Goal: Task Accomplishment & Management: Use online tool/utility

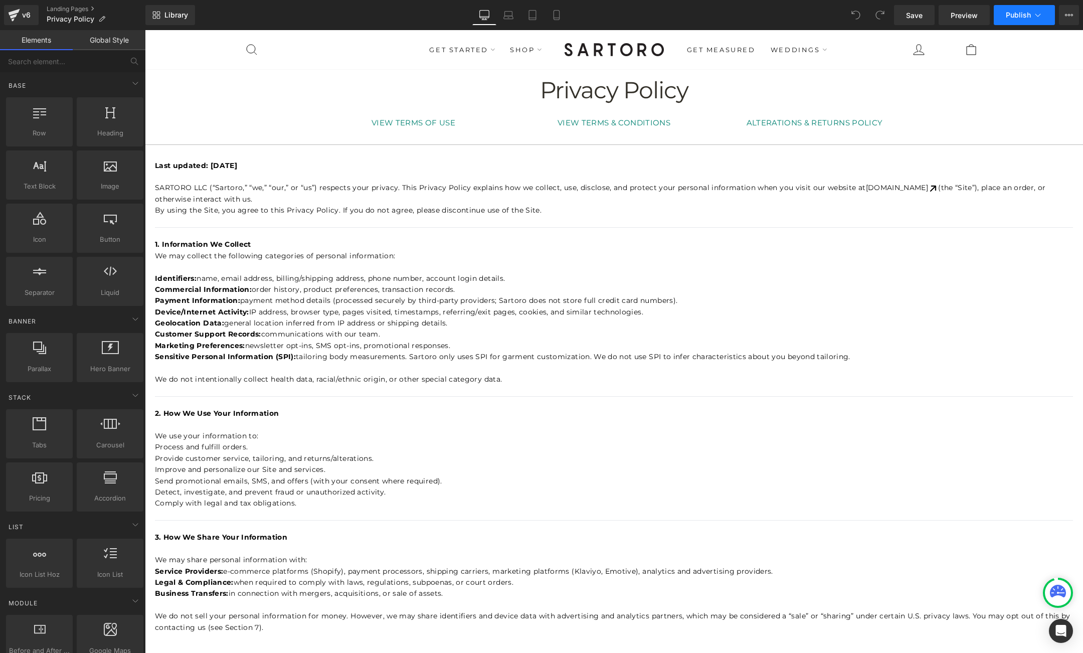
click at [1017, 13] on span "Publish" at bounding box center [1018, 15] width 25 height 8
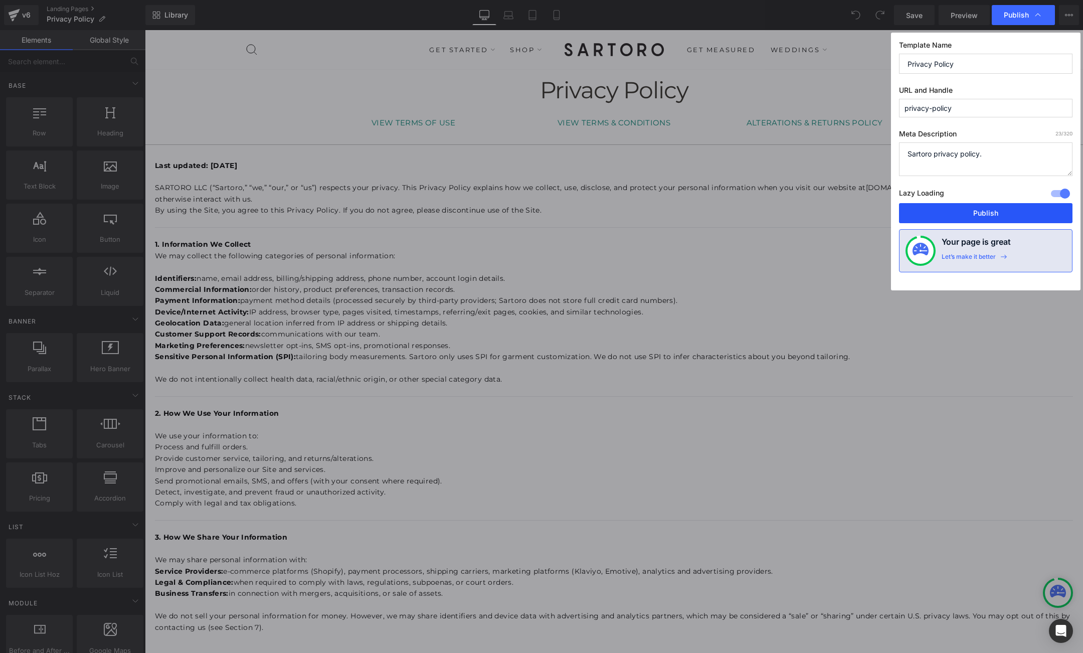
click at [978, 214] on button "Publish" at bounding box center [986, 213] width 174 height 20
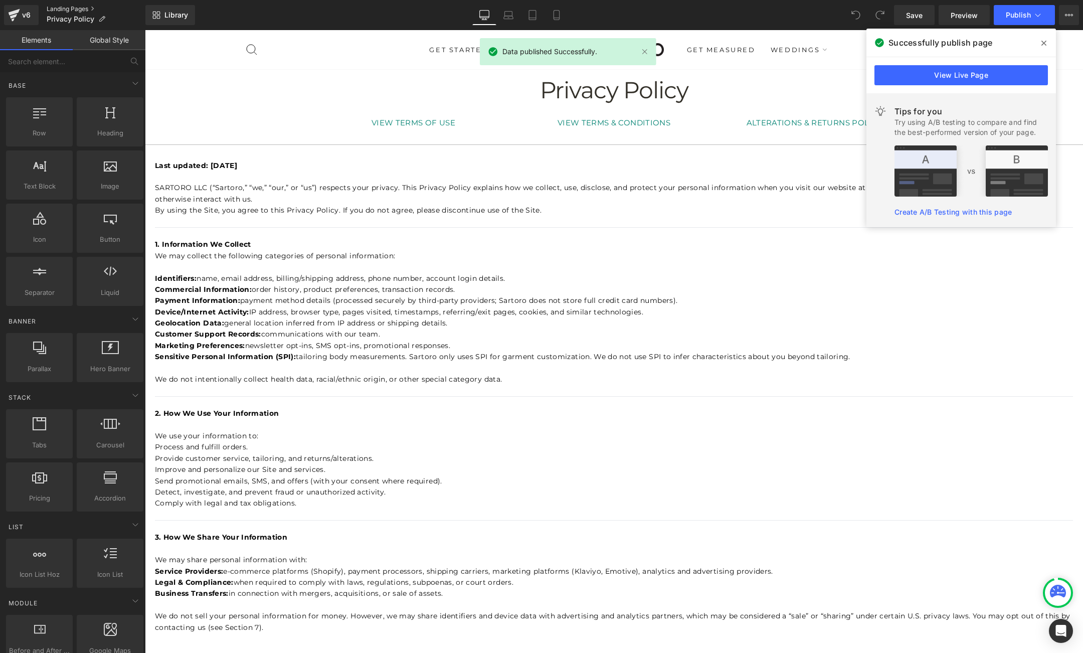
click at [56, 10] on link "Landing Pages" at bounding box center [96, 9] width 99 height 8
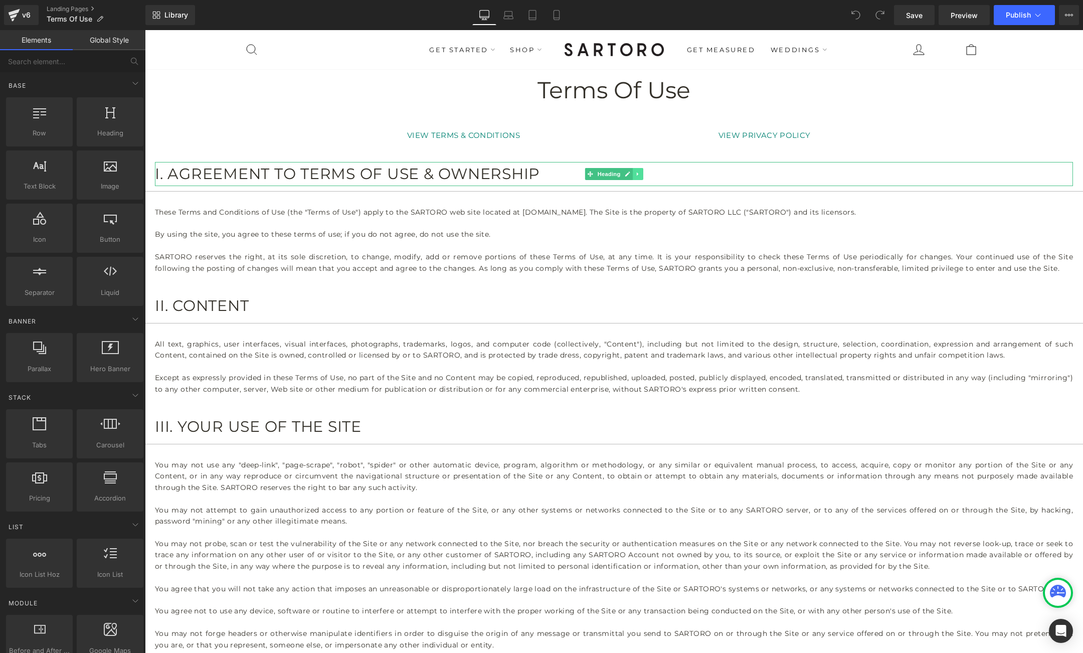
click at [640, 172] on icon at bounding box center [638, 174] width 6 height 6
click at [645, 174] on icon at bounding box center [643, 174] width 6 height 6
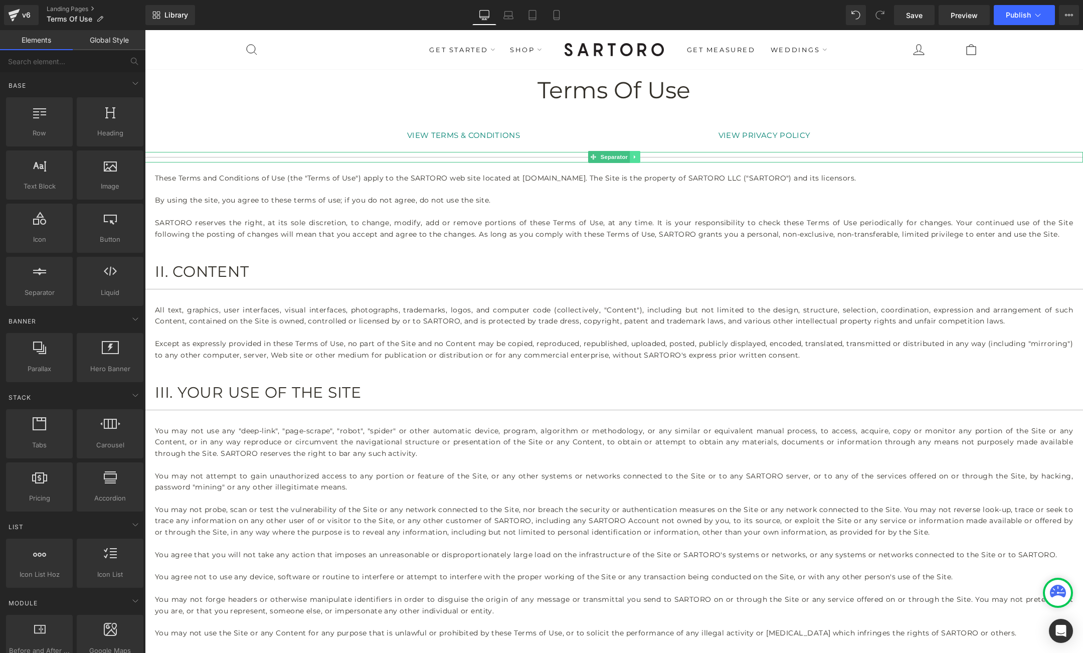
click at [636, 156] on icon at bounding box center [635, 157] width 6 height 6
click at [642, 158] on icon at bounding box center [640, 157] width 6 height 6
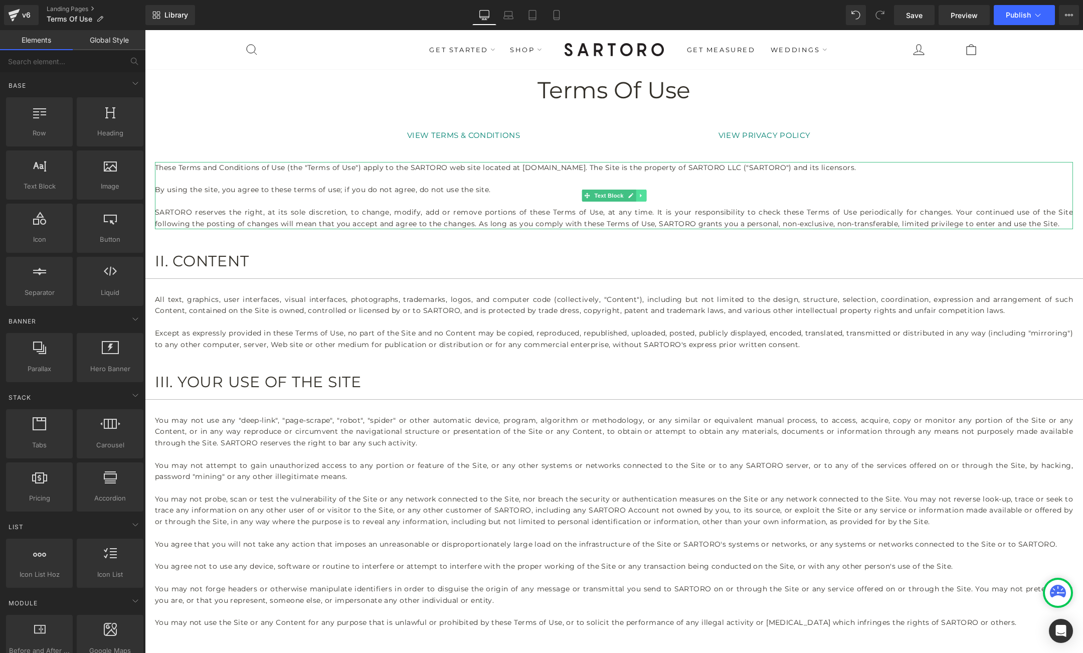
click at [643, 196] on icon at bounding box center [641, 196] width 6 height 6
click at [646, 197] on icon at bounding box center [646, 196] width 6 height 6
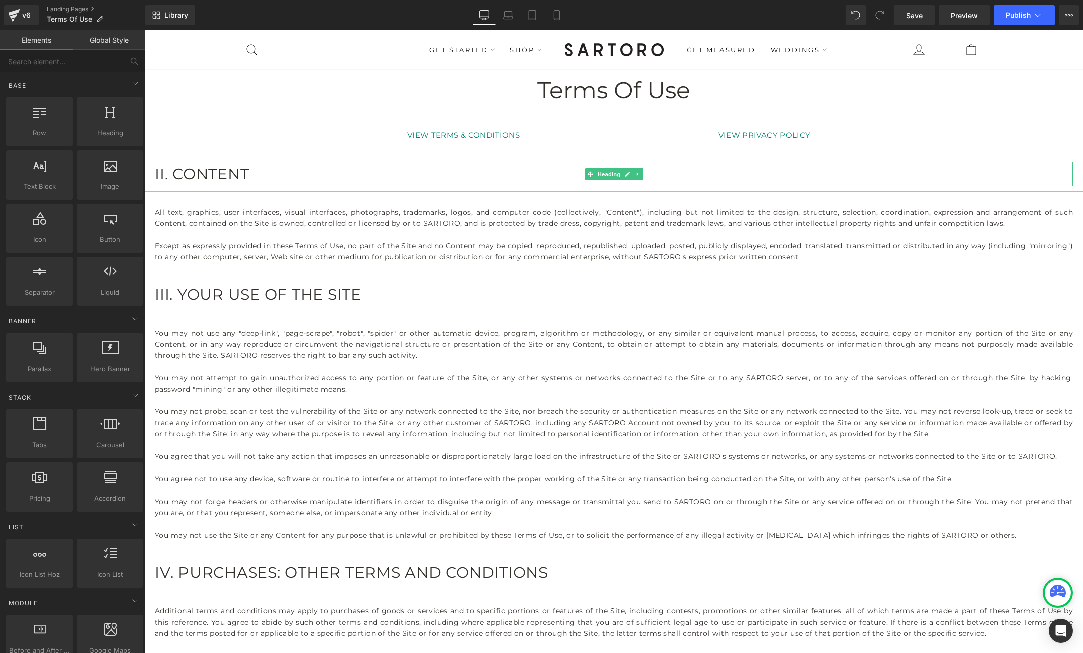
click at [620, 165] on h2 "II. CONTENT" at bounding box center [614, 174] width 918 height 24
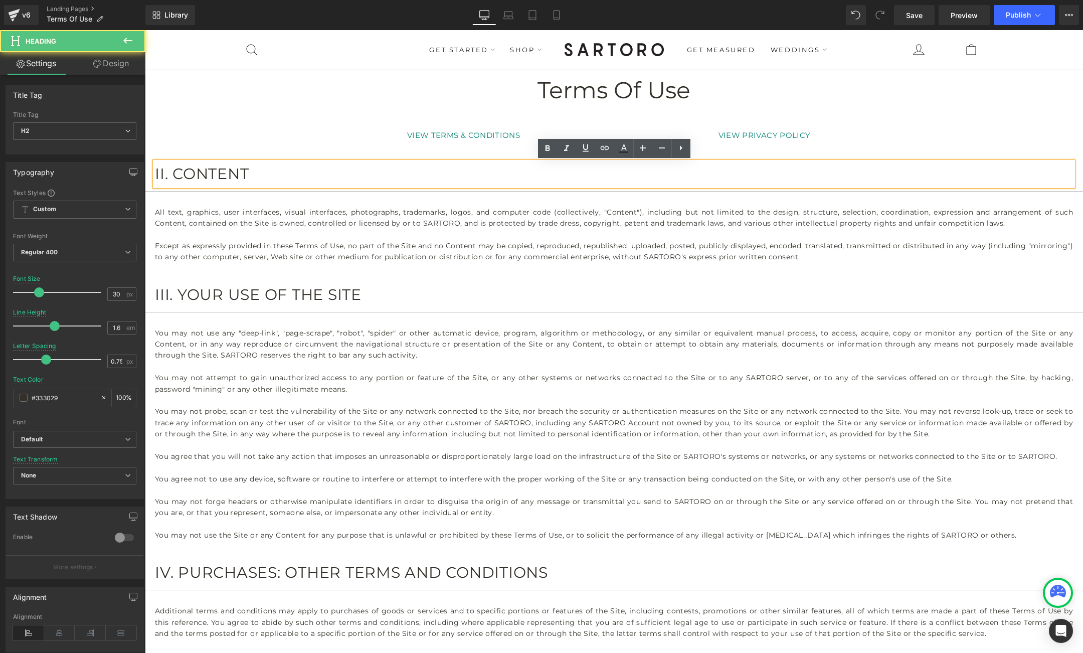
click at [641, 174] on h2 "II. CONTENT" at bounding box center [614, 174] width 918 height 24
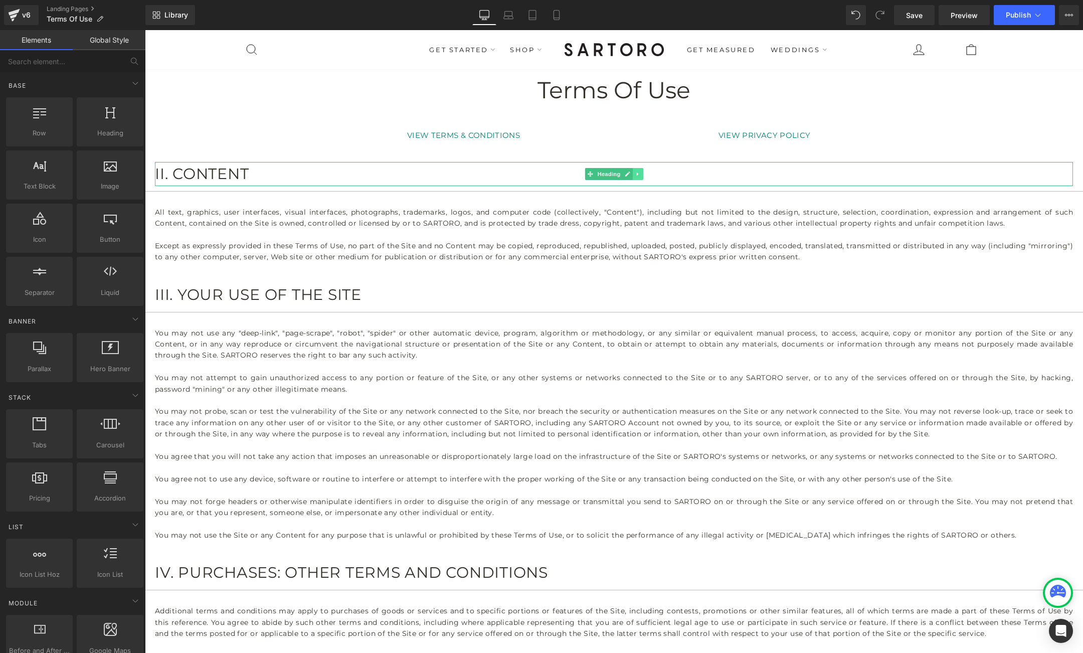
click at [639, 171] on icon at bounding box center [638, 174] width 6 height 6
click at [641, 175] on icon at bounding box center [643, 174] width 6 height 6
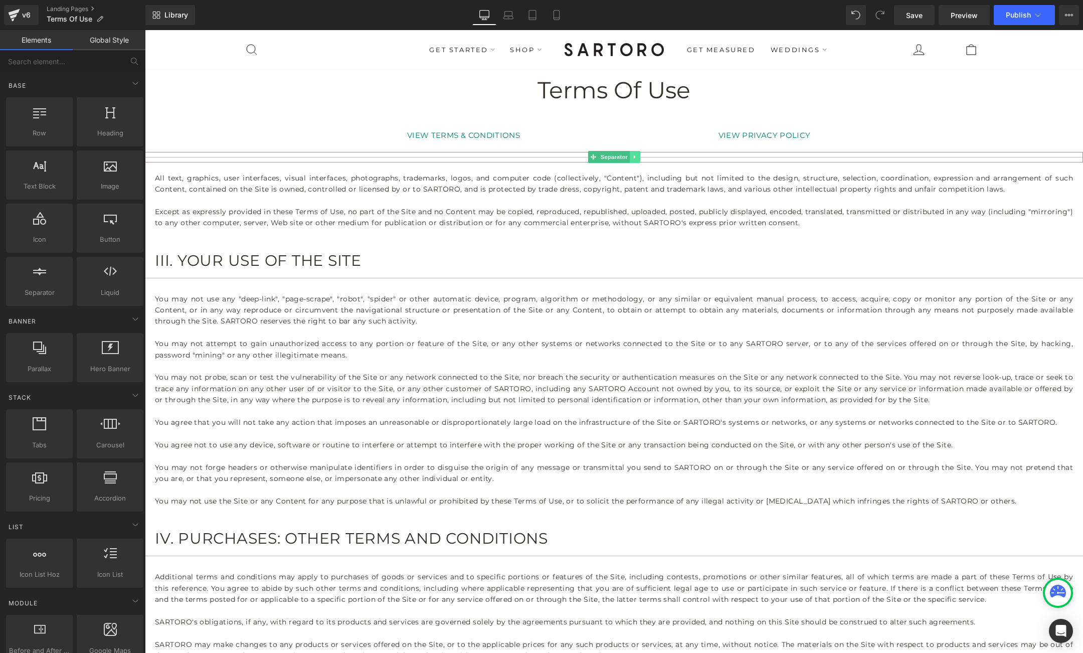
click at [637, 156] on icon at bounding box center [635, 157] width 6 height 6
click at [641, 156] on icon at bounding box center [640, 157] width 6 height 6
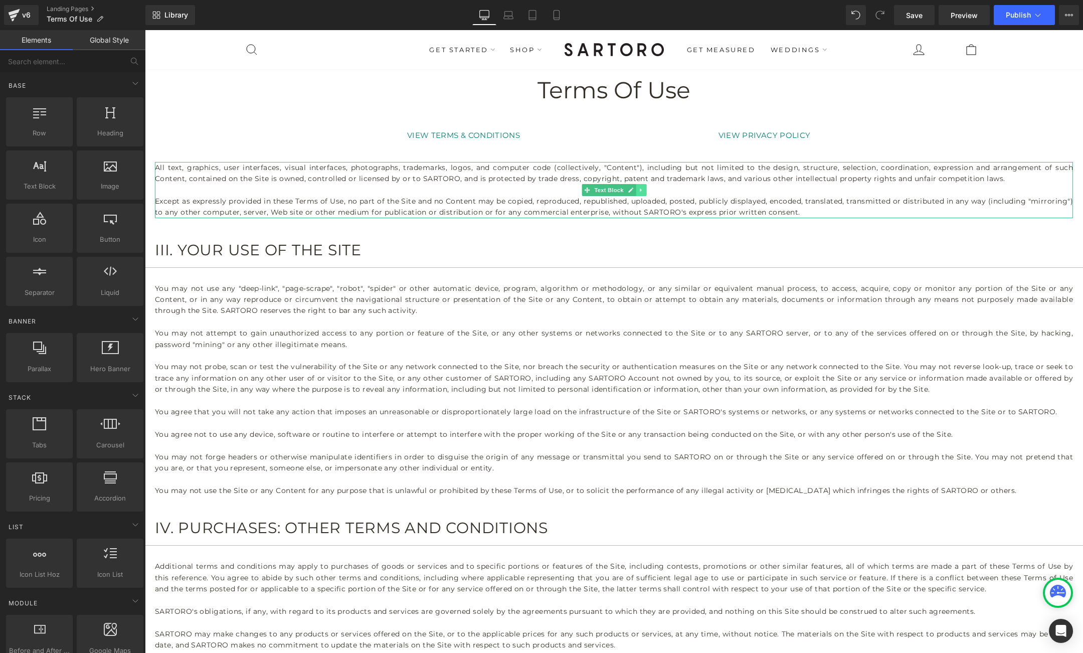
click at [641, 189] on icon at bounding box center [641, 190] width 2 height 4
click at [645, 190] on icon at bounding box center [646, 190] width 6 height 6
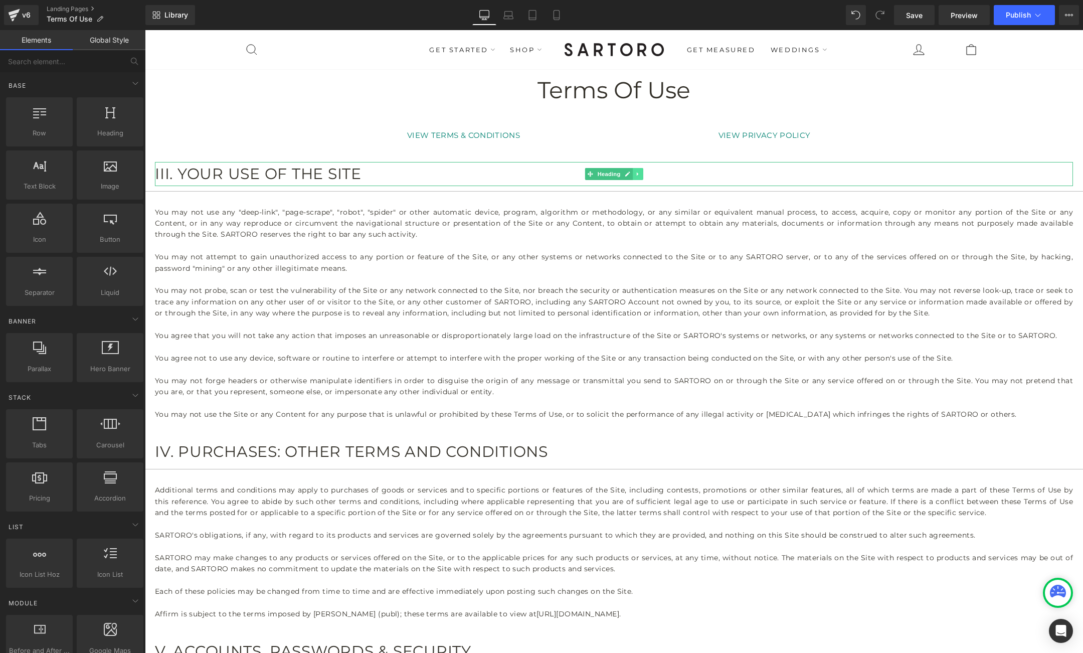
click at [641, 172] on link at bounding box center [638, 174] width 11 height 12
click at [646, 176] on link at bounding box center [643, 174] width 11 height 12
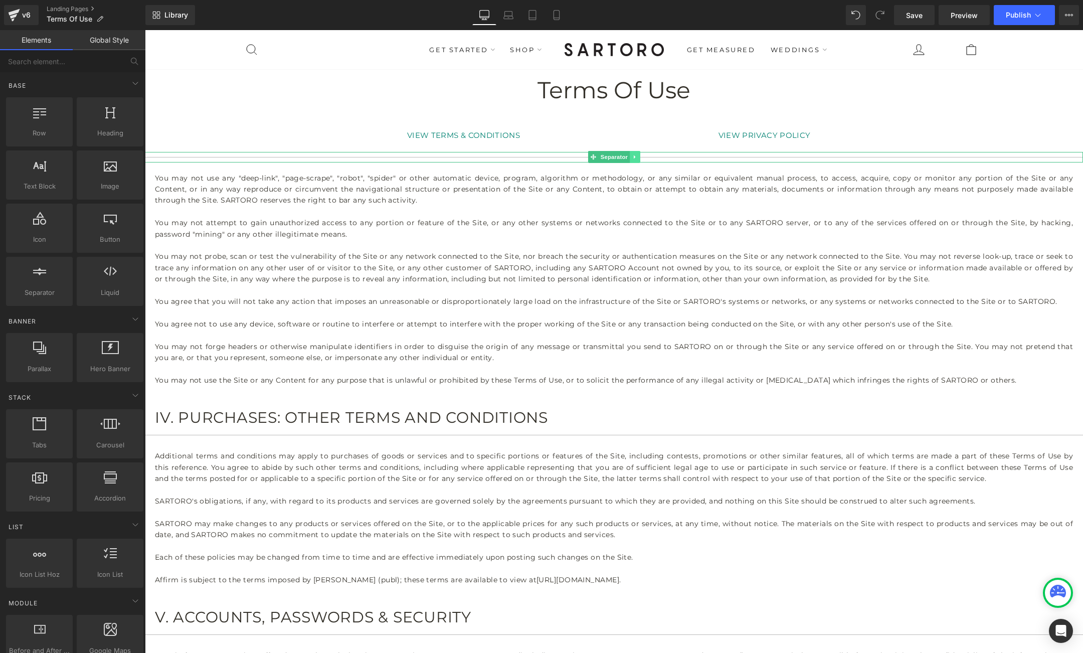
click at [639, 158] on link at bounding box center [635, 157] width 11 height 12
click at [639, 158] on icon at bounding box center [640, 157] width 6 height 6
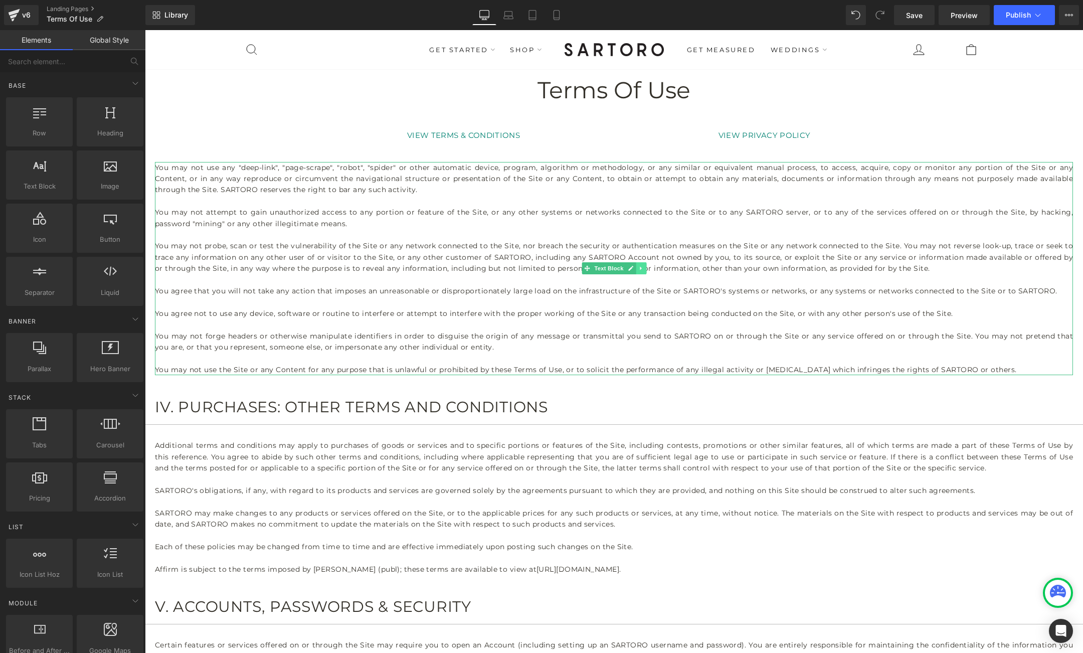
click at [642, 268] on icon at bounding box center [641, 268] width 6 height 6
click at [645, 268] on icon at bounding box center [646, 269] width 6 height 6
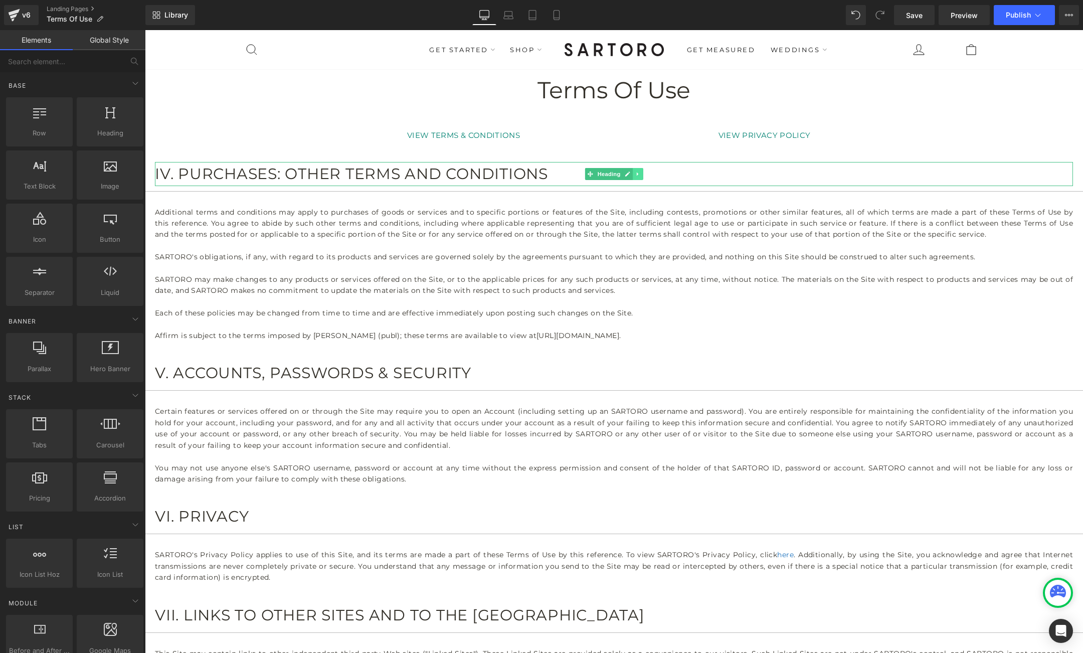
click at [635, 173] on link at bounding box center [638, 174] width 11 height 12
click at [641, 175] on icon at bounding box center [643, 174] width 6 height 6
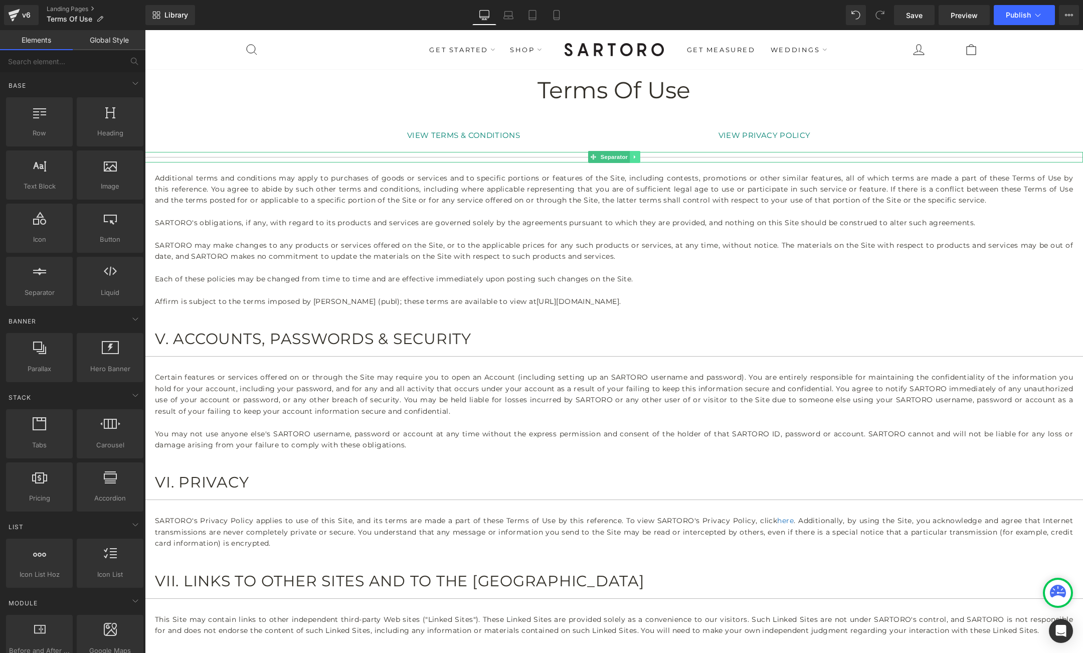
click at [638, 156] on link at bounding box center [635, 157] width 11 height 12
click at [638, 156] on icon at bounding box center [640, 157] width 6 height 6
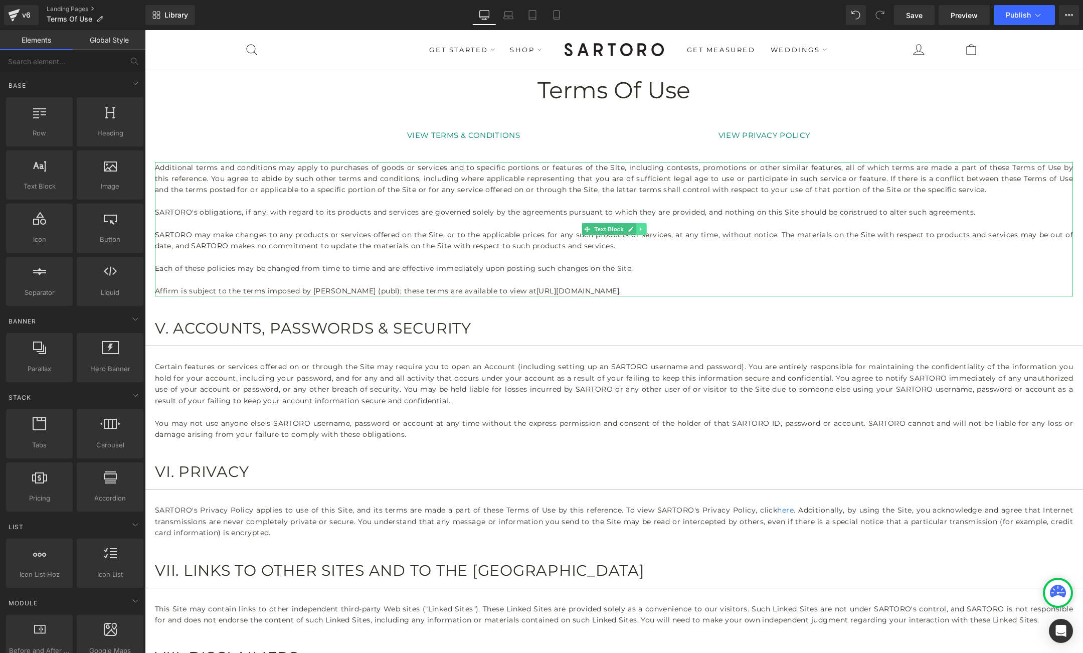
click at [642, 227] on icon at bounding box center [641, 229] width 6 height 6
click at [643, 227] on link at bounding box center [646, 229] width 11 height 12
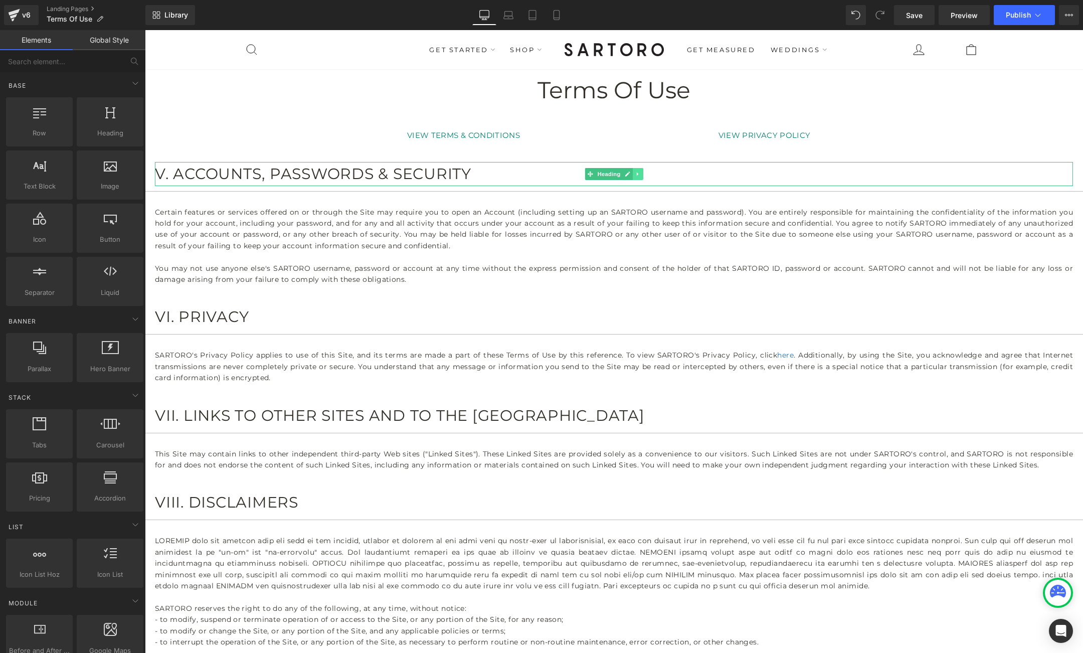
click at [642, 171] on link at bounding box center [638, 174] width 11 height 12
click at [646, 176] on link at bounding box center [643, 174] width 11 height 12
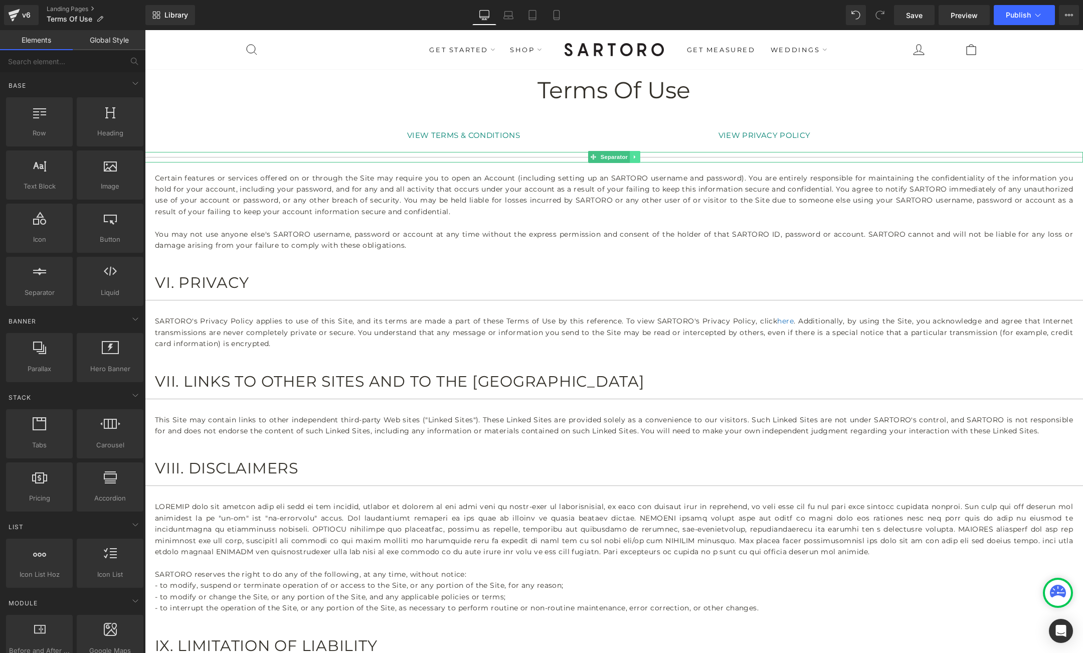
click at [639, 158] on link at bounding box center [635, 157] width 11 height 12
click at [641, 157] on icon at bounding box center [640, 157] width 6 height 6
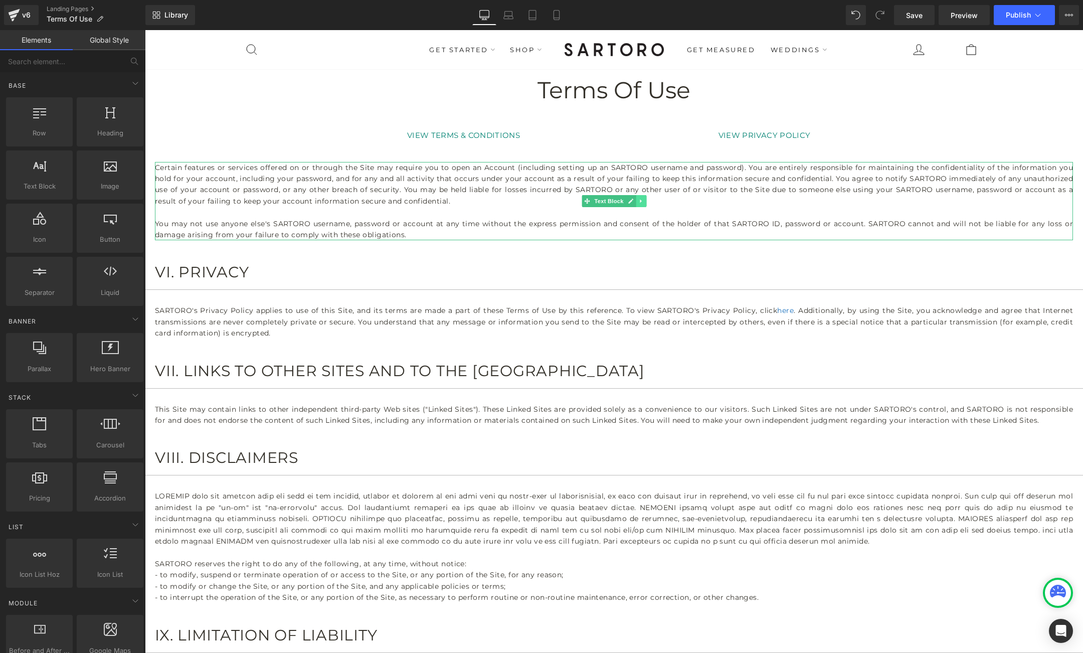
click at [643, 198] on icon at bounding box center [641, 201] width 6 height 6
click at [646, 200] on icon at bounding box center [646, 201] width 6 height 6
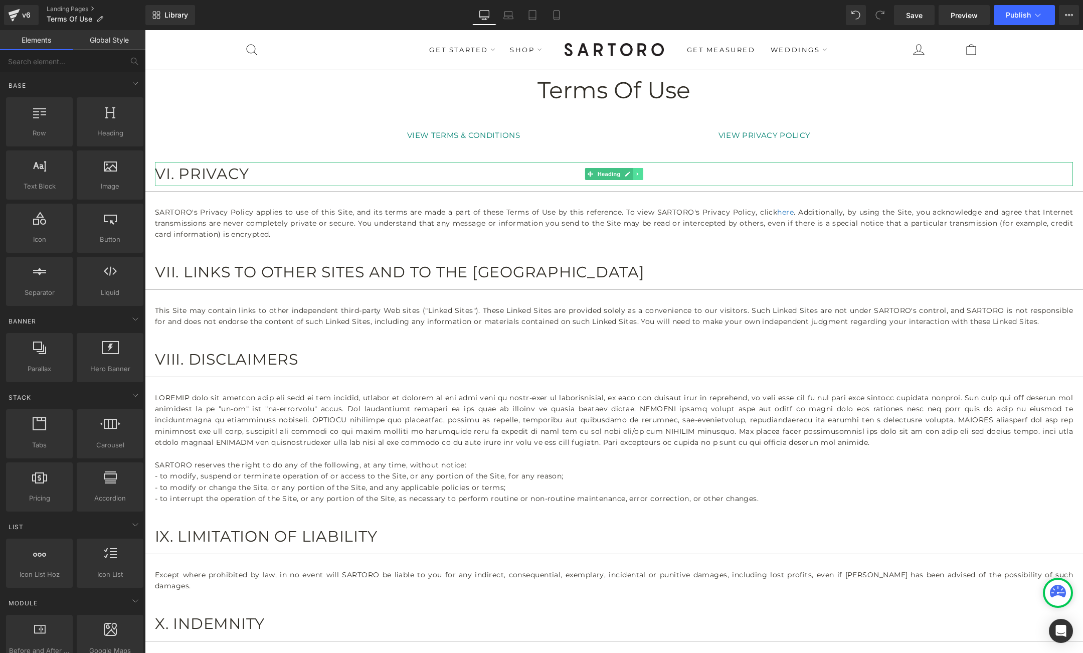
click at [642, 173] on link at bounding box center [638, 174] width 11 height 12
click at [644, 174] on icon at bounding box center [643, 174] width 6 height 6
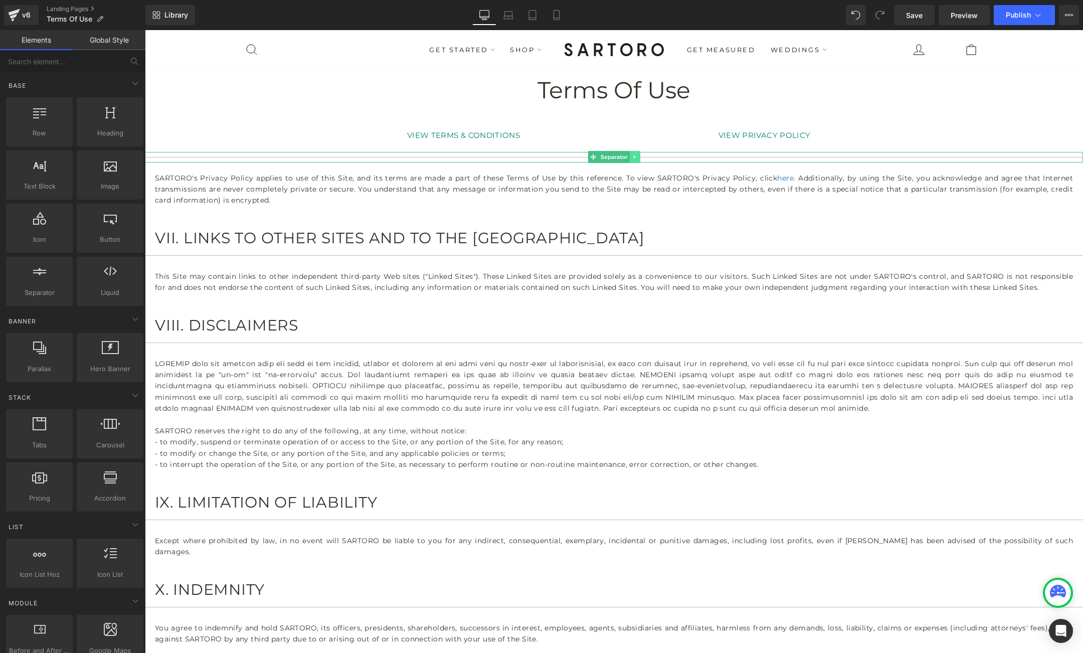
click at [638, 156] on icon at bounding box center [635, 157] width 6 height 6
click at [631, 188] on icon at bounding box center [630, 189] width 5 height 5
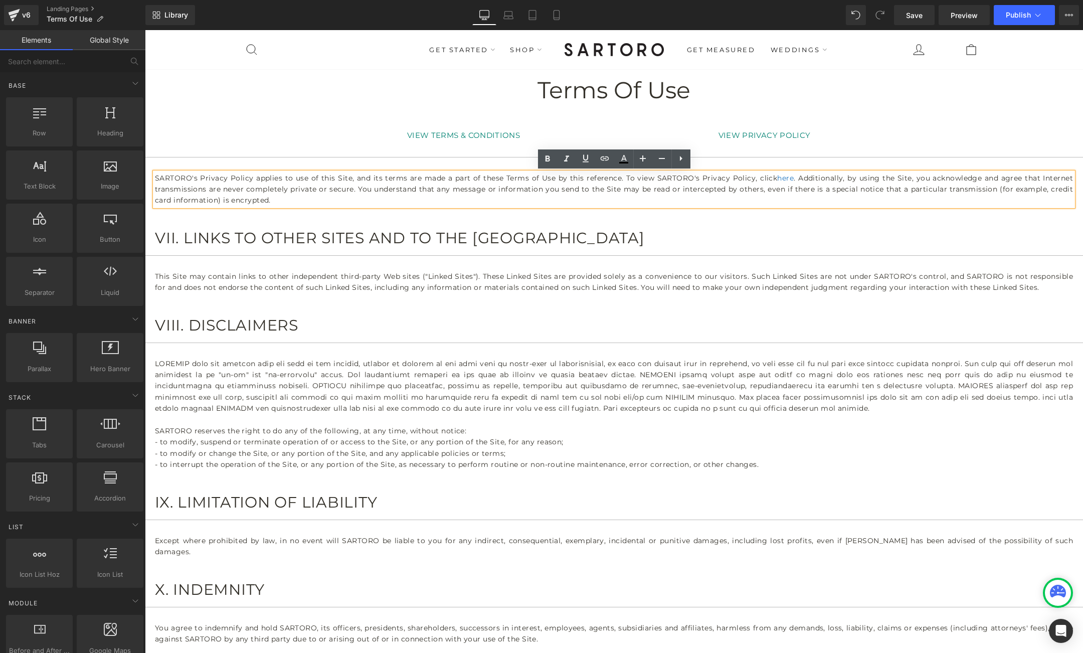
click at [636, 233] on div "VII. LINKS TO OTHER SITES AND TO THE SARTORO SITE Heading" at bounding box center [614, 238] width 918 height 24
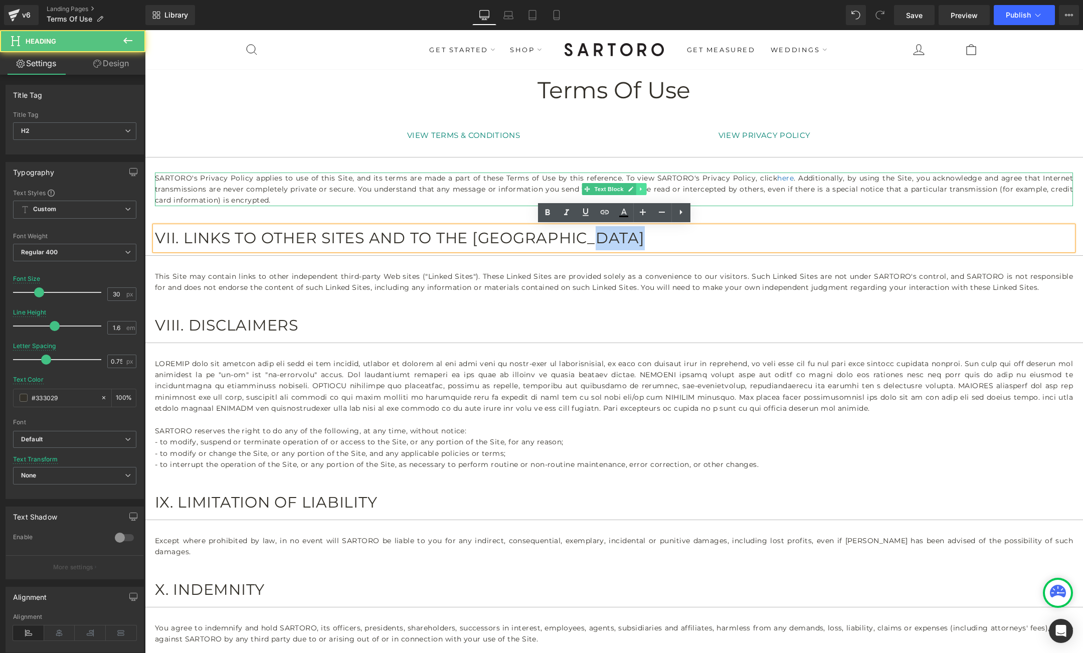
click at [642, 189] on icon at bounding box center [641, 189] width 6 height 6
click at [646, 189] on icon at bounding box center [646, 189] width 6 height 6
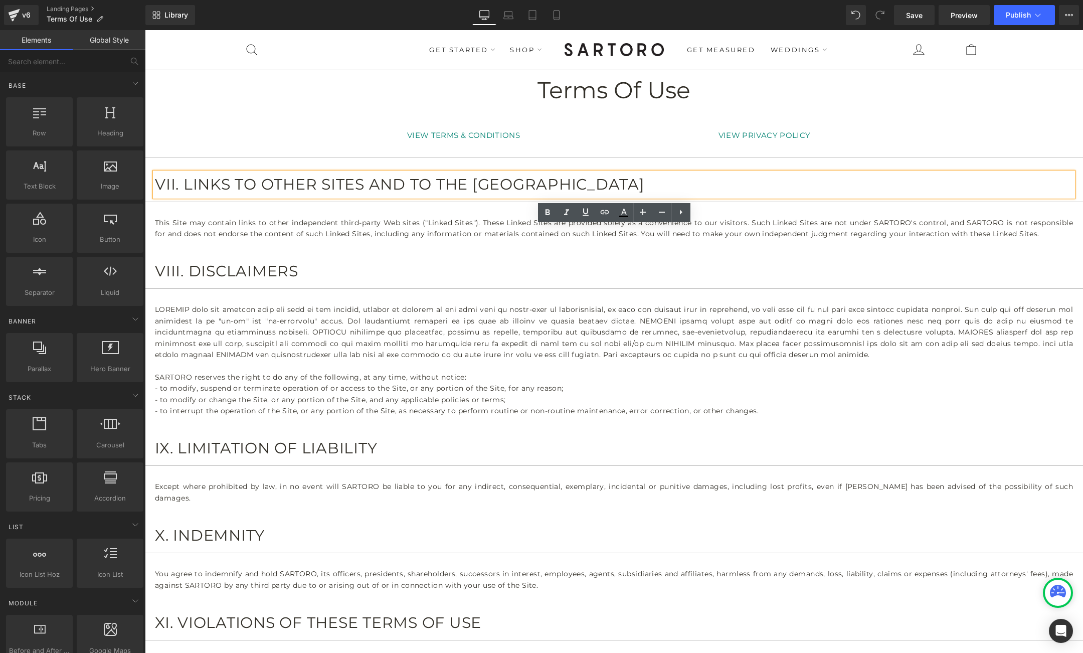
click at [638, 186] on icon at bounding box center [638, 185] width 6 height 6
click at [645, 186] on icon at bounding box center [643, 185] width 6 height 6
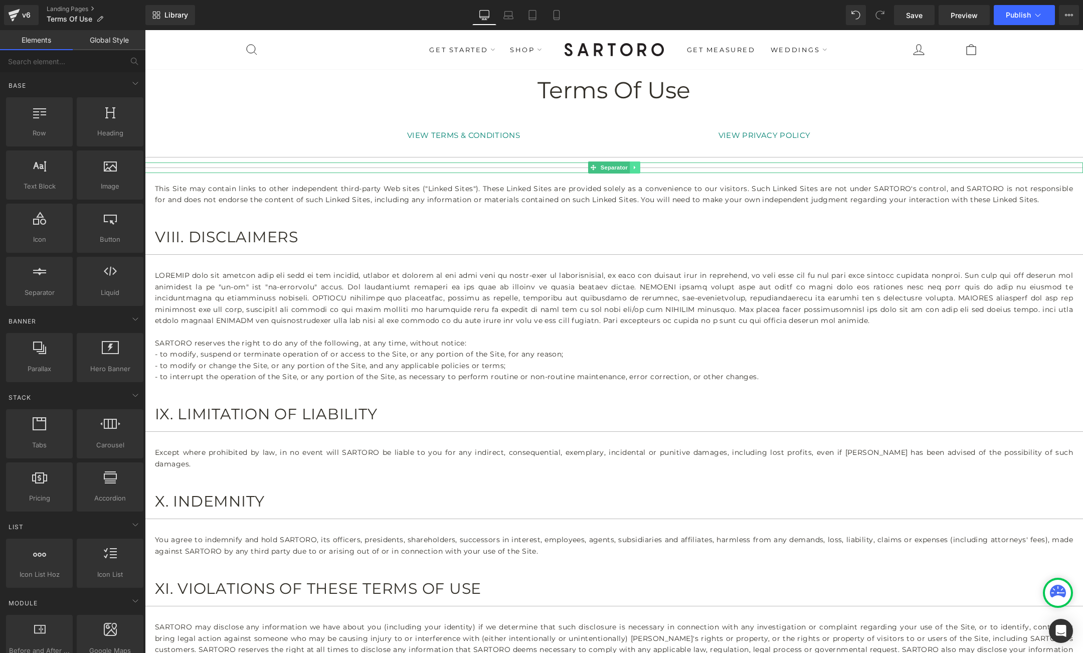
click at [636, 167] on icon at bounding box center [635, 168] width 6 height 6
click at [640, 168] on icon at bounding box center [640, 168] width 6 height 6
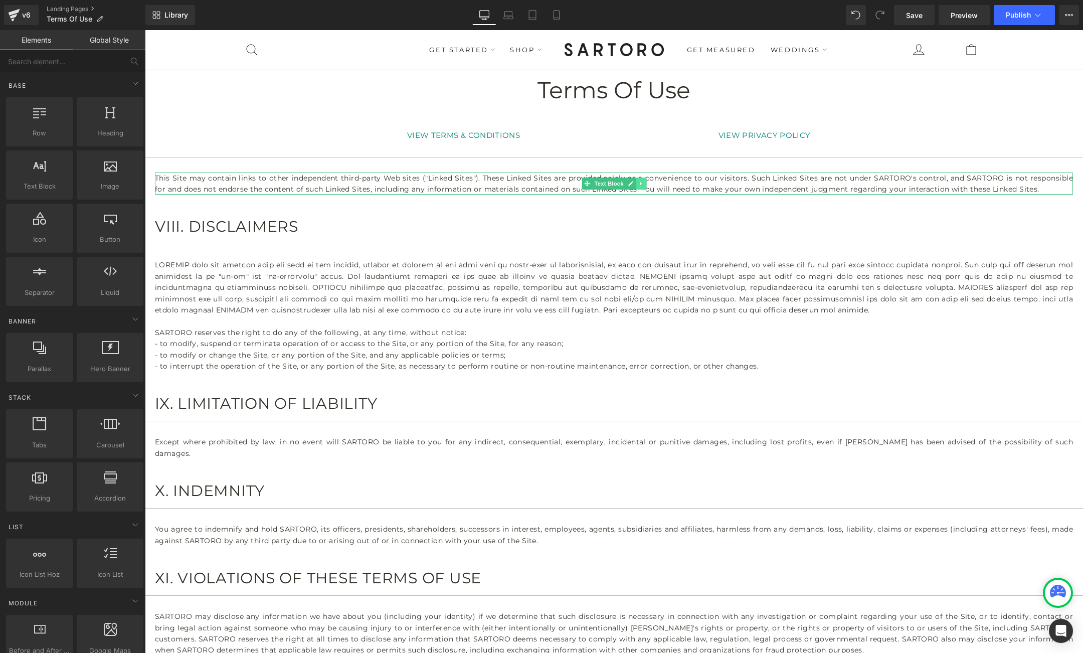
click at [639, 182] on icon at bounding box center [641, 184] width 6 height 6
click at [645, 184] on icon at bounding box center [646, 184] width 6 height 6
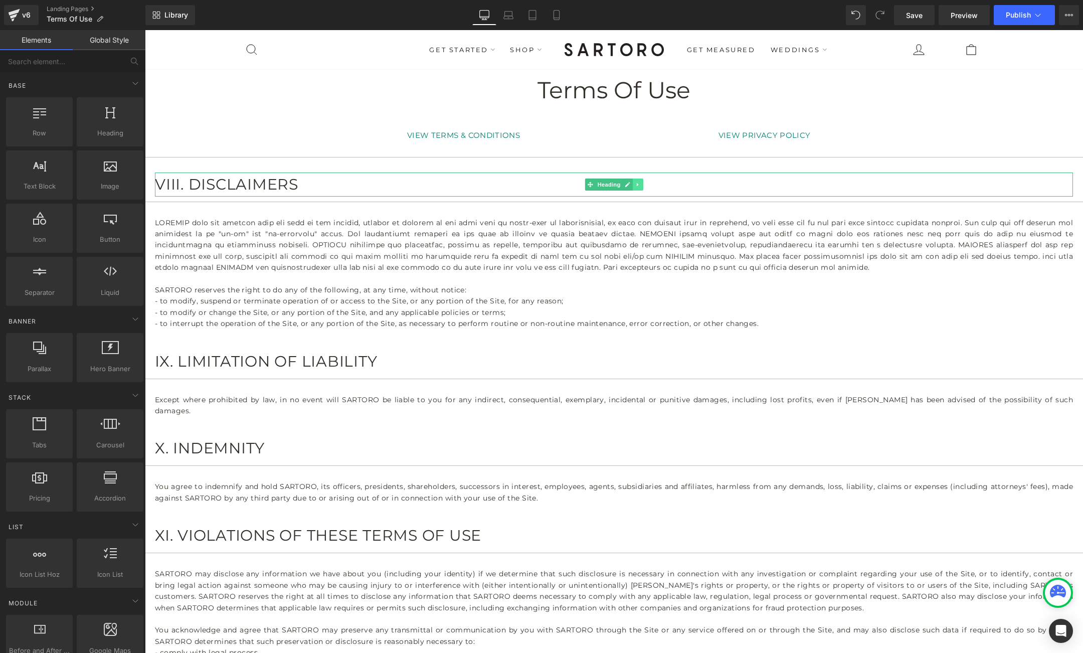
click at [639, 183] on icon at bounding box center [638, 185] width 6 height 6
click at [642, 183] on icon at bounding box center [643, 185] width 6 height 6
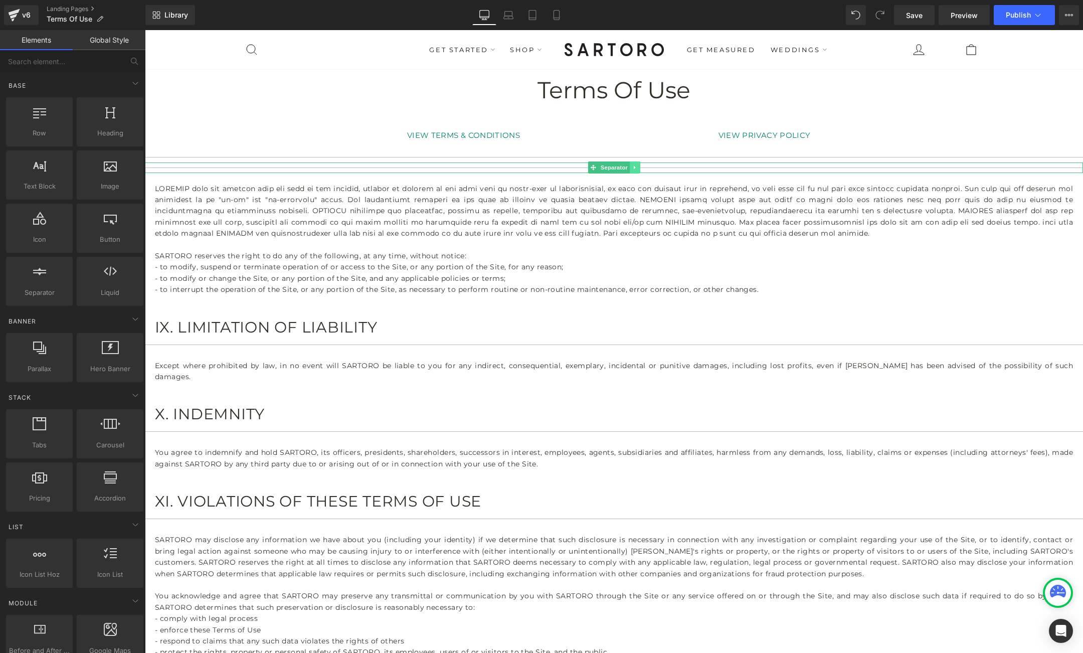
click at [636, 166] on icon at bounding box center [635, 168] width 6 height 6
click at [642, 168] on icon at bounding box center [640, 168] width 6 height 6
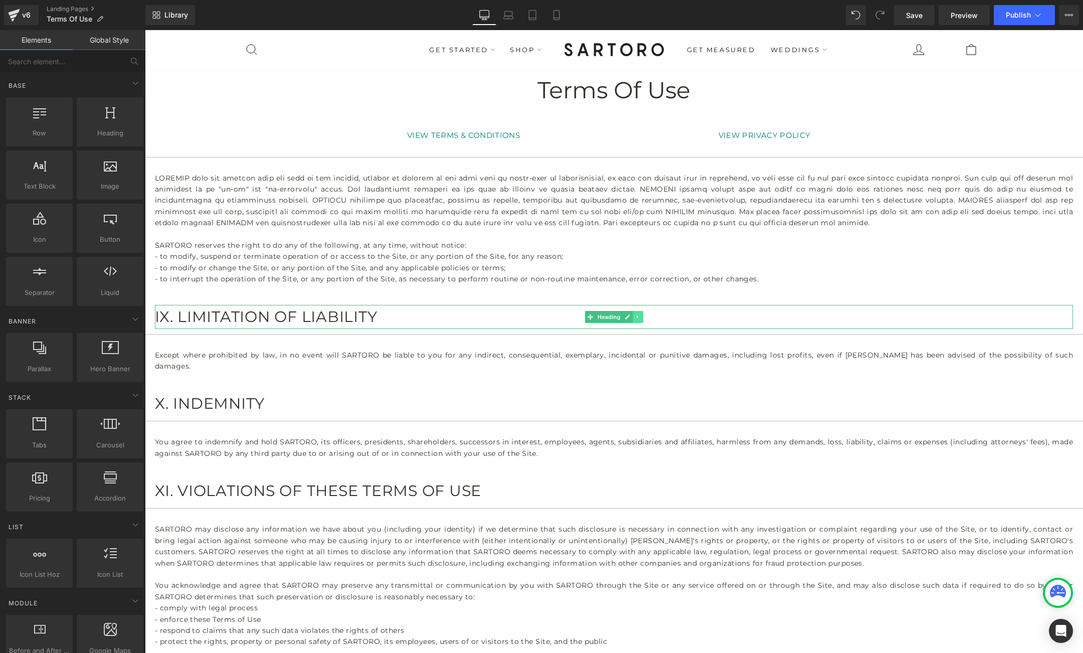
click at [639, 315] on icon at bounding box center [638, 317] width 6 height 6
click at [643, 315] on icon at bounding box center [643, 317] width 6 height 6
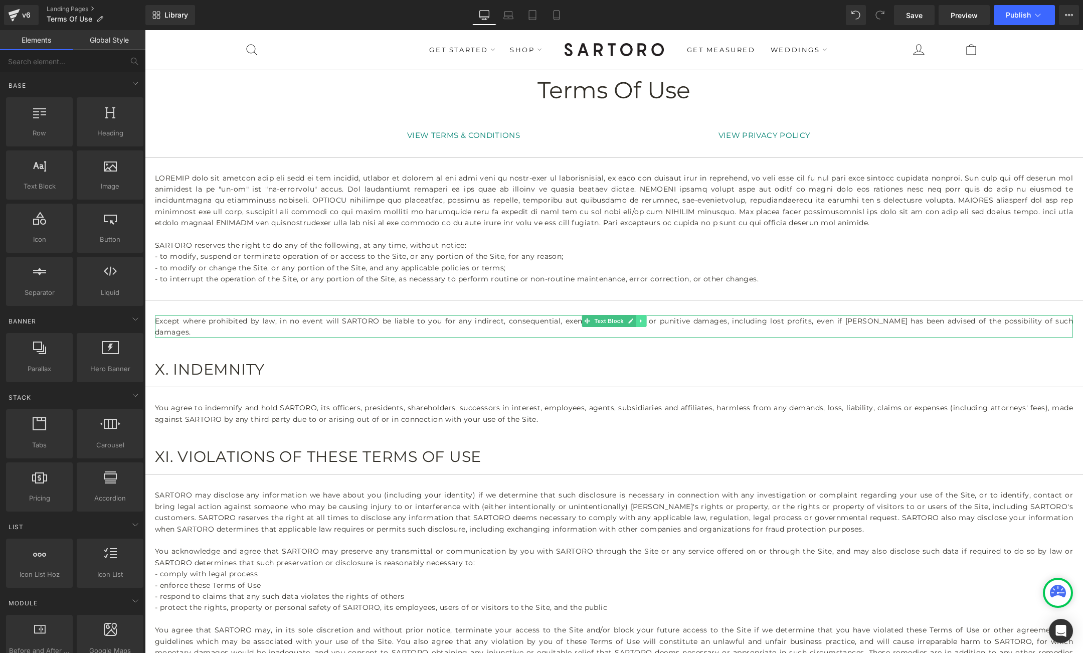
click at [643, 322] on icon at bounding box center [641, 321] width 6 height 6
click at [645, 321] on icon at bounding box center [646, 321] width 6 height 6
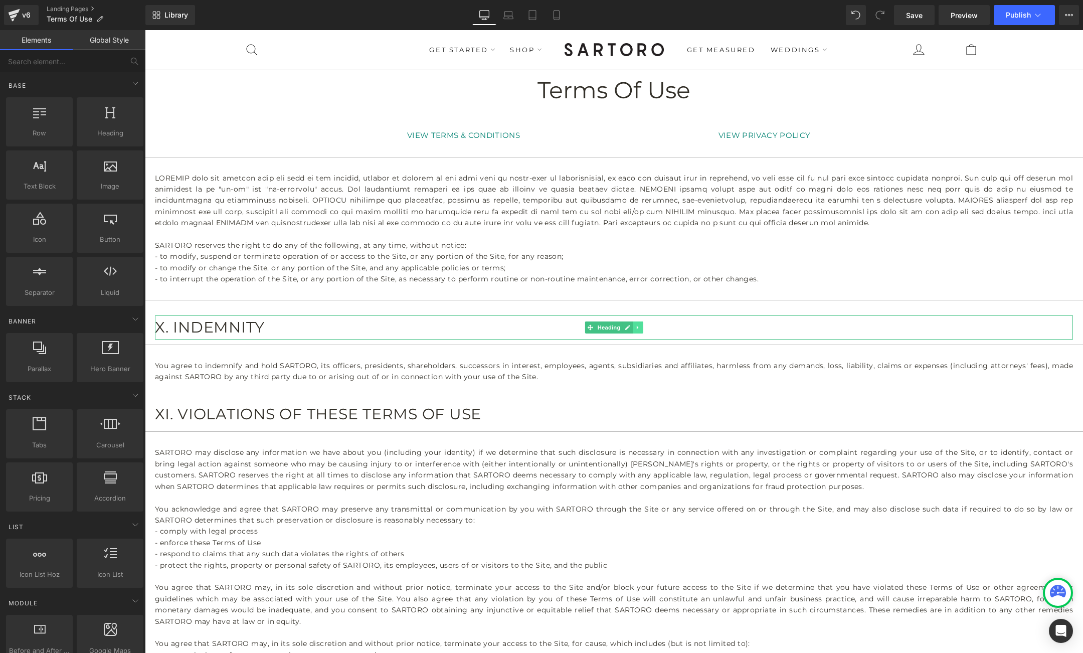
click at [640, 328] on icon at bounding box center [638, 328] width 6 height 6
click at [642, 328] on icon at bounding box center [643, 328] width 6 height 6
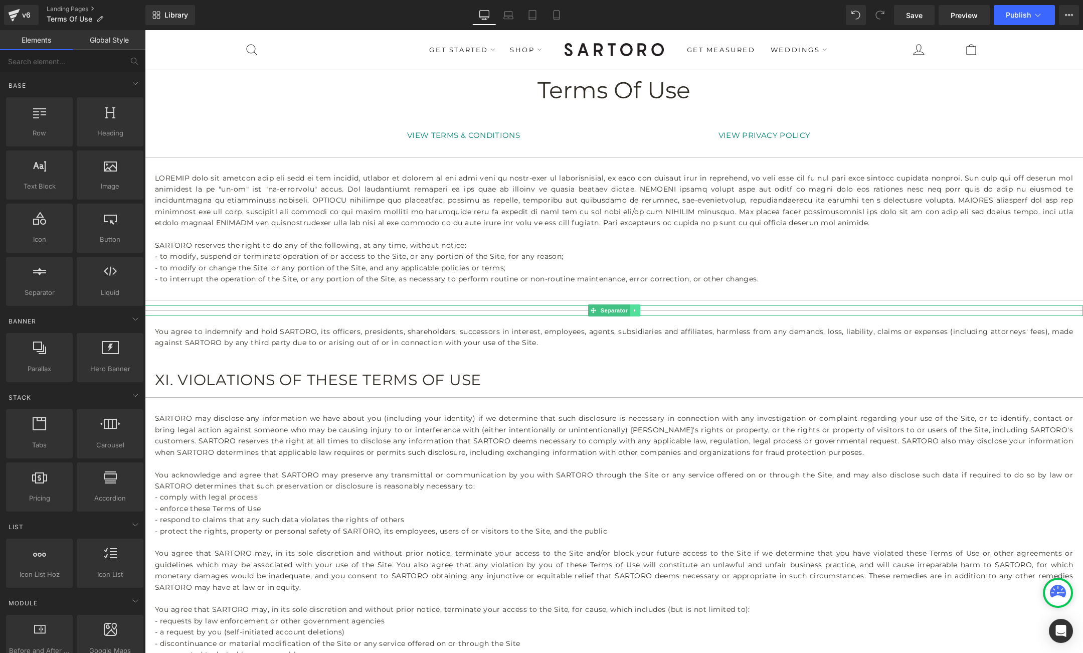
click at [638, 311] on link at bounding box center [635, 310] width 11 height 12
click at [640, 310] on icon at bounding box center [640, 310] width 6 height 6
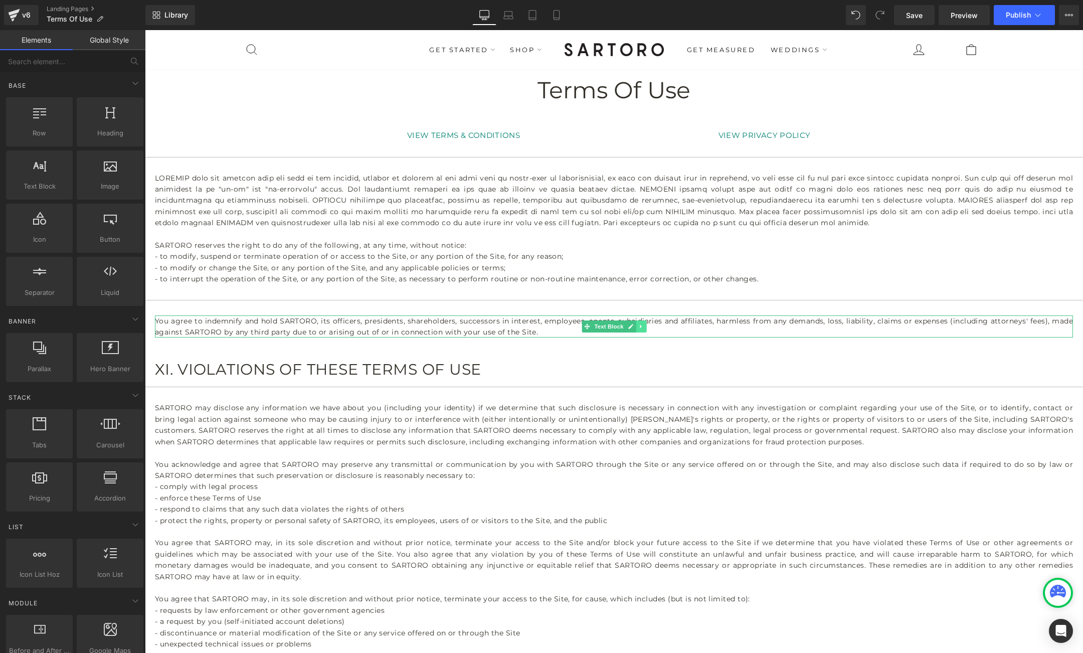
click at [640, 328] on icon at bounding box center [641, 326] width 6 height 6
click at [647, 327] on icon at bounding box center [646, 326] width 6 height 6
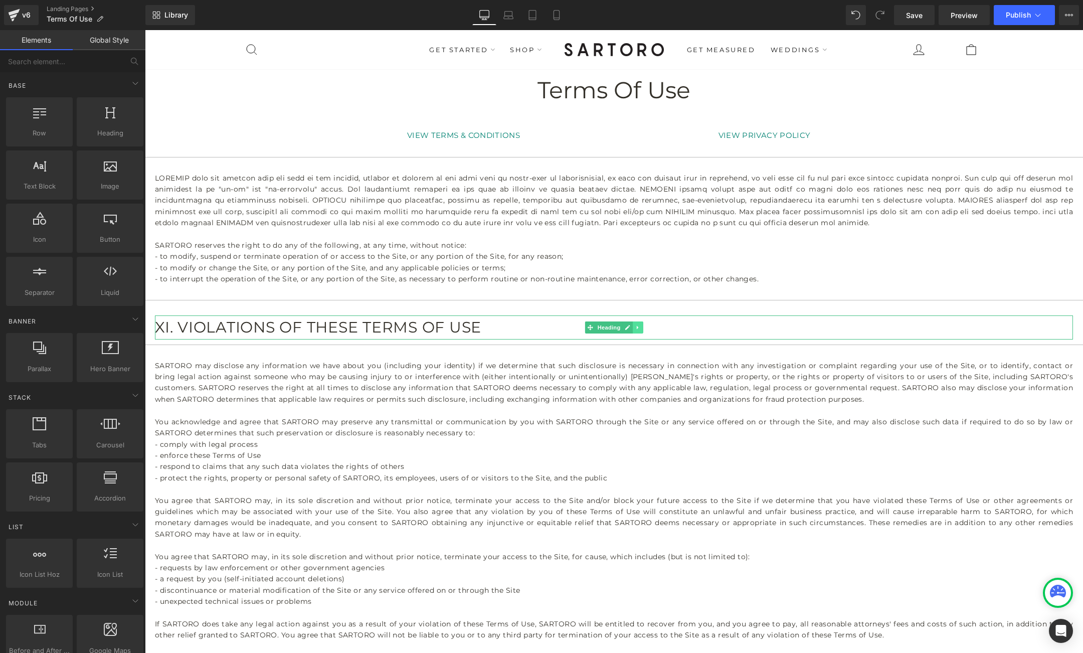
click at [639, 330] on icon at bounding box center [638, 328] width 6 height 6
click at [645, 328] on icon at bounding box center [643, 328] width 6 height 6
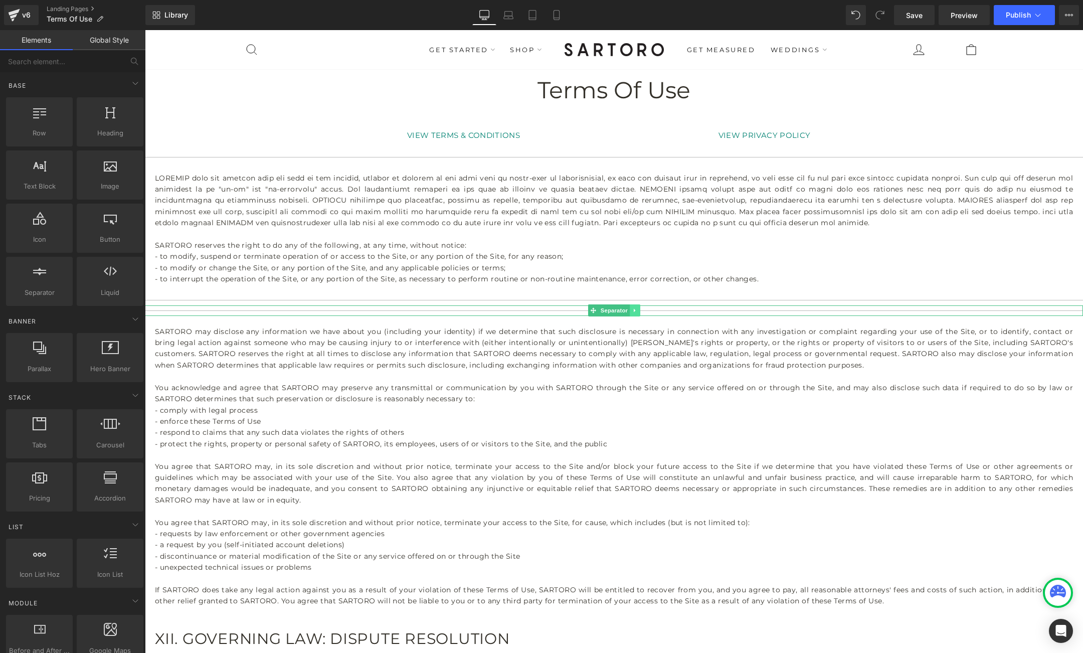
click at [637, 309] on icon at bounding box center [635, 310] width 6 height 6
click at [639, 313] on icon at bounding box center [640, 310] width 6 height 6
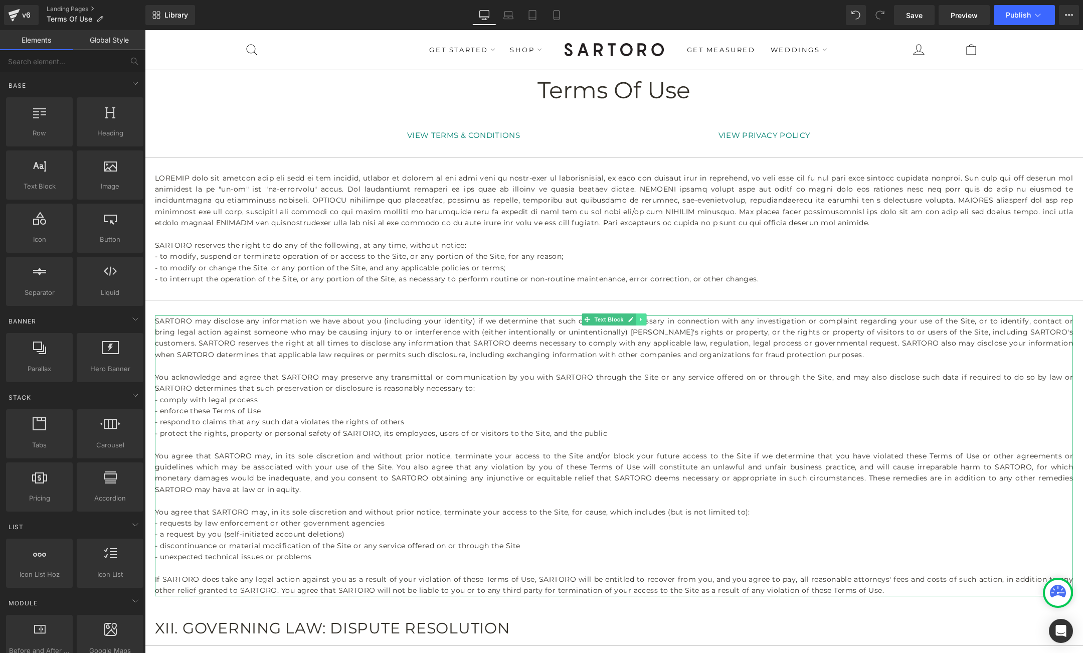
click at [640, 318] on icon at bounding box center [641, 319] width 2 height 4
click at [645, 319] on icon at bounding box center [646, 319] width 6 height 6
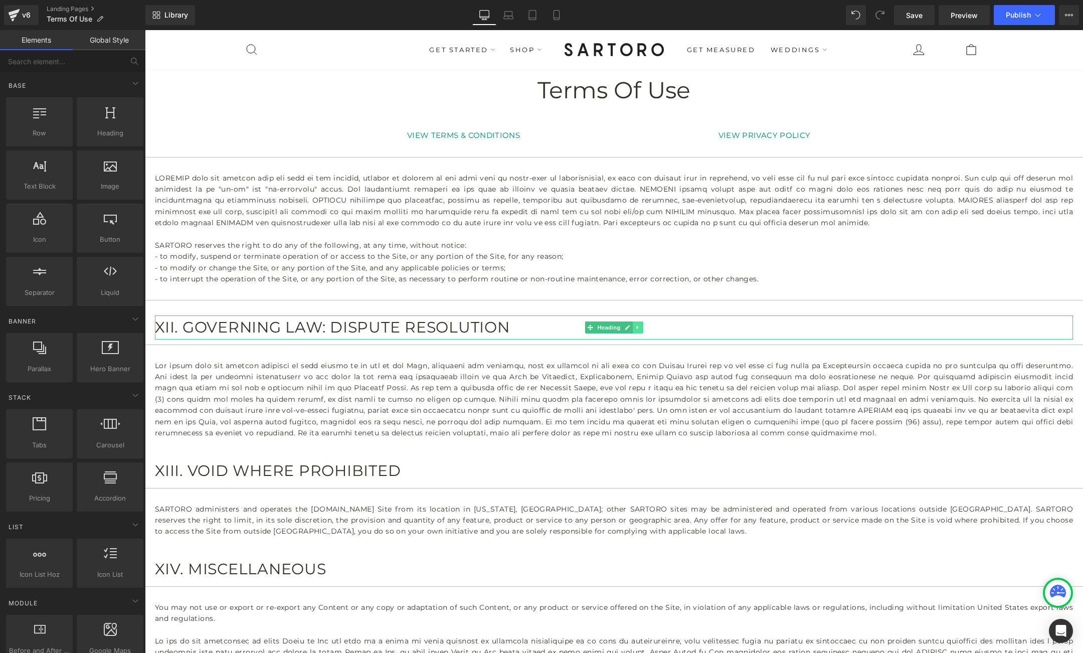
click at [640, 324] on link at bounding box center [638, 327] width 11 height 12
click at [644, 327] on icon at bounding box center [643, 328] width 6 height 6
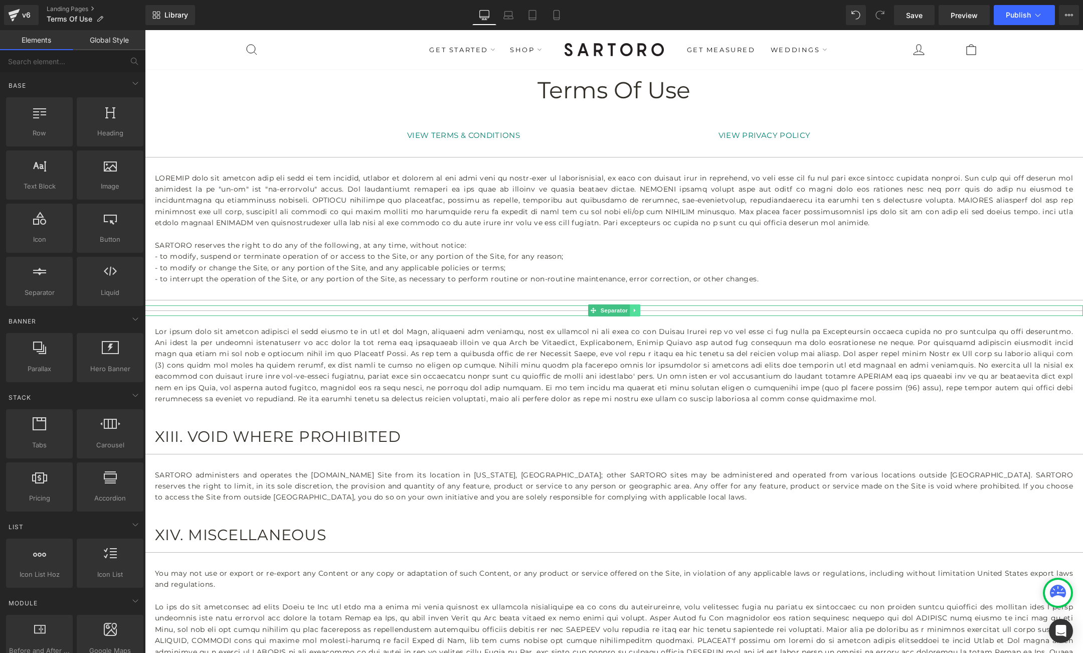
click at [638, 309] on link at bounding box center [635, 310] width 11 height 12
click at [641, 309] on icon at bounding box center [640, 310] width 6 height 6
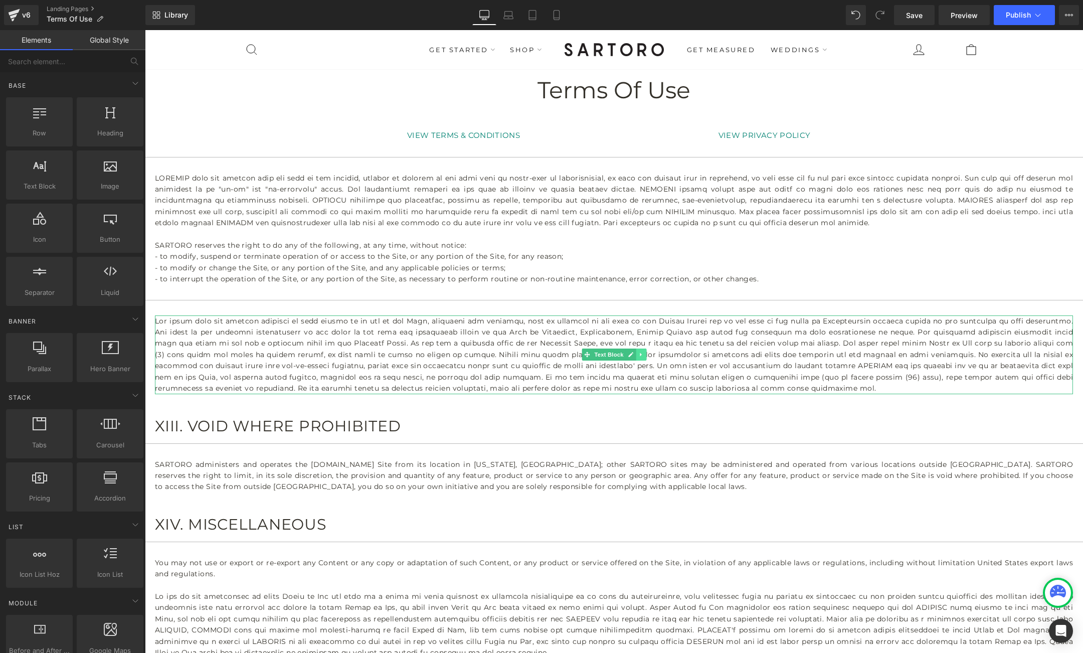
click at [642, 352] on icon at bounding box center [641, 355] width 6 height 6
click at [645, 353] on icon at bounding box center [646, 355] width 6 height 6
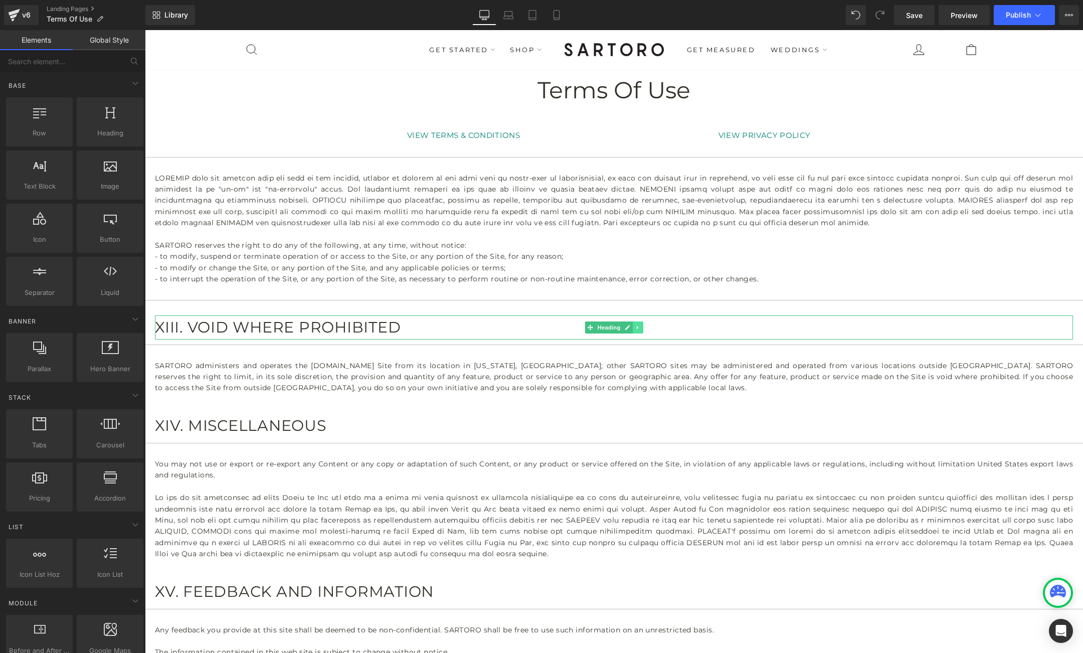
click at [637, 328] on icon at bounding box center [638, 328] width 2 height 4
click at [643, 328] on icon at bounding box center [643, 328] width 6 height 6
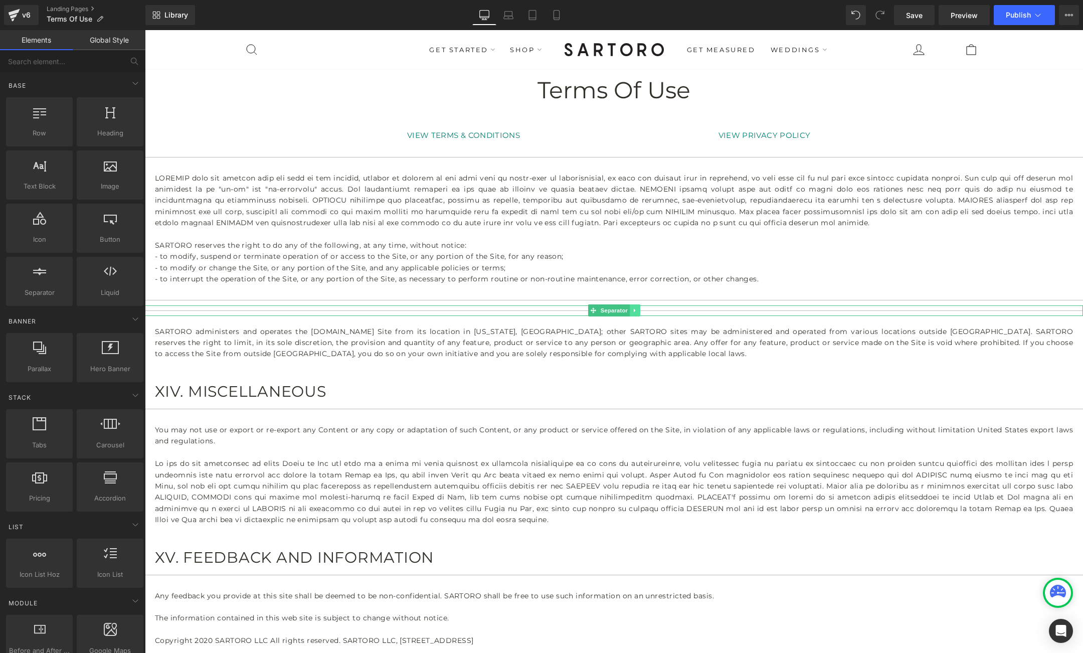
click at [635, 309] on icon at bounding box center [635, 311] width 2 height 4
click at [641, 310] on icon at bounding box center [640, 310] width 6 height 6
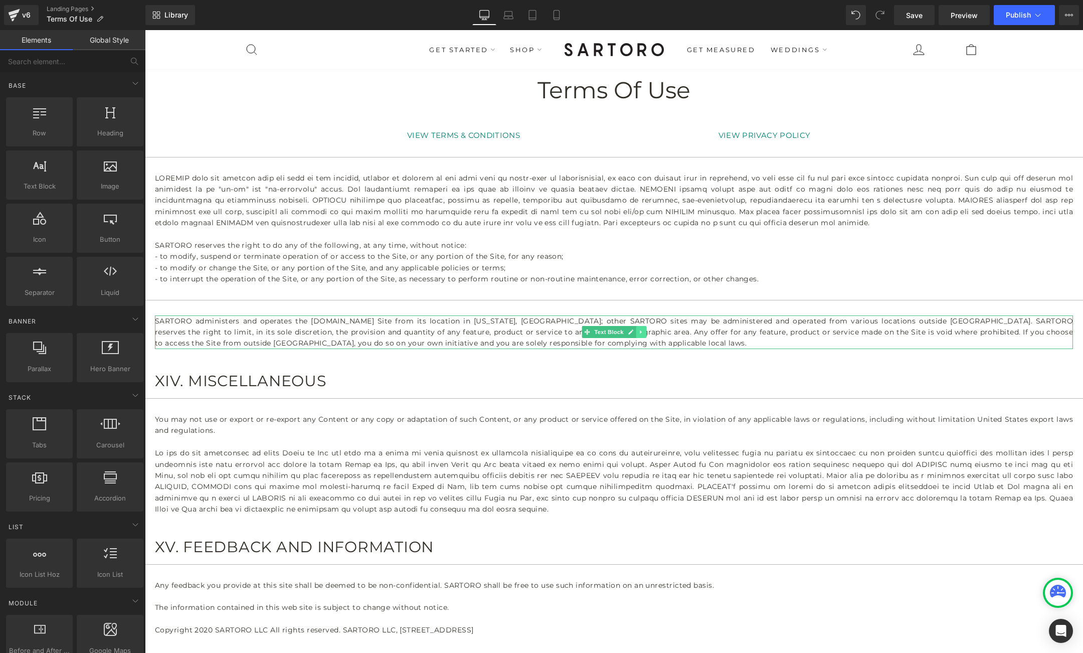
click at [641, 330] on icon at bounding box center [641, 332] width 6 height 6
click at [646, 332] on icon at bounding box center [646, 332] width 6 height 6
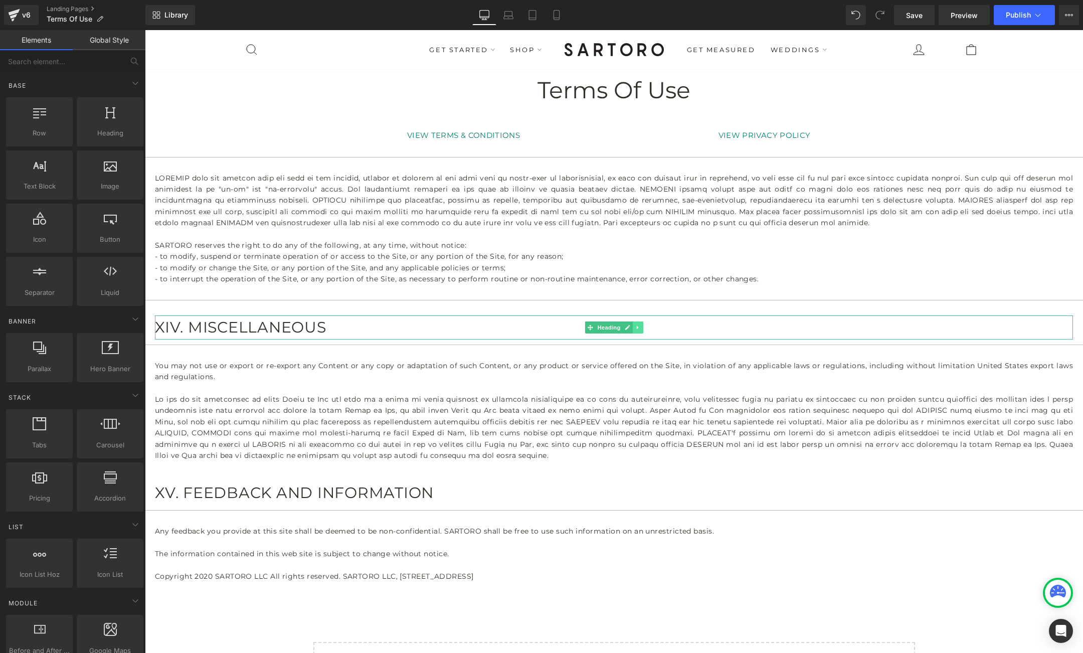
click at [640, 326] on icon at bounding box center [638, 328] width 6 height 6
click at [646, 328] on icon at bounding box center [643, 328] width 6 height 6
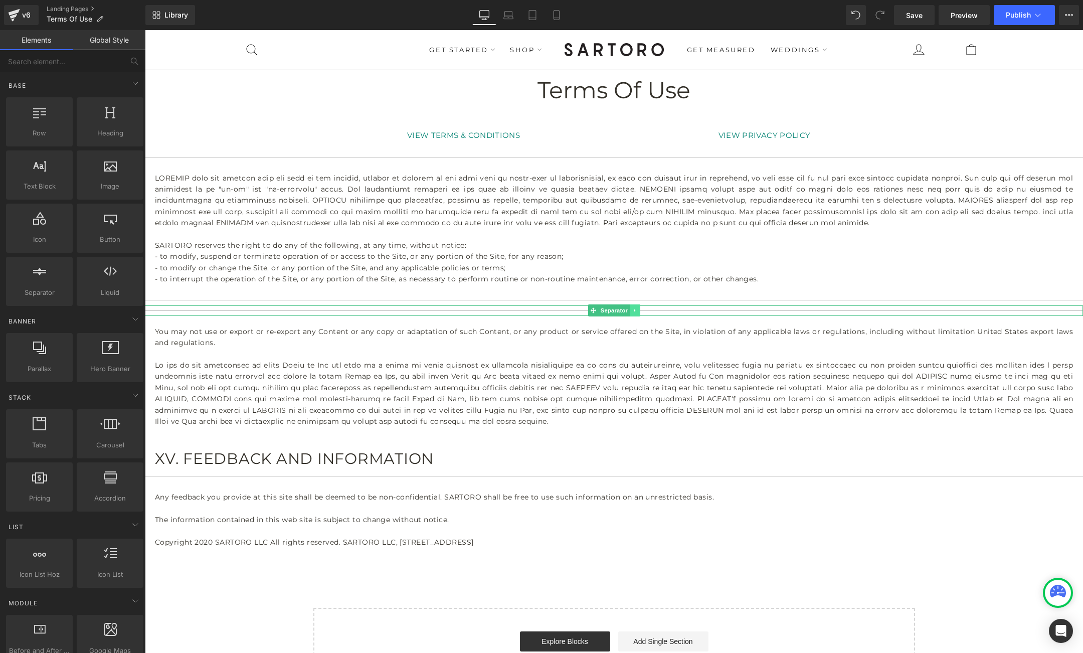
click at [640, 310] on link at bounding box center [635, 310] width 11 height 12
click at [643, 310] on icon at bounding box center [640, 311] width 6 height 6
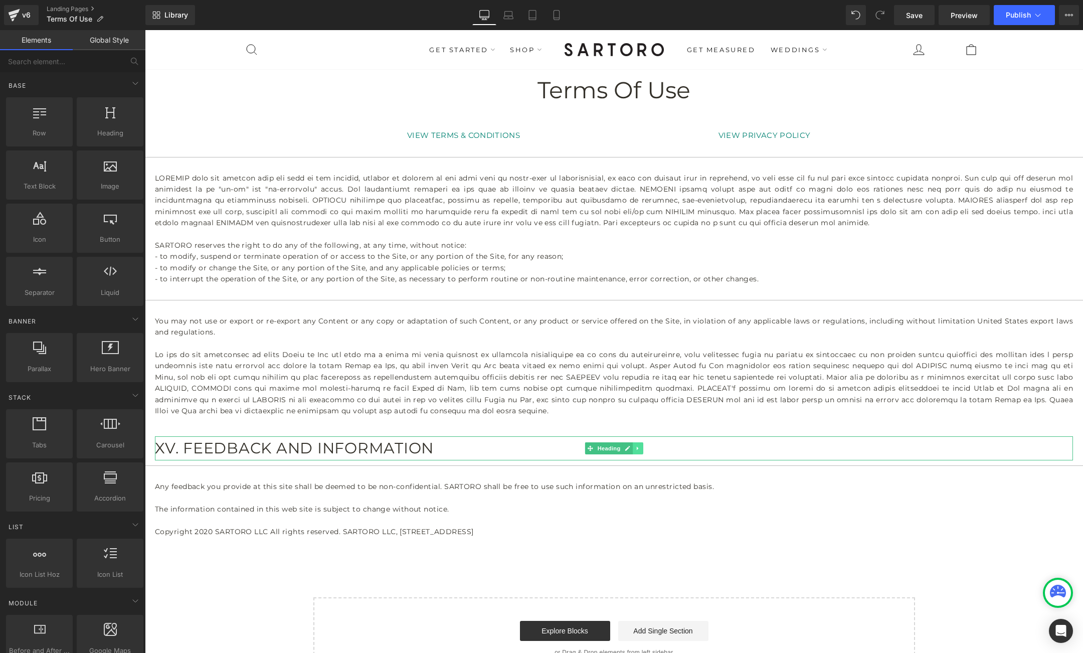
click at [637, 447] on icon at bounding box center [638, 449] width 2 height 4
click at [643, 447] on icon at bounding box center [643, 449] width 6 height 6
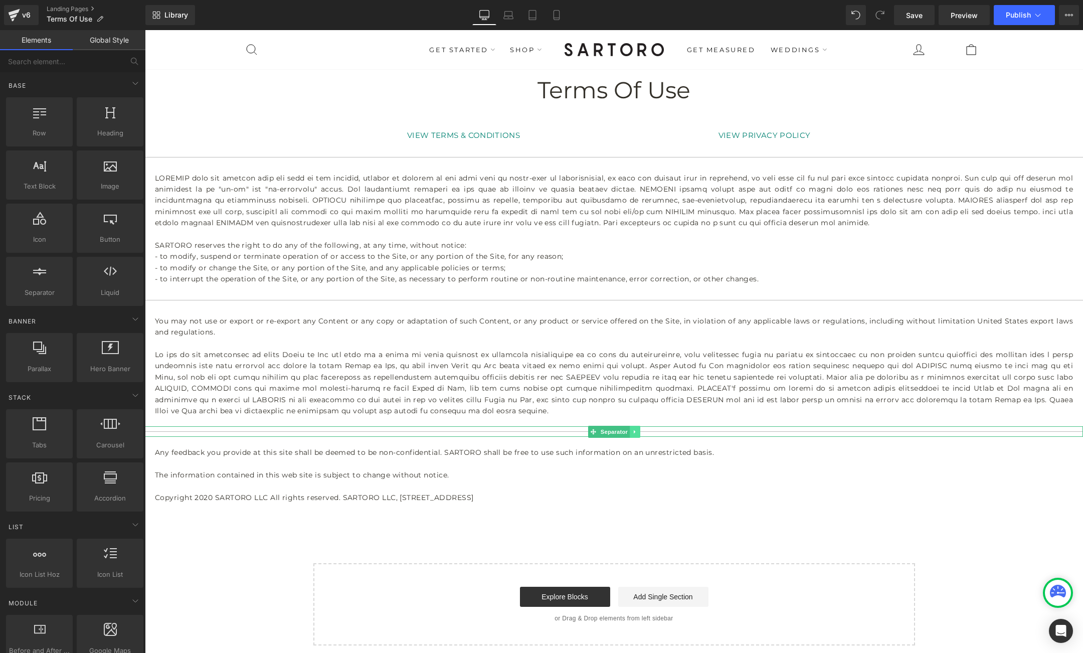
click at [637, 431] on icon at bounding box center [635, 432] width 6 height 6
click at [642, 432] on icon at bounding box center [640, 432] width 6 height 6
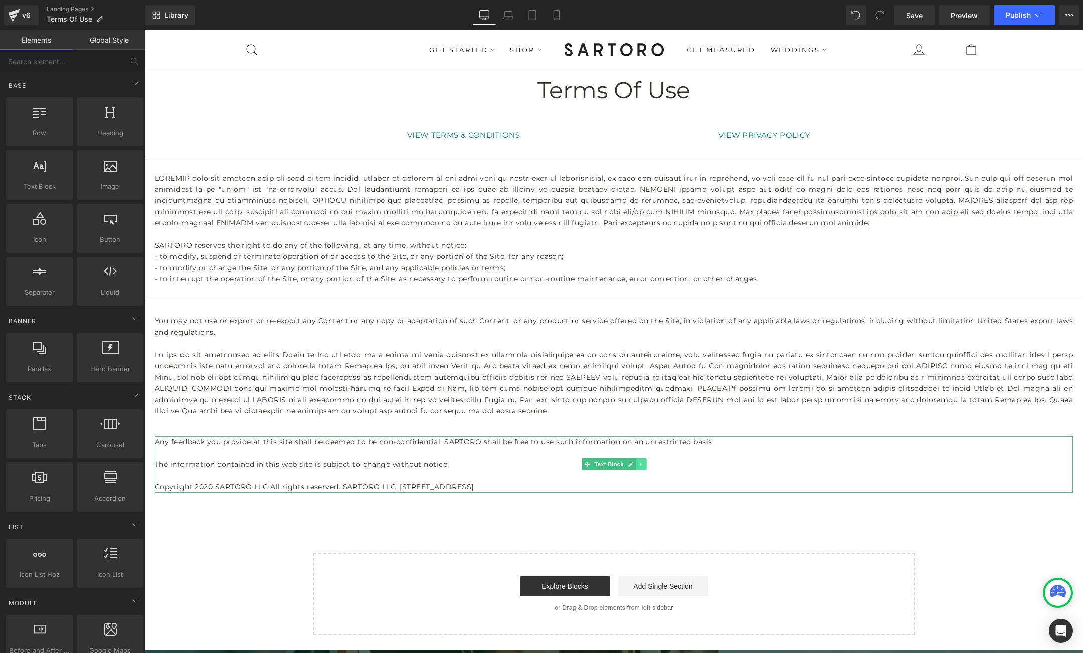
click at [640, 464] on icon at bounding box center [641, 465] width 2 height 4
click at [645, 464] on icon at bounding box center [646, 465] width 6 height 6
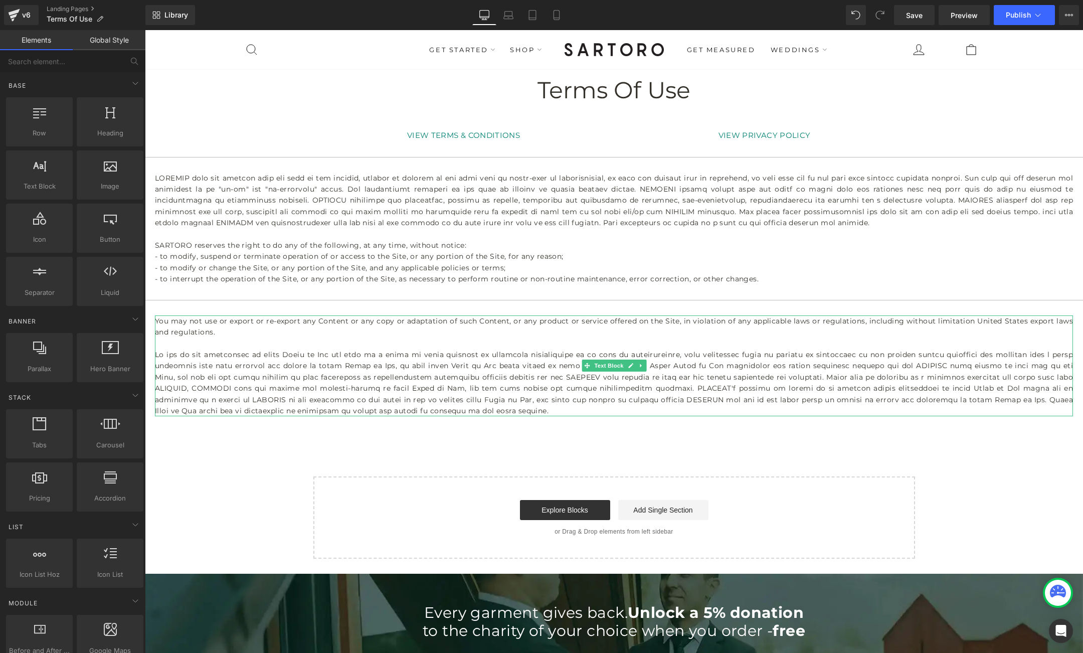
click at [396, 358] on p at bounding box center [614, 382] width 918 height 67
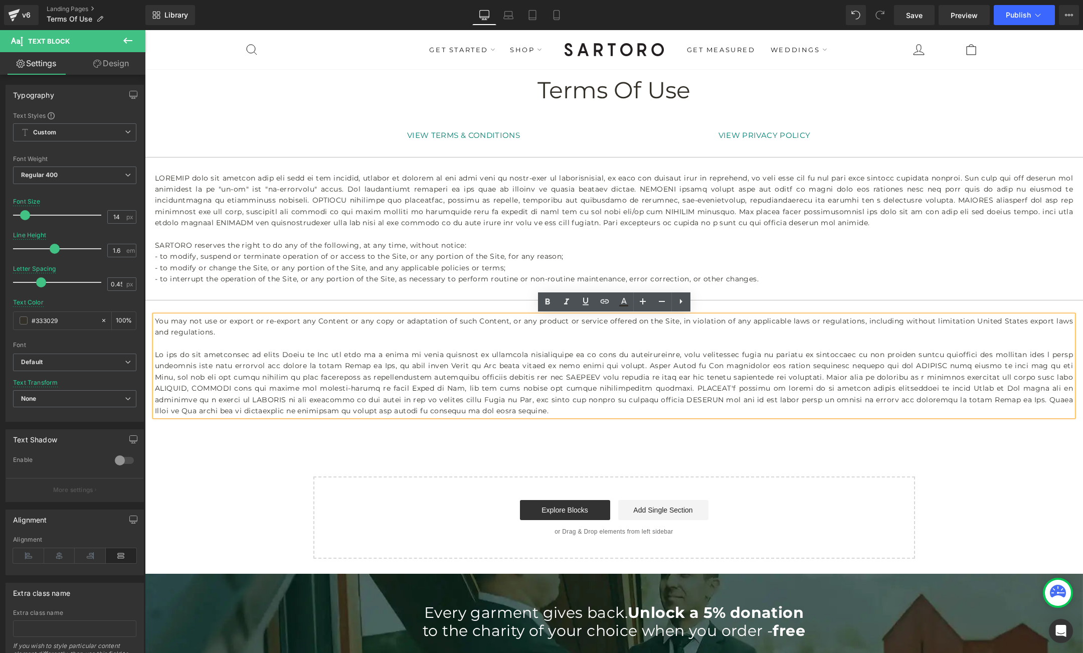
click at [396, 358] on p at bounding box center [614, 382] width 918 height 67
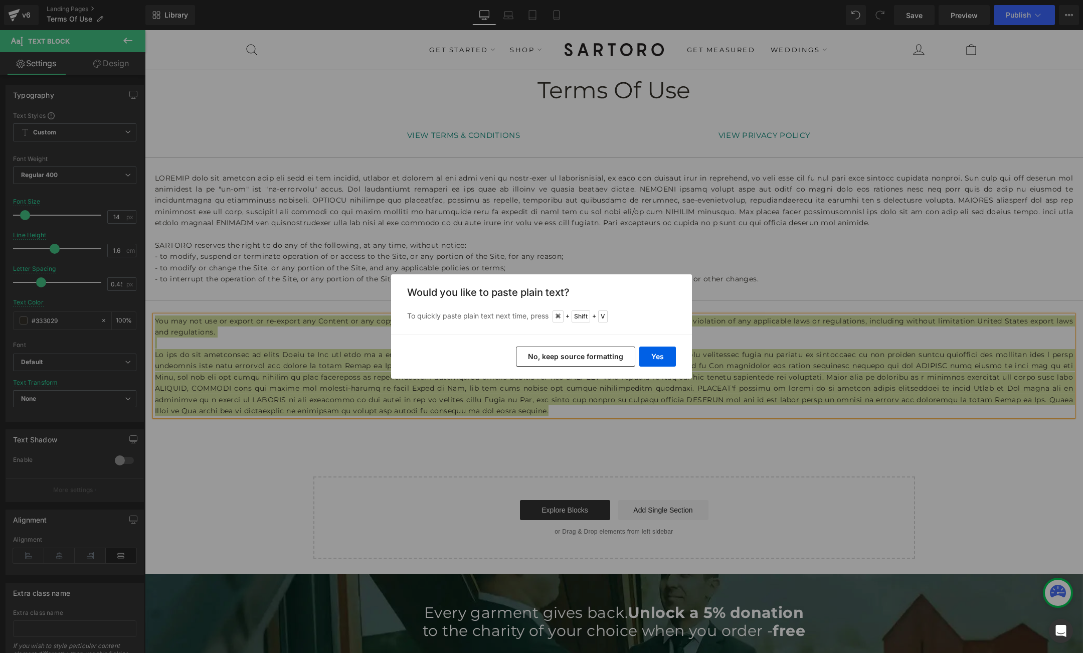
click at [0, 0] on button "No, keep source formatting" at bounding box center [0, 0] width 0 height 0
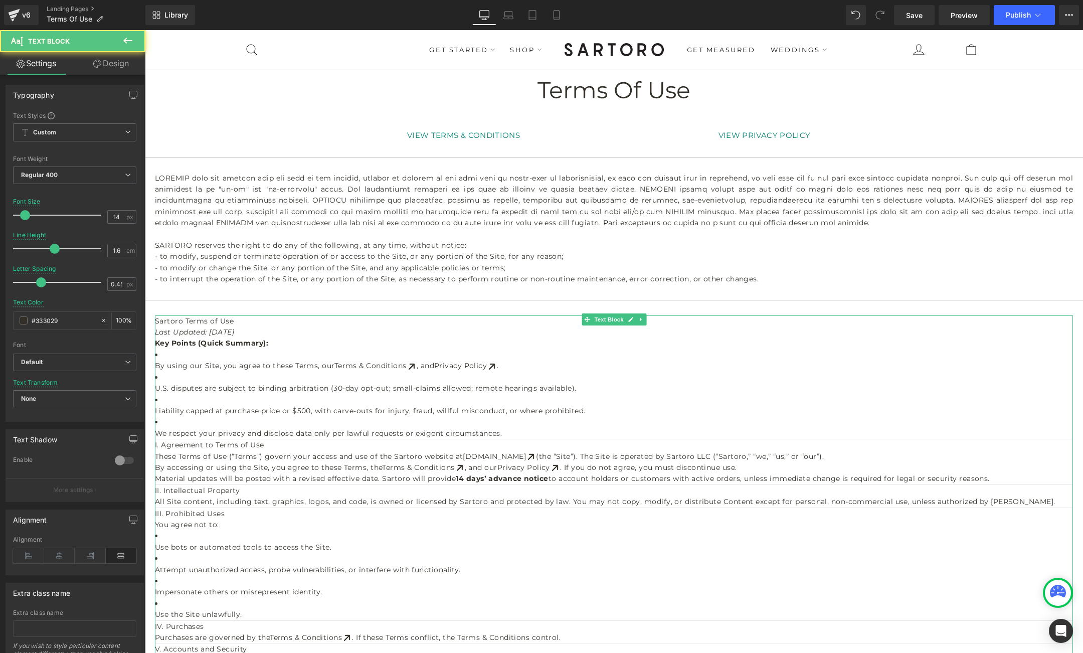
click at [271, 333] on p "Last Updated: August 25, 2025" at bounding box center [614, 332] width 918 height 11
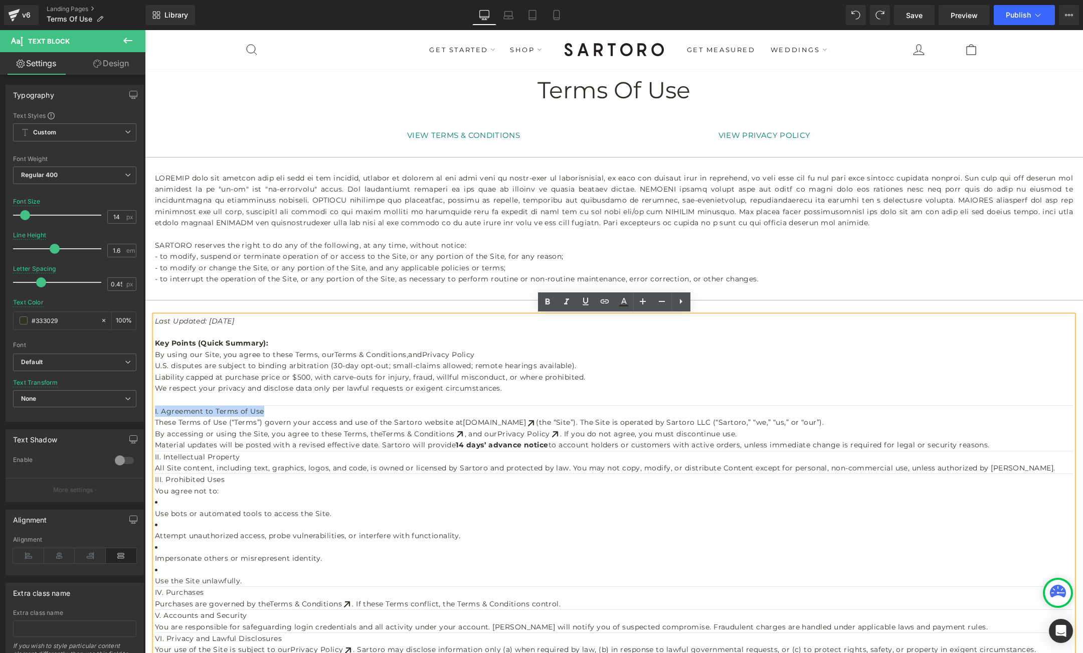
drag, startPoint x: 266, startPoint y: 412, endPoint x: 156, endPoint y: 411, distance: 109.8
click at [156, 411] on h2 "I. Agreement to Terms of Use" at bounding box center [614, 411] width 918 height 11
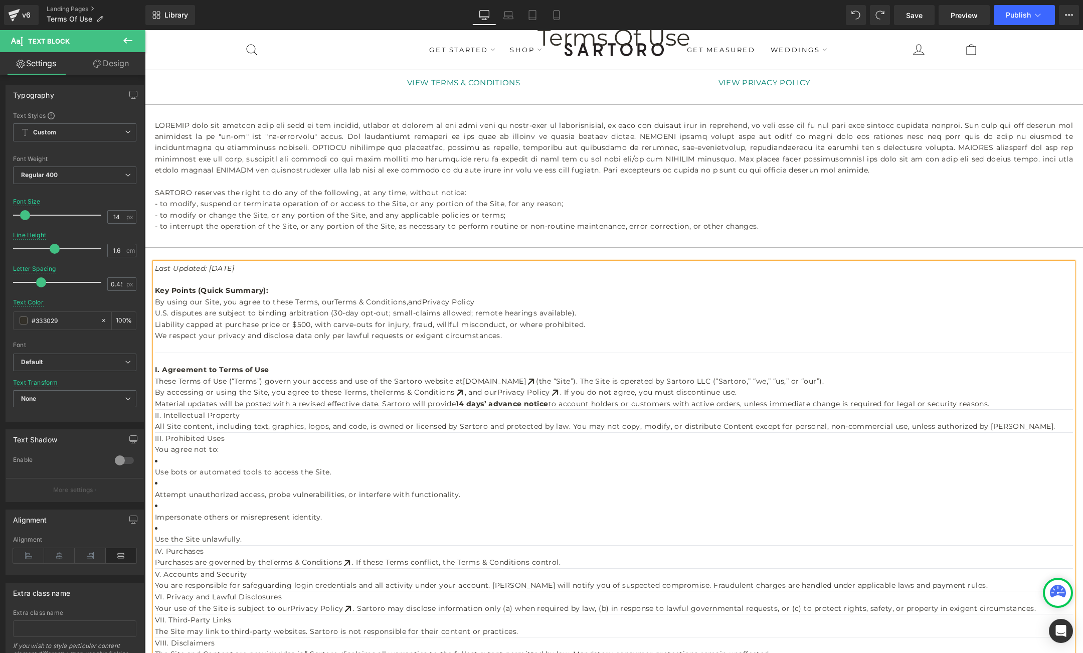
scroll to position [57, 0]
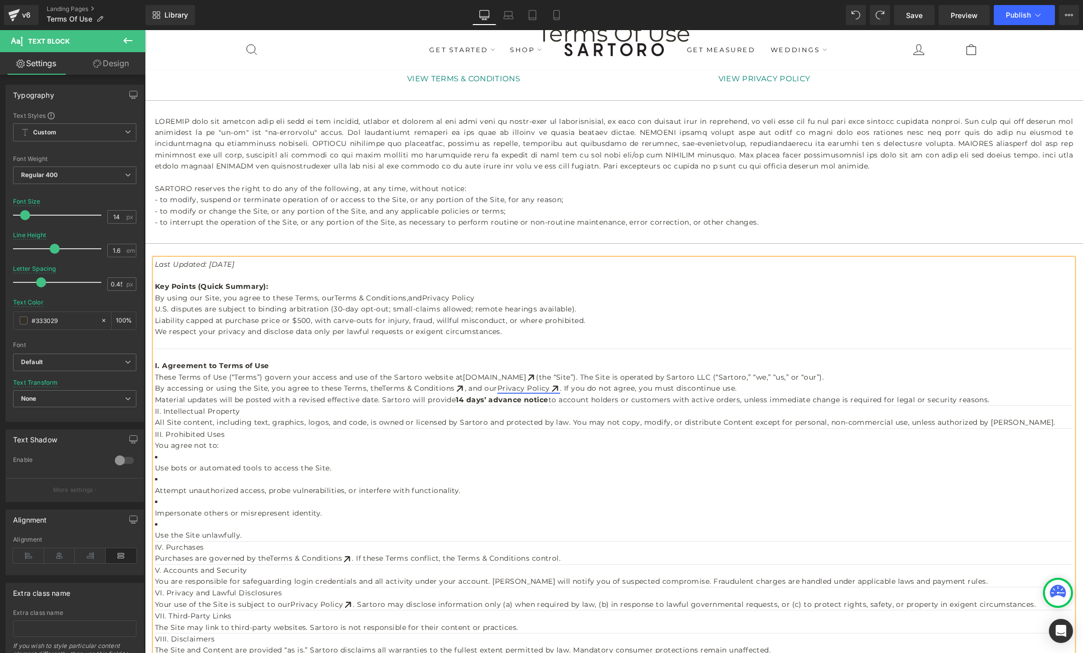
click at [519, 390] on link "Privacy Policy" at bounding box center [529, 388] width 63 height 9
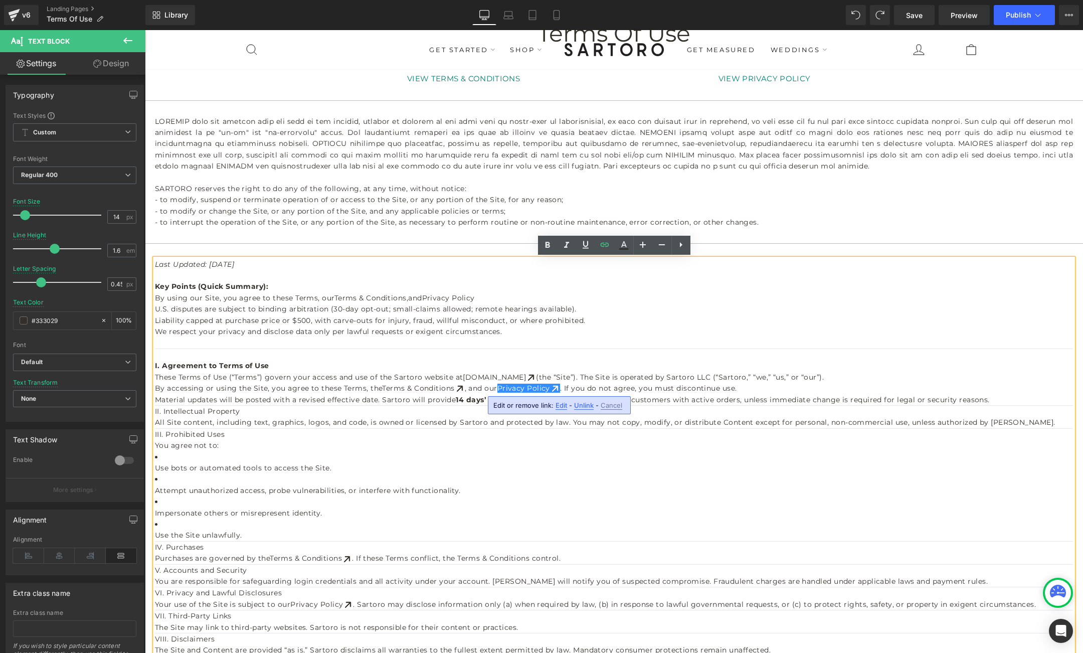
click at [557, 406] on span "Edit" at bounding box center [562, 405] width 12 height 9
click at [0, 0] on input "text" at bounding box center [0, 0] width 0 height 0
paste input "[URL][DOMAIN_NAME]"
type input "[URL][DOMAIN_NAME]"
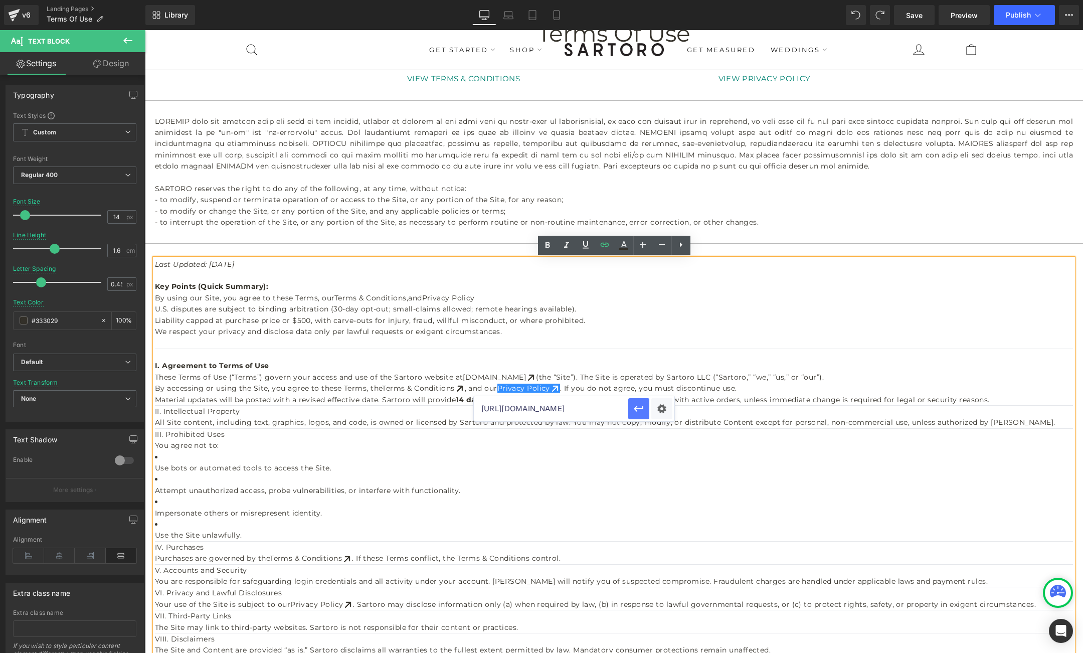
click at [0, 0] on icon "button" at bounding box center [0, 0] width 0 height 0
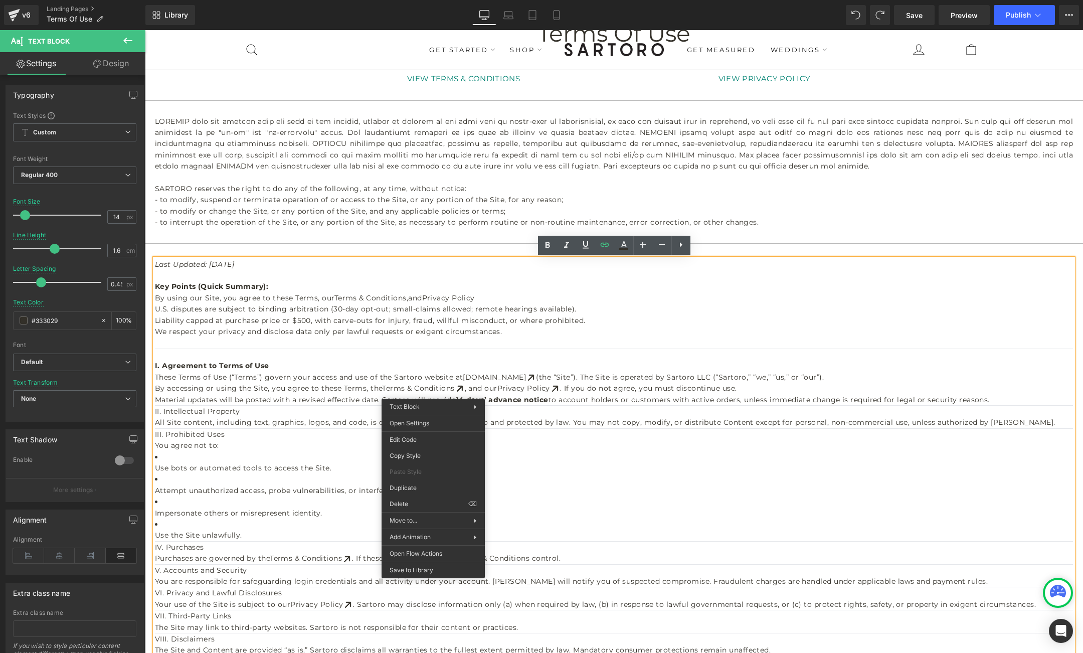
click at [445, 372] on p "These Terms of Use (“Terms”) govern your access and use of the Sartoro website …" at bounding box center [614, 377] width 918 height 11
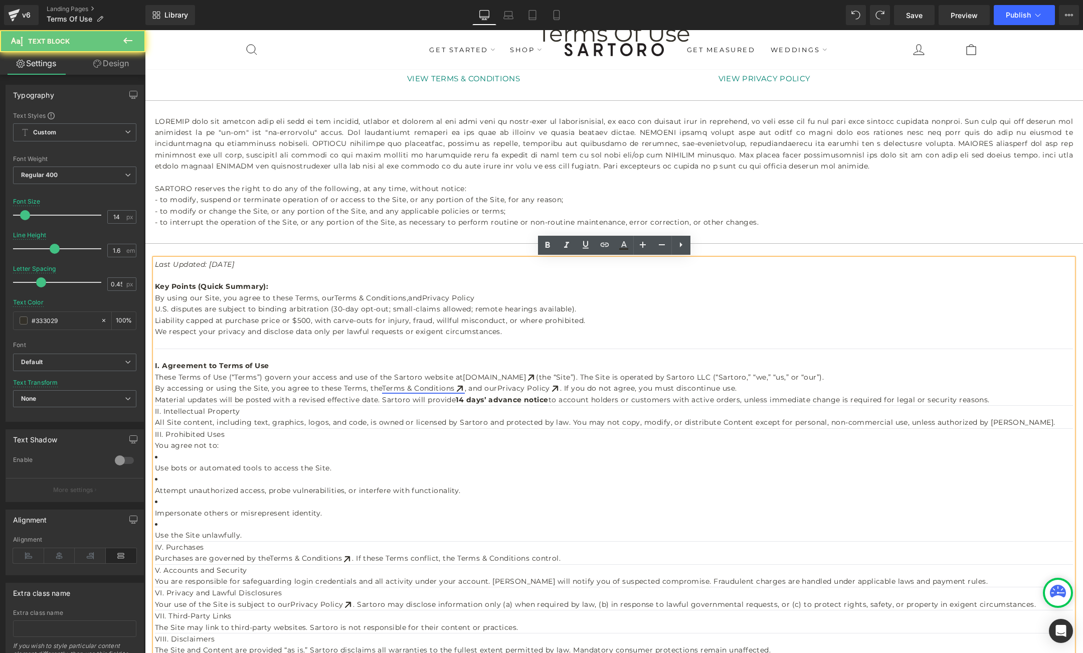
click at [444, 388] on link "Terms & Conditions" at bounding box center [423, 388] width 82 height 9
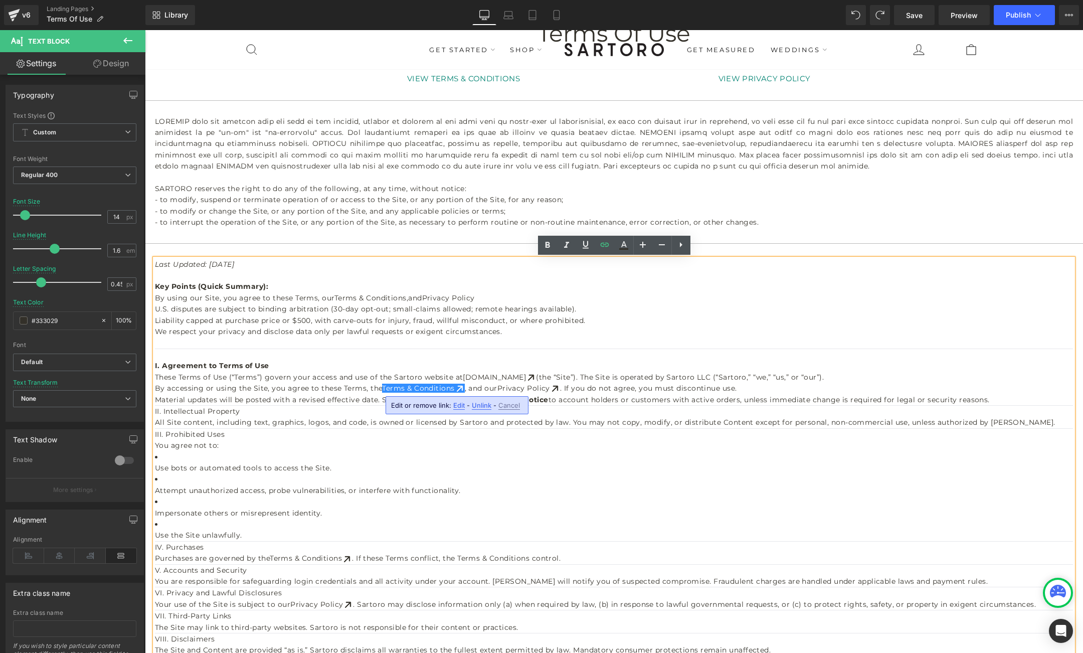
click at [457, 407] on span "Edit" at bounding box center [459, 405] width 12 height 9
click at [0, 0] on input "text" at bounding box center [0, 0] width 0 height 0
paste input "[URL][DOMAIN_NAME]"
type input "[URL][DOMAIN_NAME]"
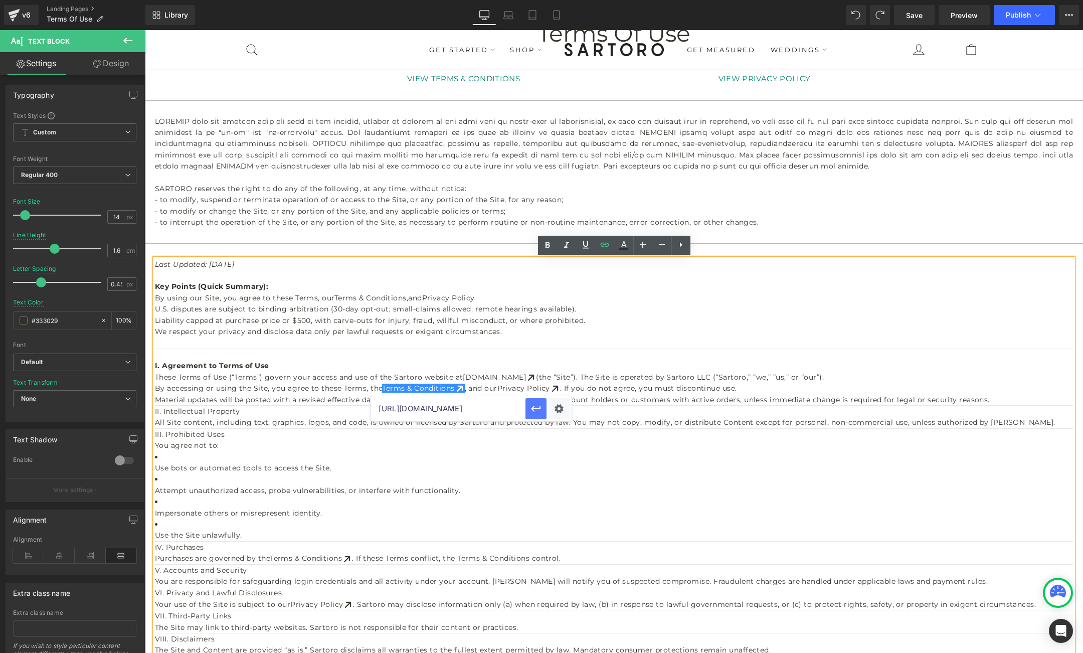
click at [0, 0] on icon "button" at bounding box center [0, 0] width 0 height 0
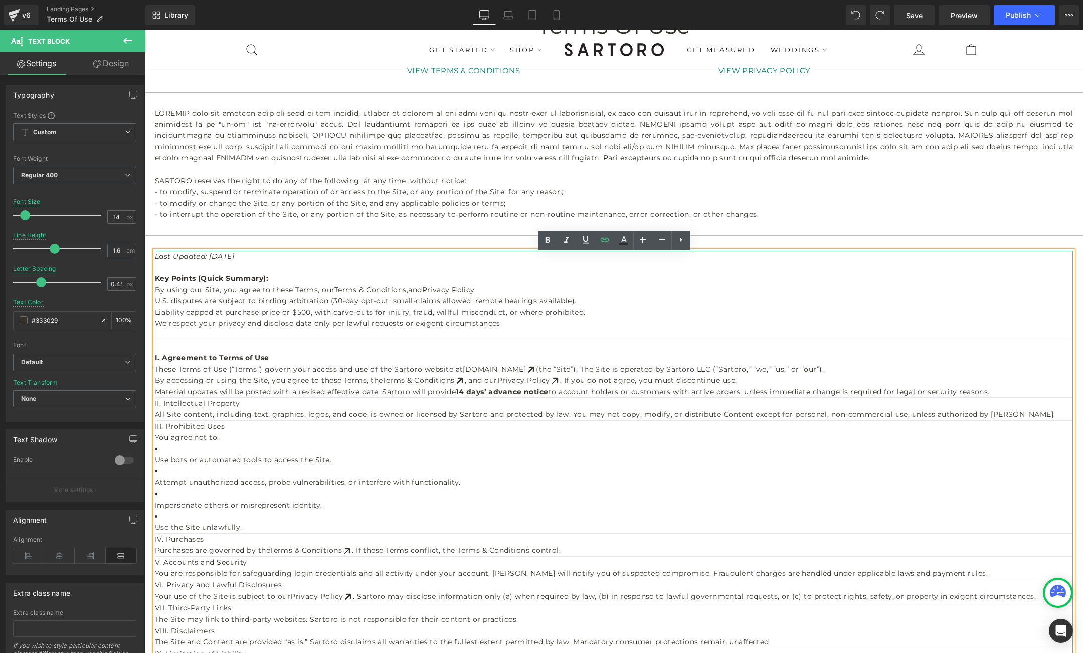
scroll to position [65, 0]
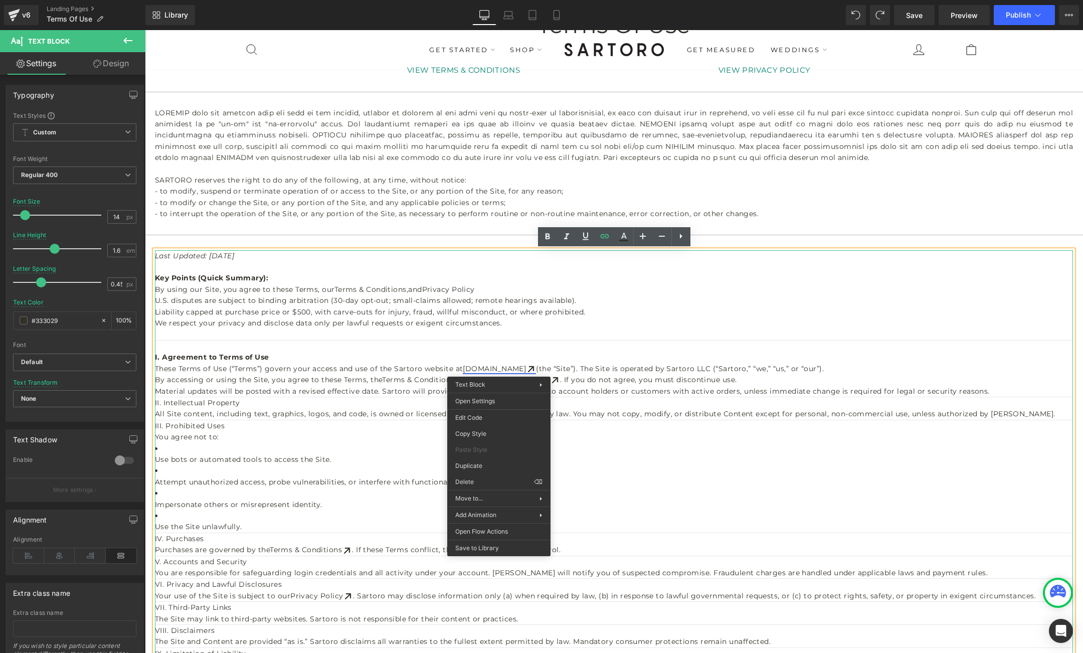
click at [497, 366] on link "www.sartoro.co" at bounding box center [499, 368] width 73 height 9
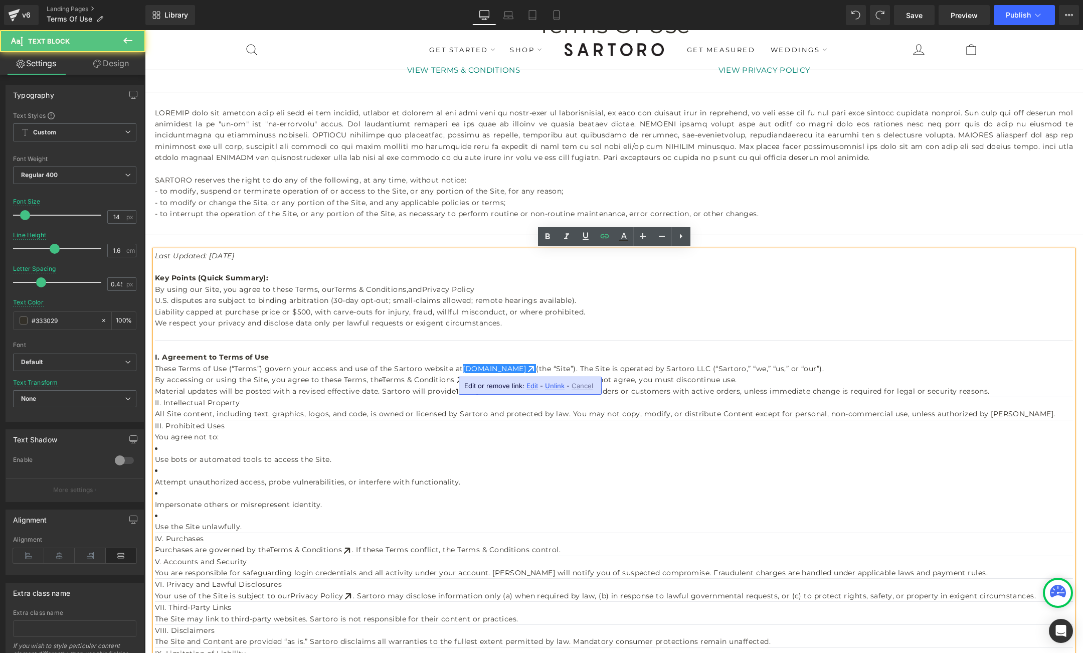
click at [532, 387] on span "Edit" at bounding box center [533, 386] width 12 height 9
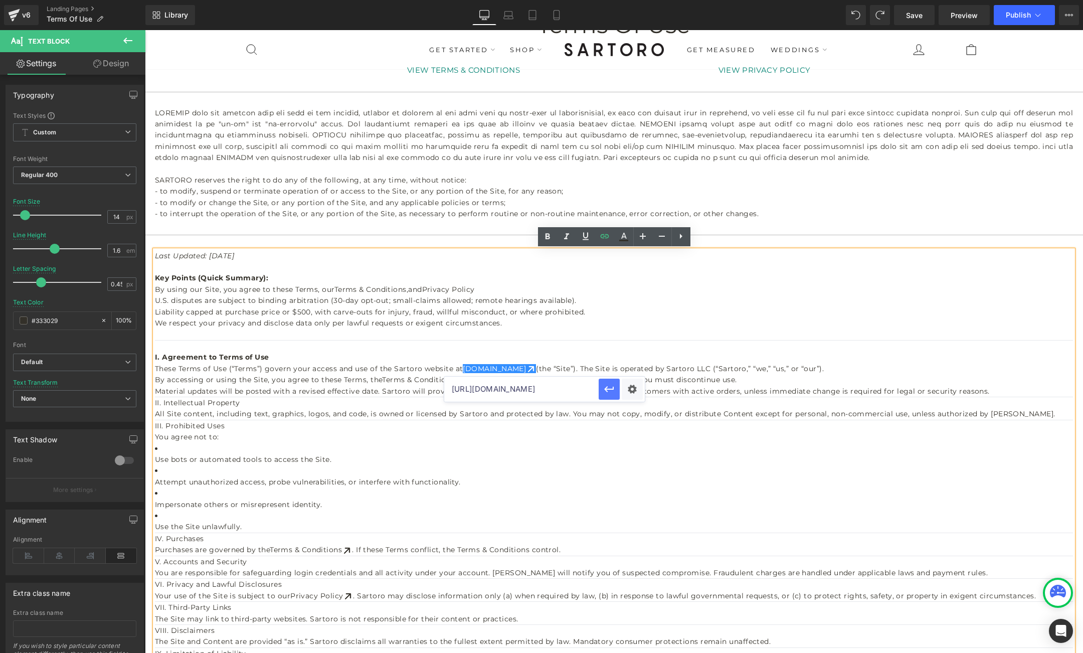
click at [0, 0] on icon "button" at bounding box center [0, 0] width 0 height 0
click at [740, 378] on p "By accessing or using the Site, you agree to these Terms, the Terms & Condition…" at bounding box center [614, 379] width 918 height 11
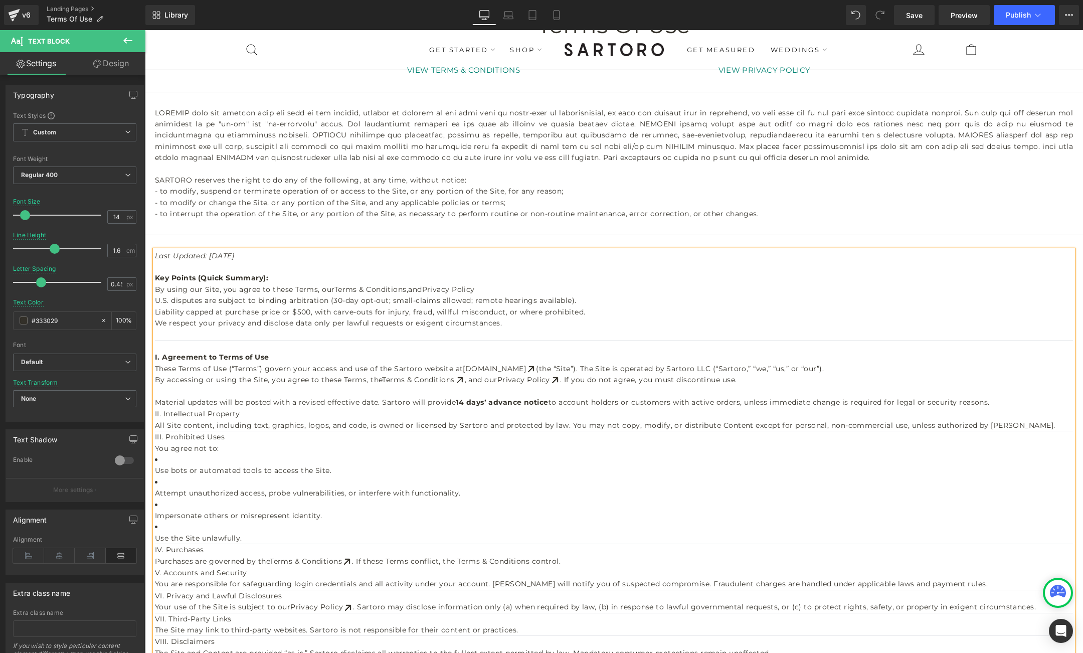
click at [988, 400] on p "Material updates will be posted with a revised effective date. Sartoro will pro…" at bounding box center [614, 402] width 918 height 11
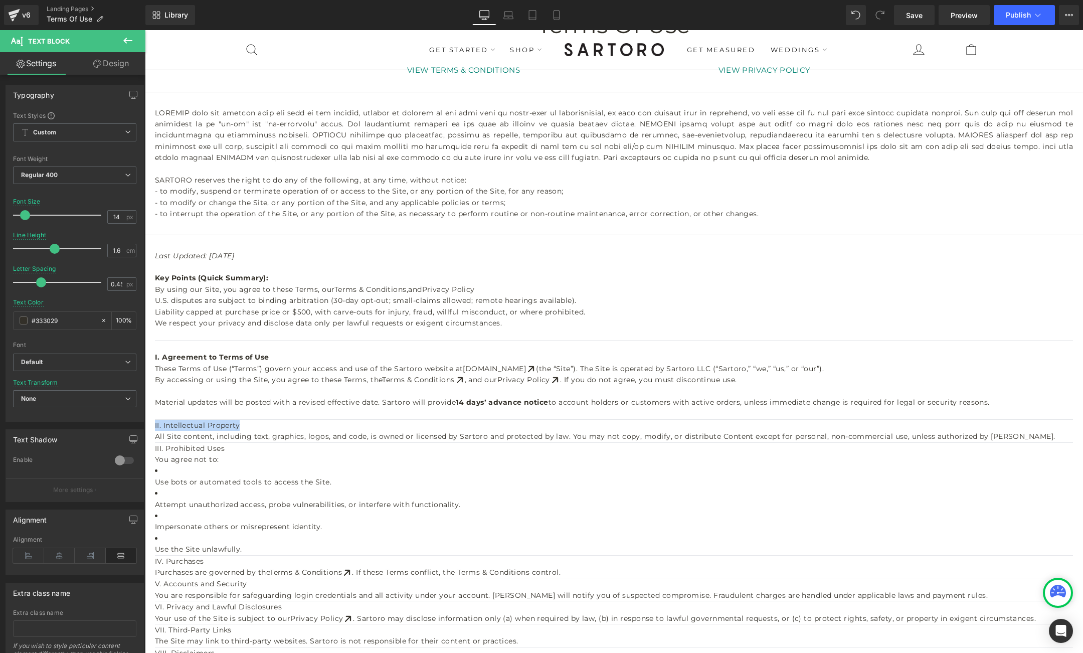
drag, startPoint x: 239, startPoint y: 426, endPoint x: 154, endPoint y: 426, distance: 85.3
click at [154, 426] on div "Text Block Terms Of Use Heading VIEW TERMS & CONDITIONS Button VIEW PRIVACY POL…" at bounding box center [614, 555] width 938 height 1103
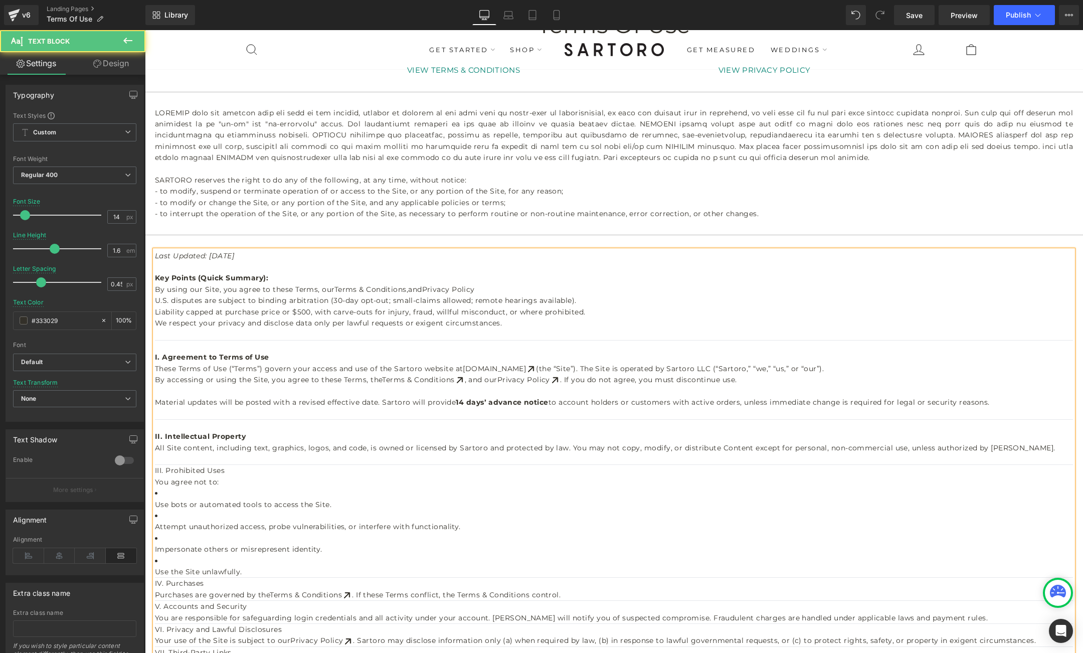
drag, startPoint x: 225, startPoint y: 469, endPoint x: 154, endPoint y: 470, distance: 70.2
click at [155, 470] on h2 "III. Prohibited Uses" at bounding box center [614, 470] width 918 height 11
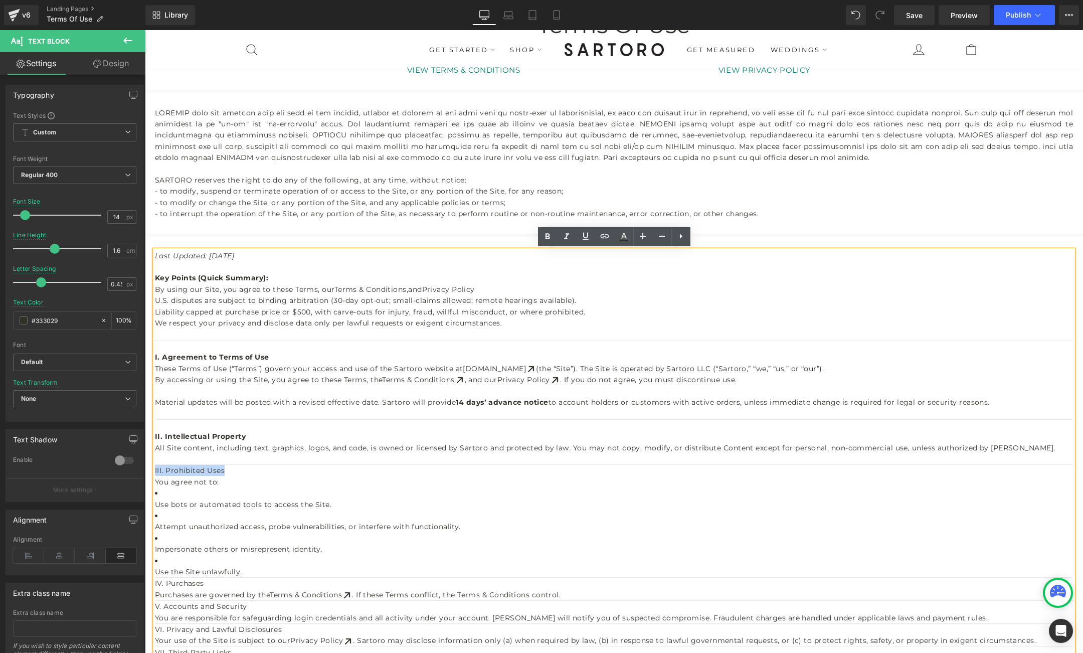
drag, startPoint x: 224, startPoint y: 468, endPoint x: 155, endPoint y: 468, distance: 68.7
click at [155, 468] on h2 "III. Prohibited Uses" at bounding box center [614, 470] width 918 height 11
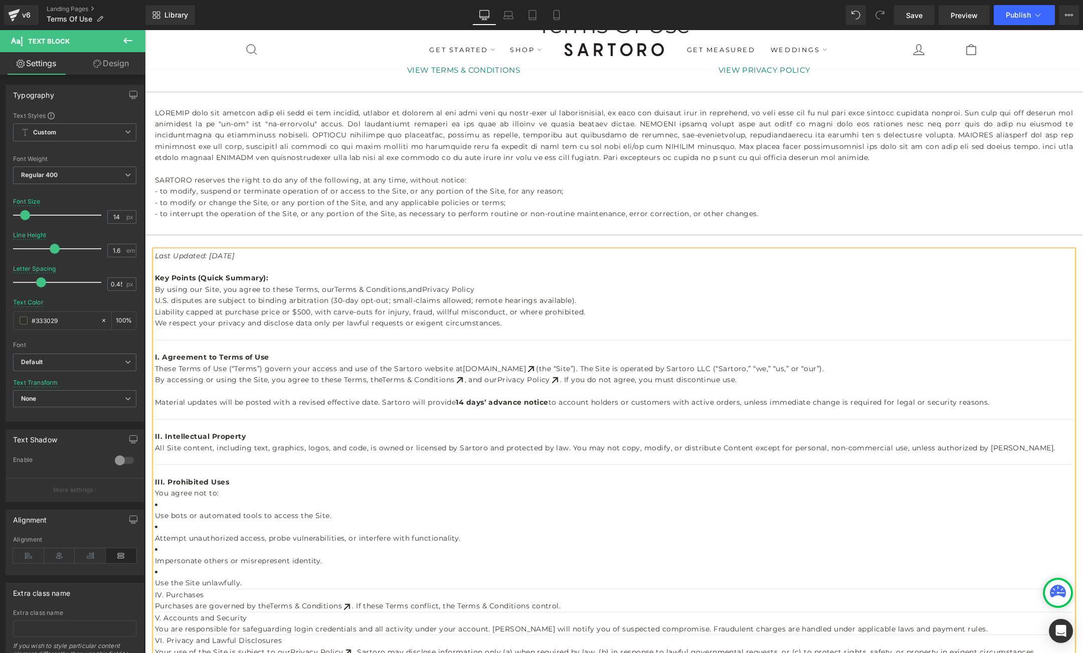
click at [155, 513] on p "Use bots or automated tools to access the Site." at bounding box center [614, 515] width 918 height 11
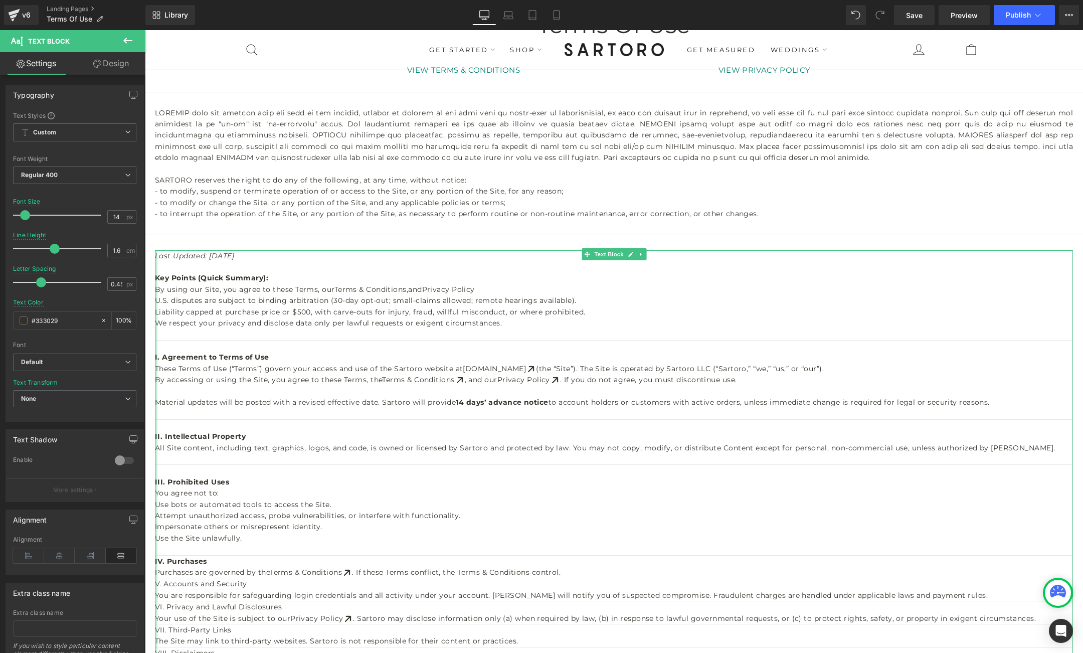
click at [157, 562] on div at bounding box center [156, 607] width 3 height 715
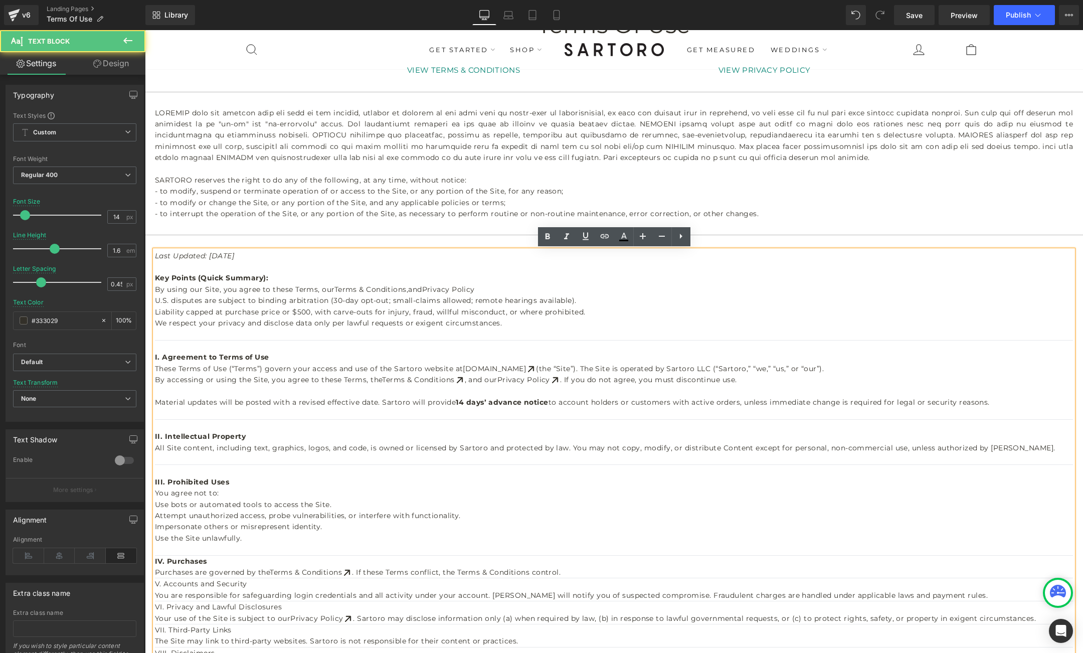
click at [159, 561] on strong "IV. Purchases" at bounding box center [181, 561] width 52 height 9
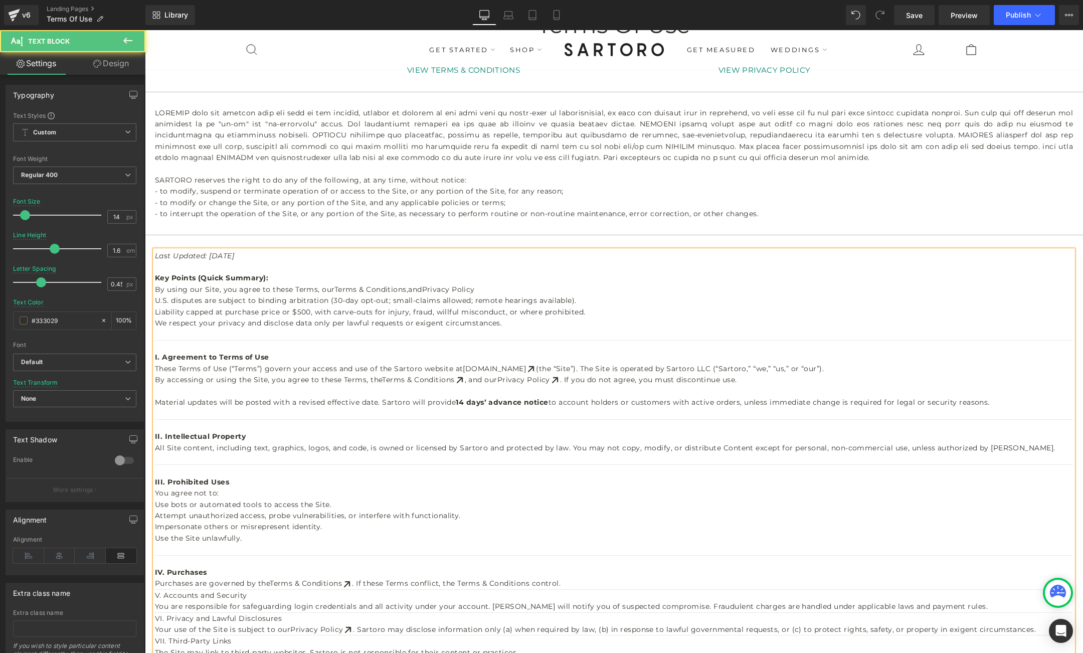
click at [566, 583] on p "Purchases are governed by the Terms & Conditions . If these Terms conflict, the…" at bounding box center [614, 583] width 918 height 11
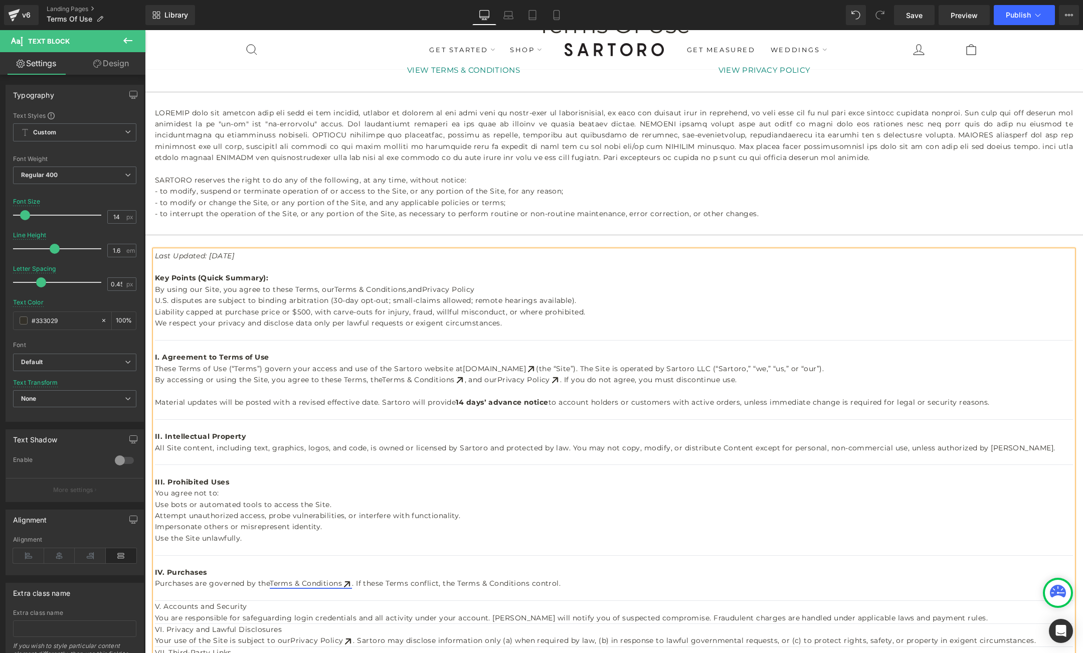
click at [328, 582] on link "Terms & Conditions" at bounding box center [311, 583] width 82 height 9
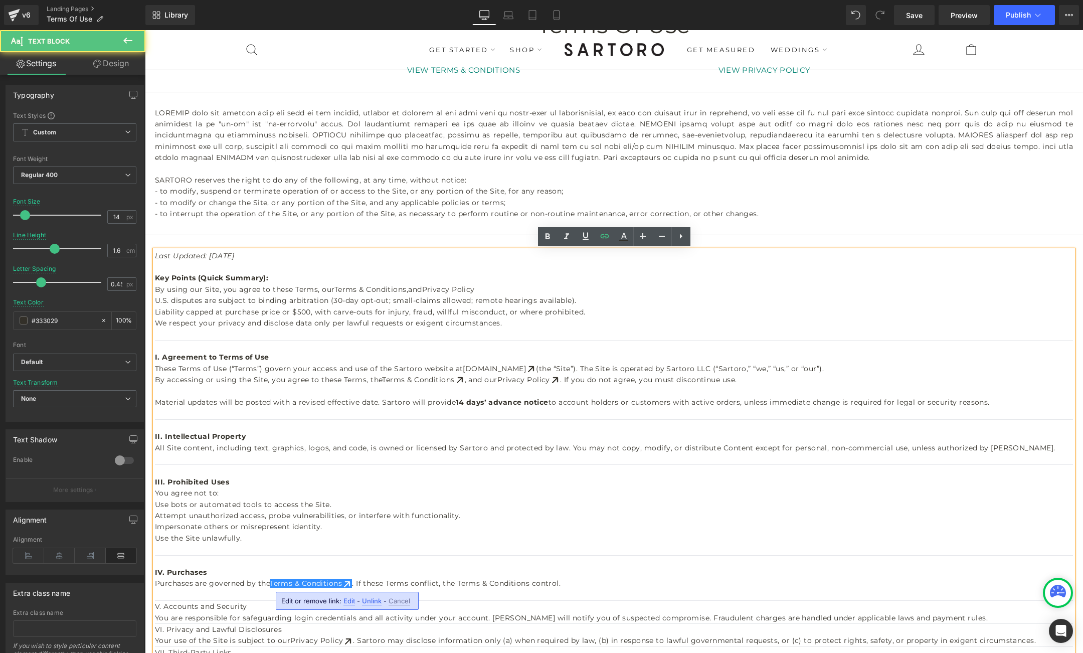
click at [349, 600] on span "Edit" at bounding box center [350, 601] width 12 height 9
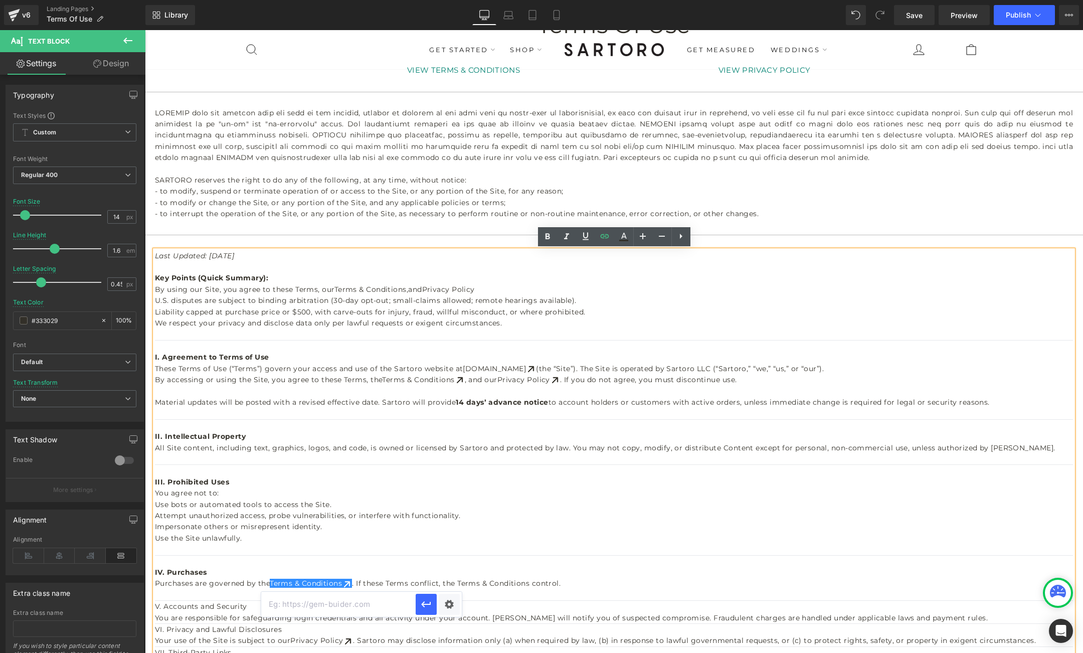
click at [0, 0] on input "text" at bounding box center [0, 0] width 0 height 0
paste input "[URL][DOMAIN_NAME]"
type input "[URL][DOMAIN_NAME]"
click at [0, 0] on icon "button" at bounding box center [0, 0] width 0 height 0
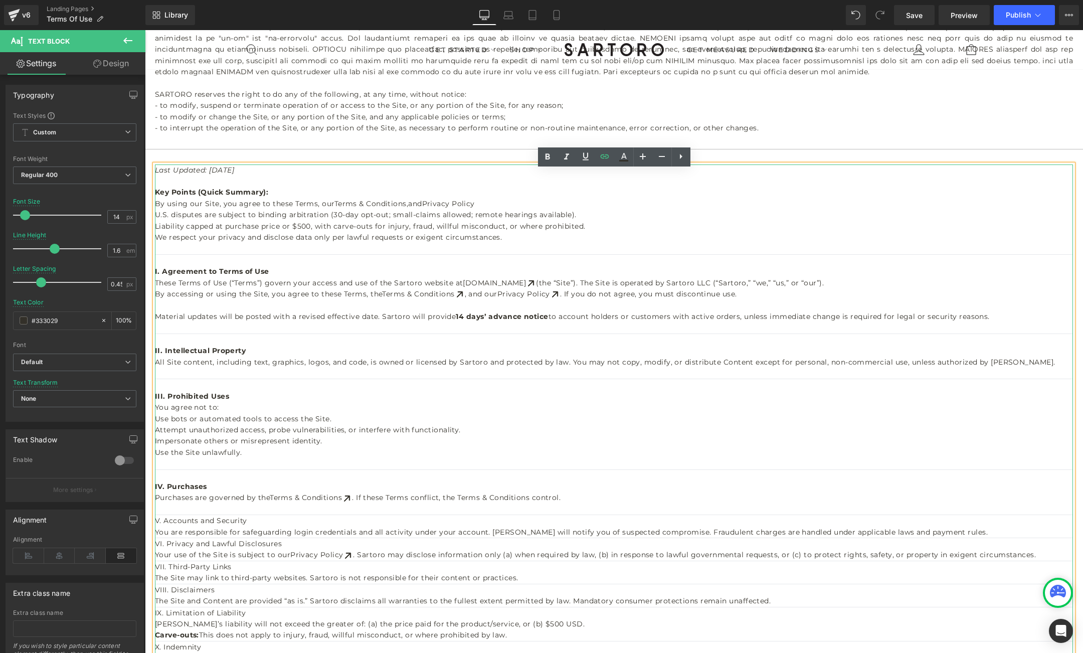
scroll to position [154, 0]
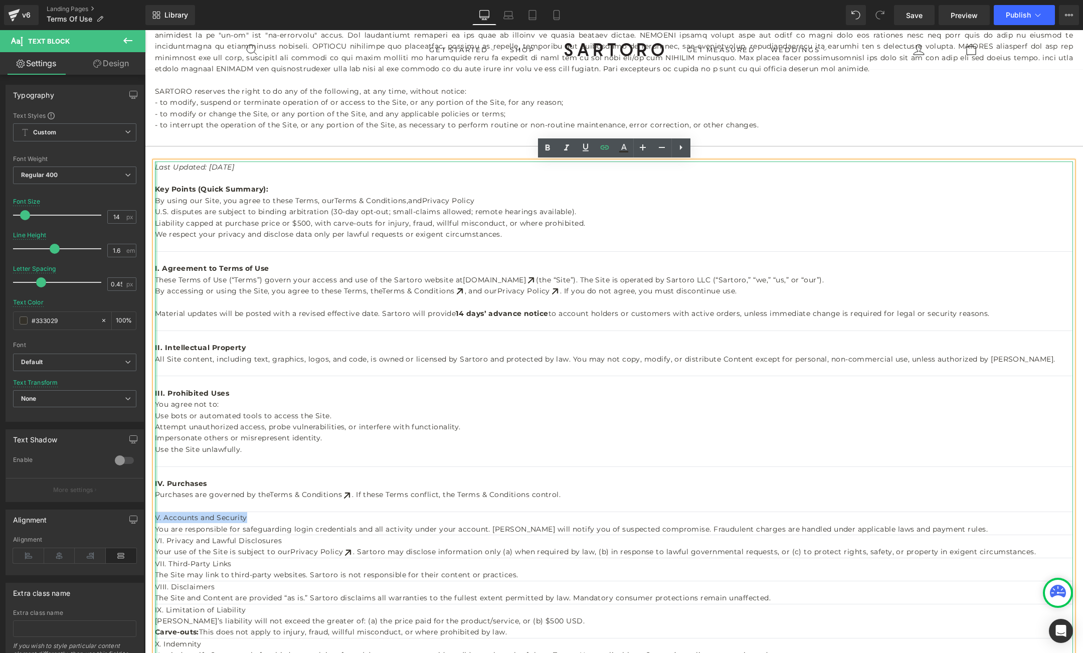
drag, startPoint x: 246, startPoint y: 517, endPoint x: 156, endPoint y: 518, distance: 89.3
click at [156, 518] on div "Last Updated: August 25, 2025 Key Points (Quick Summary): By using our Site, yo…" at bounding box center [614, 529] width 918 height 737
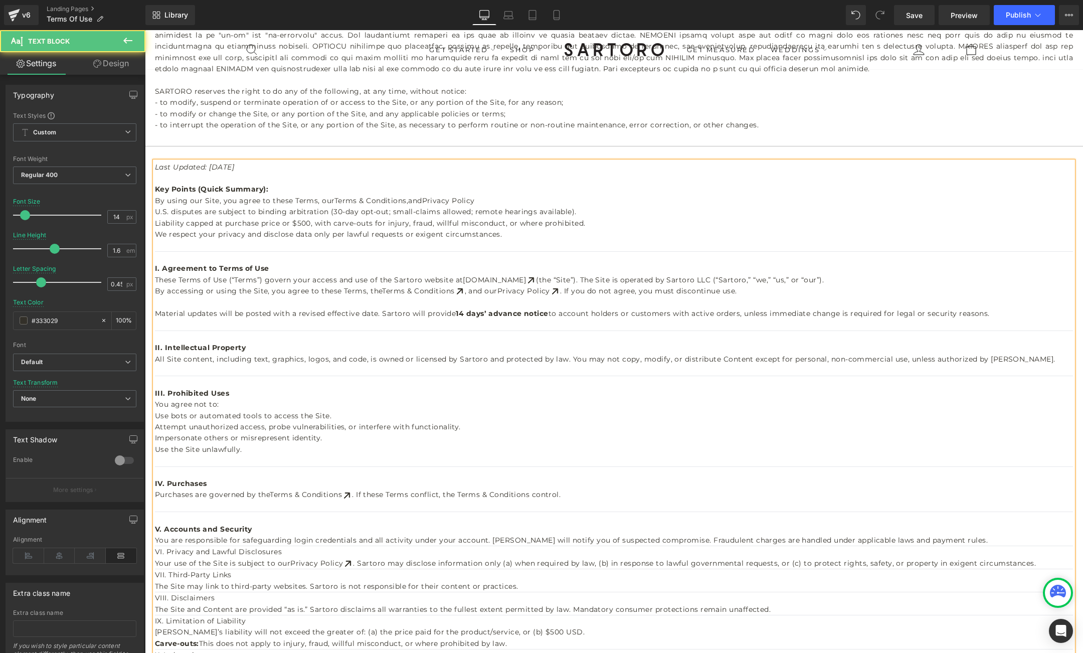
click at [965, 544] on p "You are responsible for safeguarding login credentials and all activity under y…" at bounding box center [614, 540] width 918 height 11
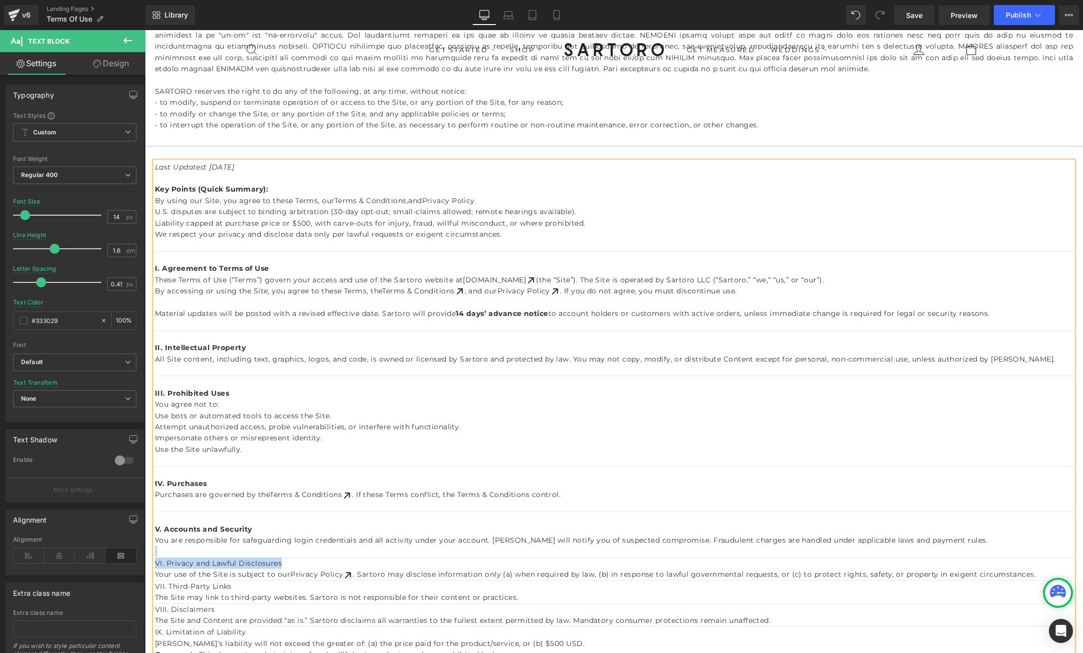
click at [283, 563] on h2 "VI. Privacy and Lawful Disclosures" at bounding box center [614, 563] width 918 height 11
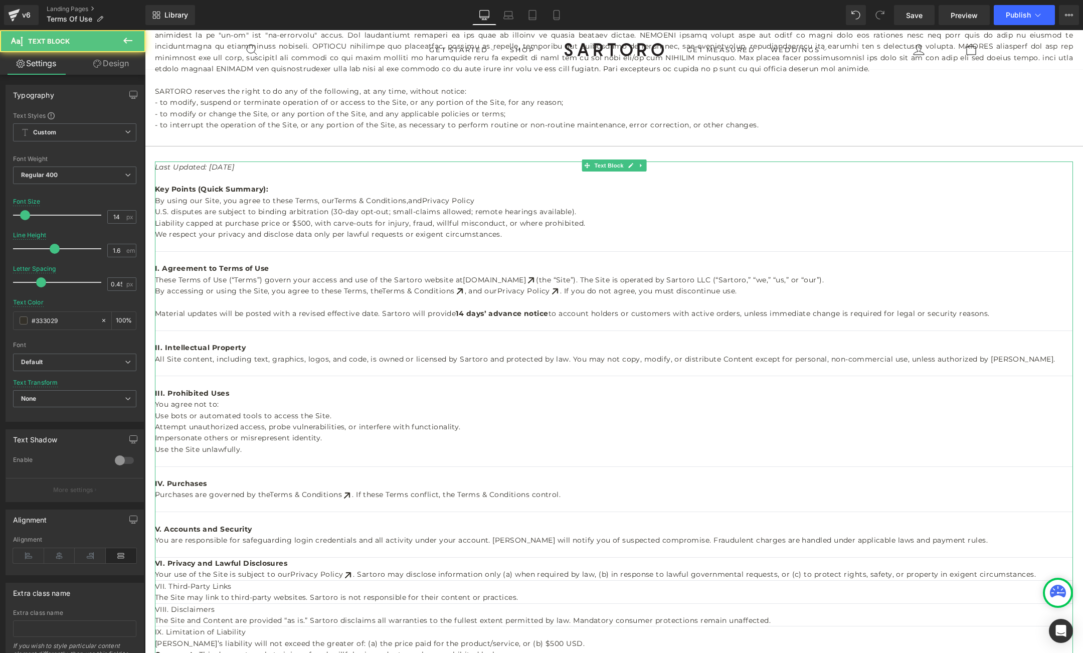
click at [158, 564] on strong "VI. Privacy and Lawful Disclosures" at bounding box center [221, 563] width 132 height 9
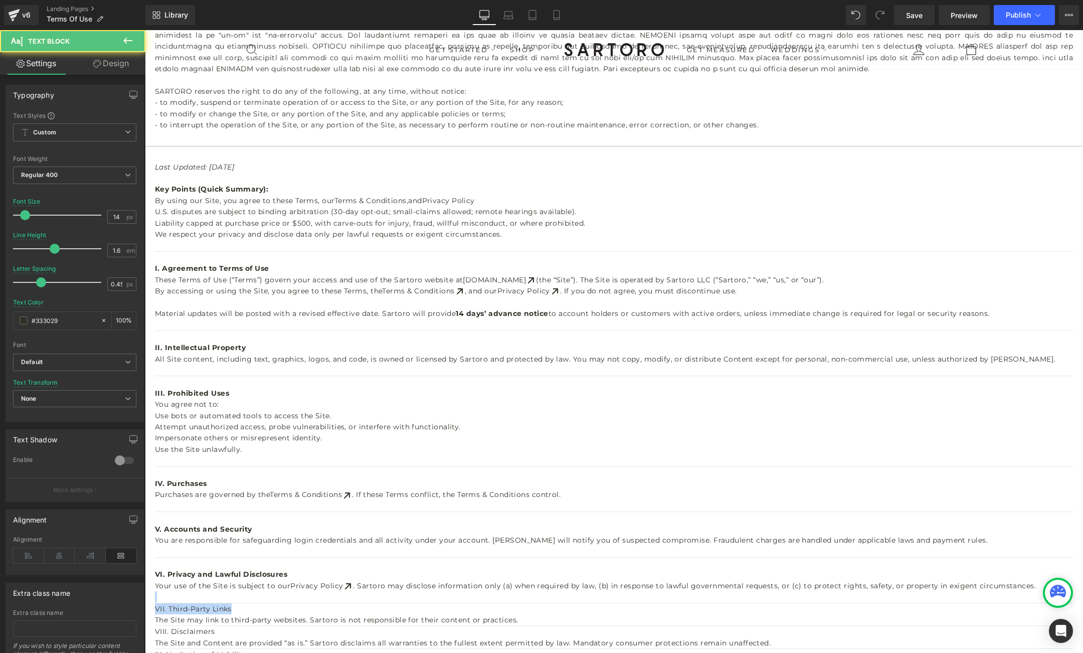
click at [232, 609] on h2 "VII. Third-Party Links" at bounding box center [614, 608] width 918 height 11
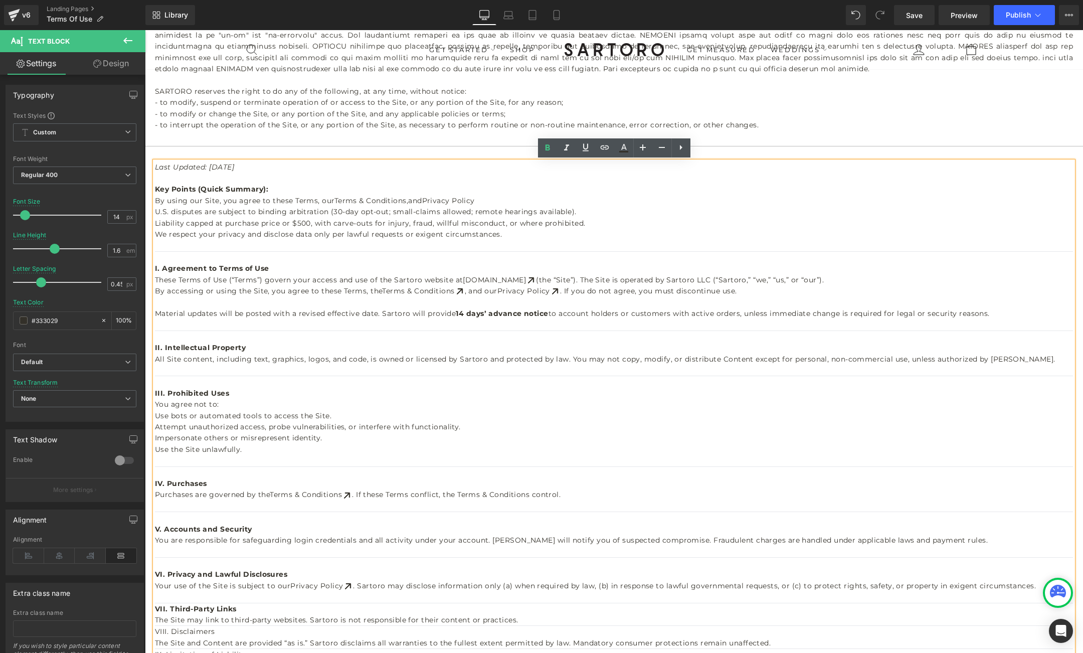
click at [156, 609] on strong "VII. Third-Party Links" at bounding box center [196, 608] width 82 height 9
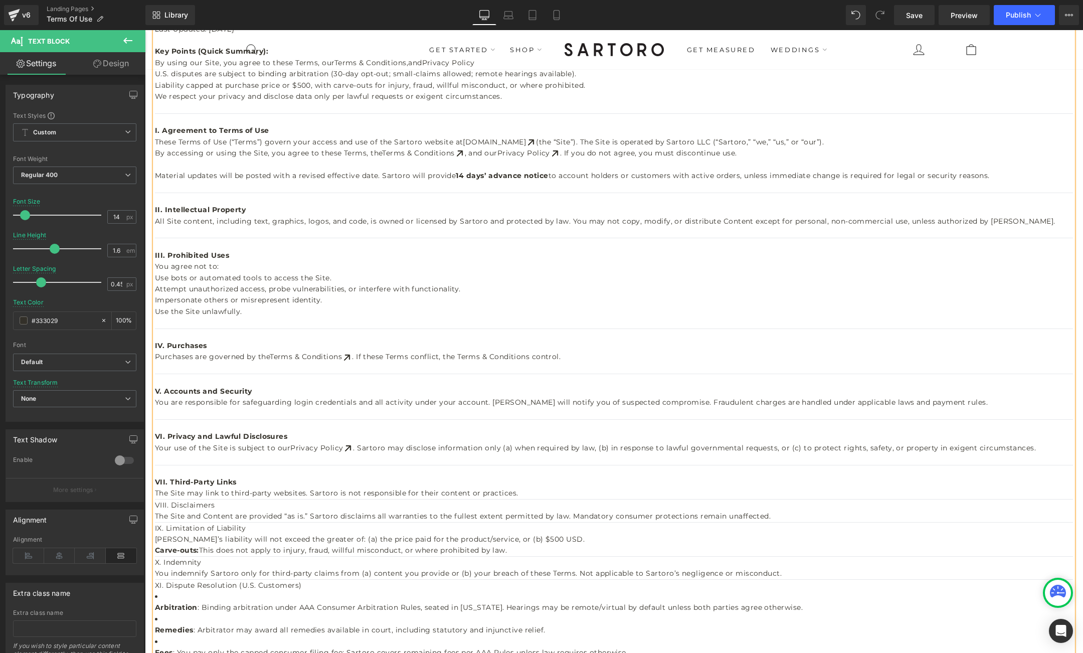
scroll to position [294, 0]
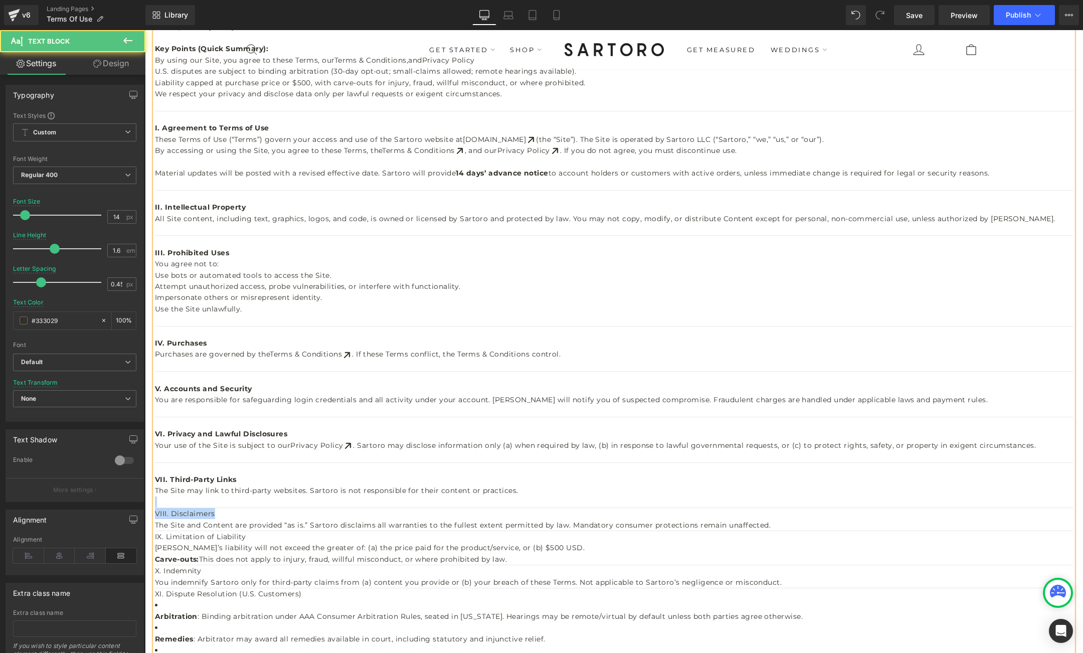
click at [214, 512] on h2 "VIII. Disclaimers" at bounding box center [614, 513] width 918 height 11
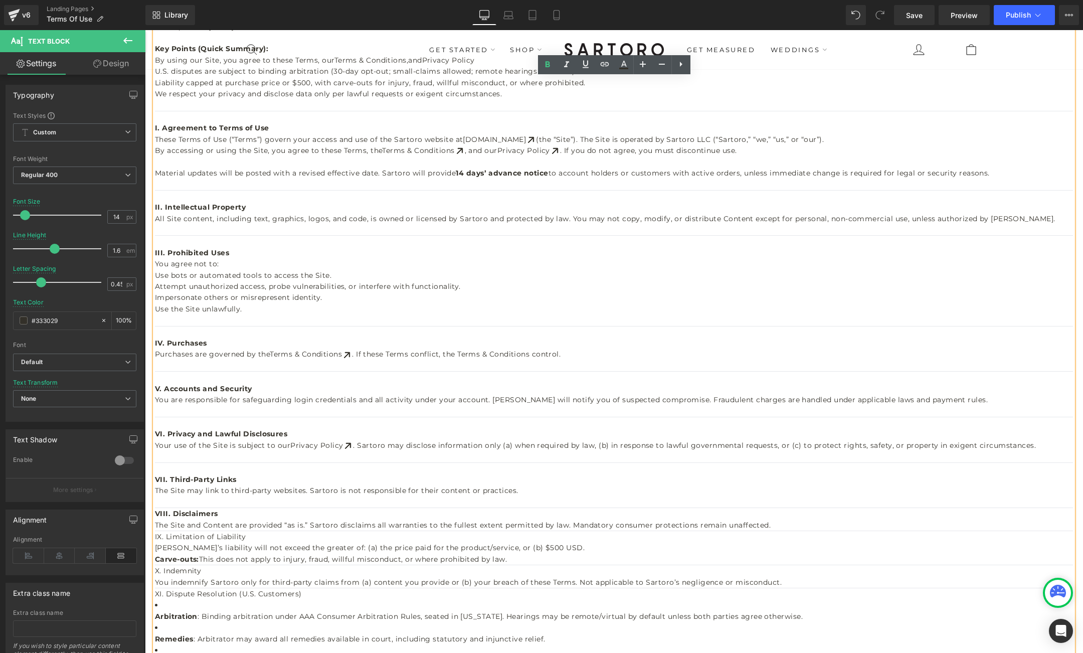
click at [156, 512] on strong "VIII. Disclaimers" at bounding box center [186, 513] width 63 height 9
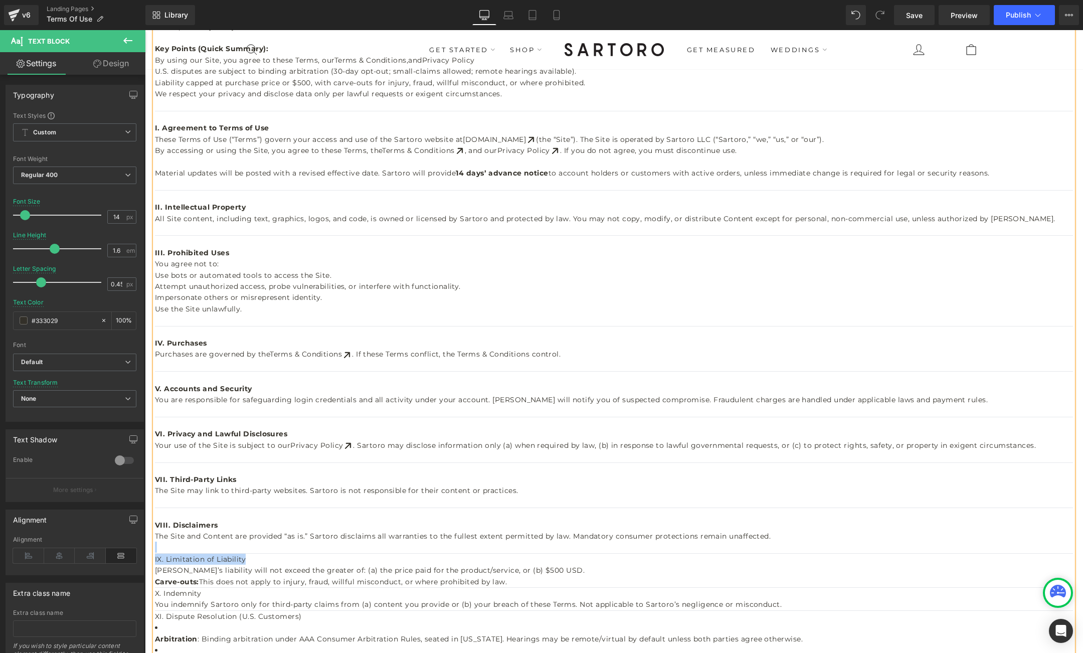
click at [244, 559] on h2 "IX. Limitation of Liability" at bounding box center [614, 559] width 918 height 11
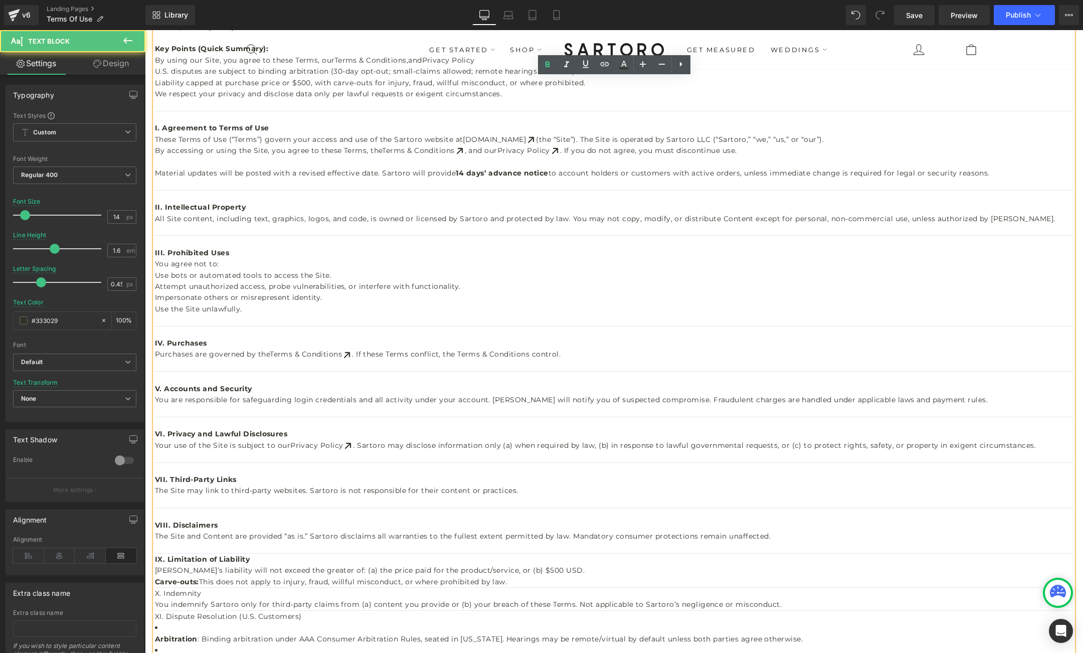
click at [156, 560] on strong "IX. Limitation of Liability" at bounding box center [202, 559] width 95 height 9
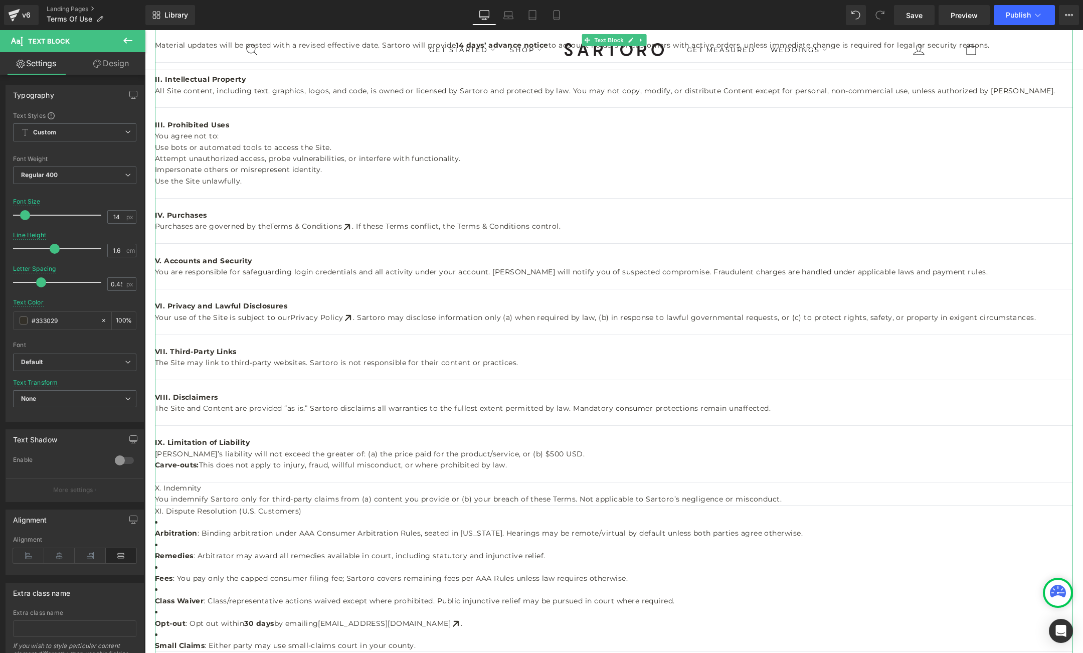
scroll to position [427, 0]
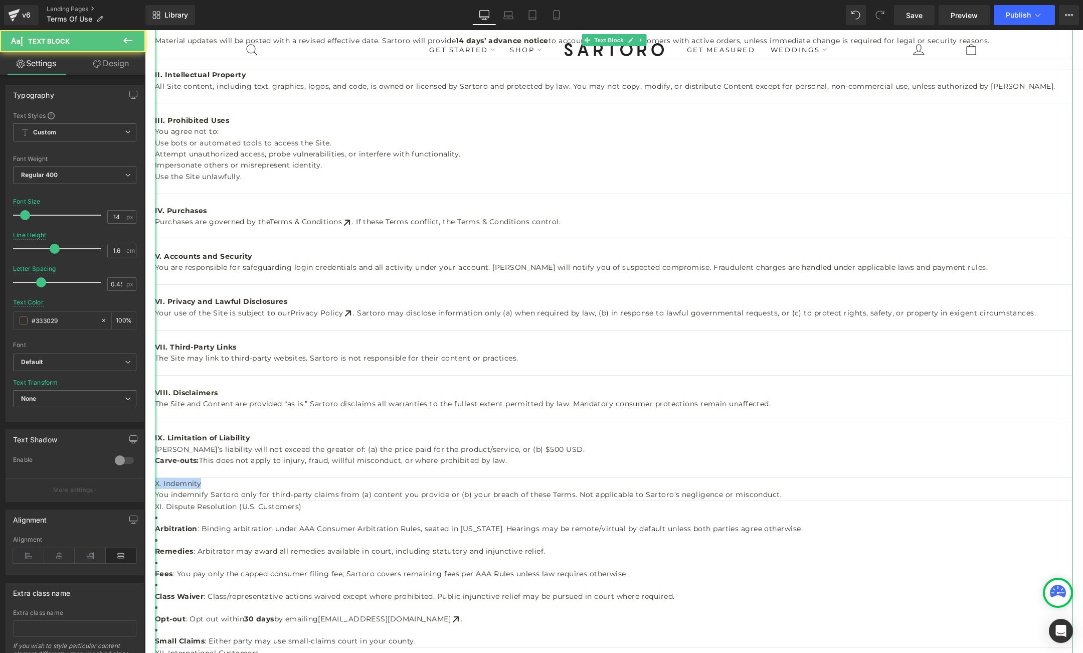
drag, startPoint x: 204, startPoint y: 483, endPoint x: 155, endPoint y: 484, distance: 48.2
click at [155, 484] on div "Last Updated: August 25, 2025 Key Points (Quick Summary): By using our Site, yo…" at bounding box center [614, 314] width 918 height 850
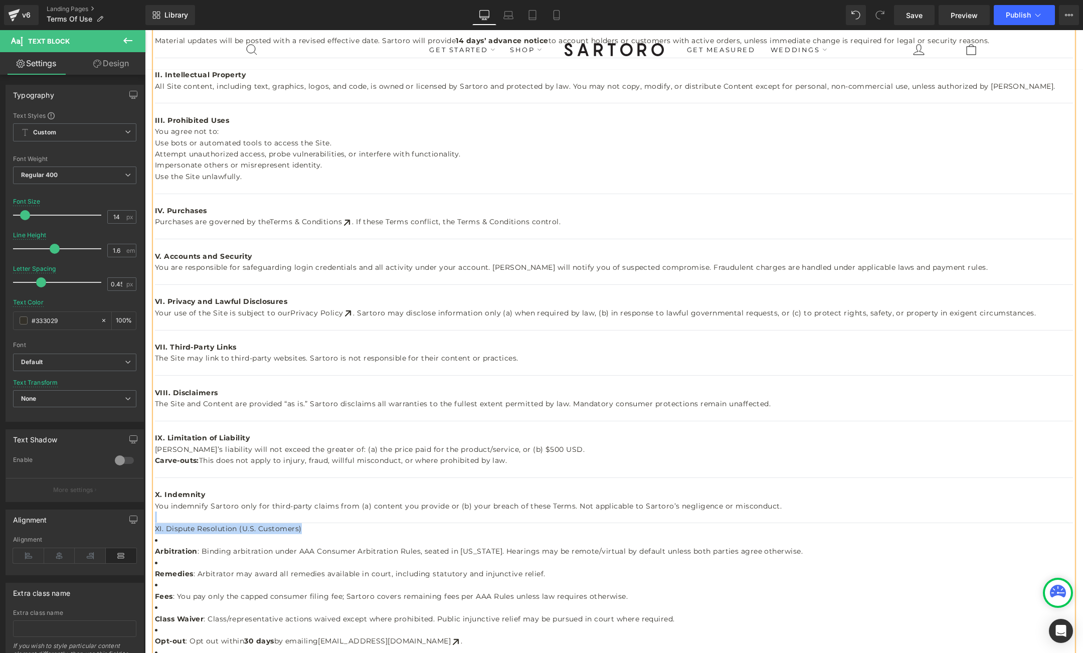
click at [300, 529] on h2 "XI. Dispute Resolution (U.S. Customers)" at bounding box center [614, 528] width 918 height 11
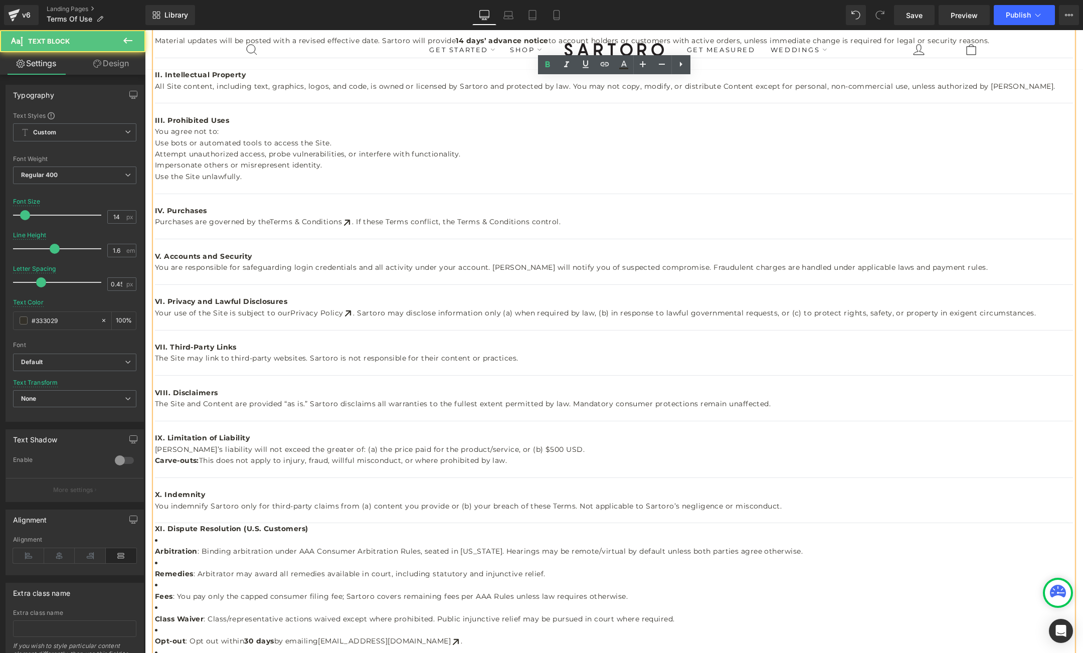
click at [157, 528] on strong "XI. Dispute Resolution (U.S. Customers)" at bounding box center [231, 528] width 153 height 9
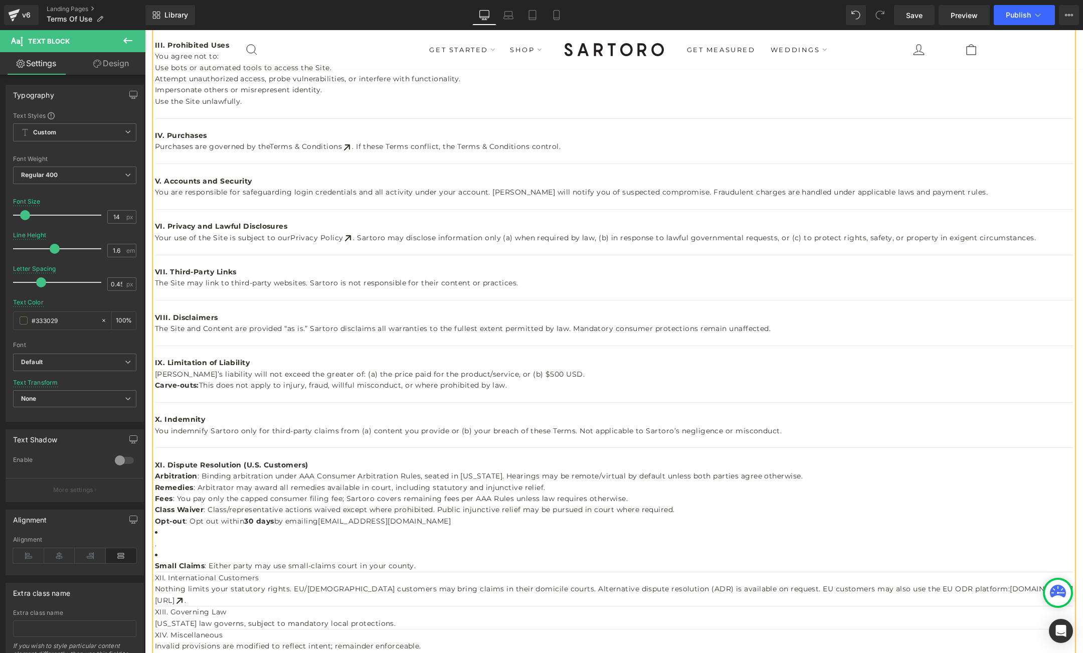
scroll to position [506, 0]
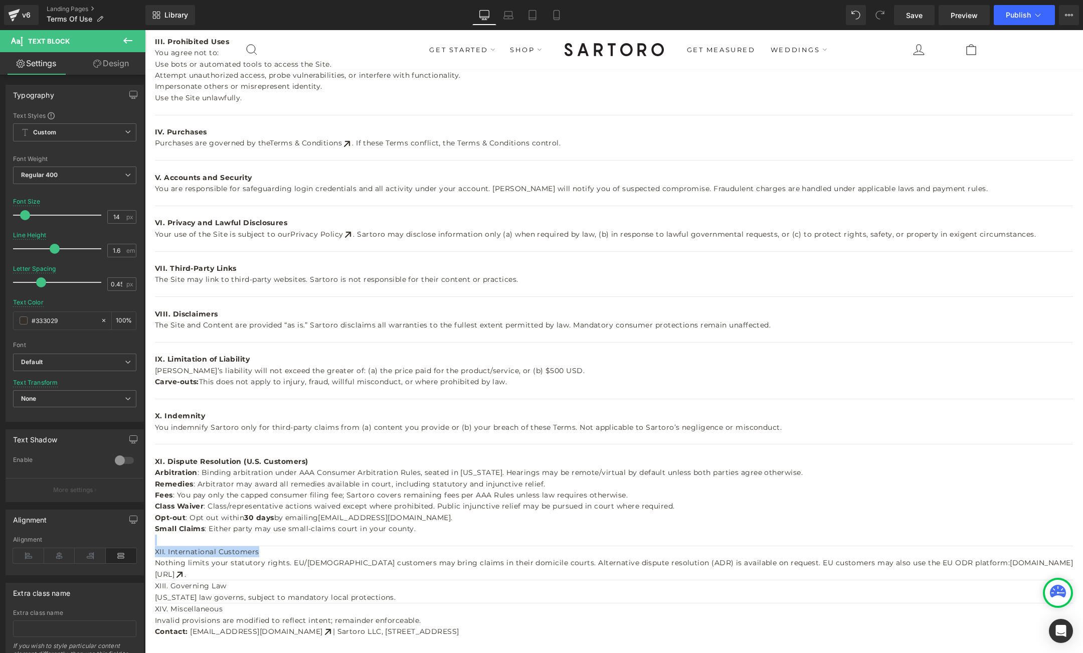
click at [258, 550] on h2 "XII. International Customers" at bounding box center [614, 551] width 918 height 11
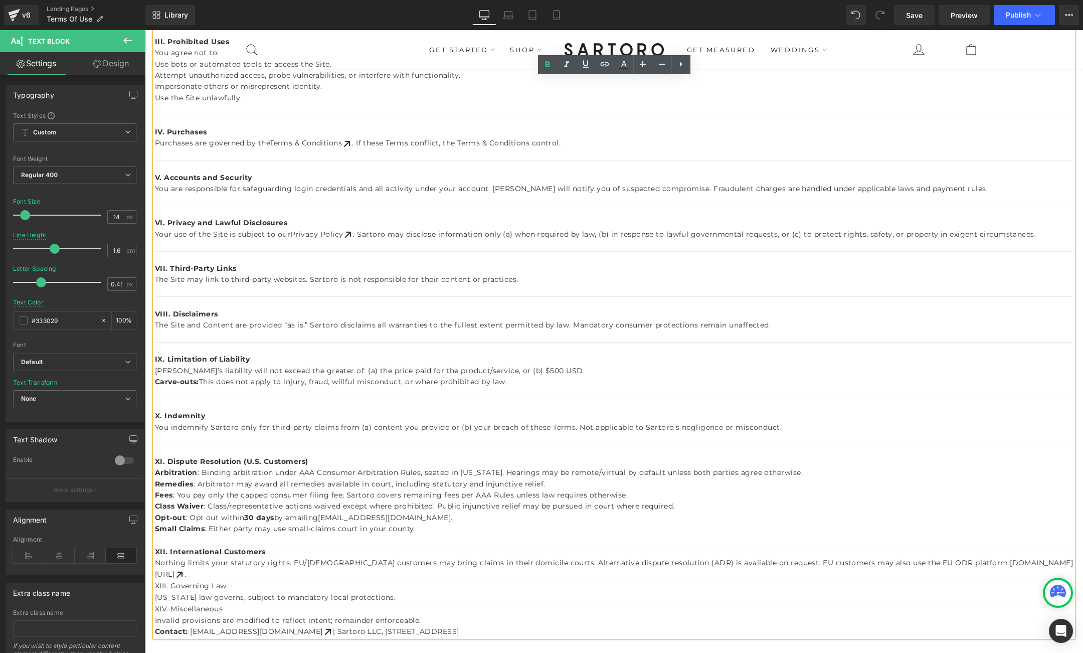
click at [156, 550] on strong "XII. International Customers" at bounding box center [210, 551] width 111 height 9
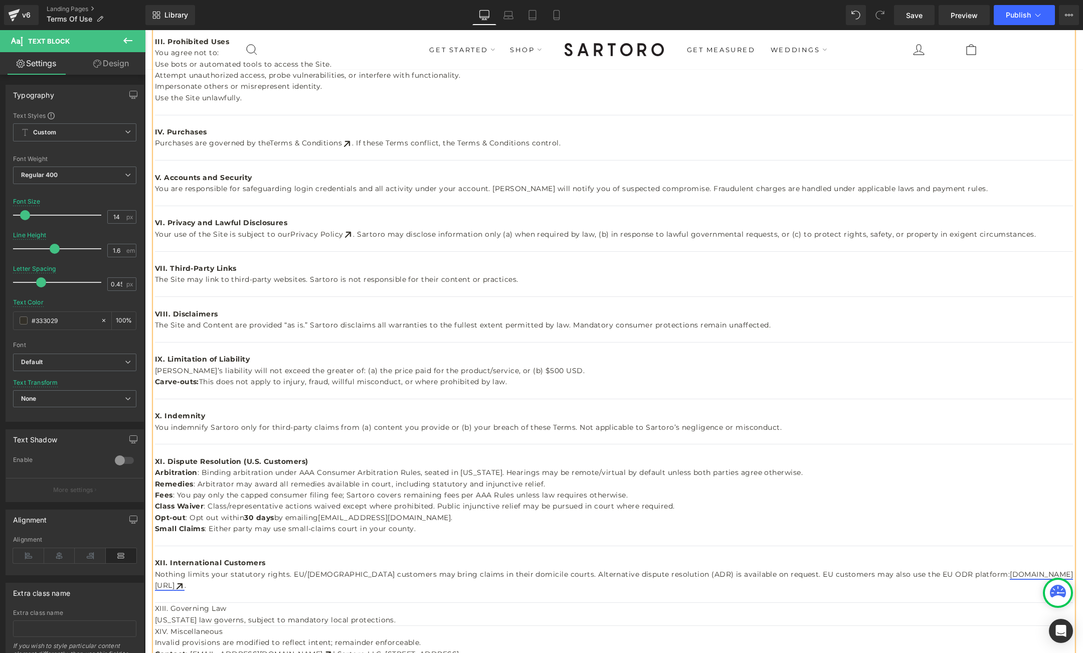
click at [979, 571] on link "ec.europa.eu/consumers/odr" at bounding box center [614, 580] width 918 height 20
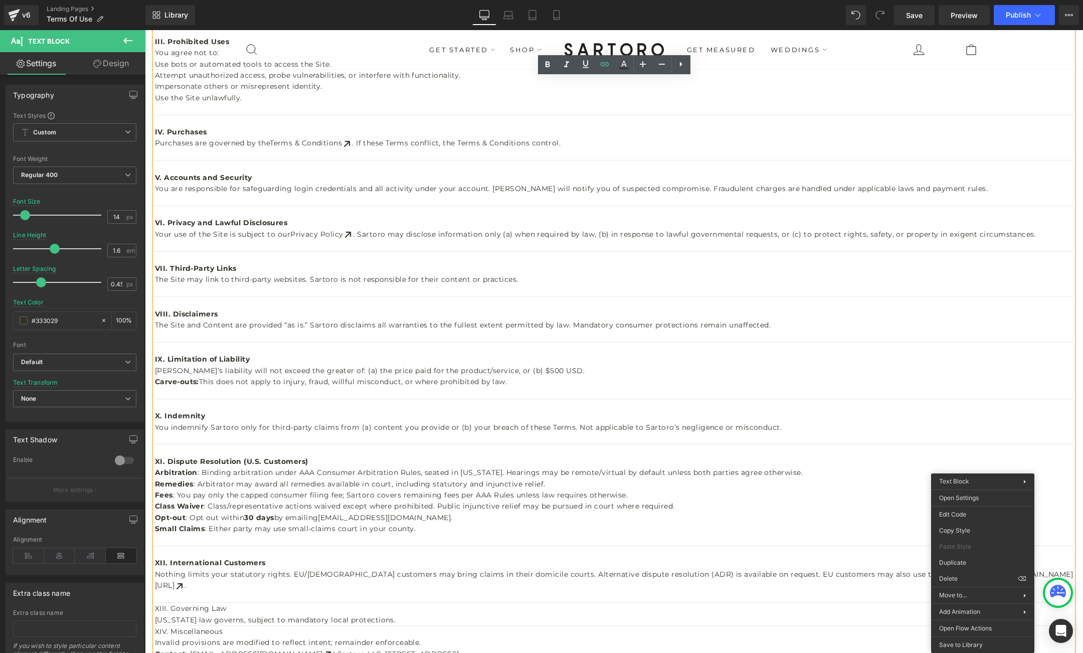
click at [896, 579] on p "Nothing limits your statutory rights. EU/UK customers may bring claims in their…" at bounding box center [614, 580] width 918 height 23
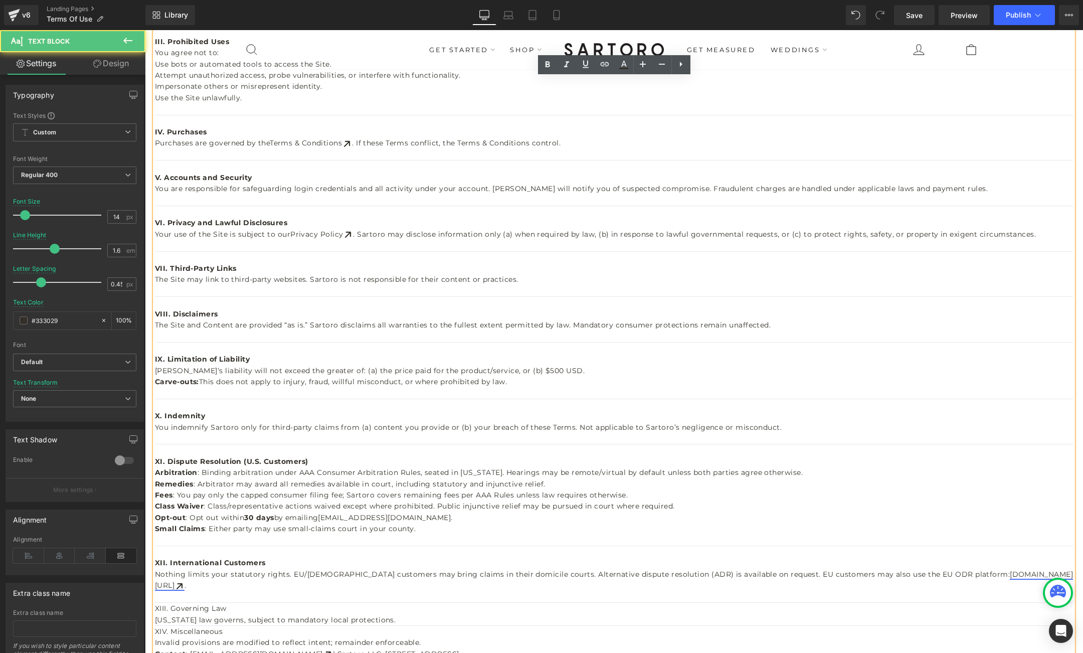
click at [986, 572] on link "ec.europa.eu/consumers/odr" at bounding box center [614, 580] width 918 height 20
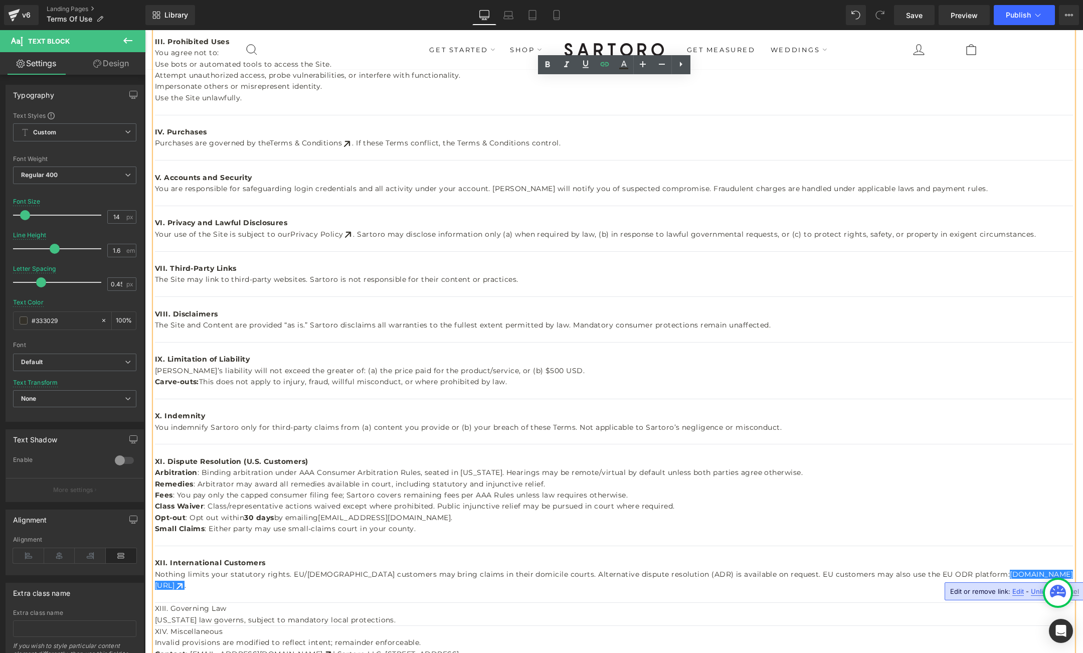
click at [1018, 591] on span "Edit" at bounding box center [1019, 591] width 12 height 9
click at [1027, 570] on link "ec.europa.eu/consumers/odr" at bounding box center [614, 580] width 918 height 20
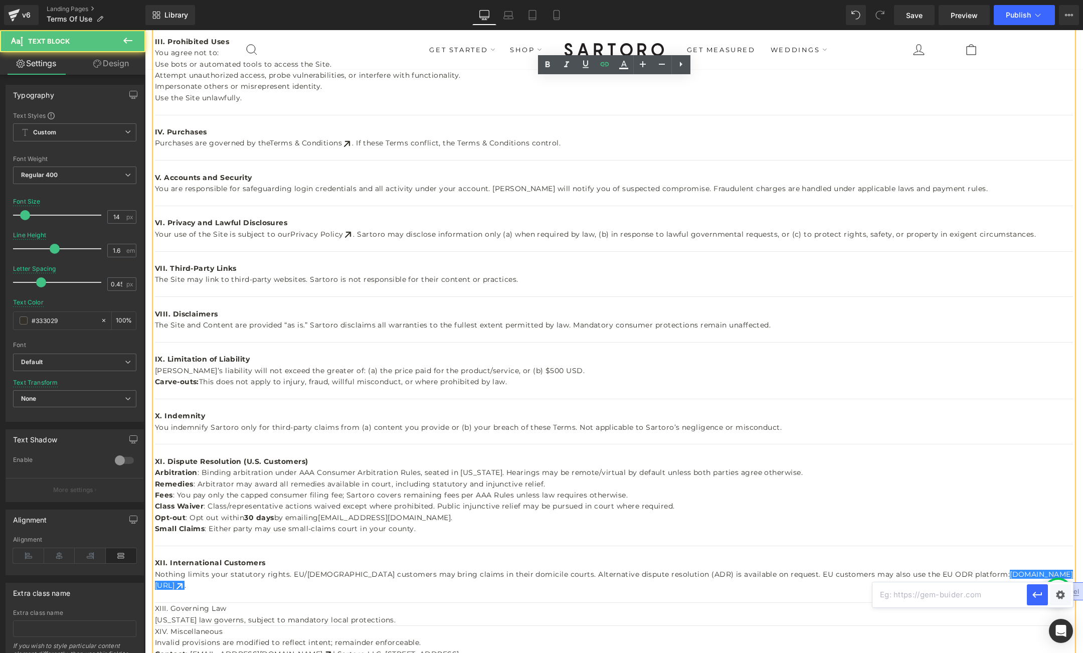
click at [1032, 562] on h2 "XII. International Customers" at bounding box center [614, 562] width 918 height 11
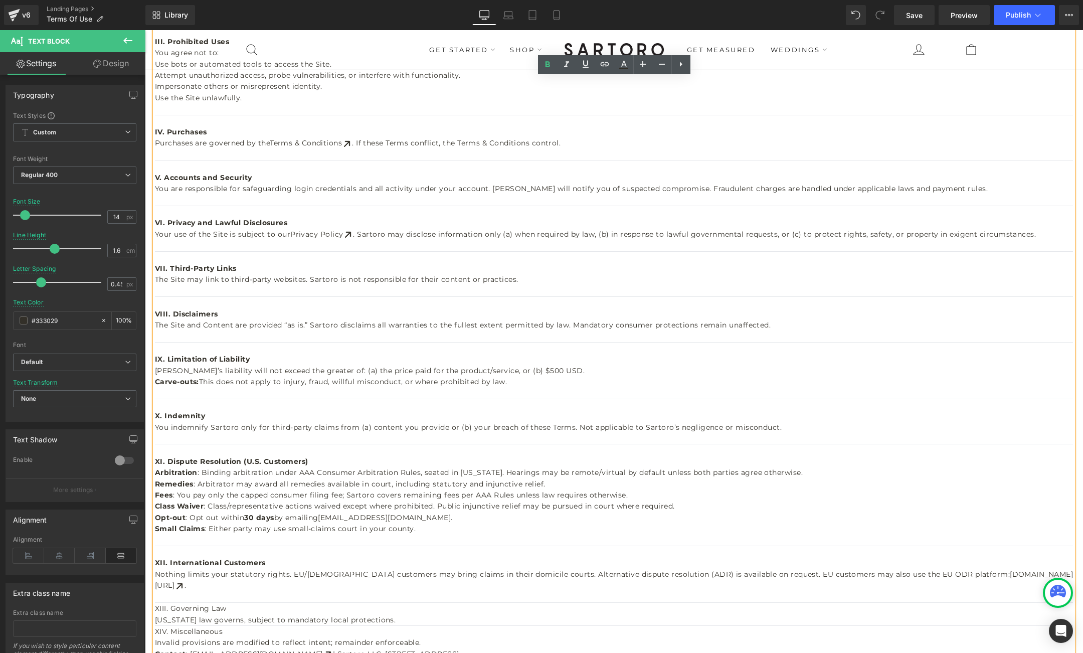
click at [923, 574] on p "Nothing limits your statutory rights. EU/UK customers may bring claims in their…" at bounding box center [614, 580] width 918 height 23
copy link "ec.europa.eu/consumers/odr"
click at [977, 573] on link "ec.europa.eu/consumers/odr" at bounding box center [614, 580] width 918 height 20
click at [1019, 593] on span "Edit" at bounding box center [1019, 591] width 12 height 9
click at [0, 0] on input "text" at bounding box center [0, 0] width 0 height 0
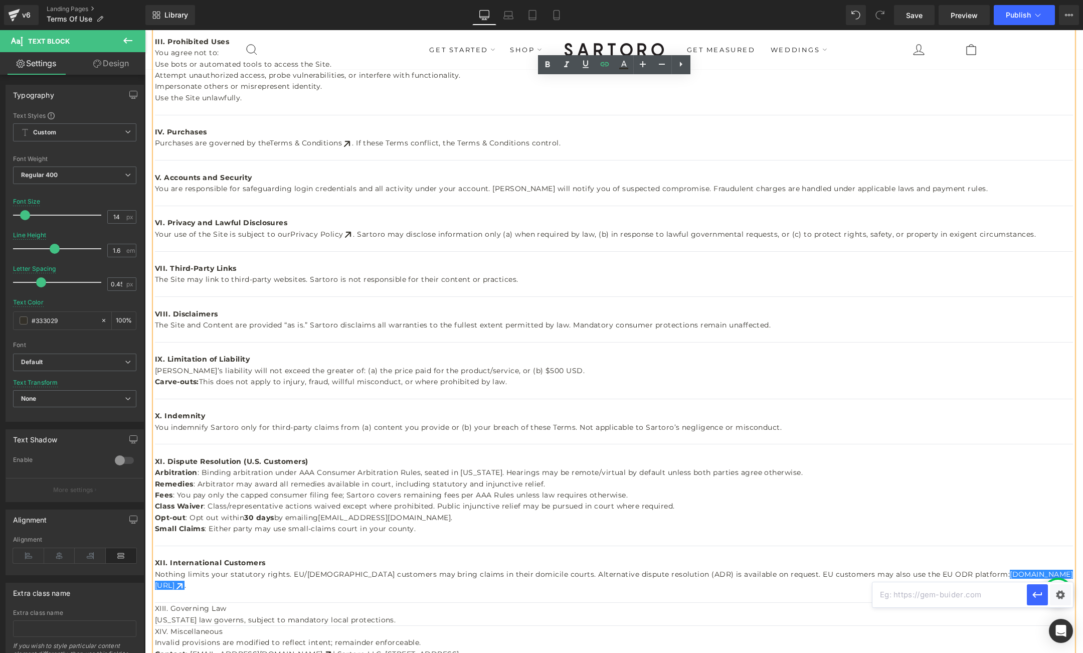
paste input "ec.europa.eu/consumers/odr"
click at [0, 0] on icon "button" at bounding box center [0, 0] width 0 height 0
click at [1012, 575] on link "ec.europa.eu/consumers/odr" at bounding box center [614, 580] width 918 height 20
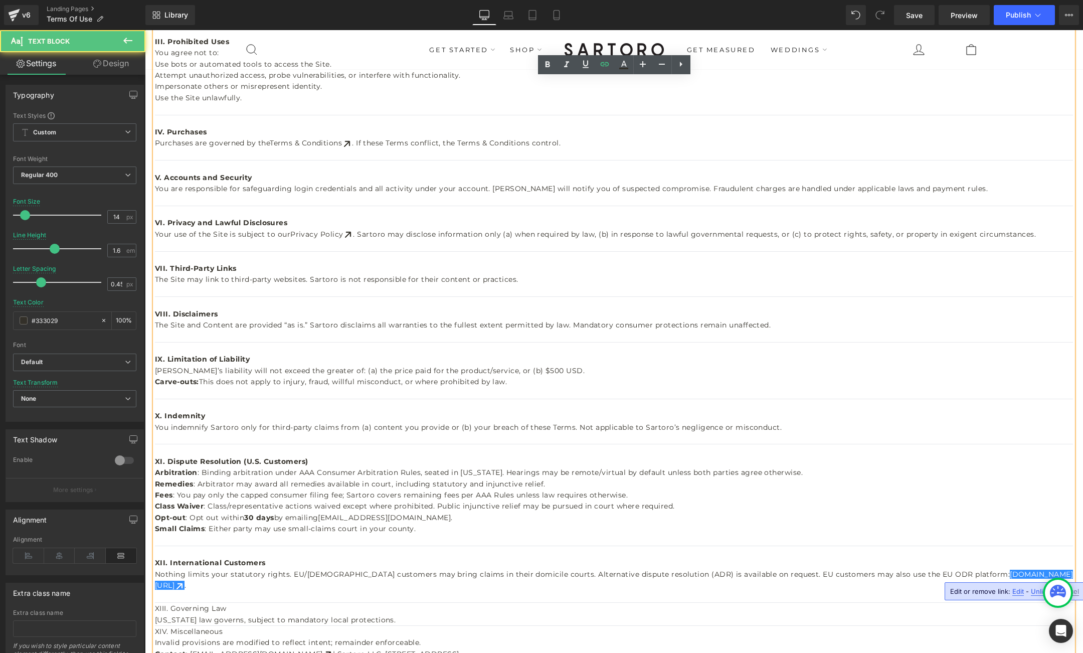
click at [1019, 589] on span "Edit" at bounding box center [1019, 591] width 12 height 9
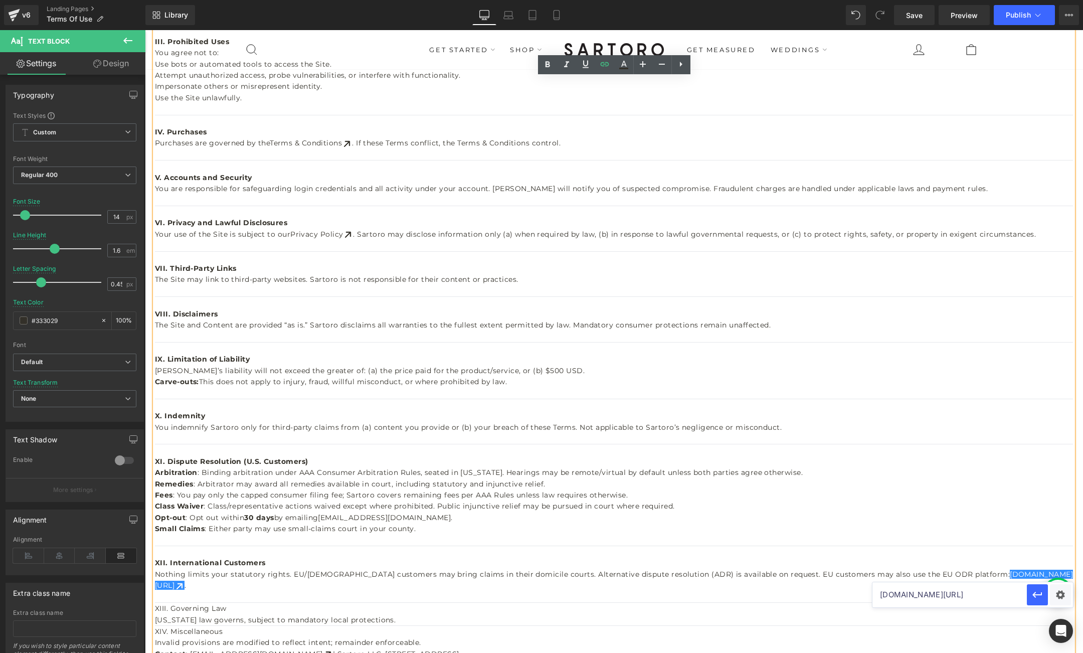
click at [0, 0] on input "ec.europa.eu/consumers/odr" at bounding box center [0, 0] width 0 height 0
paste input "https://consumer-redress.ec.europa.eu/"
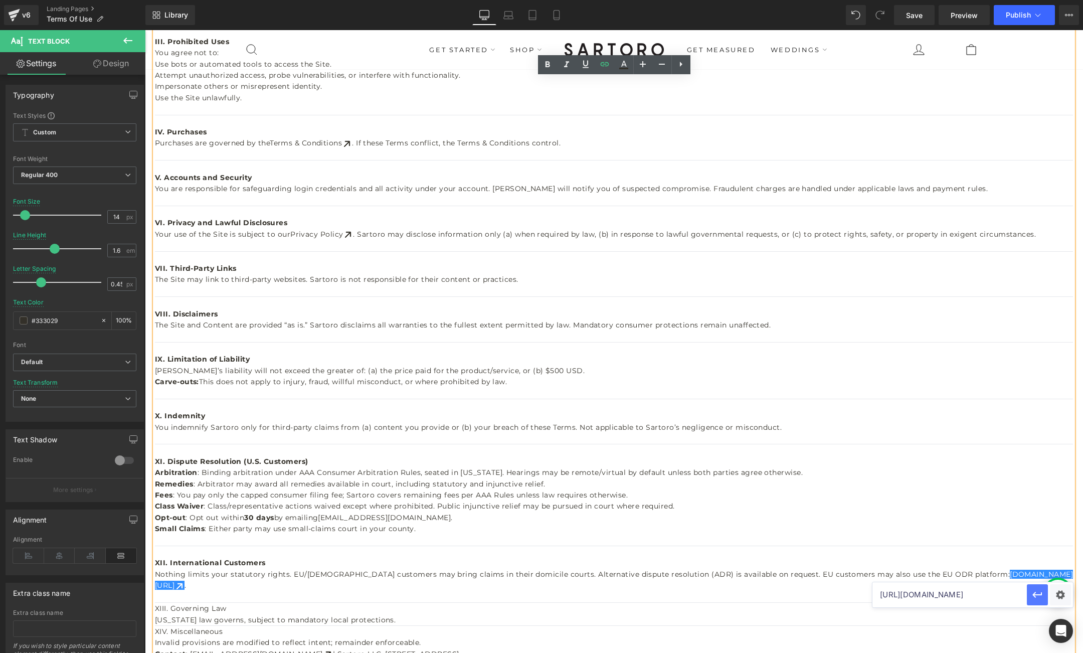
type input "https://consumer-redress.ec.europa.eu/"
click at [1035, 595] on icon "button" at bounding box center [1038, 595] width 10 height 6
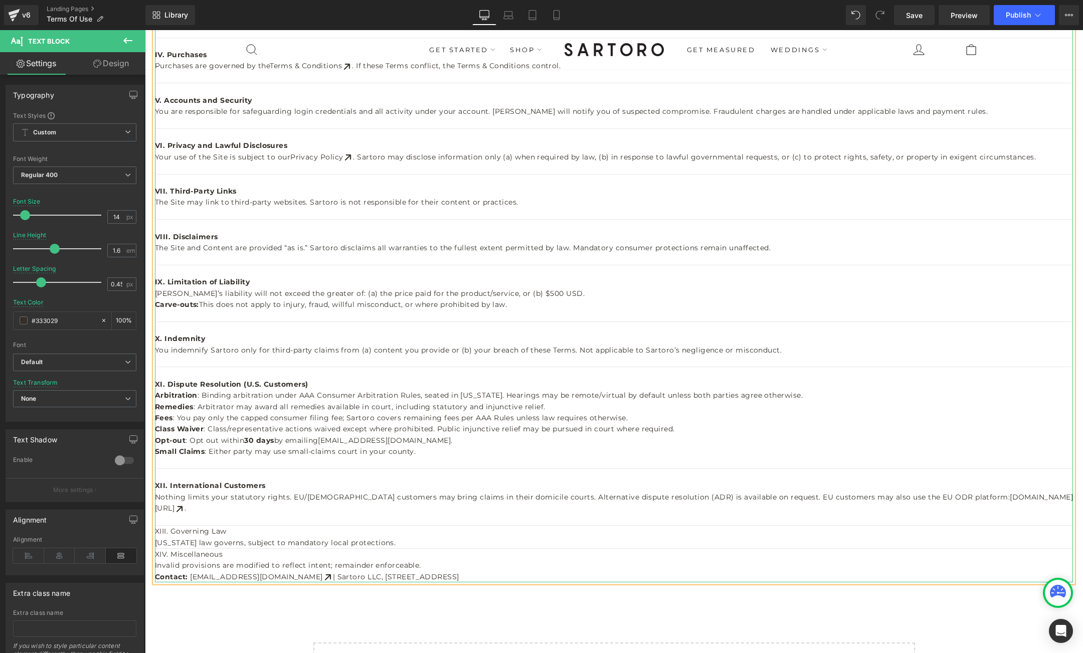
scroll to position [624, 0]
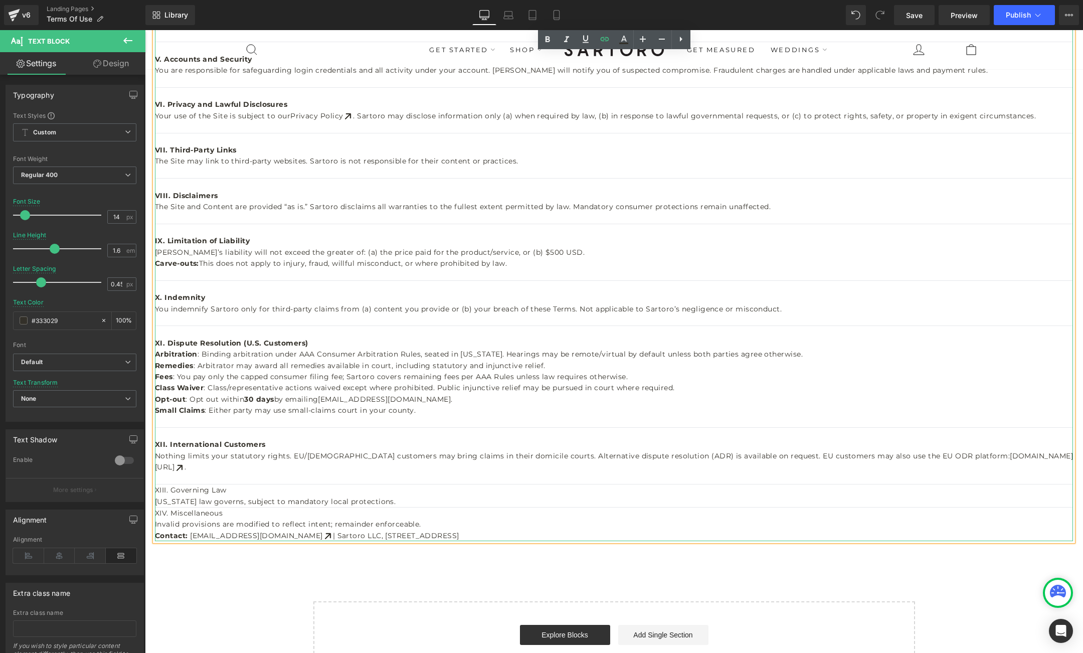
click at [161, 484] on h2 "XIII. Governing Law" at bounding box center [614, 489] width 918 height 11
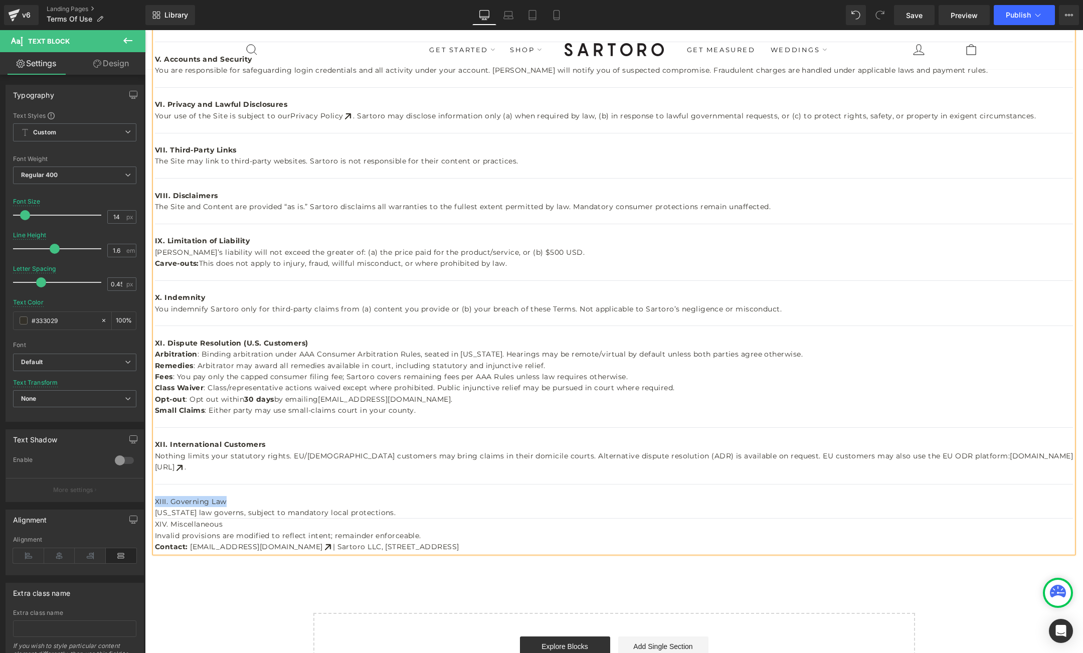
click at [228, 496] on h2 "XIII. Governing Law" at bounding box center [614, 501] width 918 height 11
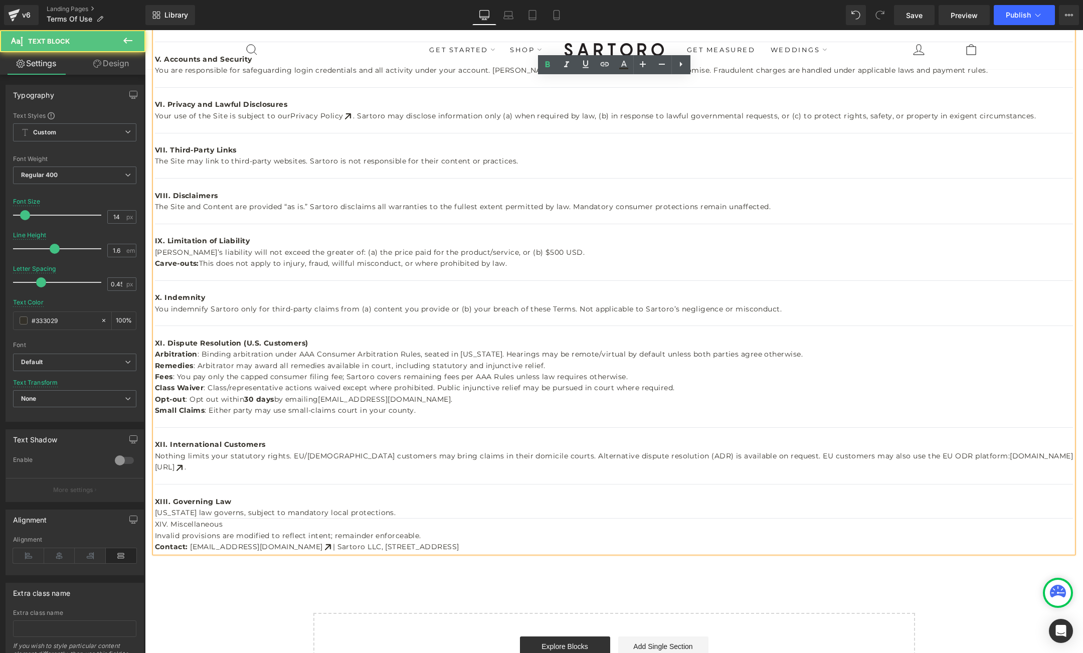
click at [383, 507] on p "Florida law governs, subject to mandatory local protections." at bounding box center [614, 512] width 918 height 11
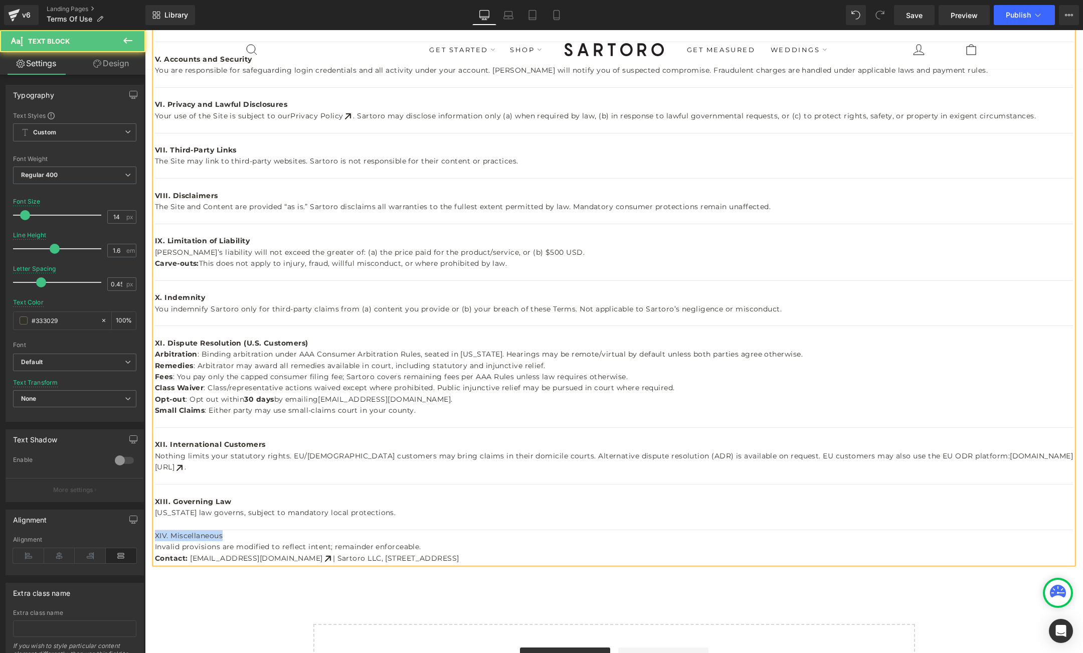
drag, startPoint x: 156, startPoint y: 524, endPoint x: 222, endPoint y: 524, distance: 65.7
click at [222, 530] on h2 "XIV. Miscellaneous" at bounding box center [614, 535] width 918 height 11
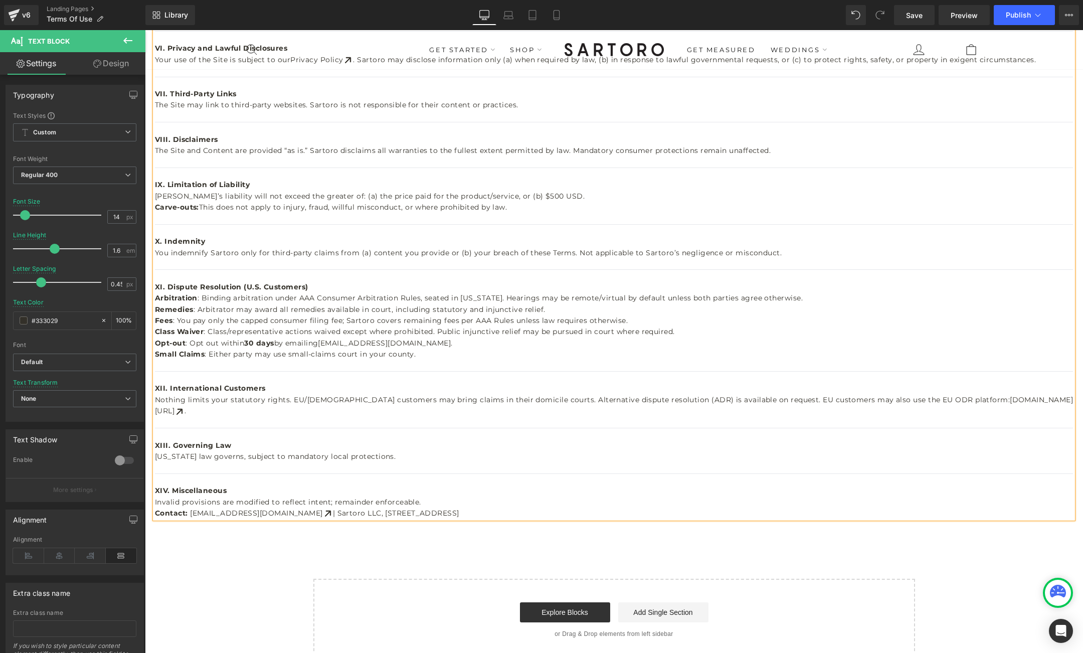
scroll to position [682, 0]
click at [423, 495] on p "Invalid provisions are modified to reflect intent; remainder enforceable." at bounding box center [614, 500] width 918 height 11
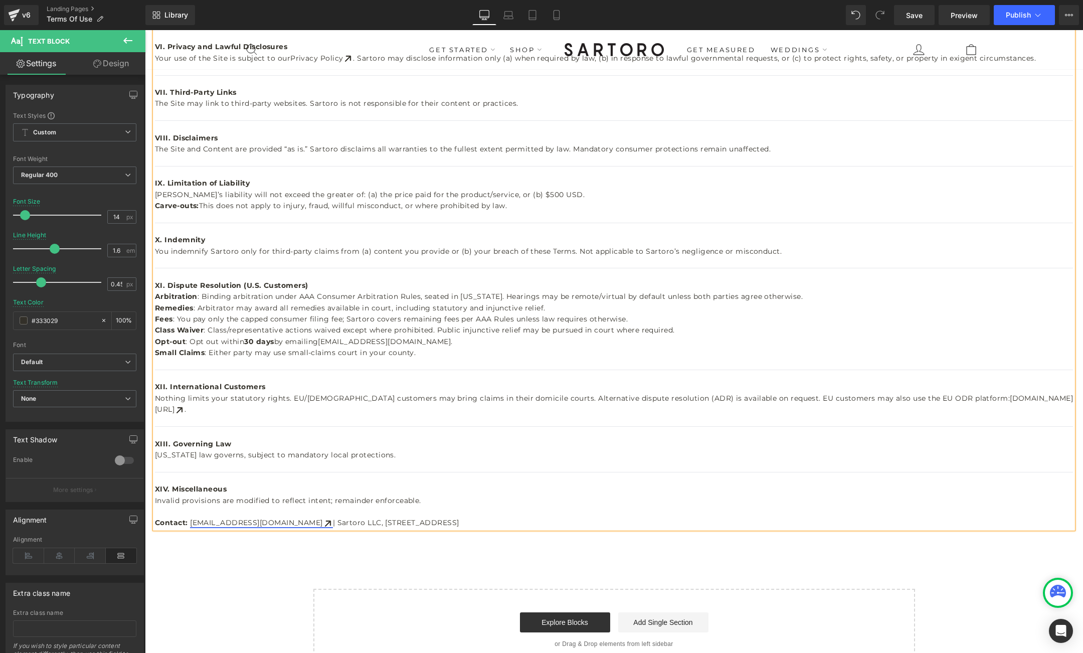
click at [259, 518] on link "support@sartoro.co" at bounding box center [261, 522] width 143 height 9
click at [268, 528] on span "Edit" at bounding box center [267, 529] width 12 height 9
click at [331, 495] on p "Invalid provisions are modified to reflect intent; remainder enforceable." at bounding box center [614, 500] width 918 height 11
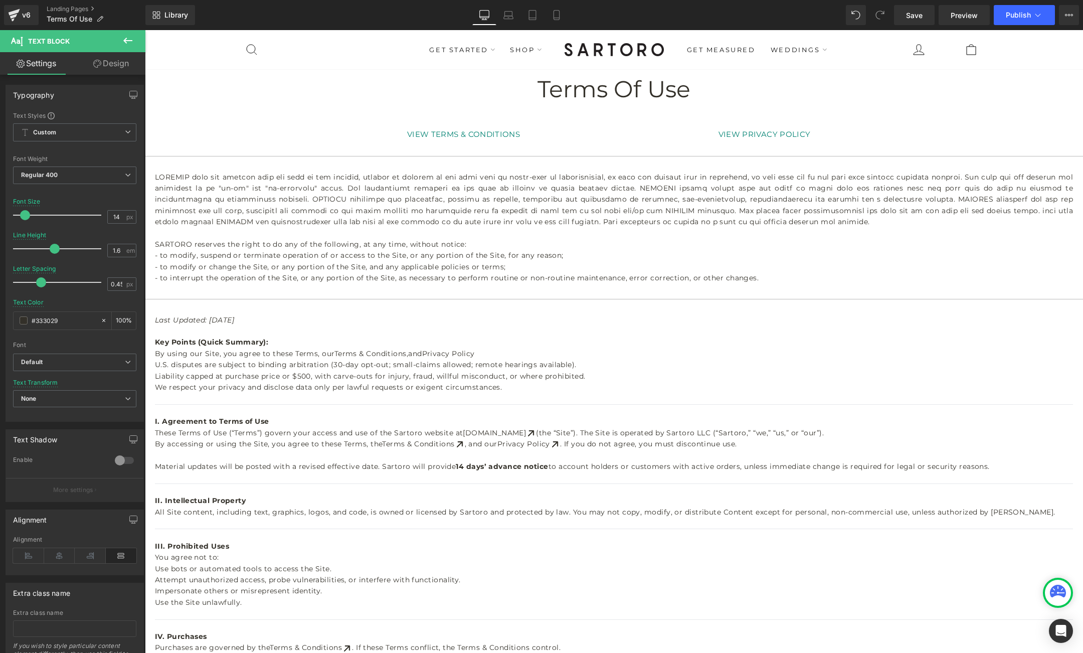
scroll to position [0, 0]
click at [642, 228] on icon at bounding box center [641, 229] width 6 height 6
click at [650, 228] on link at bounding box center [646, 229] width 11 height 12
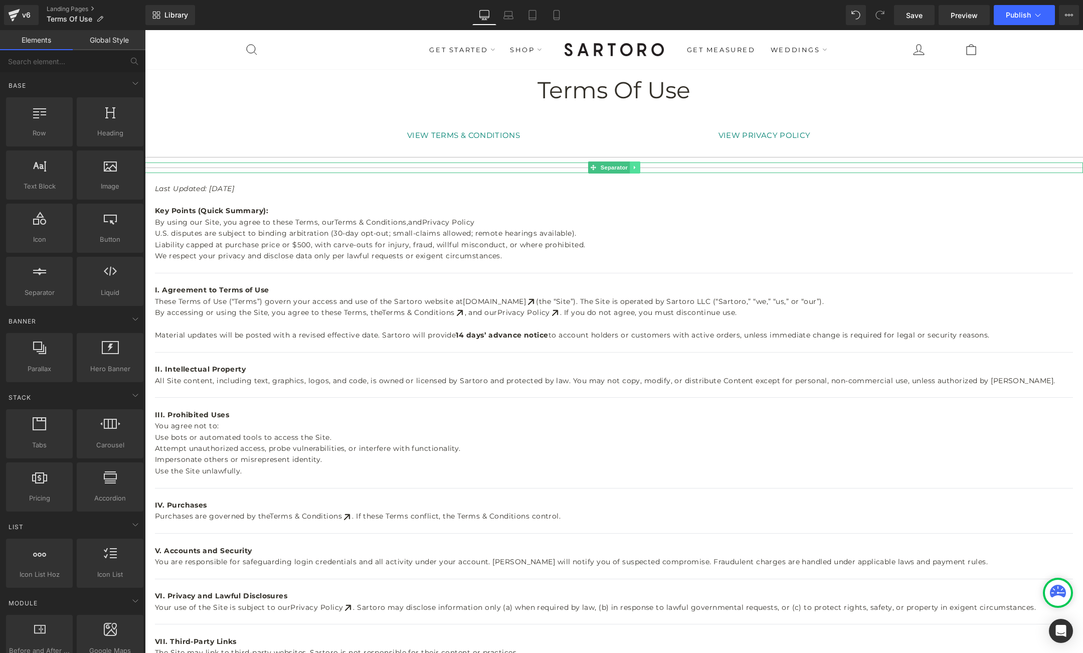
click at [635, 167] on icon at bounding box center [635, 168] width 6 height 6
click at [642, 167] on icon at bounding box center [640, 168] width 6 height 6
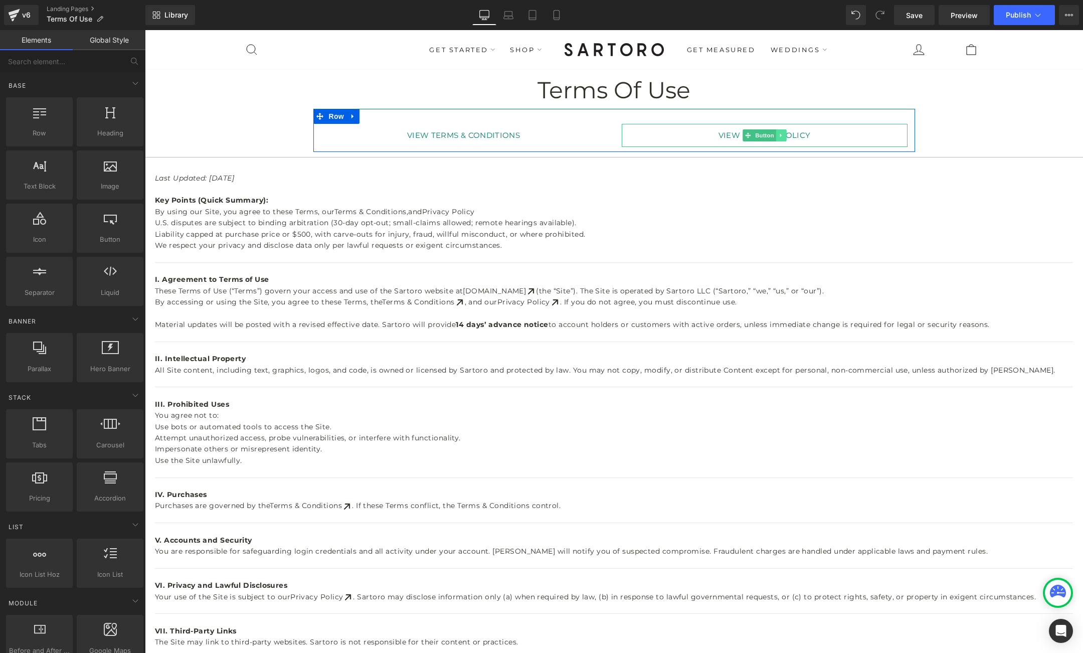
click at [780, 137] on icon at bounding box center [781, 135] width 2 height 4
click at [777, 136] on icon at bounding box center [776, 135] width 6 height 6
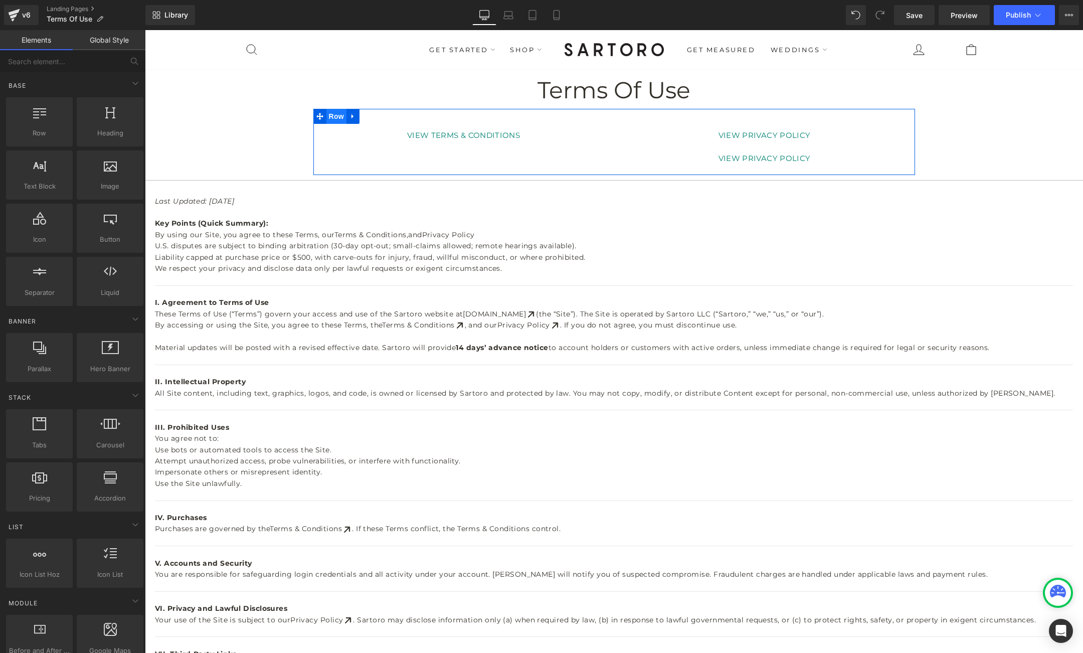
click at [333, 117] on span "Row" at bounding box center [337, 116] width 20 height 15
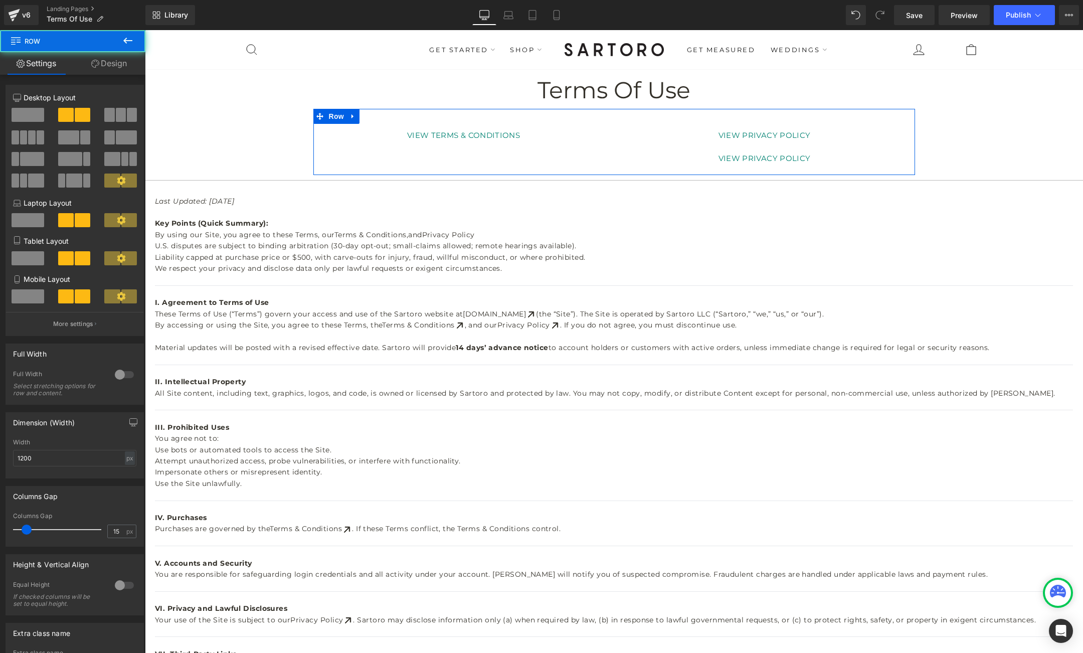
click at [118, 116] on span at bounding box center [121, 115] width 10 height 14
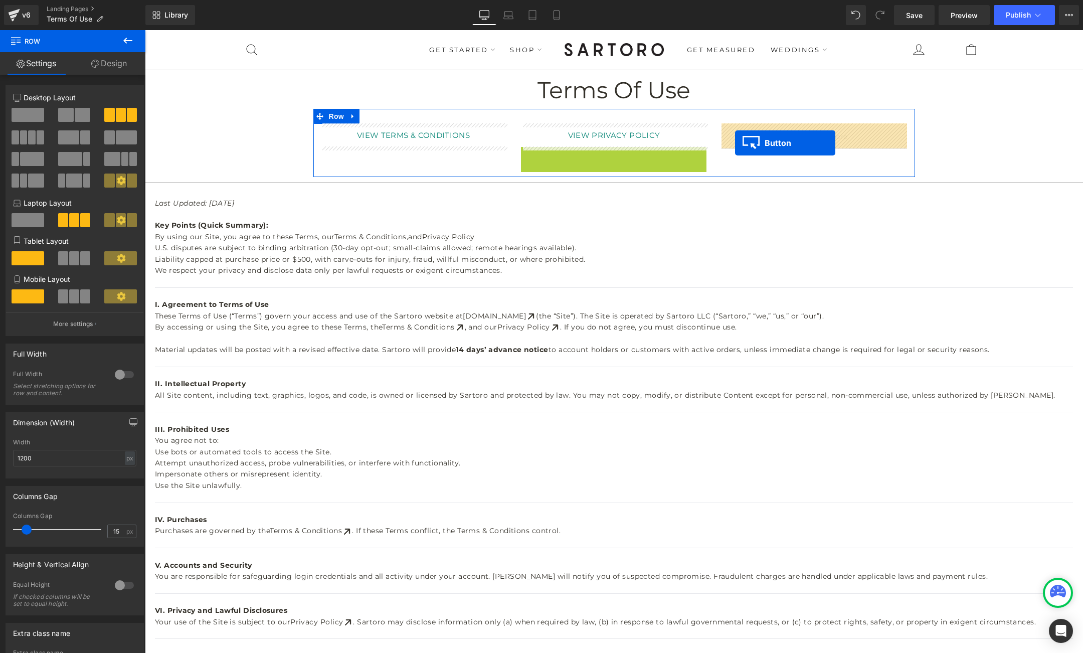
drag, startPoint x: 615, startPoint y: 155, endPoint x: 735, endPoint y: 142, distance: 120.6
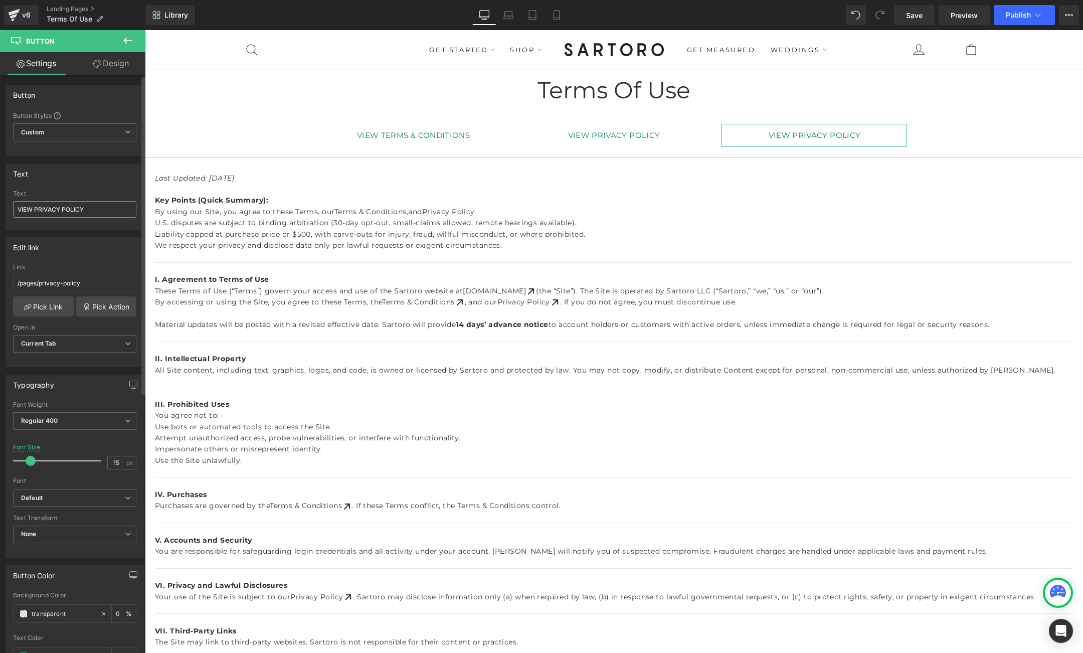
click at [36, 207] on input "VIEW PRIVACY POLICY" at bounding box center [74, 209] width 123 height 17
drag, startPoint x: 36, startPoint y: 207, endPoint x: 91, endPoint y: 210, distance: 54.7
click at [91, 210] on input "VIEW PRIVACY POLICY" at bounding box center [74, 209] width 123 height 17
type input "VIEW RETURNS & ALTERATIONS POLICY"
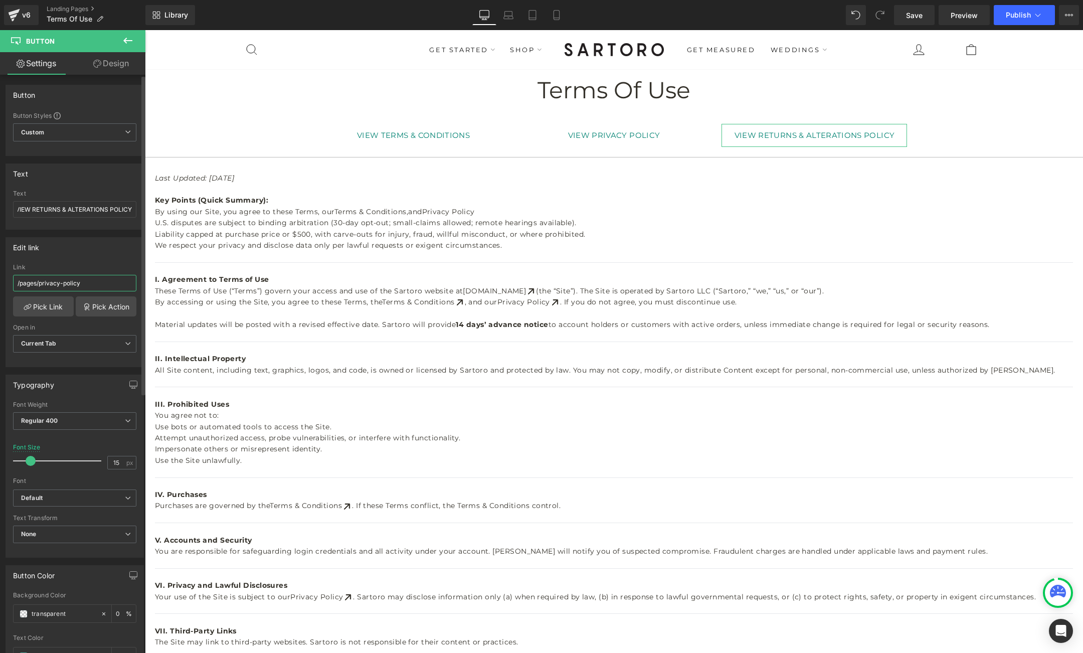
scroll to position [0, 0]
drag, startPoint x: 87, startPoint y: 281, endPoint x: 41, endPoint y: 282, distance: 46.2
click at [41, 282] on input "/pages/privacy-policy" at bounding box center [74, 283] width 123 height 17
type input "/pages/alterations-returns"
click at [73, 265] on div "Link" at bounding box center [74, 267] width 123 height 7
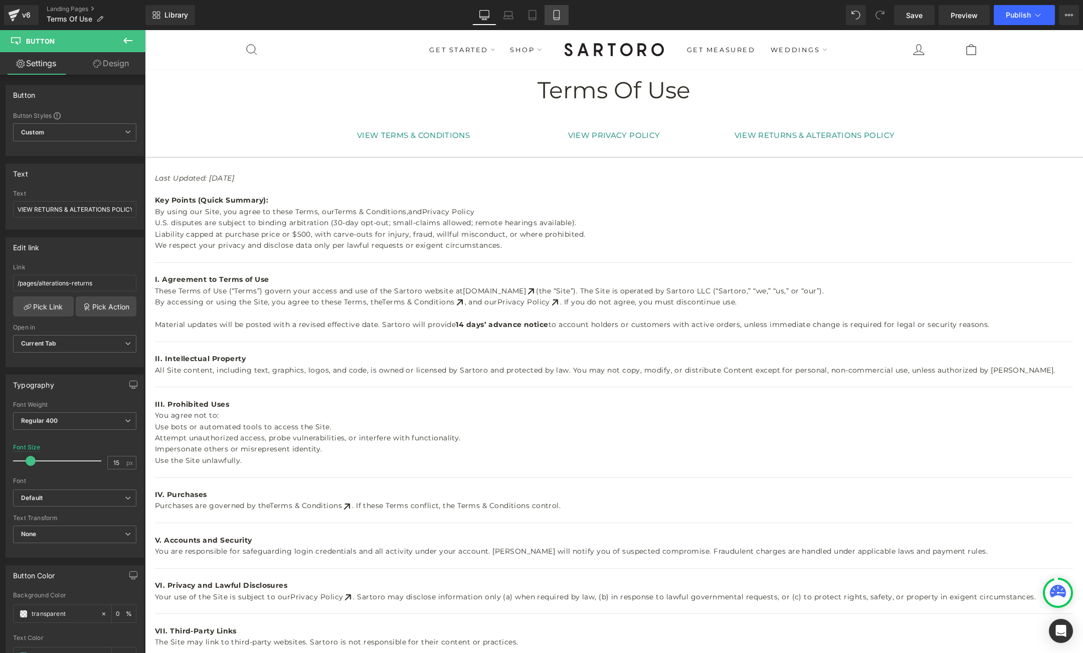
click at [561, 11] on icon at bounding box center [557, 15] width 10 height 10
type input "13"
type input "0"
type input "100"
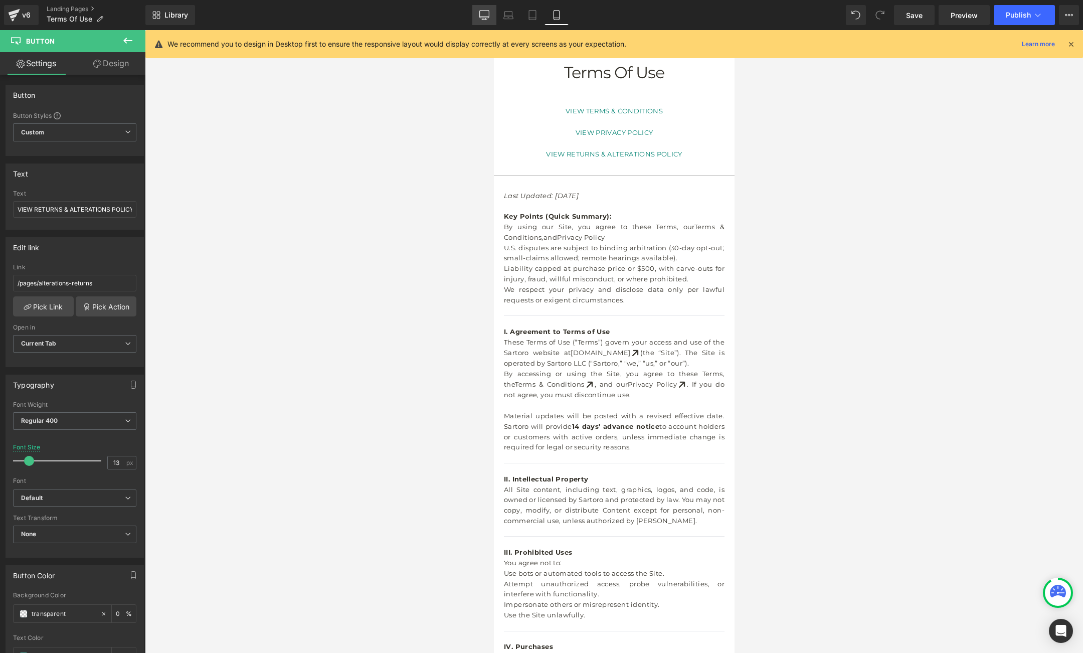
click at [491, 14] on link "Desktop" at bounding box center [484, 15] width 24 height 20
type input "15"
type input "0"
type input "100"
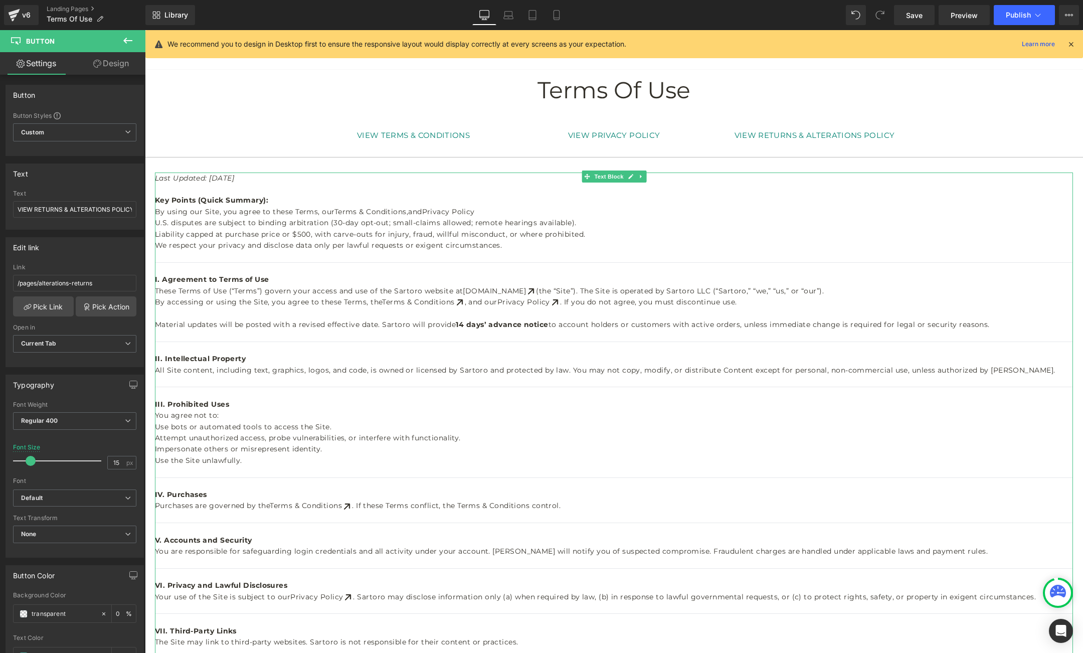
click at [483, 213] on p "By using our Site, you agree to these Terms, our Terms & Conditions, and Privac…" at bounding box center [614, 211] width 918 height 11
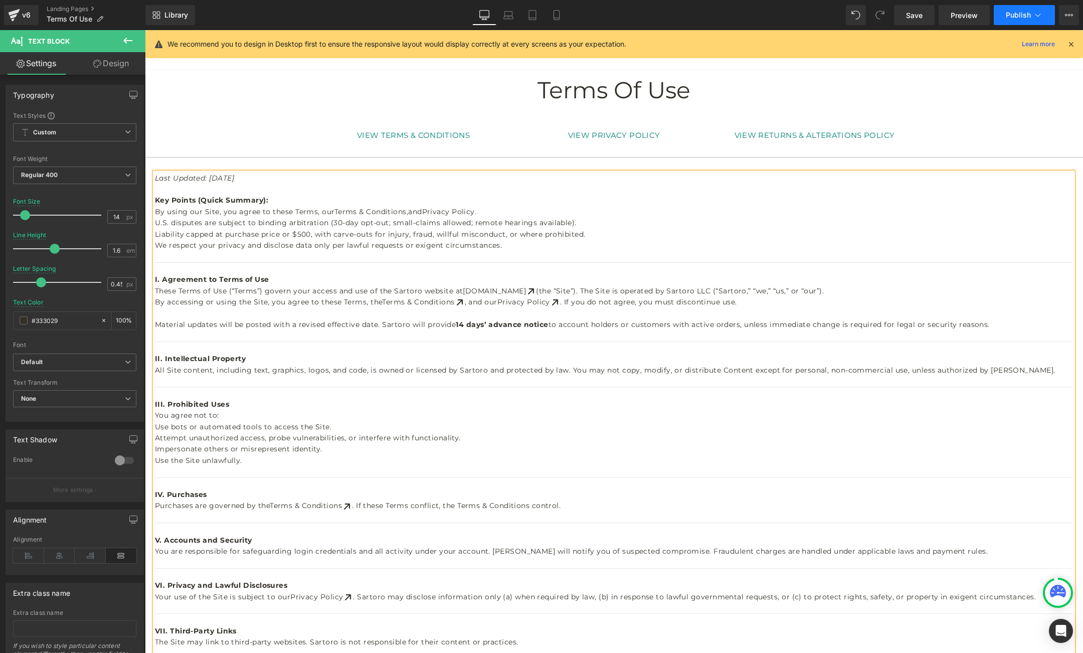
click at [1011, 16] on span "Publish" at bounding box center [1018, 15] width 25 height 8
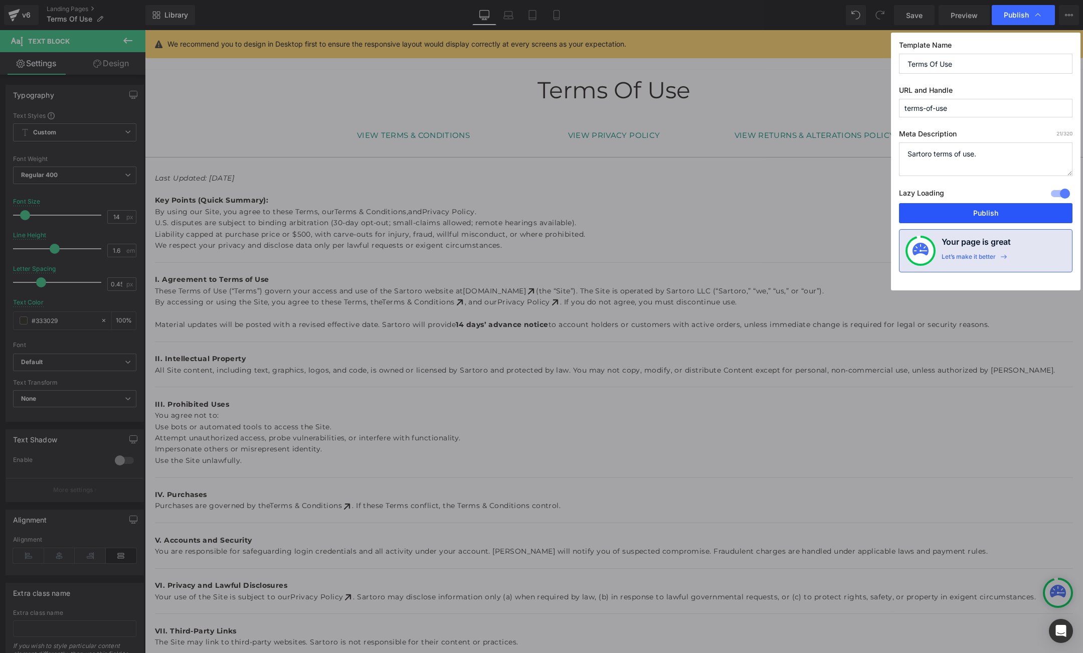
click at [976, 210] on button "Publish" at bounding box center [986, 213] width 174 height 20
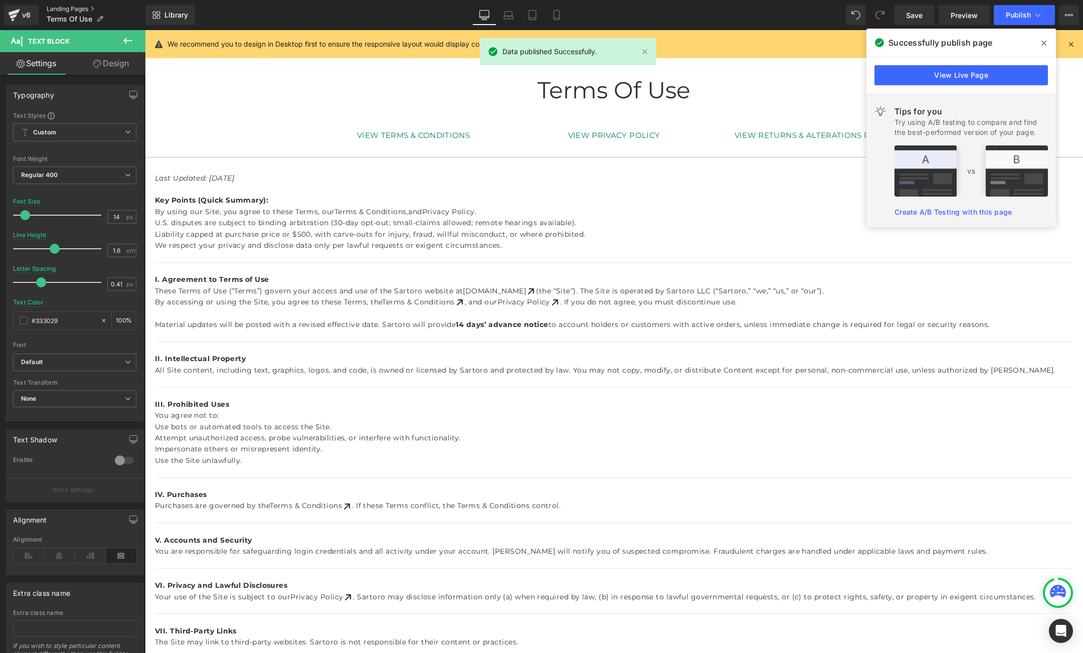
click at [72, 8] on link "Landing Pages" at bounding box center [96, 9] width 99 height 8
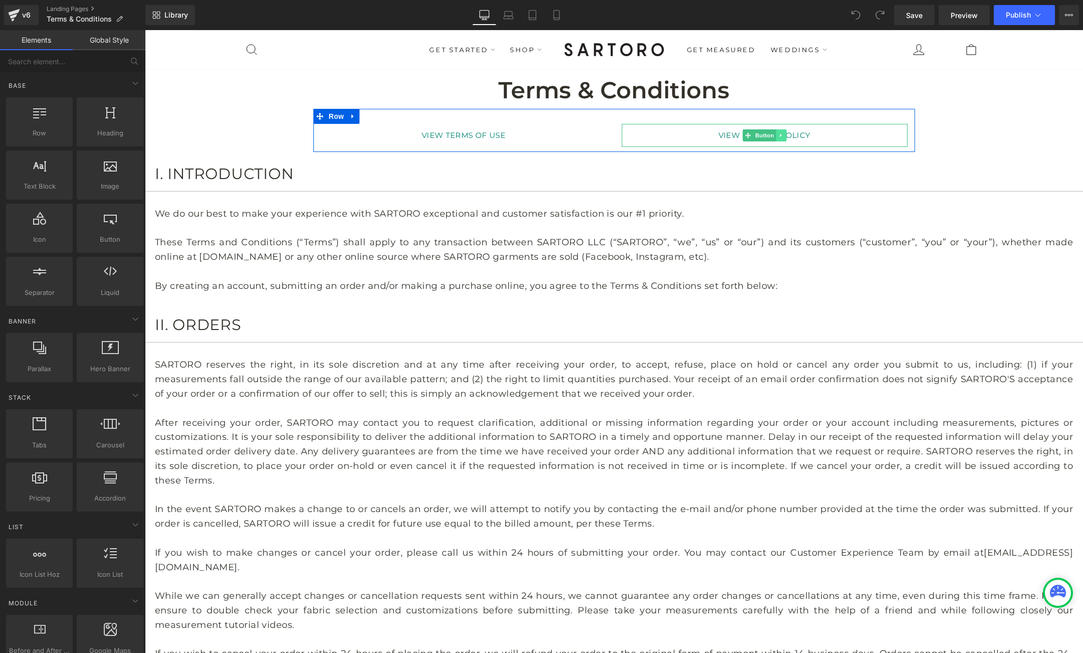
click at [784, 132] on link at bounding box center [781, 135] width 11 height 12
click at [777, 135] on icon at bounding box center [776, 135] width 6 height 6
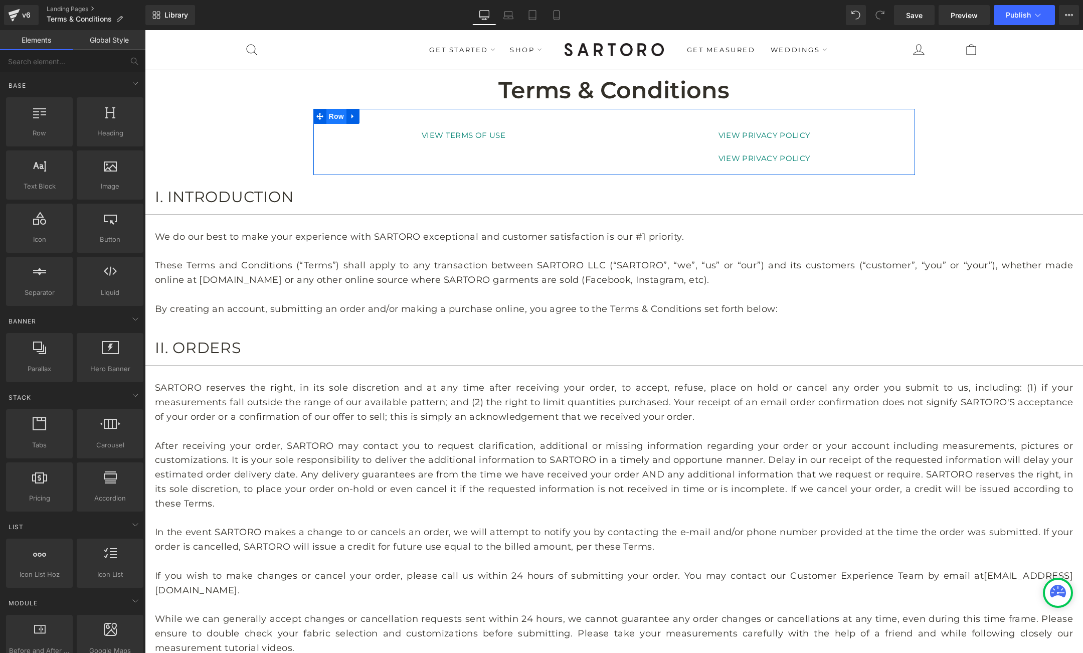
click at [338, 113] on span "Row" at bounding box center [337, 116] width 20 height 15
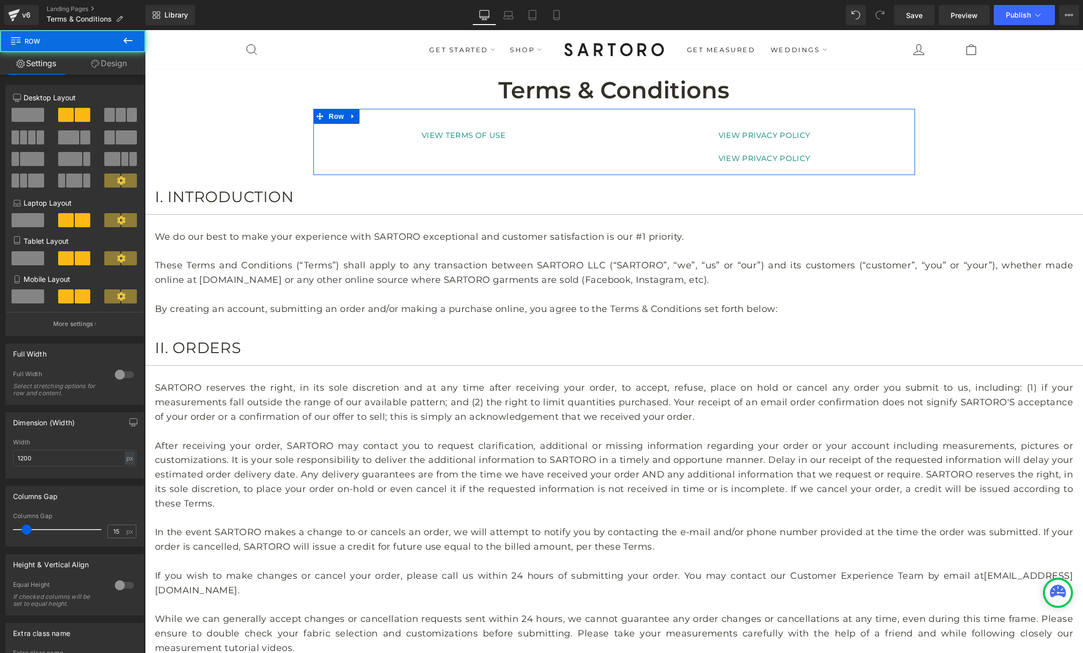
click at [117, 112] on span at bounding box center [121, 115] width 10 height 14
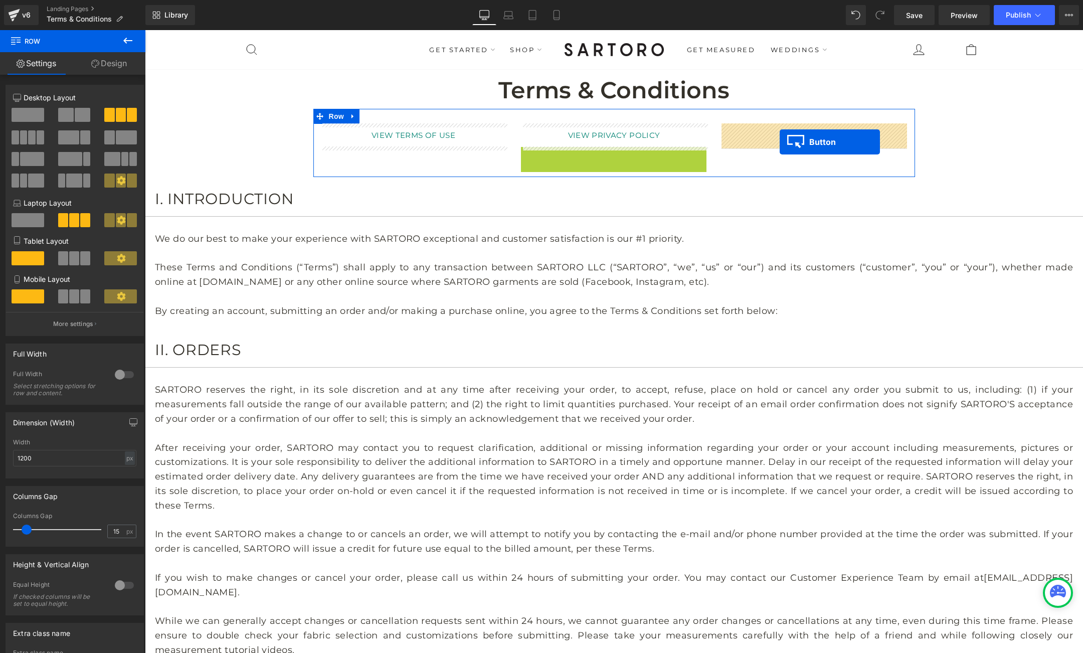
drag, startPoint x: 610, startPoint y: 157, endPoint x: 780, endPoint y: 142, distance: 170.7
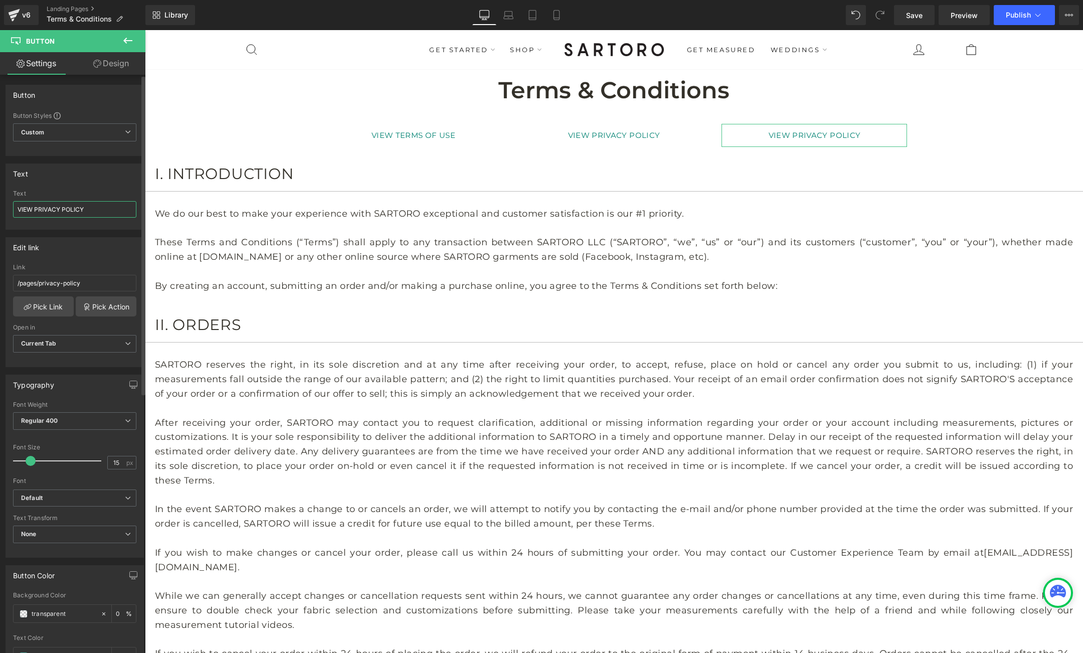
drag, startPoint x: 33, startPoint y: 208, endPoint x: 110, endPoint y: 212, distance: 76.8
click at [110, 212] on input "VIEW PRIVACY POLICY" at bounding box center [74, 209] width 123 height 17
type input "VIEW RETURNS & ALTERATIONS POLICY"
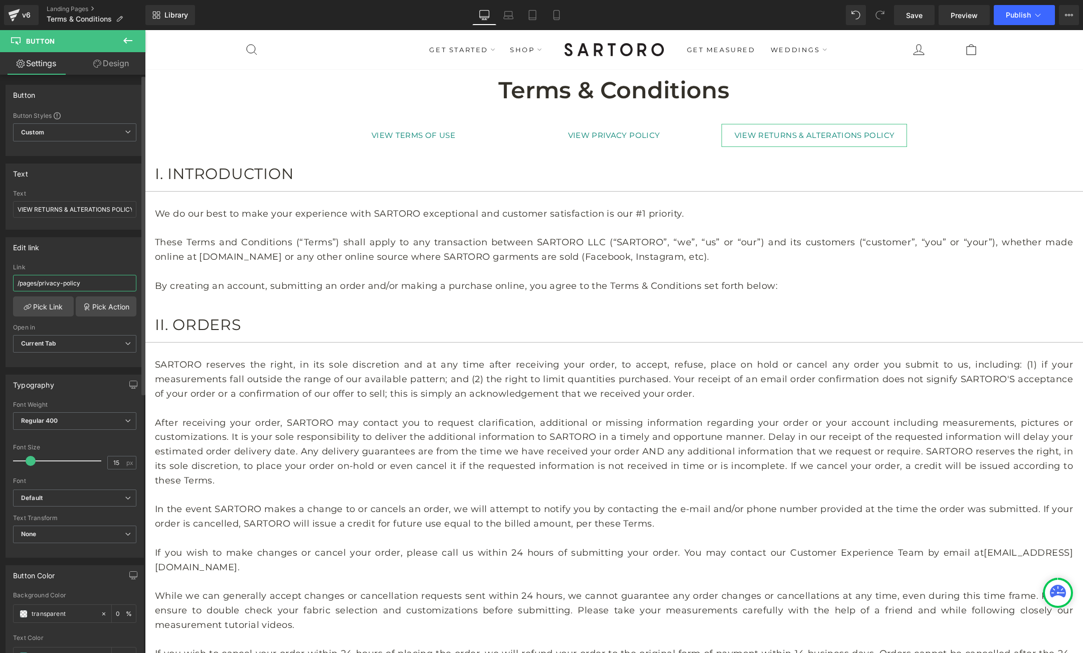
drag, startPoint x: 81, startPoint y: 283, endPoint x: 41, endPoint y: 284, distance: 40.6
click at [41, 284] on input "/pages/privacy-policy" at bounding box center [74, 283] width 123 height 17
type input "/pages/alterations-returns"
click at [107, 258] on div "Edit link /pages/alterations-returns Link /pages/alterations-returns Pick Link …" at bounding box center [75, 302] width 138 height 130
click at [917, 7] on link "Save" at bounding box center [914, 15] width 41 height 20
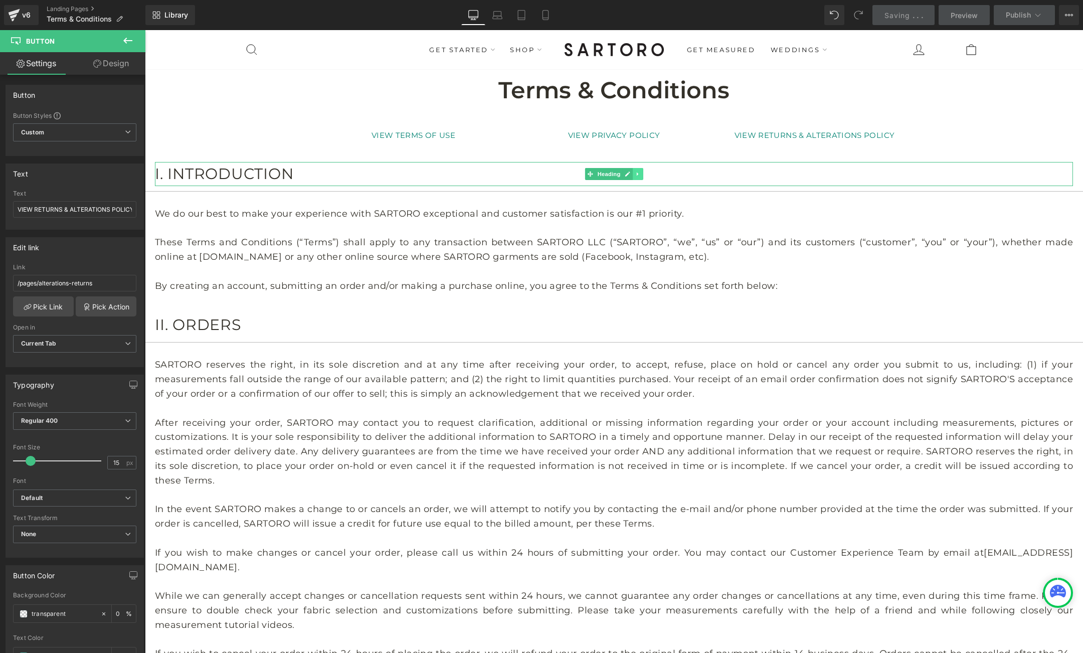
click at [642, 172] on link at bounding box center [638, 174] width 11 height 12
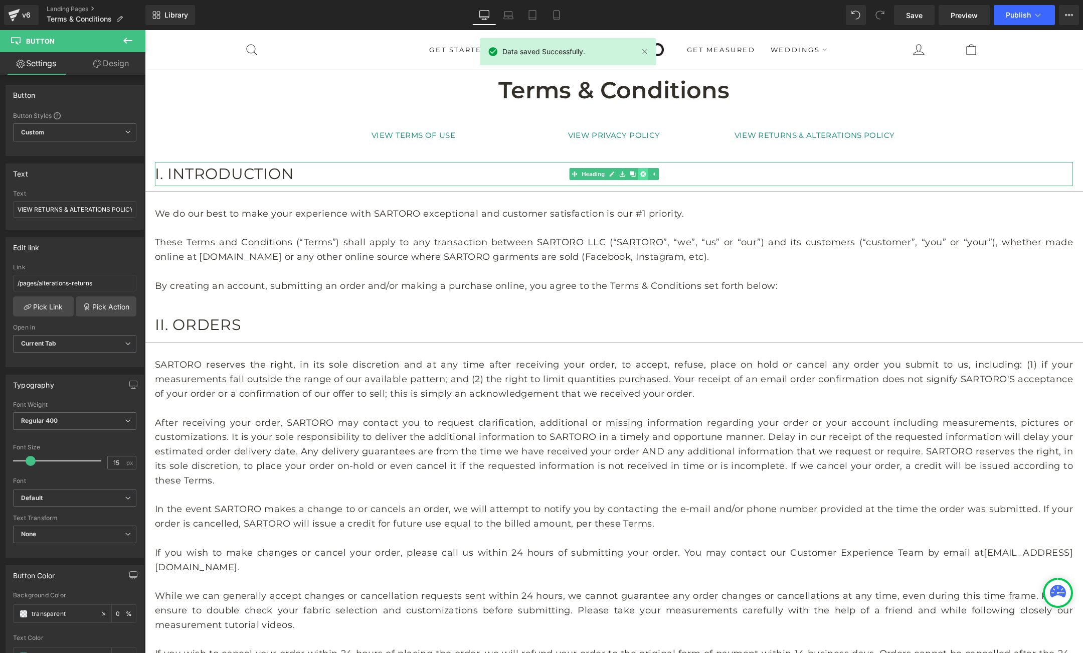
click at [643, 173] on icon at bounding box center [643, 174] width 6 height 6
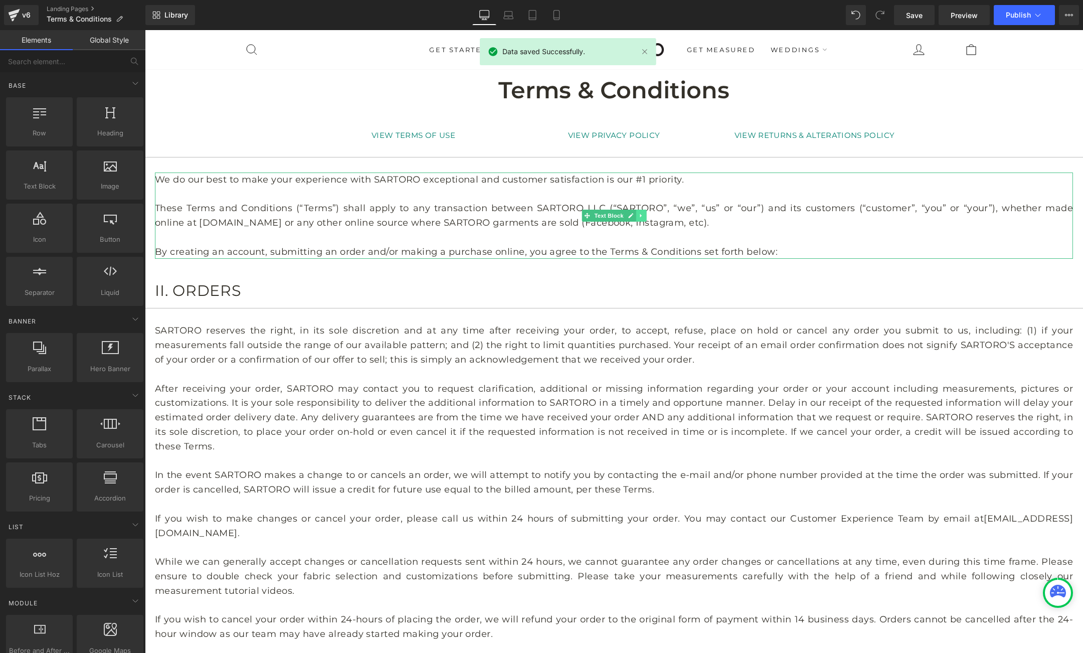
click at [642, 214] on icon at bounding box center [641, 216] width 6 height 6
click at [646, 215] on icon at bounding box center [646, 216] width 6 height 6
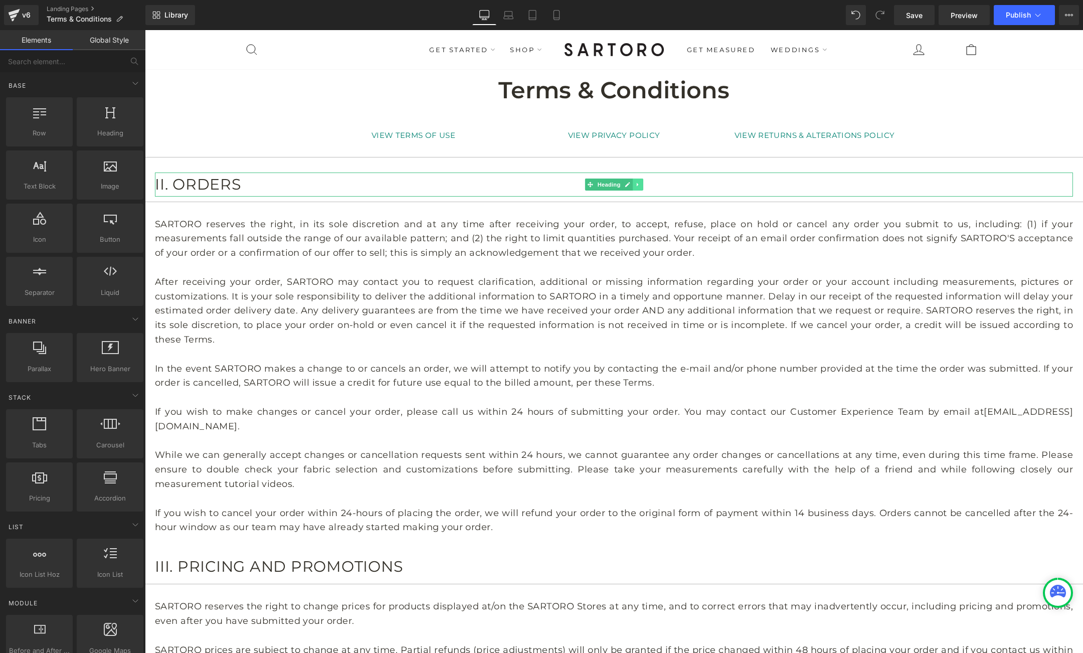
click at [640, 186] on icon at bounding box center [638, 185] width 6 height 6
click at [643, 185] on icon at bounding box center [643, 185] width 6 height 6
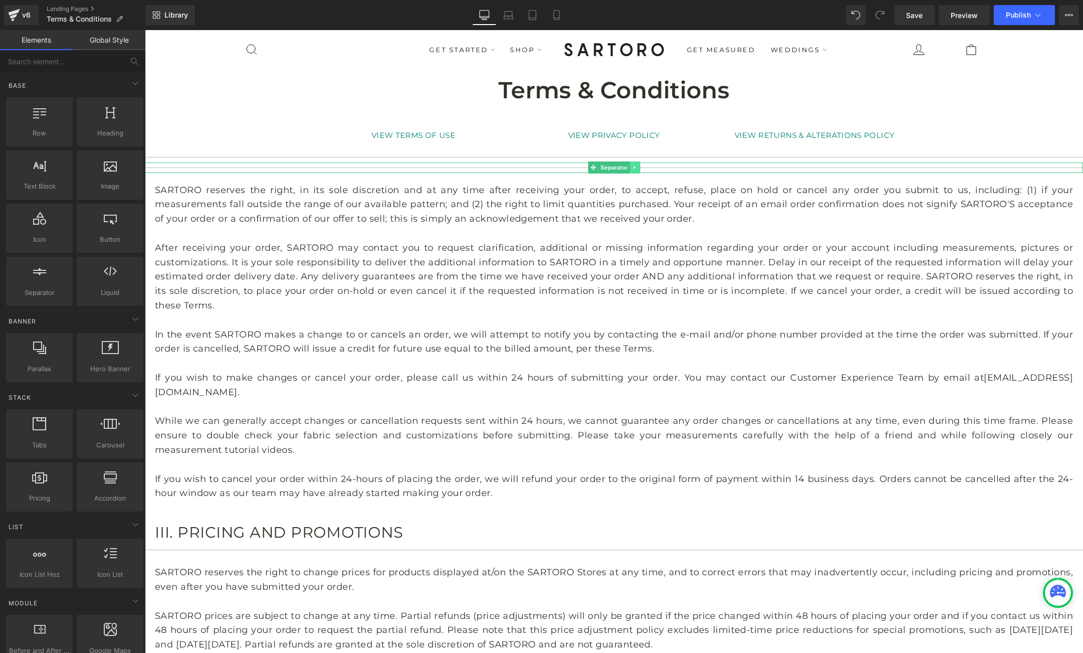
click at [635, 167] on icon at bounding box center [635, 168] width 2 height 4
click at [640, 168] on icon at bounding box center [640, 168] width 6 height 6
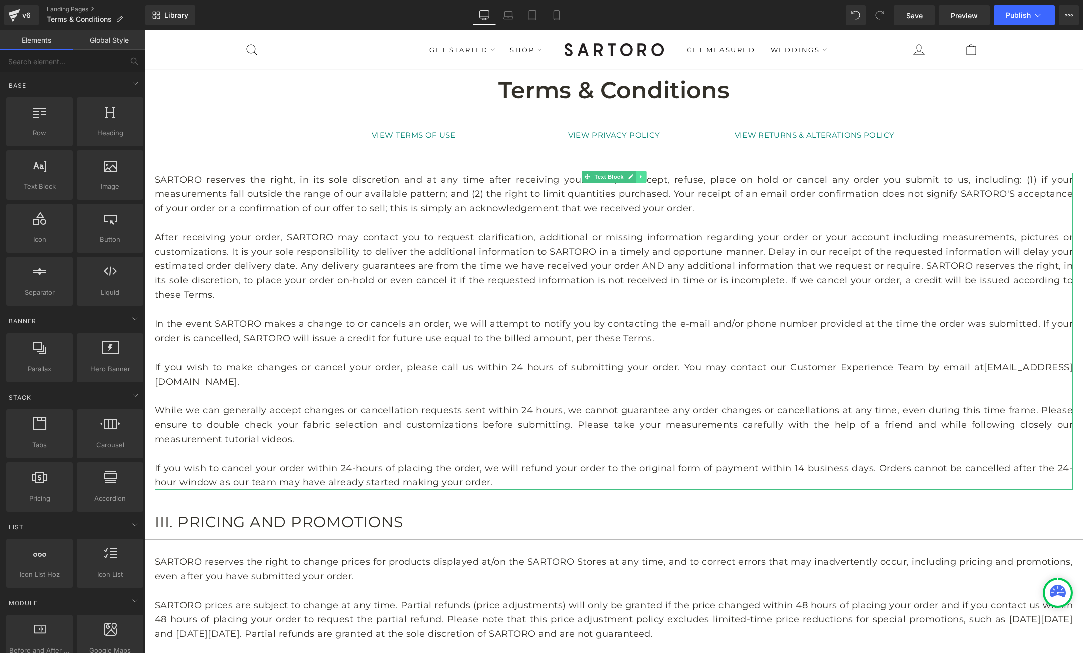
click at [639, 175] on icon at bounding box center [641, 177] width 6 height 6
click at [641, 175] on link at bounding box center [646, 177] width 11 height 12
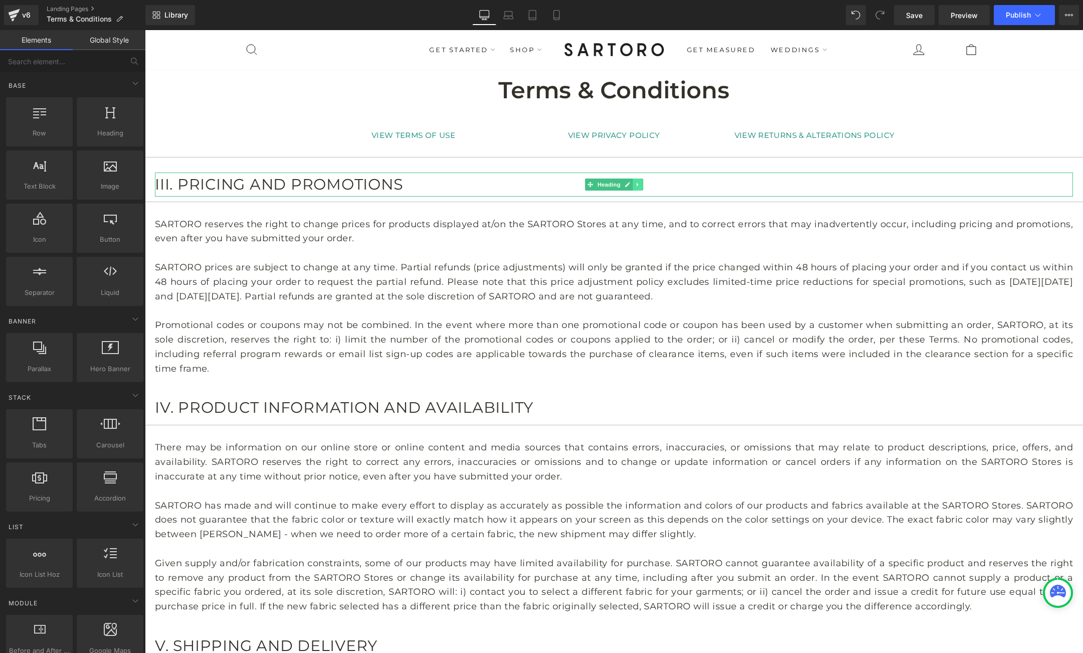
click at [640, 185] on icon at bounding box center [638, 185] width 6 height 6
click at [643, 186] on icon at bounding box center [643, 185] width 6 height 6
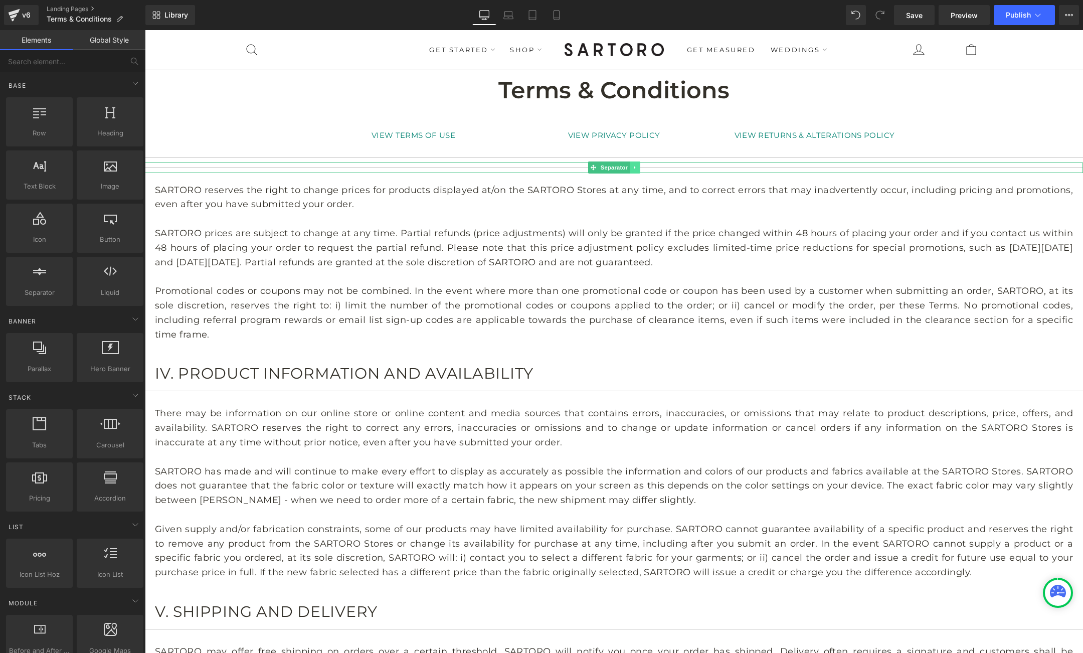
click at [638, 166] on icon at bounding box center [635, 168] width 6 height 6
click at [643, 170] on icon at bounding box center [640, 168] width 6 height 6
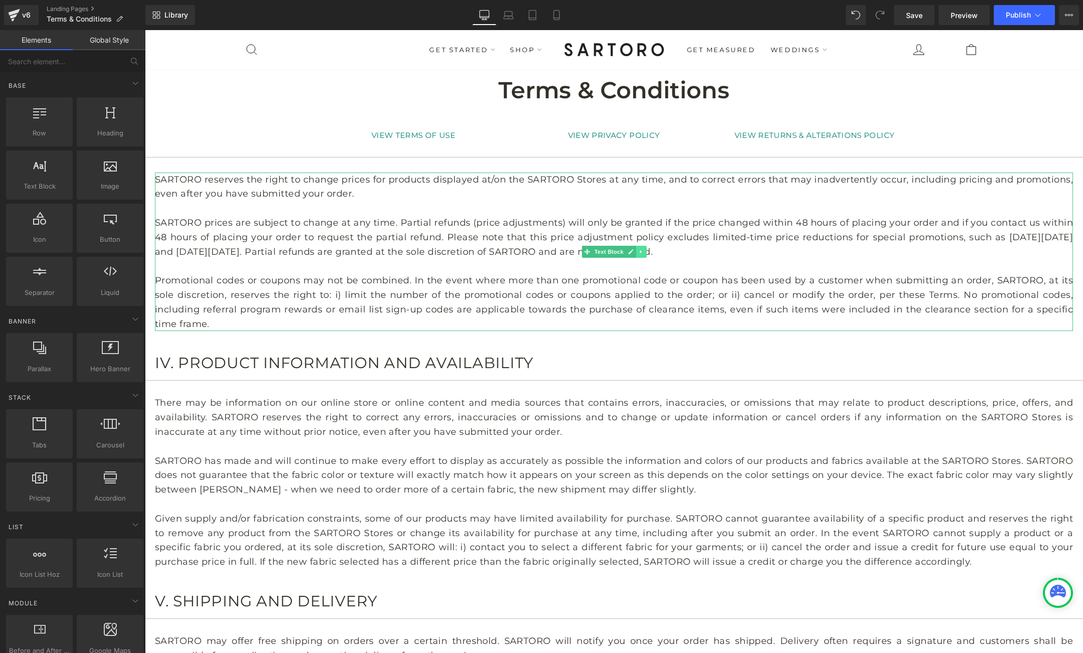
click at [639, 250] on icon at bounding box center [641, 252] width 6 height 6
click at [647, 251] on icon at bounding box center [646, 252] width 6 height 6
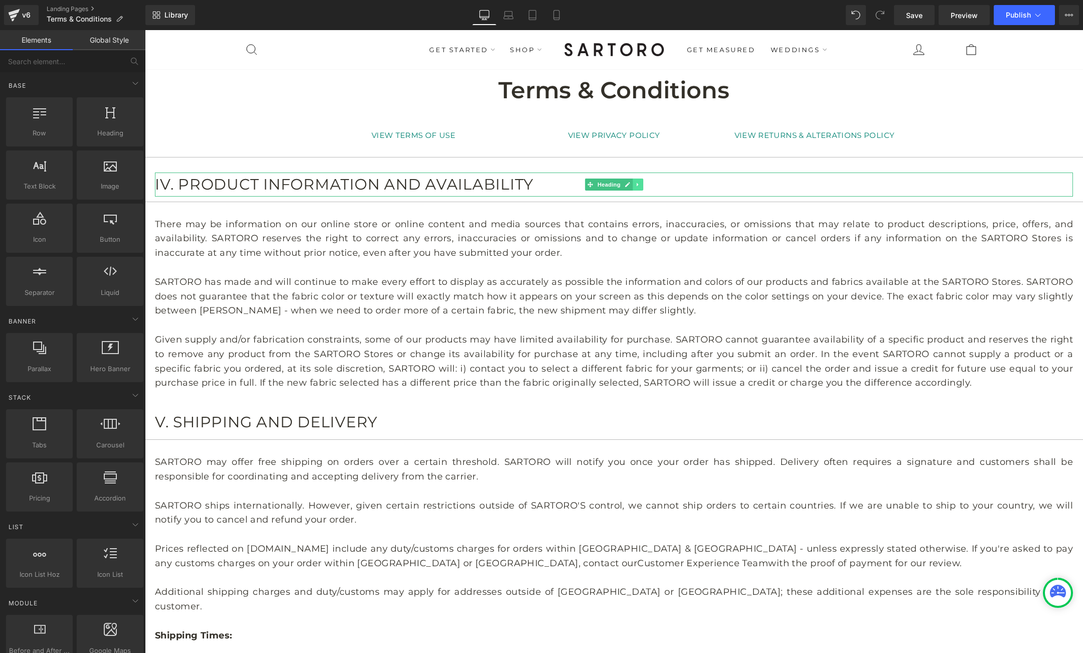
click at [639, 182] on icon at bounding box center [638, 185] width 6 height 6
click at [642, 186] on icon at bounding box center [643, 185] width 6 height 6
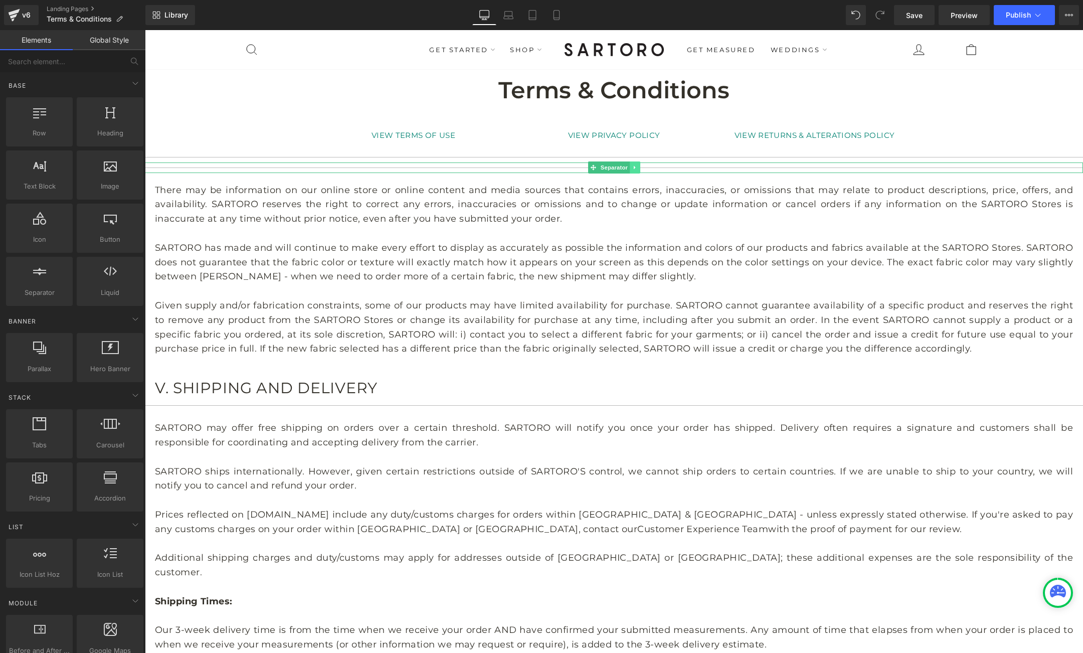
click at [637, 166] on icon at bounding box center [635, 168] width 6 height 6
click at [641, 170] on icon at bounding box center [640, 168] width 6 height 6
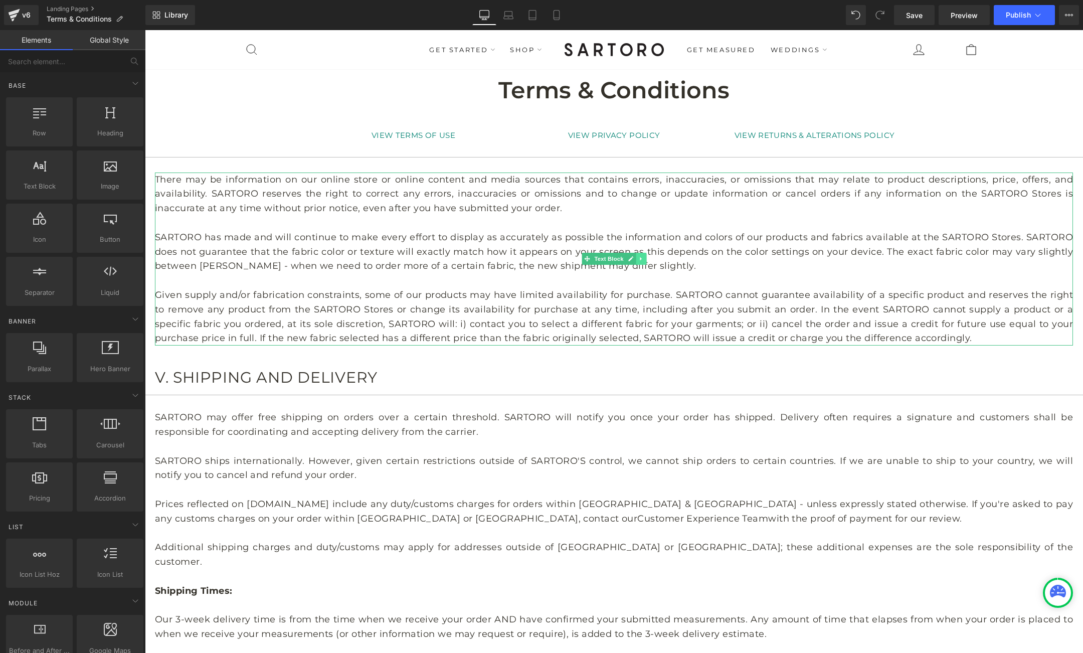
click at [642, 258] on icon at bounding box center [641, 259] width 6 height 6
click at [645, 258] on icon at bounding box center [646, 259] width 6 height 6
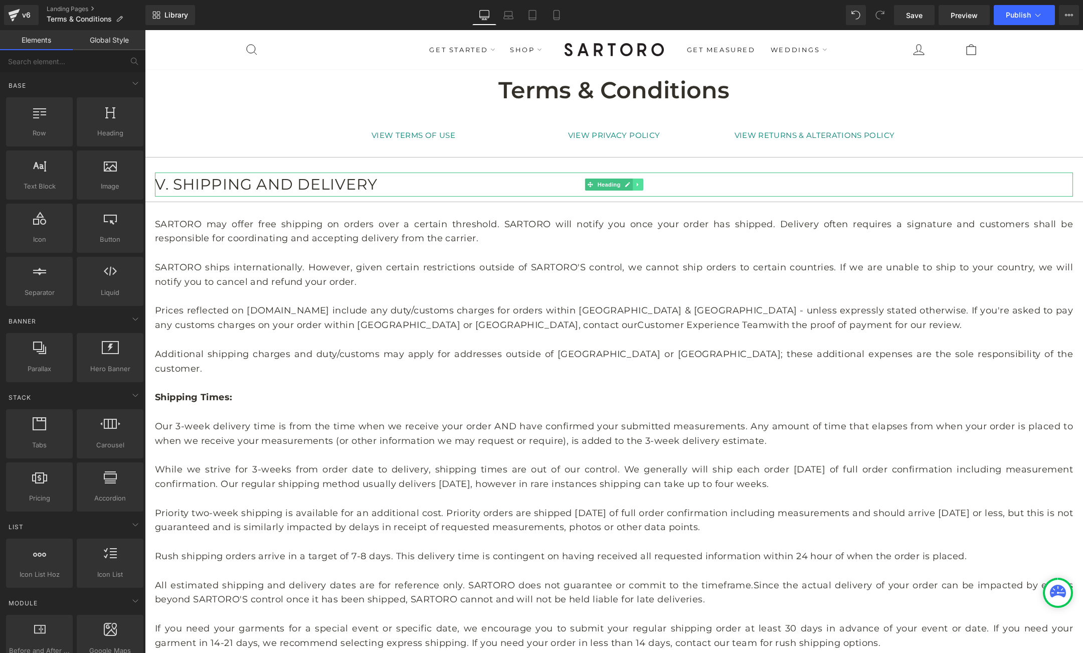
click at [637, 183] on icon at bounding box center [638, 185] width 2 height 4
click at [644, 186] on icon at bounding box center [643, 185] width 6 height 6
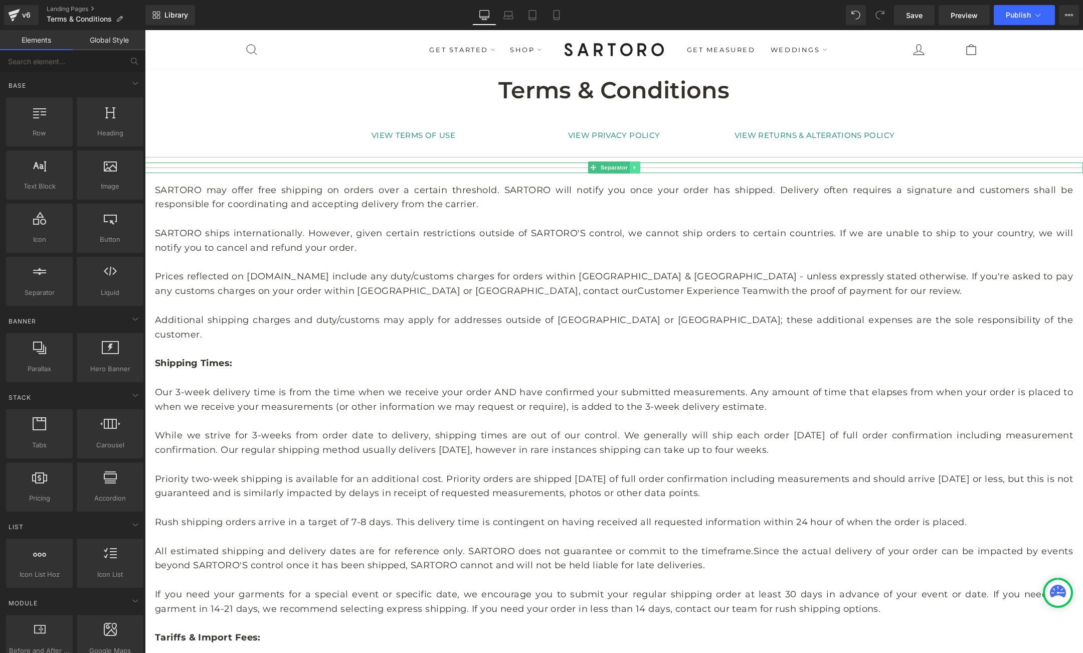
click at [632, 166] on icon at bounding box center [635, 168] width 6 height 6
click at [640, 170] on icon at bounding box center [640, 168] width 6 height 6
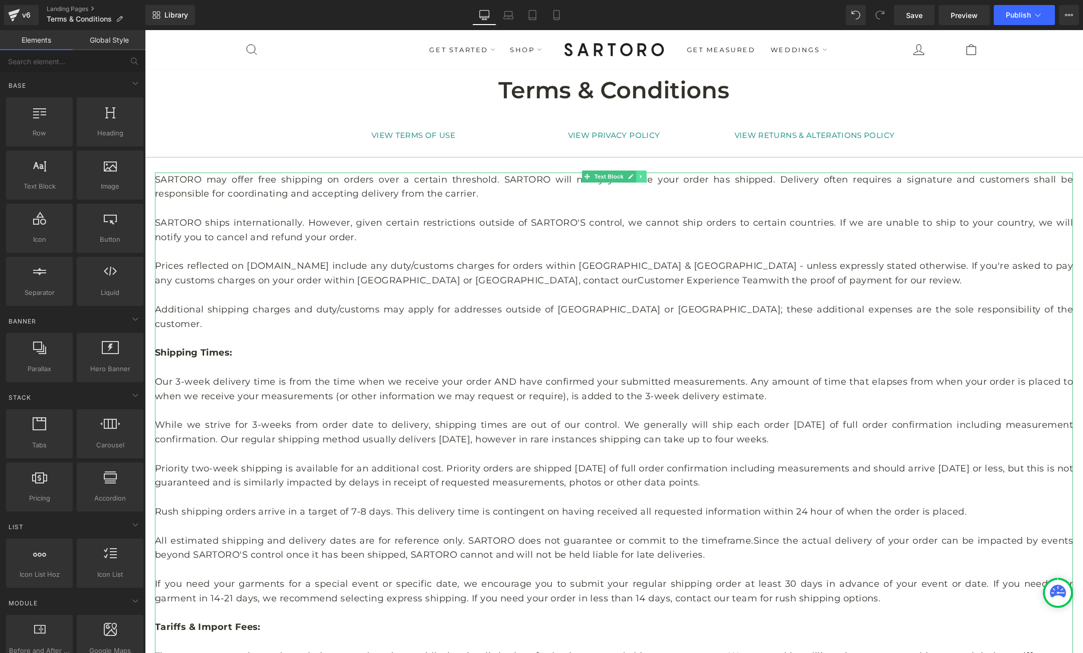
click at [641, 178] on icon at bounding box center [641, 177] width 6 height 6
click at [646, 177] on icon at bounding box center [646, 177] width 6 height 6
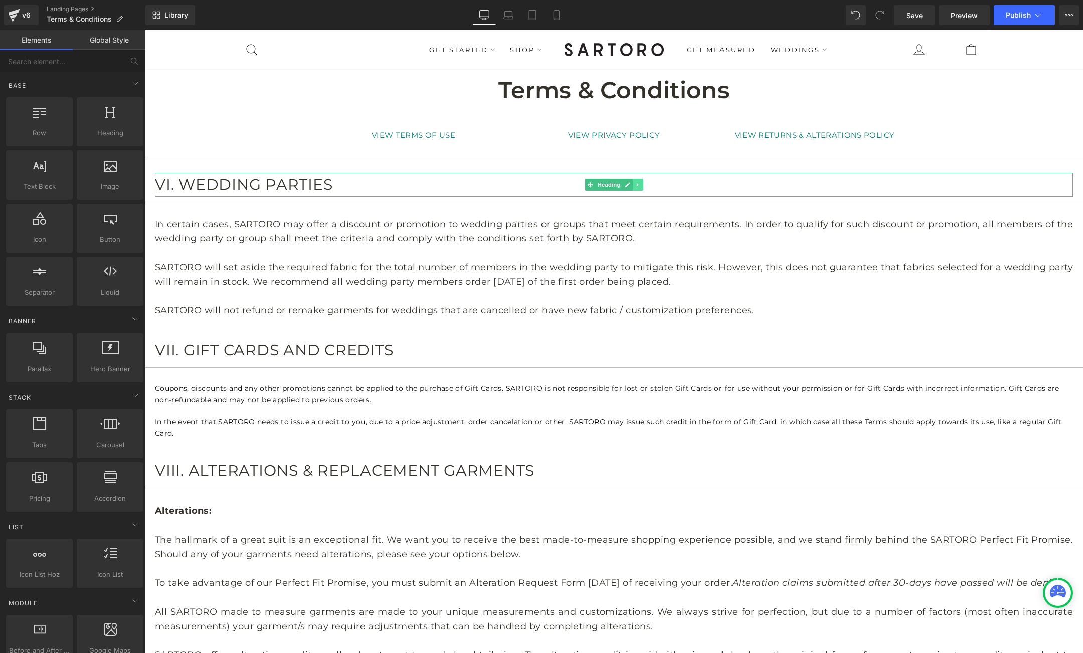
click at [639, 184] on icon at bounding box center [638, 185] width 6 height 6
click at [645, 184] on icon at bounding box center [643, 185] width 6 height 6
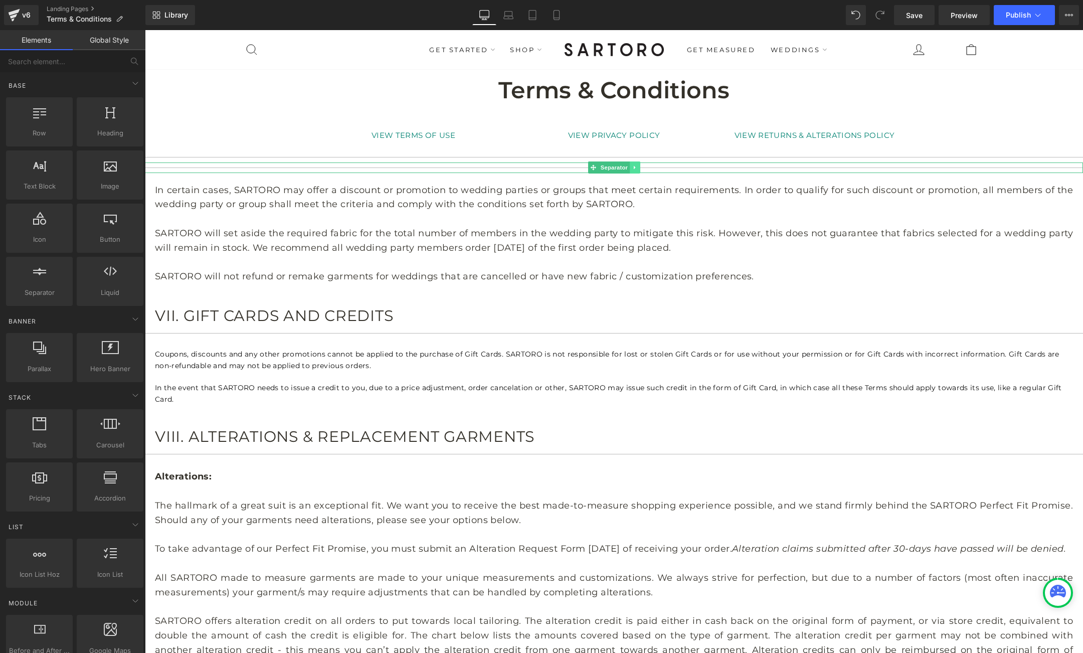
click at [637, 165] on icon at bounding box center [635, 168] width 6 height 6
click at [641, 168] on icon at bounding box center [640, 168] width 6 height 6
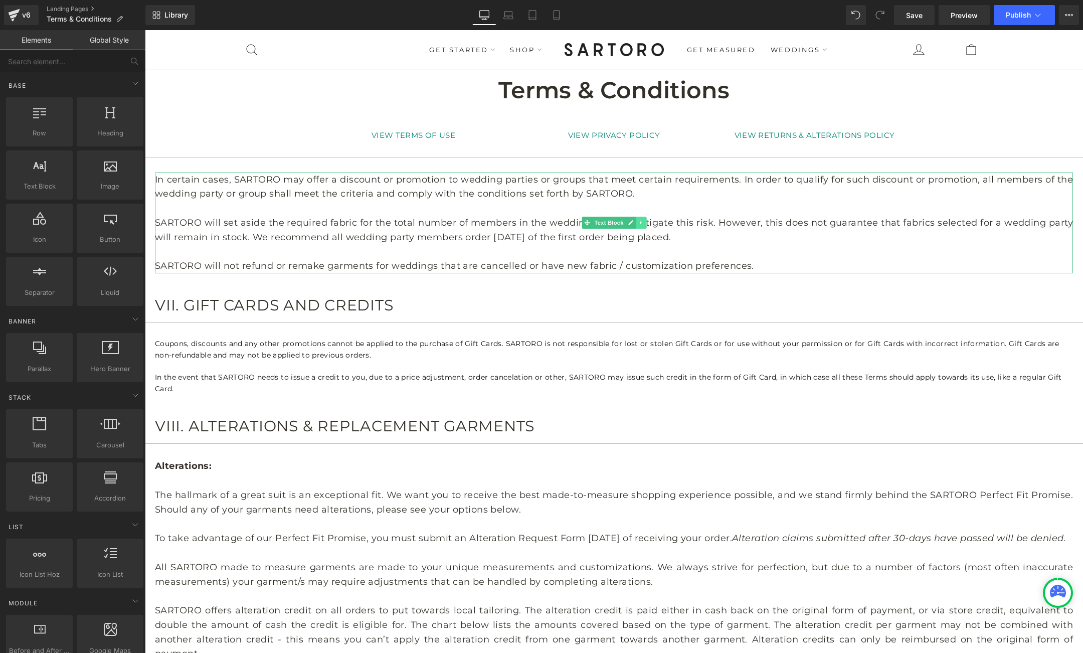
click at [640, 222] on icon at bounding box center [641, 223] width 2 height 4
click at [645, 222] on icon at bounding box center [646, 223] width 6 height 6
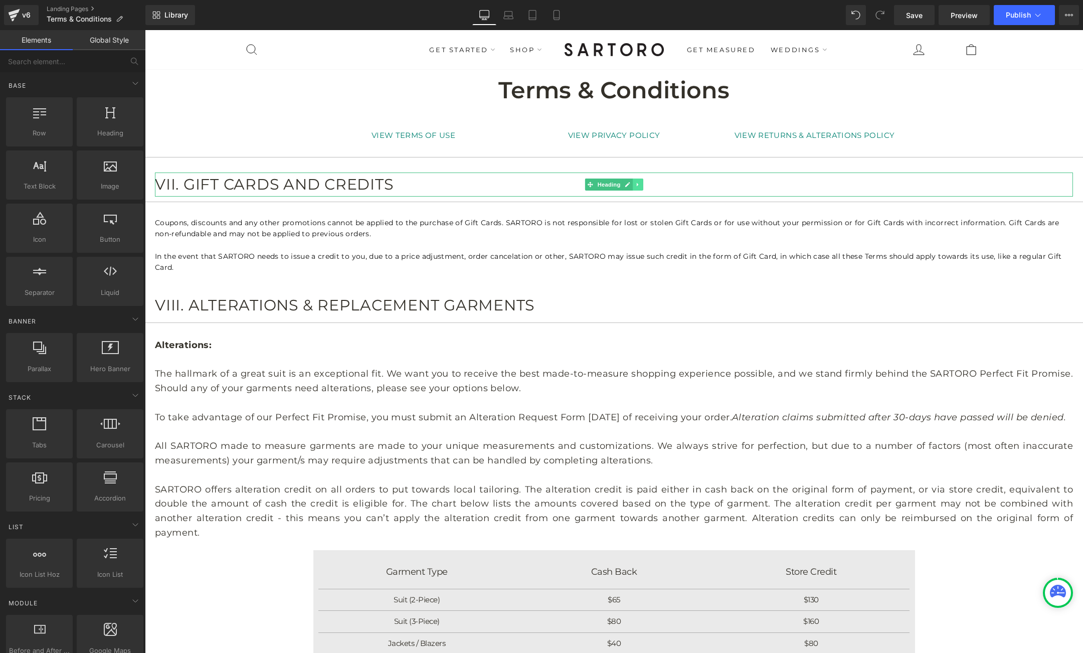
click at [636, 188] on link at bounding box center [638, 185] width 11 height 12
click at [644, 184] on icon at bounding box center [643, 185] width 6 height 6
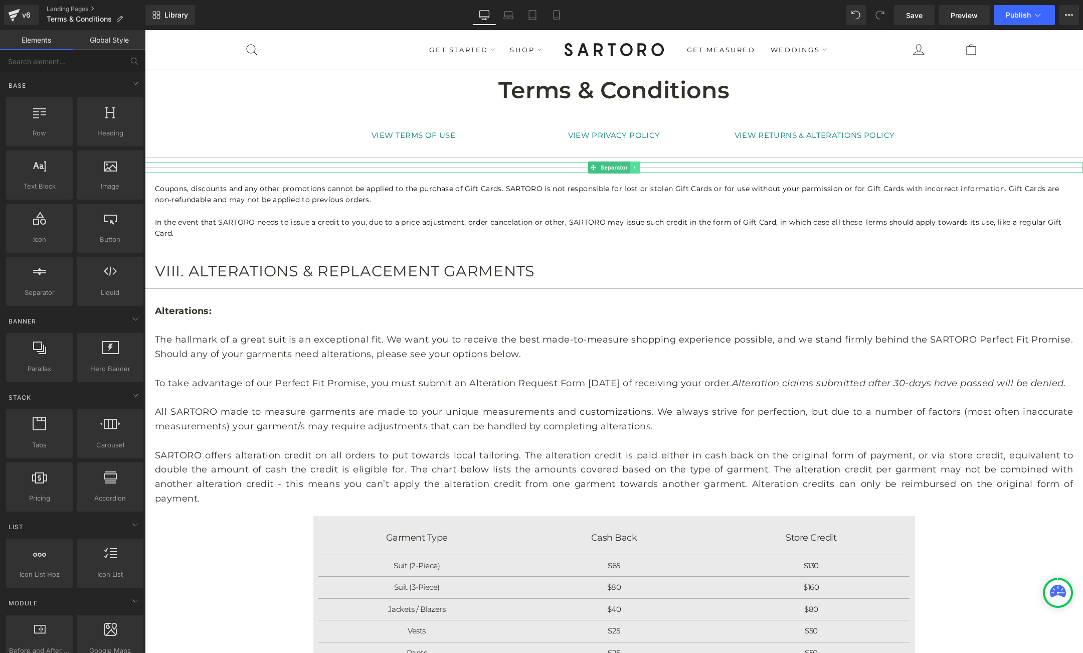
click at [639, 169] on link at bounding box center [635, 167] width 11 height 12
click at [641, 168] on icon at bounding box center [640, 168] width 6 height 6
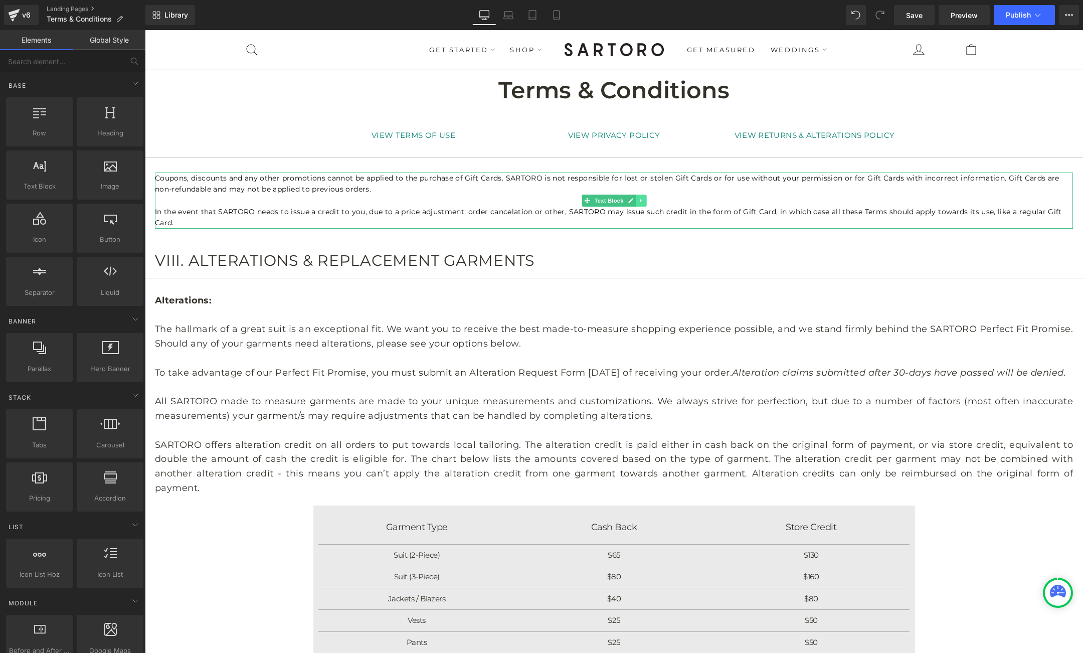
click at [640, 200] on icon at bounding box center [641, 201] width 2 height 4
click at [649, 199] on icon at bounding box center [646, 201] width 6 height 6
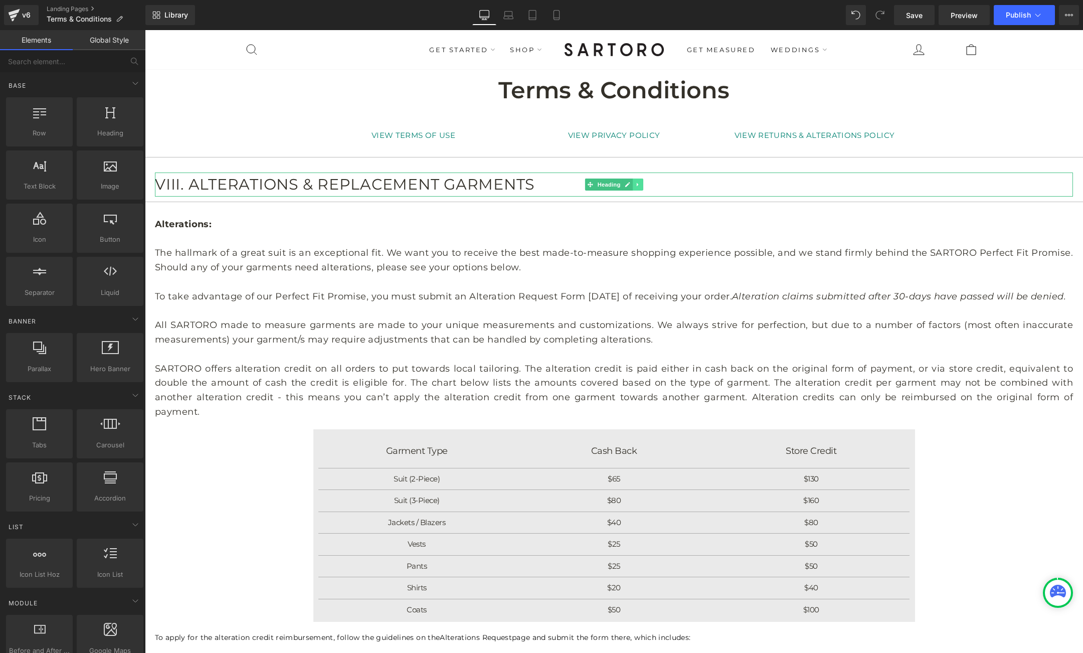
click at [639, 183] on icon at bounding box center [638, 185] width 6 height 6
click at [642, 184] on icon at bounding box center [643, 185] width 6 height 6
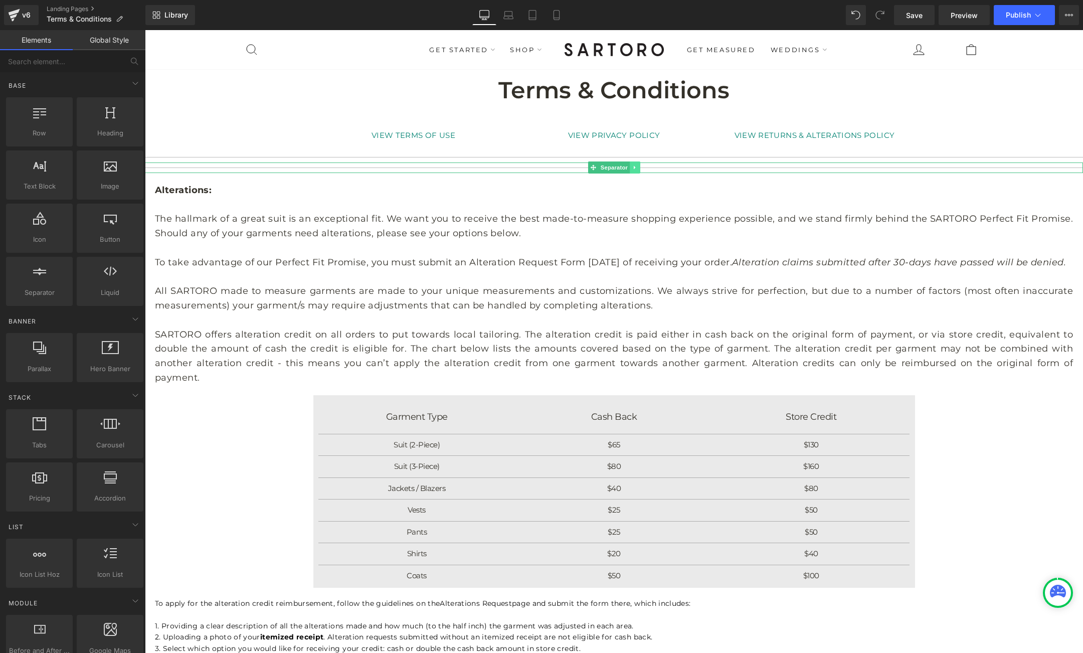
click at [635, 168] on icon at bounding box center [635, 168] width 2 height 4
click at [640, 169] on icon at bounding box center [640, 168] width 6 height 6
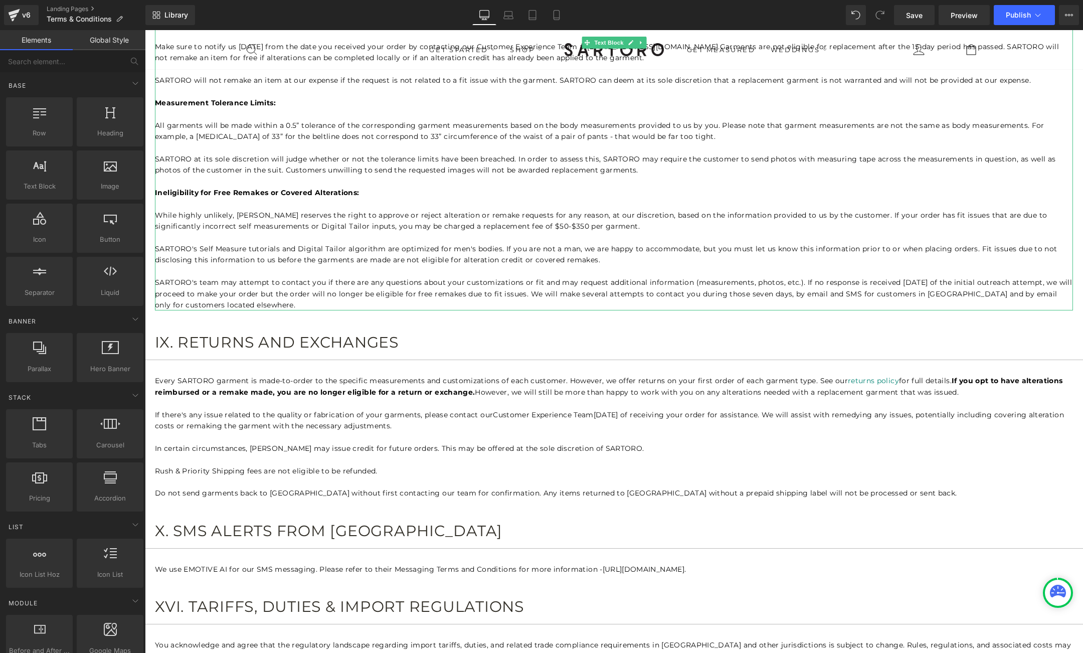
scroll to position [830, 0]
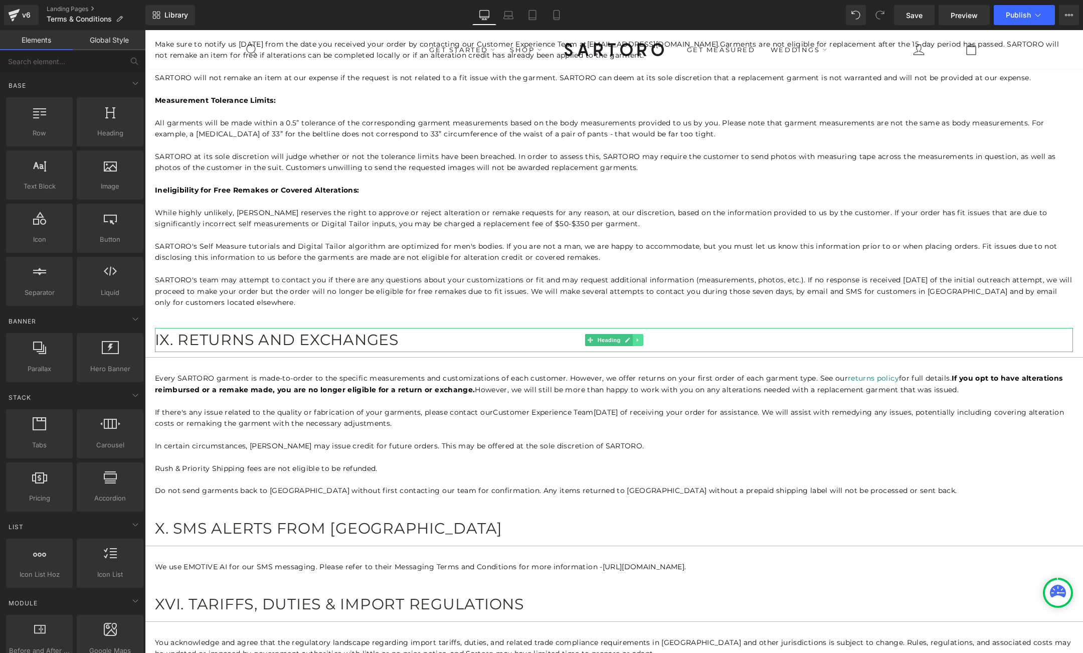
click at [639, 340] on icon at bounding box center [638, 340] width 6 height 6
click at [643, 340] on icon at bounding box center [643, 340] width 6 height 6
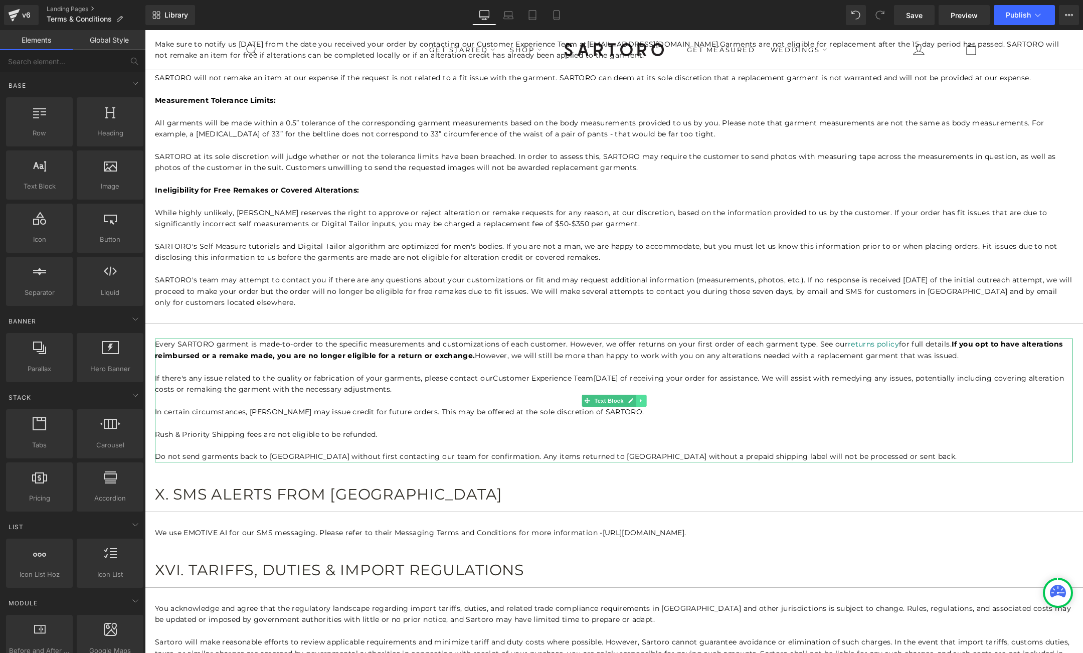
click at [642, 401] on icon at bounding box center [641, 401] width 6 height 6
click at [647, 401] on icon at bounding box center [646, 401] width 6 height 6
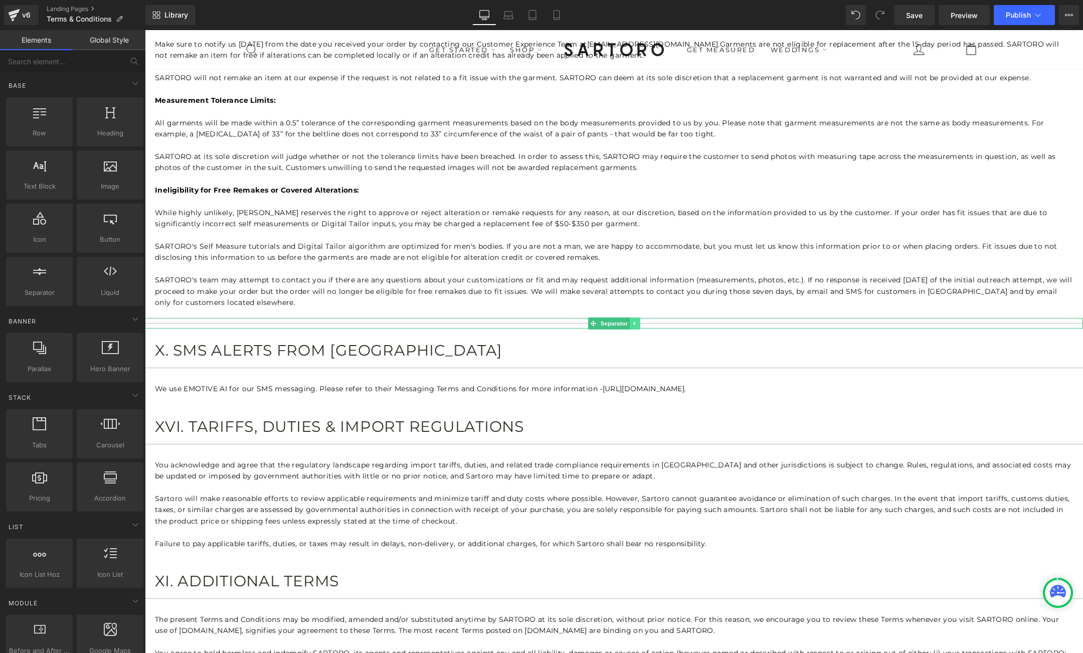
click at [634, 322] on icon at bounding box center [635, 323] width 2 height 4
click at [640, 325] on icon at bounding box center [640, 323] width 6 height 6
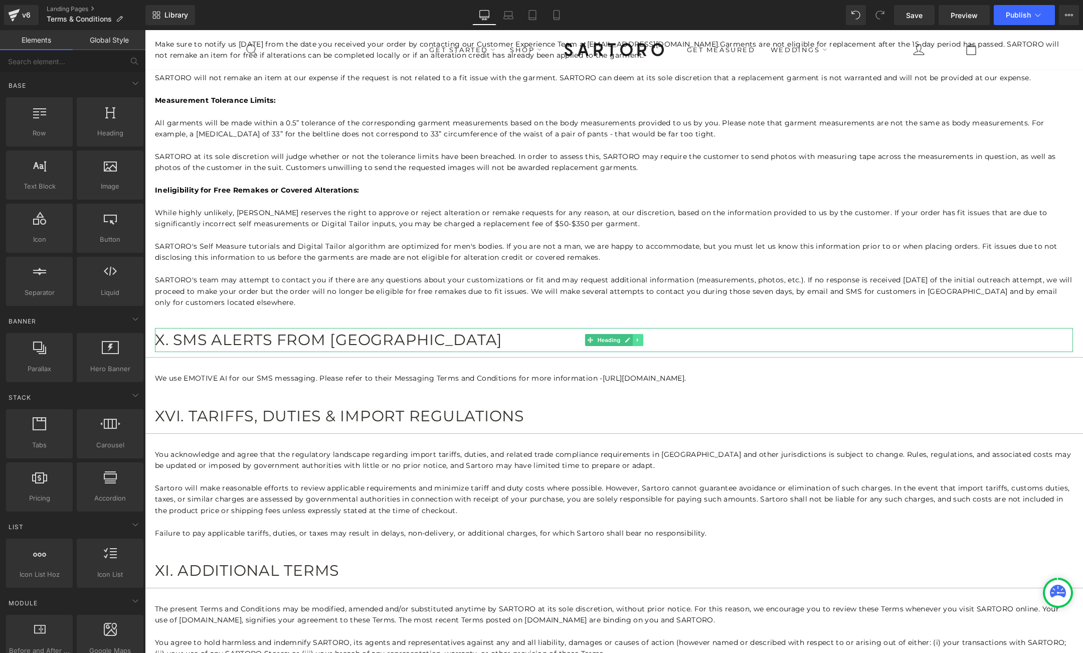
click at [639, 340] on icon at bounding box center [638, 340] width 6 height 6
click at [643, 341] on icon at bounding box center [643, 340] width 6 height 6
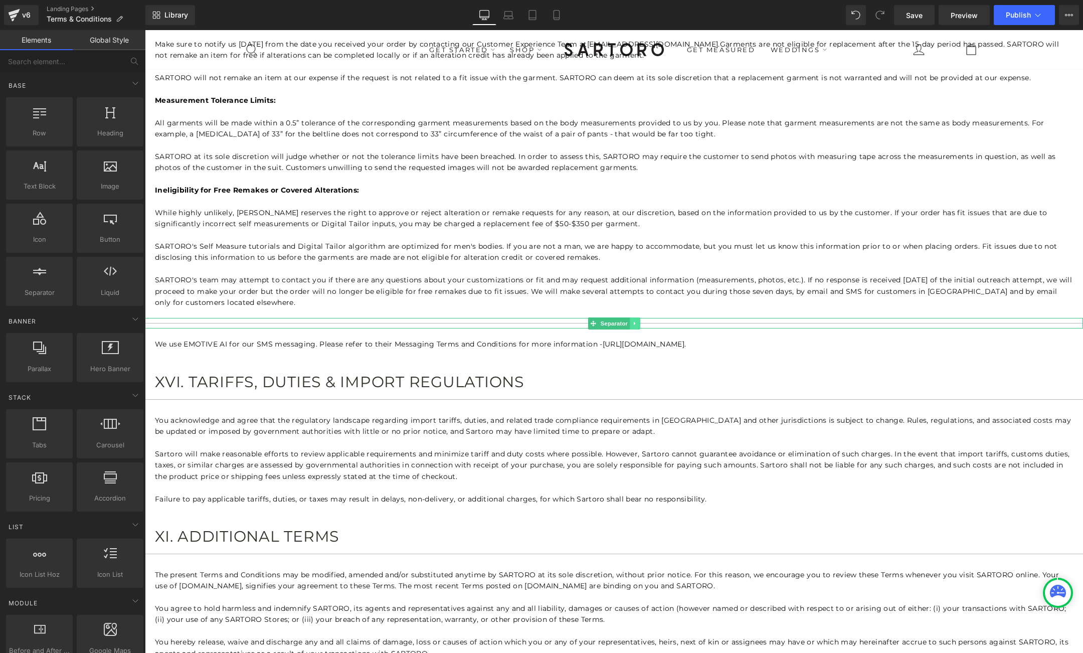
click at [633, 323] on icon at bounding box center [635, 323] width 6 height 6
click at [641, 324] on icon at bounding box center [640, 323] width 6 height 6
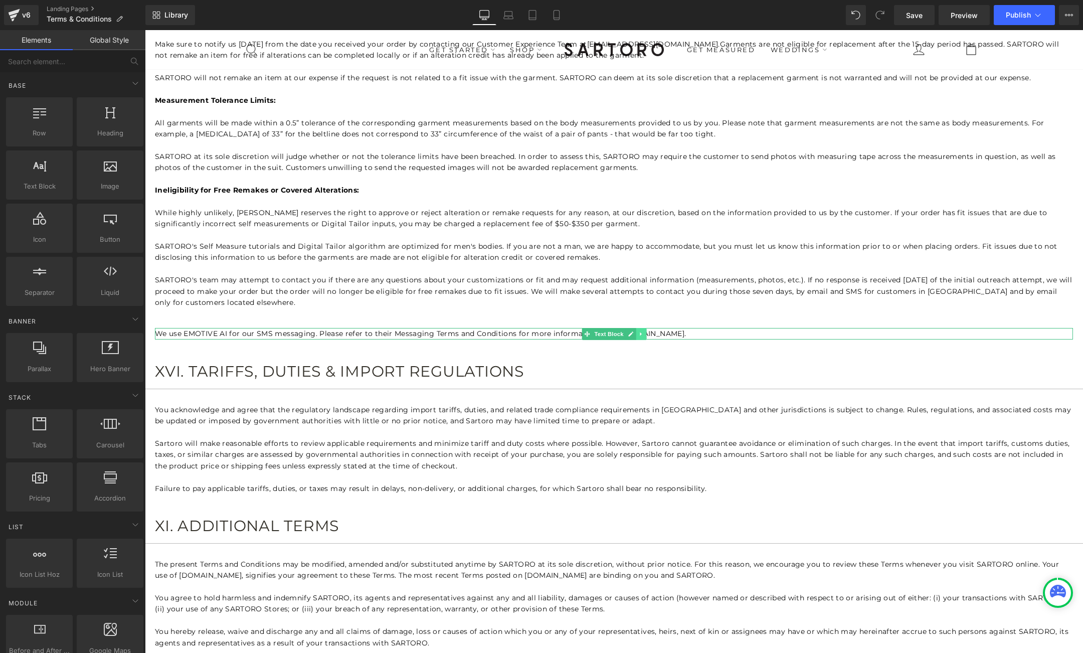
click at [639, 335] on icon at bounding box center [641, 334] width 6 height 6
click at [646, 335] on icon at bounding box center [646, 334] width 6 height 6
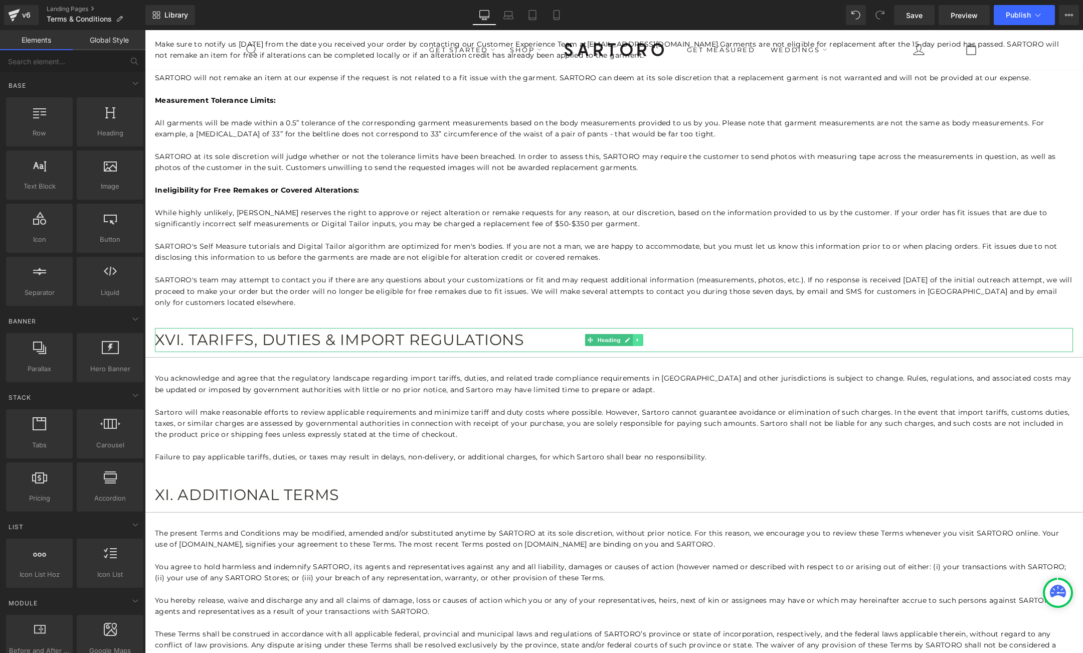
click at [636, 338] on icon at bounding box center [638, 340] width 6 height 6
click at [643, 341] on icon at bounding box center [643, 340] width 6 height 6
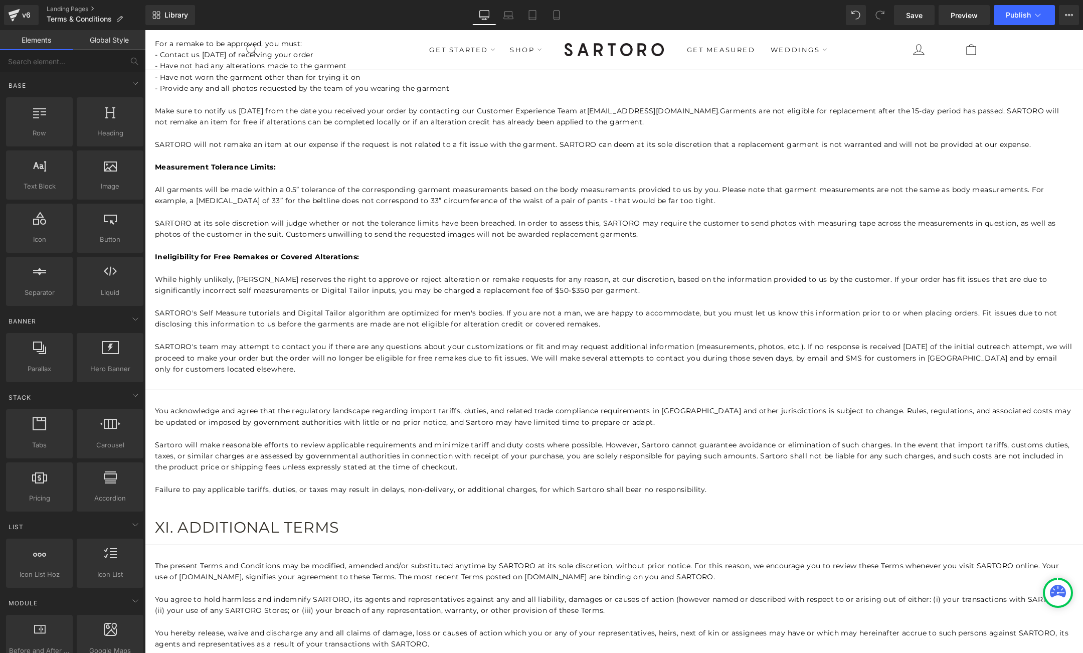
scroll to position [788, 0]
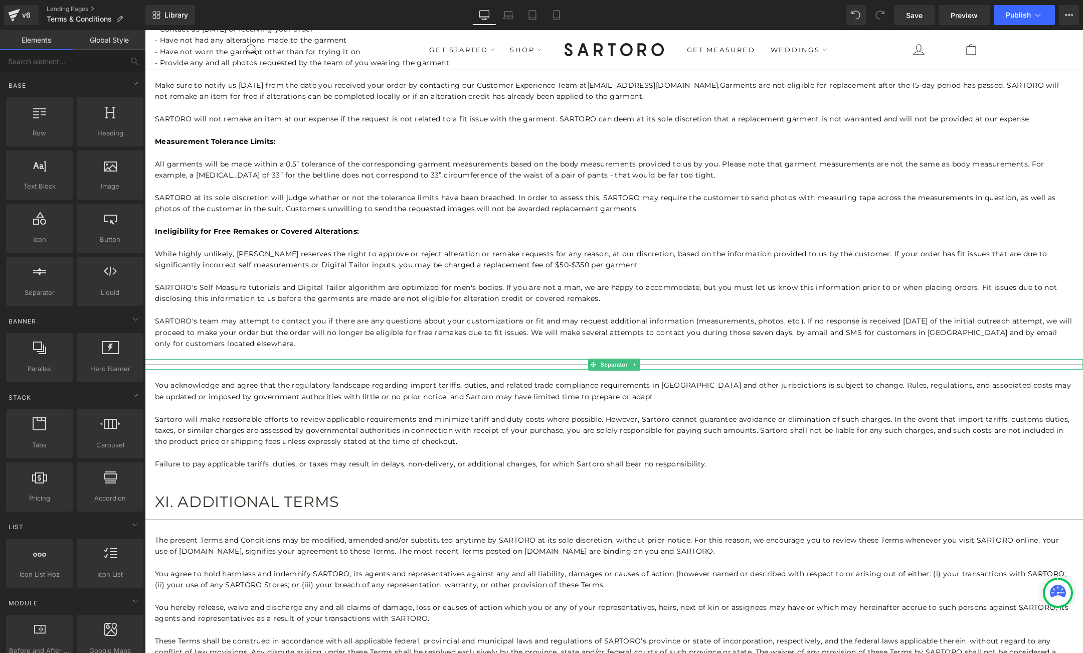
click at [586, 366] on hr at bounding box center [614, 367] width 938 height 6
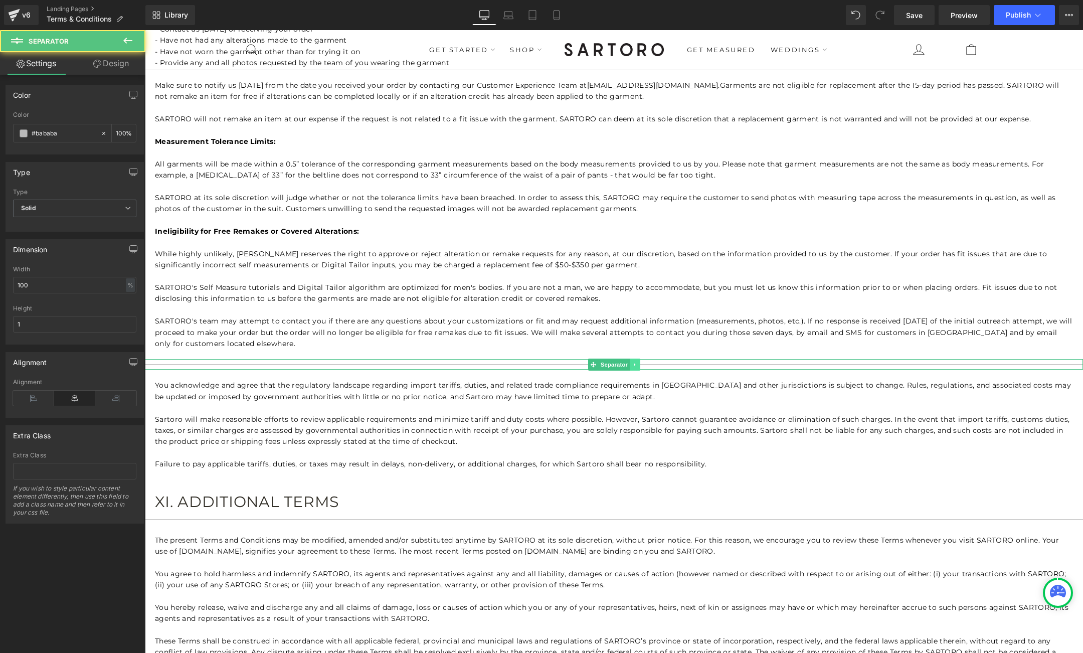
click at [634, 367] on icon at bounding box center [635, 365] width 6 height 6
click at [641, 365] on icon at bounding box center [640, 365] width 6 height 6
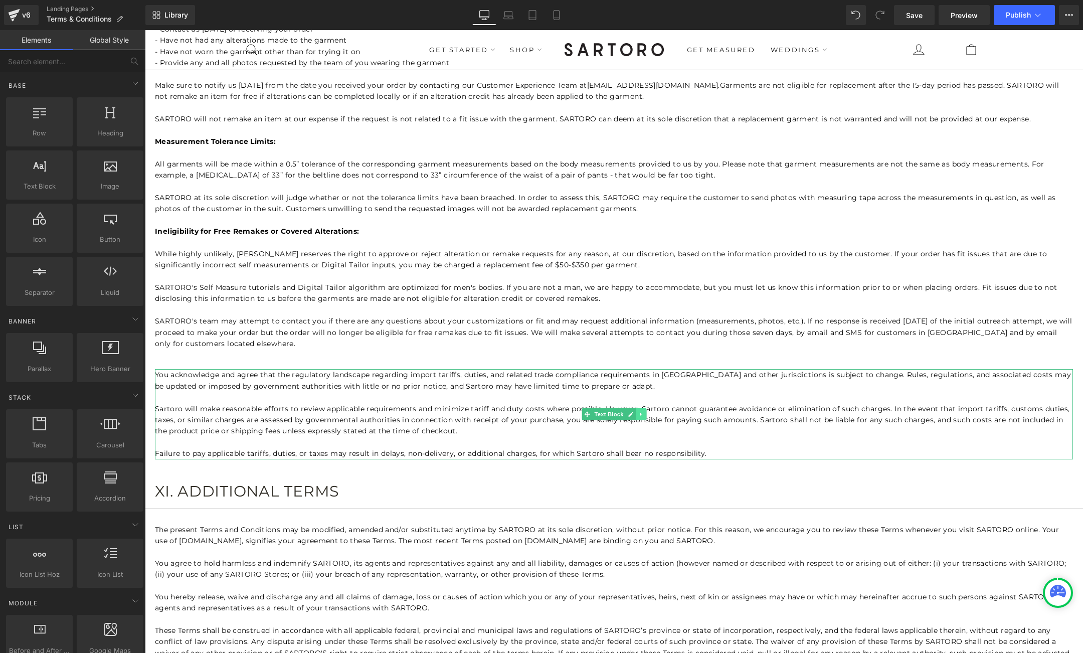
click at [642, 414] on icon at bounding box center [641, 414] width 6 height 6
click at [645, 414] on icon at bounding box center [646, 414] width 6 height 6
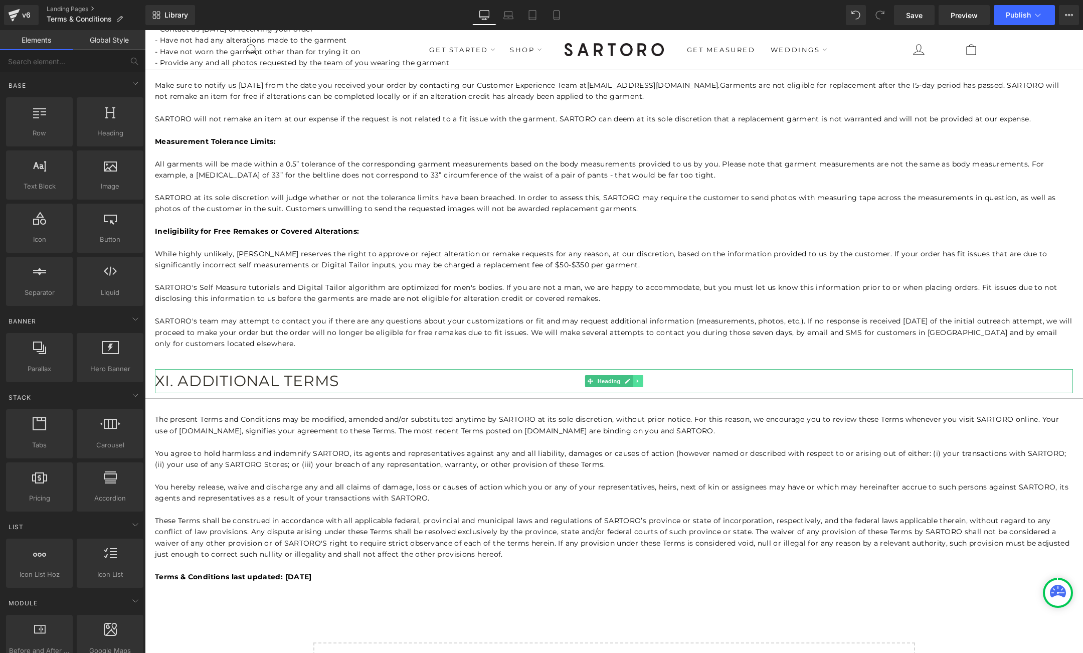
click at [642, 384] on link at bounding box center [638, 381] width 11 height 12
click at [643, 383] on icon at bounding box center [643, 382] width 6 height 6
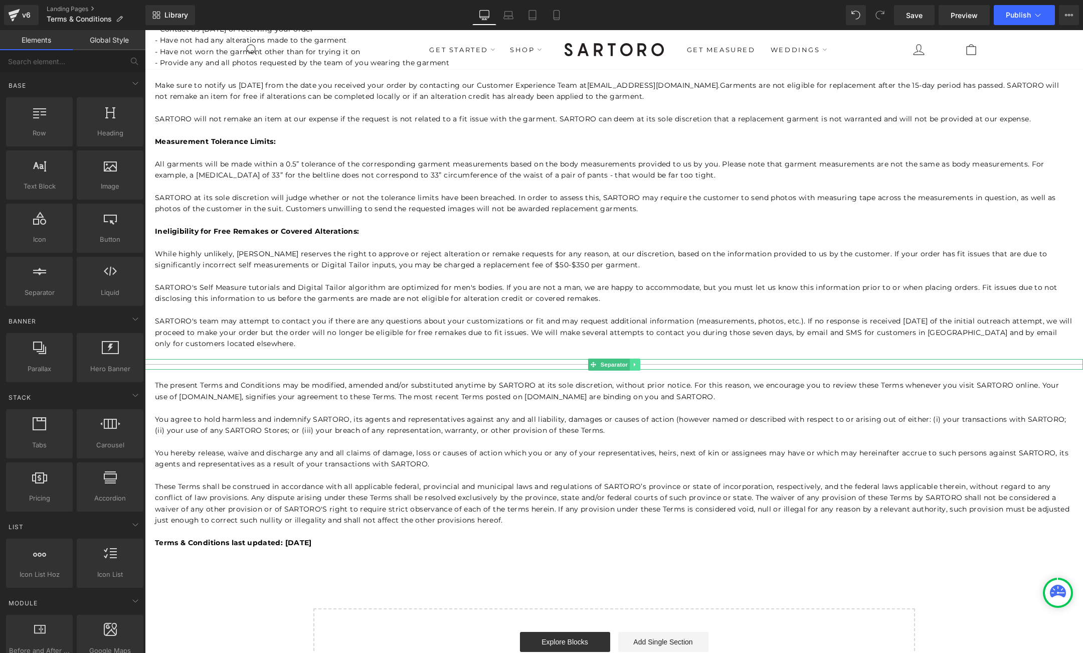
click at [638, 365] on link at bounding box center [635, 365] width 11 height 12
click at [641, 365] on icon at bounding box center [640, 365] width 6 height 6
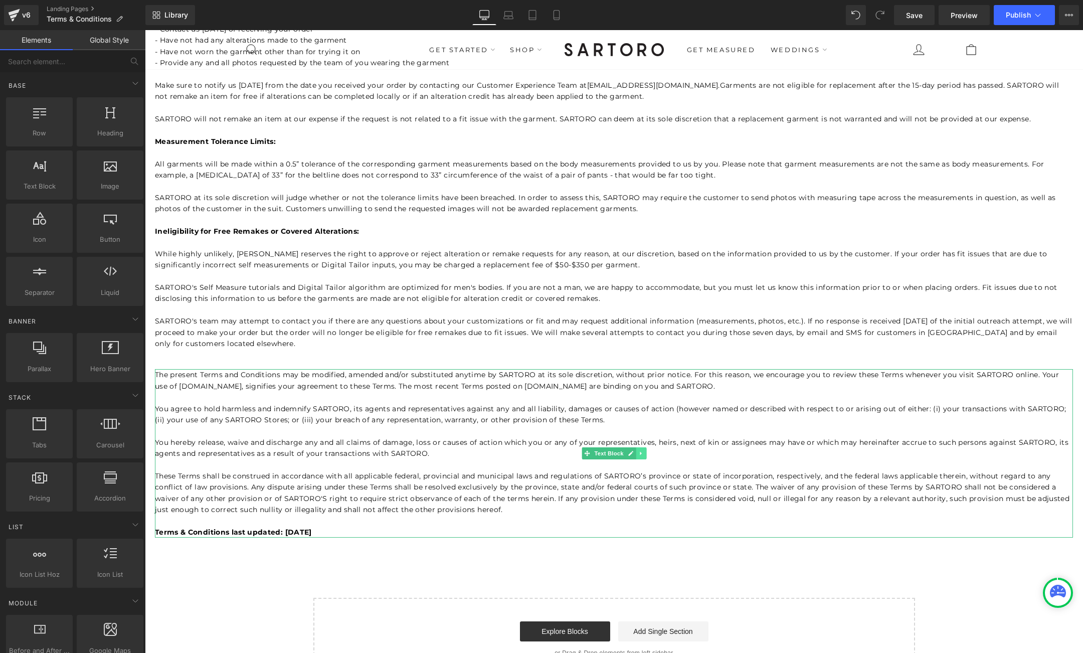
click at [645, 457] on link at bounding box center [641, 453] width 11 height 12
click at [648, 454] on icon at bounding box center [646, 454] width 6 height 6
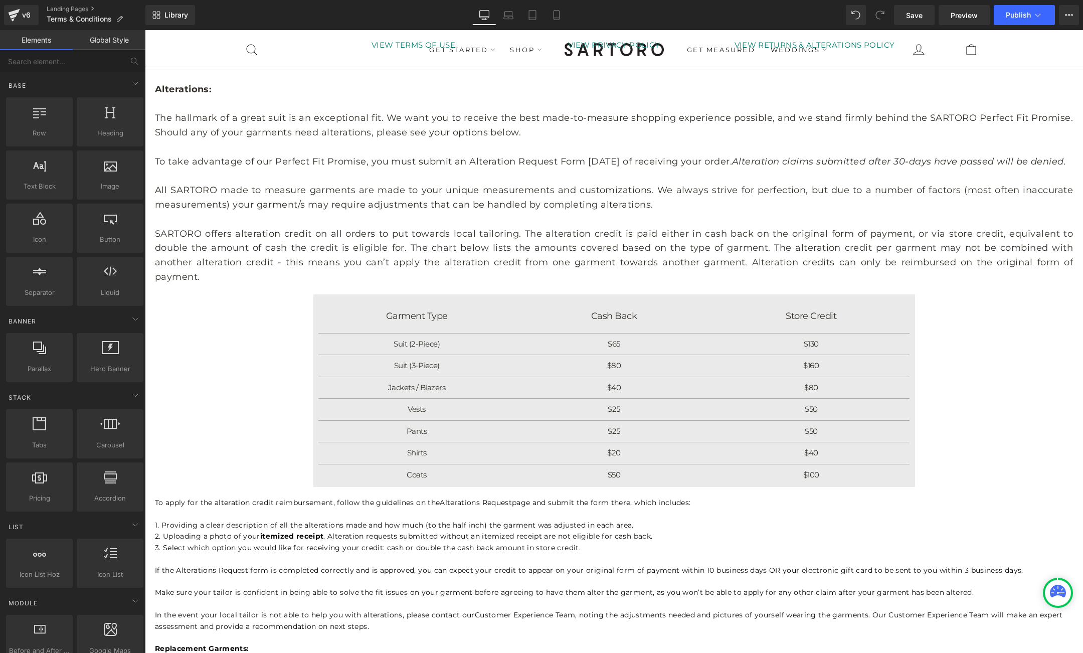
scroll to position [0, 0]
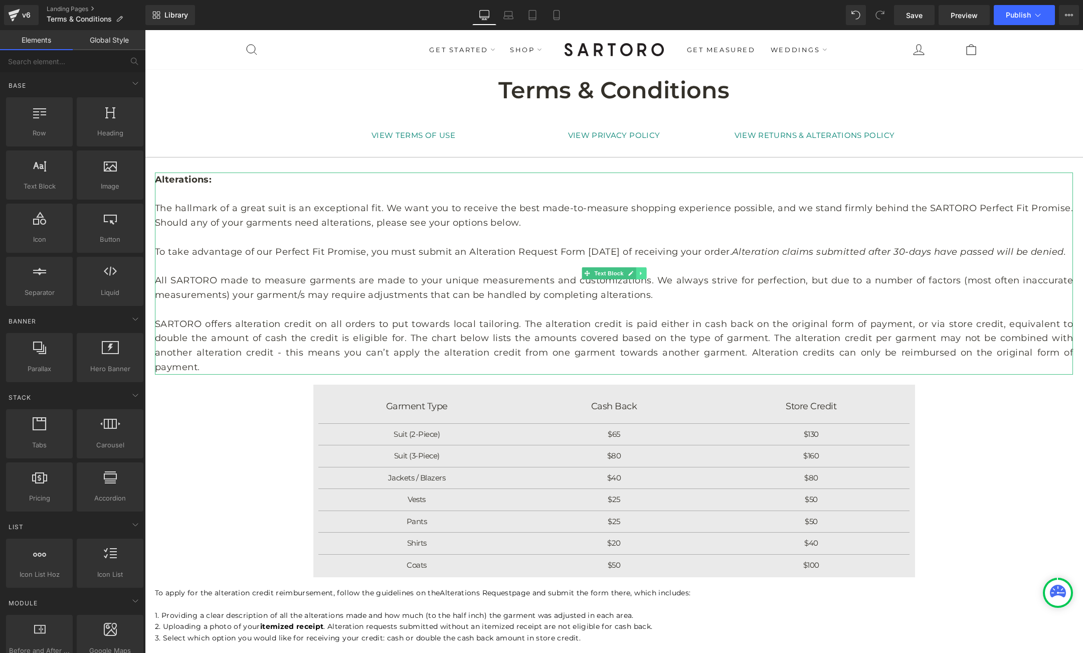
click at [642, 274] on icon at bounding box center [641, 273] width 6 height 6
click at [638, 274] on icon at bounding box center [636, 274] width 6 height 6
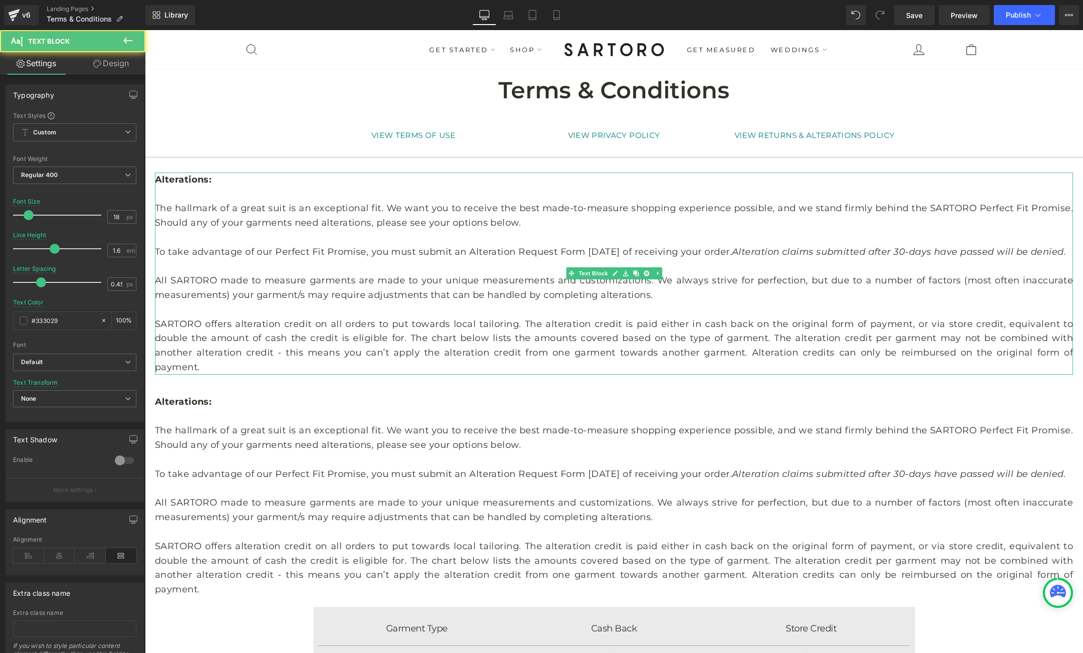
click at [366, 253] on p "To take advantage of our Perfect Fit Promise, you must submit an Alteration Req…" at bounding box center [614, 252] width 918 height 15
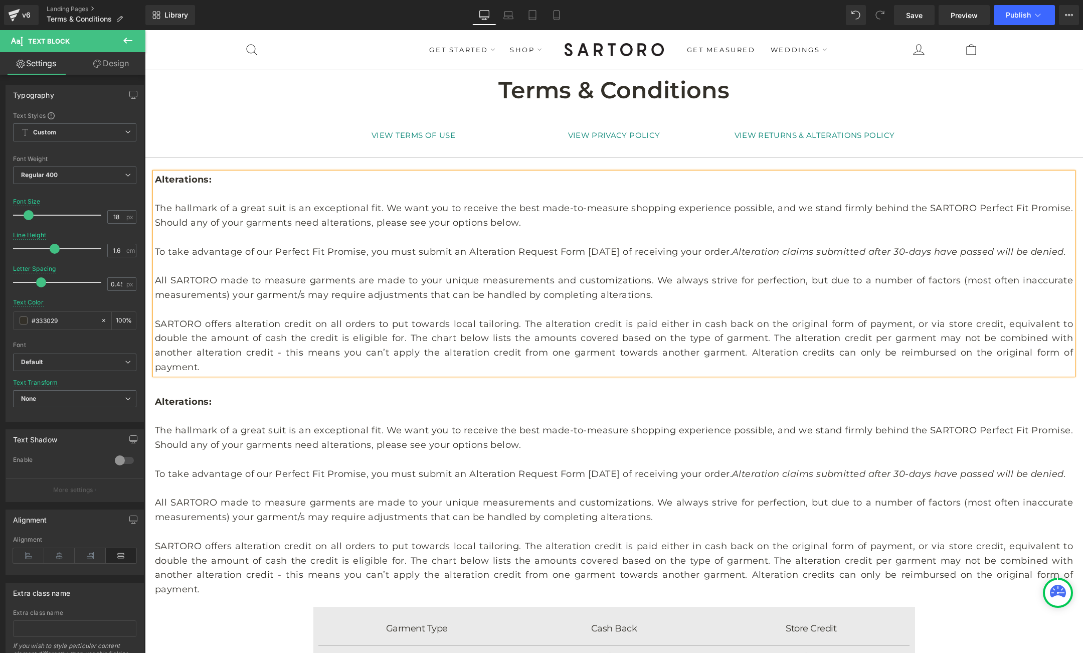
click at [366, 253] on p "To take advantage of our Perfect Fit Promise, you must submit an Alteration Req…" at bounding box center [614, 252] width 918 height 15
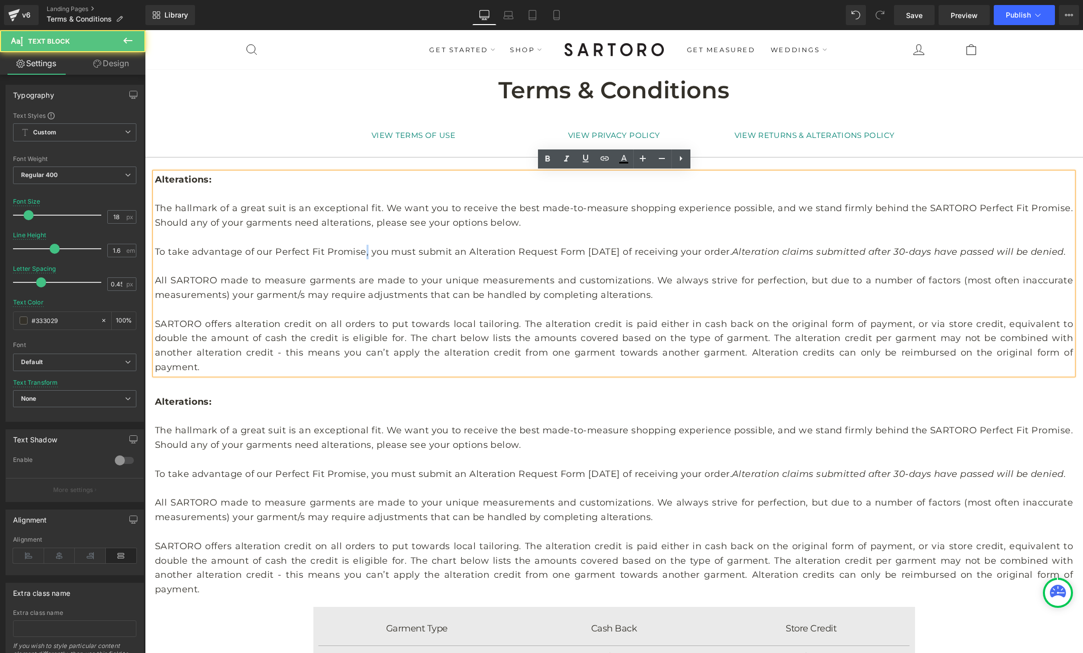
click at [366, 253] on p "To take advantage of our Perfect Fit Promise, you must submit an Alteration Req…" at bounding box center [614, 252] width 918 height 15
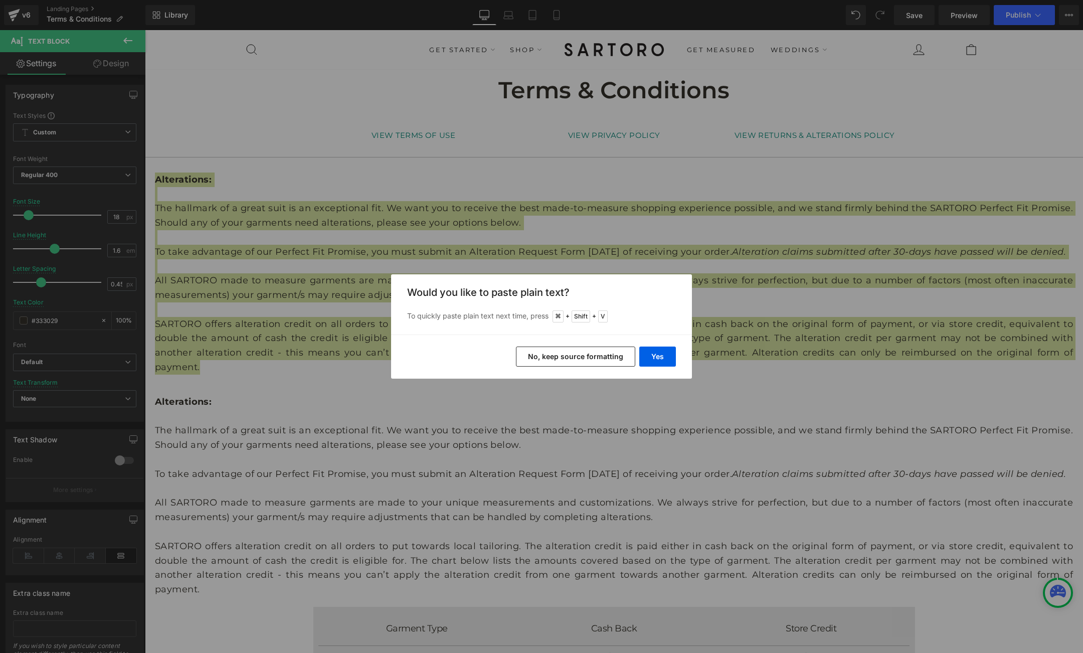
click at [570, 356] on button "No, keep source formatting" at bounding box center [575, 357] width 119 height 20
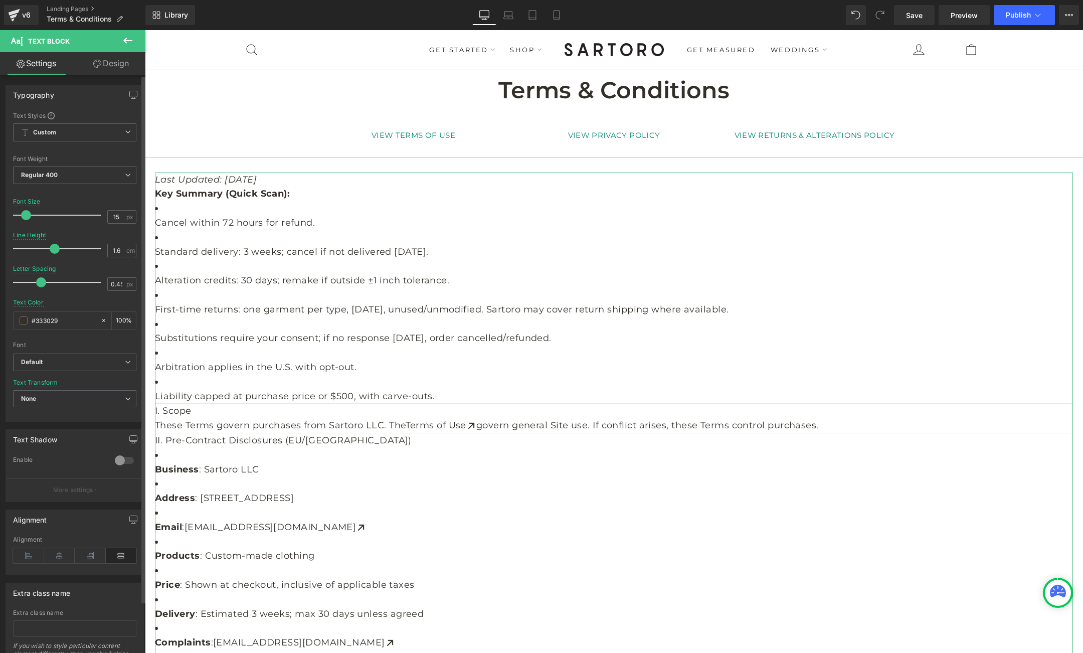
type input "14"
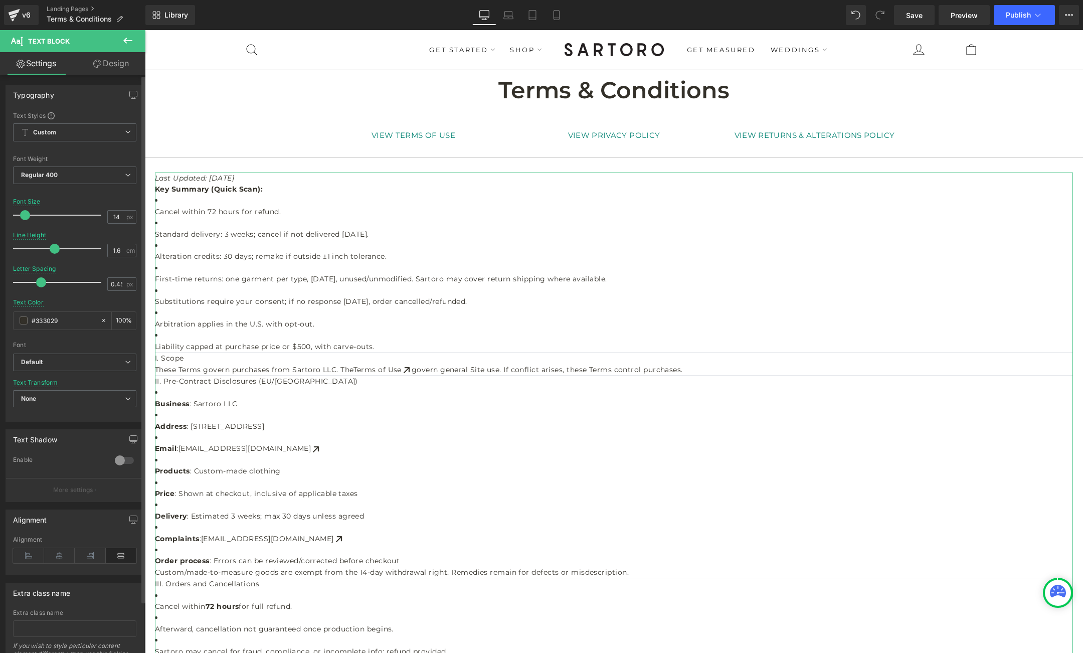
click at [25, 215] on span at bounding box center [25, 215] width 10 height 10
click at [278, 177] on p "Last Updated: August 25, 2025" at bounding box center [614, 178] width 918 height 11
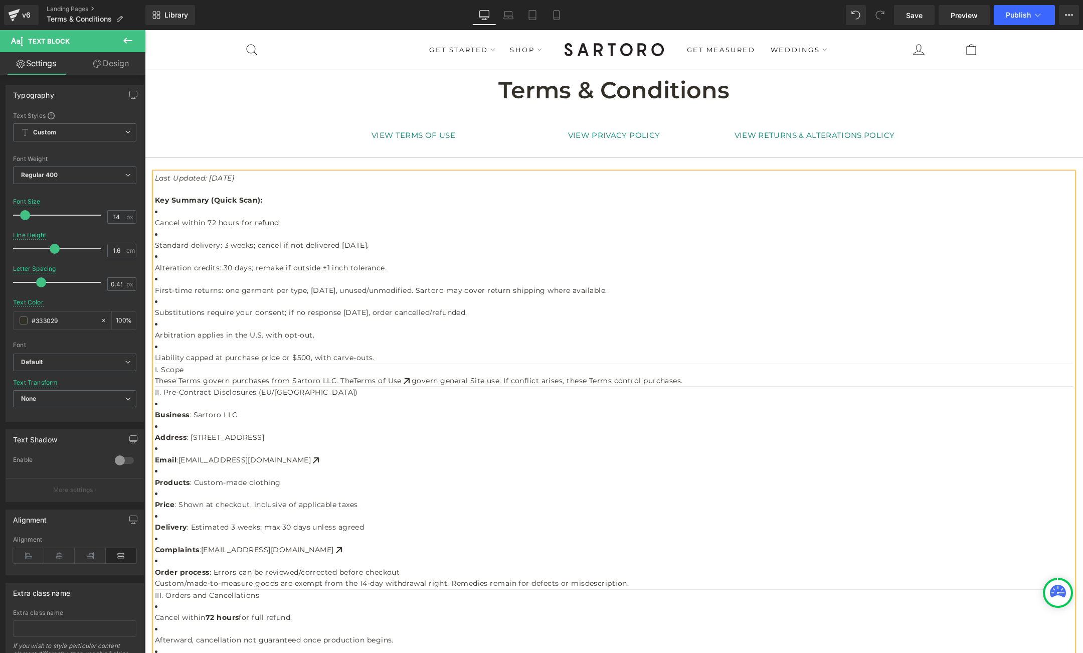
click at [184, 213] on li "Cancel within 72 hours for refund." at bounding box center [614, 217] width 918 height 23
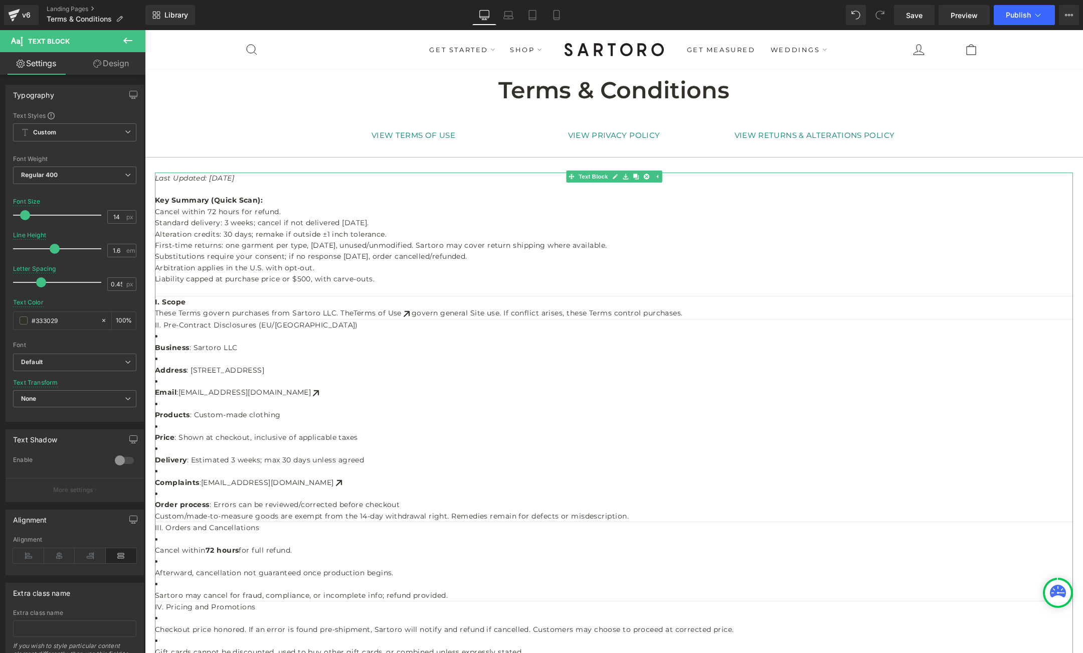
click at [159, 300] on strong "I. Scope" at bounding box center [170, 301] width 31 height 9
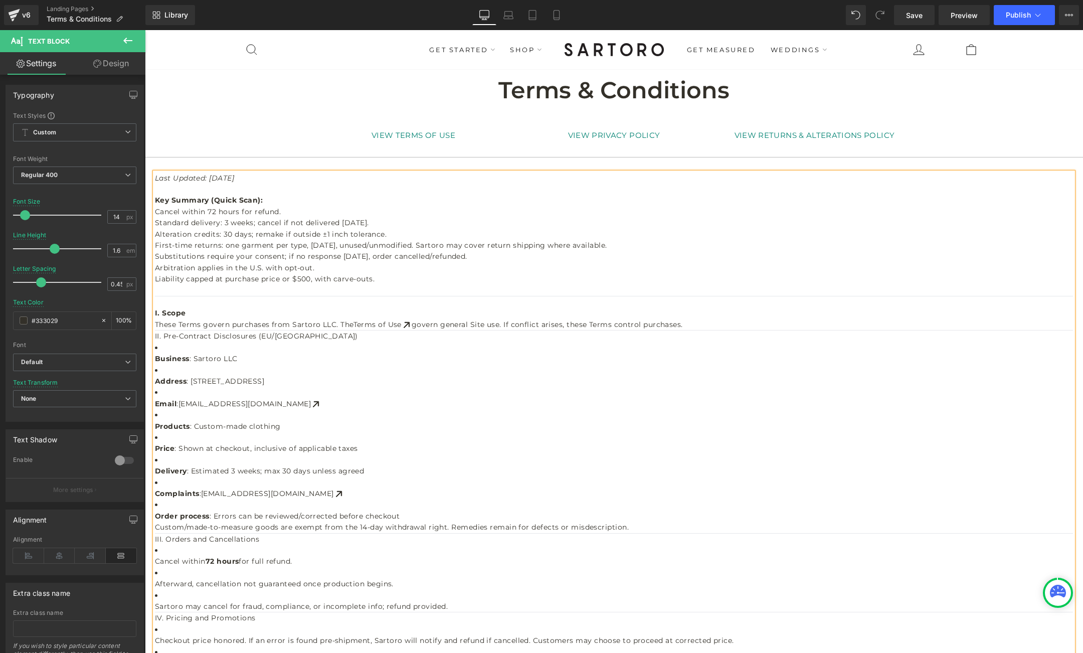
click at [214, 211] on span "Cancel within 72 hours for refund." at bounding box center [218, 211] width 126 height 9
click at [303, 213] on p "Cancel within 24 hours for refund." at bounding box center [614, 211] width 918 height 11
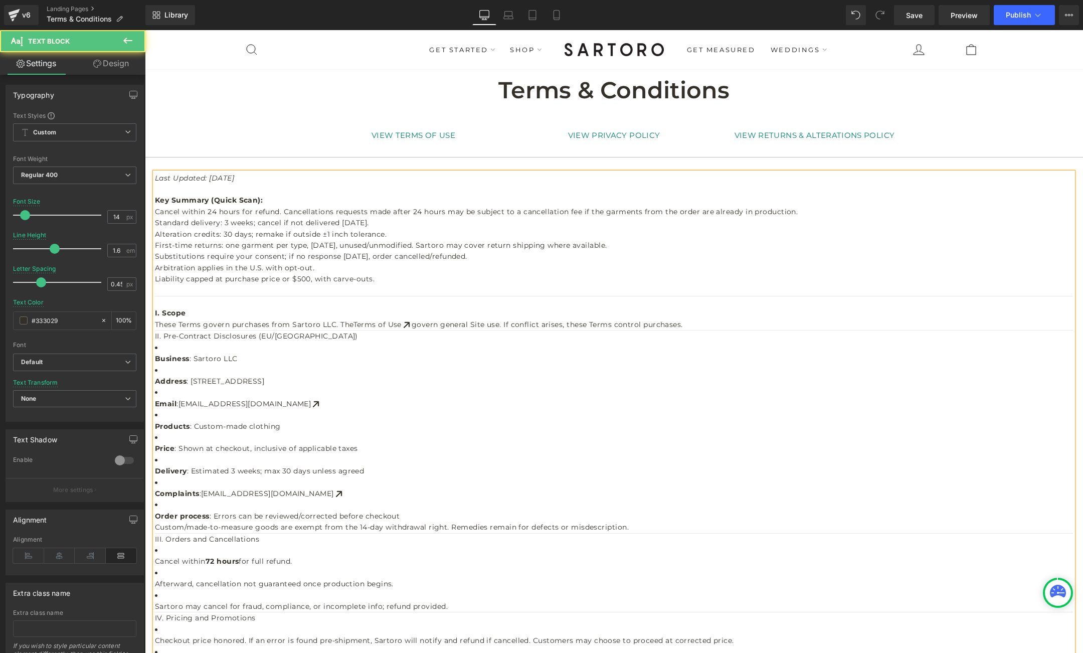
click at [258, 222] on span "Standard delivery: 3 weeks; cancel if not delivered within 30 days." at bounding box center [262, 222] width 214 height 9
click at [403, 222] on span "Standard delivery: 3 weeks; you may cancel if not delivered within 30 days." at bounding box center [279, 222] width 248 height 9
click at [254, 233] on span "Alteration credits: 30 days; remake if outside ±1 inch tolerance." at bounding box center [271, 234] width 232 height 9
click at [275, 233] on span "Alteration credits: 30 days; covered remake if outside ±1 inch tolerance." at bounding box center [287, 234] width 264 height 9
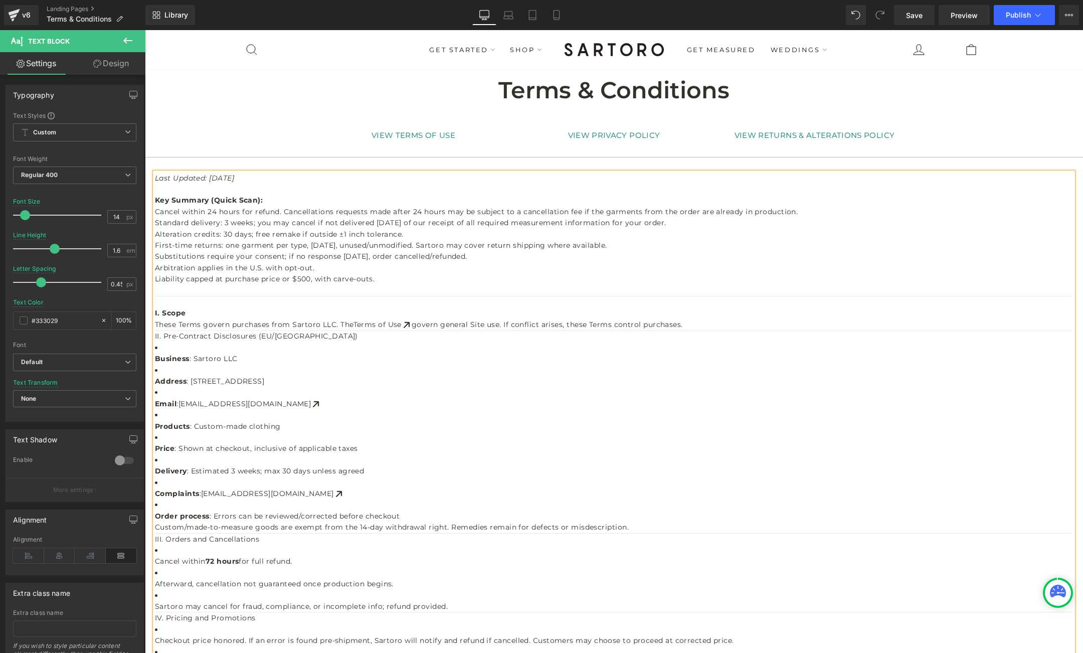
click at [297, 234] on span "Alteration credits: 30 days; free remake if outside ±1 inch tolerance." at bounding box center [279, 234] width 249 height 9
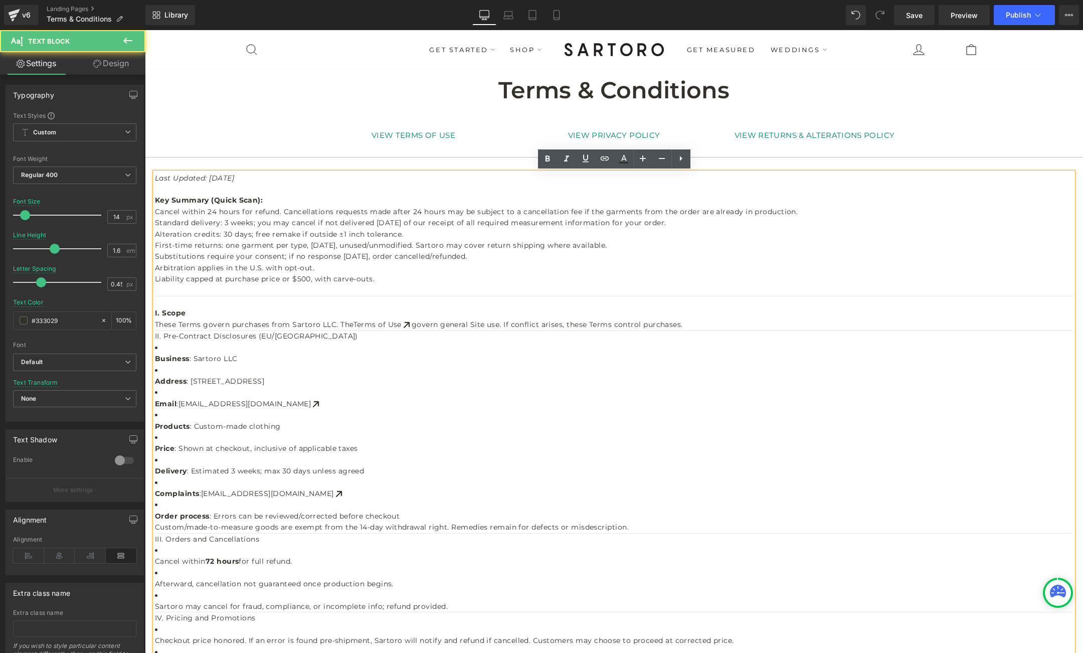
click at [297, 234] on span "Alteration credits: 30 days; free remake if outside ±1 inch tolerance." at bounding box center [279, 234] width 249 height 9
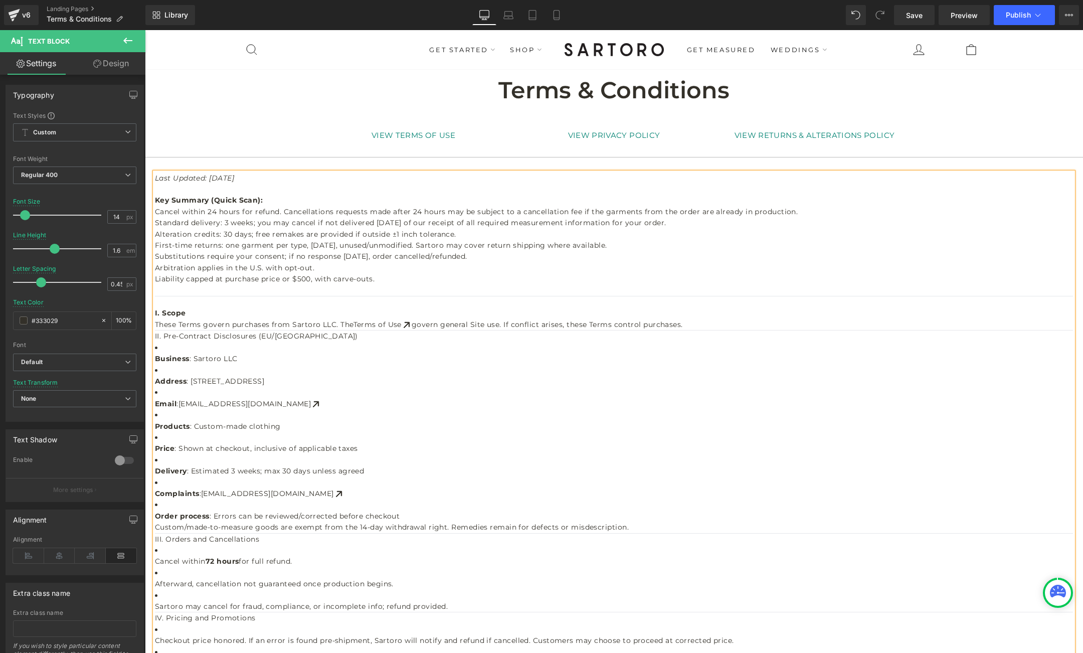
click at [361, 237] on span "Alteration credits: 30 days; free remakes are provided if outside ±1 inch toler…" at bounding box center [305, 234] width 301 height 9
click at [650, 233] on span "Alteration credits: 30 days; free remakes are provided if local alterations are…" at bounding box center [432, 234] width 555 height 9
click at [627, 234] on span "Alteration credits: 30 days; free remakes are provided if local alterations are…" at bounding box center [437, 234] width 565 height 9
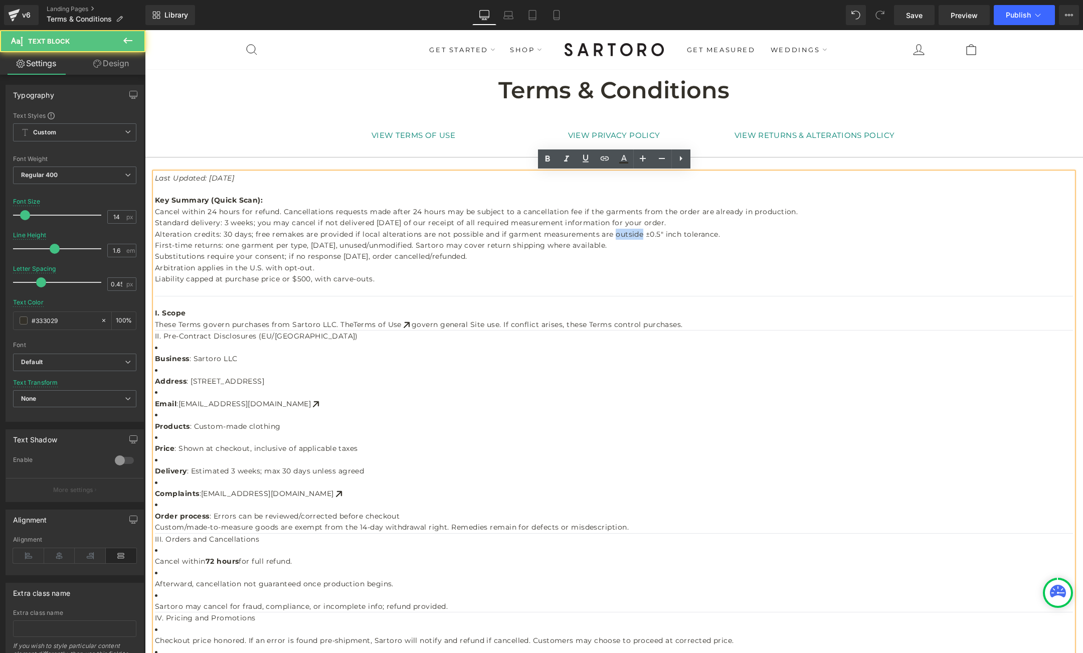
click at [627, 234] on span "Alteration credits: 30 days; free remakes are provided if local alterations are…" at bounding box center [437, 234] width 565 height 9
drag, startPoint x: 633, startPoint y: 234, endPoint x: 685, endPoint y: 232, distance: 52.2
click at [685, 232] on span "Alteration credits: 30 days; free remakes are provided if local alterations are…" at bounding box center [423, 234] width 536 height 9
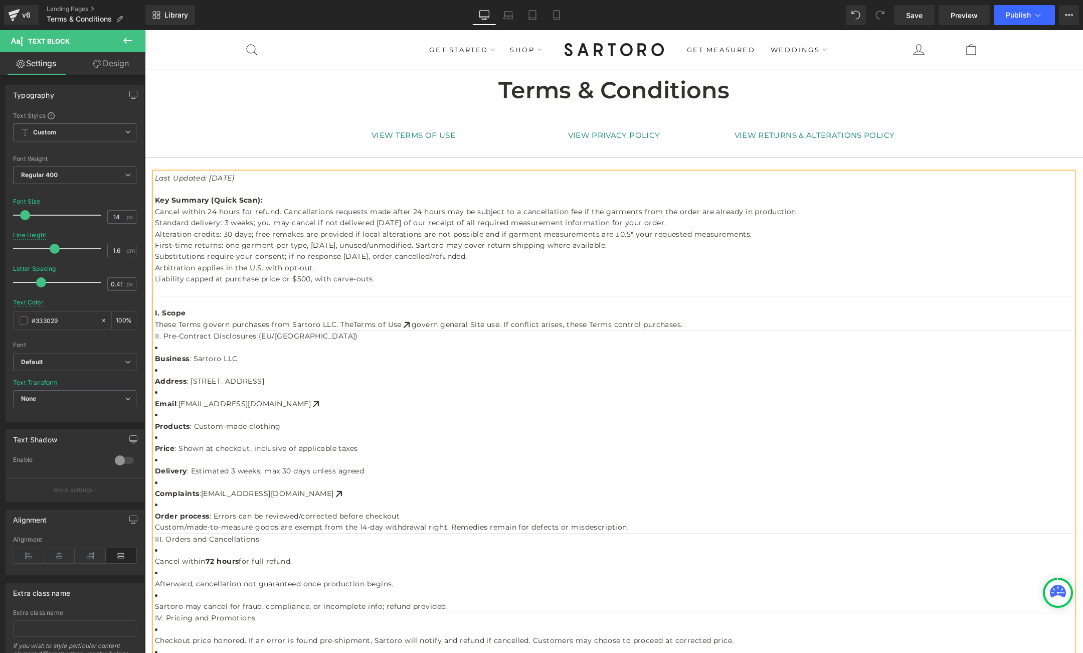
click at [399, 256] on span "Substitutions require your consent; if no response in 7 days, order cancelled/r…" at bounding box center [311, 256] width 312 height 9
click at [354, 255] on span "Substitutions require your consent; if no response in 7 days, order will be can…" at bounding box center [324, 256] width 339 height 9
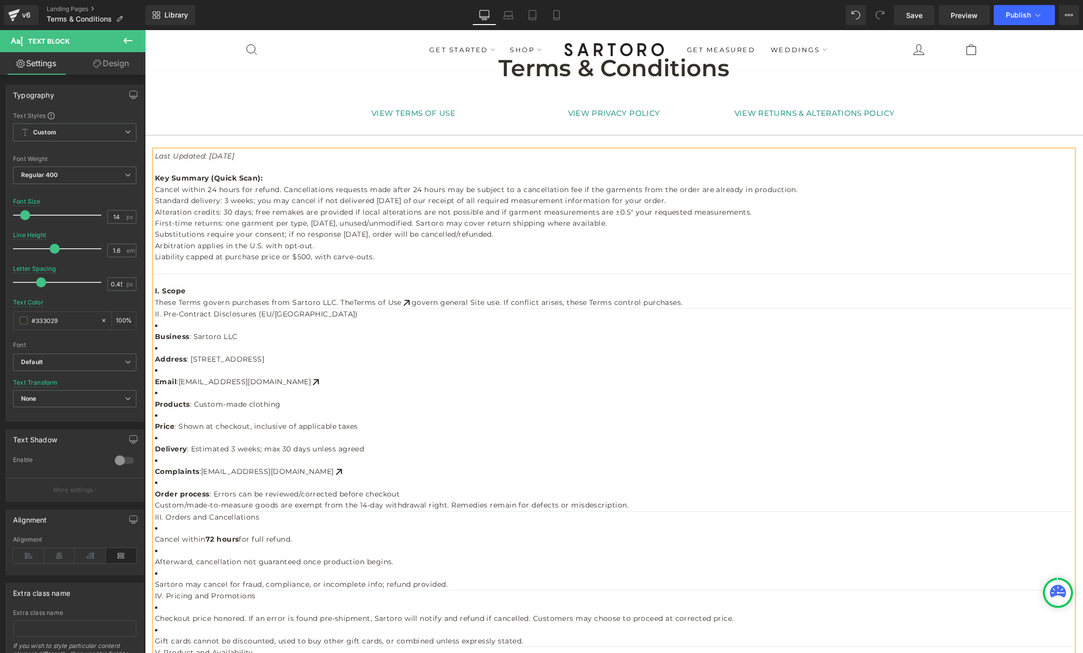
scroll to position [25, 0]
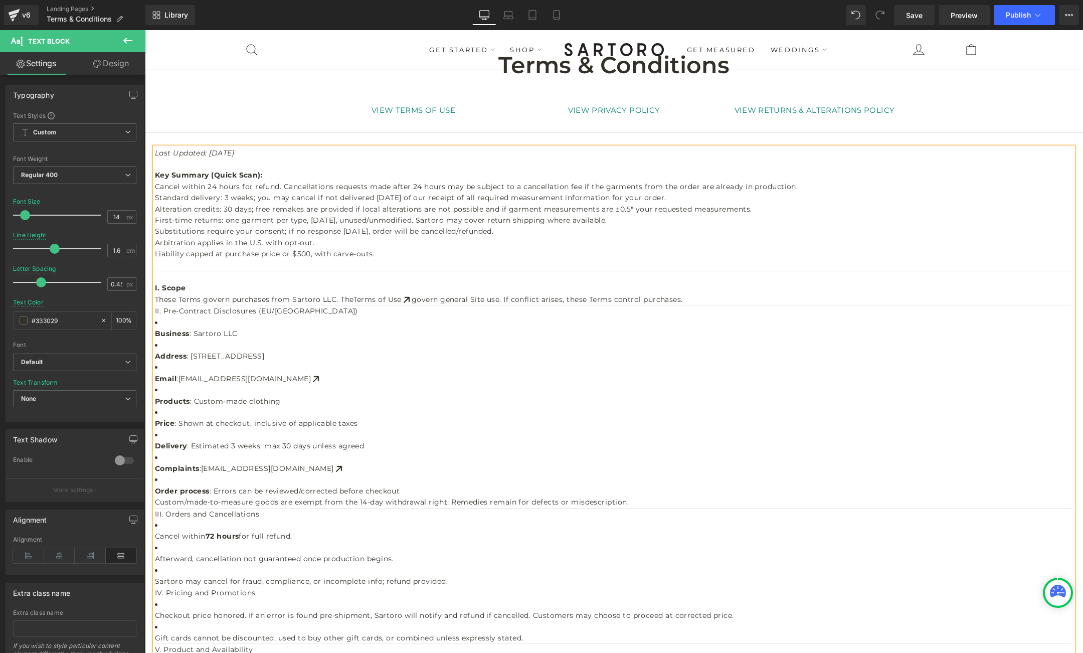
click at [157, 253] on span "Liability capped at purchase price or $500, with carve-outs." at bounding box center [265, 253] width 220 height 9
click at [695, 298] on p "These Terms govern purchases from Sartoro LLC. The Terms of Use govern general …" at bounding box center [614, 299] width 918 height 11
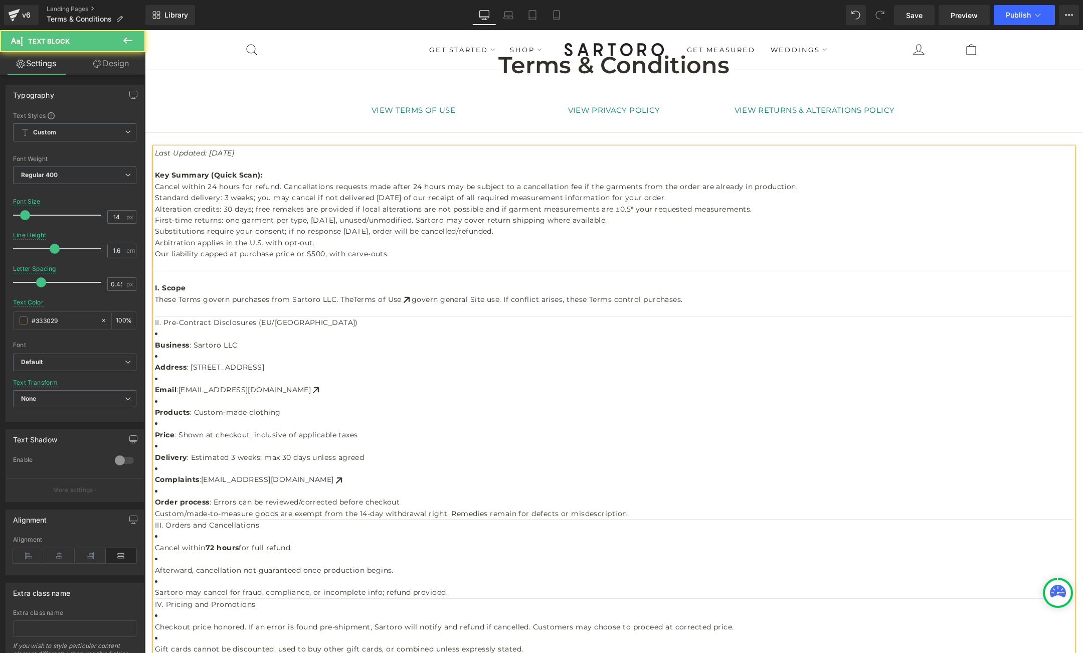
click at [281, 325] on undefined "II. Pre-Contract Disclosures (EU/UK)" at bounding box center [256, 322] width 203 height 9
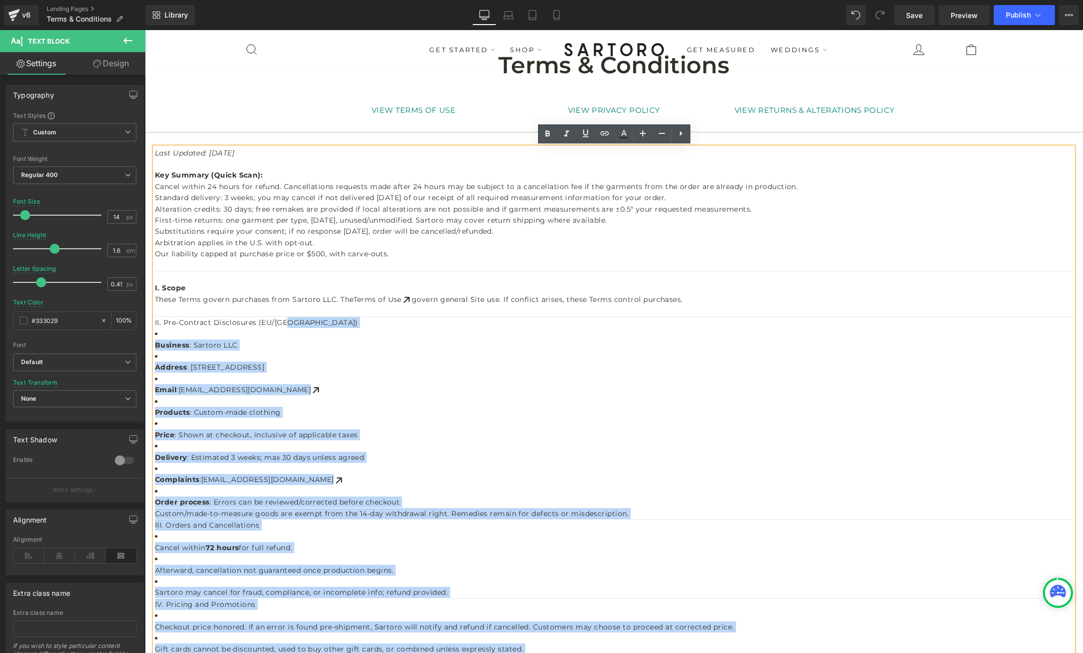
drag, startPoint x: 287, startPoint y: 323, endPoint x: 154, endPoint y: 324, distance: 132.4
click at [155, 324] on undefined "II. Pre-Contract Disclosures (EU/UK)" at bounding box center [256, 322] width 203 height 9
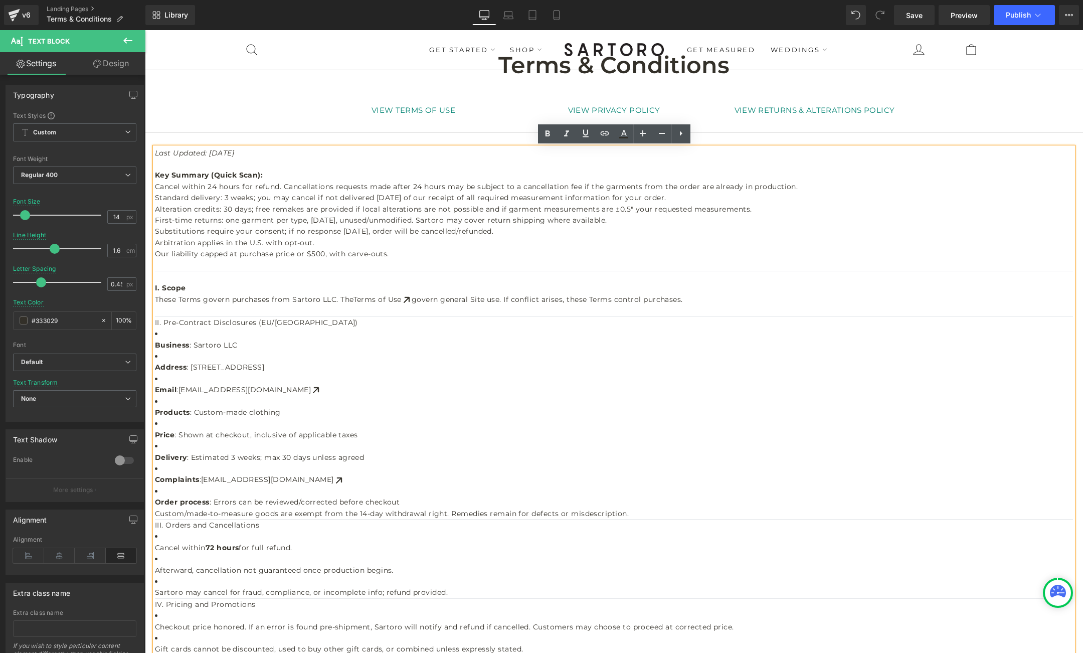
drag, startPoint x: 156, startPoint y: 321, endPoint x: 223, endPoint y: 323, distance: 67.2
click at [223, 323] on undefined "II. Pre-Contract Disclosures (EU/UK)" at bounding box center [256, 322] width 203 height 9
drag, startPoint x: 285, startPoint y: 322, endPoint x: 155, endPoint y: 323, distance: 130.4
click at [155, 323] on undefined "II. Pre-Contract Disclosures (EU/UK)" at bounding box center [256, 322] width 203 height 9
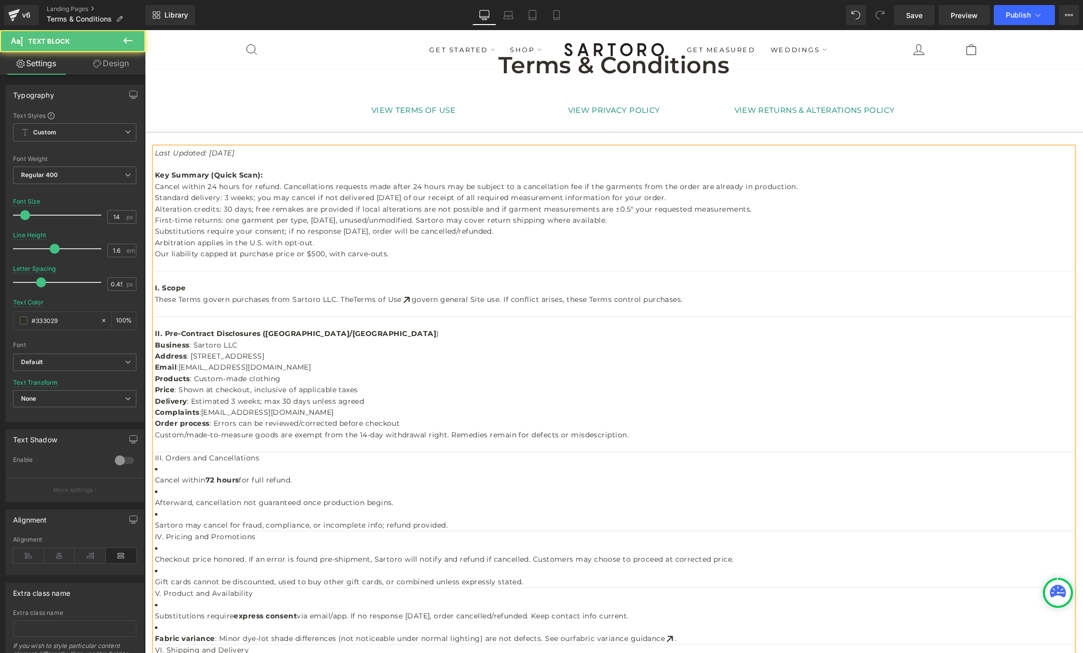
click at [299, 336] on div "II. Pre-Contract Disclosures (EU/UK )" at bounding box center [614, 333] width 918 height 11
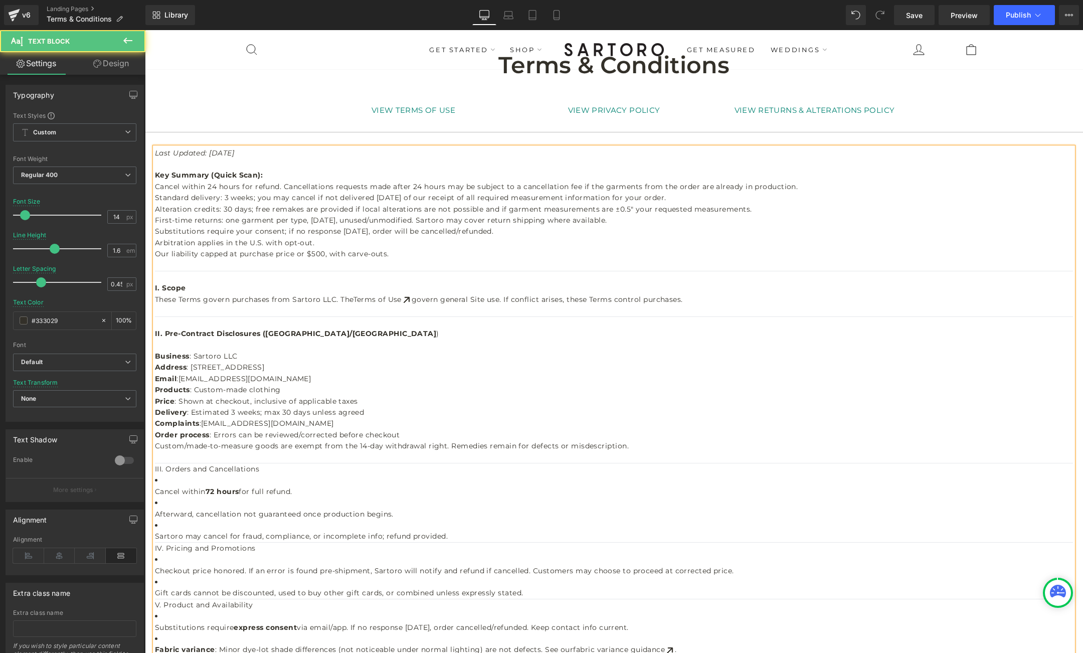
click at [371, 412] on div "Delivery : Estimated 3 weeks; max 30 days unless agreed" at bounding box center [614, 412] width 918 height 11
click at [363, 402] on div "Price : Shown at checkout, inclusive of applicable taxes" at bounding box center [614, 401] width 918 height 11
click at [489, 404] on span ": Shown at checkout, inclusive of applicable taxes, customers are responsible f…" at bounding box center [374, 401] width 399 height 9
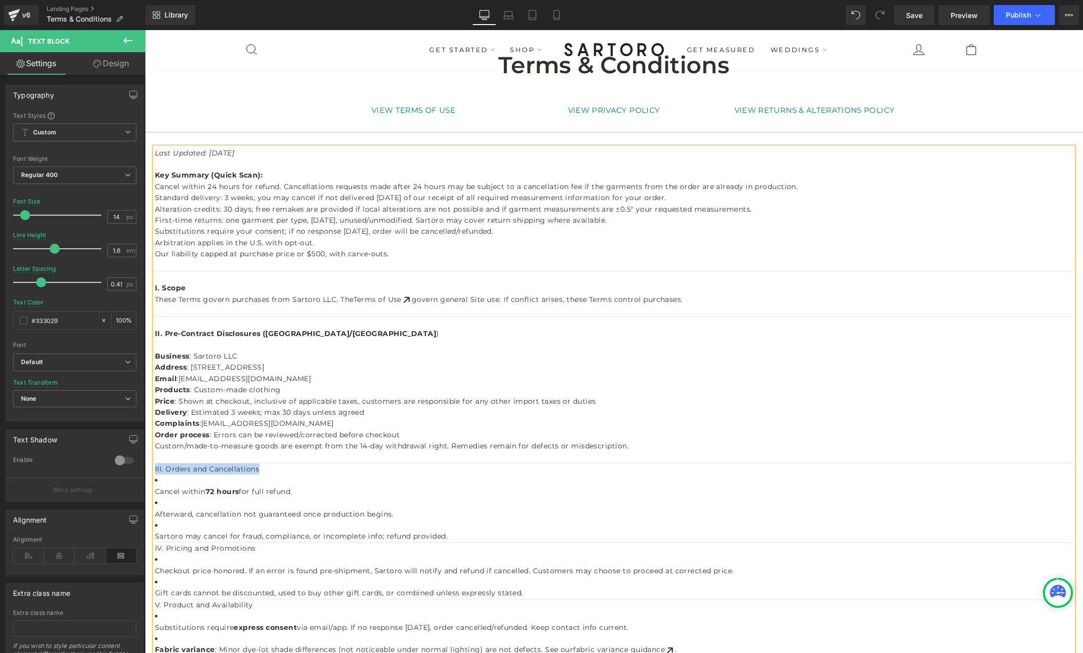
drag, startPoint x: 261, startPoint y: 470, endPoint x: 155, endPoint y: 469, distance: 106.3
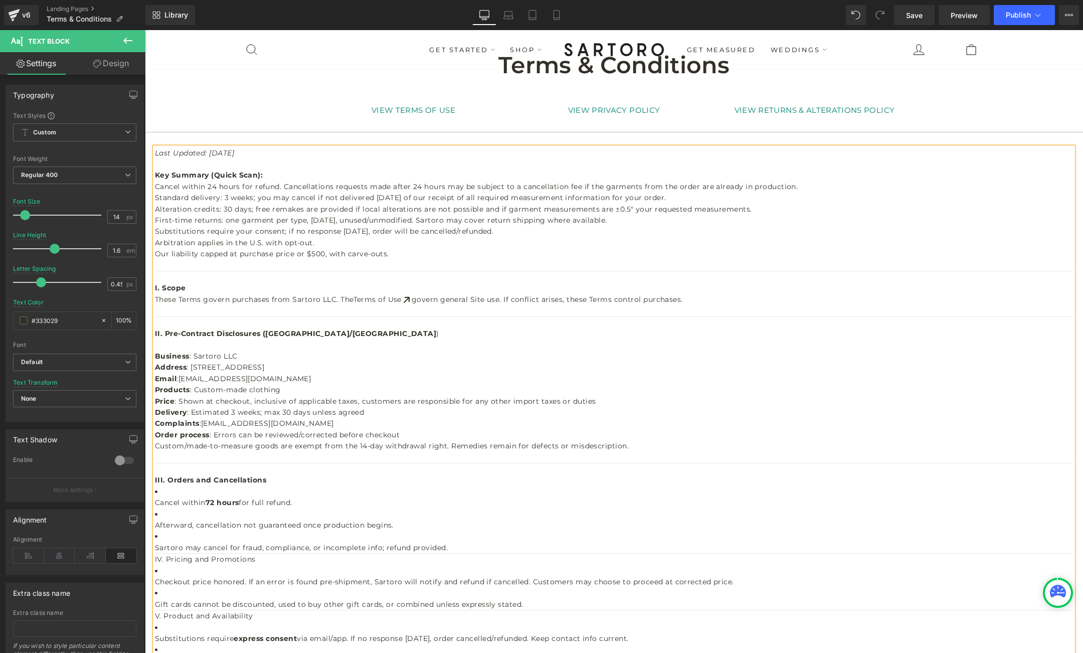
click at [156, 504] on p "Cancel within 72 hours for full refund." at bounding box center [614, 502] width 918 height 11
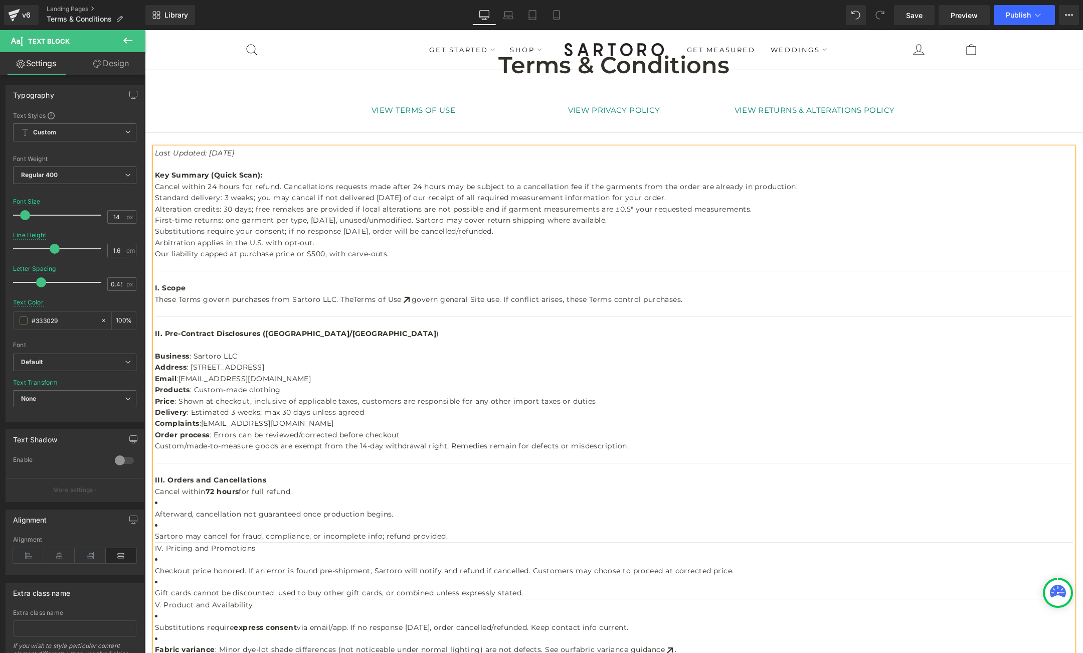
click at [214, 492] on strong "72 hours" at bounding box center [223, 491] width 34 height 9
click at [256, 490] on span "for full refund." at bounding box center [265, 491] width 53 height 9
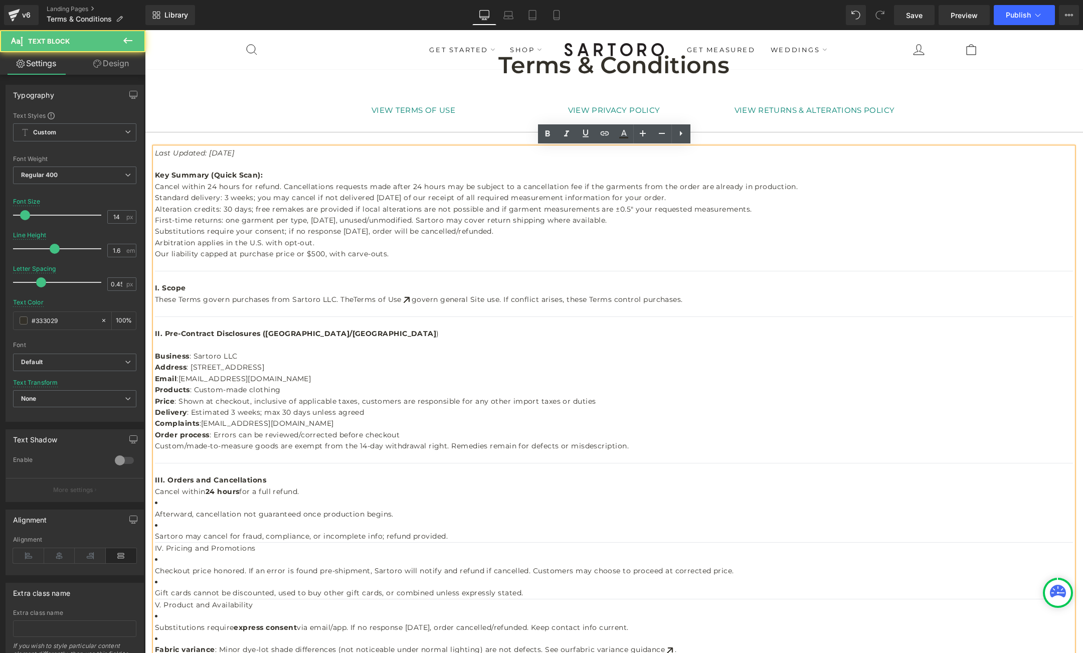
click at [156, 512] on p "Afterward, cancellation not guaranteed once production begins." at bounding box center [614, 514] width 918 height 11
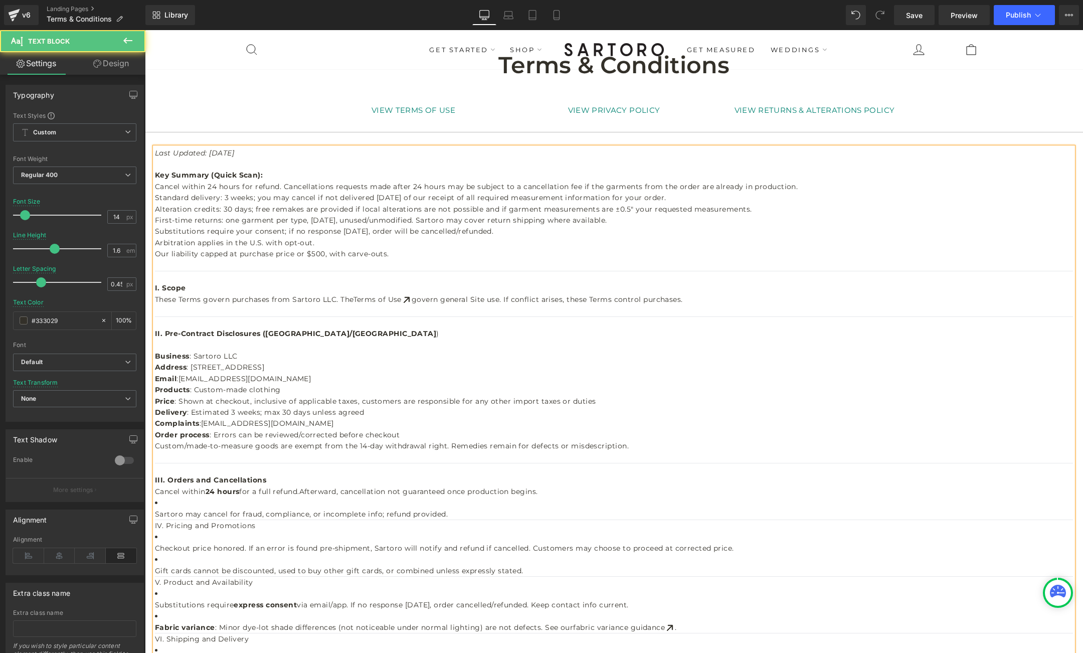
click at [155, 512] on p "Sartoro may cancel for fraud, compliance, or incomplete info; refund provided." at bounding box center [614, 514] width 918 height 11
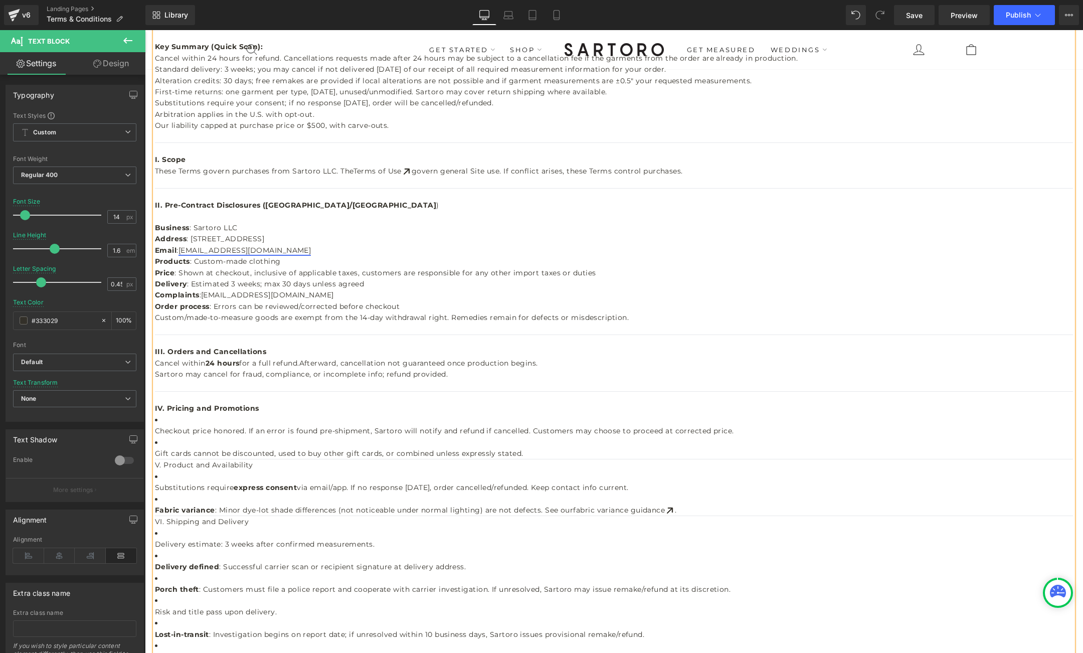
scroll to position [193, 0]
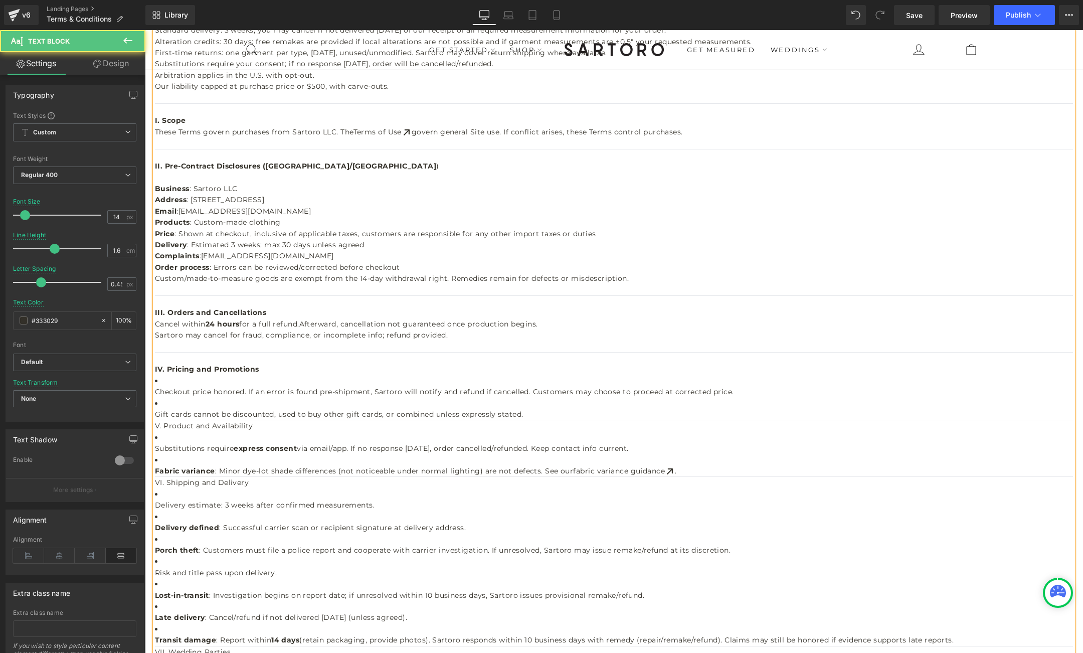
click at [290, 312] on div "Order process : Errors can be reviewed/corrected before checkout Custom/made-to…" at bounding box center [614, 290] width 918 height 57
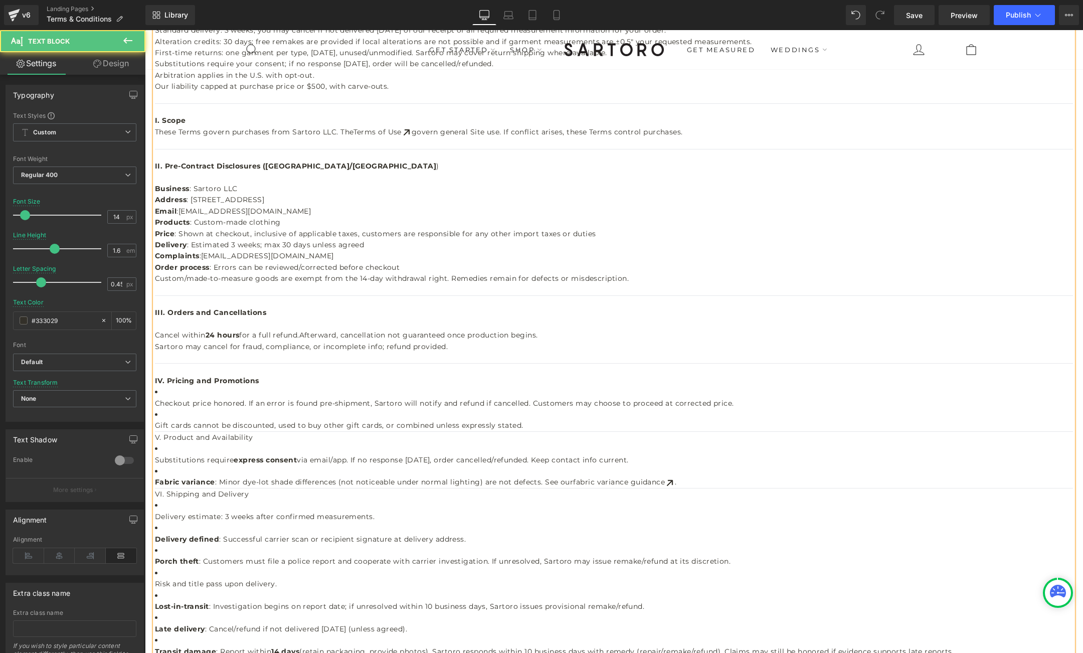
click at [156, 401] on p "Checkout price honored. If an error is found pre-shipment, Sartoro will notify …" at bounding box center [614, 403] width 918 height 11
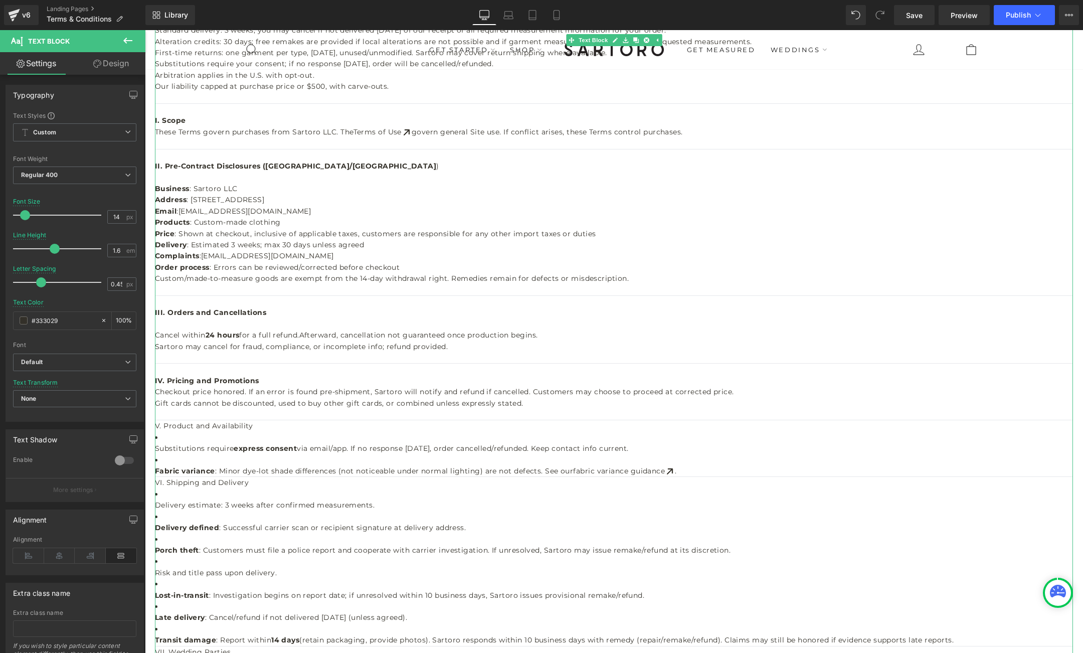
click at [215, 391] on span "Checkout price honored. If an error is found pre-shipment, Sartoro will notify …" at bounding box center [444, 391] width 579 height 9
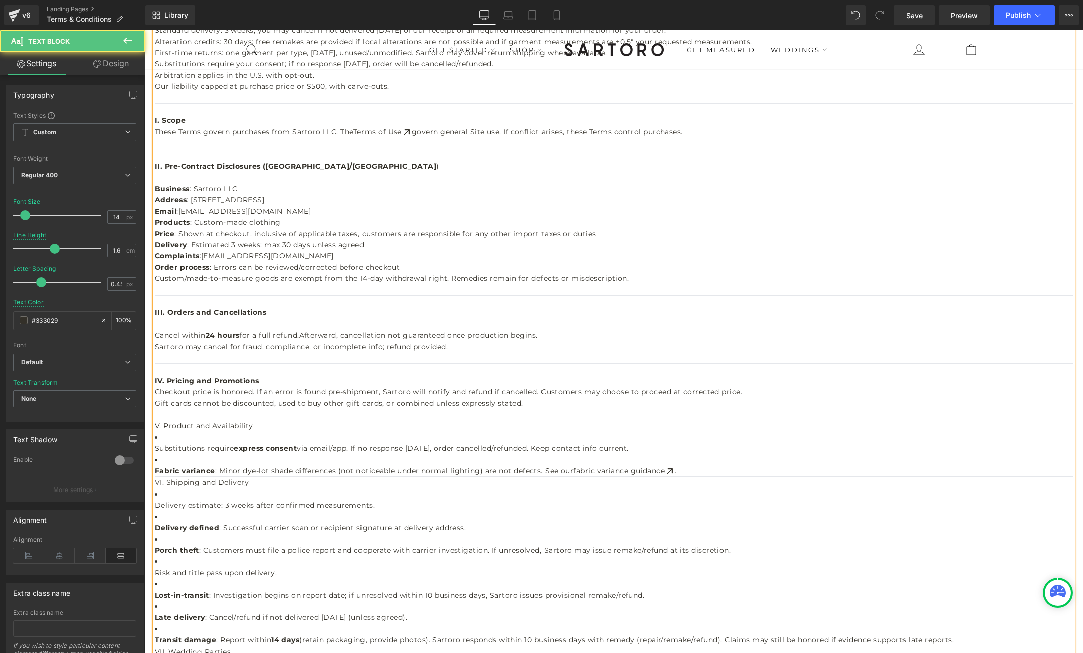
click at [252, 391] on span "Checkout price is honored. If an error is found pre-shipment, Sartoro will noti…" at bounding box center [448, 391] width 587 height 9
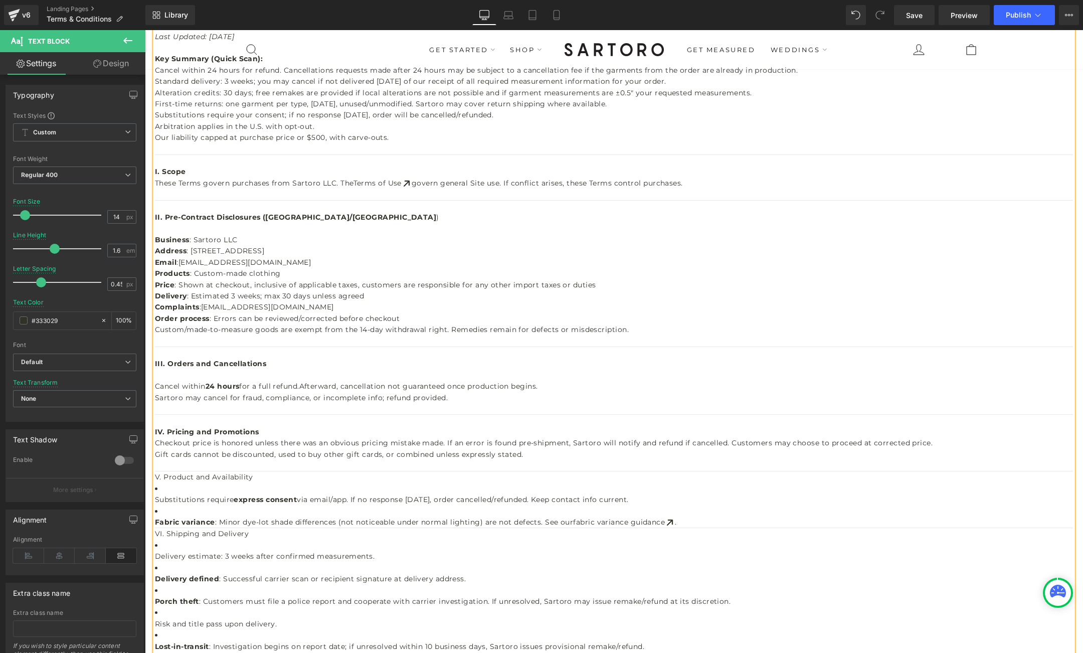
scroll to position [0, 0]
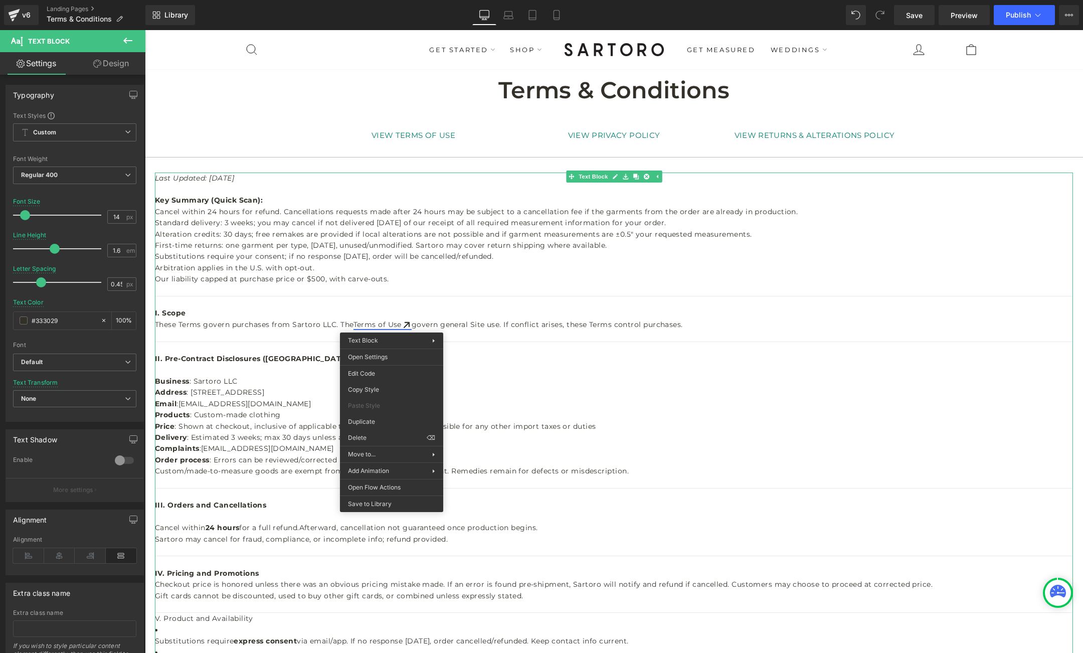
click at [385, 322] on link "Terms of Use" at bounding box center [383, 324] width 58 height 9
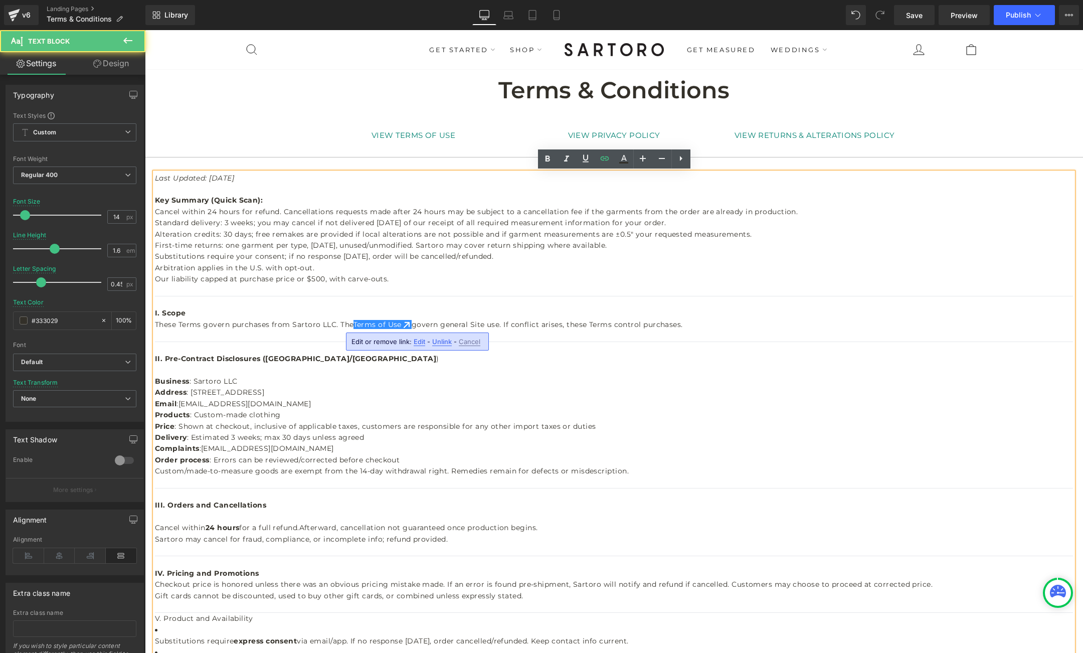
click at [417, 342] on span "Edit" at bounding box center [420, 342] width 12 height 9
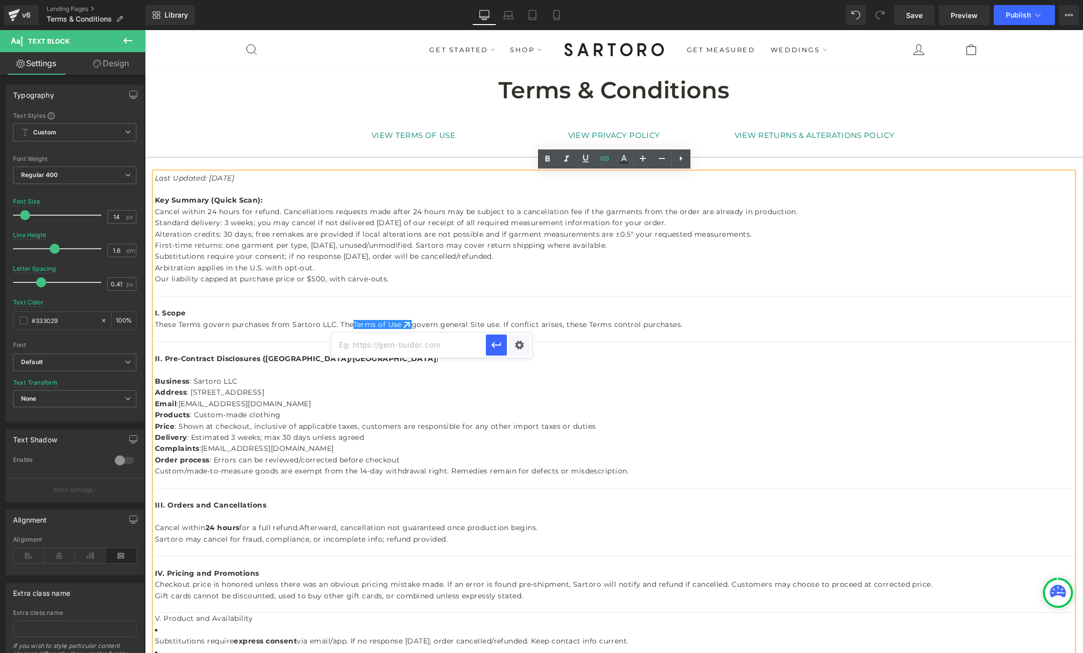
click at [418, 347] on input "text" at bounding box center [409, 345] width 154 height 25
paste input "[URL][DOMAIN_NAME]"
type input "[URL][DOMAIN_NAME]"
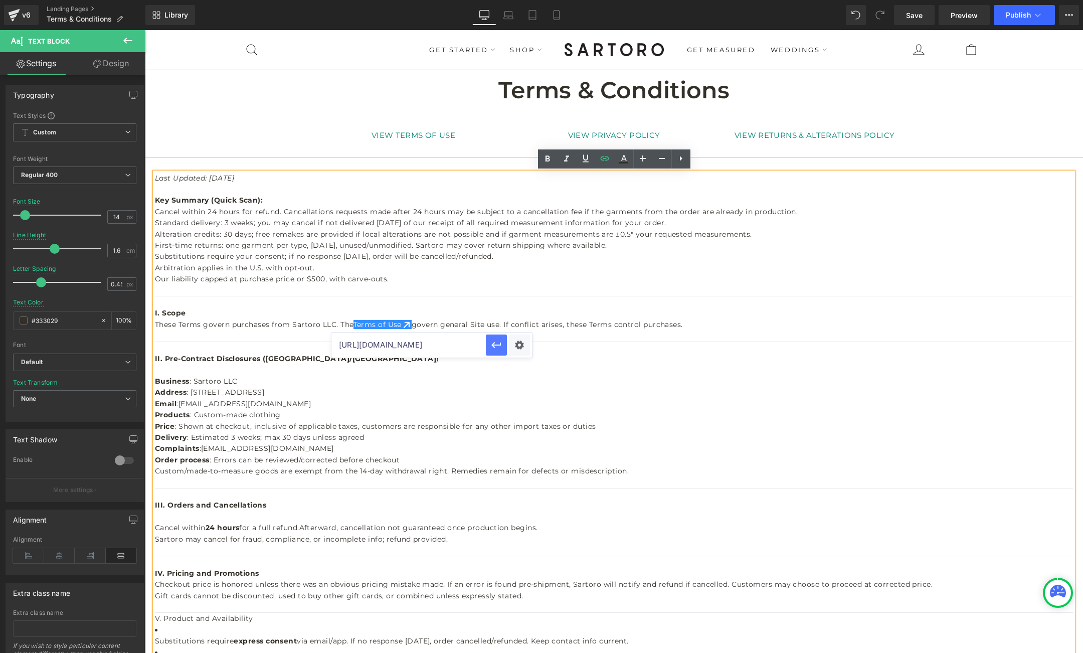
click at [0, 0] on icon "button" at bounding box center [0, 0] width 0 height 0
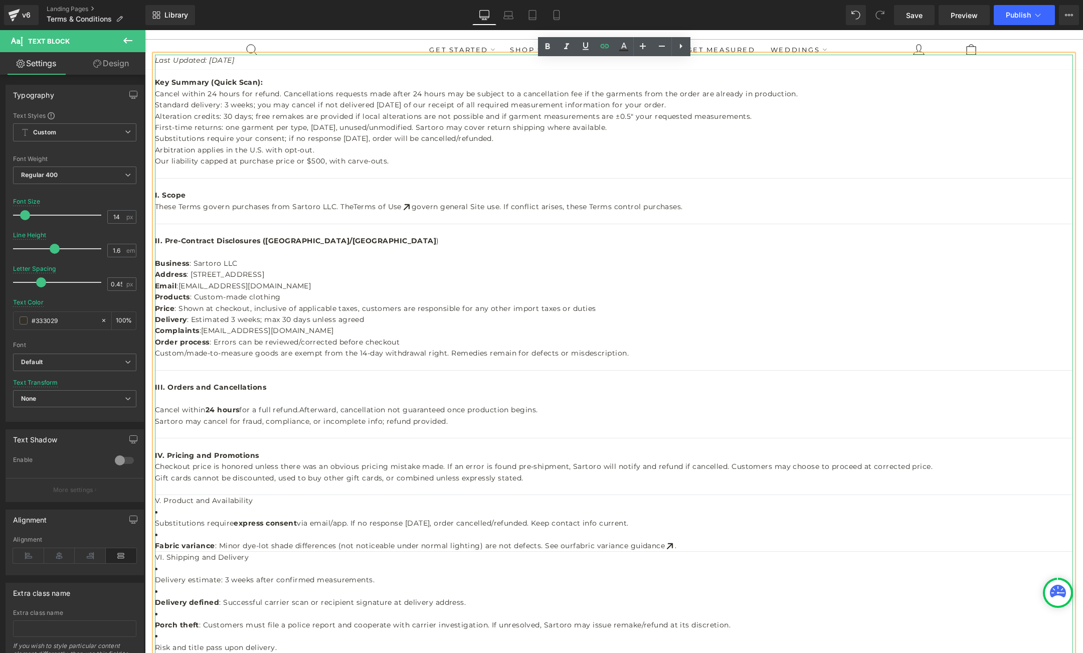
scroll to position [120, 0]
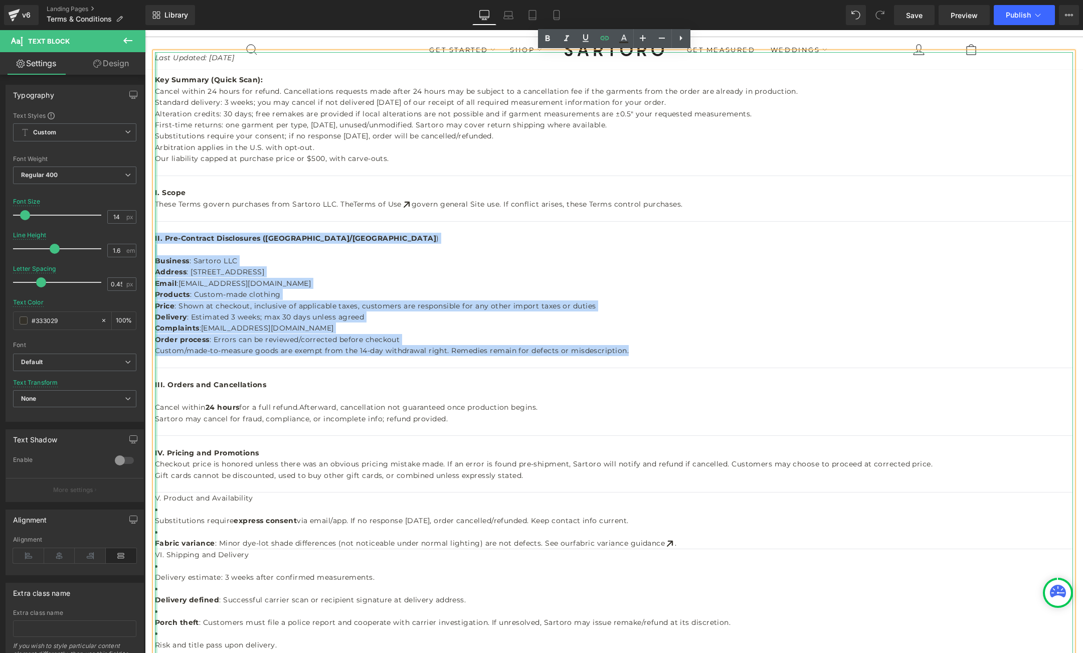
drag, startPoint x: 640, startPoint y: 351, endPoint x: 156, endPoint y: 239, distance: 497.2
click at [156, 239] on div "Last Updated: August 25, 2025 Key Summary (Quick Scan): Cancel within 24 hours …" at bounding box center [614, 487] width 918 height 870
copy div "II. Pre-Contract Disclosures (EU/UK ) Business : Sartoro LLC Address : 7901 4th…"
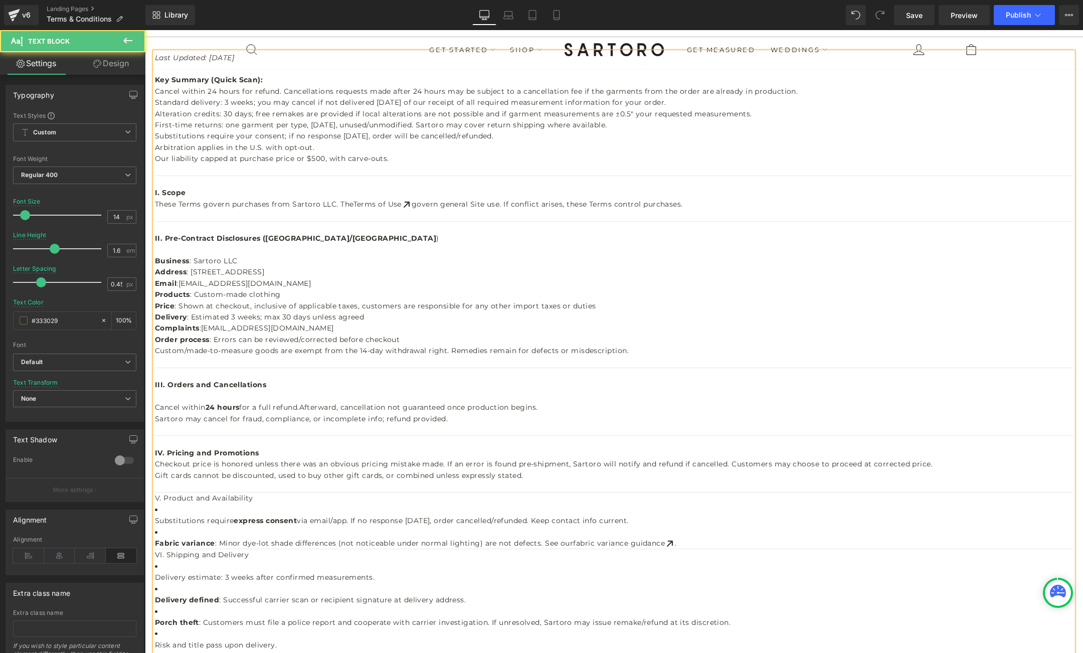
click at [165, 247] on div at bounding box center [614, 249] width 918 height 11
click at [171, 257] on strong "Business" at bounding box center [172, 260] width 35 height 9
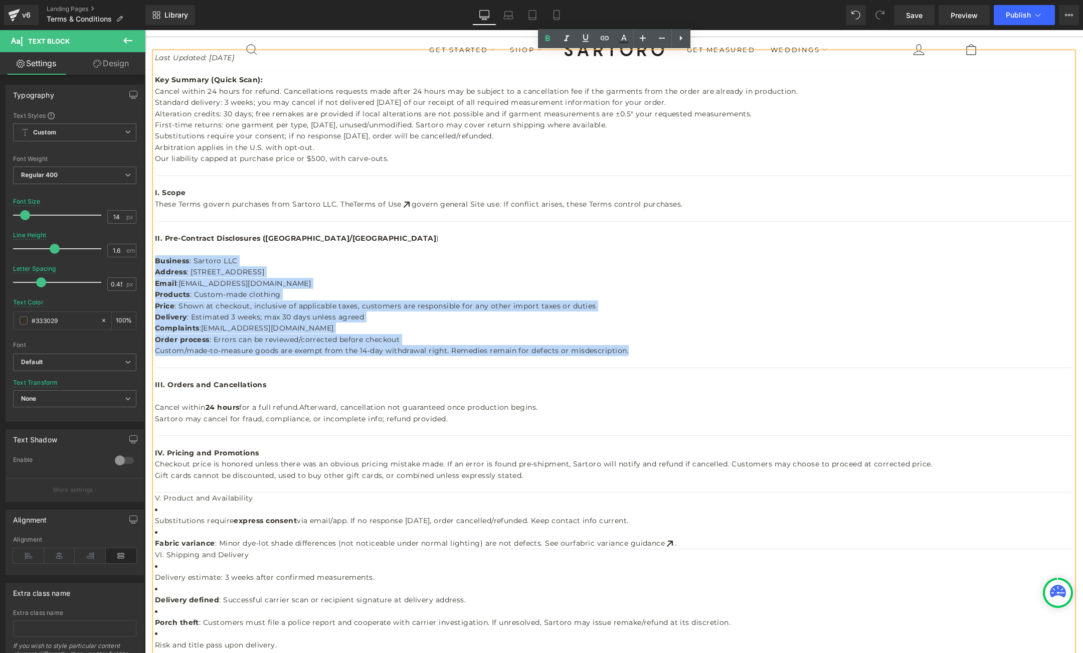
drag, startPoint x: 156, startPoint y: 260, endPoint x: 627, endPoint y: 350, distance: 479.4
click at [627, 350] on div "Last Updated: August 25, 2025 Key Summary (Quick Scan): Cancel within 24 hours …" at bounding box center [614, 487] width 918 height 870
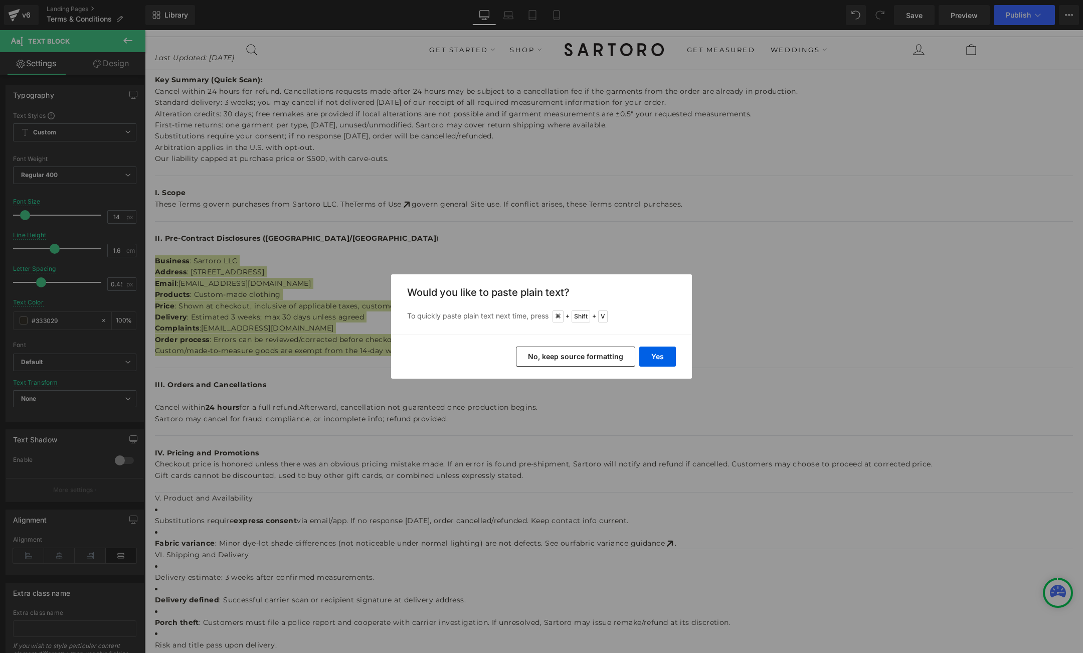
click at [0, 0] on button "No, keep source formatting" at bounding box center [0, 0] width 0 height 0
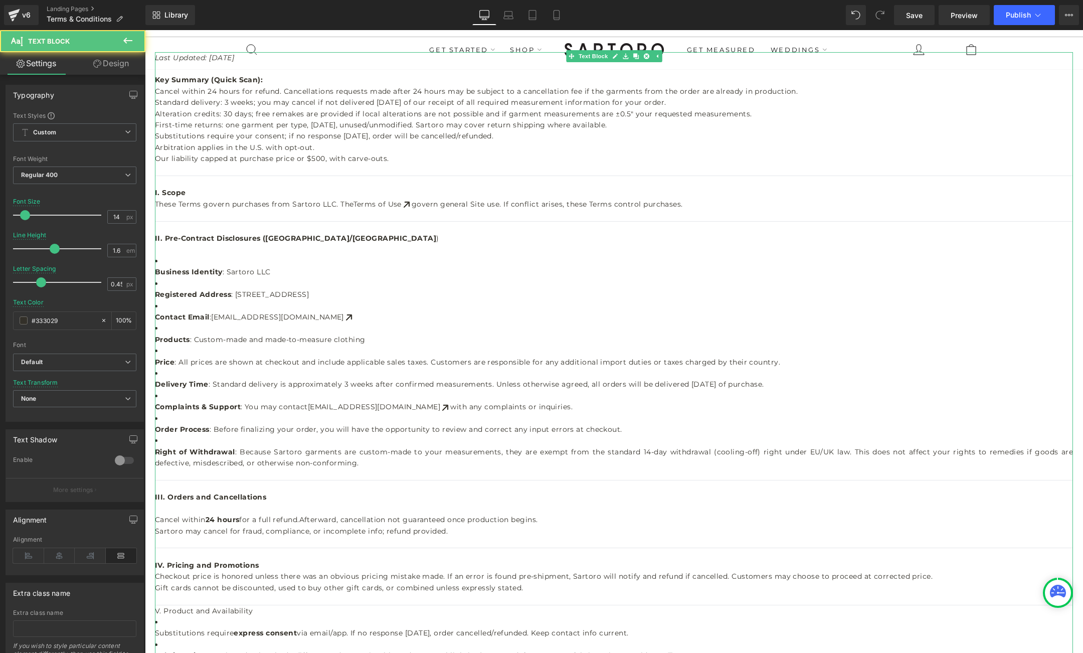
click at [175, 261] on li "Business Identity : Sartoro LLC" at bounding box center [614, 266] width 918 height 23
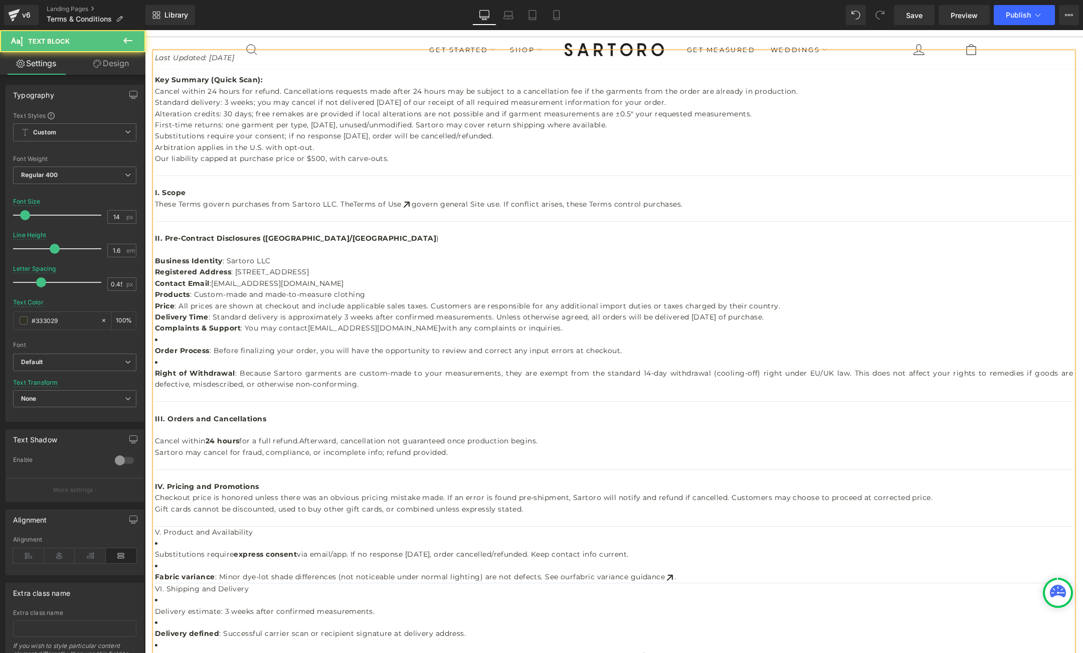
click at [157, 350] on strong "Order Process" at bounding box center [182, 350] width 55 height 9
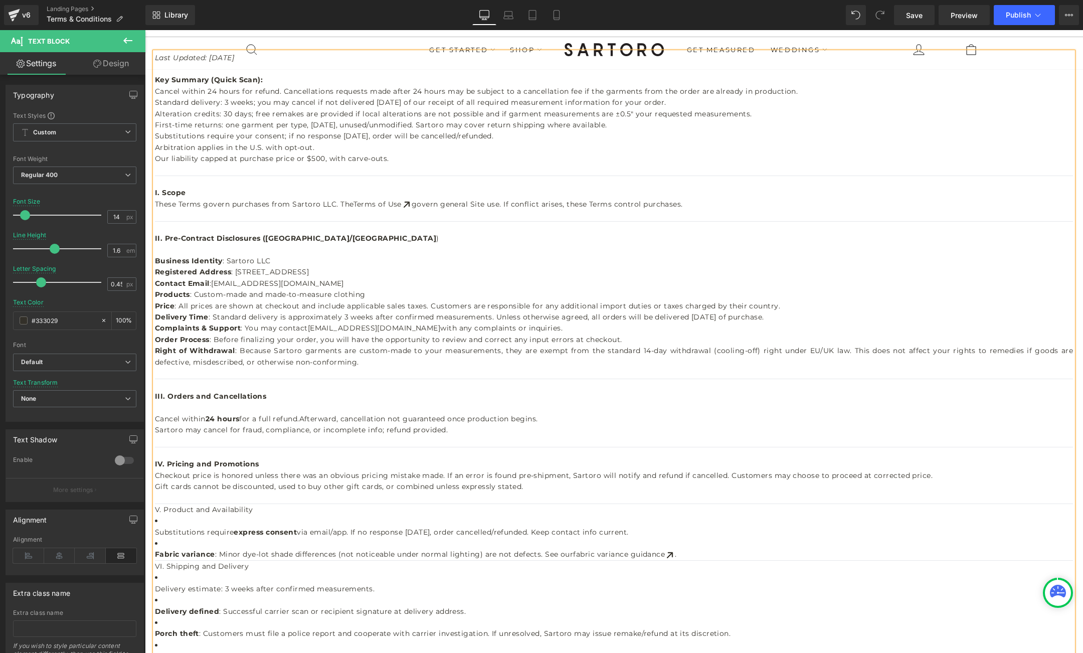
click at [393, 316] on span ": Standard delivery is approximately 3 weeks after confirmed measurements. Unle…" at bounding box center [487, 316] width 556 height 9
click at [471, 315] on span ": Standard delivery is approximately 3 weeks after both the order and confirmed…" at bounding box center [523, 316] width 628 height 9
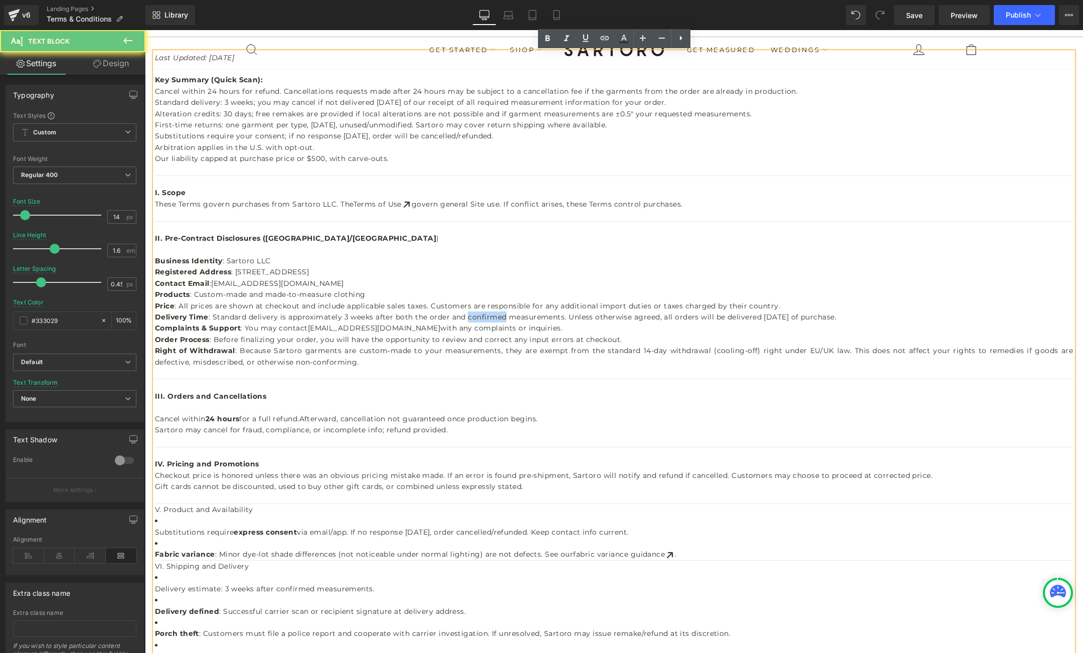
click at [471, 315] on span ": Standard delivery is approximately 3 weeks after both the order and confirmed…" at bounding box center [523, 316] width 628 height 9
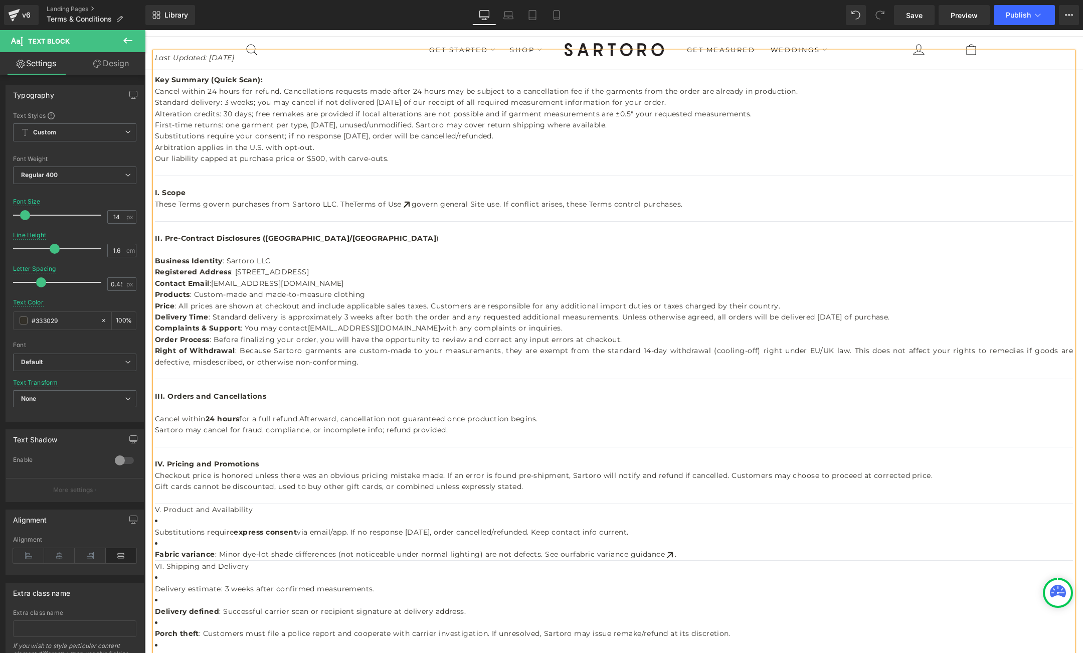
click at [614, 318] on span ": Standard delivery is approximately 3 weeks after both the order and any reque…" at bounding box center [550, 316] width 682 height 9
click at [707, 316] on span ": Standard delivery is approximately 3 weeks after both the order and any reque…" at bounding box center [592, 316] width 766 height 9
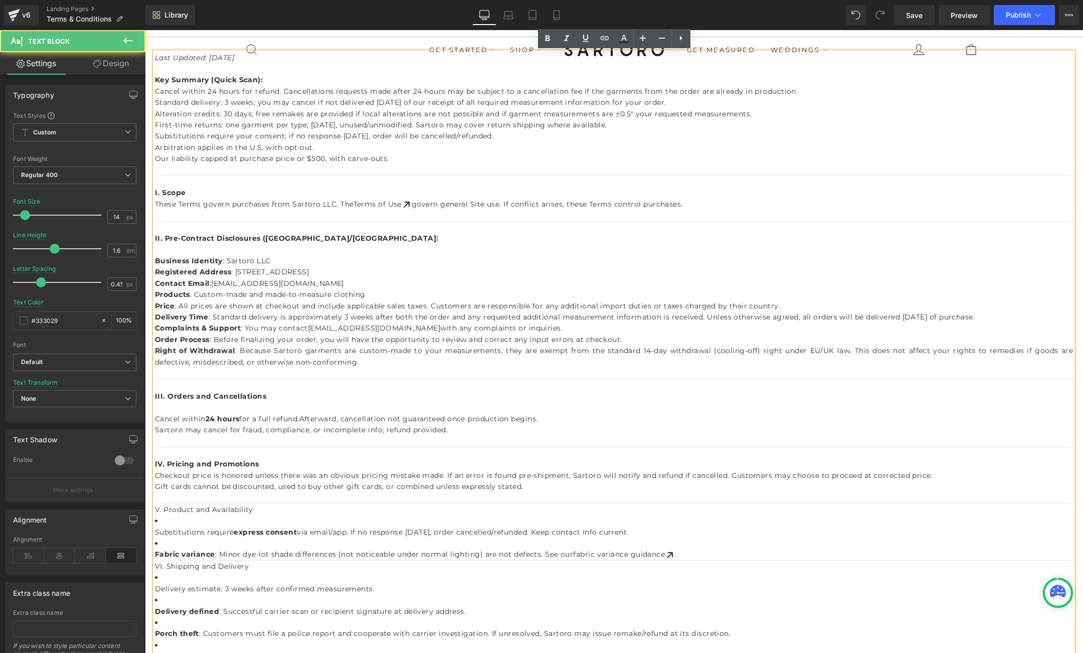
click at [1008, 314] on div "Delivery Time : Standard delivery is approximately 3 weeks after both the order…" at bounding box center [614, 316] width 918 height 11
click at [926, 315] on span ": Standard delivery is approximately 3 weeks after both the order and any reque…" at bounding box center [592, 316] width 766 height 9
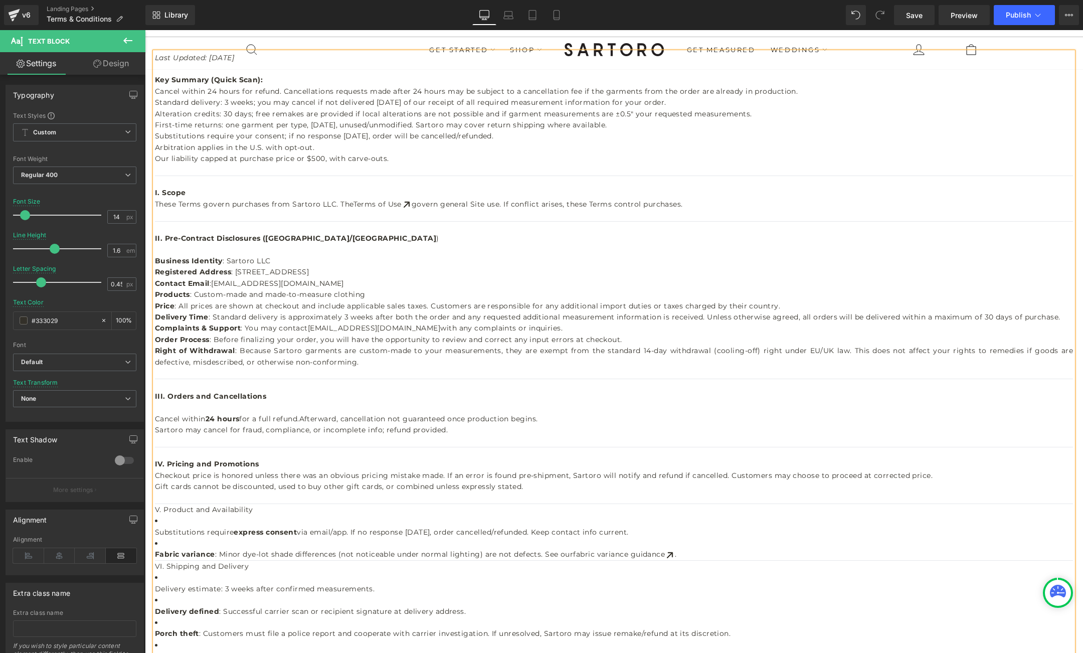
click at [1056, 315] on span ": Standard delivery is approximately 3 weeks after both the order and any reque…" at bounding box center [635, 316] width 852 height 9
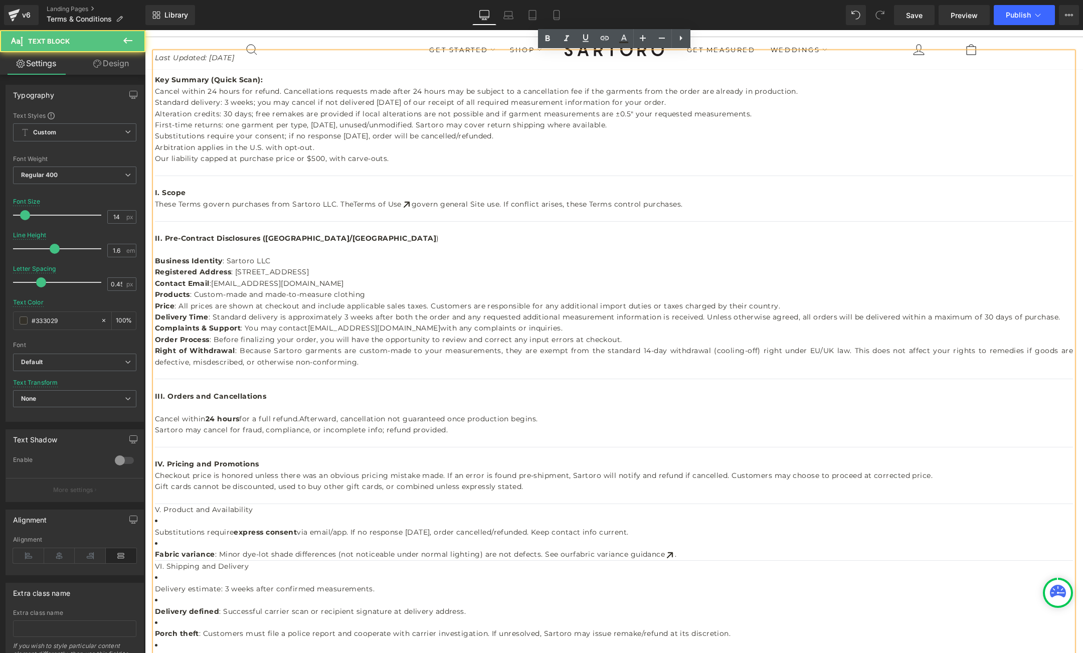
click at [796, 313] on span ": Standard delivery is approximately 3 weeks after both the order and any reque…" at bounding box center [635, 316] width 852 height 9
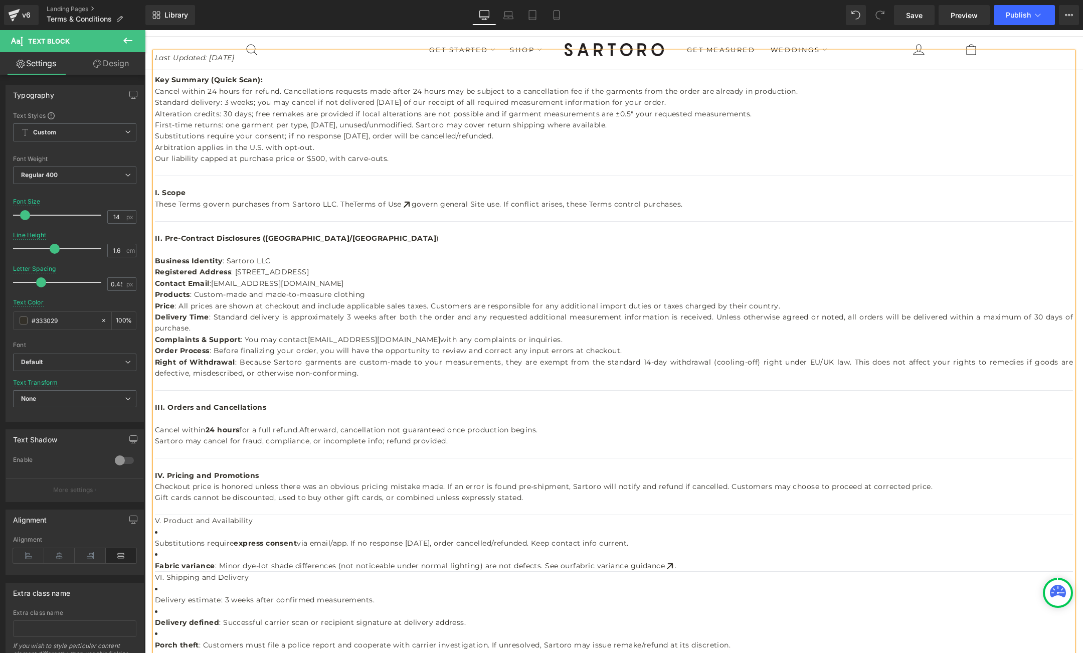
click at [440, 336] on span "with any complaints or inquiries." at bounding box center [501, 339] width 122 height 9
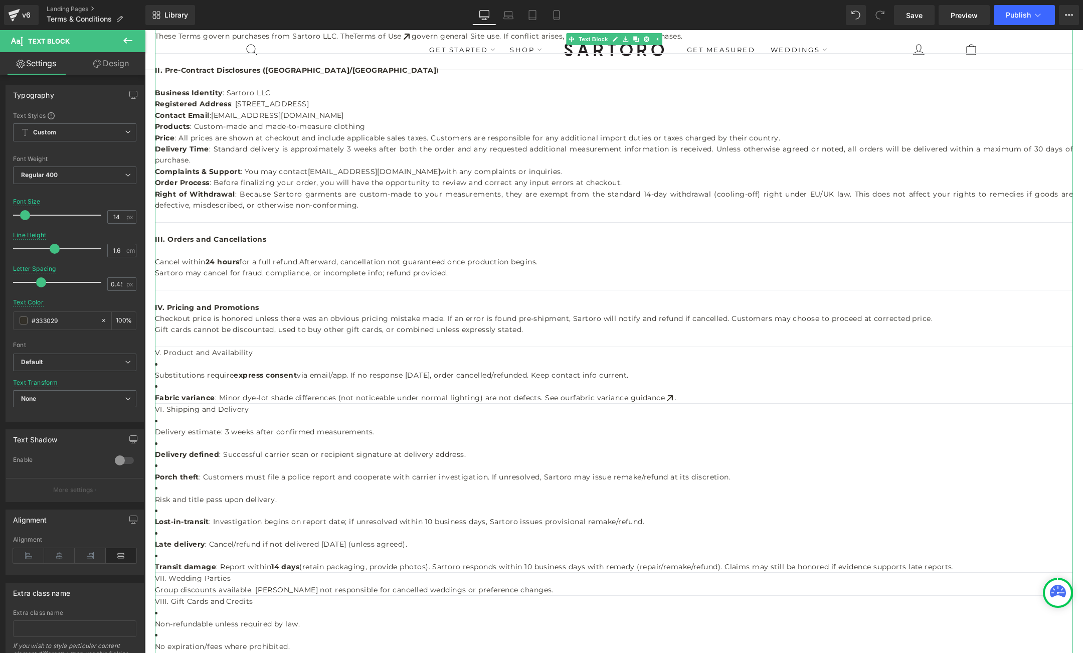
scroll to position [293, 0]
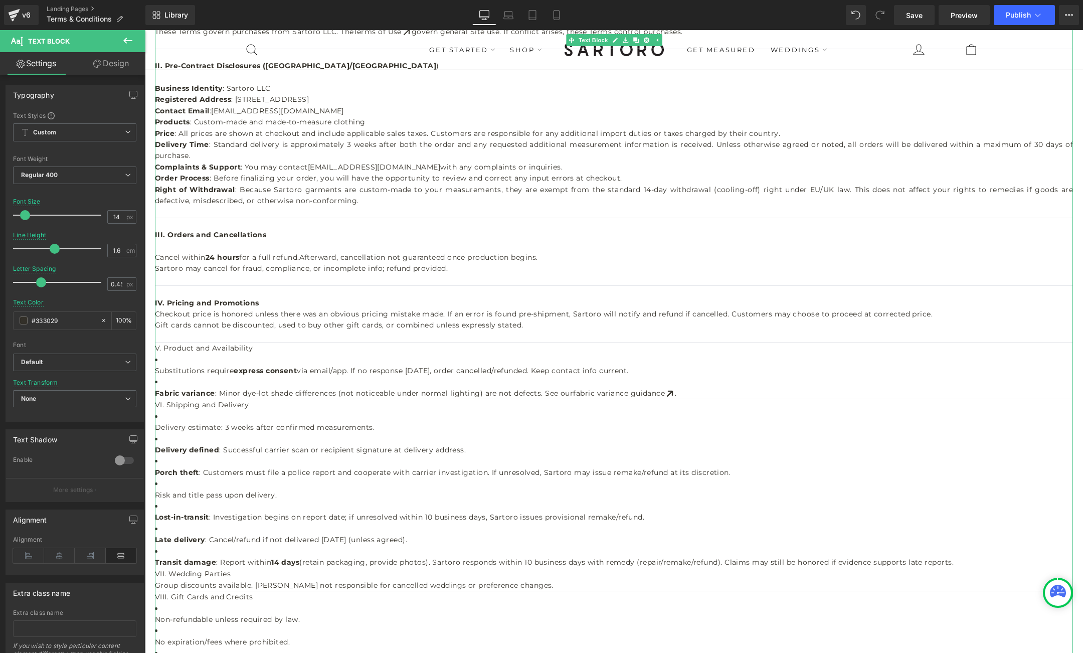
click at [396, 260] on span "Afterward, cancellation not guaranteed once production begins." at bounding box center [418, 257] width 239 height 9
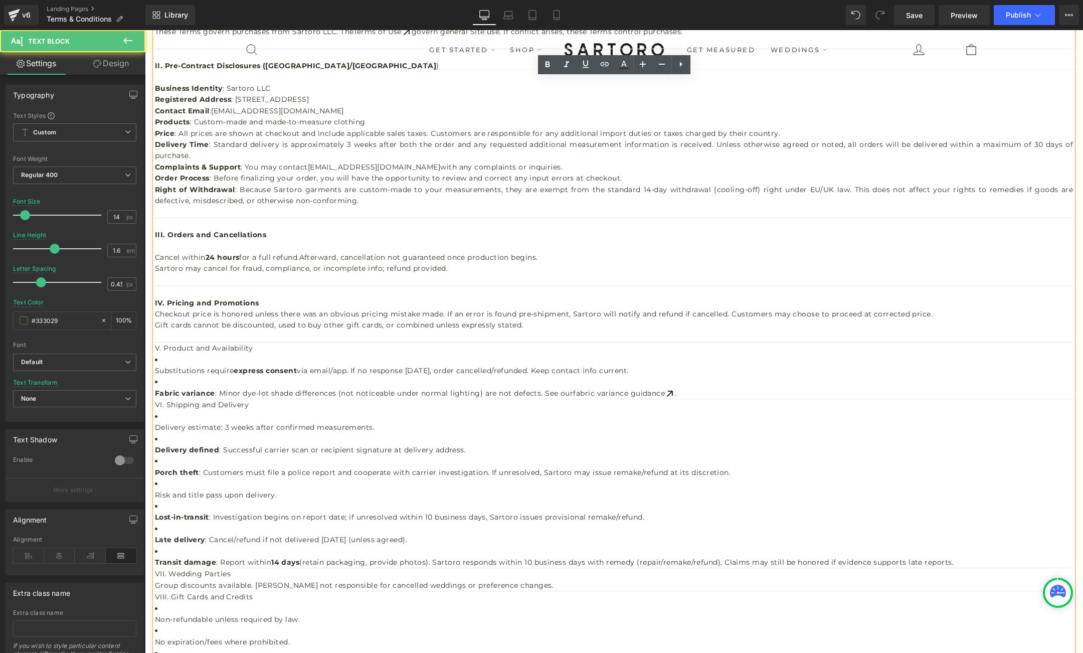
click at [393, 258] on span "Afterward, cancellation not guaranteed once production begins." at bounding box center [418, 257] width 239 height 9
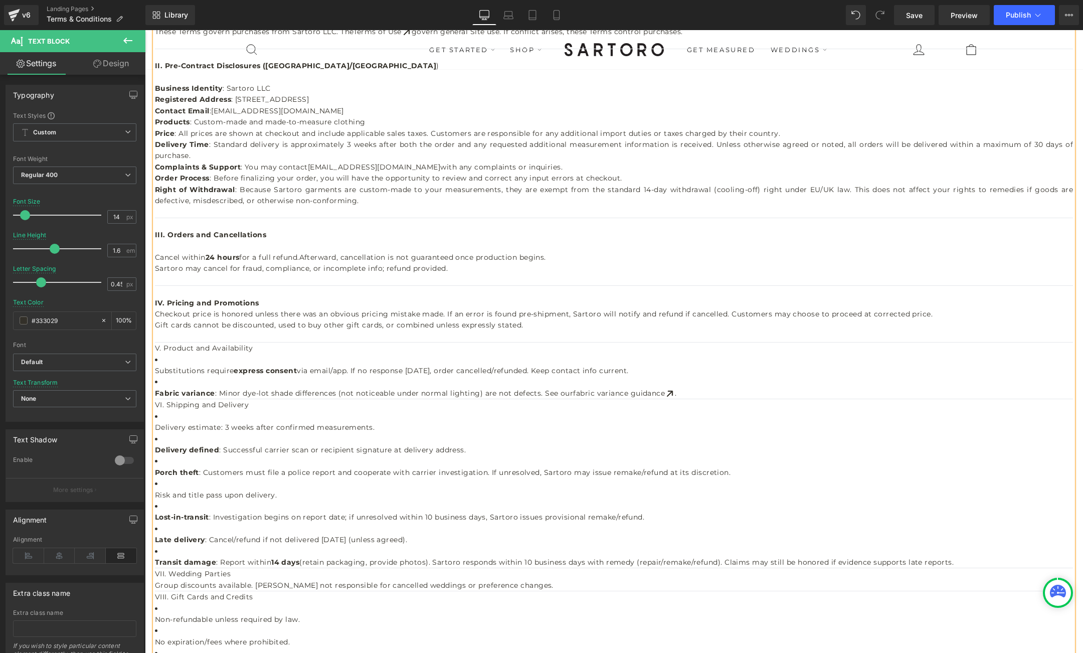
click at [391, 258] on span "Afterward, cancellation is not guaranteed once production begins." at bounding box center [422, 257] width 247 height 9
drag, startPoint x: 520, startPoint y: 258, endPoint x: 607, endPoint y: 261, distance: 87.8
click at [607, 261] on div "Cancel within 24 hours for a full refund. Afterward, cancellation and full refu…" at bounding box center [614, 257] width 918 height 11
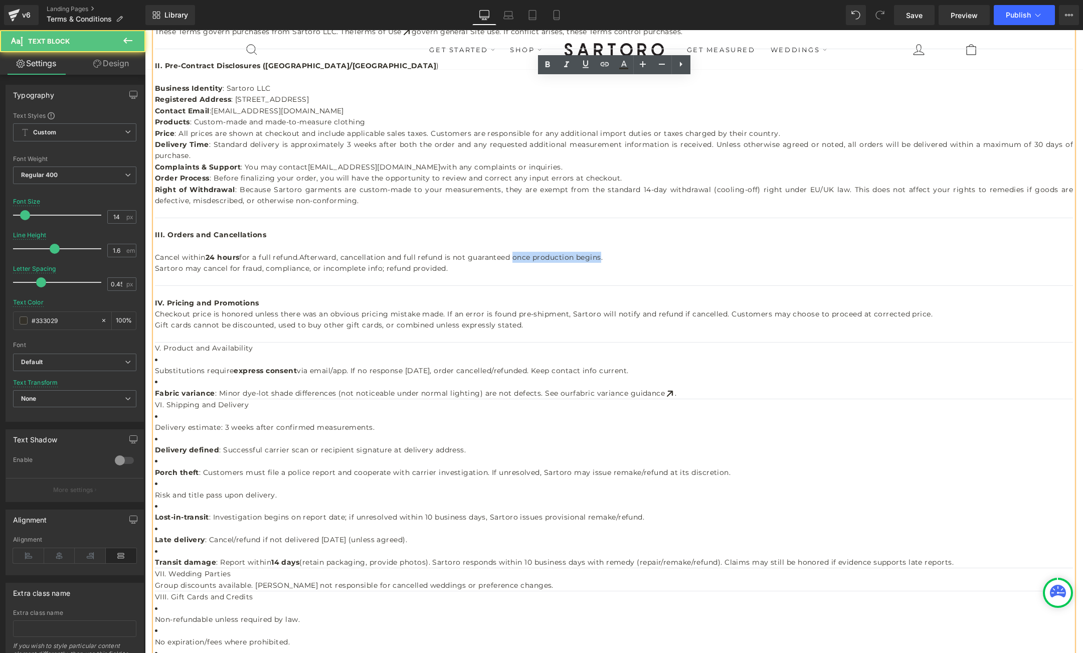
click at [587, 259] on span "Afterward, cancellation and full refund is not guaranteed once production begin…" at bounding box center [450, 257] width 303 height 9
drag, startPoint x: 608, startPoint y: 258, endPoint x: 520, endPoint y: 259, distance: 88.3
click at [520, 259] on span "Afterward, cancellation and full refund is not guaranteed once production begin…" at bounding box center [450, 257] width 303 height 9
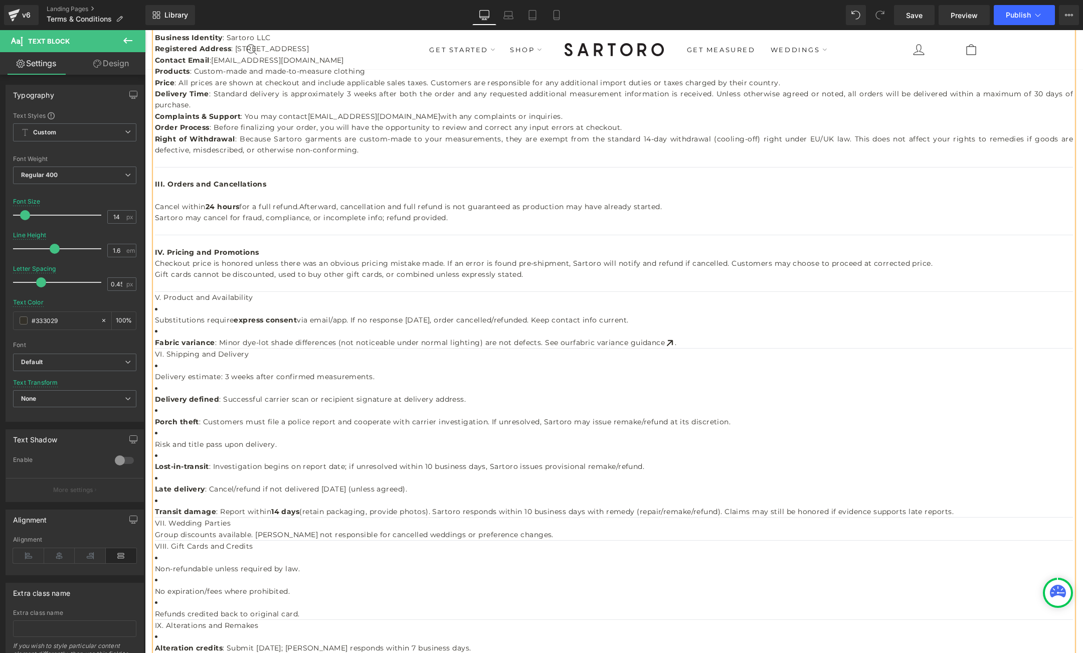
scroll to position [345, 0]
drag, startPoint x: 156, startPoint y: 298, endPoint x: 251, endPoint y: 301, distance: 94.9
click at [251, 301] on div "V. Product and Availability Substitutions require express consent via email/app…" at bounding box center [614, 499] width 918 height 441
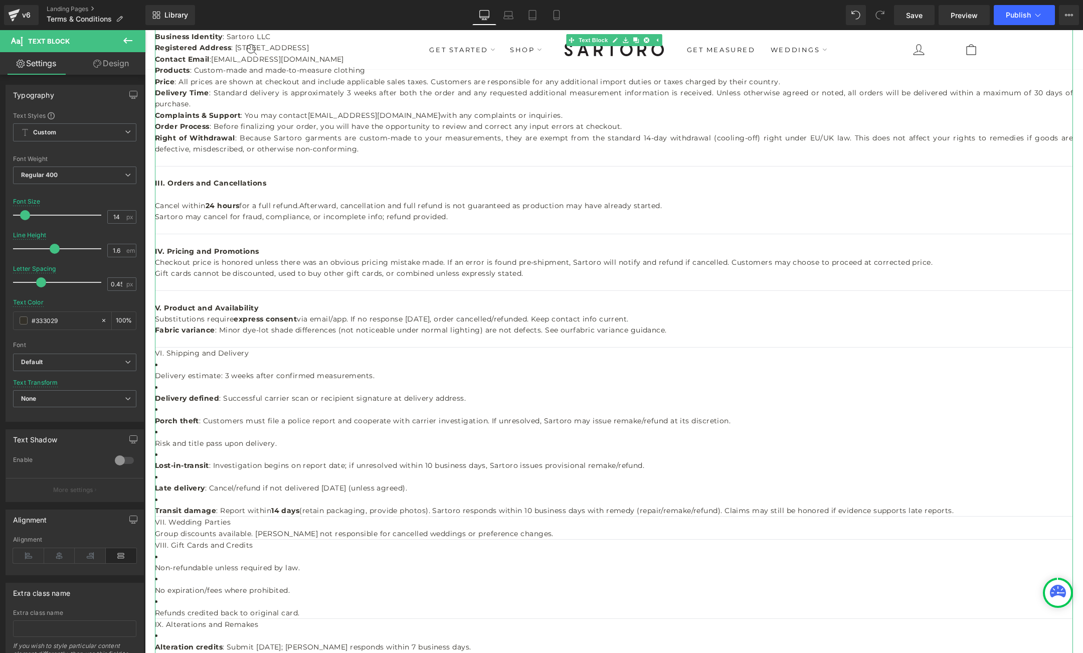
click at [245, 354] on undefined "VI. Shipping and Delivery" at bounding box center [202, 353] width 94 height 9
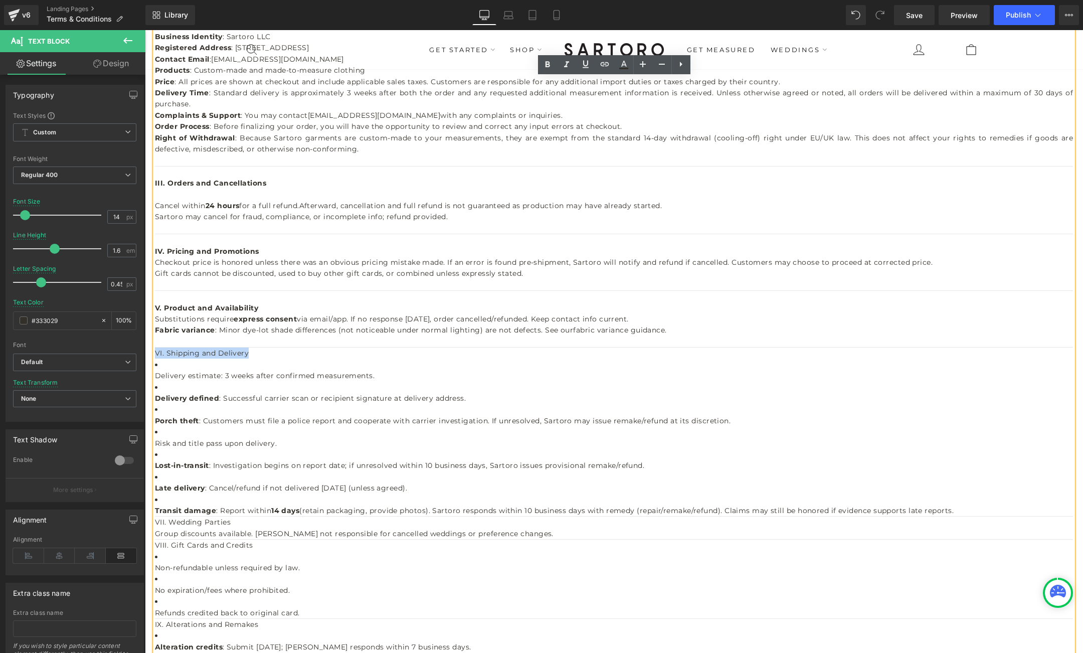
drag, startPoint x: 249, startPoint y: 354, endPoint x: 156, endPoint y: 353, distance: 92.8
click at [156, 353] on div "VI. Shipping and Delivery Delivery estimate: 3 weeks after confirmed measuremen…" at bounding box center [614, 533] width 918 height 373
click at [157, 354] on strong "VI. Shipping and Delivery" at bounding box center [204, 353] width 99 height 9
click at [374, 376] on div "Delivery estimate: 3 weeks after confirmed measurements. Delivery defined : Suc…" at bounding box center [614, 545] width 918 height 350
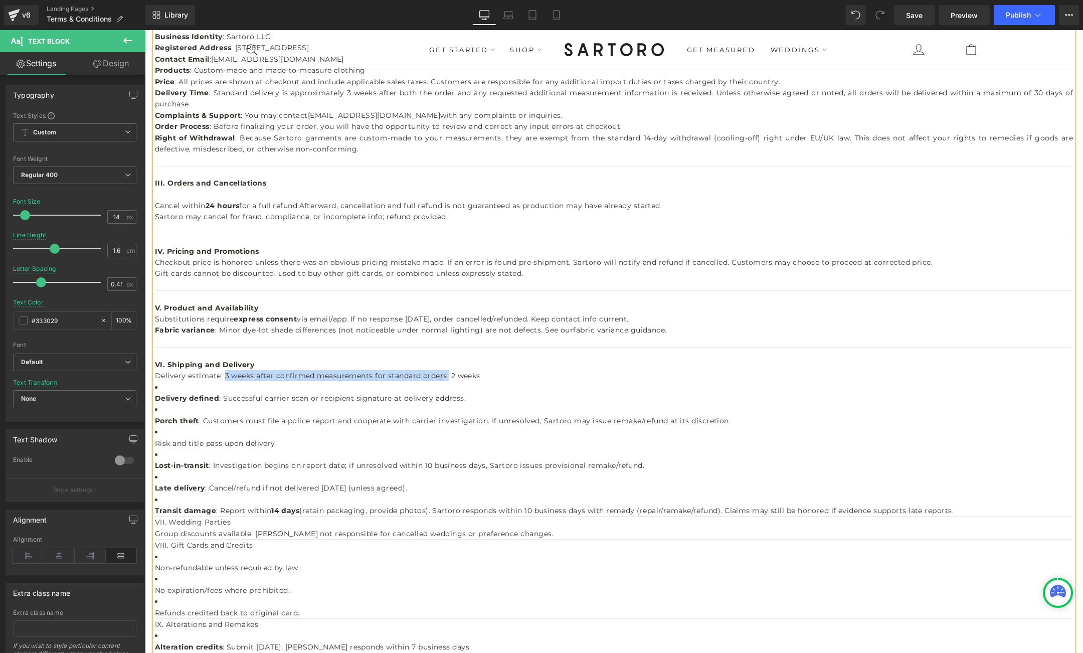
drag, startPoint x: 224, startPoint y: 376, endPoint x: 447, endPoint y: 381, distance: 223.3
click at [447, 381] on div "Delivery estimate: 3 weeks after confirmed measurements for standard orders. 2 …" at bounding box center [614, 545] width 918 height 350
copy span "3 weeks after confirmed measurements for standard orders."
drag, startPoint x: 449, startPoint y: 375, endPoint x: 483, endPoint y: 376, distance: 34.6
click at [483, 376] on div "Delivery estimate: 3 weeks after confirmed measurements for standard orders. 2 …" at bounding box center [614, 545] width 918 height 350
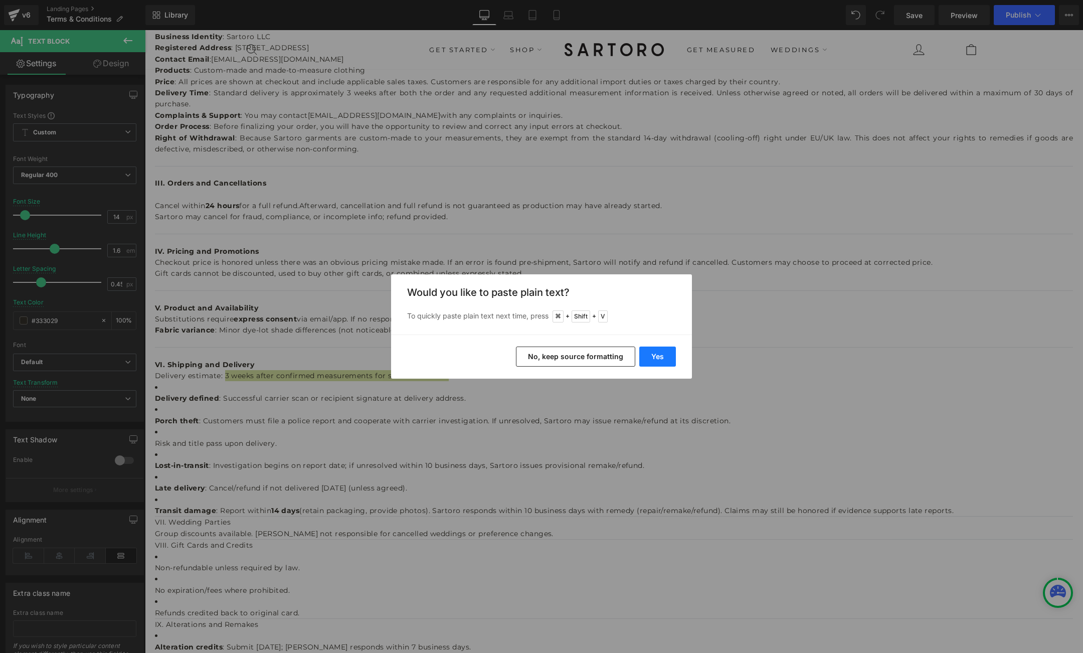
click at [0, 0] on button "Yes" at bounding box center [0, 0] width 0 height 0
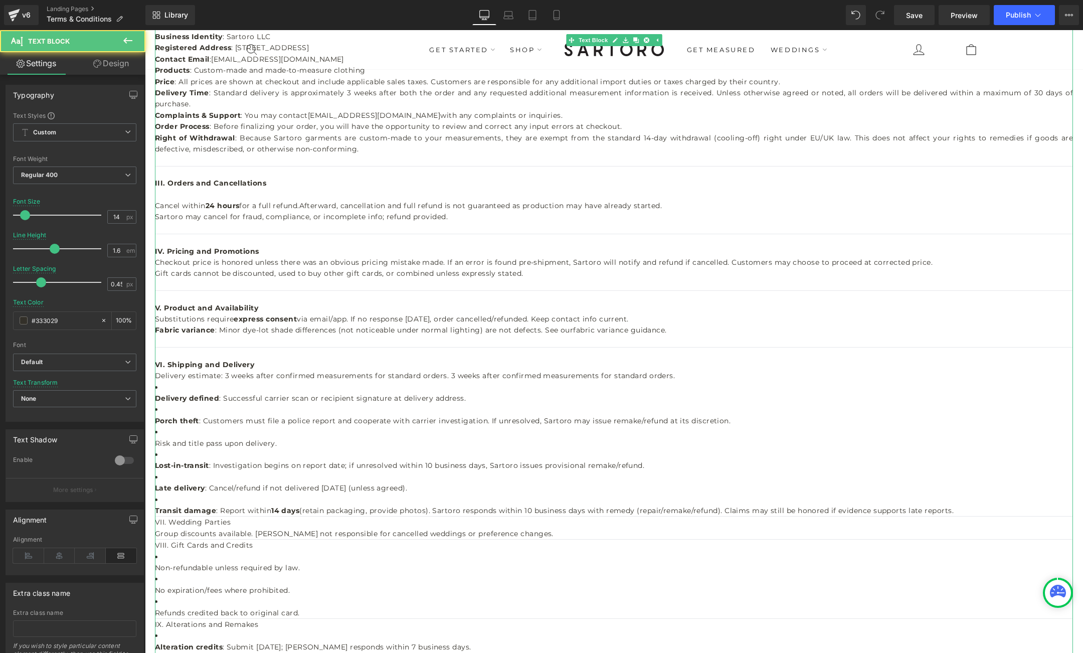
click at [452, 376] on span "Delivery estimate: 3 weeks after confirmed measurements for standard orders. 3 …" at bounding box center [415, 375] width 520 height 9
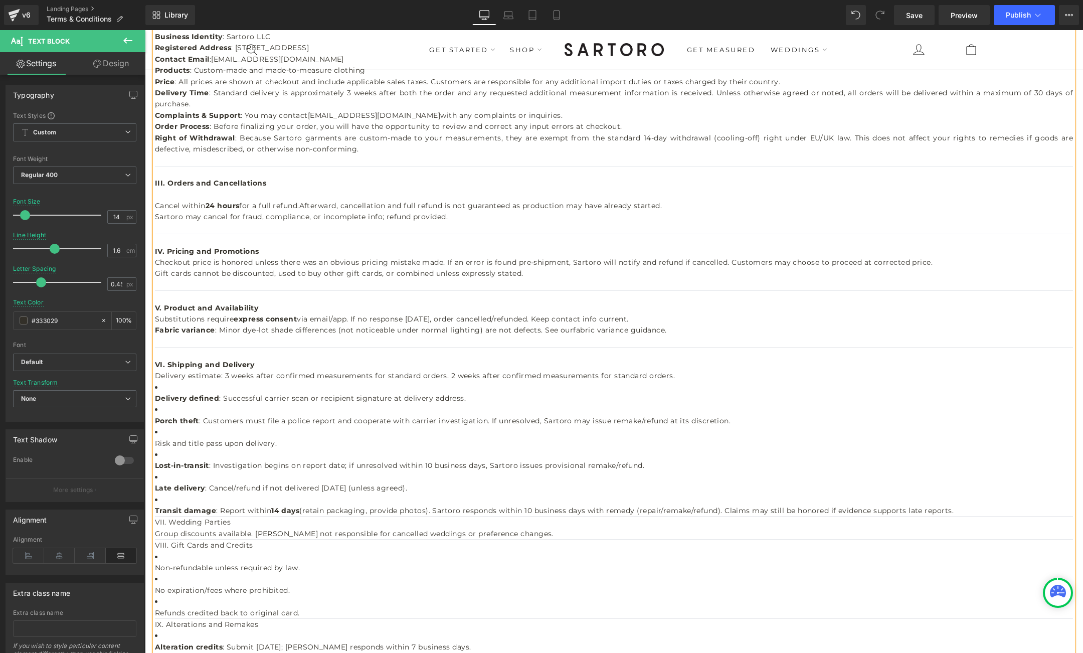
click at [629, 375] on span "Delivery estimate: 3 weeks after confirmed measurements for standard orders. 2 …" at bounding box center [415, 375] width 520 height 9
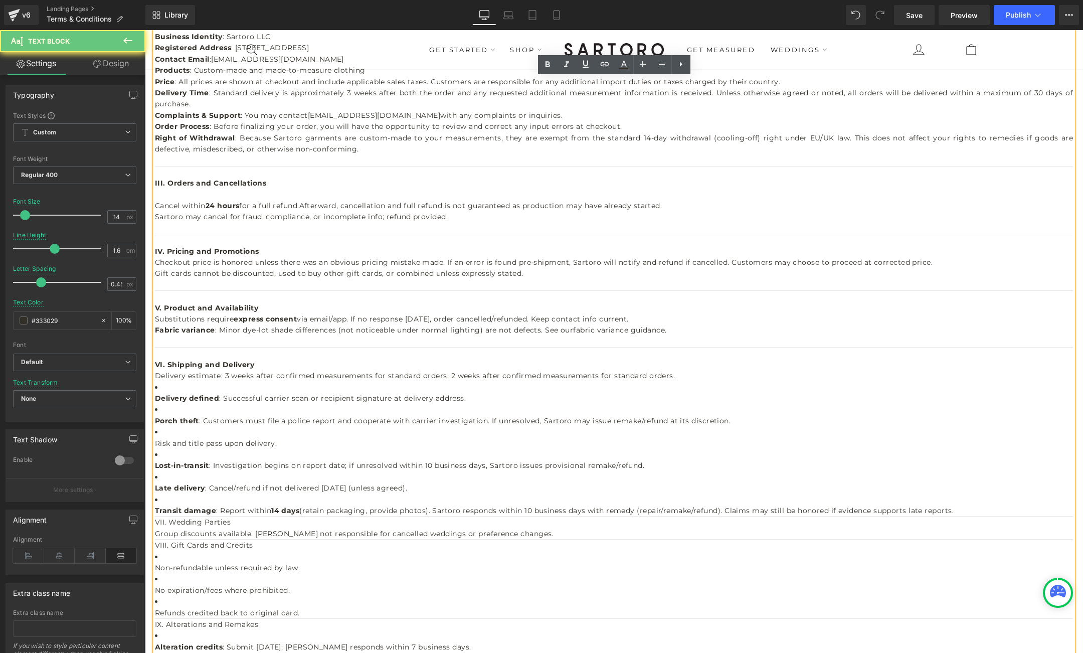
click at [623, 376] on span "Delivery estimate: 3 weeks after confirmed measurements for standard orders. 2 …" at bounding box center [415, 375] width 520 height 9
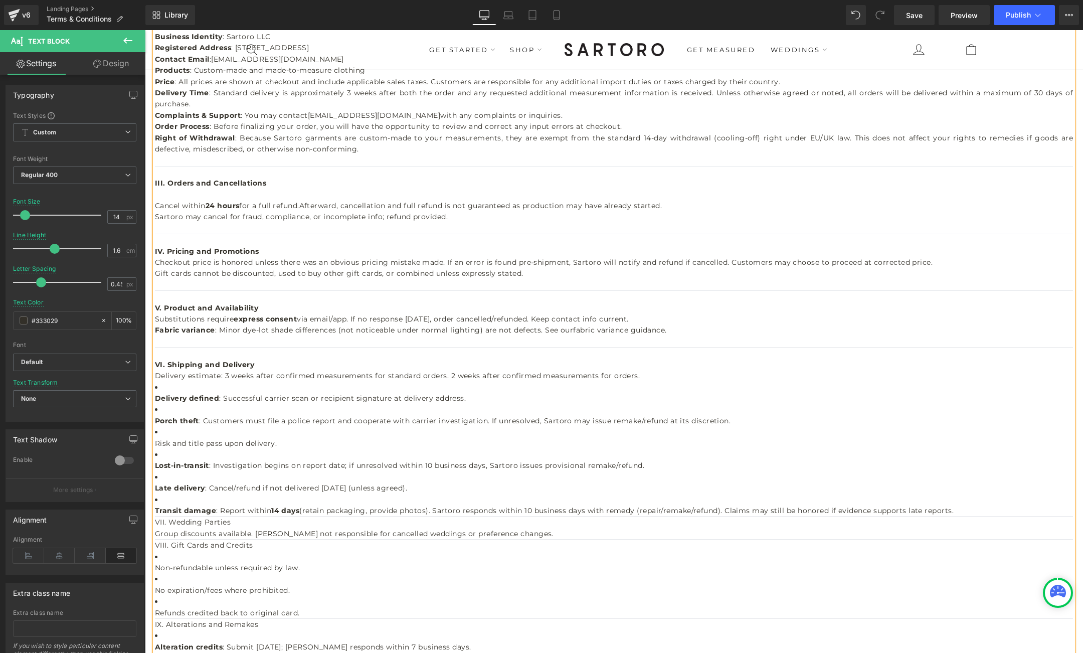
click at [632, 375] on span "Delivery estimate: 3 weeks after confirmed measurements for standard orders. 2 …" at bounding box center [397, 375] width 485 height 9
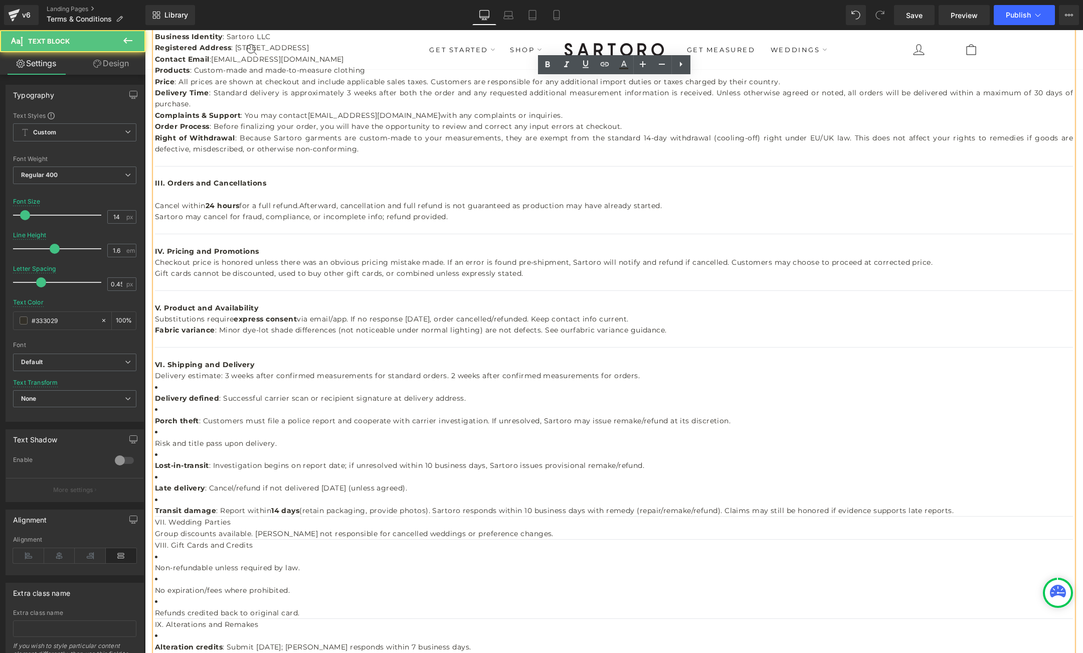
click at [633, 375] on span "Delivery estimate: 3 weeks after confirmed measurements for standard orders. 2 …" at bounding box center [397, 375] width 485 height 9
click at [734, 370] on div "Delivery estimate: 3 weeks after confirmed measurements for standard orders. 2 …" at bounding box center [614, 545] width 918 height 350
click at [733, 376] on div "Delivery estimate: 3 weeks after confirmed measurements for standard orders. 2 …" at bounding box center [614, 545] width 918 height 350
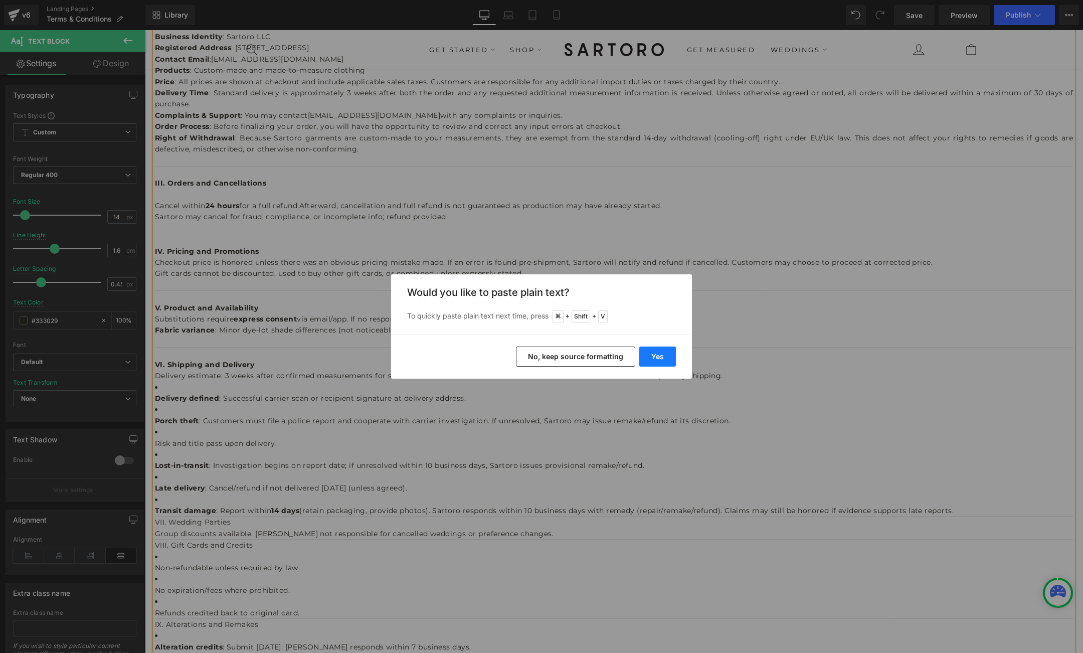
click at [666, 360] on button "Yes" at bounding box center [657, 357] width 37 height 20
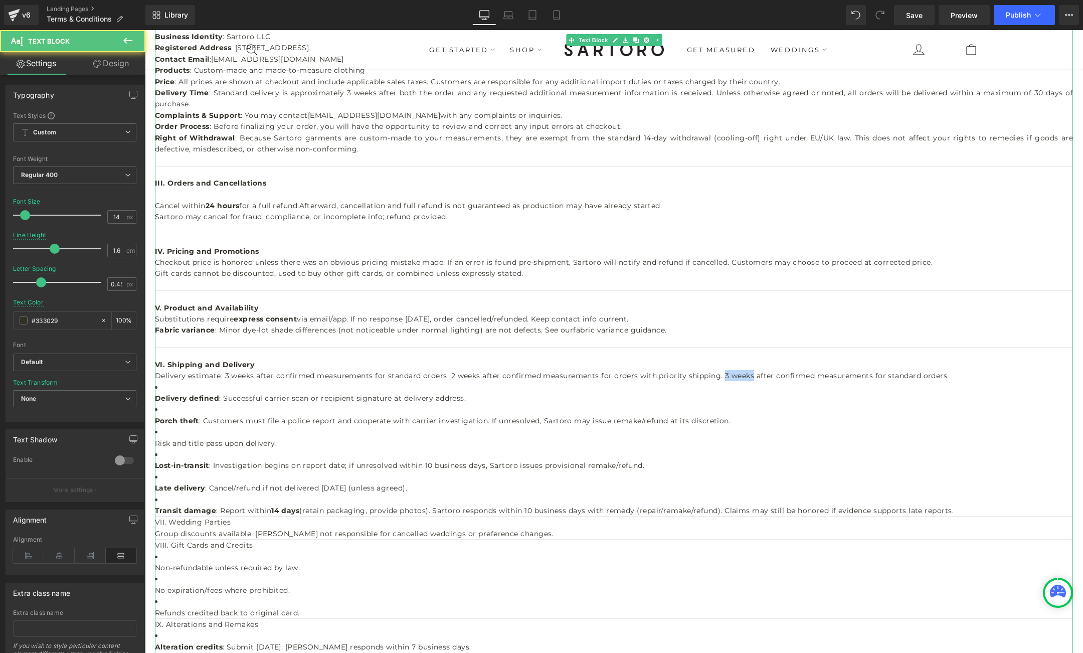
drag, startPoint x: 749, startPoint y: 376, endPoint x: 721, endPoint y: 376, distance: 28.1
click at [721, 376] on span "Delivery estimate: 3 weeks after confirmed measurements for standard orders. 2 …" at bounding box center [552, 375] width 794 height 9
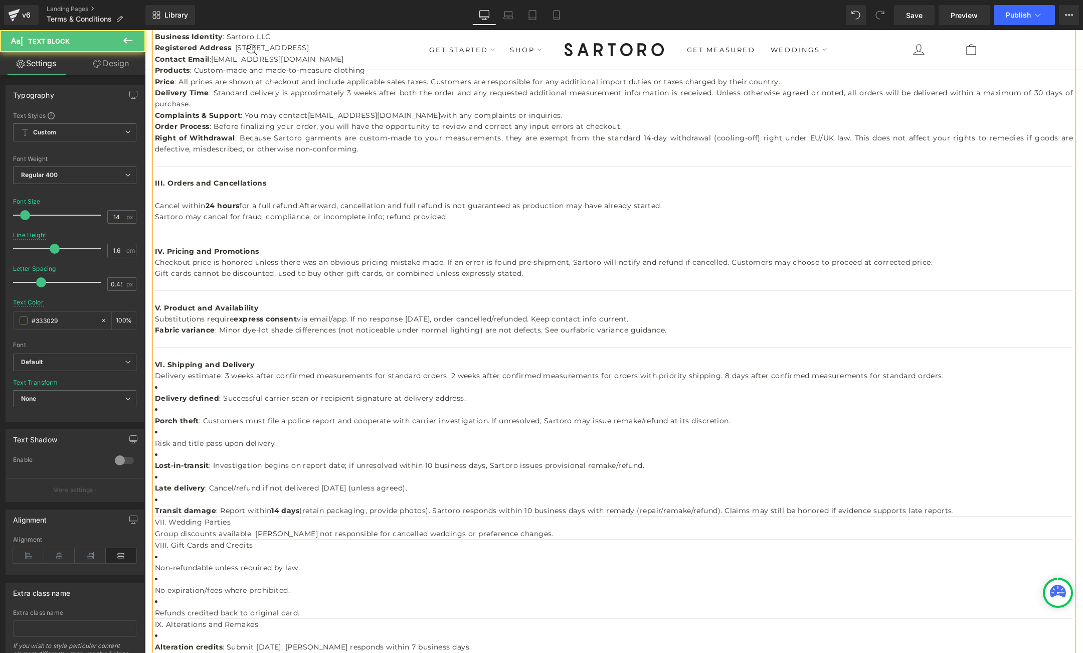
click at [891, 380] on div "Delivery estimate: 3 weeks after confirmed measurements for standard orders. 2 …" at bounding box center [614, 545] width 918 height 350
click at [887, 374] on span "Delivery estimate: 3 weeks after confirmed measurements for standard orders. 2 …" at bounding box center [541, 375] width 772 height 9
click at [900, 376] on span "Delivery estimate: 3 weeks after confirmed measurements for standard orders. 2 …" at bounding box center [532, 375] width 754 height 9
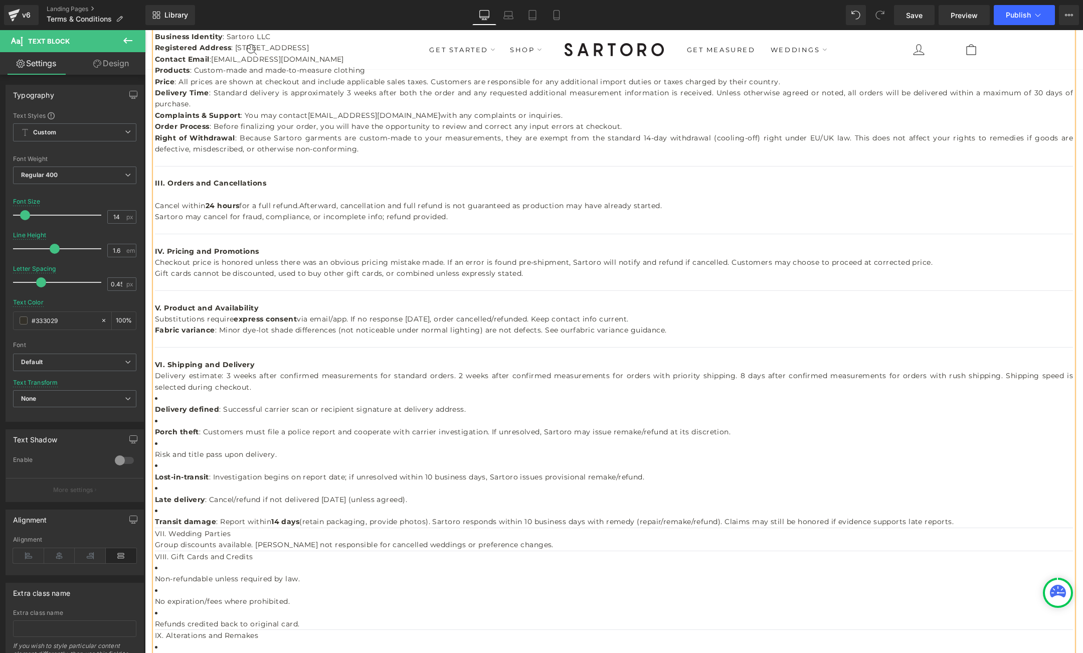
click at [158, 409] on strong "Delivery defined" at bounding box center [187, 409] width 64 height 9
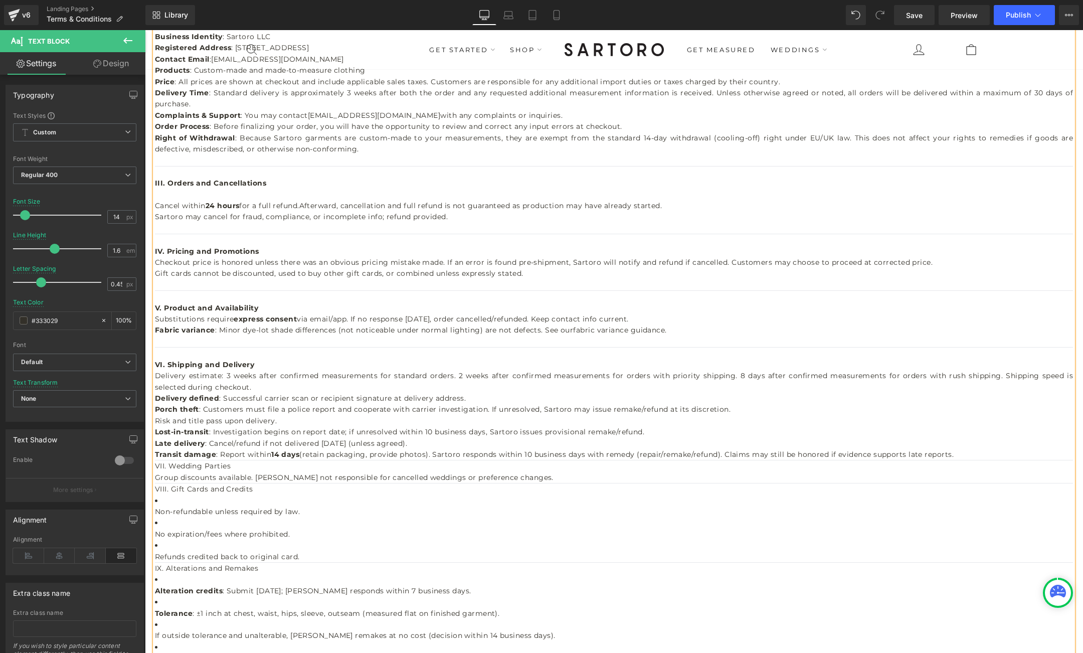
click at [963, 453] on div "Transit damage : Report within 14 days (retain packaging, provide photos). Sart…" at bounding box center [614, 556] width 918 height 215
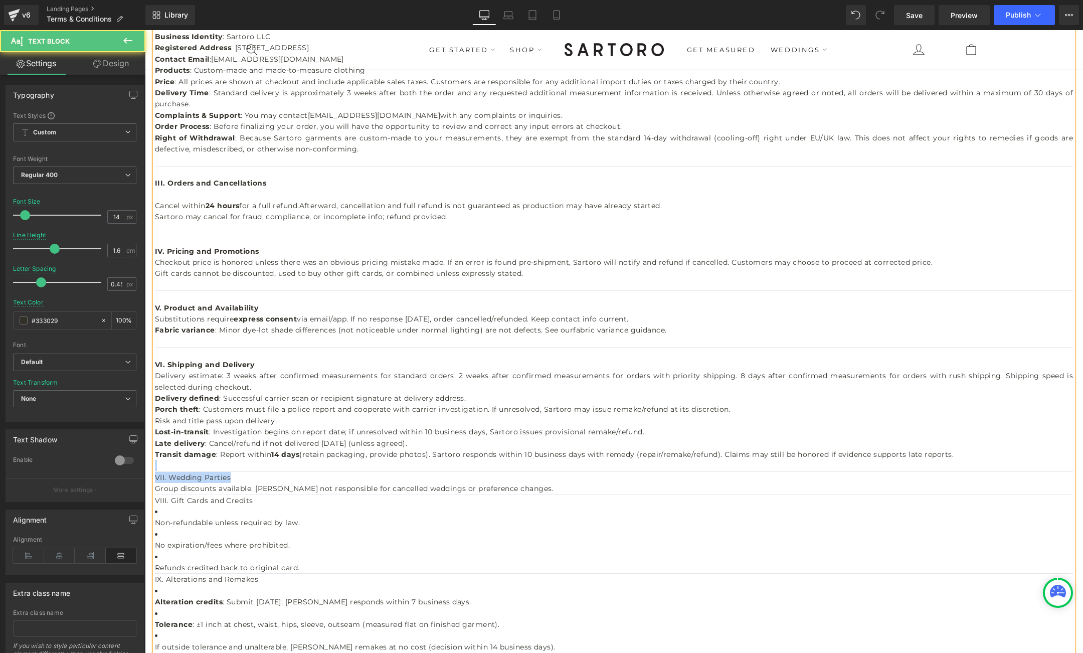
click at [233, 476] on div "VII. Wedding Parties Group discounts available. Sartoro not responsible for can…" at bounding box center [614, 567] width 918 height 215
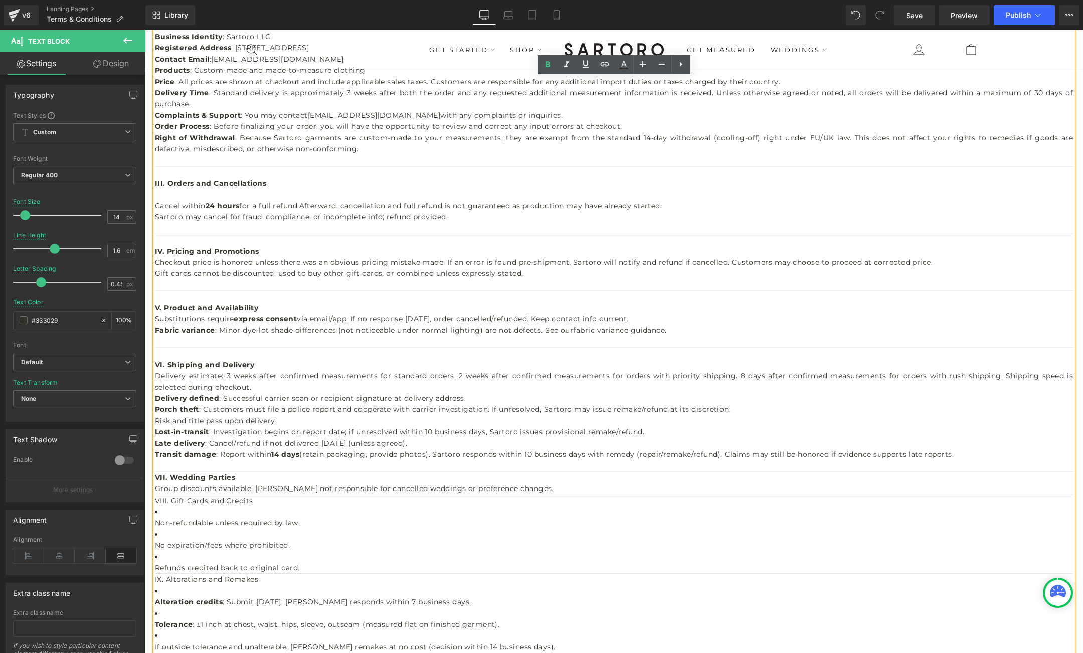
click at [155, 478] on strong "VII. Wedding Parties" at bounding box center [195, 477] width 80 height 9
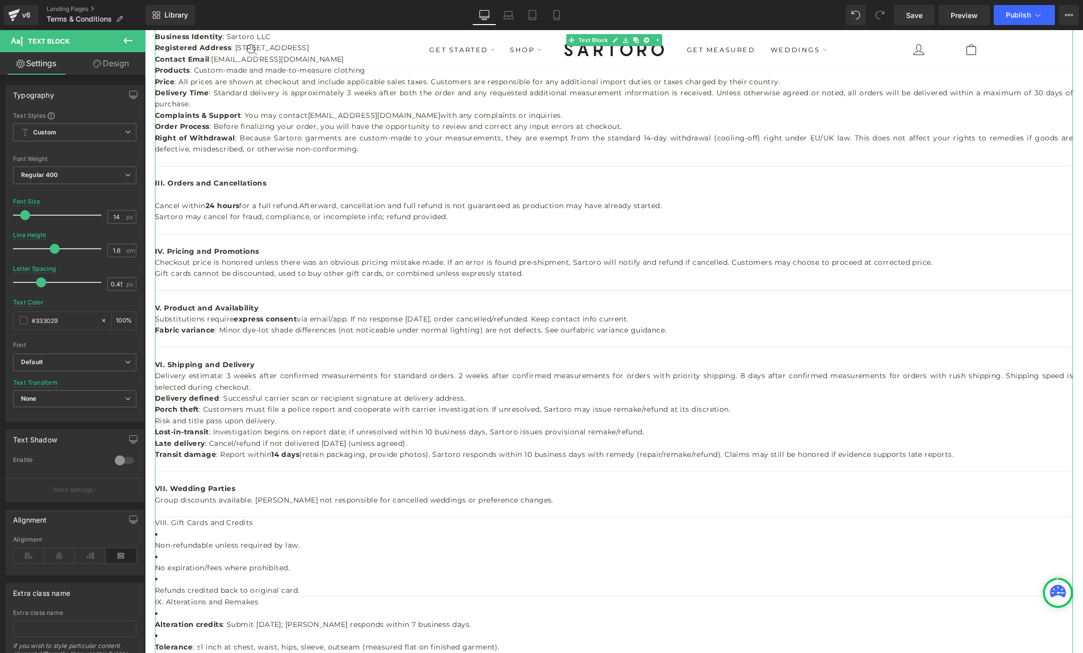
click at [219, 502] on p "Group discounts available. Sartoro not responsible for cancelled weddings or pr…" at bounding box center [614, 500] width 918 height 11
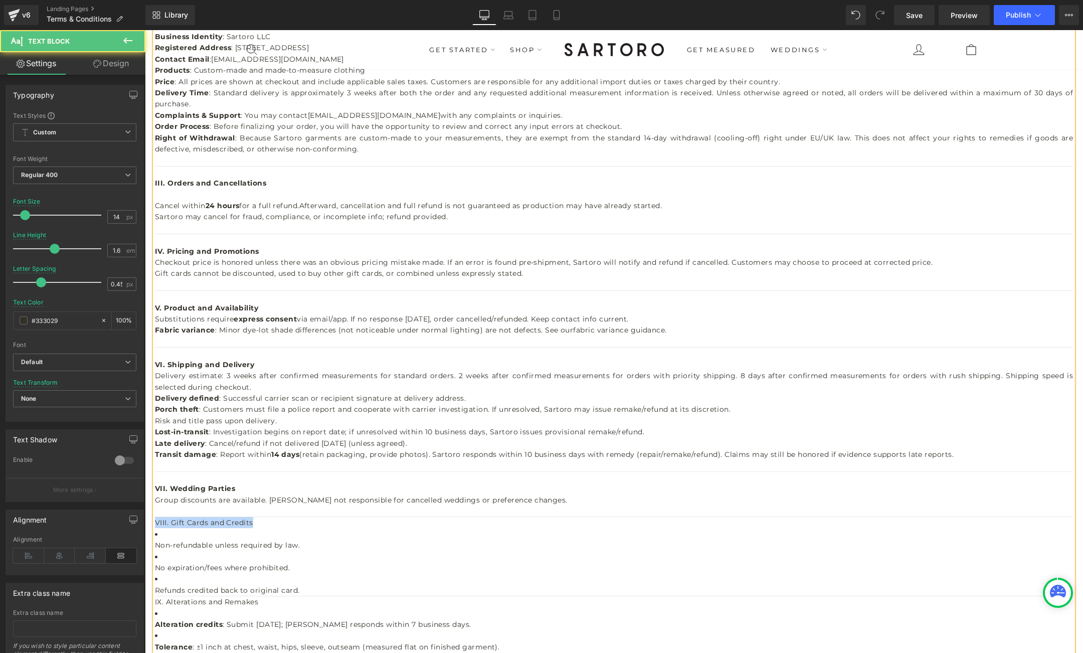
drag, startPoint x: 254, startPoint y: 524, endPoint x: 156, endPoint y: 521, distance: 97.3
click at [156, 521] on div "VII. Wedding Parties Group discounts are available. Sartoro not responsible for…" at bounding box center [614, 590] width 918 height 215
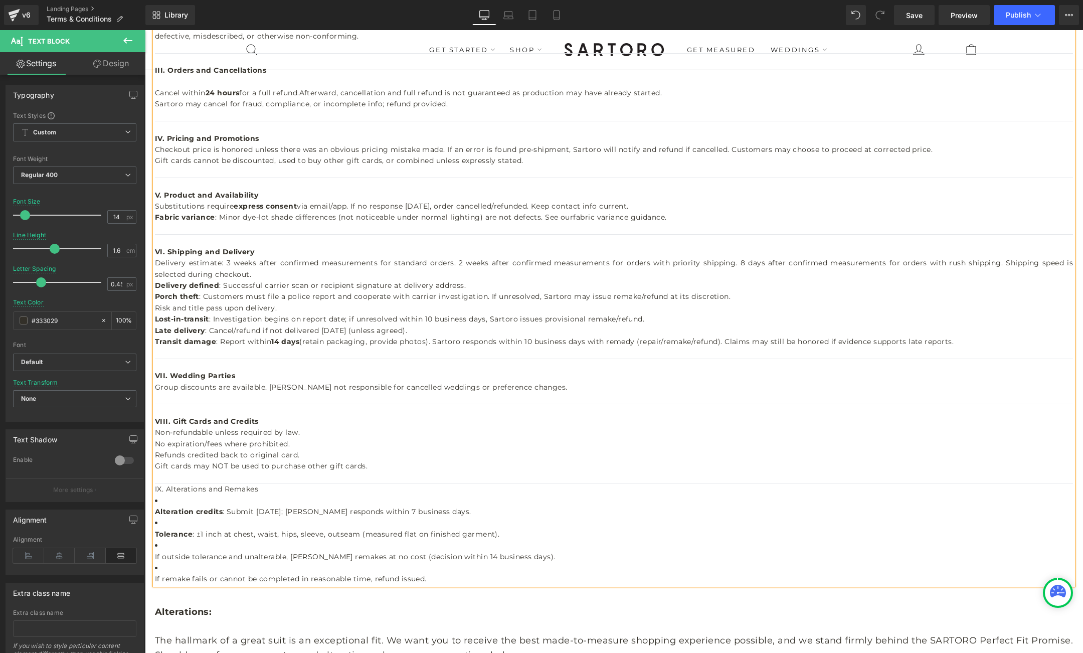
scroll to position [472, 0]
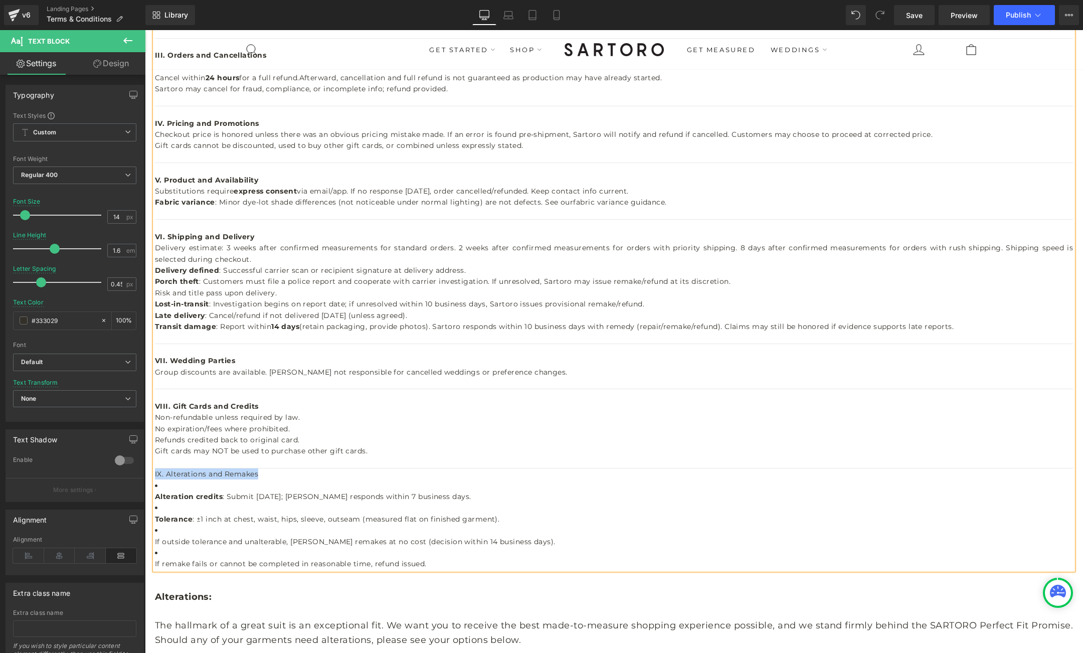
drag, startPoint x: 259, startPoint y: 472, endPoint x: 155, endPoint y: 476, distance: 103.9
click at [155, 476] on div "IX. Alterations and Remakes Alteration credits : Submit within 30 days; Sartoro…" at bounding box center [614, 513] width 918 height 113
click at [157, 518] on strong "Tolerance" at bounding box center [174, 519] width 38 height 9
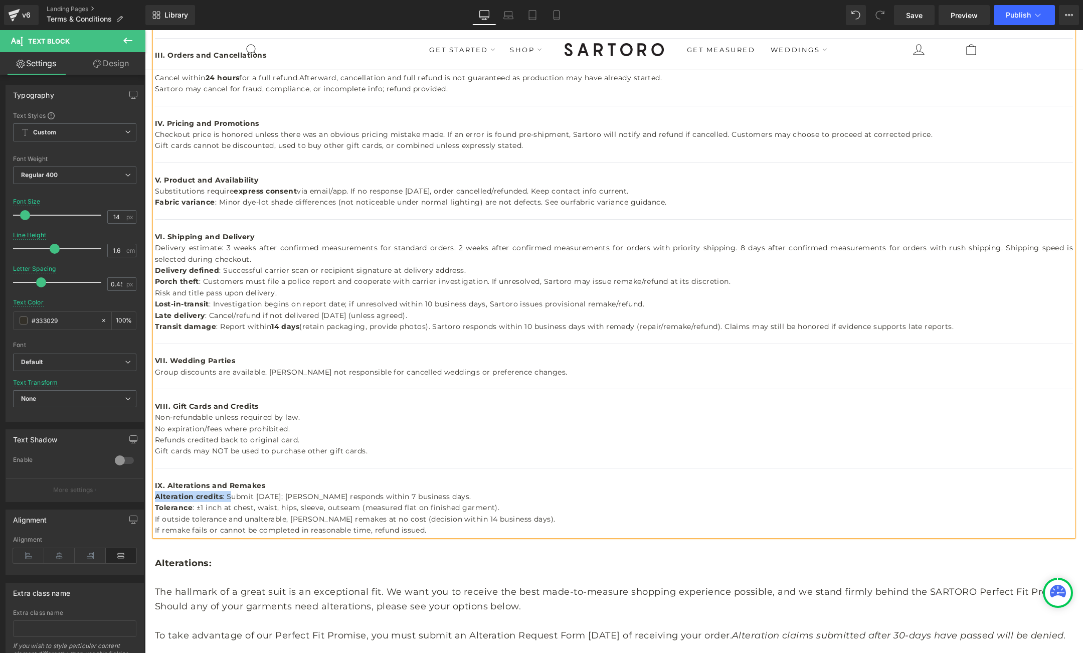
drag, startPoint x: 230, startPoint y: 497, endPoint x: 156, endPoint y: 500, distance: 73.8
click at [156, 500] on div "Alteration credits : Submit within 30 days; Sartoro responds within 7 business …" at bounding box center [614, 496] width 918 height 11
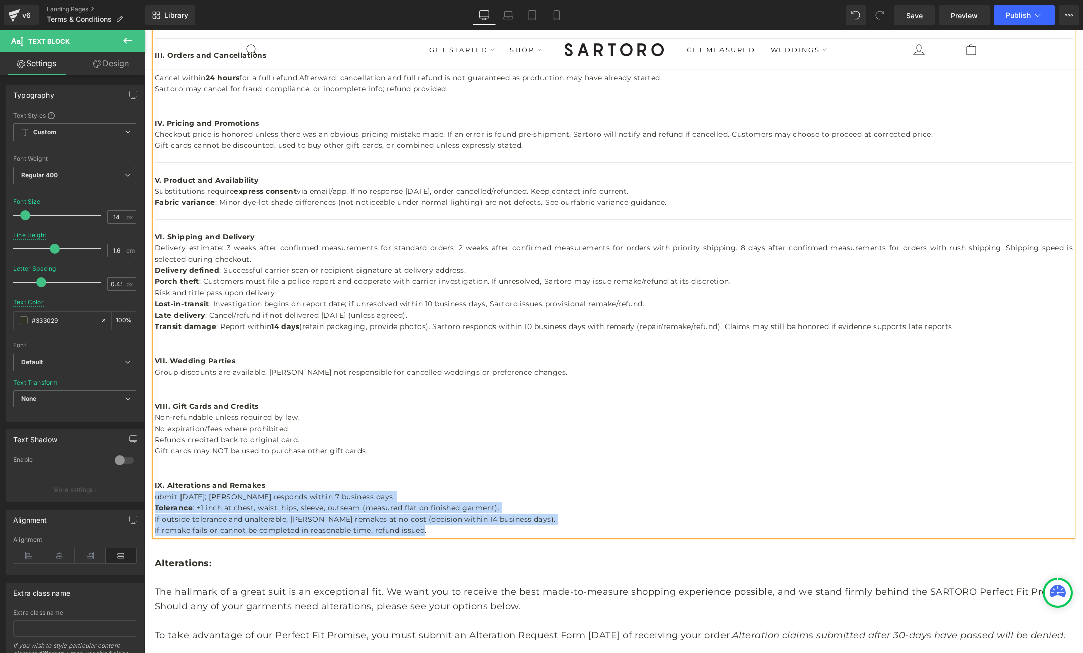
click at [423, 530] on span "If remake fails or cannot be completed in reasonable time, refund issued." at bounding box center [291, 530] width 272 height 9
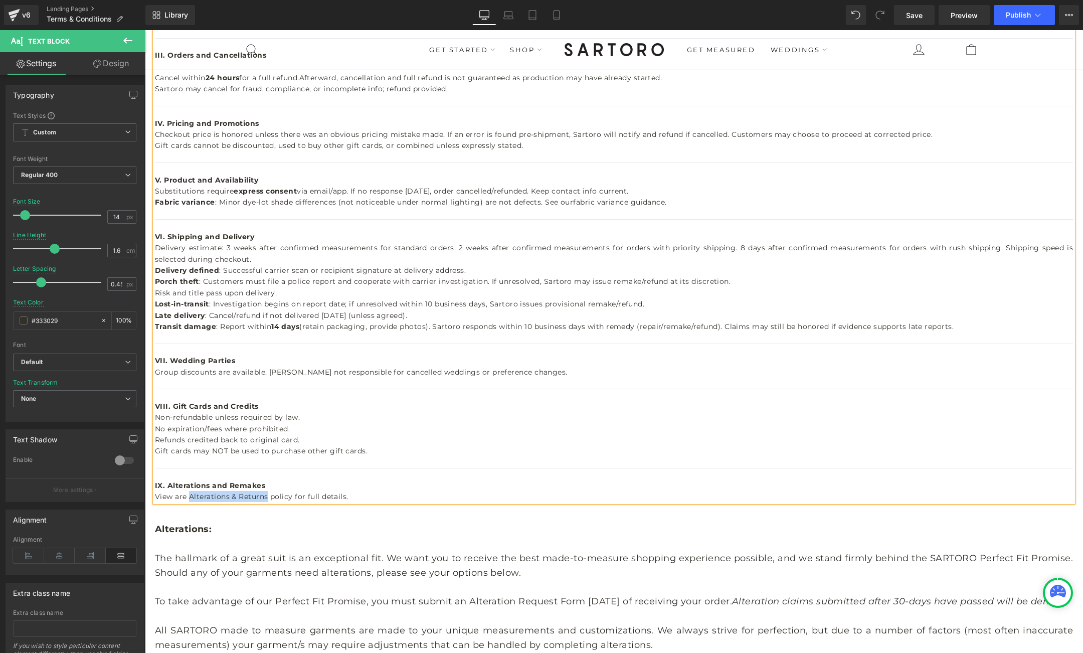
drag, startPoint x: 190, startPoint y: 498, endPoint x: 267, endPoint y: 500, distance: 76.8
click at [267, 500] on span "View are Alterations & Returns policy for full details." at bounding box center [252, 496] width 194 height 9
click at [607, 62] on icon at bounding box center [604, 64] width 9 height 4
click at [271, 521] on input "text" at bounding box center [255, 517] width 154 height 25
paste input "https://sartoro.co/pages/alterations-returns"
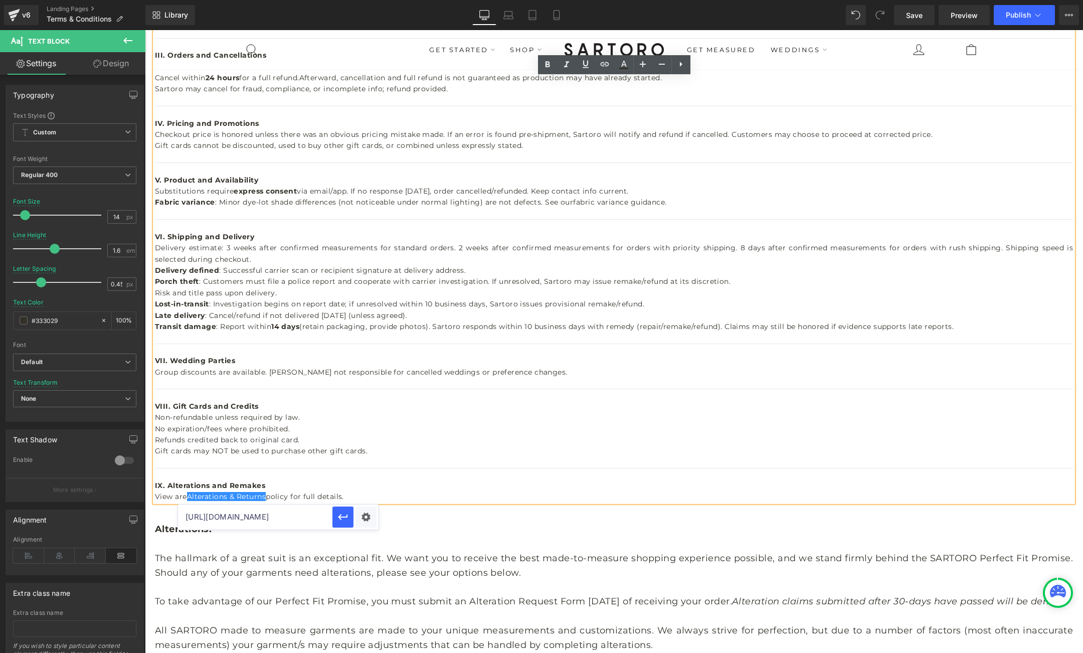
scroll to position [0, 22]
type input "https://sartoro.co/pages/alterations-returns"
click at [0, 0] on icon "button" at bounding box center [0, 0] width 0 height 0
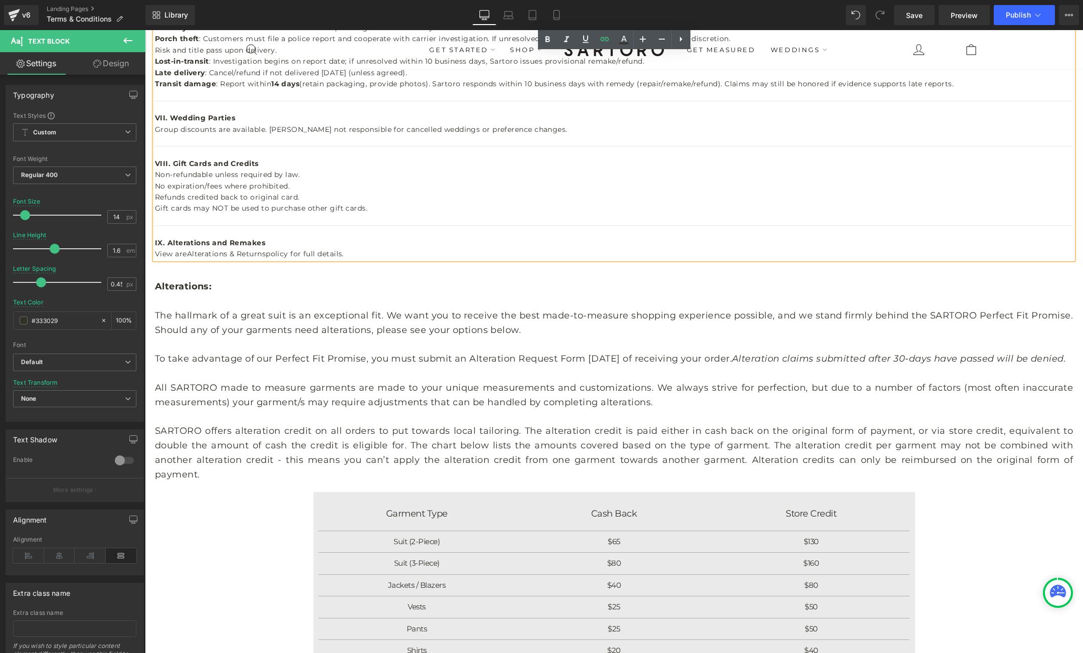
scroll to position [746, 0]
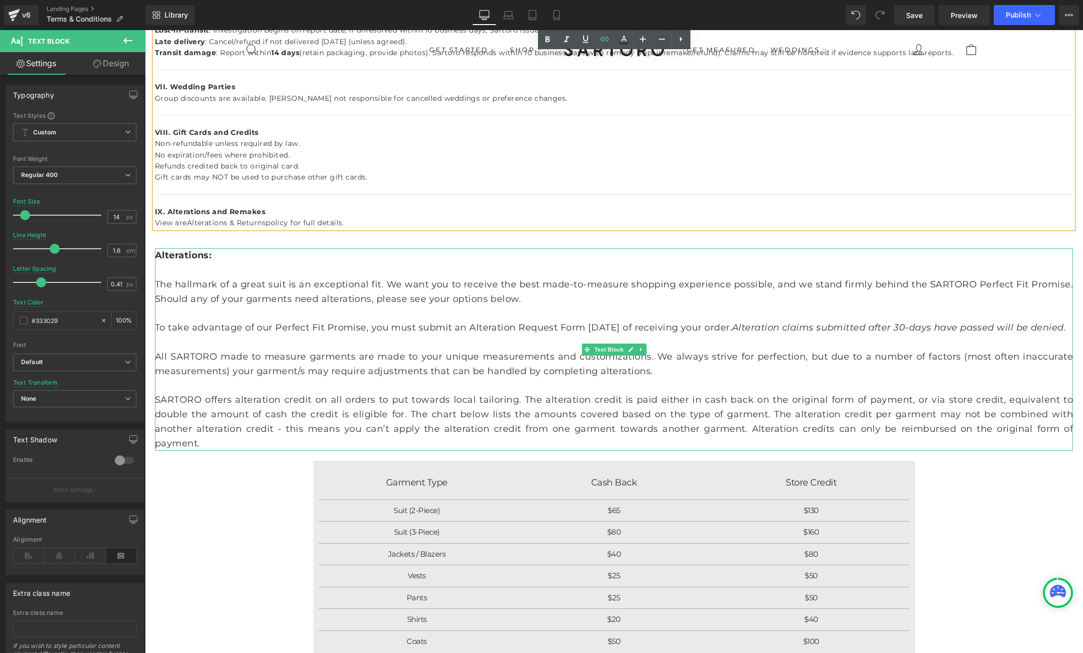
click at [371, 330] on p "To take advantage of our Perfect Fit Promise, you must submit an Alteration Req…" at bounding box center [614, 327] width 918 height 15
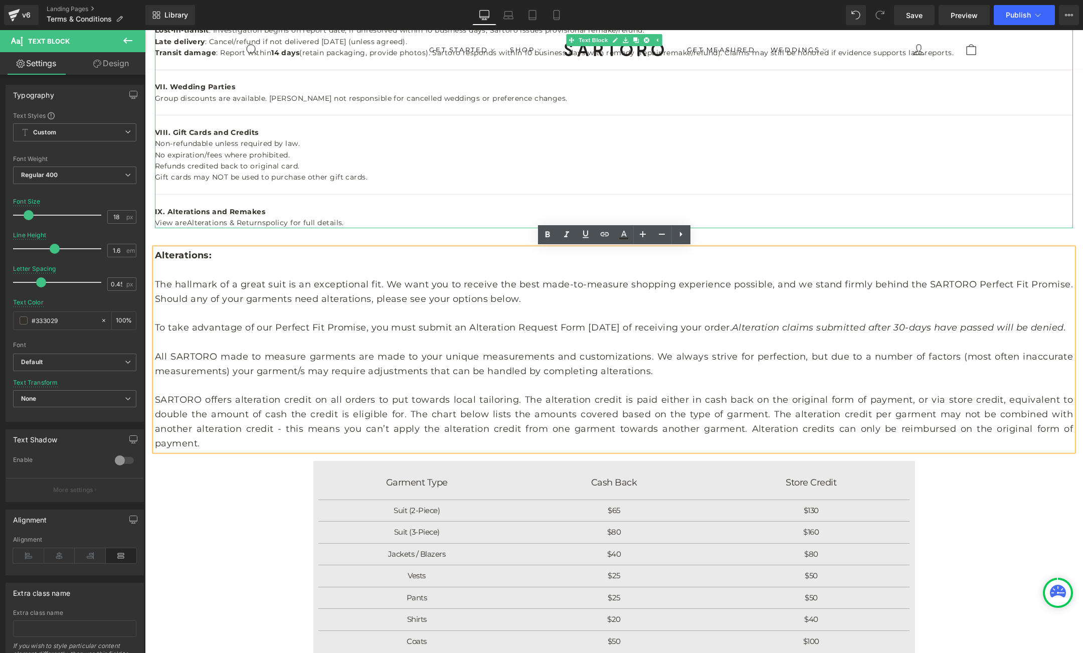
click at [344, 221] on span "View are Alterations & Returns policy for full details." at bounding box center [249, 222] width 189 height 9
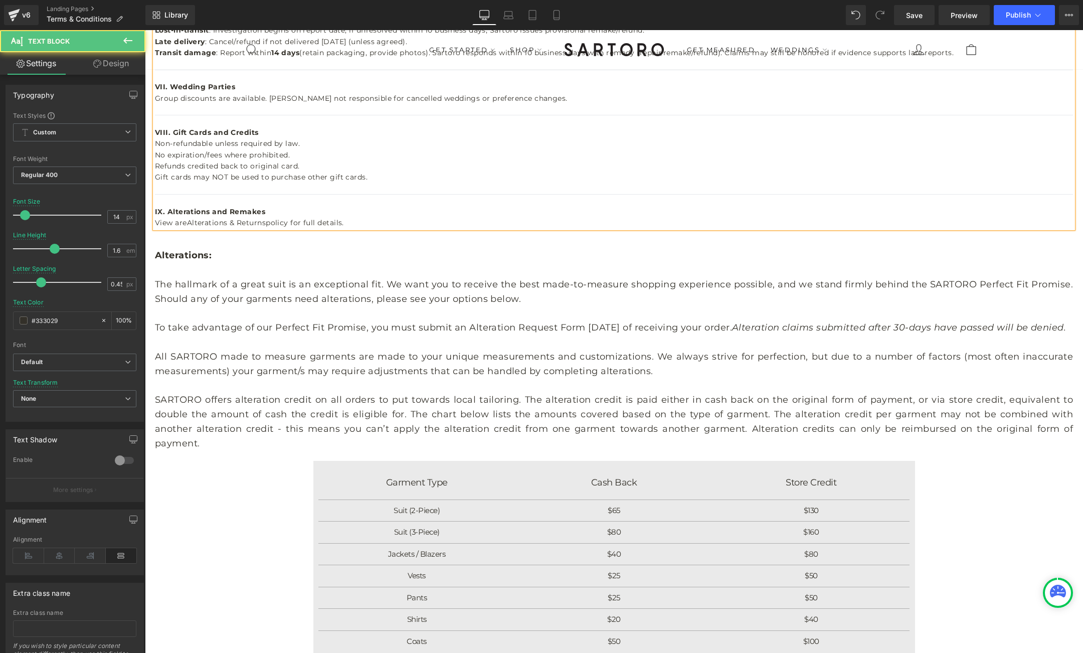
click at [320, 223] on span "View are Alterations & Returns policy for full details." at bounding box center [249, 222] width 189 height 9
click at [641, 353] on link at bounding box center [641, 350] width 11 height 12
click at [644, 351] on icon at bounding box center [646, 350] width 6 height 6
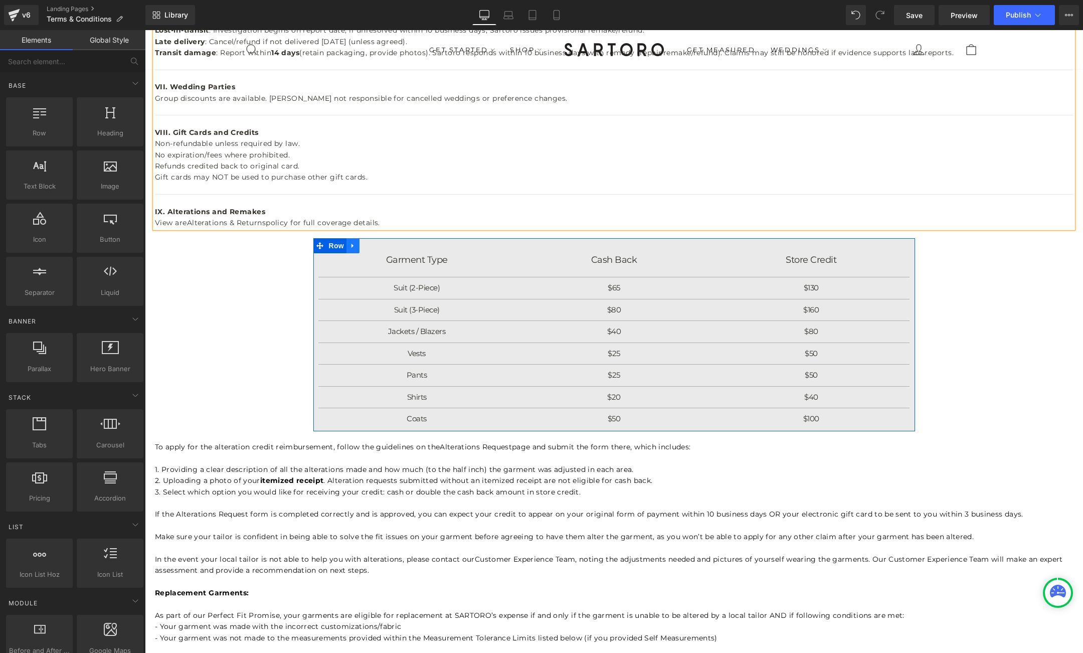
click at [354, 245] on icon at bounding box center [353, 246] width 7 height 8
click at [378, 246] on icon at bounding box center [379, 245] width 7 height 7
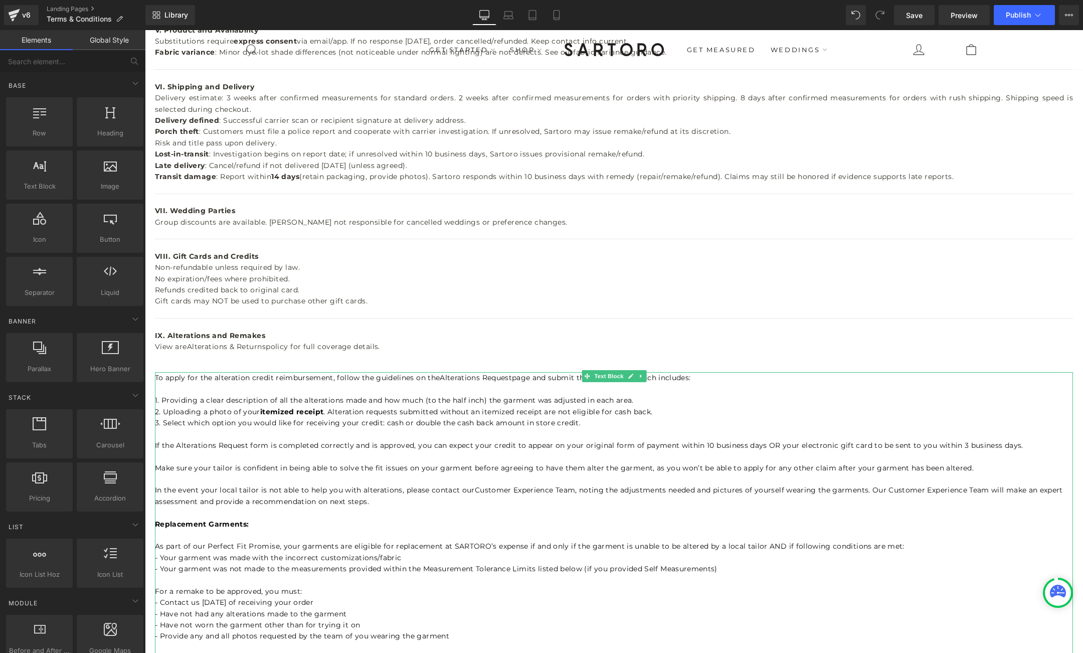
scroll to position [586, 0]
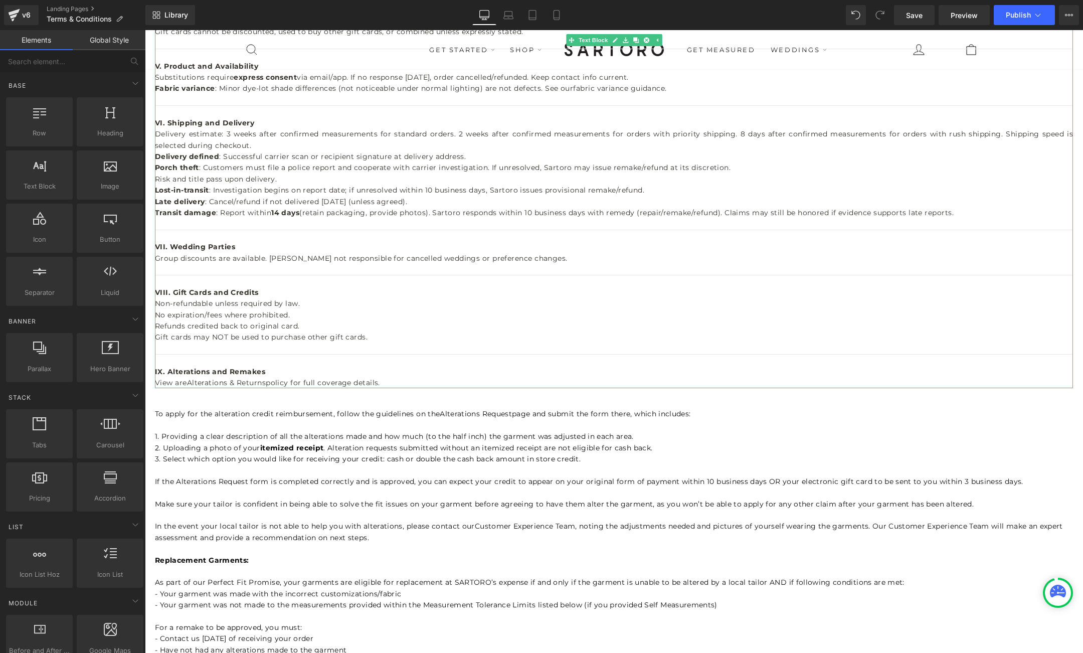
click at [390, 382] on div "View are Alterations & Returns policy for full coverage details." at bounding box center [614, 382] width 918 height 11
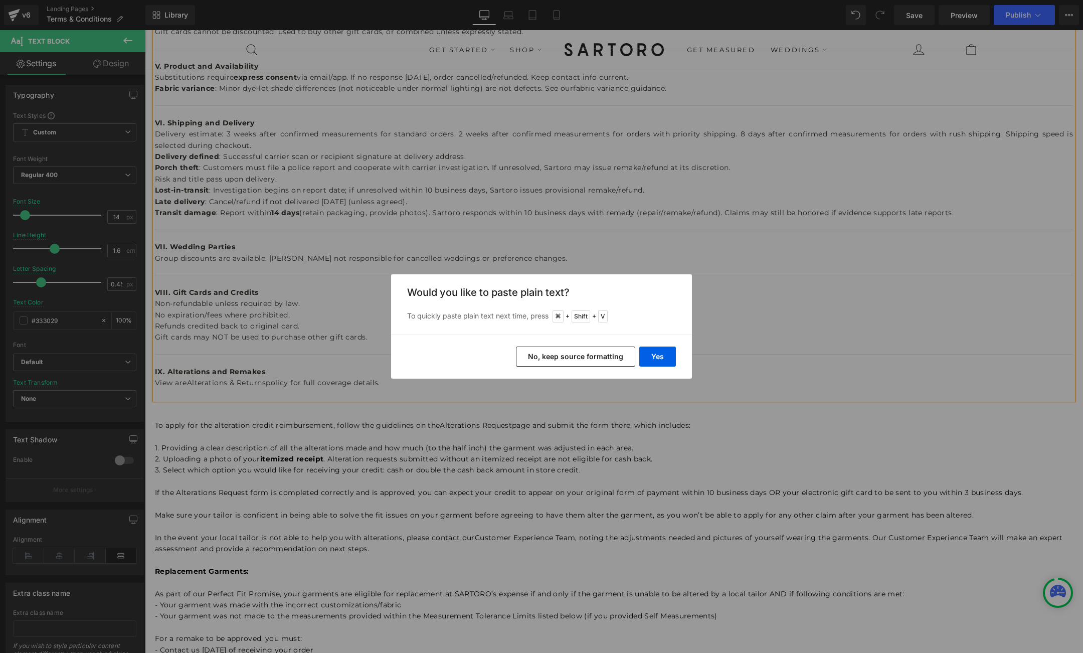
click at [607, 359] on button "No, keep source formatting" at bounding box center [575, 357] width 119 height 20
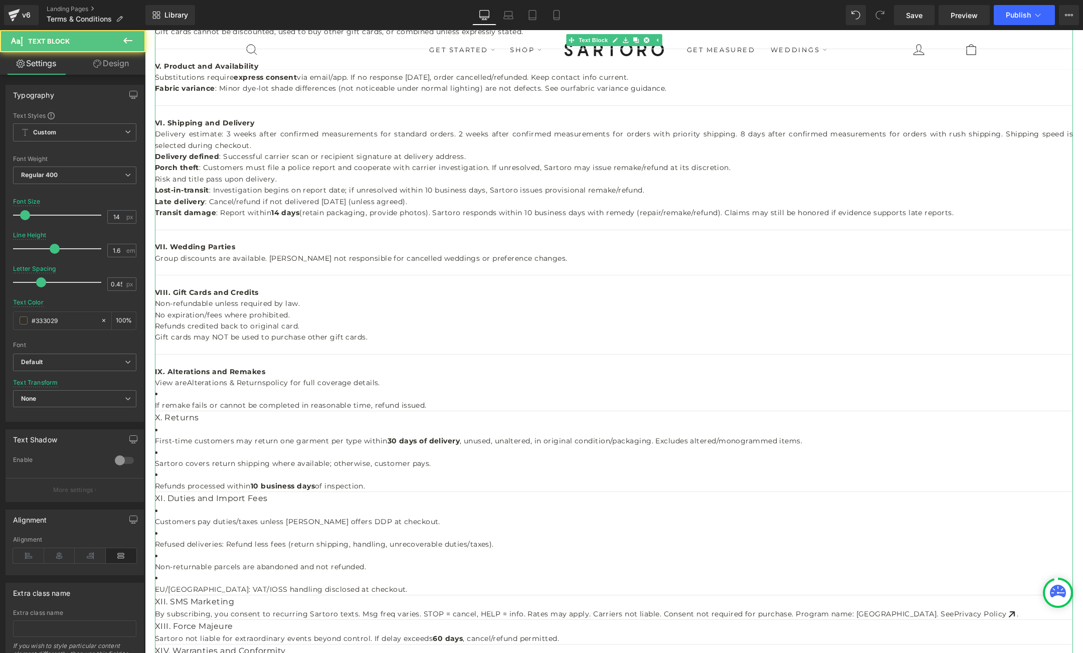
click at [168, 397] on li "If remake fails or cannot be completed in reasonable time, refund issued." at bounding box center [614, 399] width 918 height 23
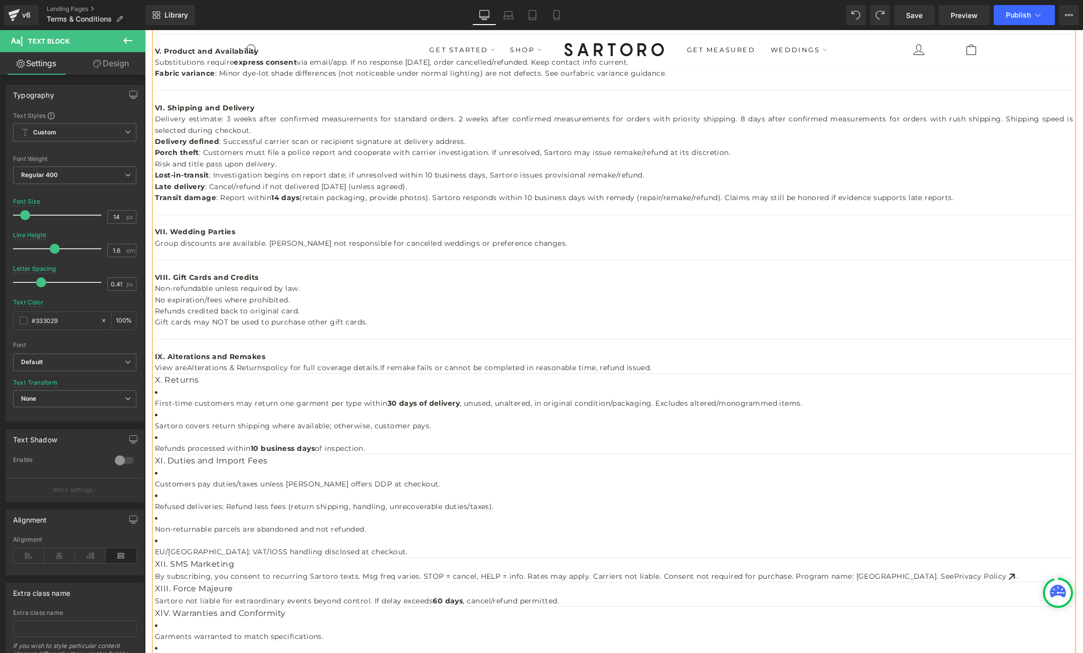
scroll to position [598, 0]
click at [659, 370] on div "View are Alterations & Returns policy for full coverage details. If remake fail…" at bounding box center [614, 370] width 918 height 11
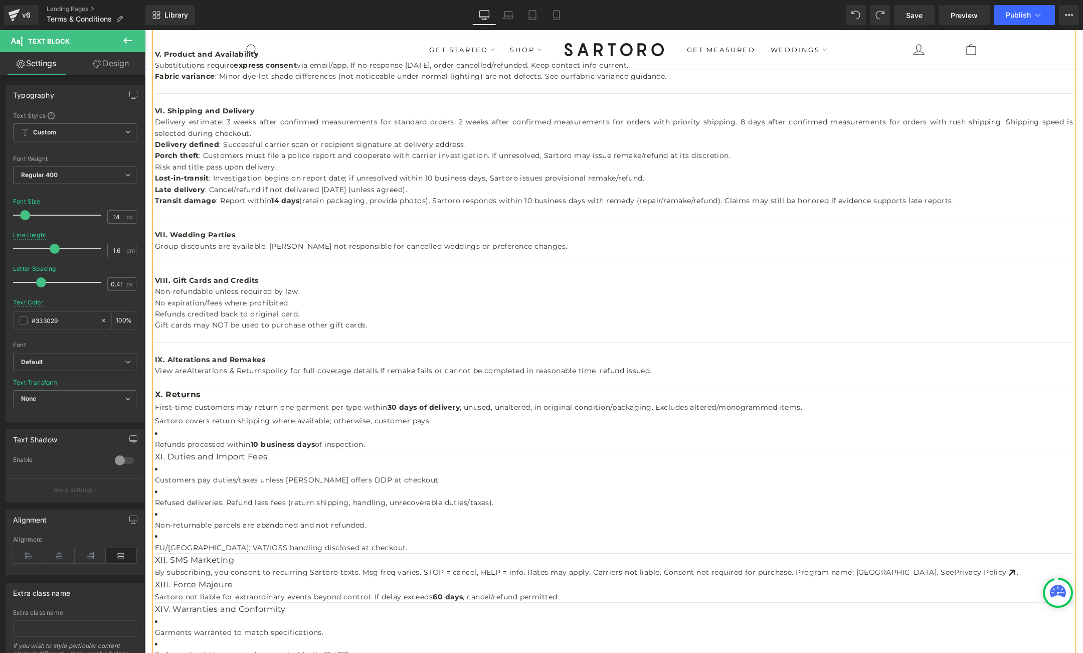
click at [394, 408] on strong "30 days of delivery" at bounding box center [424, 407] width 73 height 9
click at [363, 408] on span "First-time customers may return one garment per type within" at bounding box center [271, 407] width 233 height 9
click at [364, 408] on span "First-time customers may return one garment per type within" at bounding box center [271, 407] width 233 height 9
click at [547, 407] on span ", unused, unaltered, in original condition/packaging. Excludes altered/monogram…" at bounding box center [714, 407] width 343 height 9
click at [543, 410] on span ", and then returning garments unused, unaltered, in original condition/packagin…" at bounding box center [770, 407] width 454 height 9
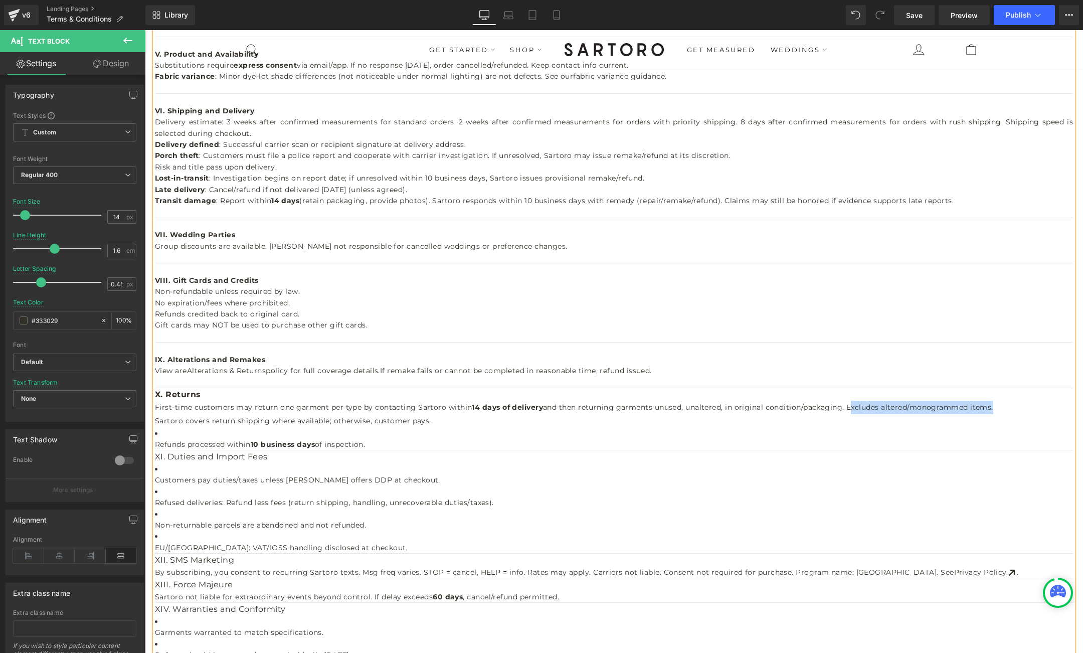
drag, startPoint x: 848, startPoint y: 408, endPoint x: 994, endPoint y: 411, distance: 146.0
click at [994, 411] on span "and then returning garments unused, unaltered, in original condition/packaging.…" at bounding box center [768, 407] width 450 height 9
click at [1016, 408] on h2 "First-time customers may return one garment per type by contacting Sartoro with…" at bounding box center [614, 408] width 918 height 14
click at [435, 419] on h2 "Sartoro covers return shipping where available; otherwise, customer pays." at bounding box center [614, 421] width 918 height 14
click at [156, 442] on p "Refunds processed within 10 business days of inspection." at bounding box center [614, 444] width 918 height 11
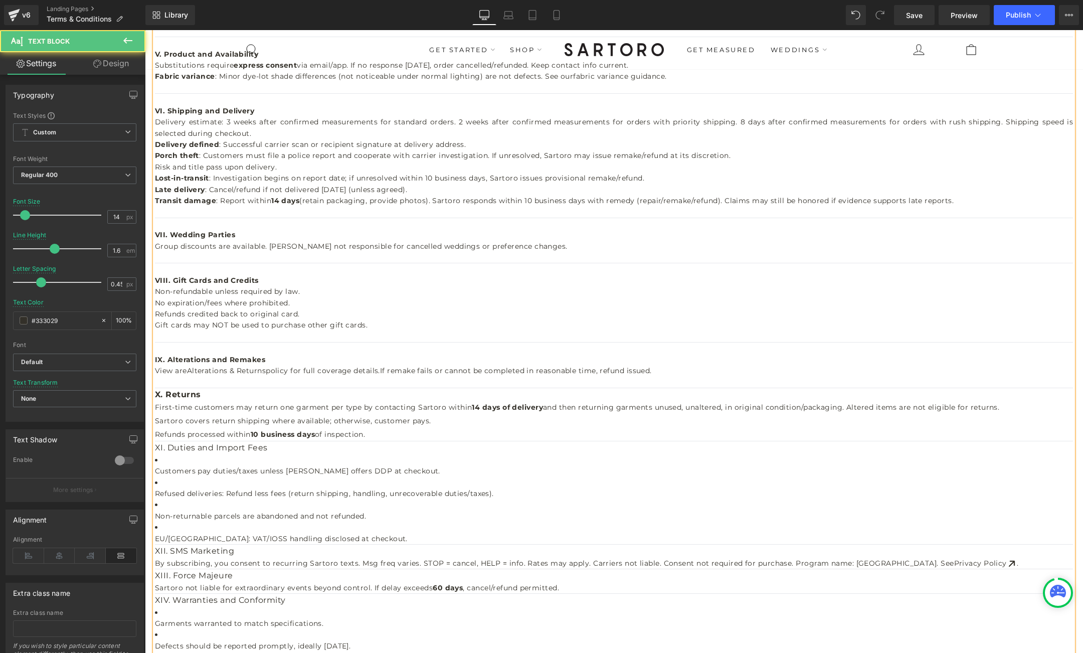
click at [383, 430] on h2 "Refunds processed within 10 business days of inspection." at bounding box center [614, 435] width 918 height 14
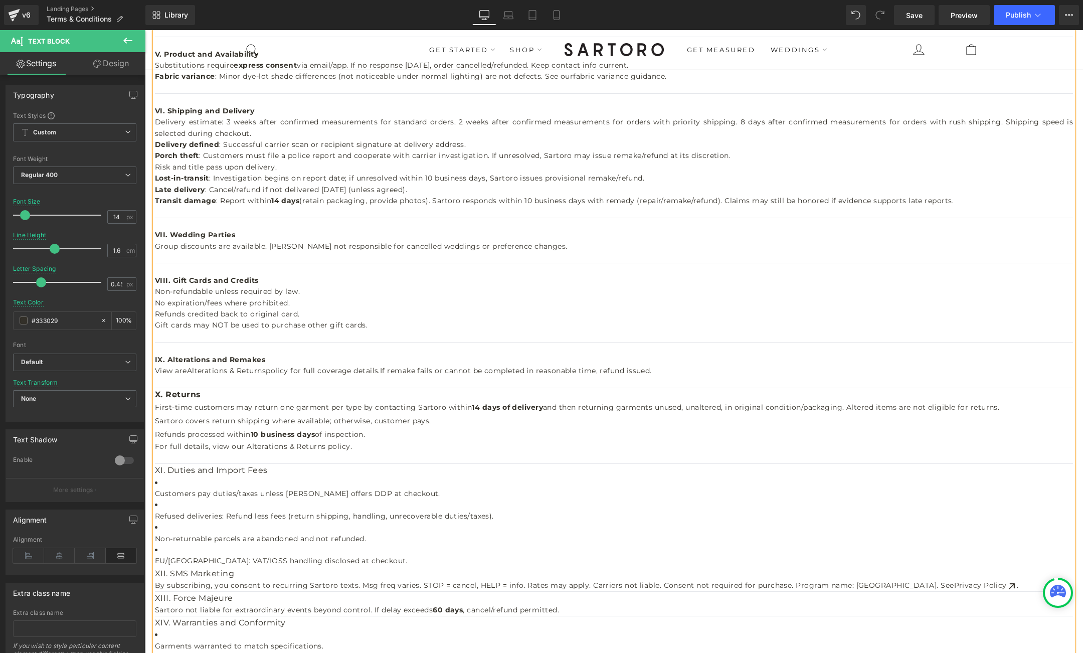
click at [181, 370] on span "View are Alterations & Returns policy for full coverage details." at bounding box center [267, 370] width 225 height 9
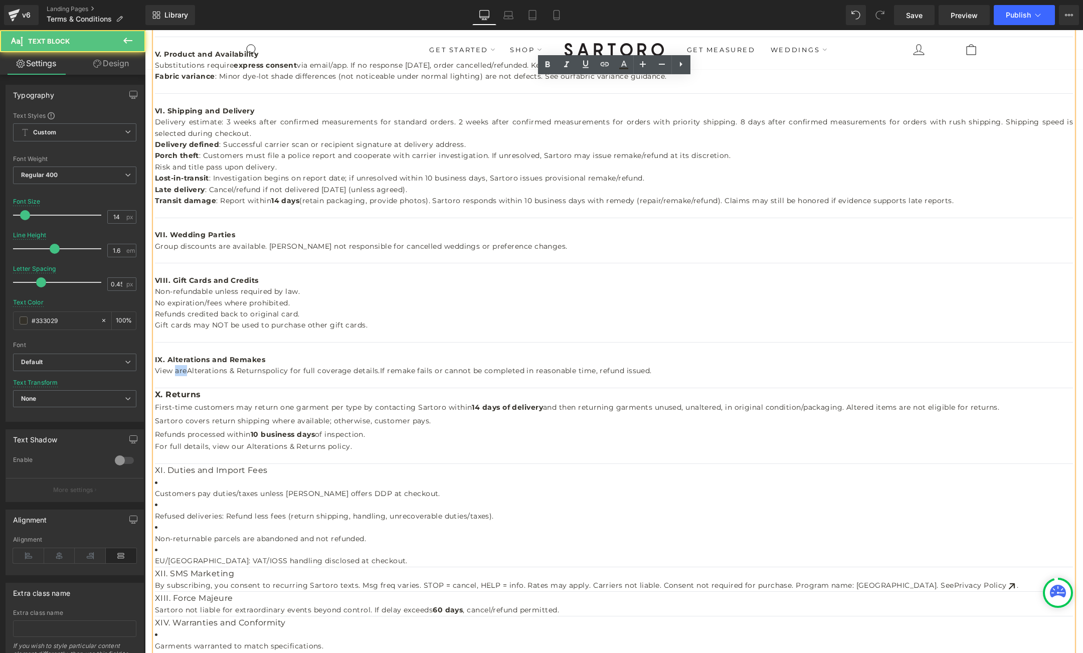
click at [181, 370] on span "View are Alterations & Returns policy for full coverage details." at bounding box center [267, 370] width 225 height 9
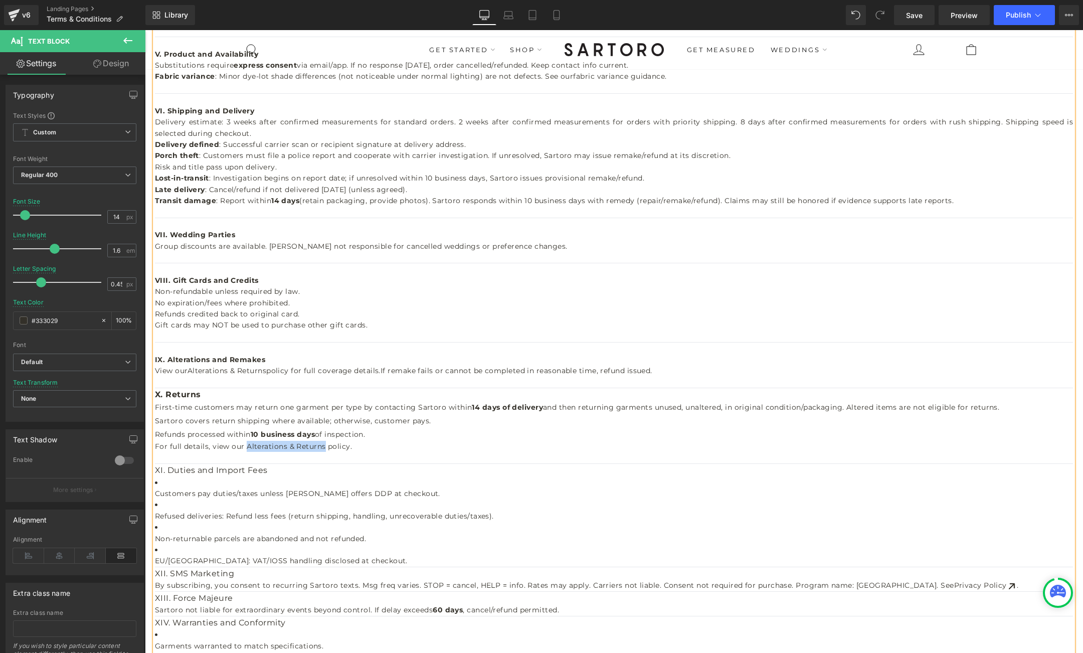
drag, startPoint x: 247, startPoint y: 444, endPoint x: 322, endPoint y: 444, distance: 75.7
click at [322, 444] on span "For full details, view our Alterations & Returns policy." at bounding box center [253, 446] width 197 height 9
click at [608, 61] on icon at bounding box center [605, 64] width 12 height 12
click at [287, 467] on input "text" at bounding box center [311, 466] width 154 height 25
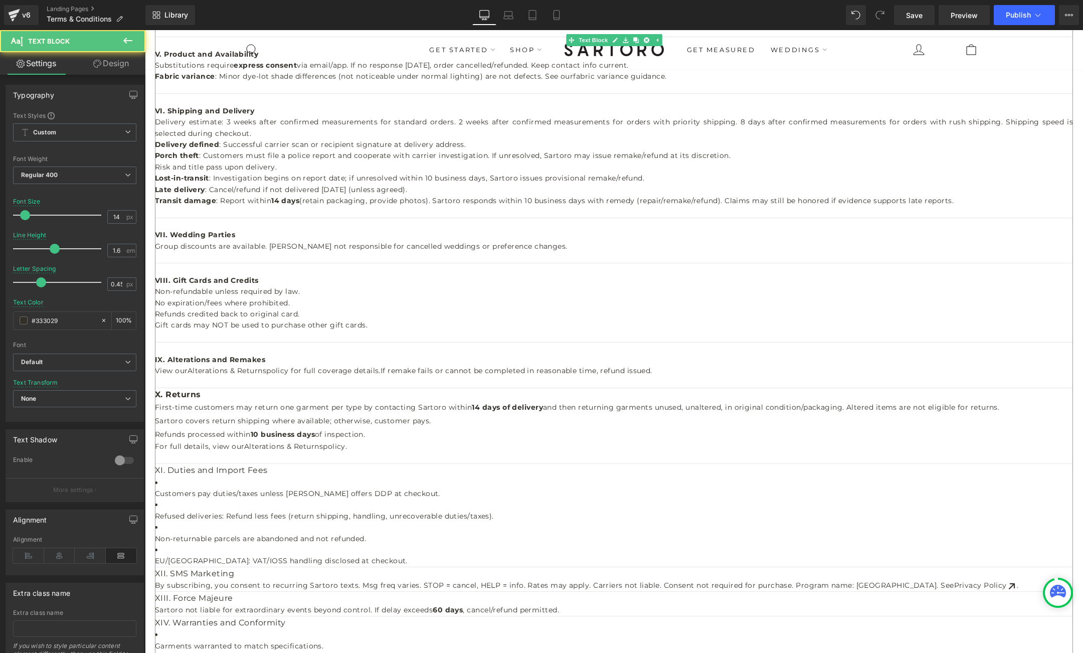
click at [281, 447] on span "For full details, view our Alterations & Returns policy." at bounding box center [251, 446] width 192 height 9
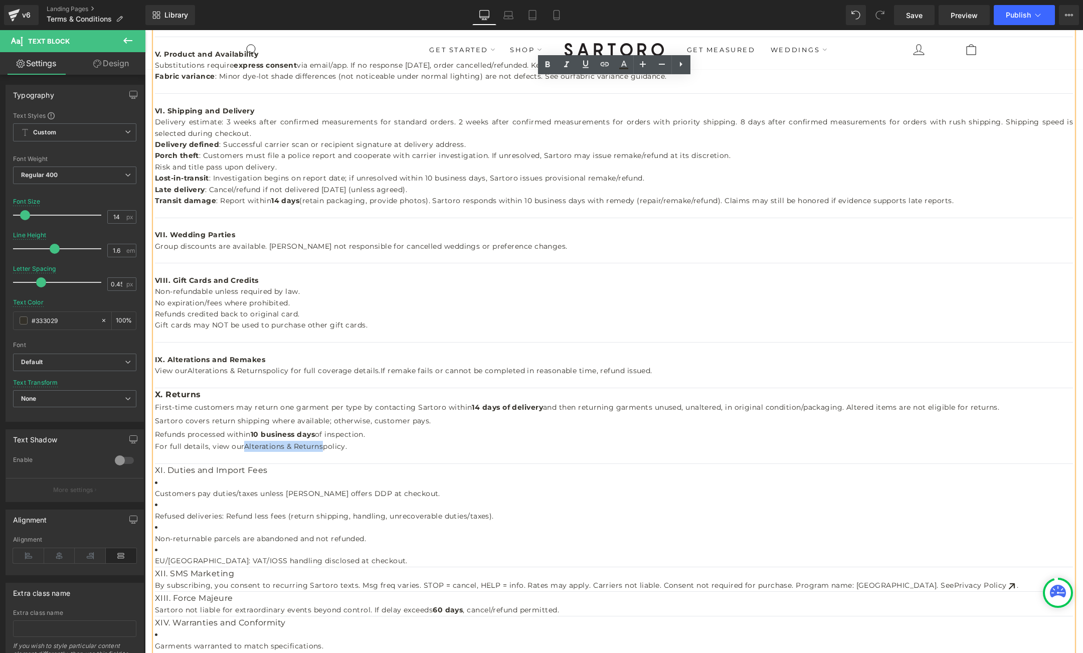
drag, startPoint x: 322, startPoint y: 446, endPoint x: 246, endPoint y: 448, distance: 76.8
click at [246, 448] on span "For full details, view our Alterations & Returns policy." at bounding box center [251, 446] width 192 height 9
click at [605, 64] on icon at bounding box center [605, 64] width 12 height 12
click at [339, 460] on input "text" at bounding box center [311, 466] width 154 height 25
paste input "https://sartoro.co/pages/alterations-returns"
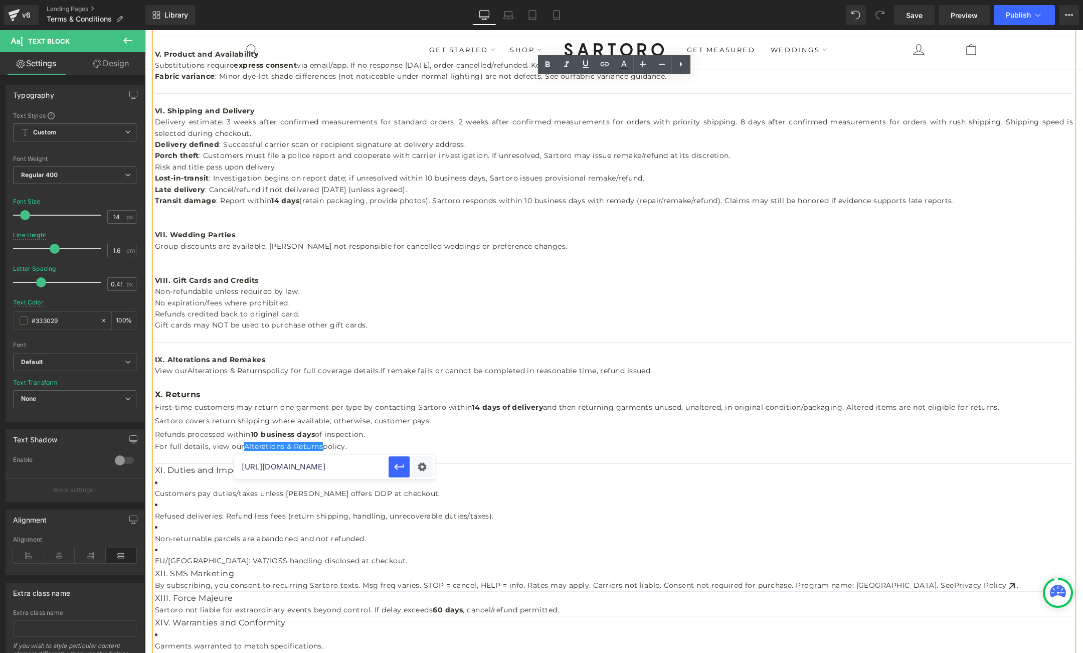
scroll to position [0, 22]
type input "https://sartoro.co/pages/alterations-returns"
click at [0, 0] on icon "button" at bounding box center [0, 0] width 0 height 0
click at [623, 65] on icon at bounding box center [624, 64] width 6 height 6
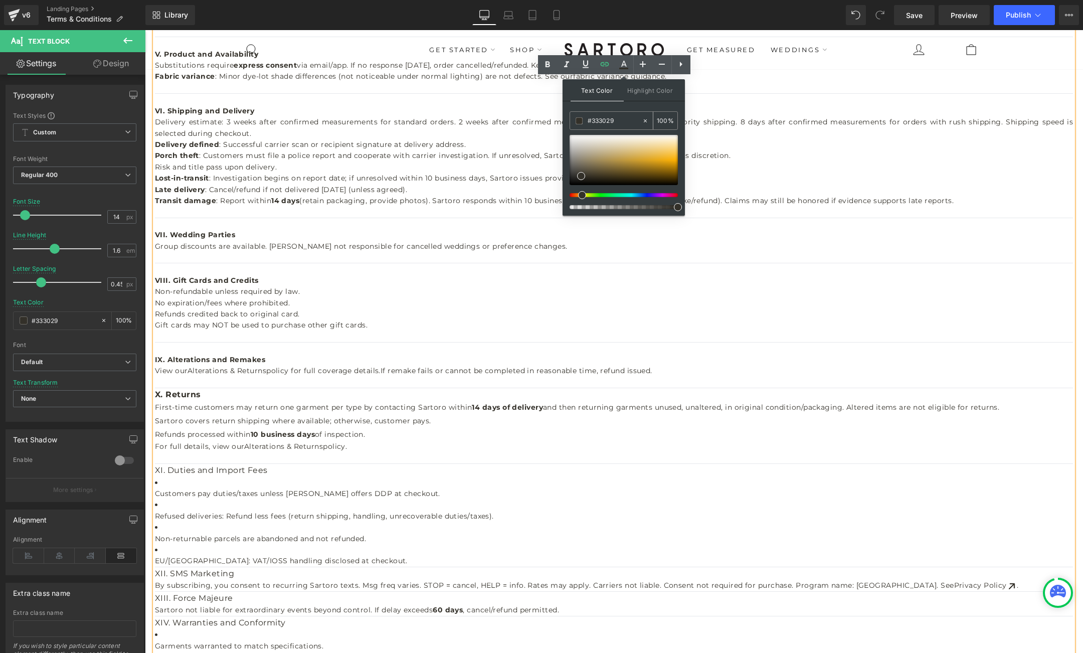
click at [0, 0] on input "#333029" at bounding box center [0, 0] width 0 height 0
type input "#0"
type input "0"
type input "#008"
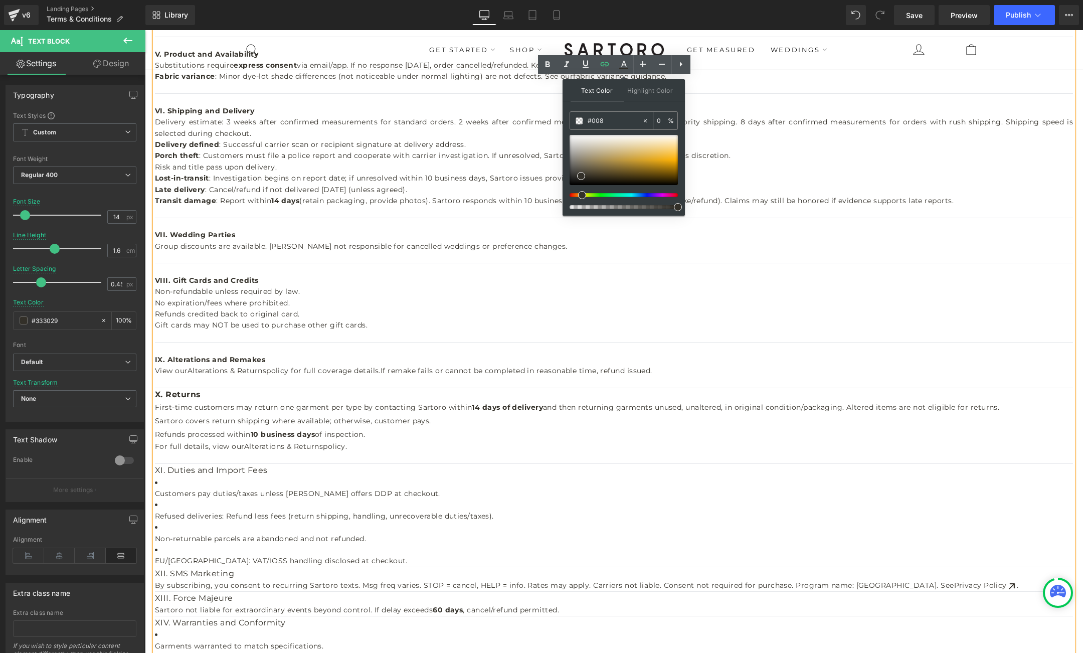
type input "100"
type input "#00827"
type input "0"
type input "#008272"
type input "100"
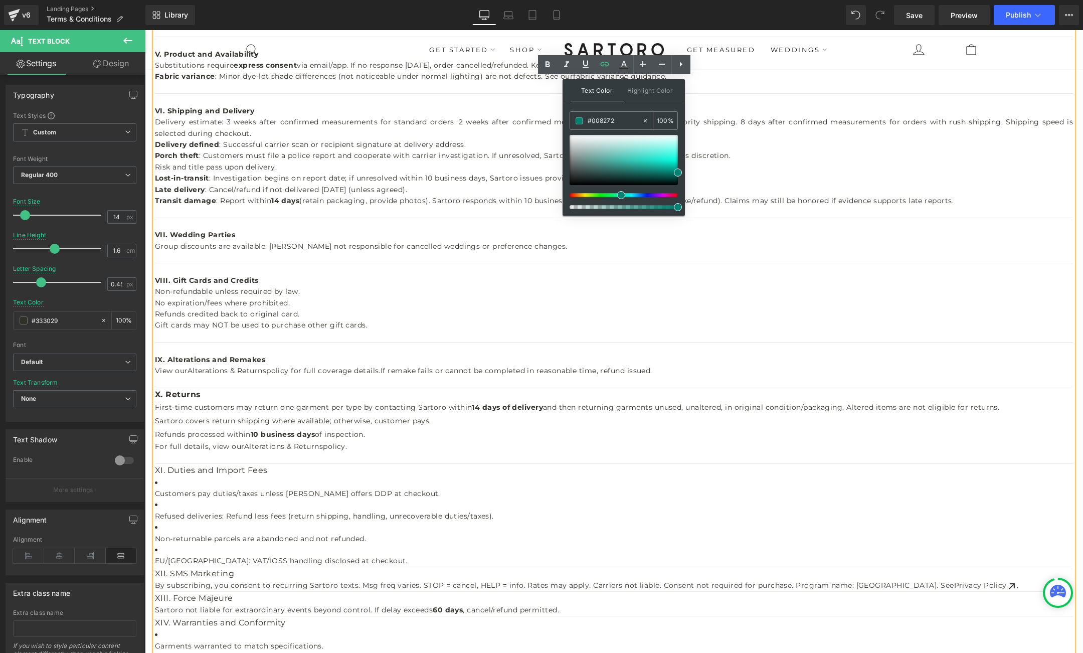
type input "#008272"
click at [579, 124] on div "#008272" at bounding box center [606, 121] width 72 height 18
click at [568, 124] on div "Text Color Highlight Color rgb(0, 130, 114) #008272 100 % transparent transpare…" at bounding box center [624, 147] width 122 height 136
click at [0, 0] on span at bounding box center [0, 0] width 0 height 0
drag, startPoint x: 677, startPoint y: 207, endPoint x: 670, endPoint y: 207, distance: 7.0
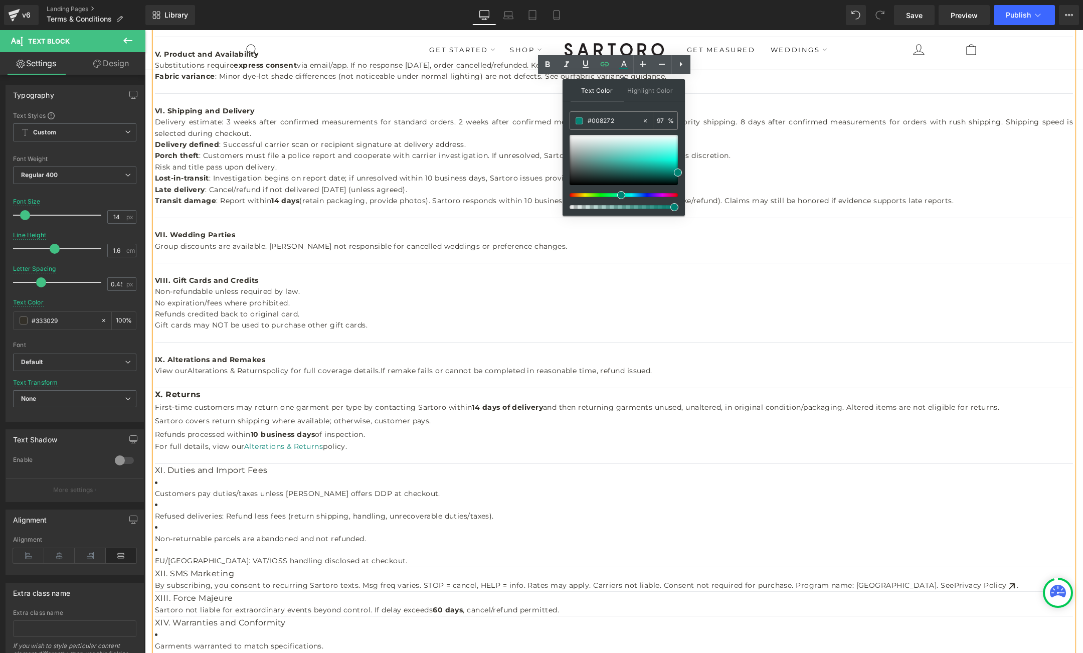
click at [0, 0] on span at bounding box center [0, 0] width 0 height 0
type input "100"
drag, startPoint x: 819, startPoint y: 236, endPoint x: 693, endPoint y: 207, distance: 129.2
click at [545, 65] on icon at bounding box center [548, 65] width 12 height 12
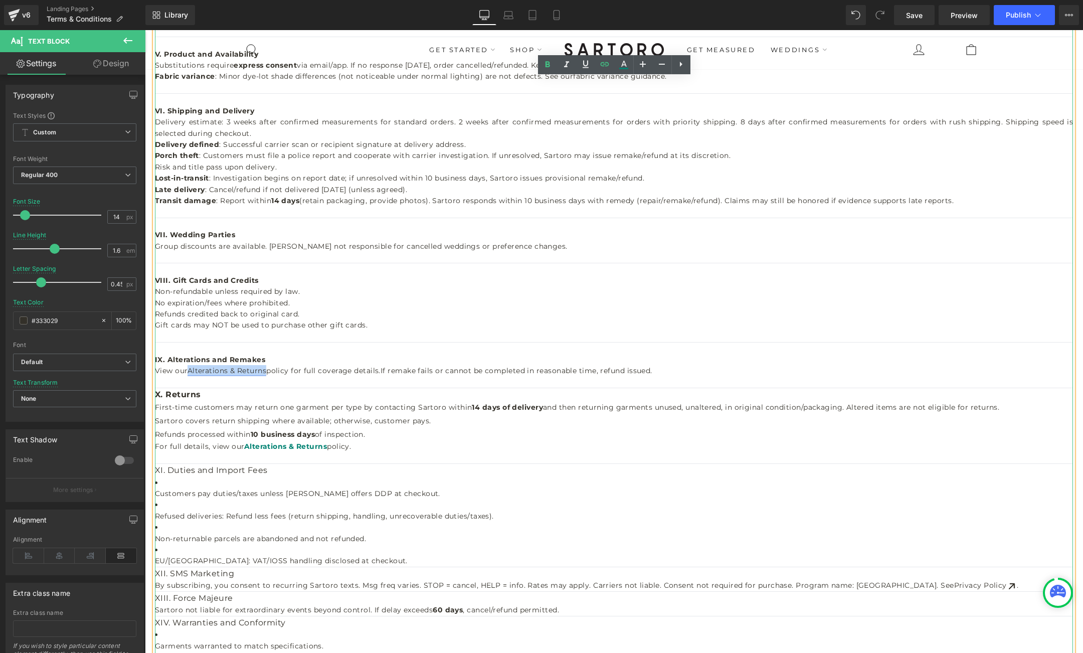
drag, startPoint x: 268, startPoint y: 370, endPoint x: 191, endPoint y: 372, distance: 77.3
click at [191, 372] on link "Alterations & Returns" at bounding box center [227, 370] width 79 height 9
click at [626, 65] on icon at bounding box center [624, 64] width 6 height 6
type input "#ffffff"
type input "100"
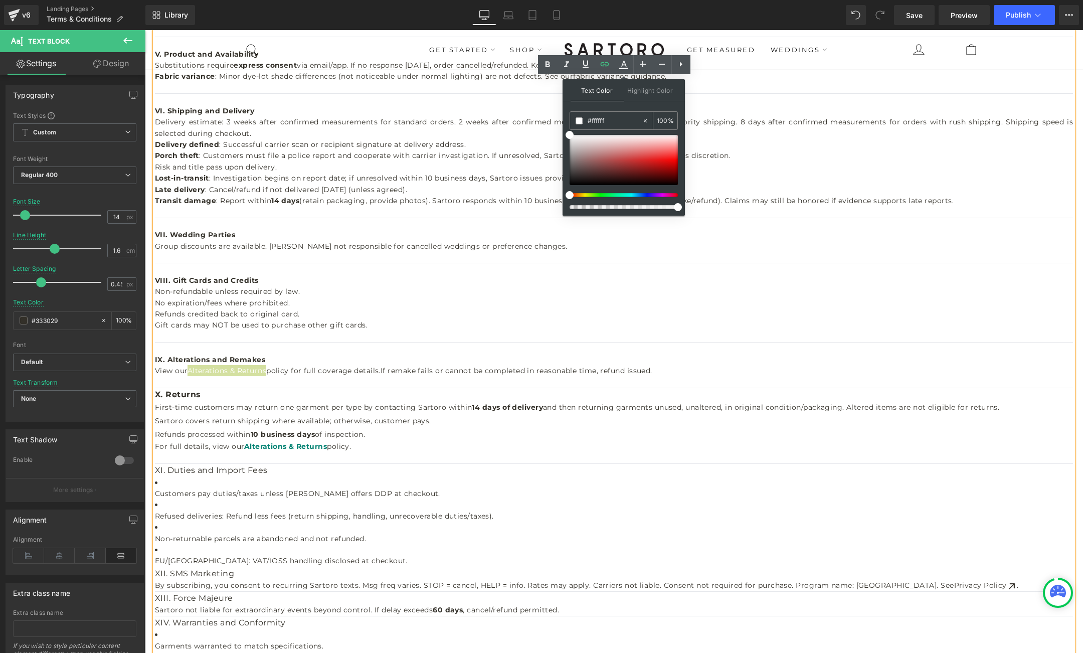
click at [0, 0] on input "#ffffff" at bounding box center [0, 0] width 0 height 0
type input "#0"
type input "0"
type input "#0082"
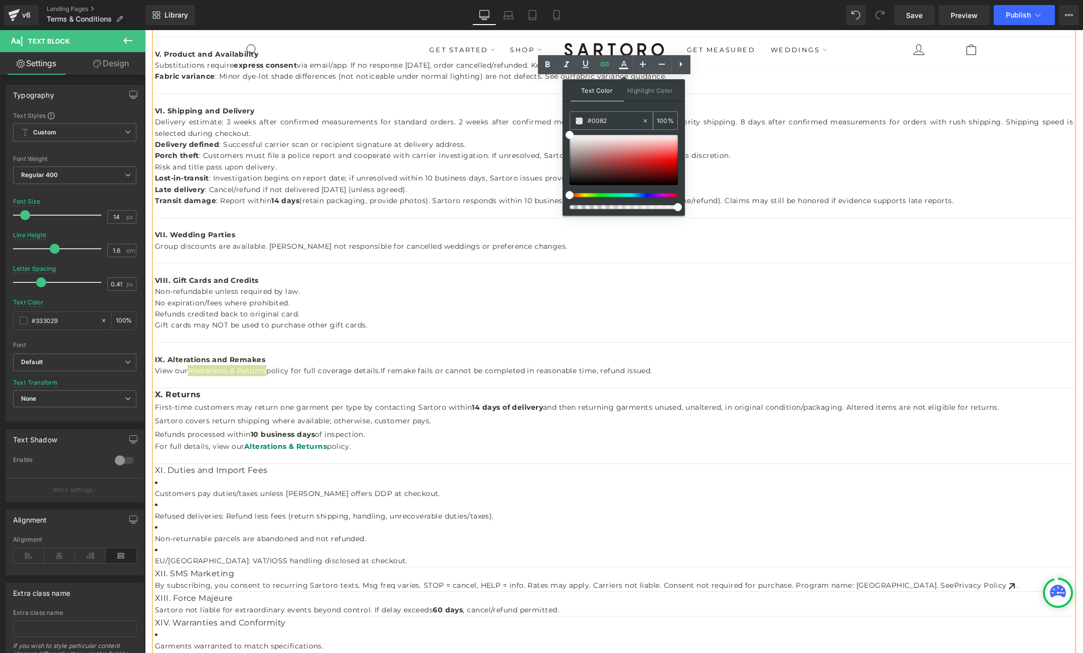
type input "13"
type input "#008272"
type input "100"
type input "#008272"
type input "100"
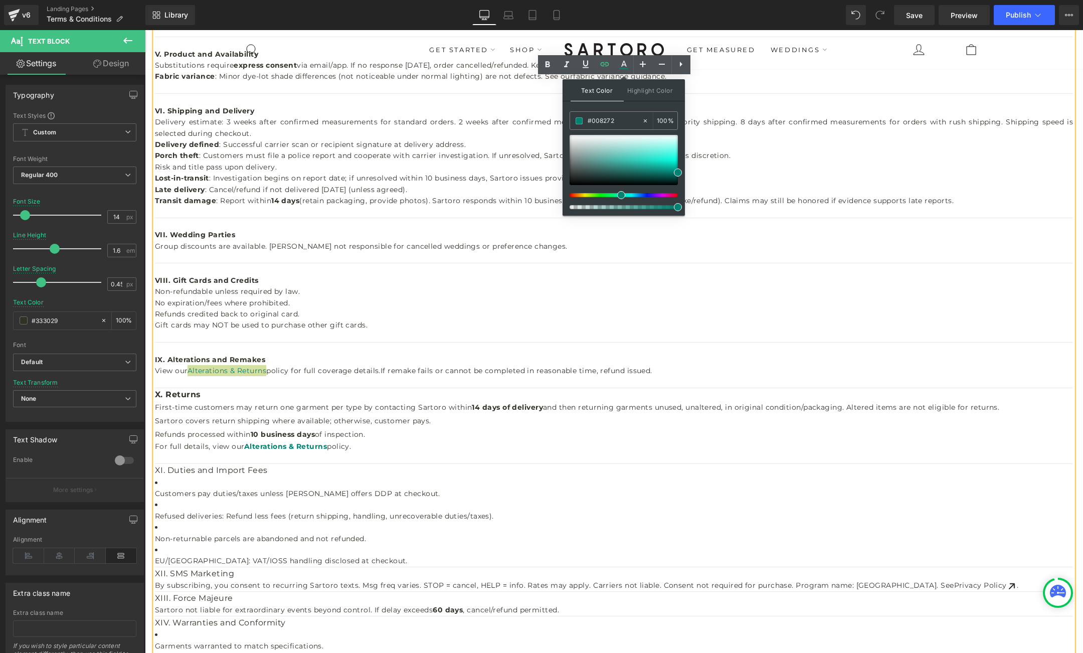
drag, startPoint x: 823, startPoint y: 238, endPoint x: 830, endPoint y: 238, distance: 6.5
click at [548, 62] on icon at bounding box center [548, 65] width 12 height 12
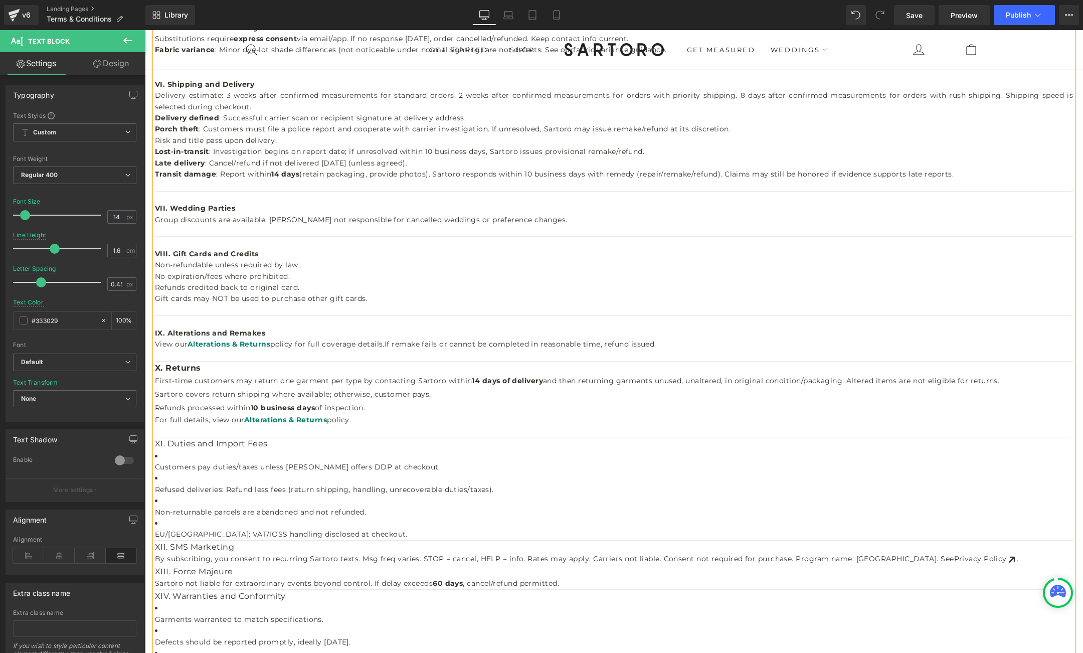
scroll to position [684, 0]
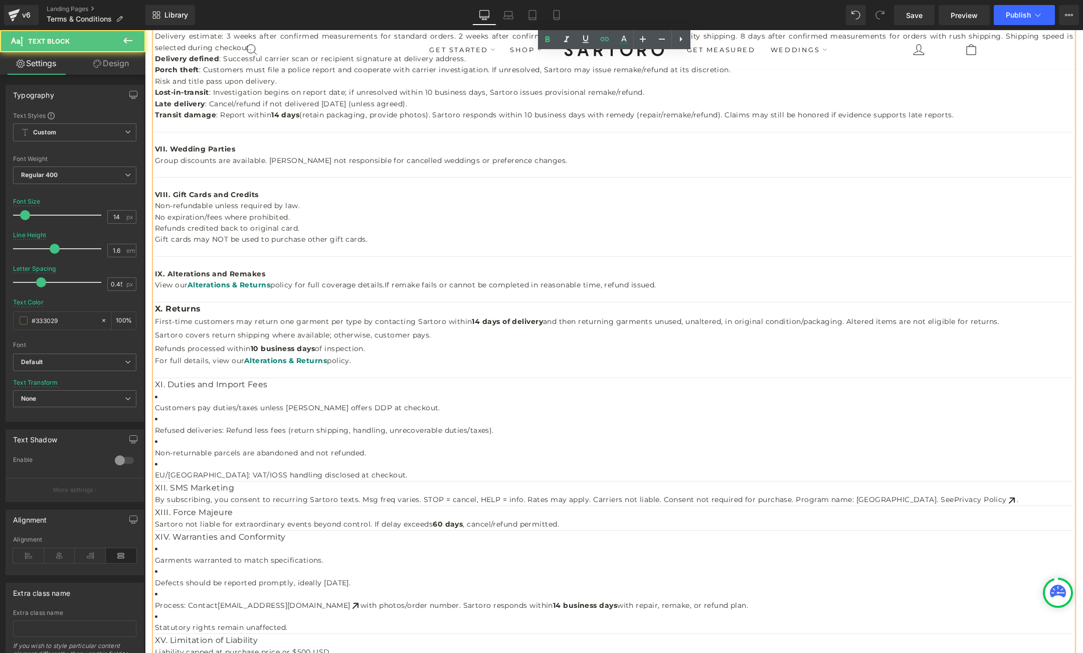
click at [253, 388] on h2 "XI. Duties and Import Fees" at bounding box center [614, 384] width 918 height 13
drag, startPoint x: 272, startPoint y: 386, endPoint x: 156, endPoint y: 384, distance: 115.9
click at [155, 384] on h2 "XI. Duties and Import Fees" at bounding box center [614, 384] width 918 height 13
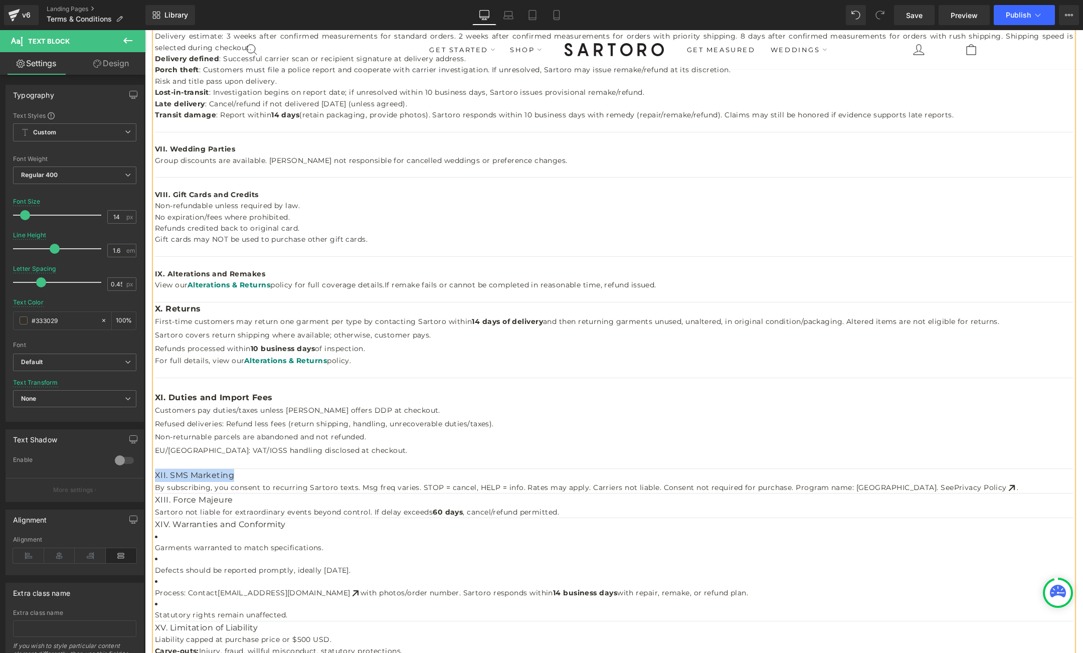
click at [234, 476] on h2 "XII. SMS Marketing" at bounding box center [614, 475] width 918 height 13
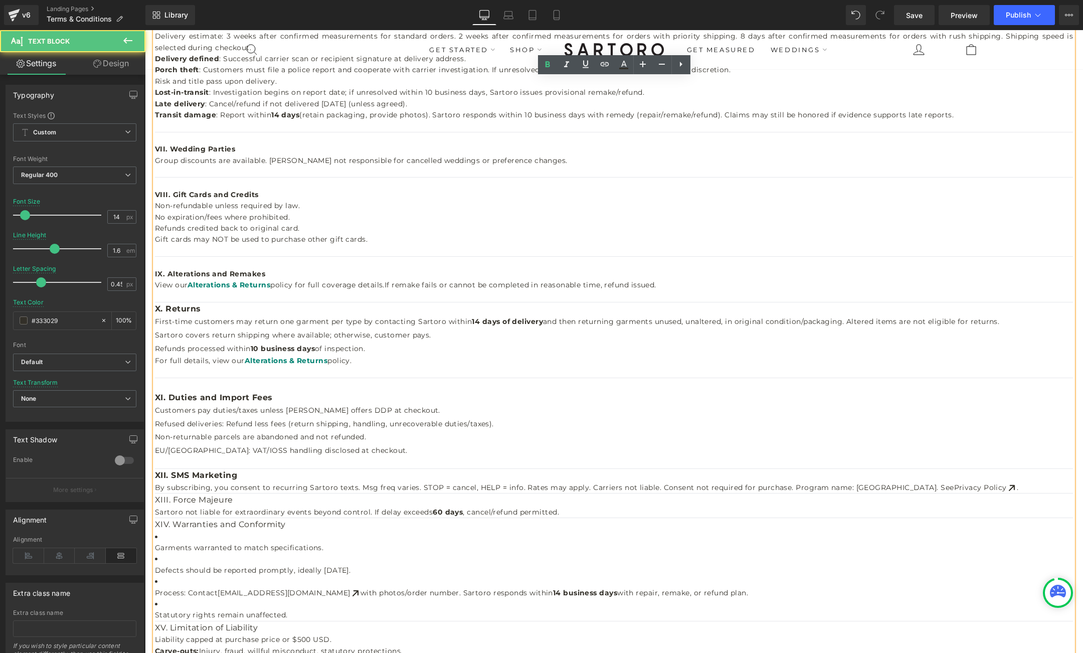
click at [157, 475] on span "XII. SMS Marketing" at bounding box center [196, 475] width 82 height 10
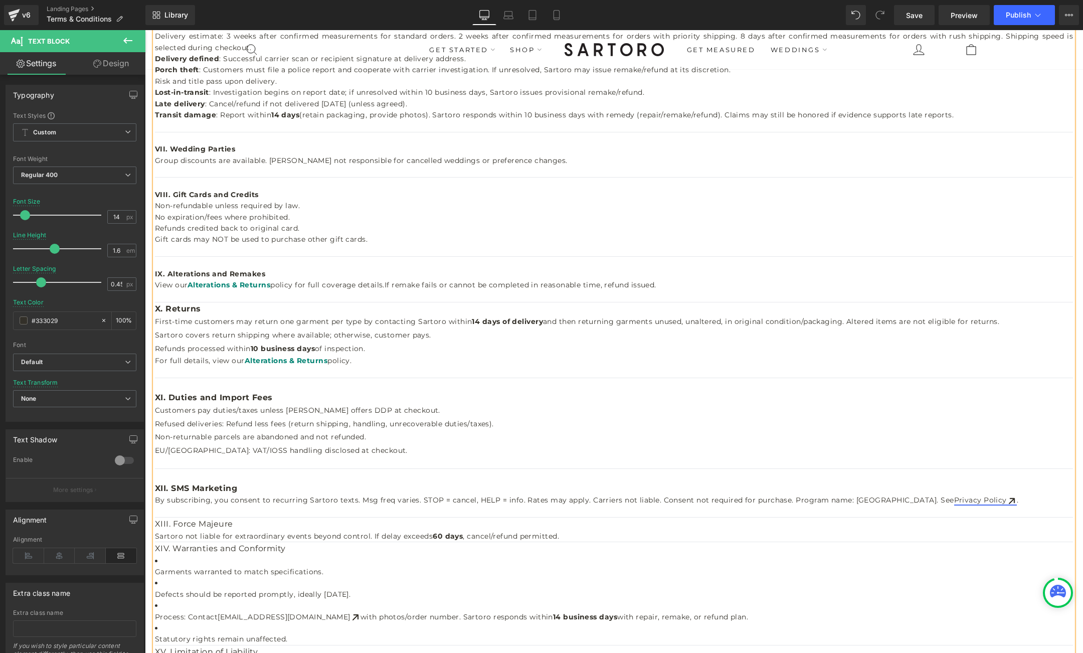
click at [954, 497] on link "Privacy Policy" at bounding box center [985, 500] width 63 height 9
click at [954, 500] on link "Privacy Policy" at bounding box center [985, 500] width 63 height 9
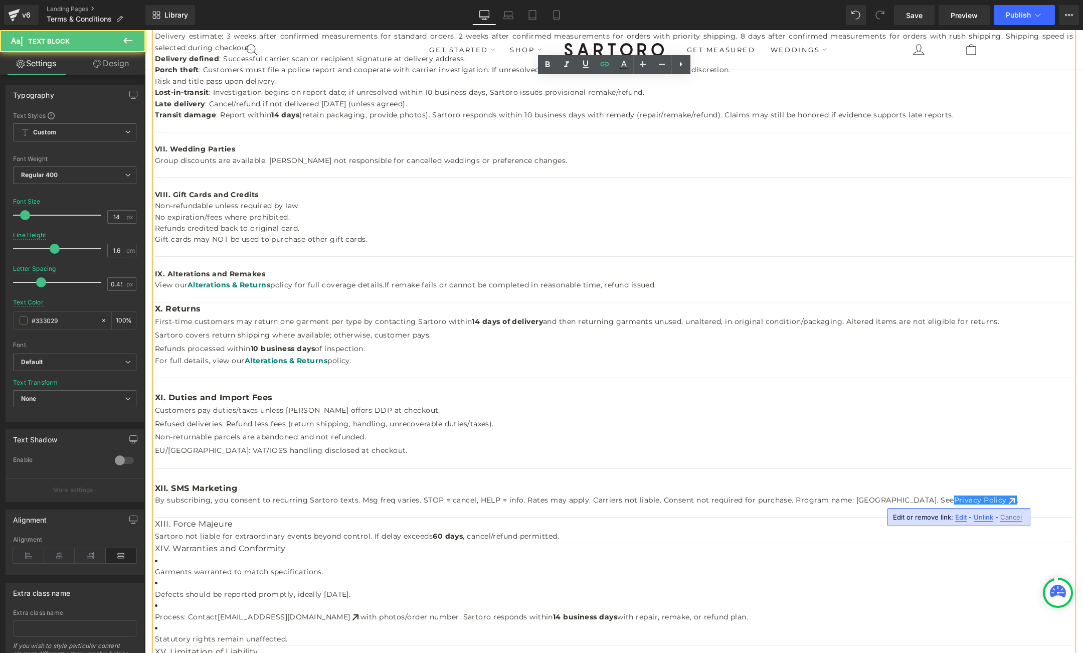
click at [958, 517] on span "Edit" at bounding box center [961, 517] width 12 height 9
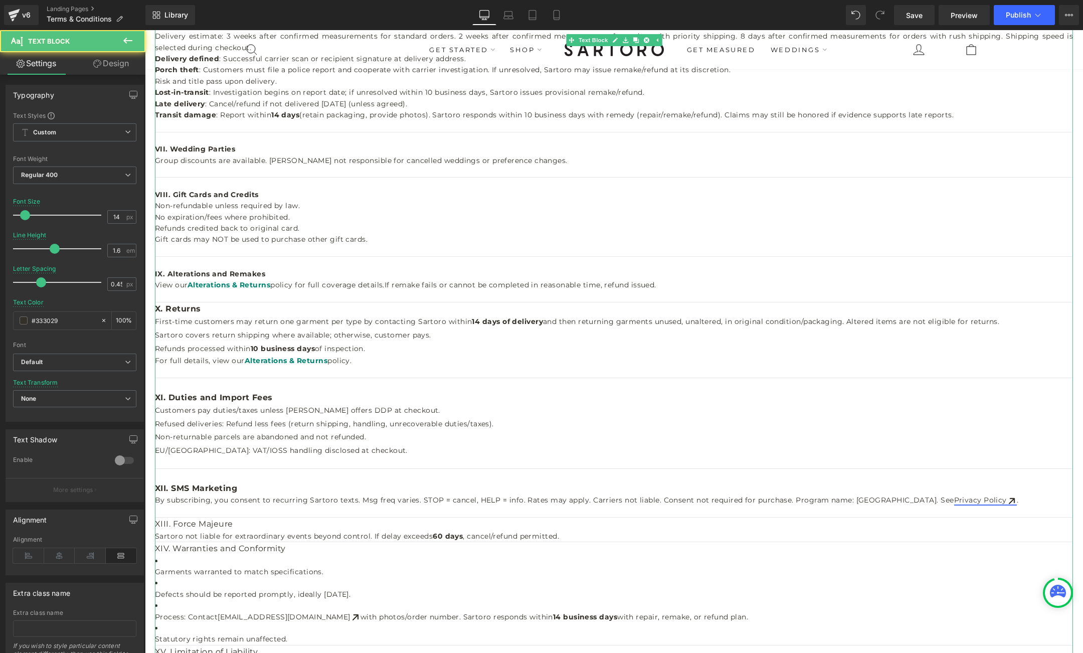
click at [954, 499] on link "Privacy Policy" at bounding box center [985, 500] width 63 height 9
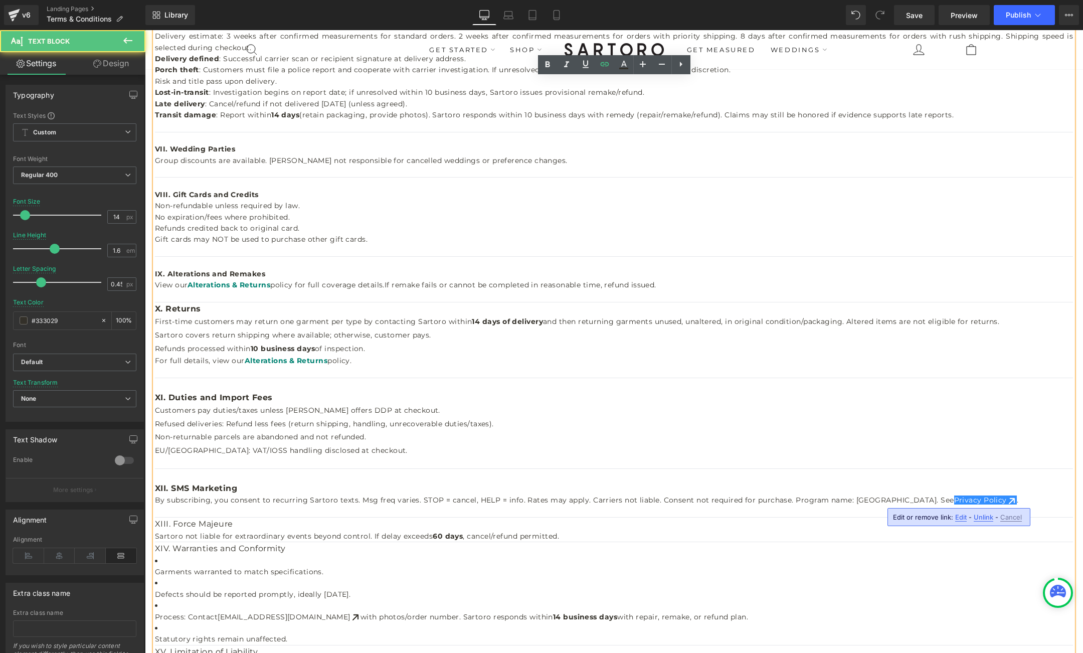
click at [957, 515] on span "Edit" at bounding box center [961, 517] width 12 height 9
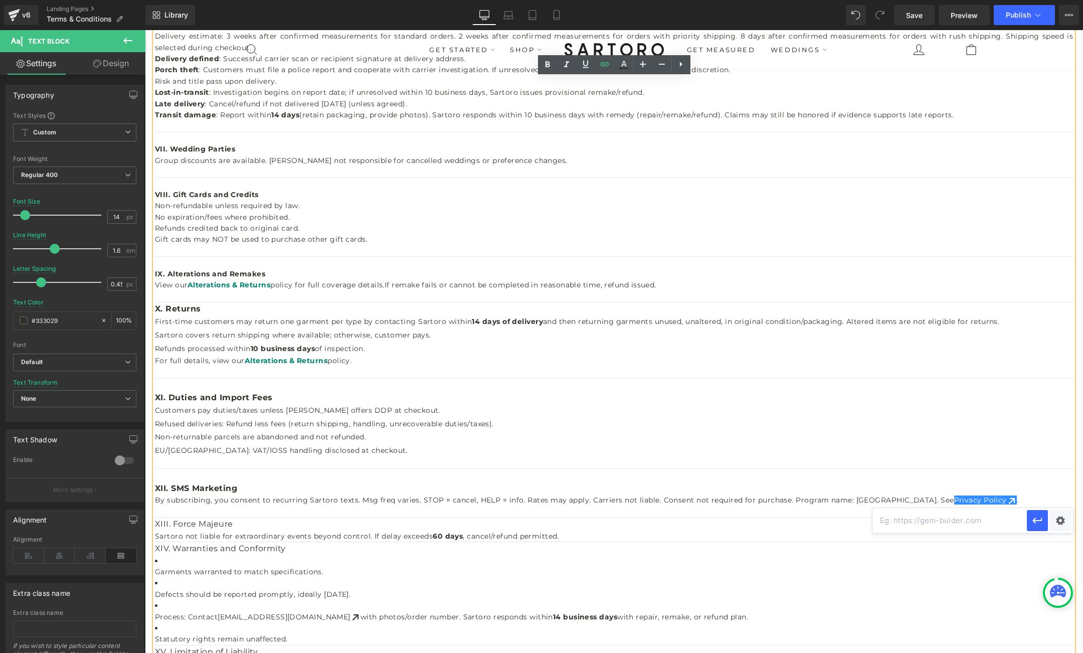
click at [945, 523] on input "text" at bounding box center [950, 520] width 154 height 25
paste input "[URL][DOMAIN_NAME]"
click at [0, 0] on icon "button" at bounding box center [0, 0] width 0 height 0
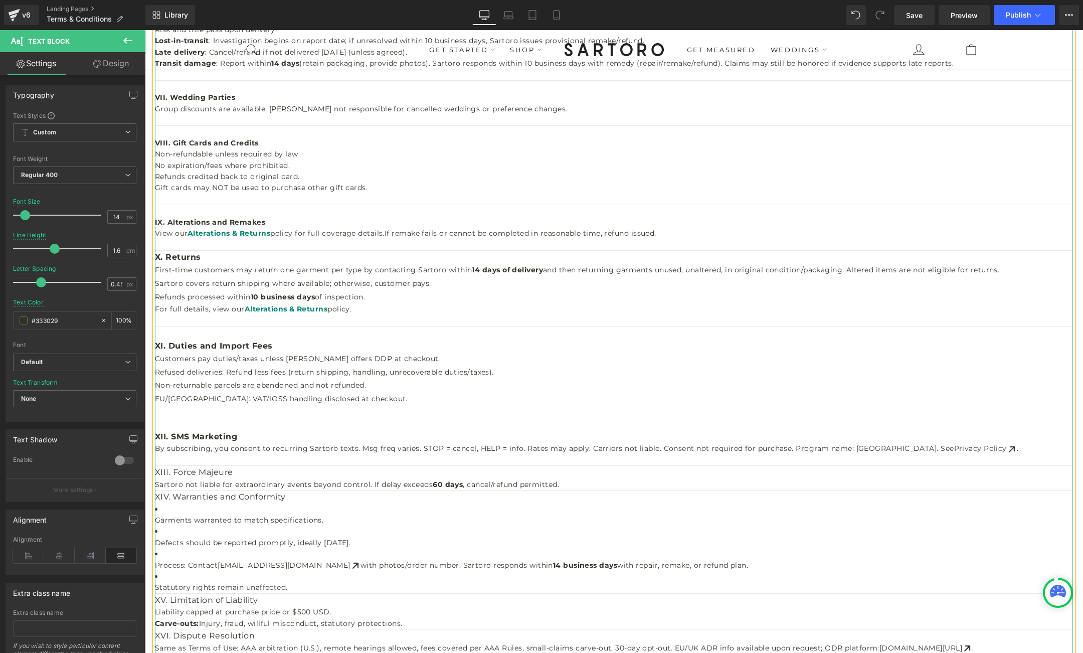
scroll to position [744, 0]
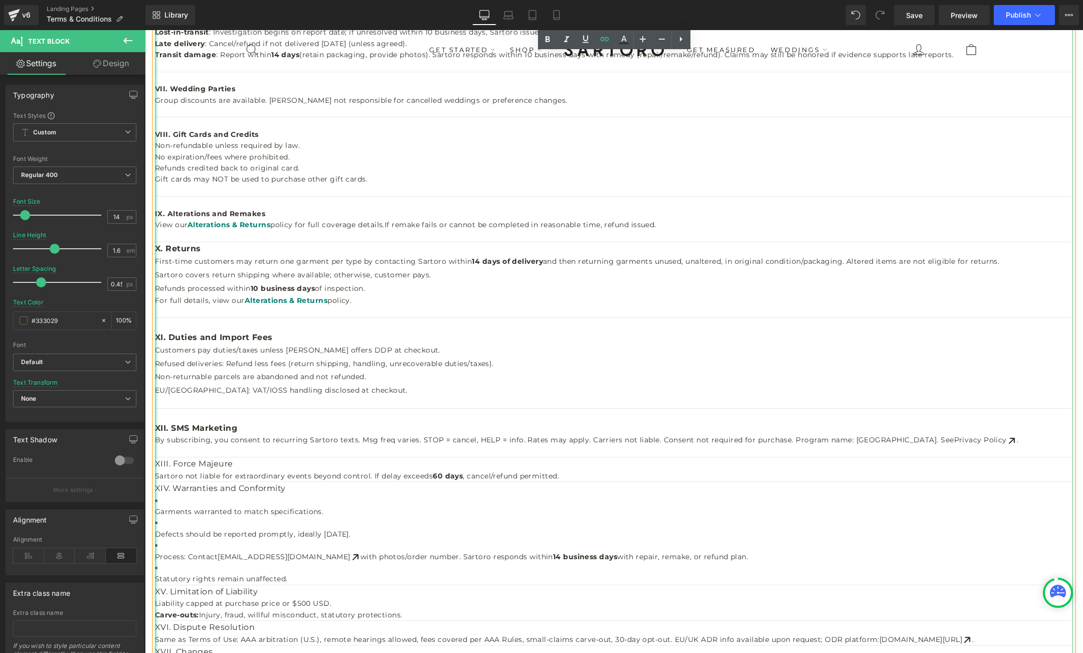
click at [155, 465] on div at bounding box center [156, 84] width 3 height 1313
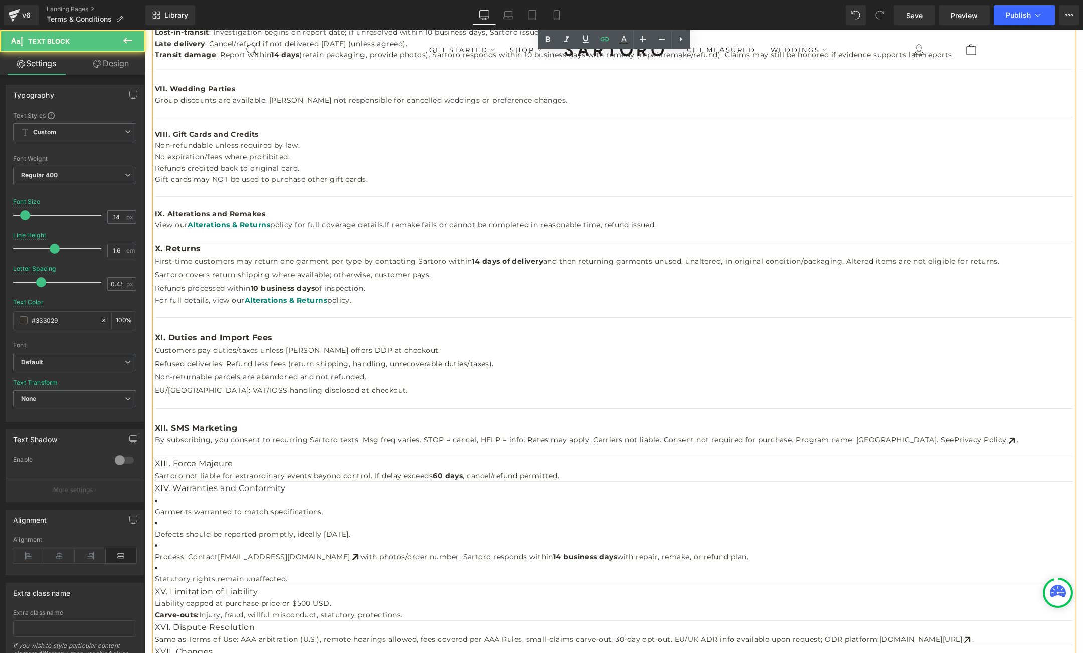
click at [159, 463] on h2 "XIII. Force Majeure" at bounding box center [614, 463] width 918 height 13
drag, startPoint x: 157, startPoint y: 463, endPoint x: 241, endPoint y: 467, distance: 83.8
click at [241, 467] on h2 "XIII. Force Majeure" at bounding box center [614, 463] width 918 height 13
click at [156, 462] on span "XIII. Force Majeure" at bounding box center [196, 464] width 82 height 10
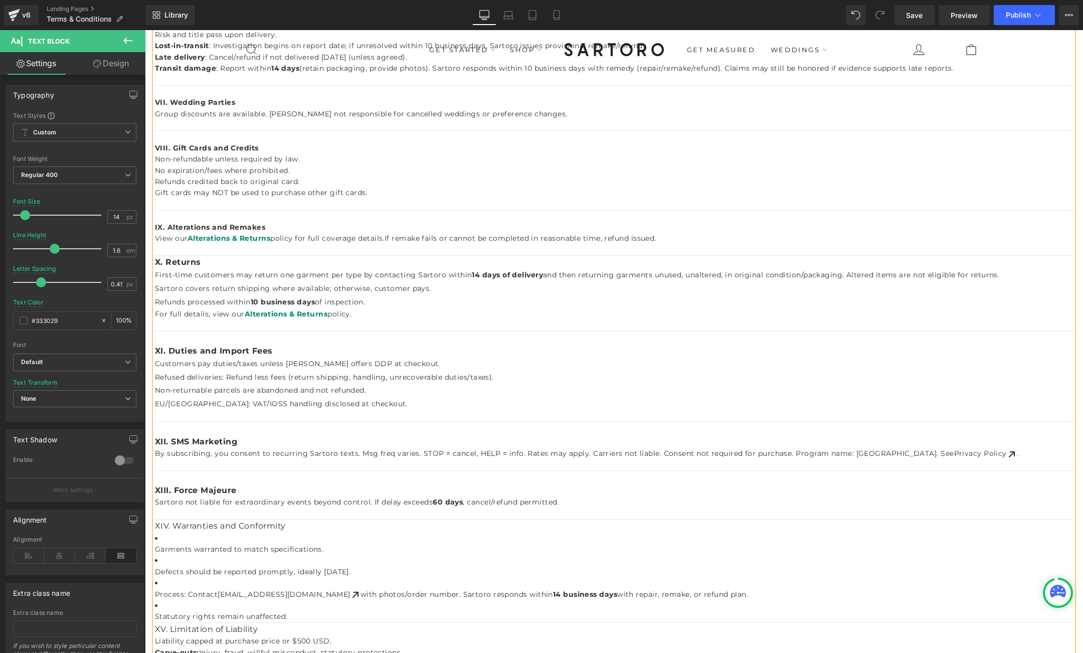
scroll to position [723, 0]
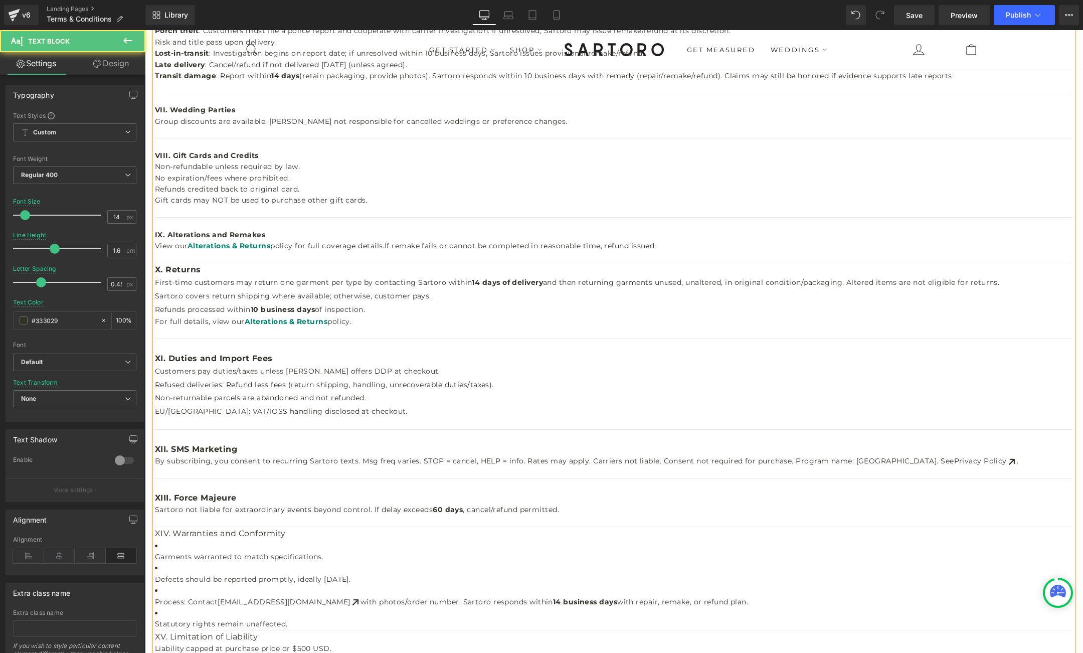
click at [843, 281] on span "and then returning garments unused, unaltered, in original condition/packaging.…" at bounding box center [771, 282] width 456 height 9
click at [847, 283] on span "and then returning garments unused, unaltered, in original condition/packaging …" at bounding box center [772, 282] width 459 height 9
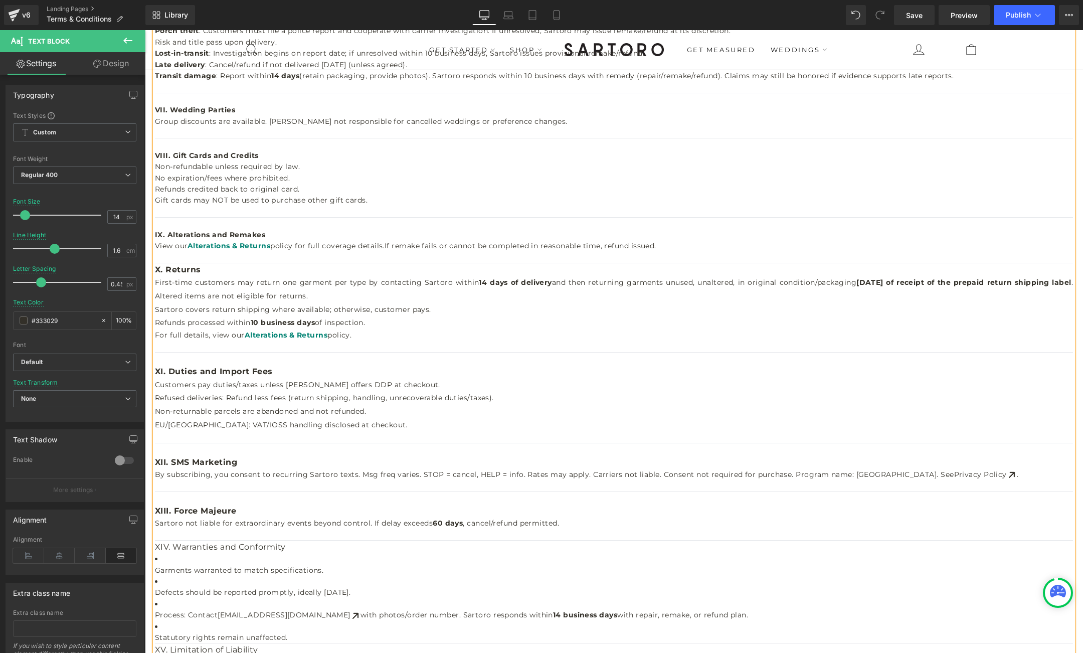
click at [180, 294] on span "and then returning garments unused, unaltered, in original condition/packaging …" at bounding box center [614, 289] width 918 height 23
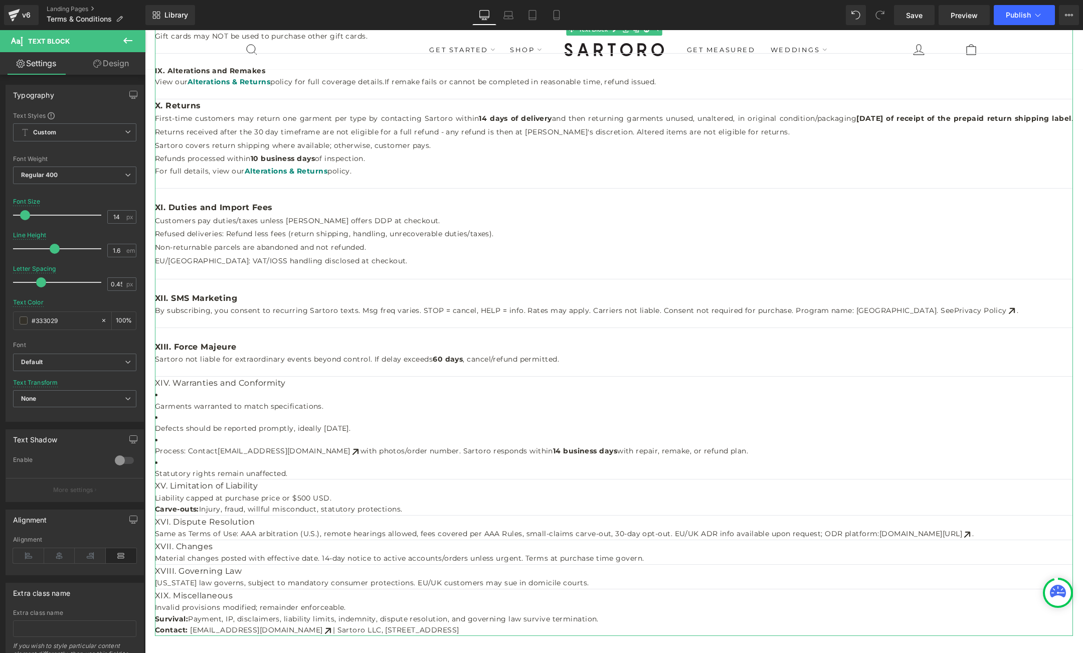
scroll to position [898, 0]
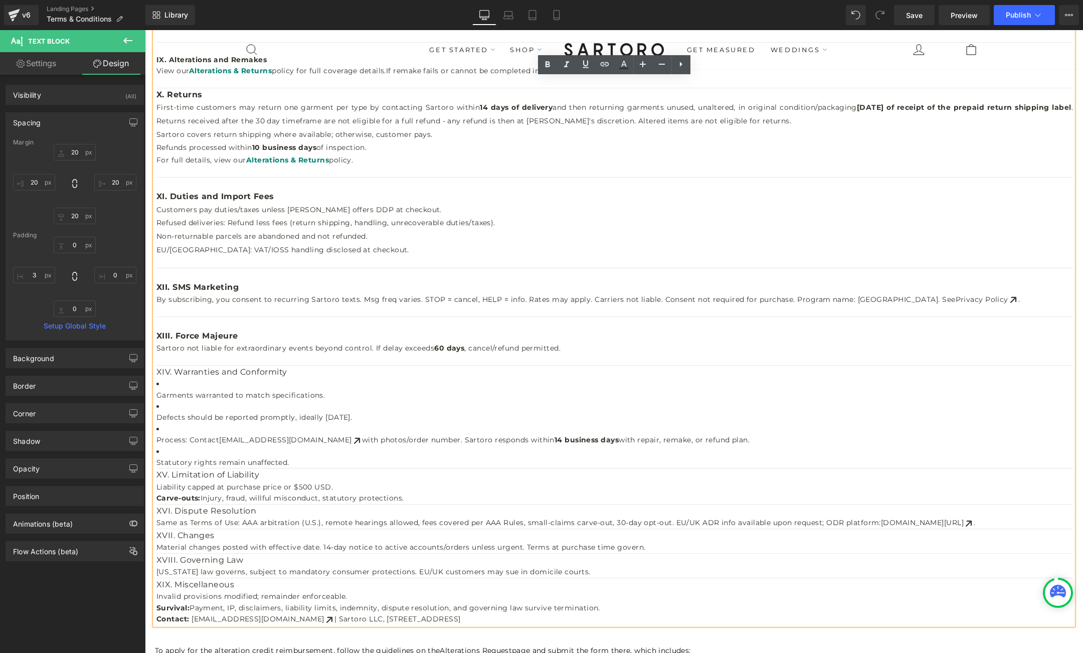
click at [161, 371] on h2 "XIV. Warranties and Conformity" at bounding box center [614, 372] width 917 height 13
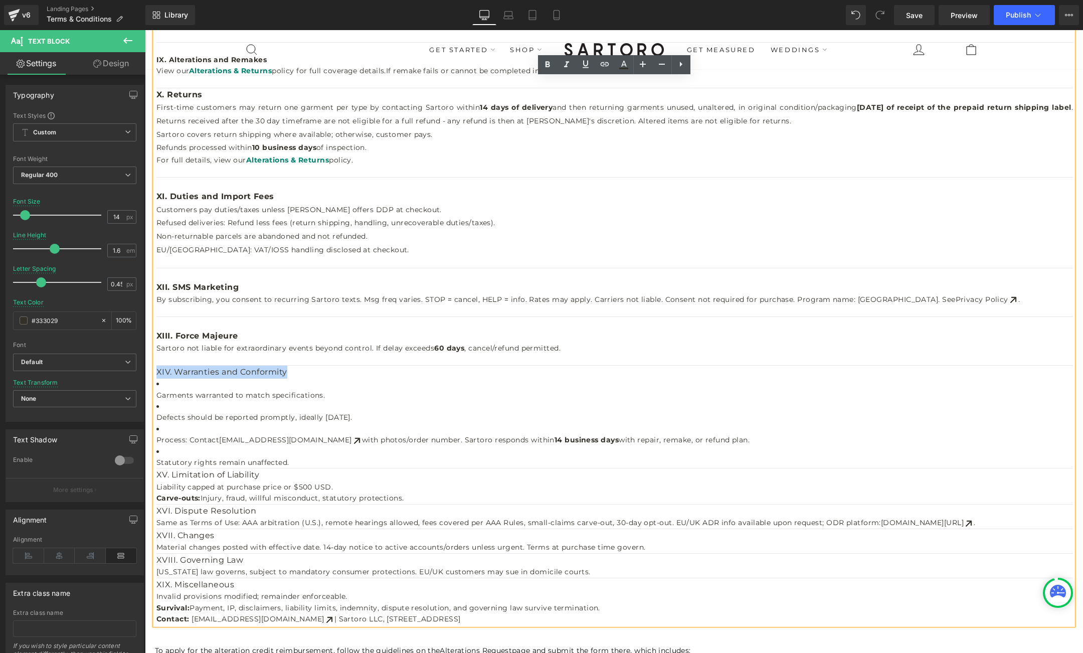
drag, startPoint x: 157, startPoint y: 370, endPoint x: 288, endPoint y: 373, distance: 130.9
click at [288, 373] on h2 "XIV. Warranties and Conformity" at bounding box center [614, 372] width 917 height 13
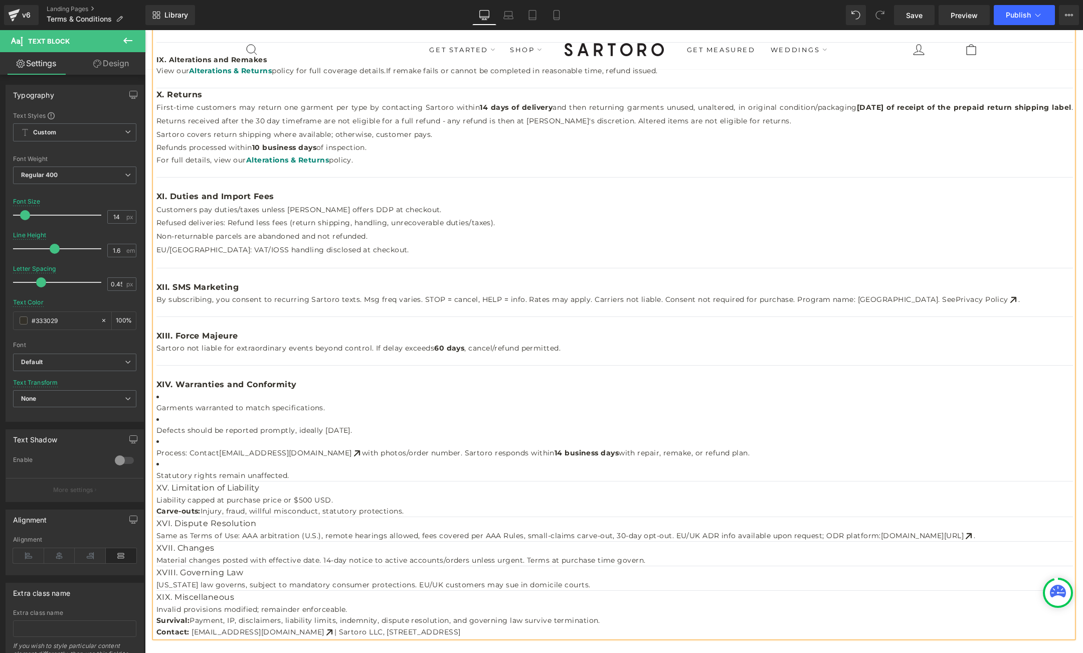
click at [146, 366] on div "Text Block Terms & Conditions Heading VIEW TERMS OF USE Button VIEW PRIVACY POL…" at bounding box center [614, 260] width 938 height 2179
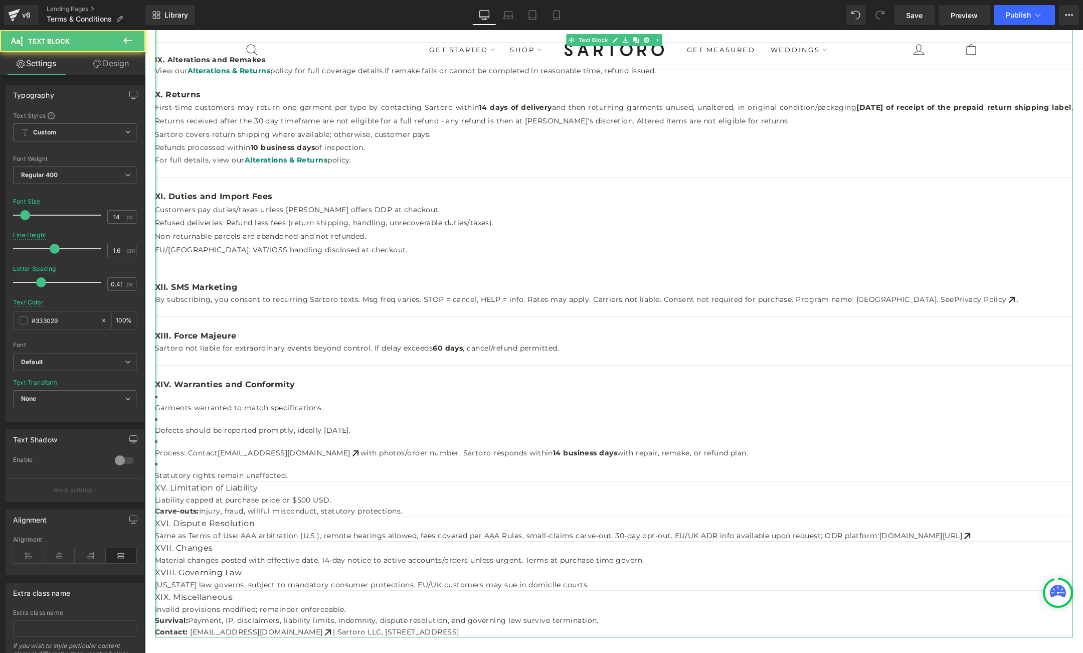
drag, startPoint x: 156, startPoint y: 379, endPoint x: 148, endPoint y: 379, distance: 7.5
click at [148, 379] on div "Text Block Terms & Conditions Heading VIEW TERMS OF USE Button VIEW PRIVACY POL…" at bounding box center [614, 260] width 938 height 2179
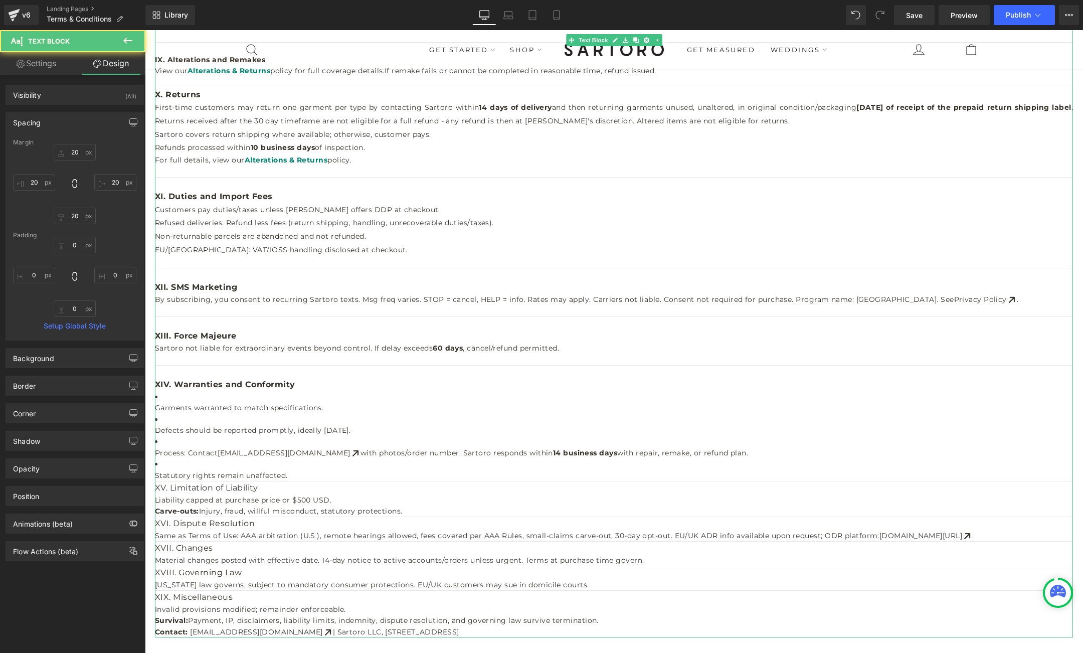
click at [179, 390] on h2 "XIV. Warranties and Conformity" at bounding box center [614, 384] width 918 height 13
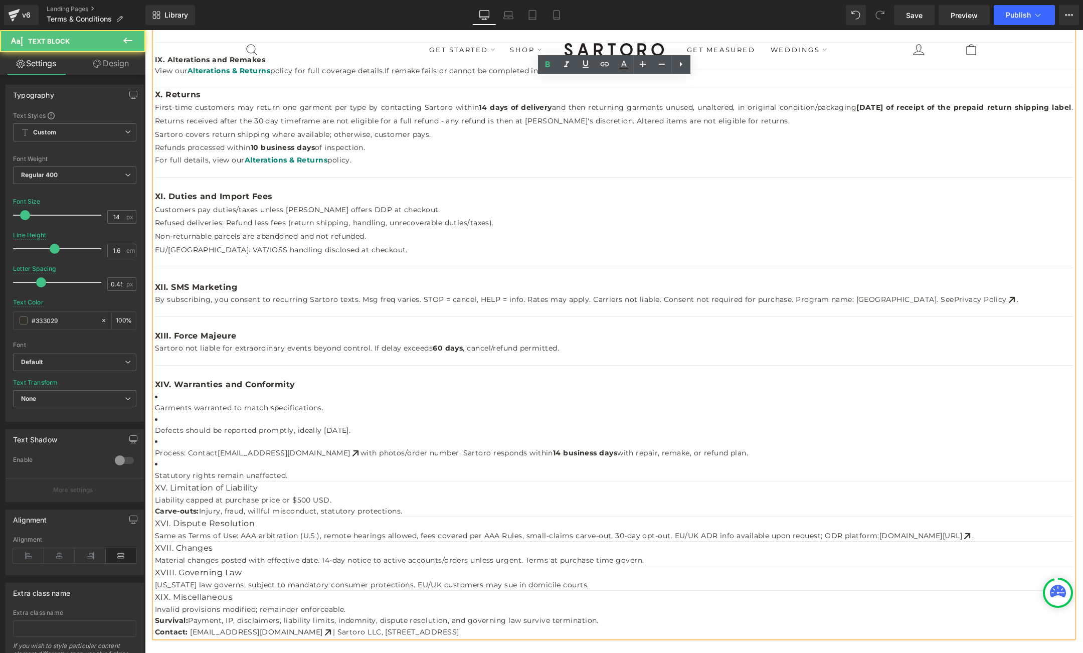
click at [179, 395] on li "Garments warranted to match specifications." at bounding box center [614, 402] width 918 height 23
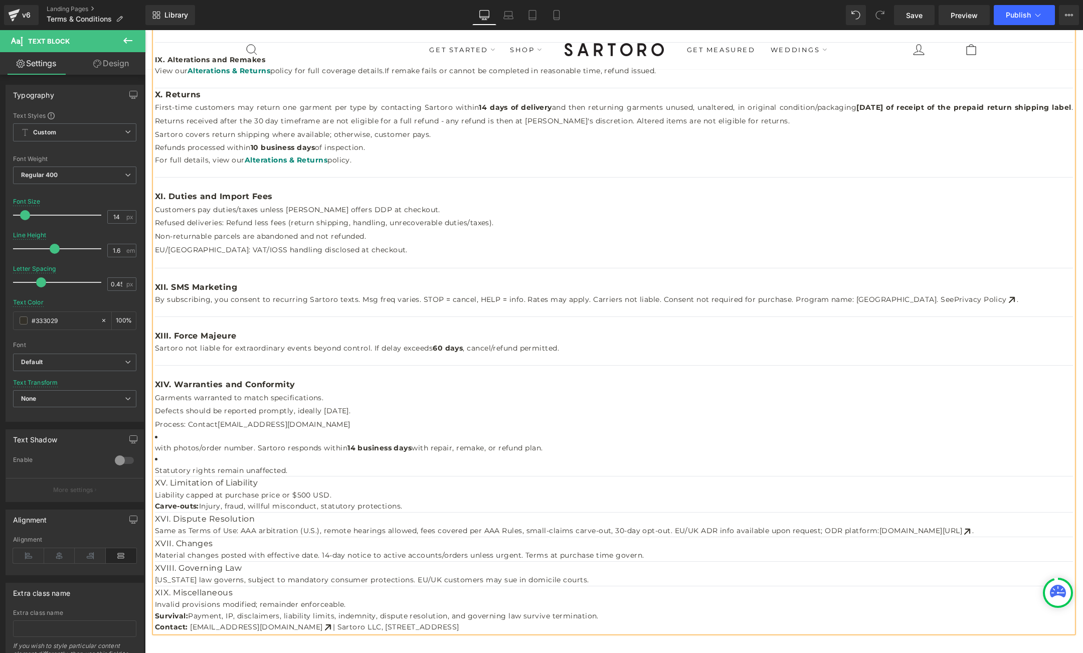
drag, startPoint x: 384, startPoint y: 412, endPoint x: 186, endPoint y: 408, distance: 198.2
click at [186, 408] on span "Defects should be reported promptly, ideally within 6 months." at bounding box center [253, 410] width 196 height 9
click at [155, 448] on p "with photos/order number. Sartoro responds within 14 business days with repair,…" at bounding box center [614, 447] width 918 height 11
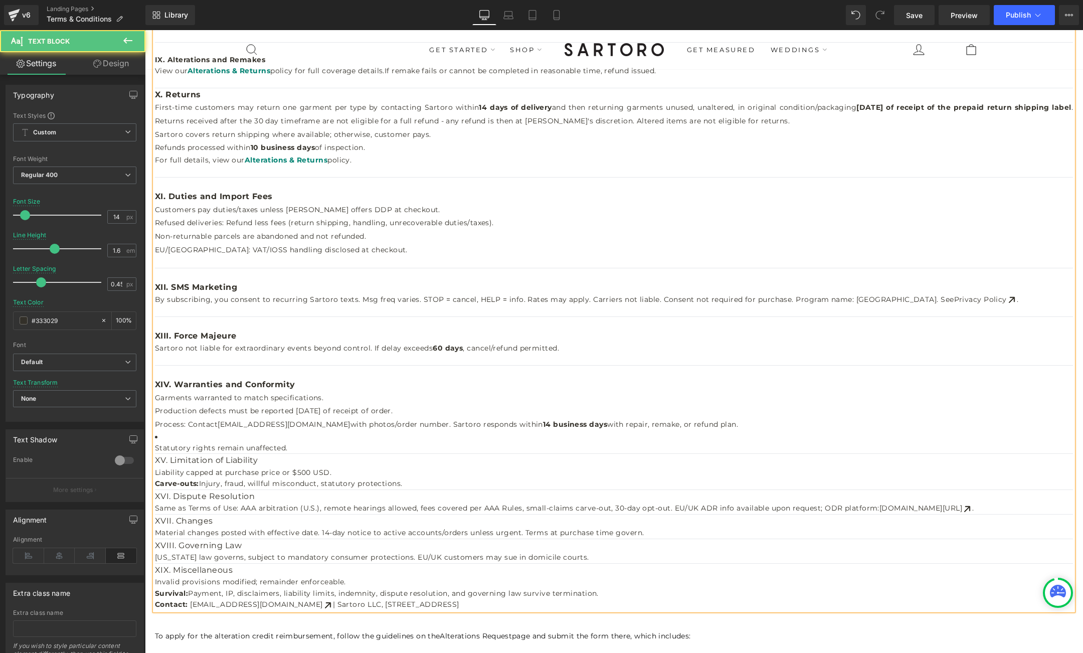
click at [543, 424] on strong "14 business days" at bounding box center [575, 424] width 64 height 9
click at [185, 436] on li "Statutory rights remain unaffected." at bounding box center [614, 442] width 918 height 23
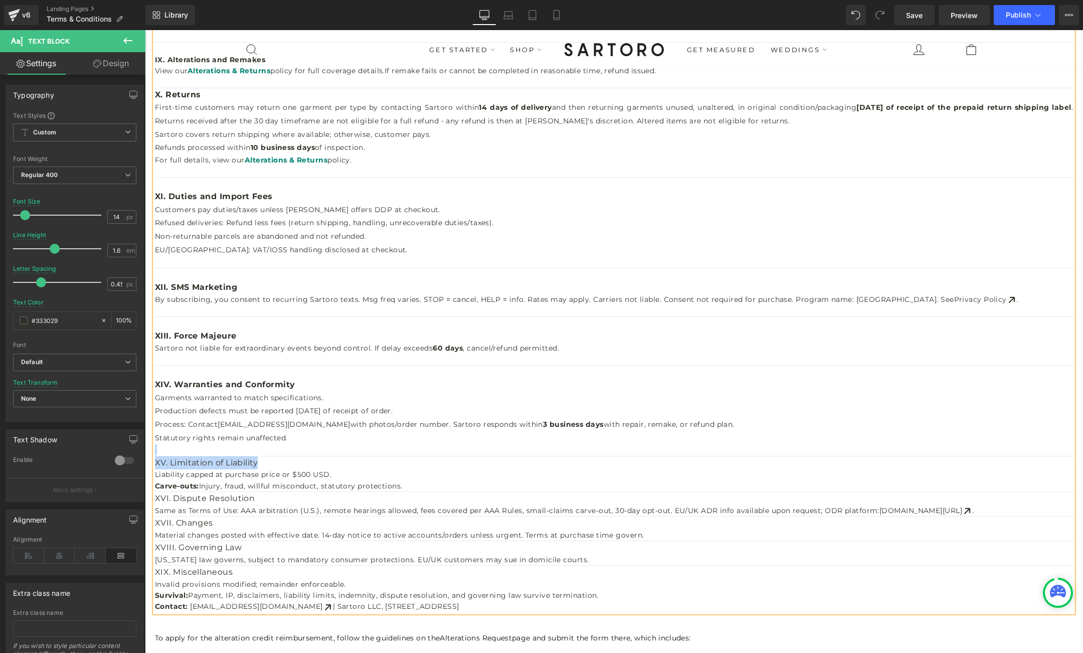
click at [258, 462] on h2 "XV. Limitation of Liability" at bounding box center [614, 462] width 918 height 13
click at [156, 464] on span "XV. Limitation of Liability" at bounding box center [211, 463] width 112 height 10
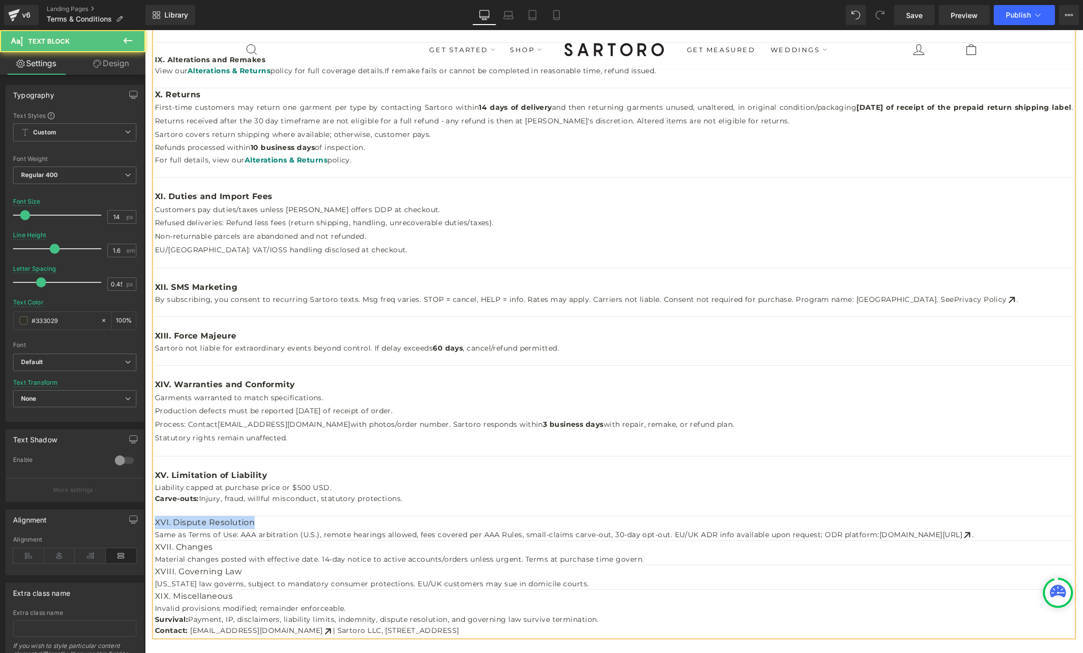
click at [251, 523] on h2 "XVI. Dispute Resolution" at bounding box center [614, 522] width 918 height 13
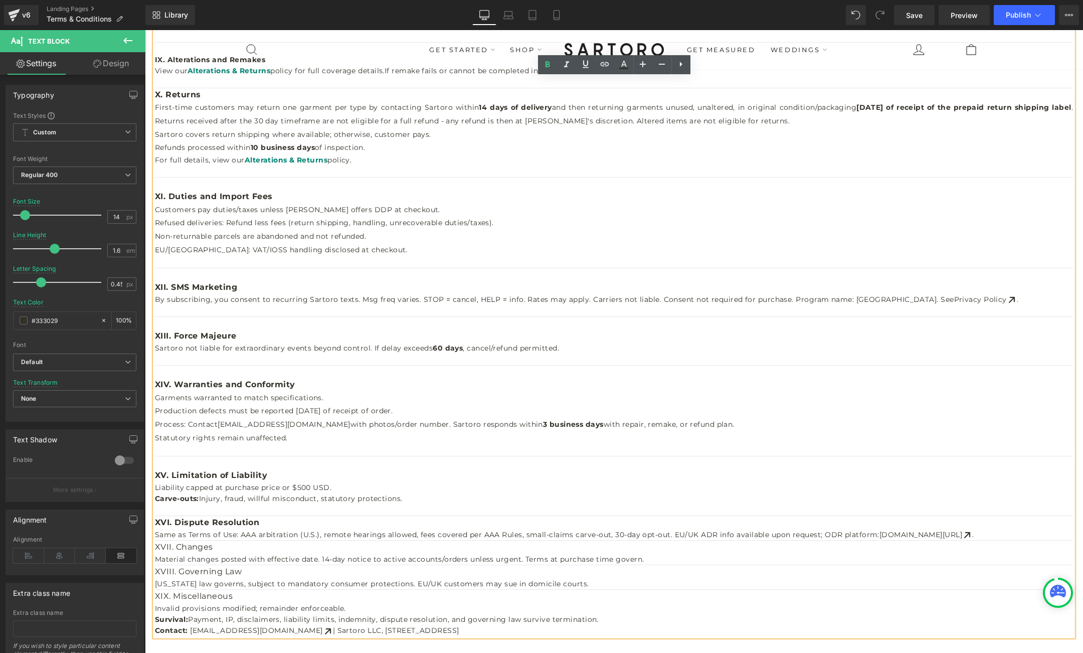
click at [156, 522] on span "XVI. Dispute Resolution" at bounding box center [207, 523] width 104 height 10
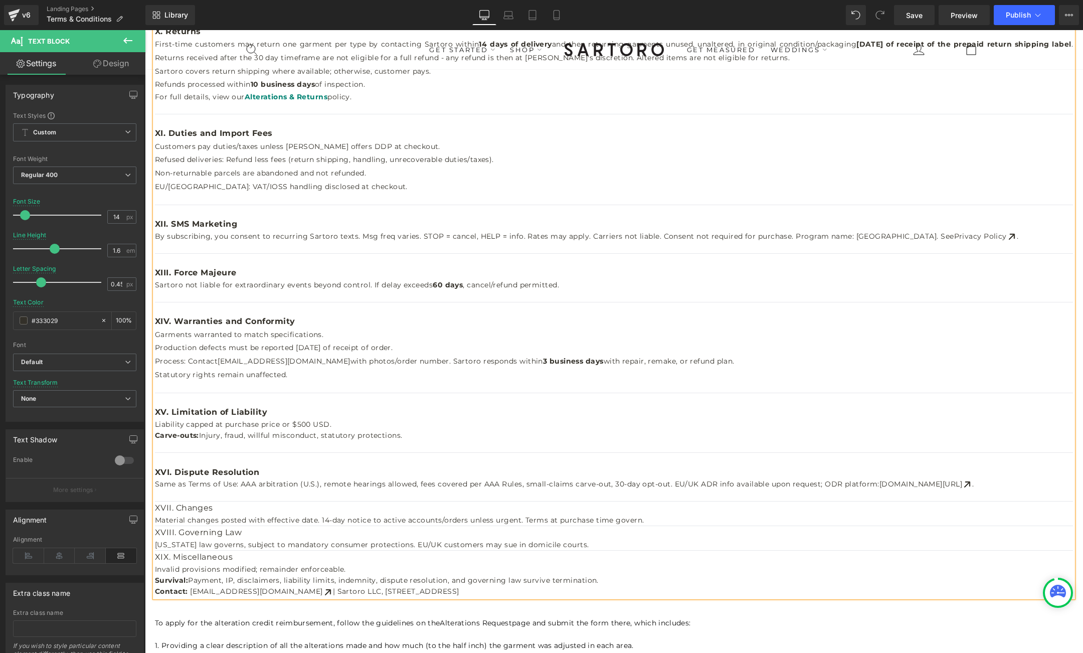
scroll to position [997, 0]
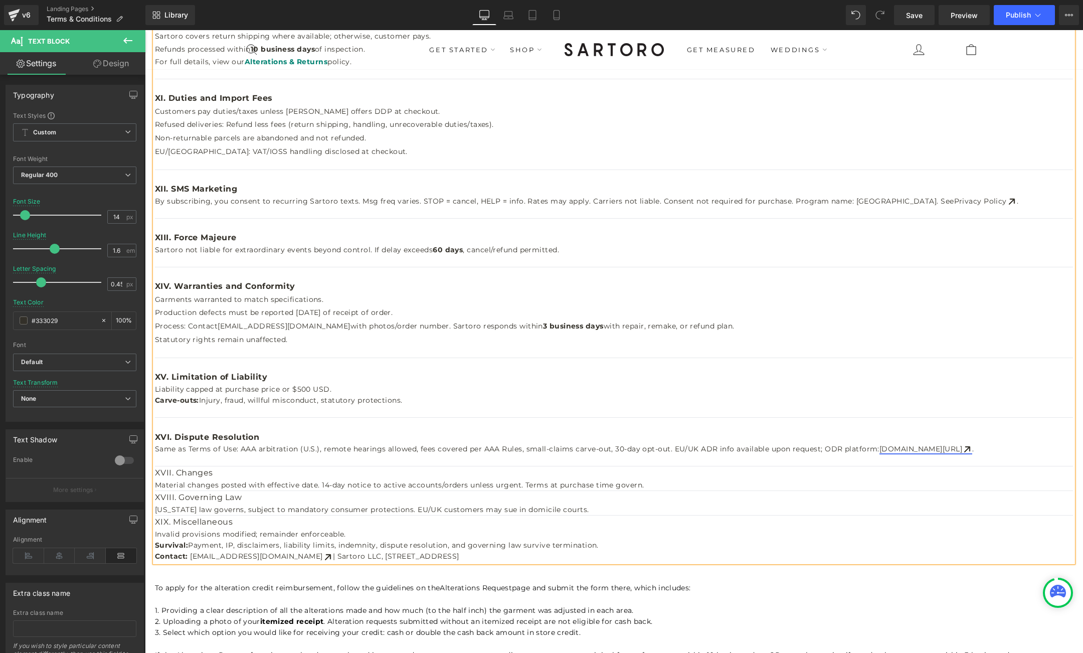
click at [915, 451] on link "ec.europa.eu/consumers/odr" at bounding box center [926, 448] width 93 height 9
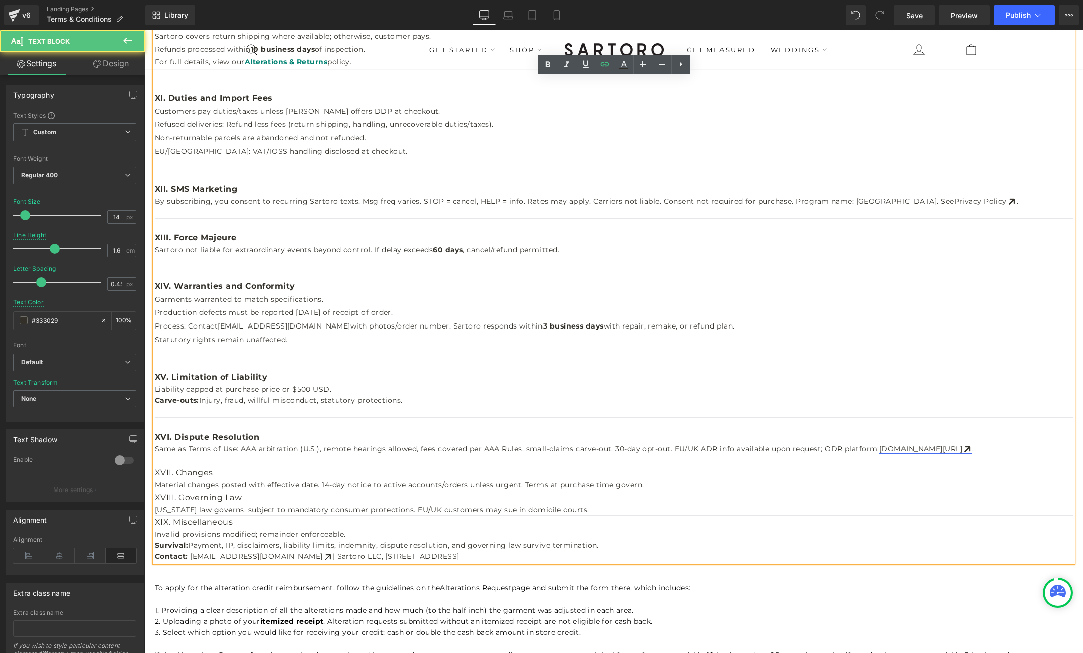
click at [920, 447] on link "ec.europa.eu/consumers/odr" at bounding box center [926, 448] width 93 height 9
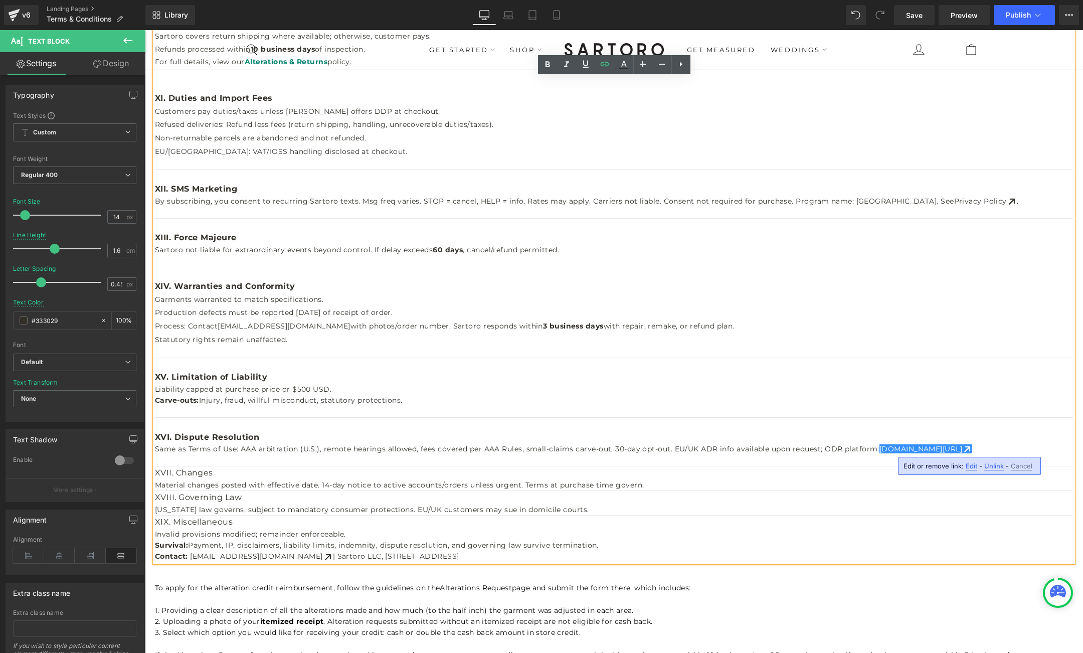
click at [969, 468] on span "Edit" at bounding box center [972, 466] width 12 height 9
click at [956, 439] on h2 "XVI. Dispute Resolution" at bounding box center [614, 437] width 918 height 13
drag, startPoint x: 877, startPoint y: 450, endPoint x: 983, endPoint y: 452, distance: 105.8
click at [983, 452] on p "Same as Terms of Use: AAA arbitration (U.S.), remote hearings allowed, fees cov…" at bounding box center [614, 448] width 918 height 11
copy link "ec.europa.eu/consumers/odr"
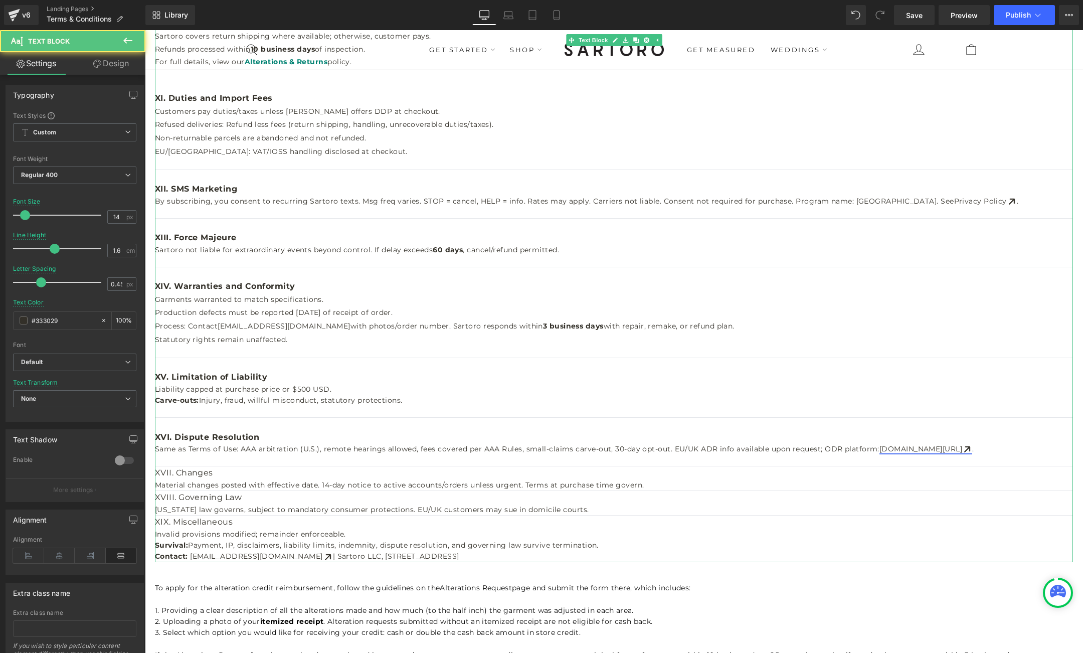
click at [957, 451] on link "ec.europa.eu/consumers/odr" at bounding box center [926, 448] width 93 height 9
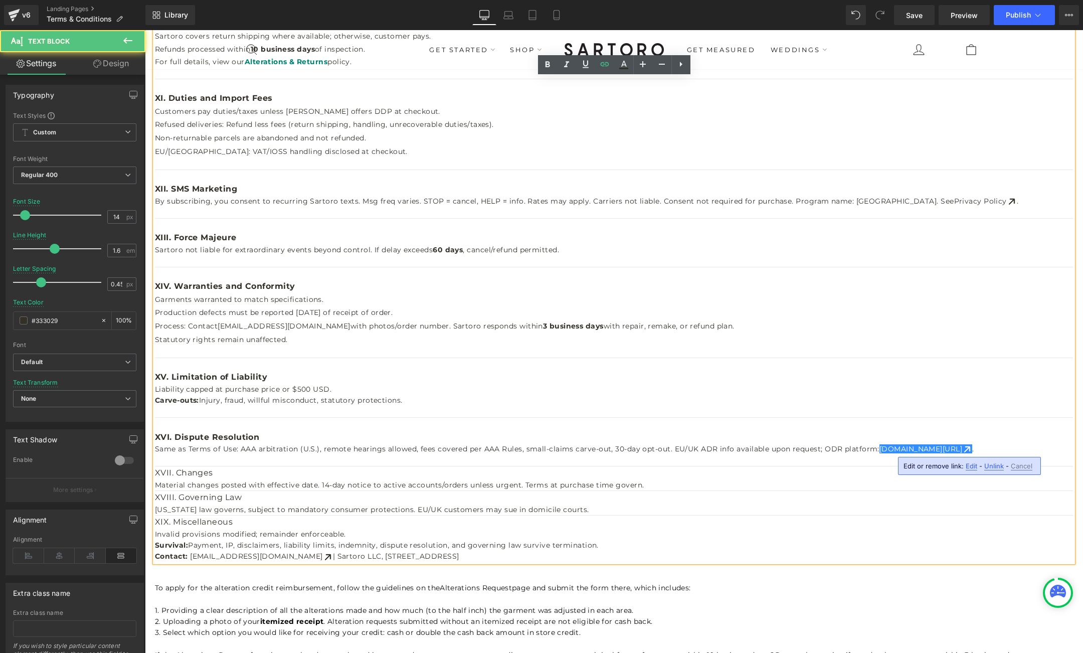
click at [972, 466] on span "Edit" at bounding box center [972, 466] width 12 height 9
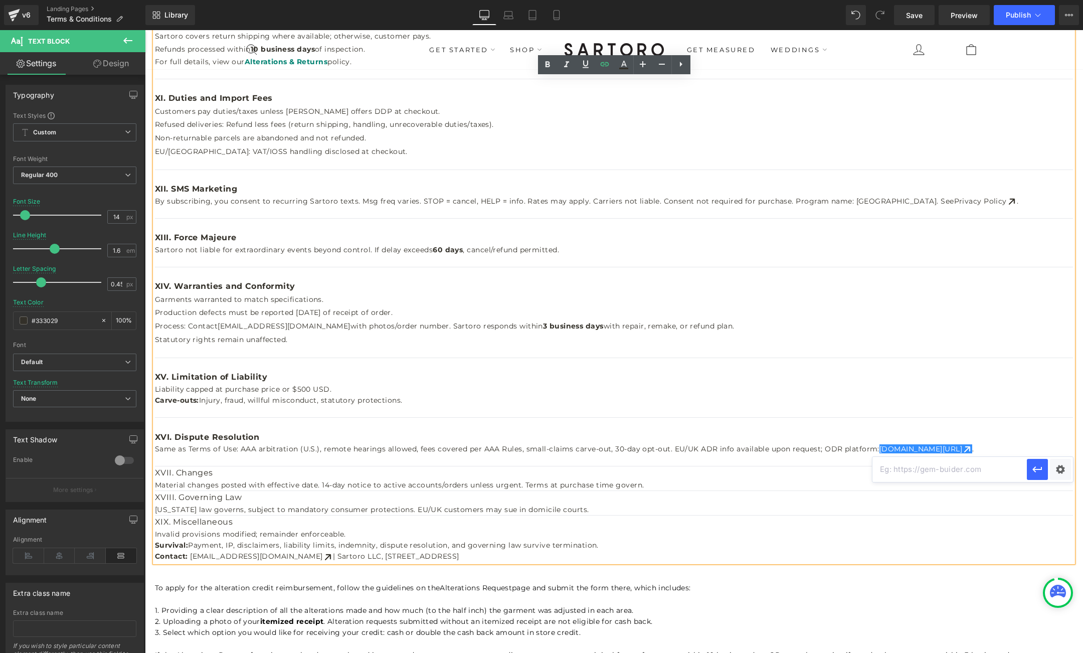
click at [919, 470] on input "text" at bounding box center [950, 469] width 154 height 25
paste input "https://consumer-redress.ec.europa.eu/index_en"
type input "https://consumer-redress.ec.europa.eu/index_en"
click at [0, 0] on icon "button" at bounding box center [0, 0] width 0 height 0
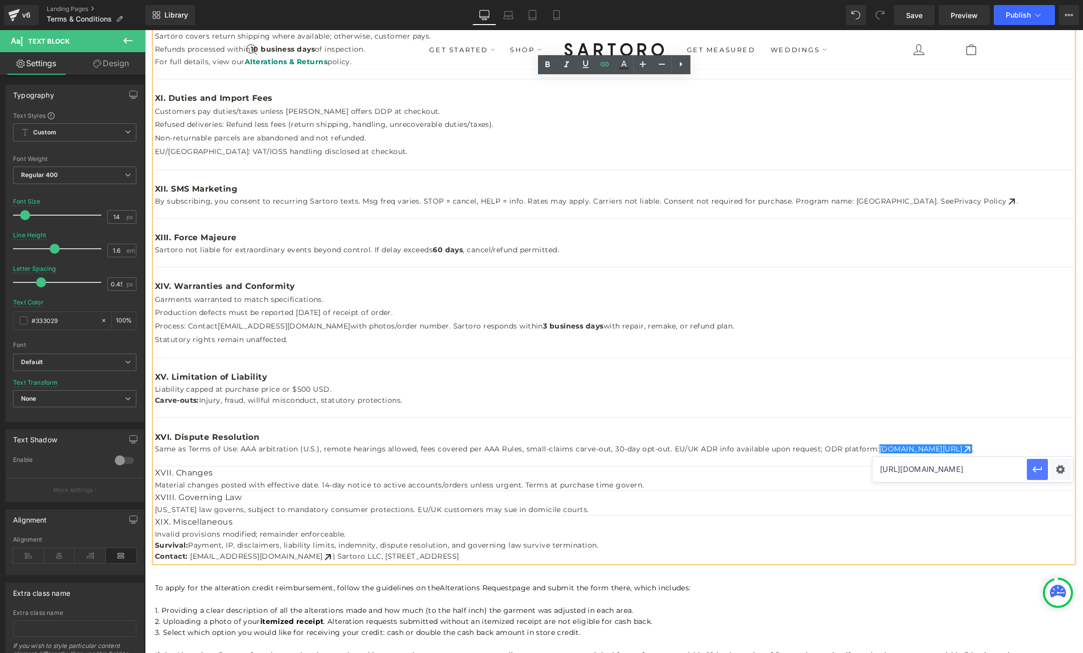
scroll to position [0, 0]
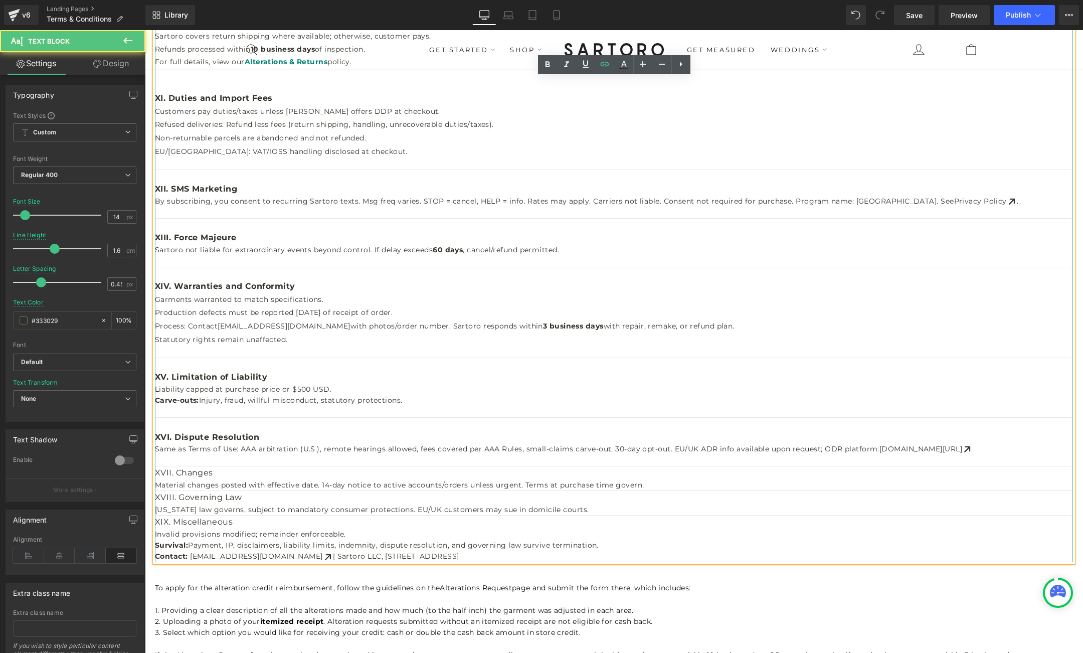
click at [170, 474] on h2 "XVII. Changes" at bounding box center [614, 472] width 918 height 13
drag, startPoint x: 209, startPoint y: 472, endPoint x: 179, endPoint y: 473, distance: 30.6
click at [177, 473] on h2 "XVII. Changes" at bounding box center [614, 472] width 918 height 13
drag, startPoint x: 212, startPoint y: 472, endPoint x: 155, endPoint y: 473, distance: 56.2
click at [155, 473] on h2 "XVII. Changes" at bounding box center [614, 472] width 918 height 13
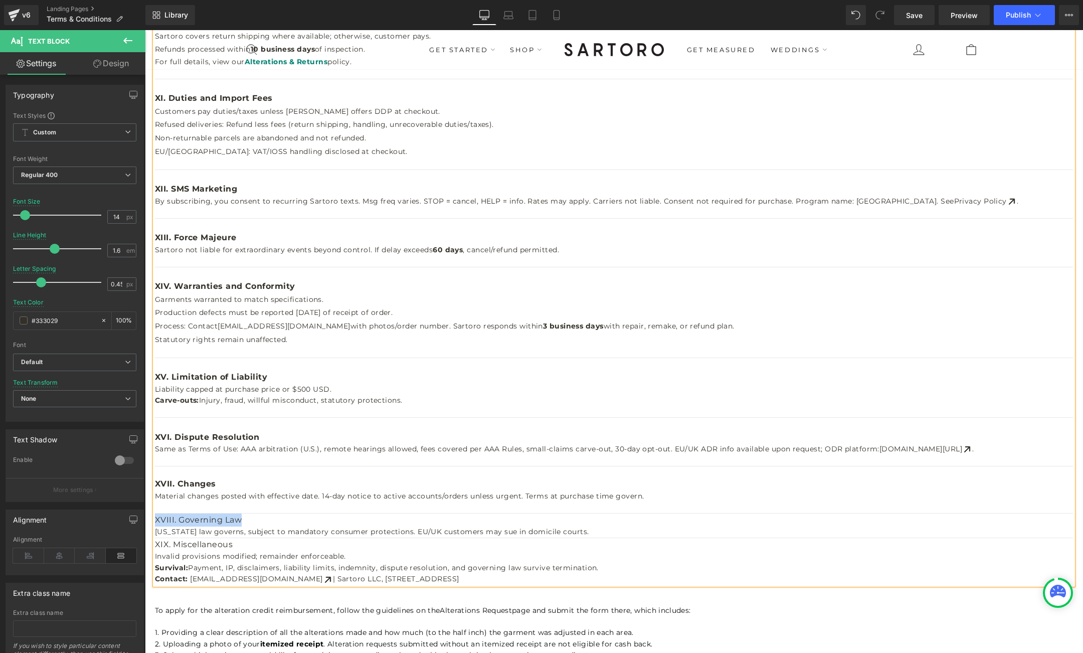
click at [241, 523] on h2 "XVIII. Governing Law" at bounding box center [614, 520] width 918 height 13
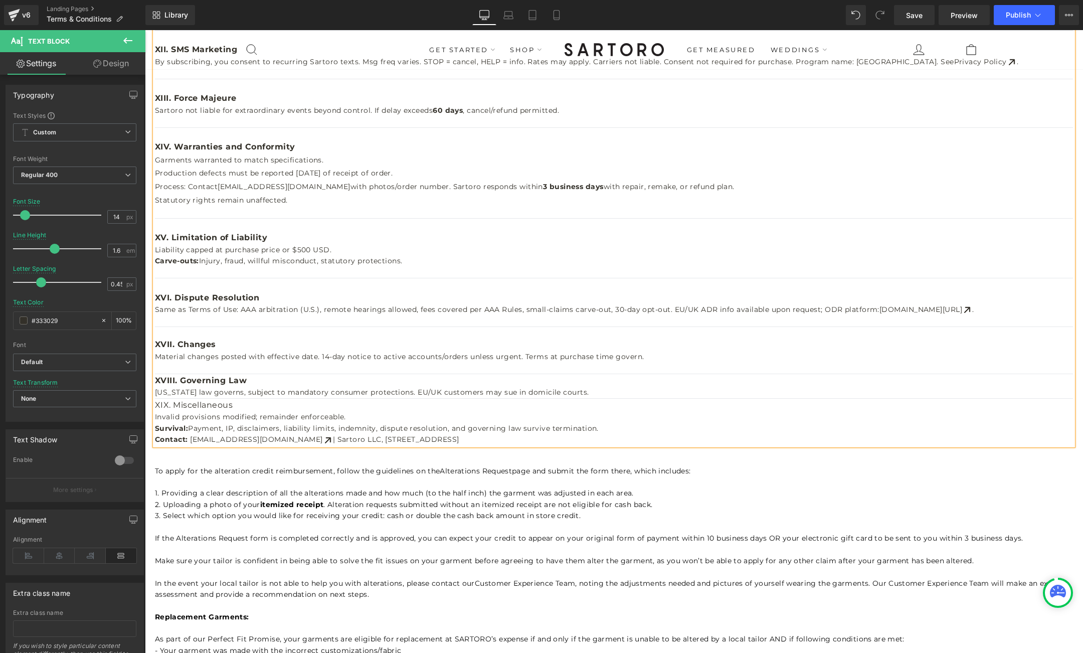
scroll to position [1143, 0]
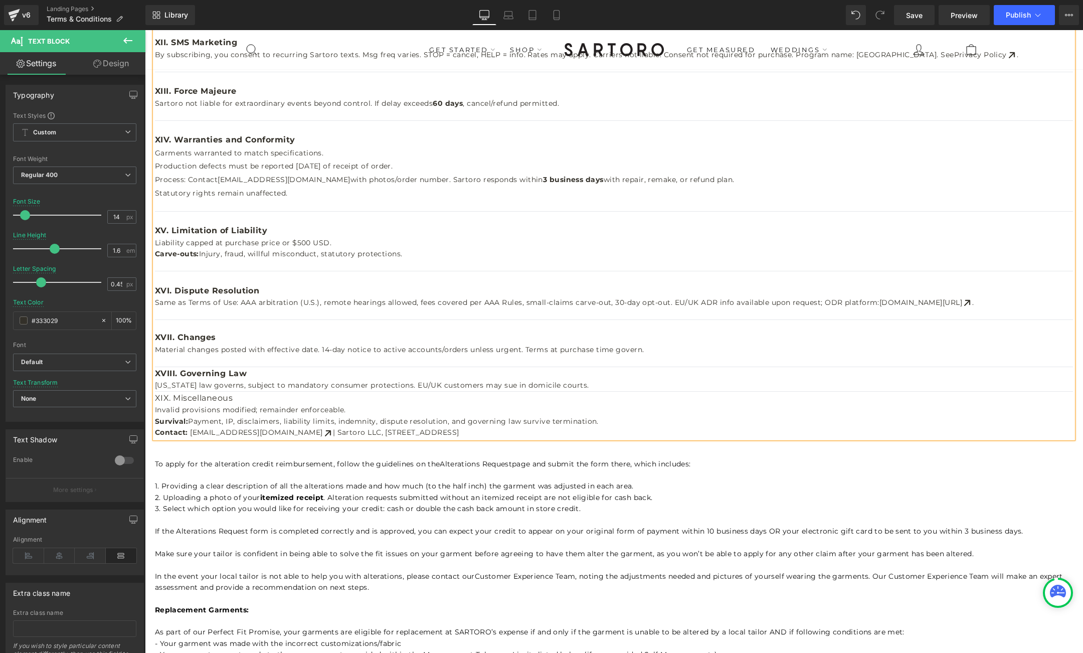
click at [156, 376] on span "XVIII. Governing Law" at bounding box center [201, 374] width 92 height 10
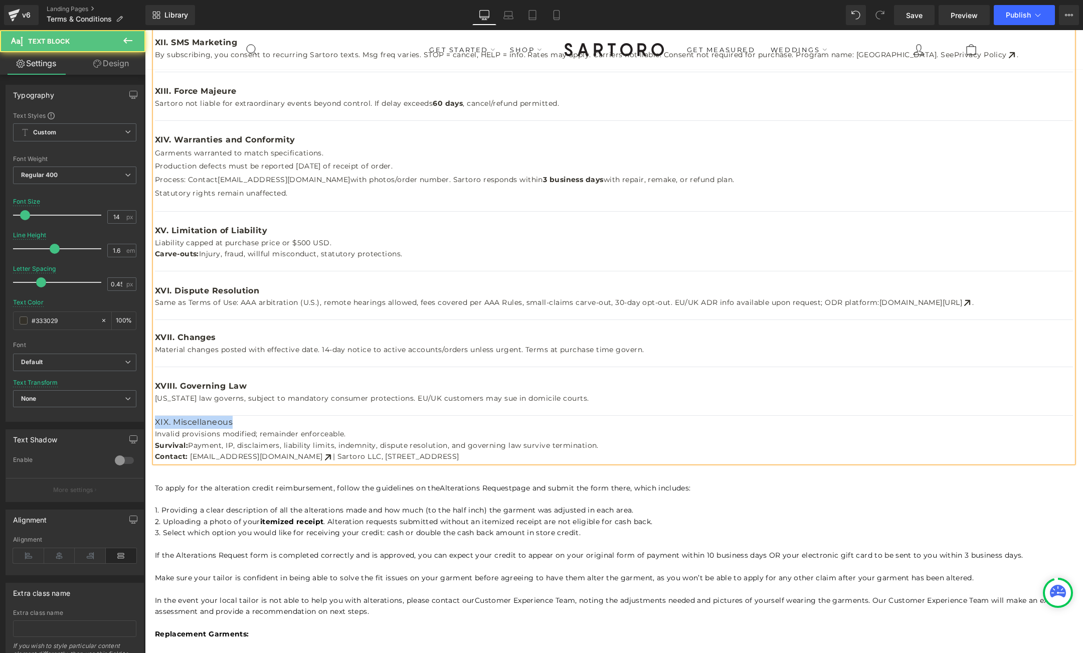
click at [230, 425] on h2 "XIX. Miscellaneous" at bounding box center [614, 422] width 918 height 13
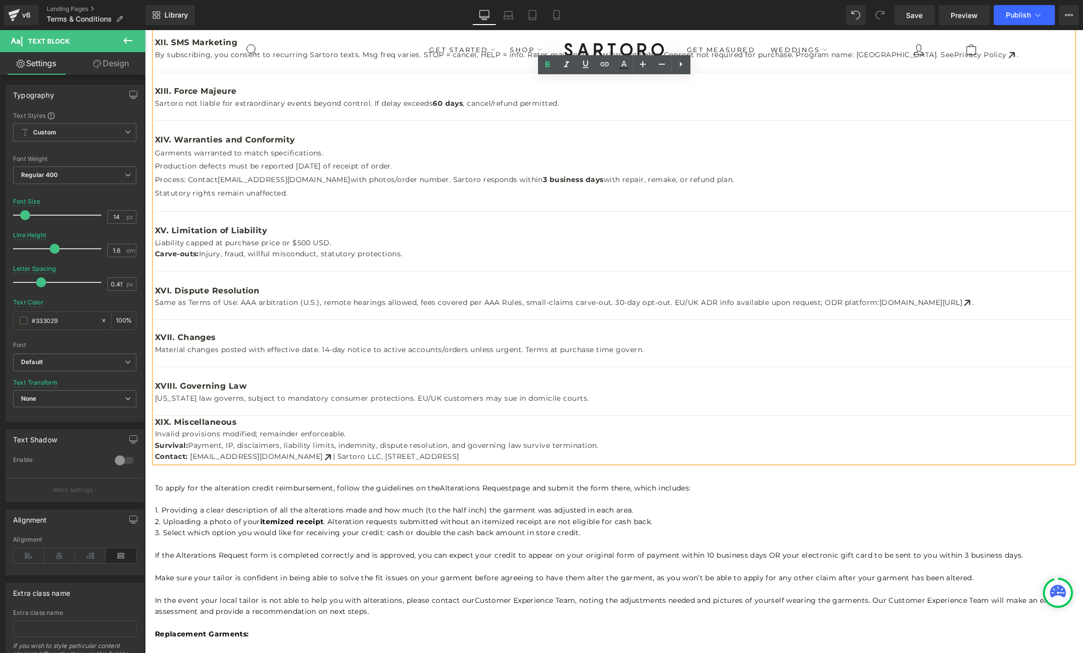
click at [156, 423] on span "XIX. Miscellaneous" at bounding box center [196, 422] width 82 height 10
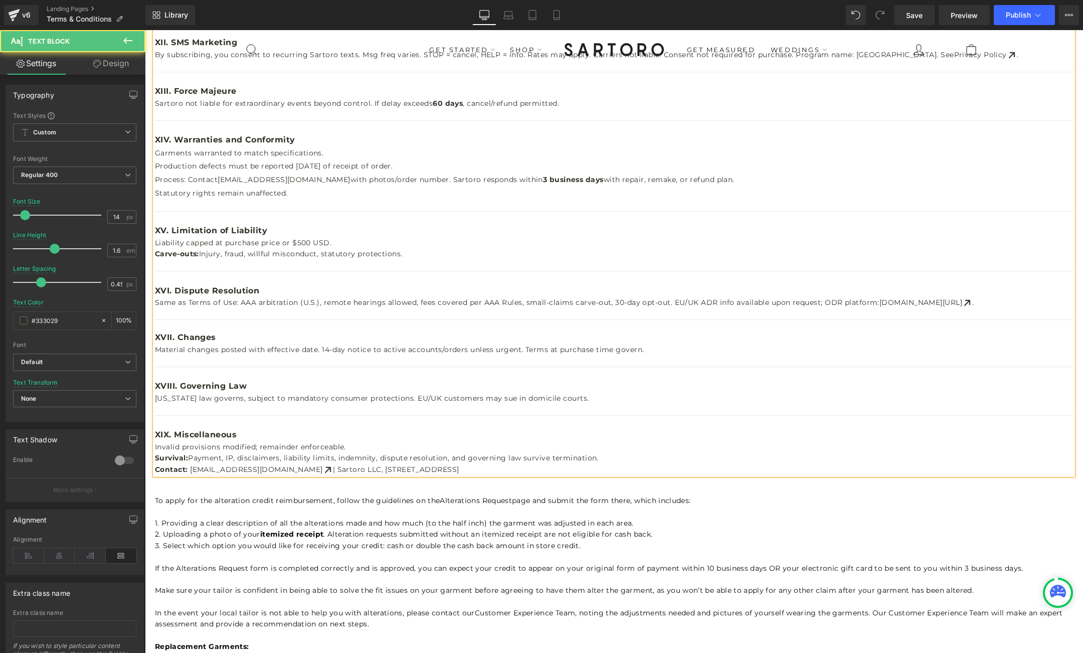
click at [600, 454] on p "Survival: Payment, IP, disclaimers, liability limits, indemnity, dispute resolu…" at bounding box center [614, 457] width 918 height 11
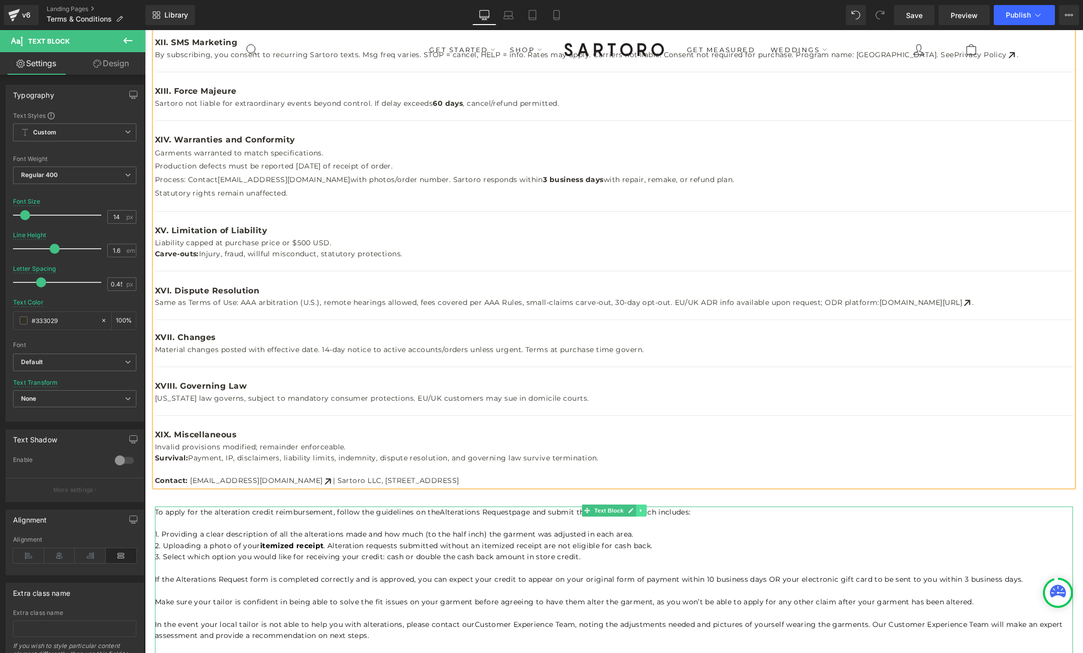
click at [640, 511] on icon at bounding box center [641, 511] width 2 height 4
click at [649, 509] on icon at bounding box center [646, 511] width 6 height 6
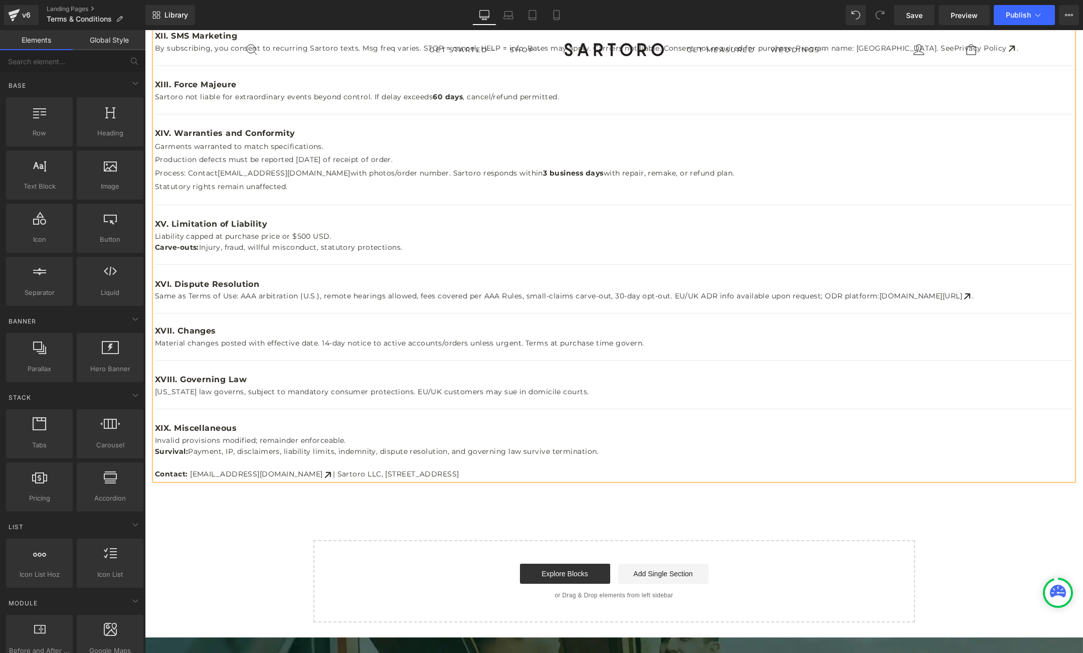
scroll to position [1149, 0]
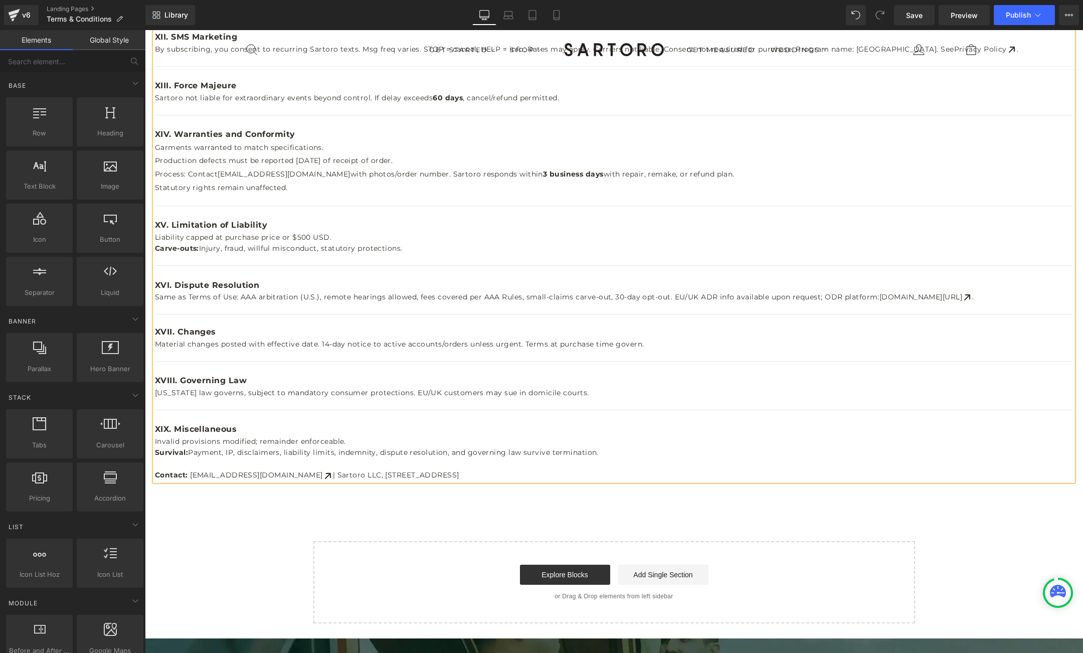
click at [594, 40] on span "Text Block" at bounding box center [593, 40] width 33 height 12
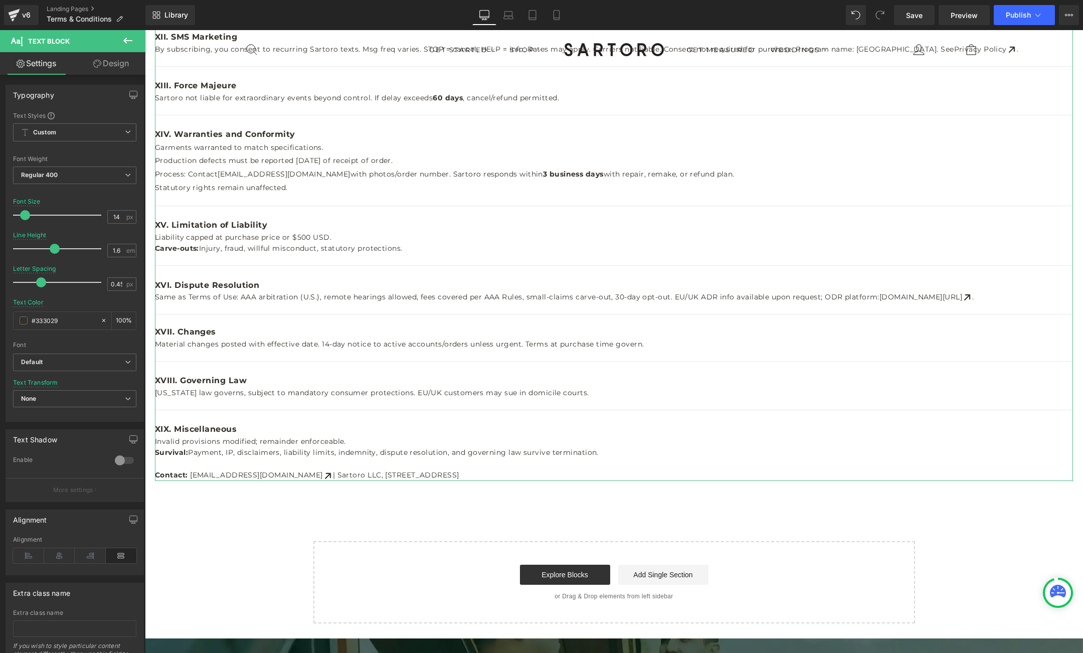
click at [111, 64] on link "Design" at bounding box center [111, 63] width 73 height 23
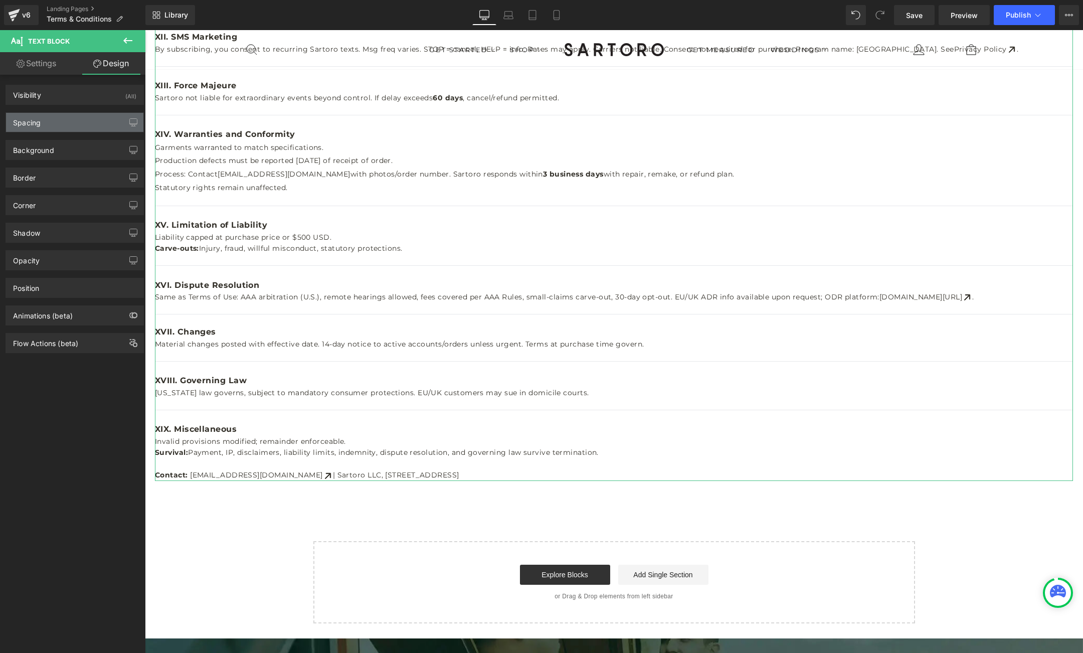
type input "20"
type input "0"
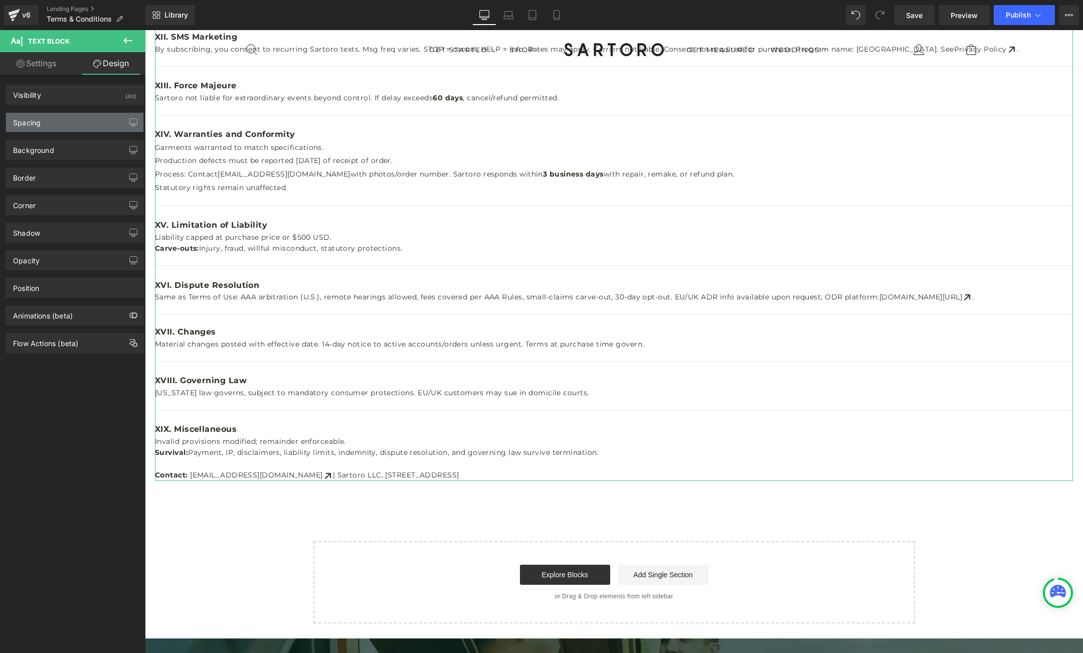
type input "0"
click at [90, 117] on div "Spacing" at bounding box center [74, 122] width 137 height 19
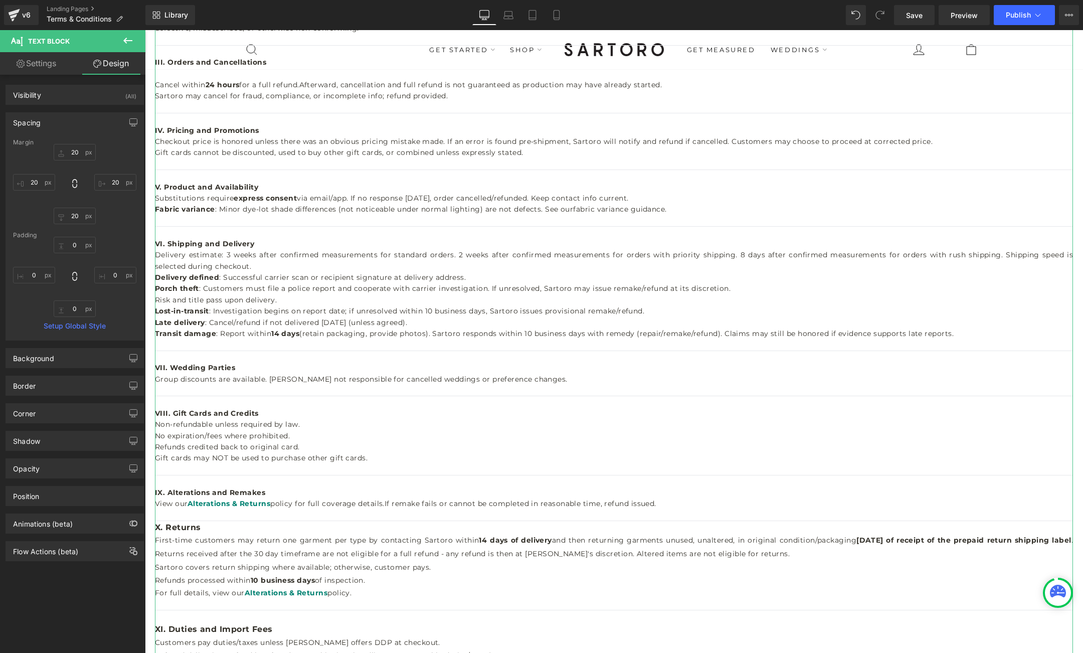
scroll to position [0, 0]
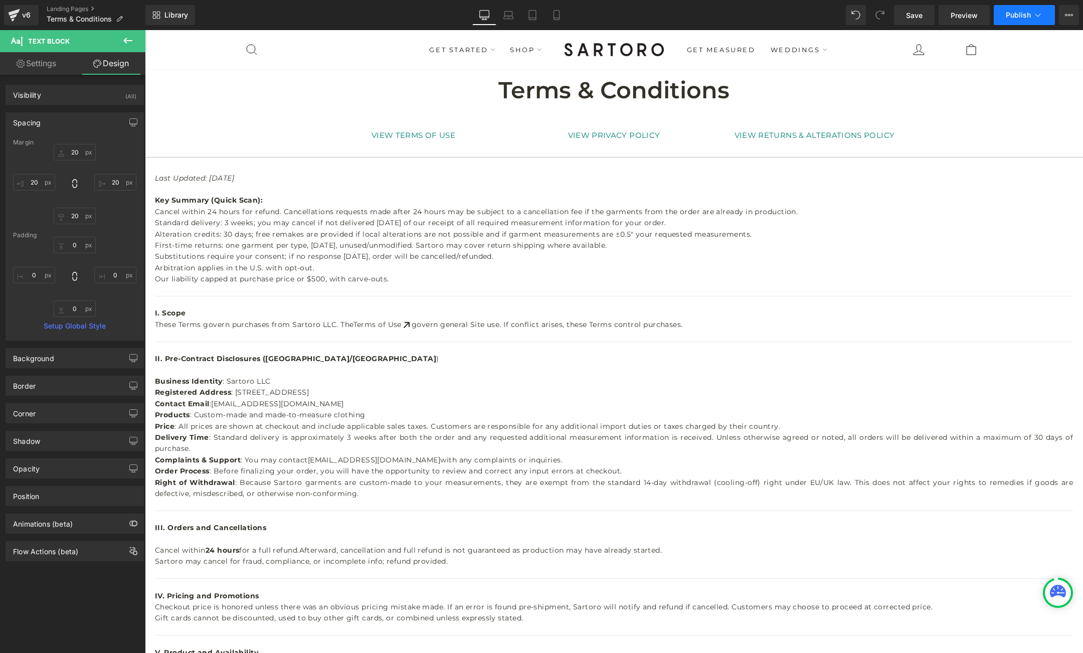
click at [1017, 17] on span "Publish" at bounding box center [1018, 15] width 25 height 8
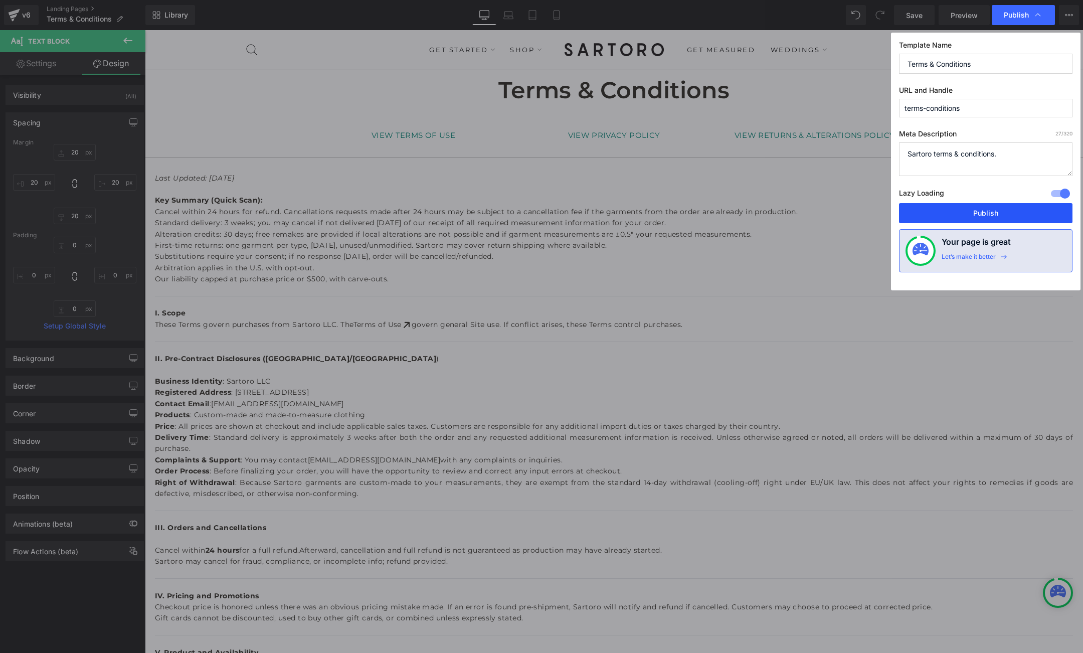
click at [949, 209] on button "Publish" at bounding box center [986, 213] width 174 height 20
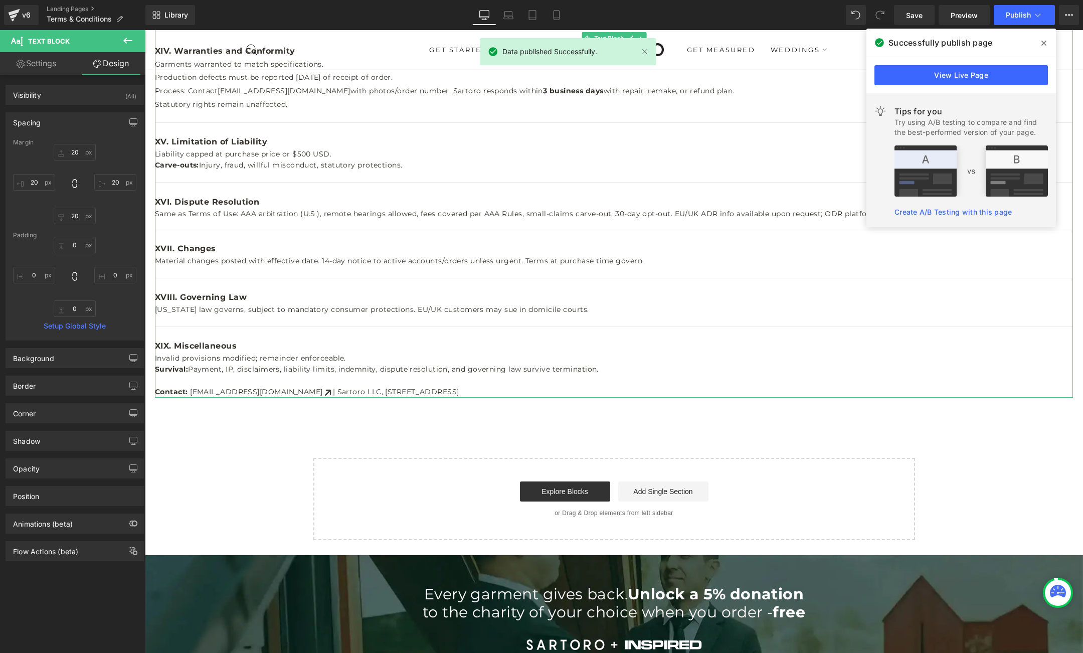
scroll to position [1235, 0]
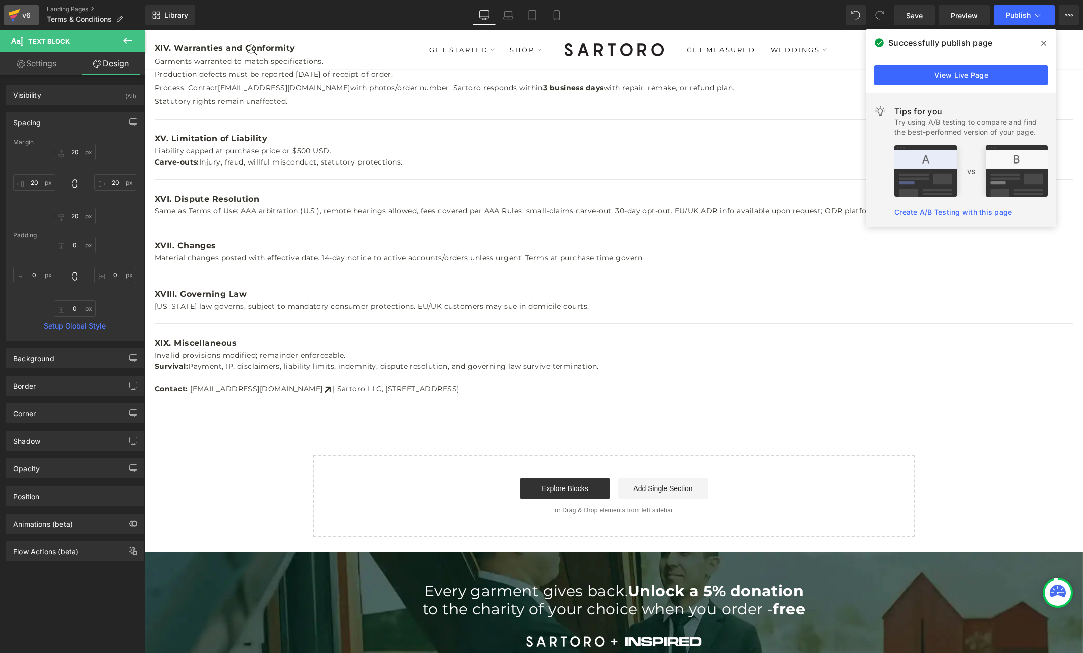
click at [26, 15] on div "v6" at bounding box center [26, 15] width 13 height 13
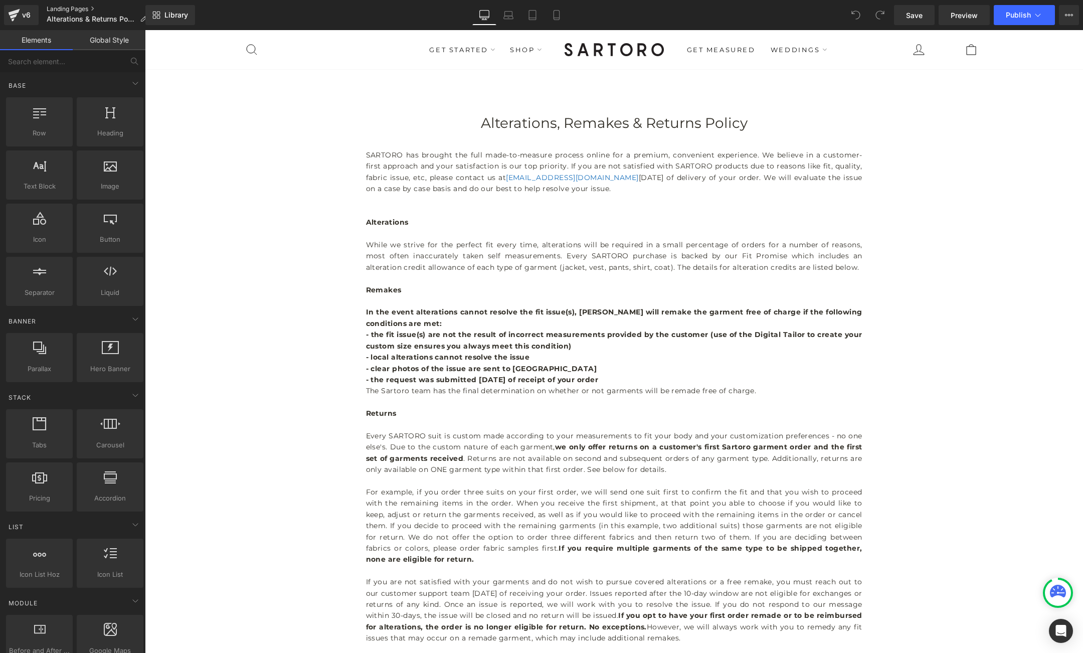
click at [69, 8] on link "Landing Pages" at bounding box center [101, 9] width 108 height 8
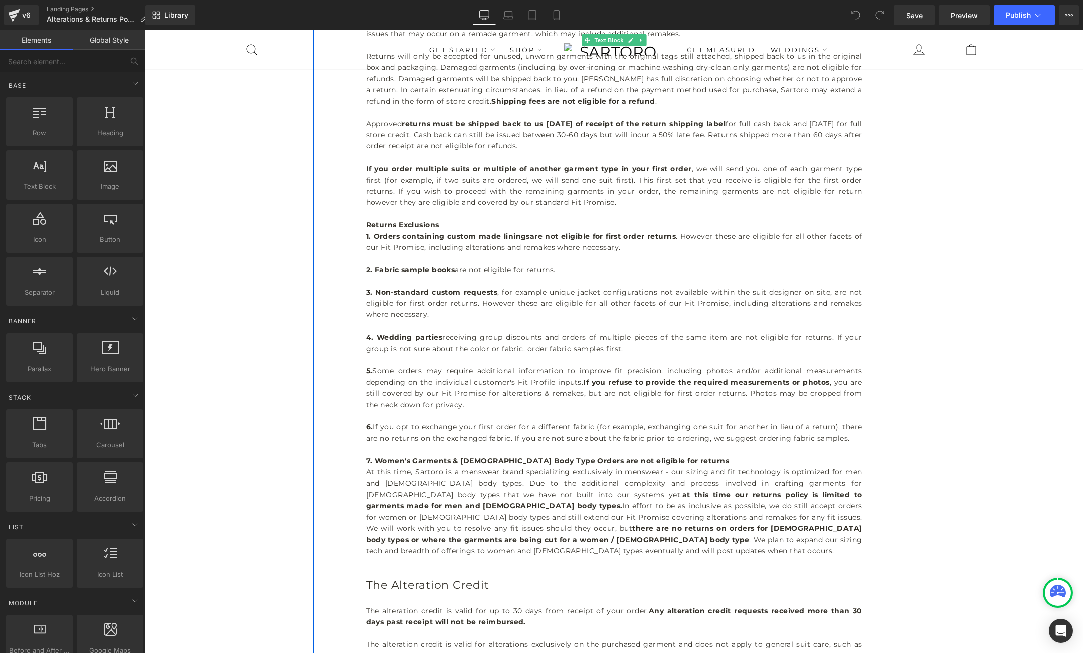
scroll to position [611, 0]
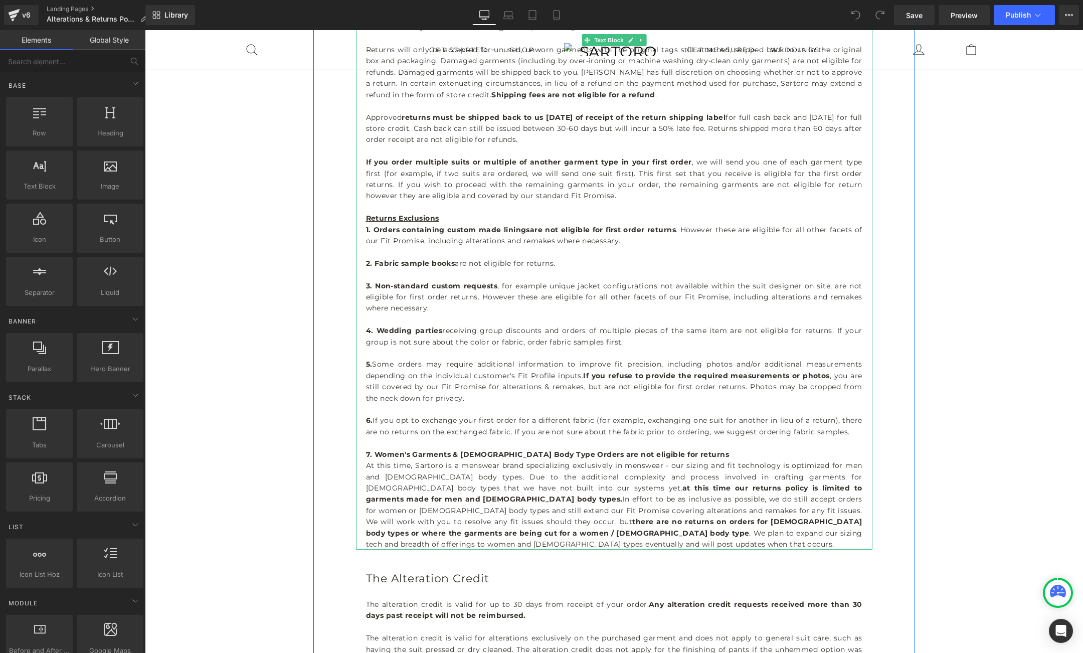
click at [808, 533] on p "At this time, Sartoro is a menswear brand specializing exclusively in menswear …" at bounding box center [614, 505] width 497 height 90
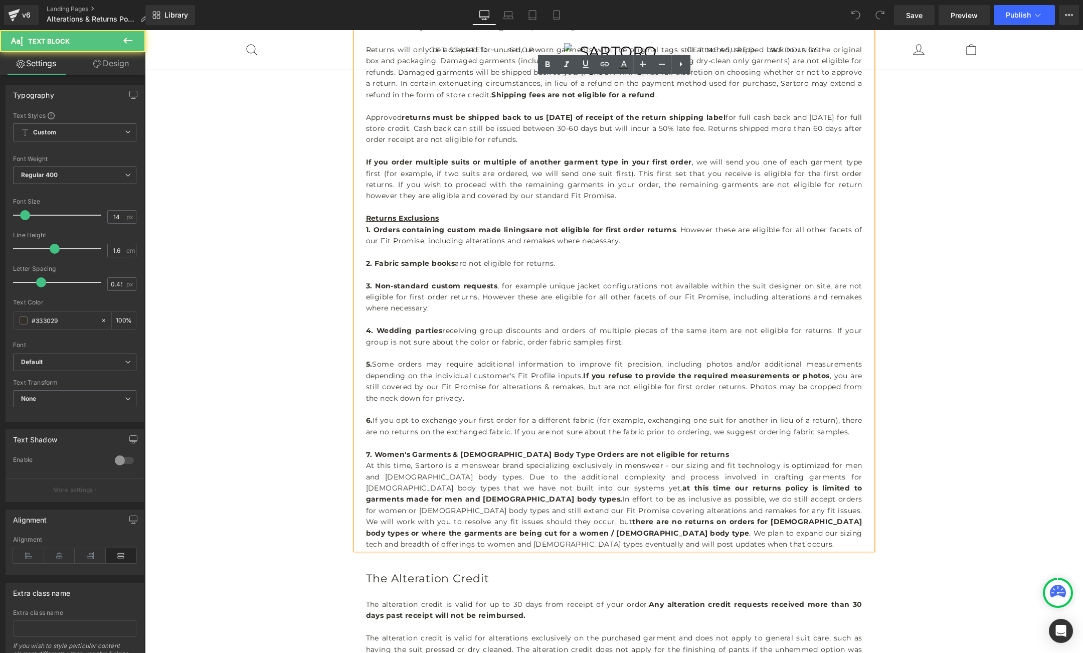
click at [804, 533] on p "At this time, Sartoro is a menswear brand specializing exclusively in menswear …" at bounding box center [614, 505] width 497 height 90
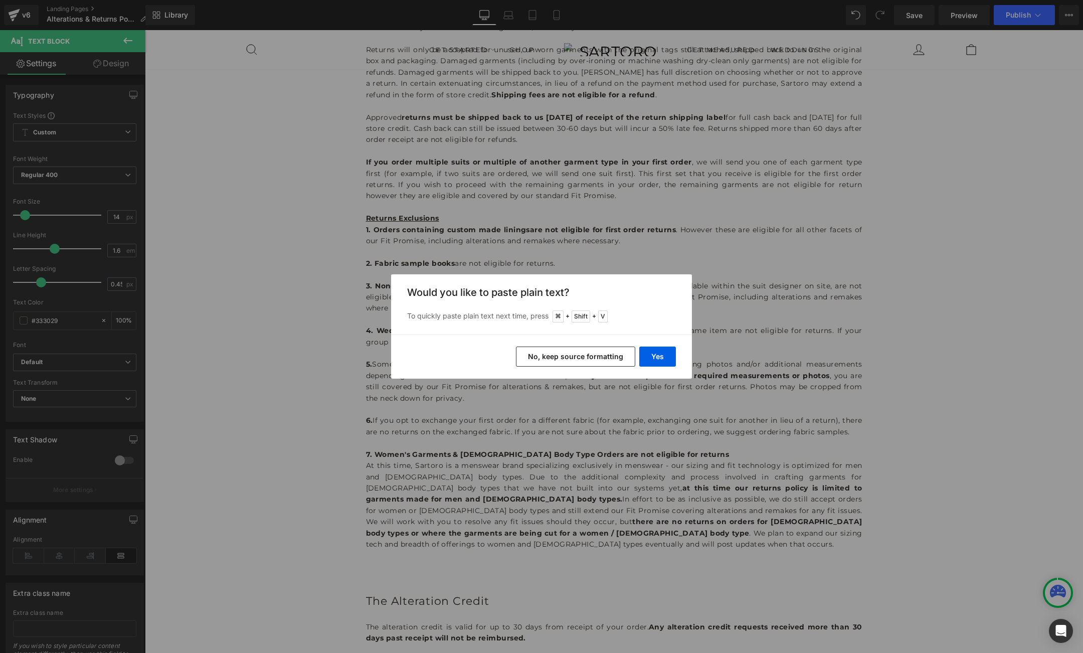
click at [595, 356] on button "No, keep source formatting" at bounding box center [575, 357] width 119 height 20
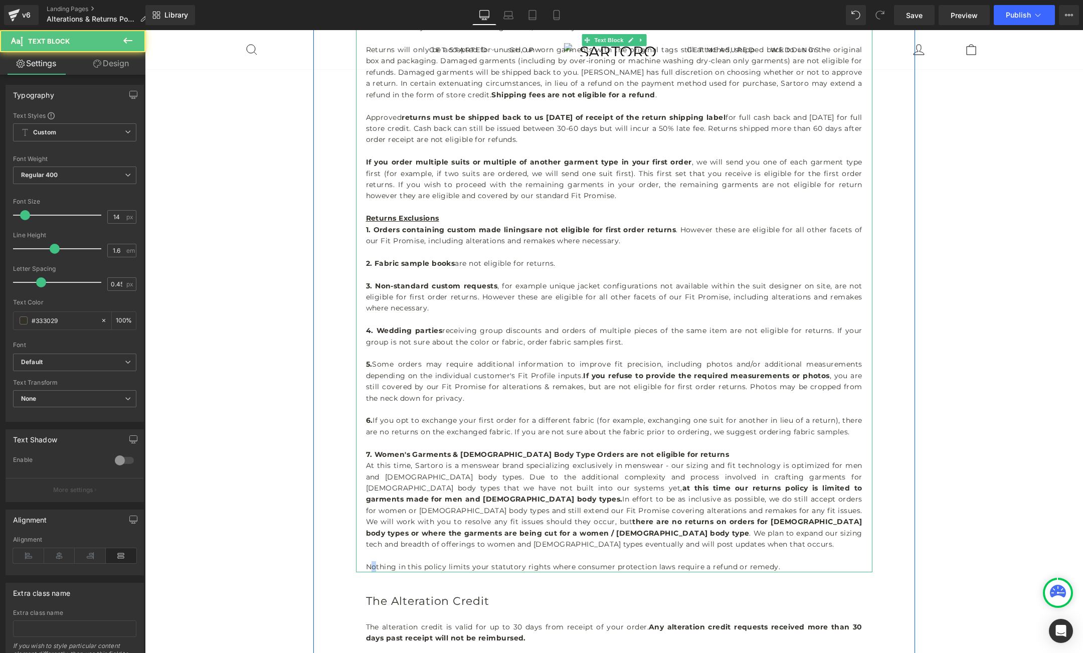
drag, startPoint x: 369, startPoint y: 553, endPoint x: 375, endPoint y: 554, distance: 6.5
click at [375, 561] on p "Nothing in this policy limits your statutory rights where consumer protection l…" at bounding box center [614, 566] width 497 height 11
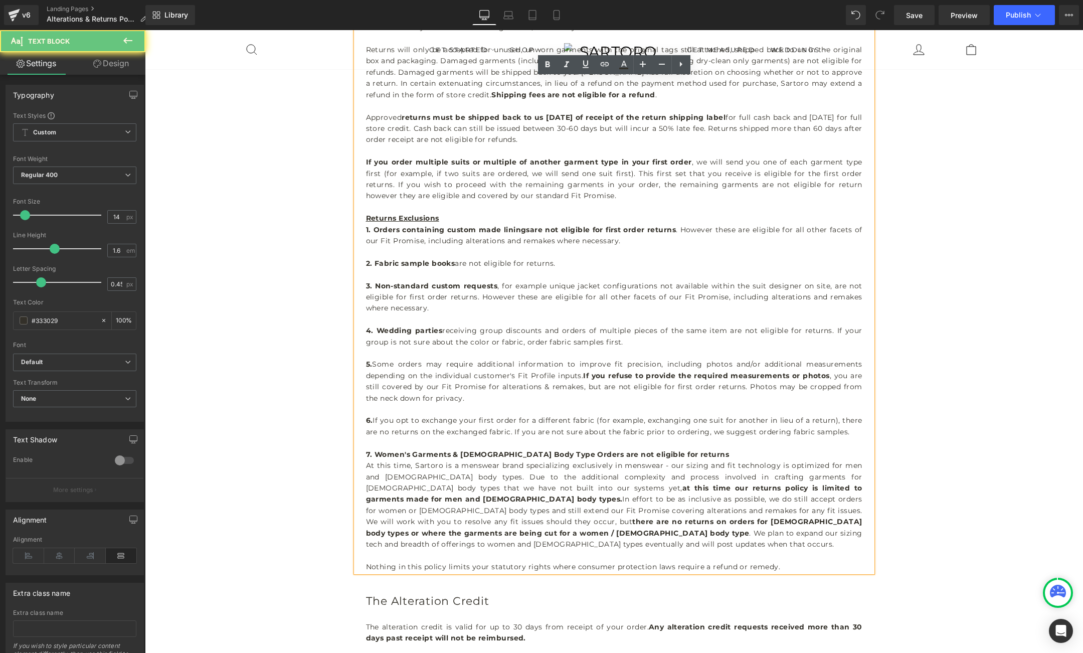
click at [368, 561] on p "Nothing in this policy limits your statutory rights where consumer protection l…" at bounding box center [614, 566] width 497 height 11
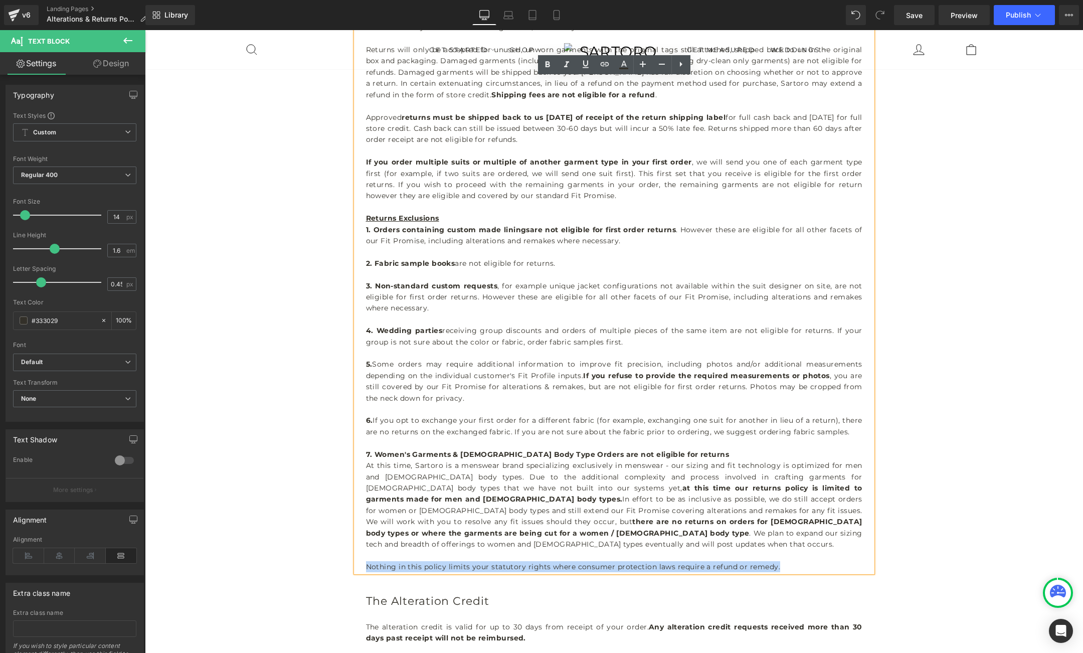
drag, startPoint x: 367, startPoint y: 554, endPoint x: 777, endPoint y: 559, distance: 409.8
click at [777, 561] on p "Nothing in this policy limits your statutory rights where consumer protection l…" at bounding box center [614, 566] width 497 height 11
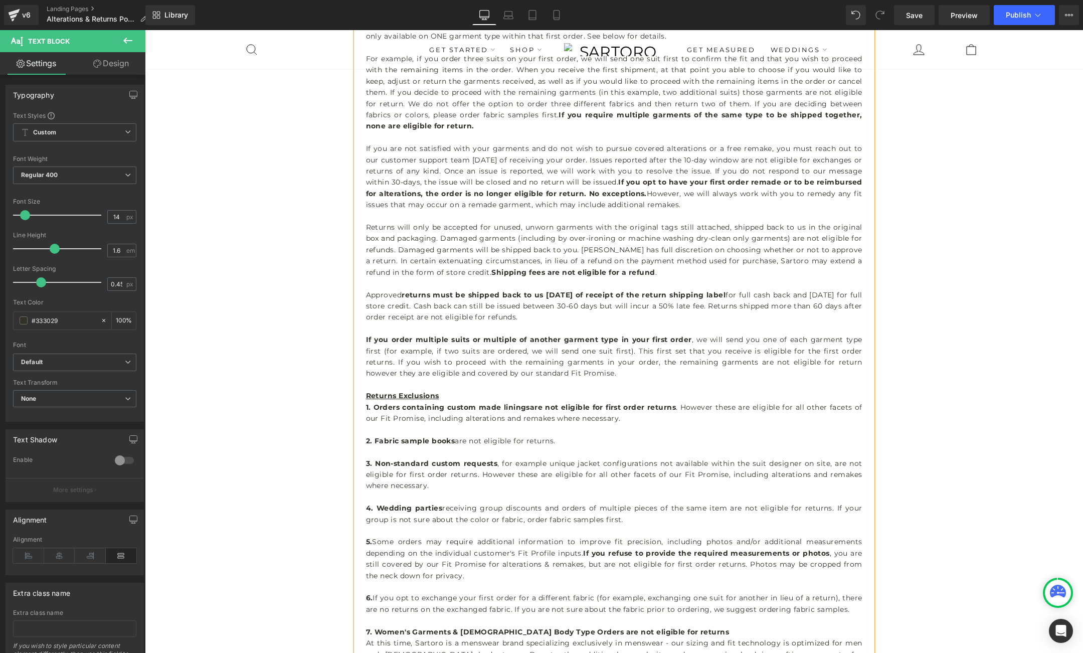
scroll to position [429, 0]
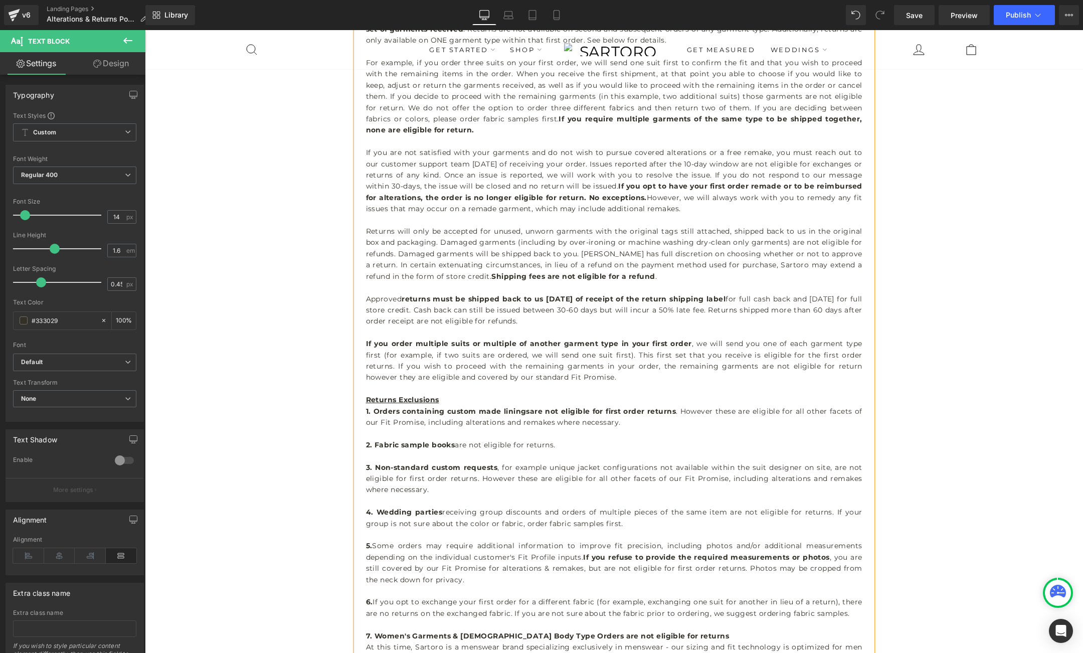
click at [820, 296] on p "Approved returns must be shipped back to us [DATE] of receipt of the return shi…" at bounding box center [614, 310] width 497 height 34
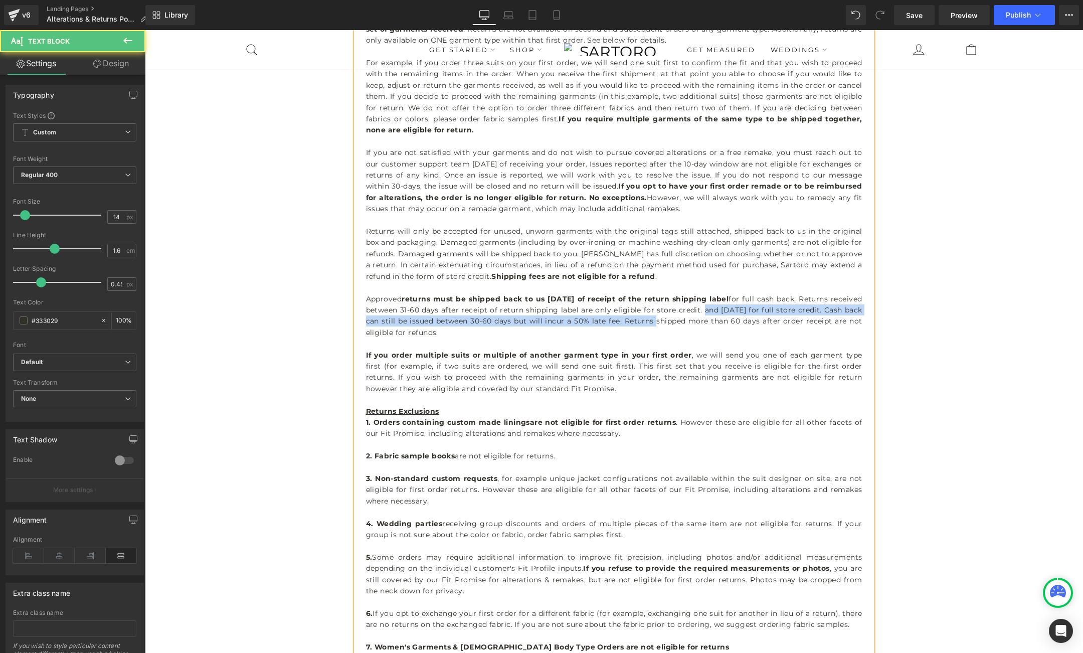
click at [685, 321] on p "Approved returns must be shipped back to us [DATE] of receipt of the return shi…" at bounding box center [614, 315] width 497 height 45
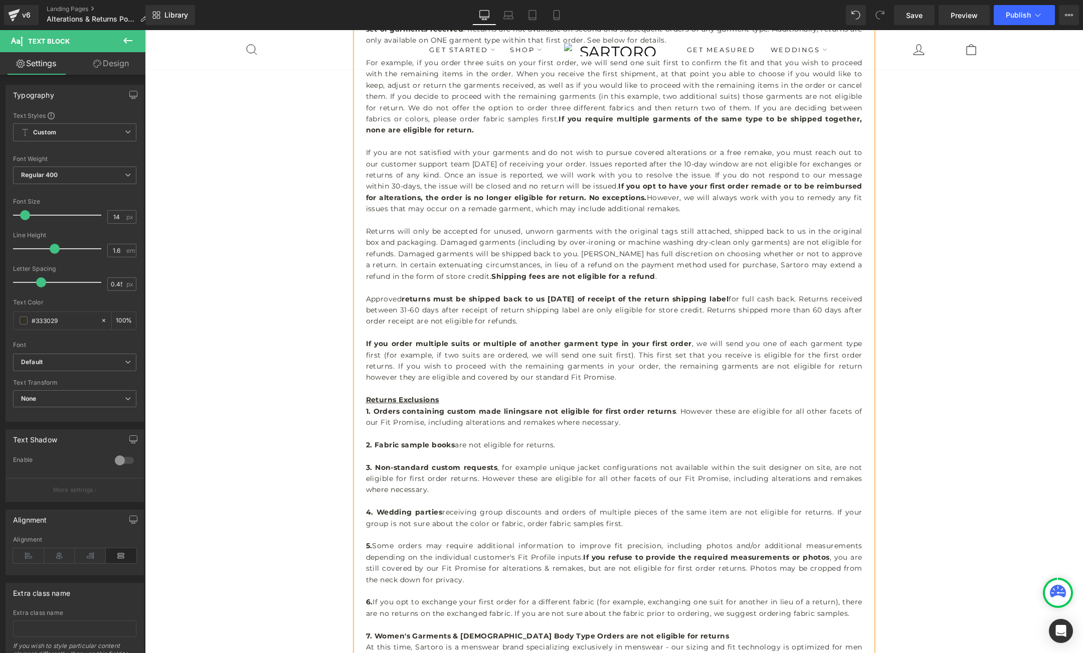
click at [788, 310] on p "Approved returns must be shipped back to us [DATE] of receipt of the return shi…" at bounding box center [614, 310] width 497 height 34
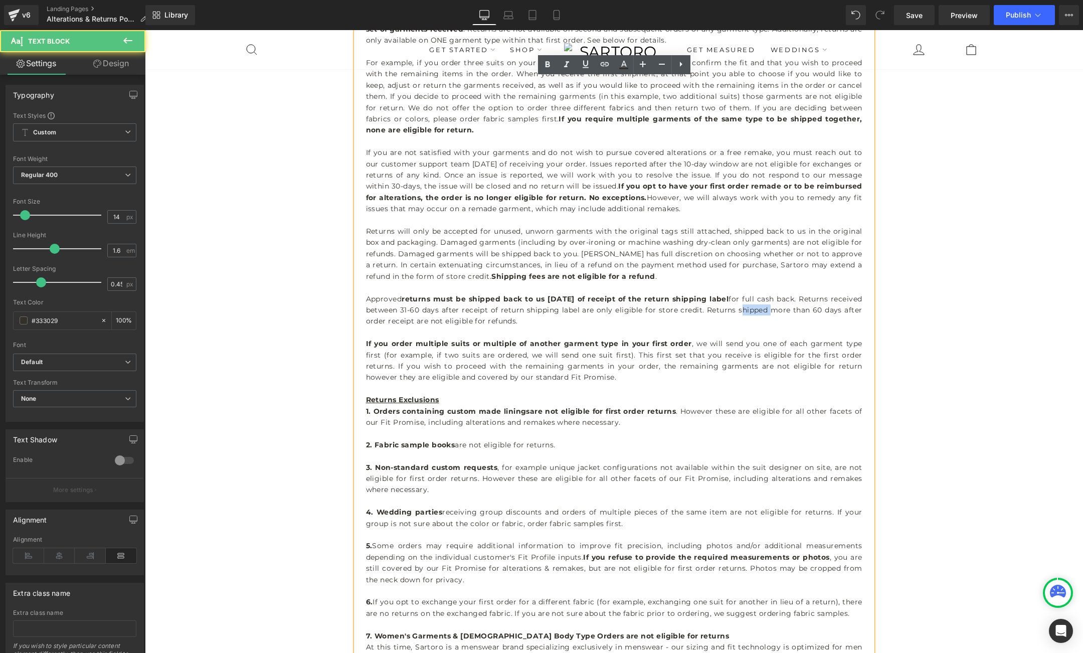
click at [788, 310] on p "Approved returns must be shipped back to us [DATE] of receipt of the return shi…" at bounding box center [614, 310] width 497 height 34
click at [566, 325] on p "Approved returns must be shipped back to us [DATE] of receipt of the return shi…" at bounding box center [614, 310] width 497 height 34
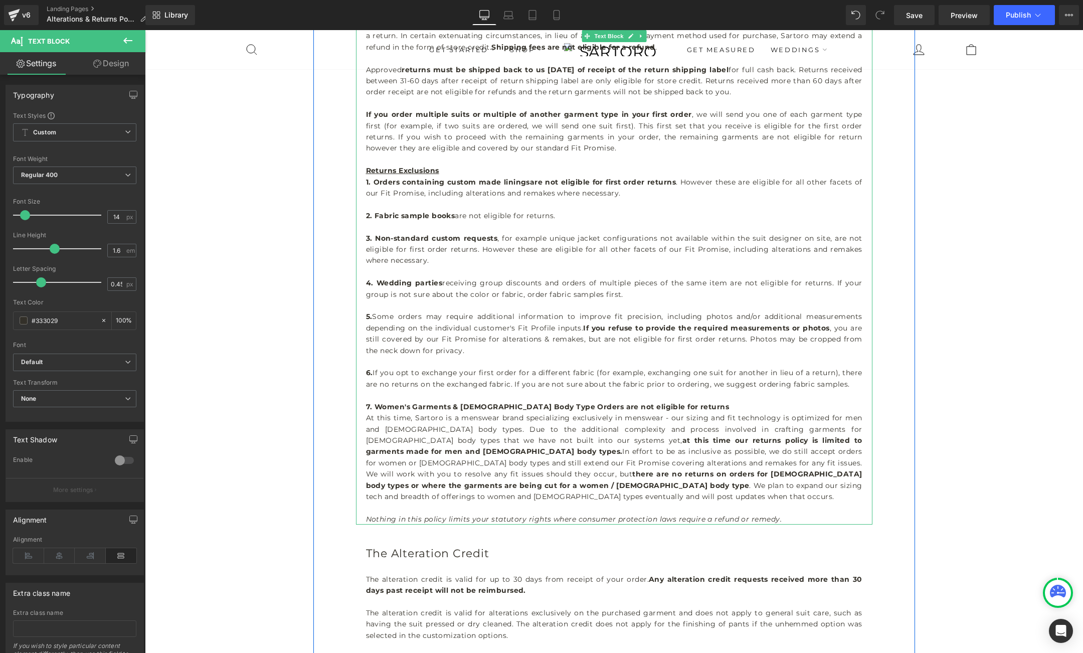
scroll to position [664, 0]
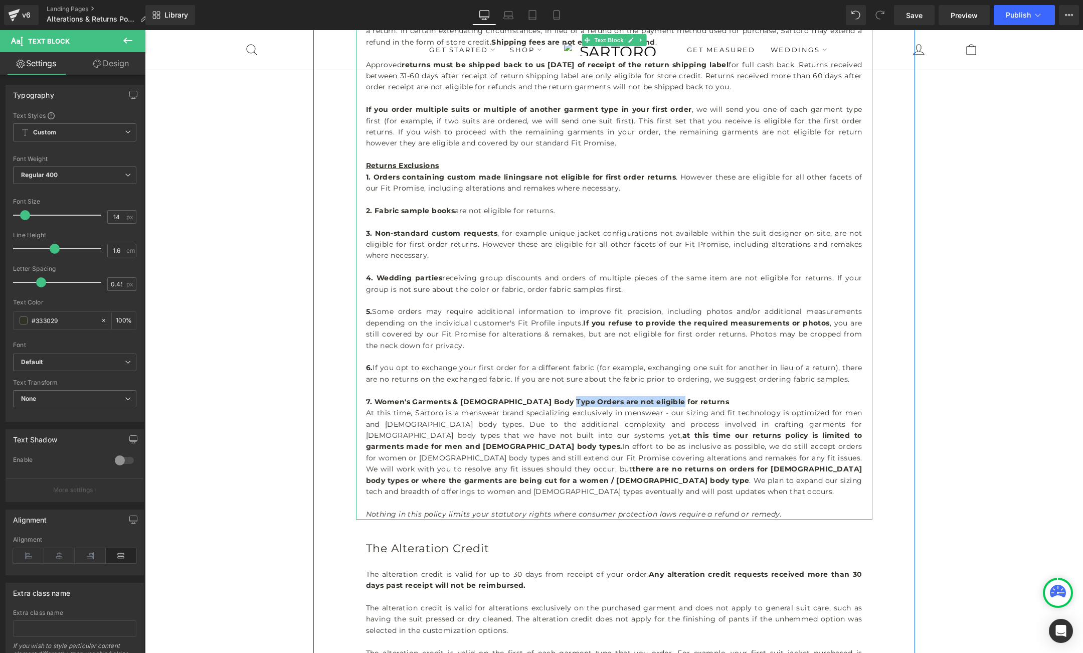
drag, startPoint x: 666, startPoint y: 402, endPoint x: 562, endPoint y: 403, distance: 103.3
click at [562, 403] on p "7. Women's Garments & [DEMOGRAPHIC_DATA] Body Type Orders are not eligible for …" at bounding box center [614, 401] width 497 height 11
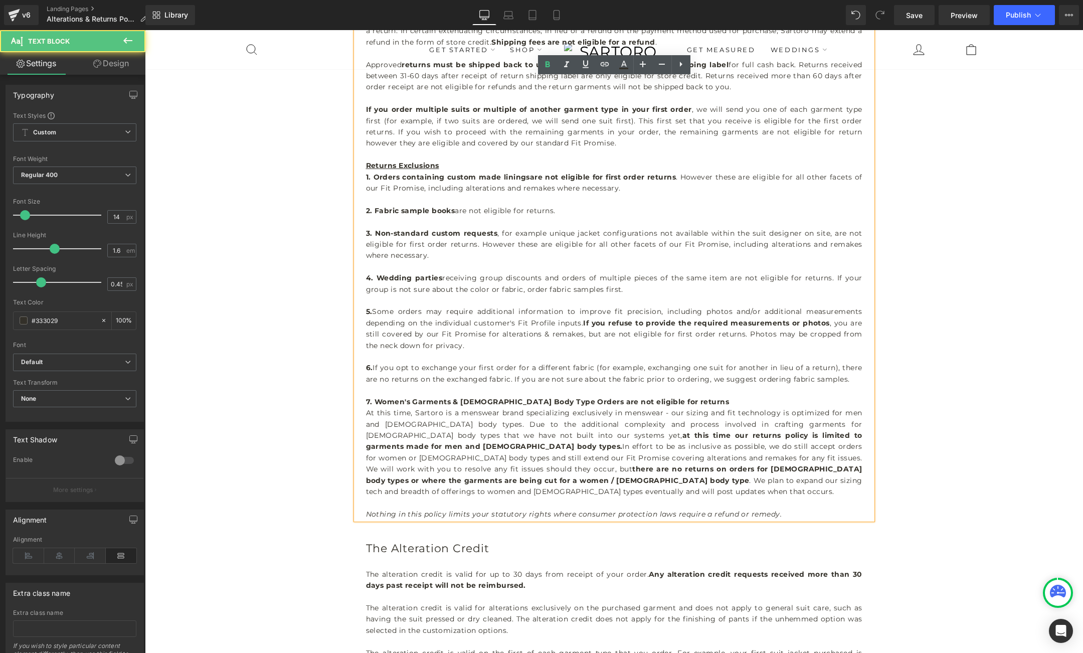
click at [677, 413] on span "At this time, Sartoro is a menswear brand specializing exclusively in menswear …" at bounding box center [614, 424] width 497 height 32
click at [781, 414] on span "At this time, Sartoro is a menswear brand specializing exclusively in menswear …" at bounding box center [614, 424] width 497 height 32
click at [442, 424] on span "At this time, Sartoro is a menswear brand specializing exclusively in menswear …" at bounding box center [614, 424] width 497 height 32
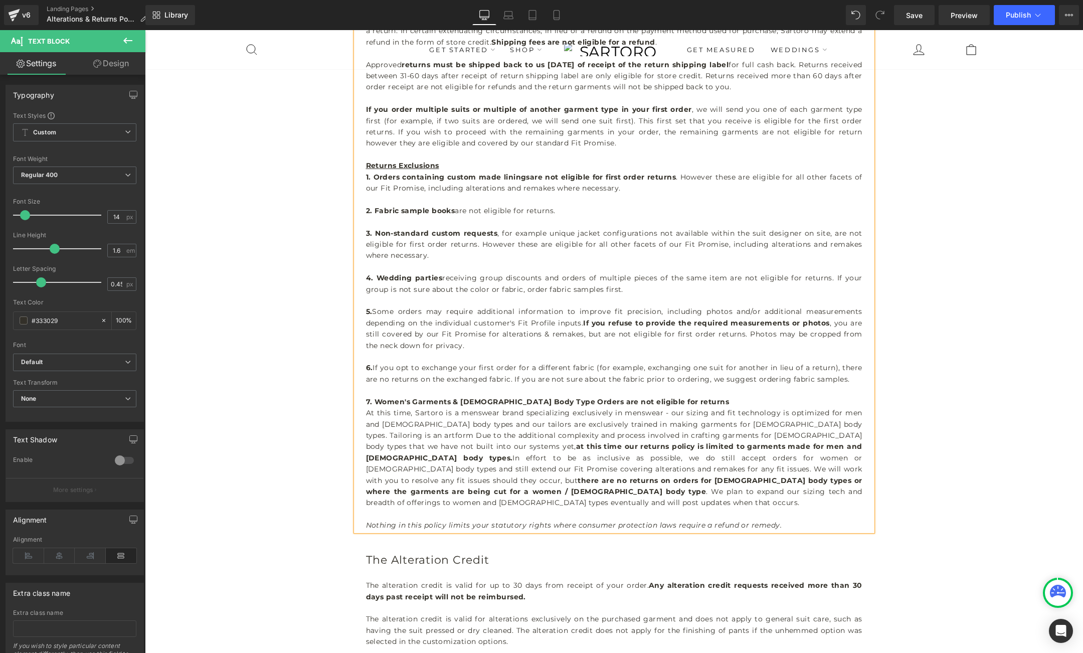
click at [815, 425] on span "At this time, Sartoro is a menswear brand specializing exclusively in menswear …" at bounding box center [614, 429] width 497 height 43
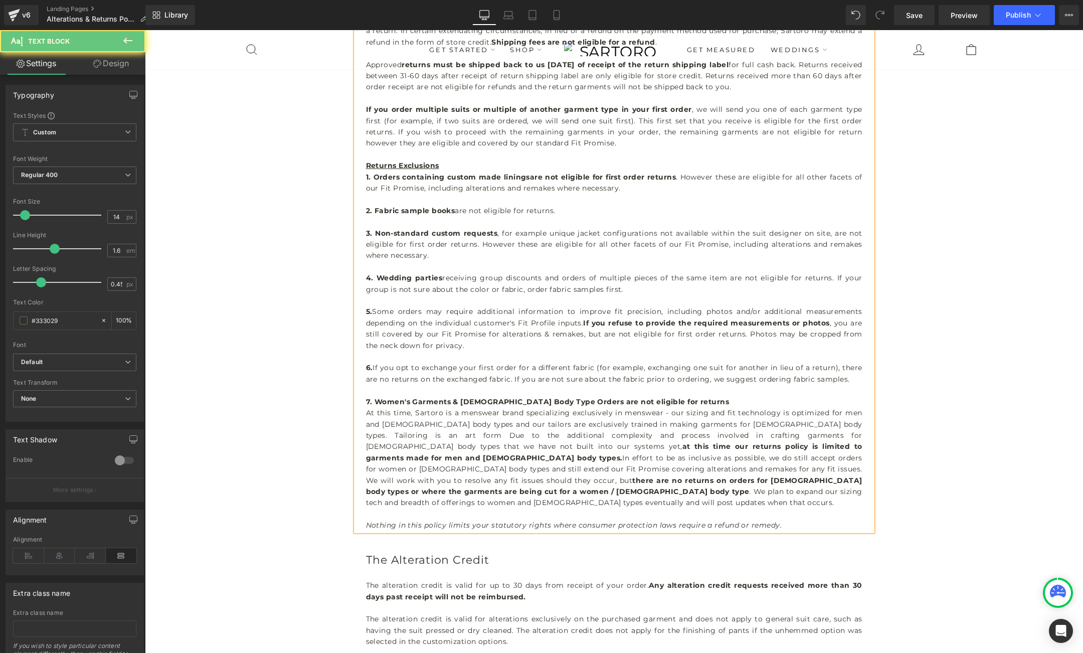
click at [837, 424] on span "At this time, Sartoro is a menswear brand specializing exclusively in menswear …" at bounding box center [614, 429] width 497 height 43
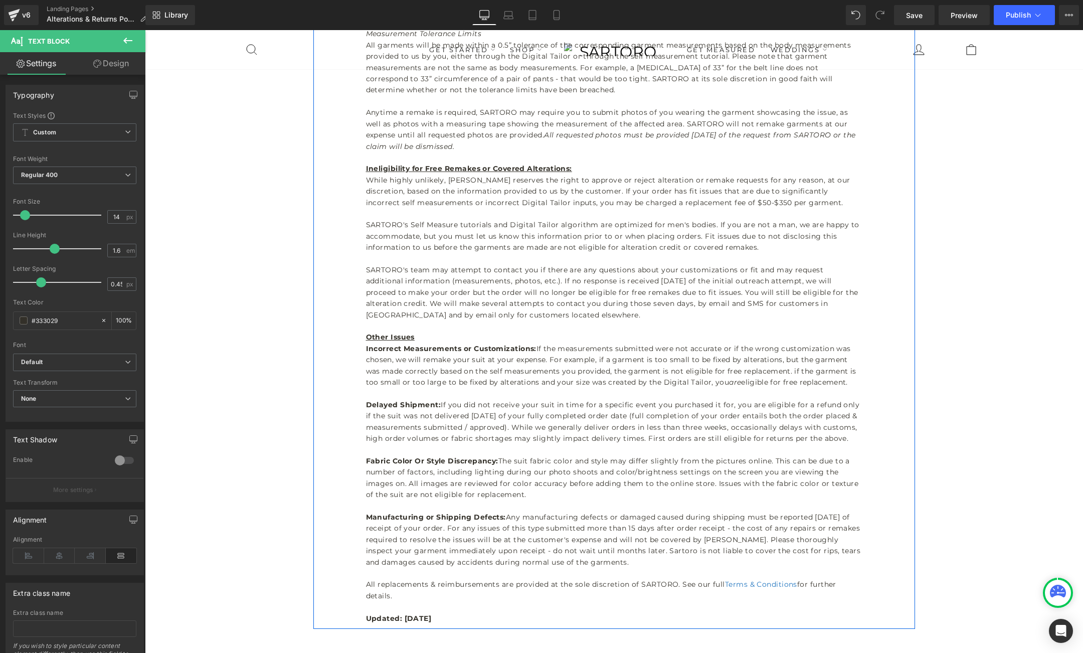
scroll to position [2180, 0]
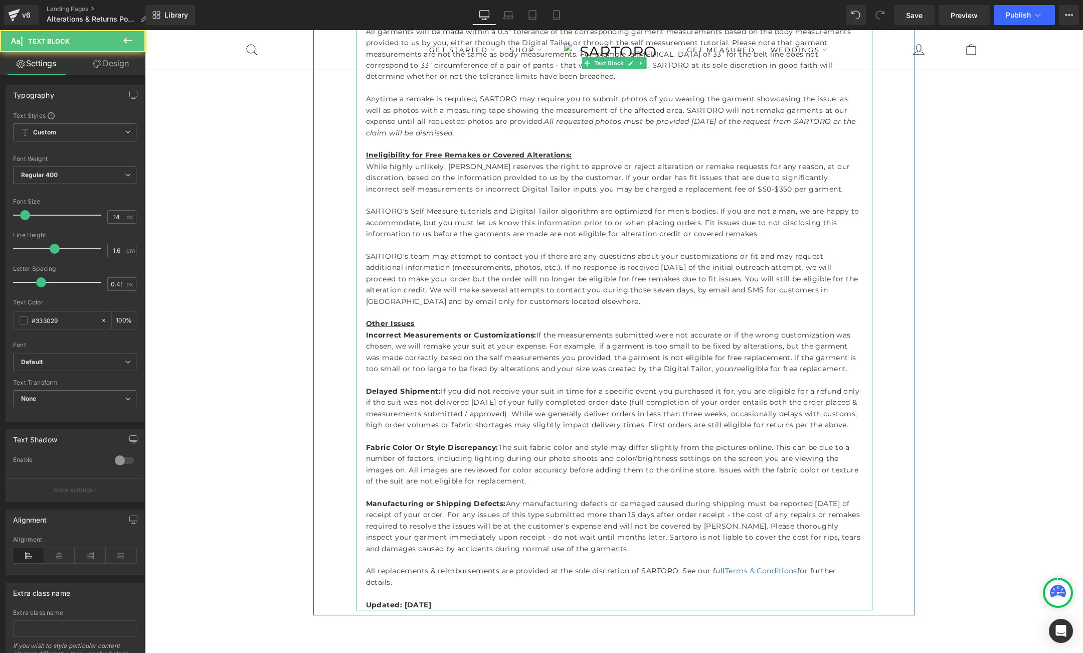
click at [529, 471] on p "Fabric Color Or Style Discrepancy: The suit fabric color and style may differ s…" at bounding box center [614, 464] width 497 height 45
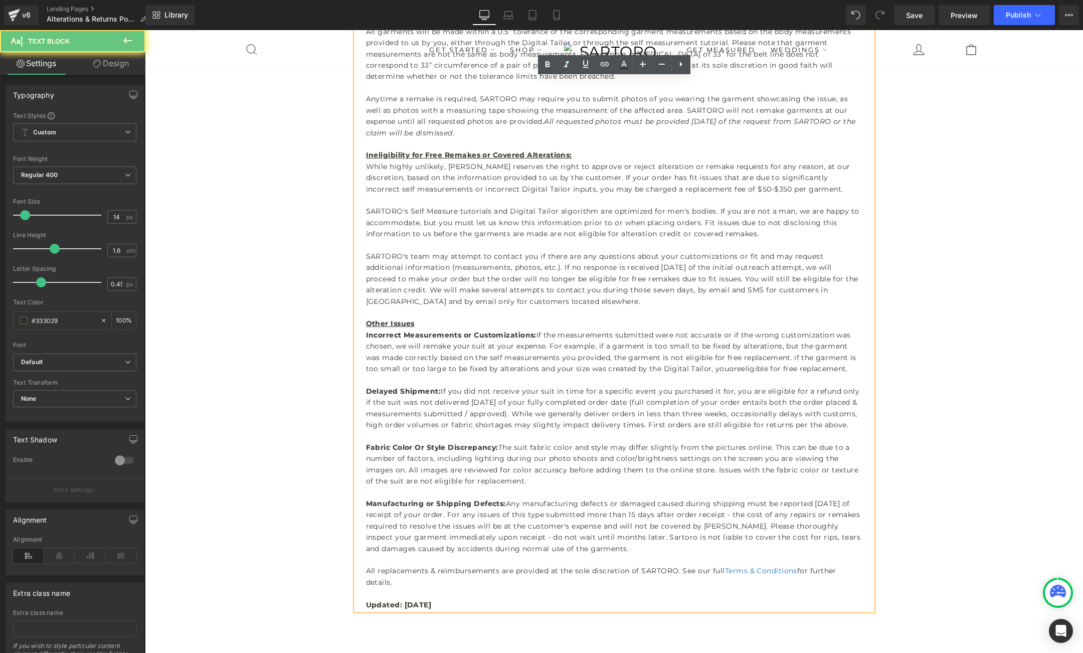
click at [525, 469] on p "Fabric Color Or Style Discrepancy: The suit fabric color and style may differ s…" at bounding box center [614, 464] width 497 height 45
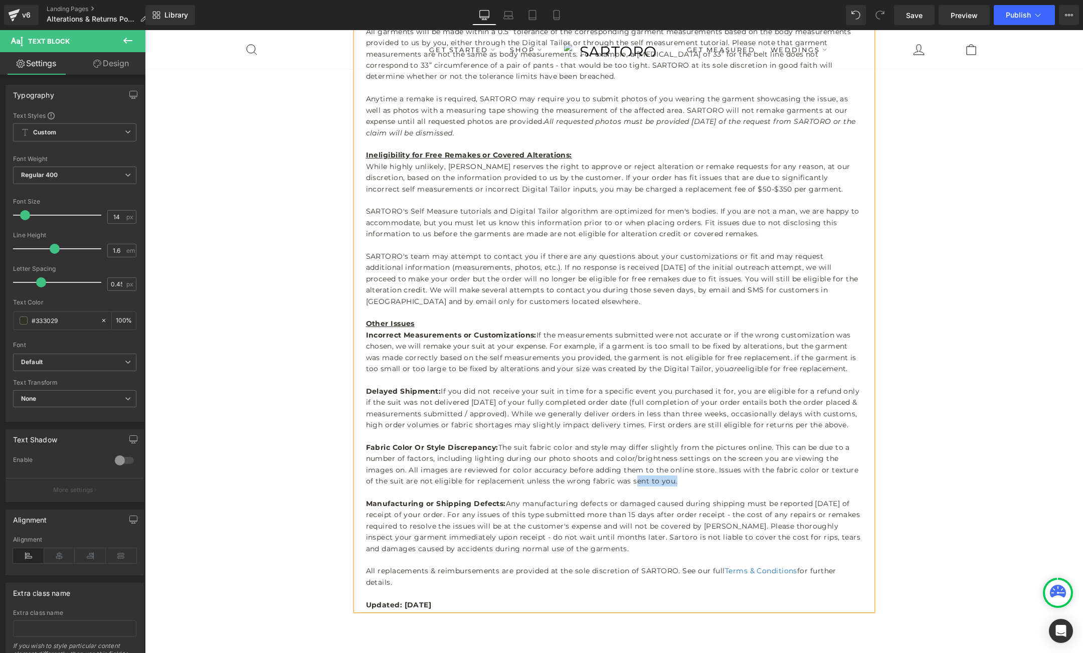
drag, startPoint x: 673, startPoint y: 469, endPoint x: 632, endPoint y: 469, distance: 40.1
click at [632, 469] on p "Fabric Color Or Style Discrepancy: The suit fabric color and style may differ s…" at bounding box center [614, 464] width 497 height 45
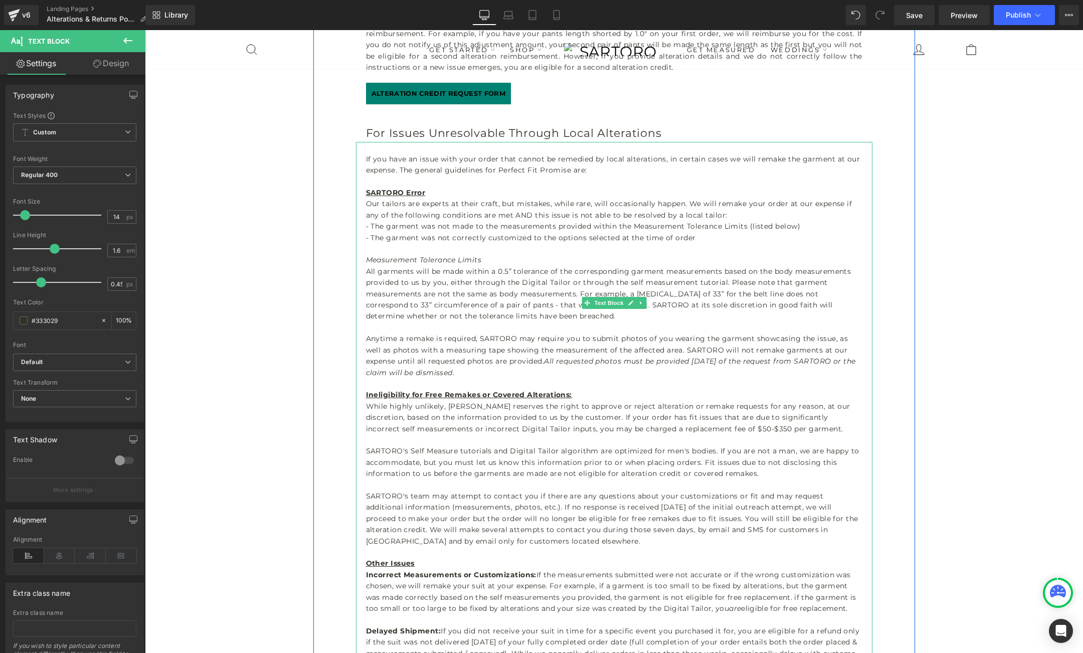
scroll to position [1930, 0]
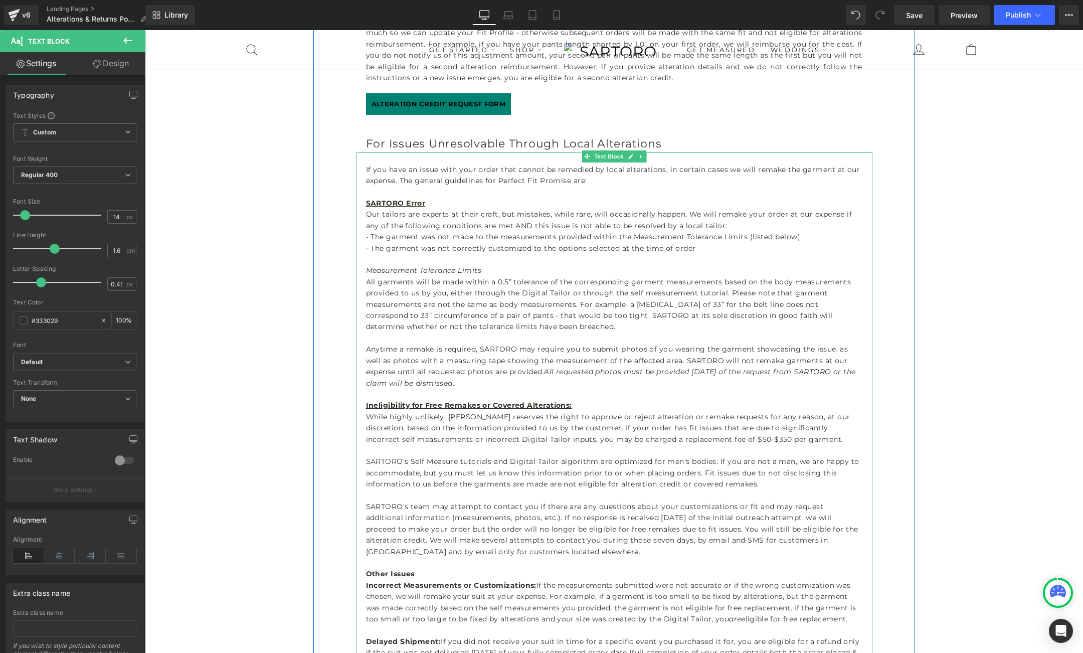
click at [690, 294] on p "All garments will be made within a 0.5” tolerance of the corresponding garment …" at bounding box center [614, 304] width 497 height 56
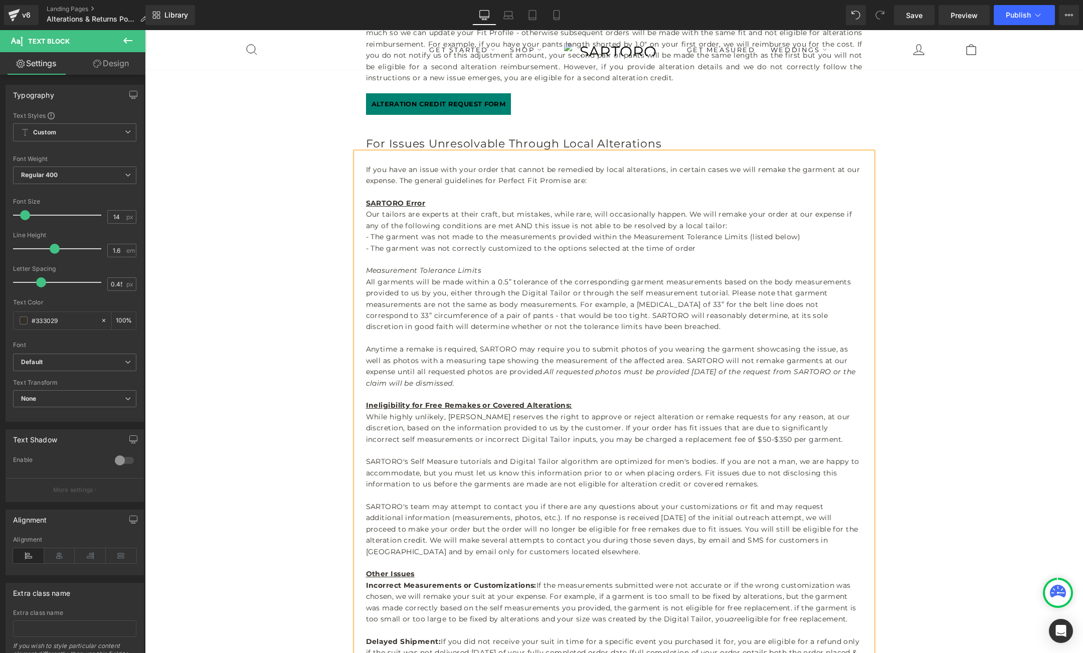
click at [451, 304] on p "All garments will be made within a 0.5” tolerance of the corresponding garment …" at bounding box center [614, 304] width 497 height 56
drag, startPoint x: 508, startPoint y: 307, endPoint x: 455, endPoint y: 306, distance: 52.7
click at [455, 306] on p "All garments will be made within a 0.5” tolerance of the corresponding garment …" at bounding box center [614, 304] width 497 height 56
click at [666, 304] on p "All garments will be made within a 0.5” tolerance of the corresponding garment …" at bounding box center [614, 304] width 497 height 56
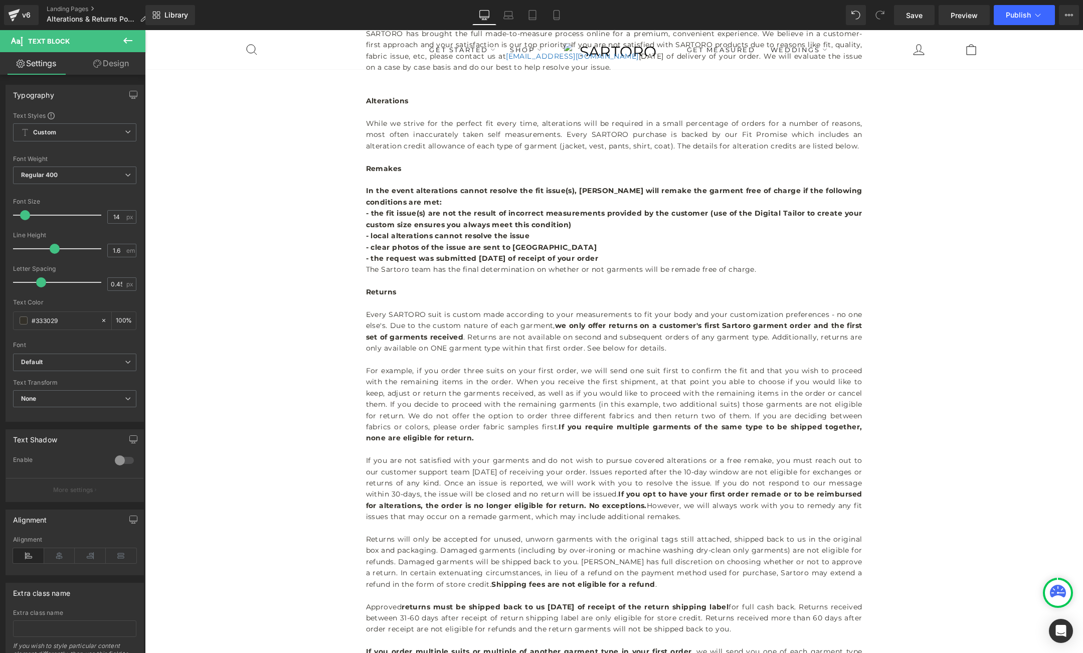
scroll to position [115, 0]
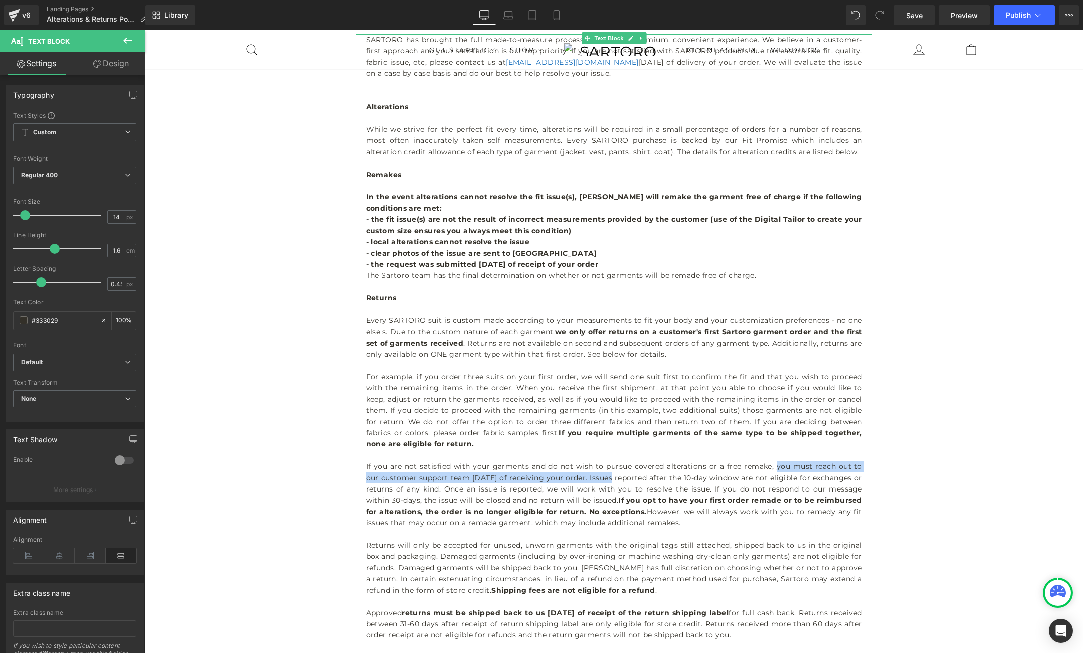
drag, startPoint x: 595, startPoint y: 478, endPoint x: 766, endPoint y: 468, distance: 171.8
click at [766, 468] on p "If you are not satisfied with your garments and do not wish to pursue covered a…" at bounding box center [614, 494] width 497 height 67
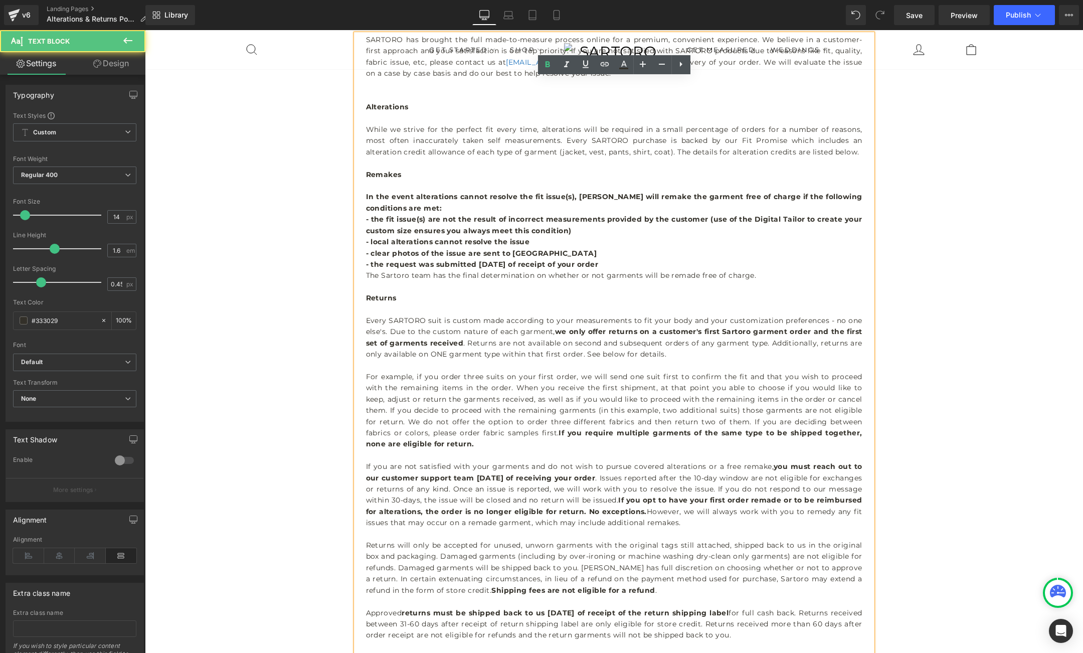
click at [513, 478] on strong "you must reach out to our customer support team [DATE] of receiving your order" at bounding box center [614, 472] width 497 height 20
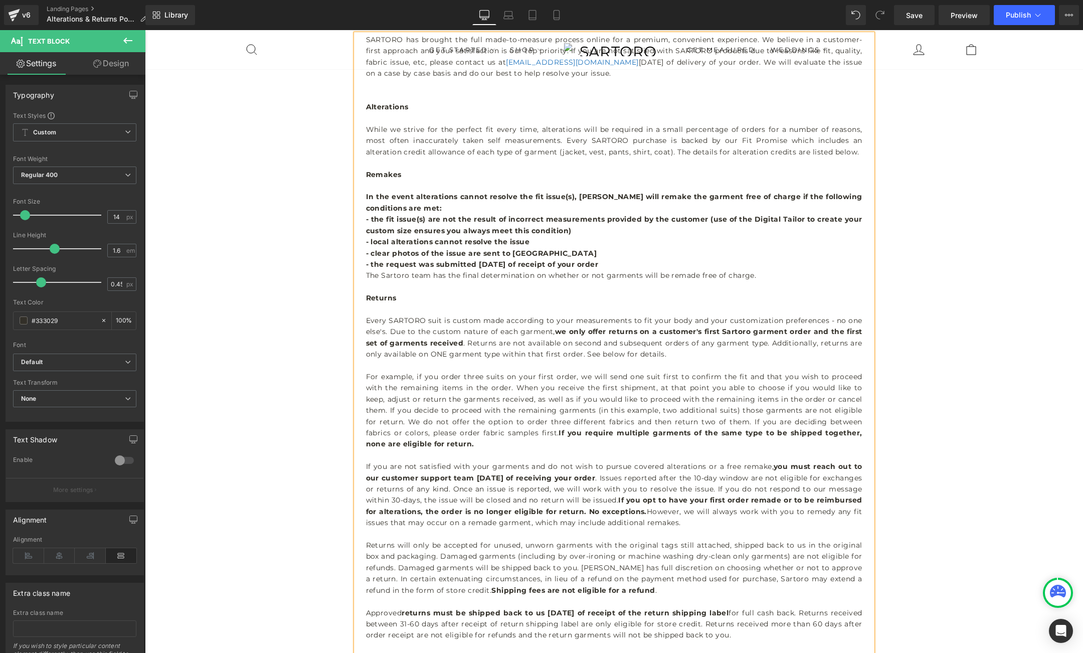
click at [739, 477] on p "If you are not satisfied with your garments and do not wish to pursue covered a…" at bounding box center [614, 494] width 497 height 67
click at [656, 500] on p "If you are not satisfied with your garments and do not wish to pursue covered a…" at bounding box center [614, 494] width 497 height 67
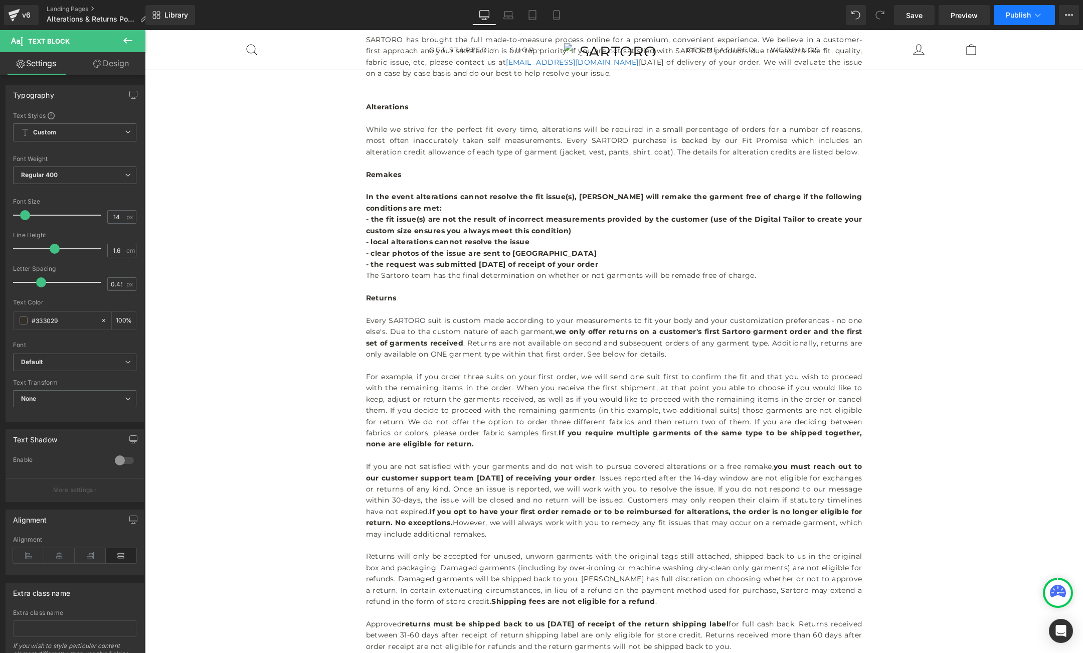
click at [1022, 18] on span "Publish" at bounding box center [1018, 15] width 25 height 8
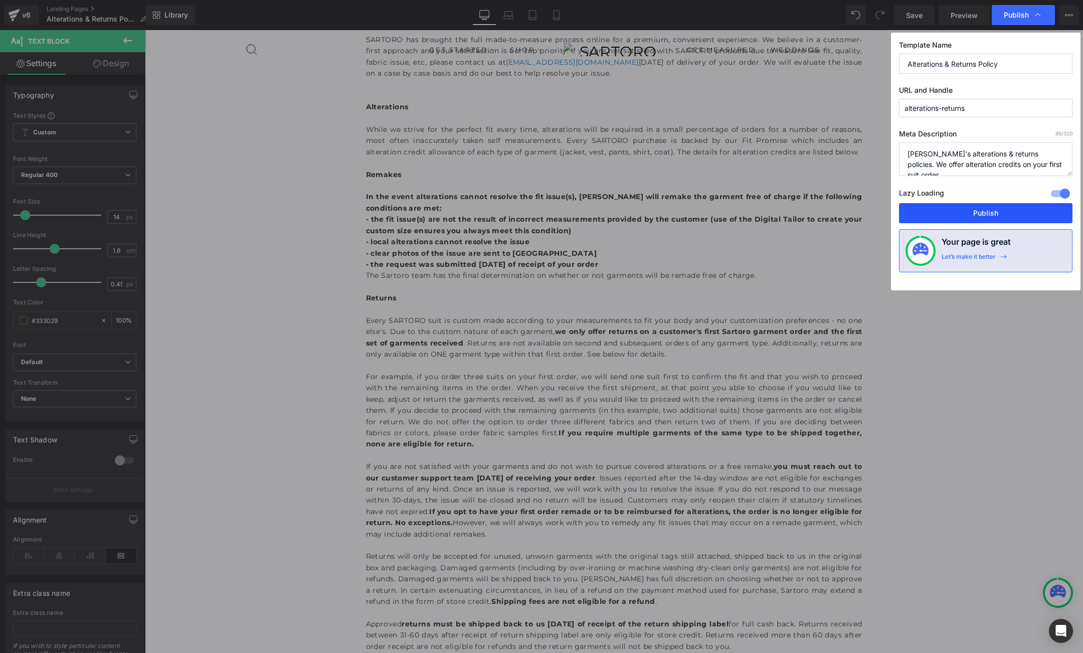
click at [0, 0] on button "Publish" at bounding box center [0, 0] width 0 height 0
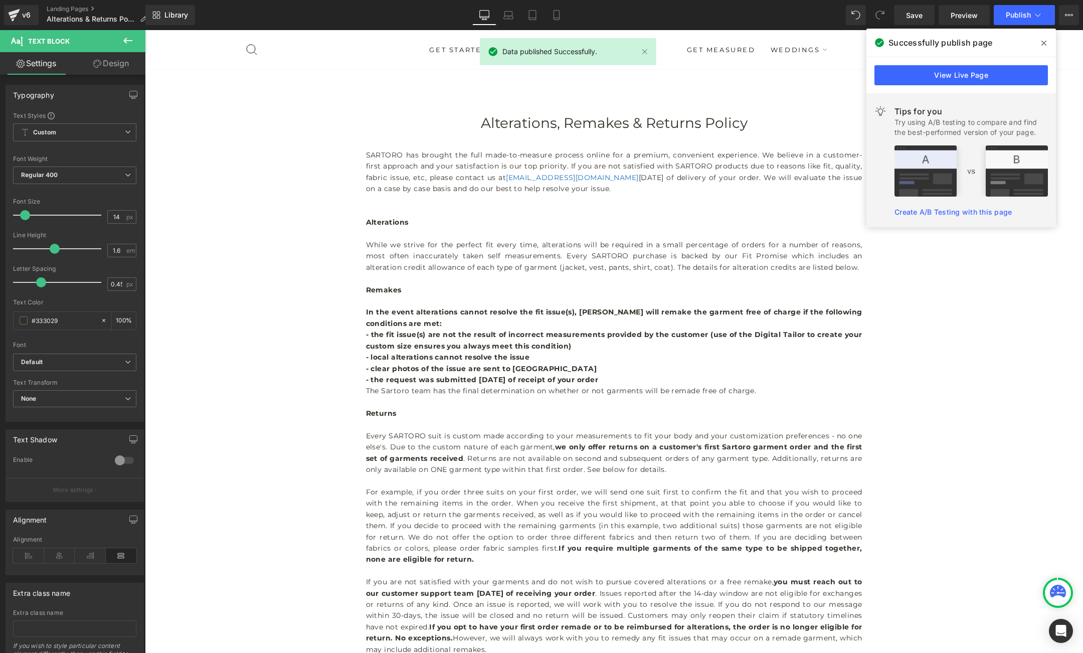
click at [126, 40] on icon at bounding box center [128, 41] width 12 height 12
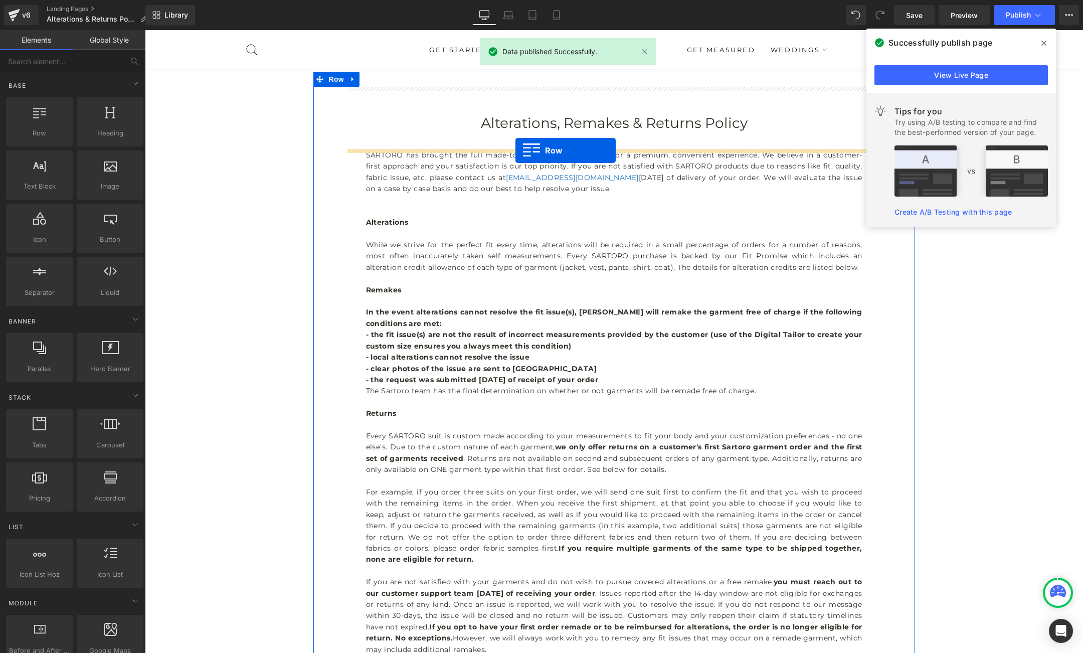
drag, startPoint x: 196, startPoint y: 154, endPoint x: 516, endPoint y: 150, distance: 320.0
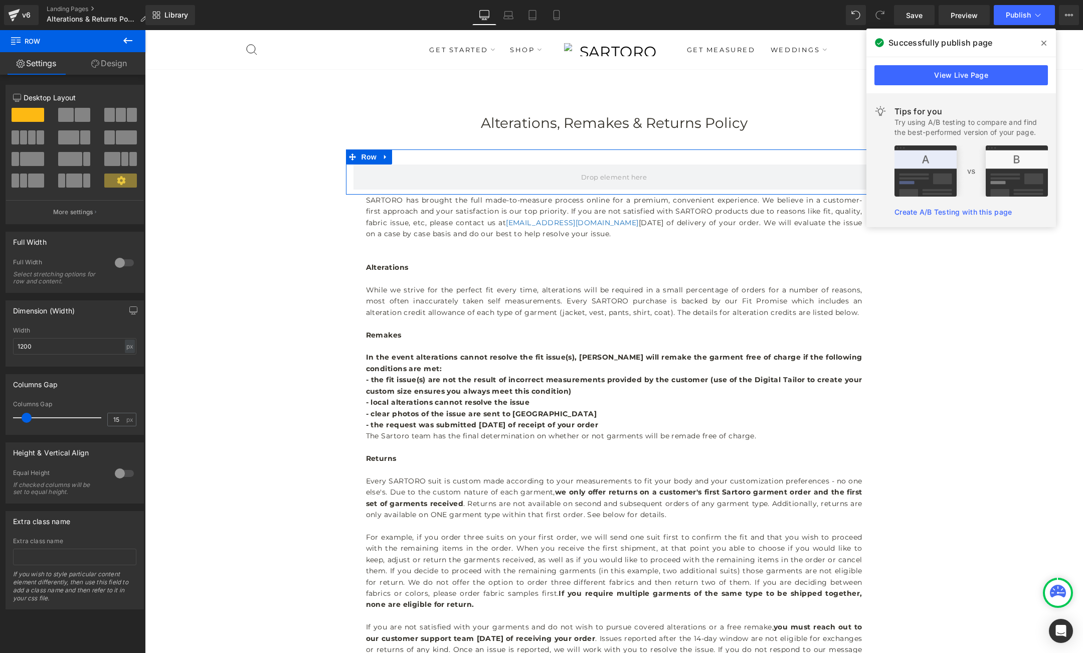
click at [116, 113] on span at bounding box center [121, 115] width 10 height 14
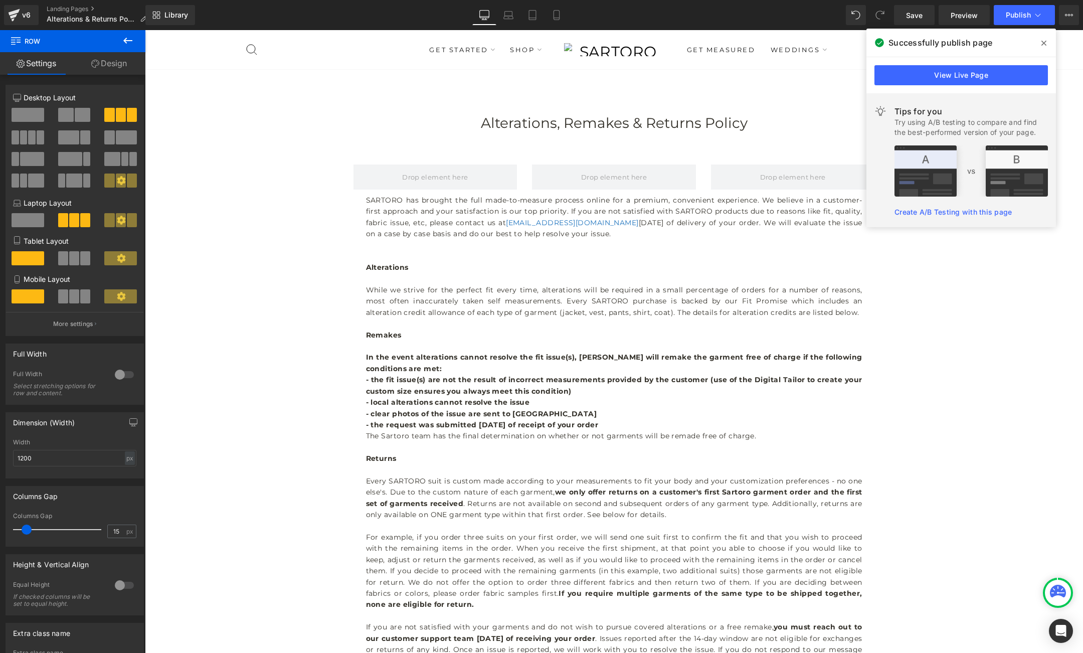
click at [128, 40] on icon at bounding box center [127, 41] width 9 height 6
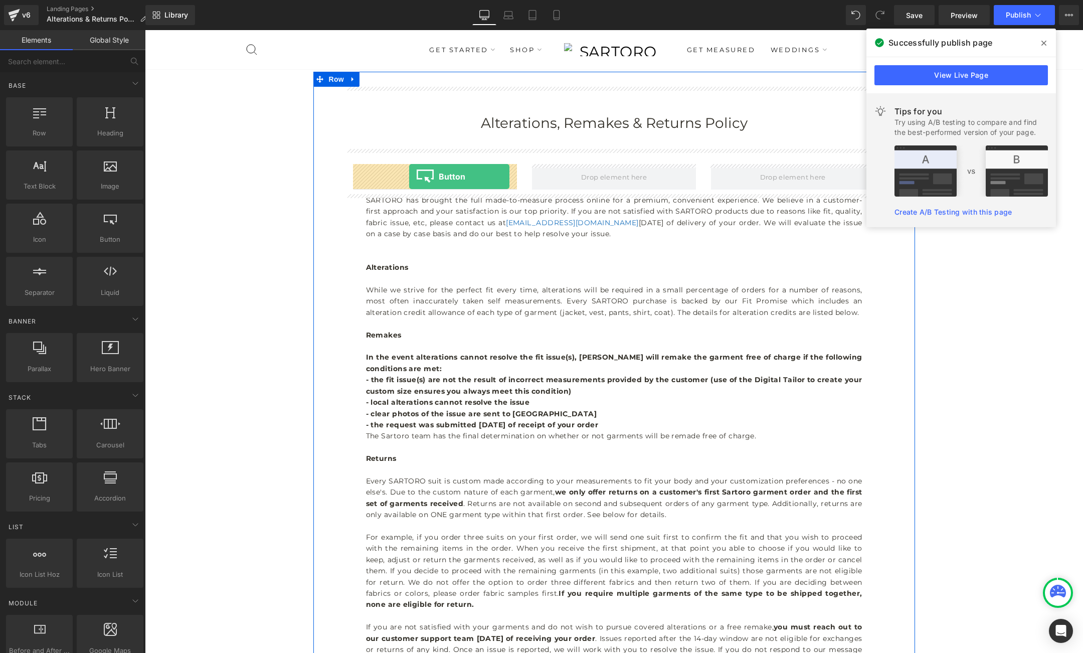
drag, startPoint x: 243, startPoint y: 249, endPoint x: 409, endPoint y: 177, distance: 181.2
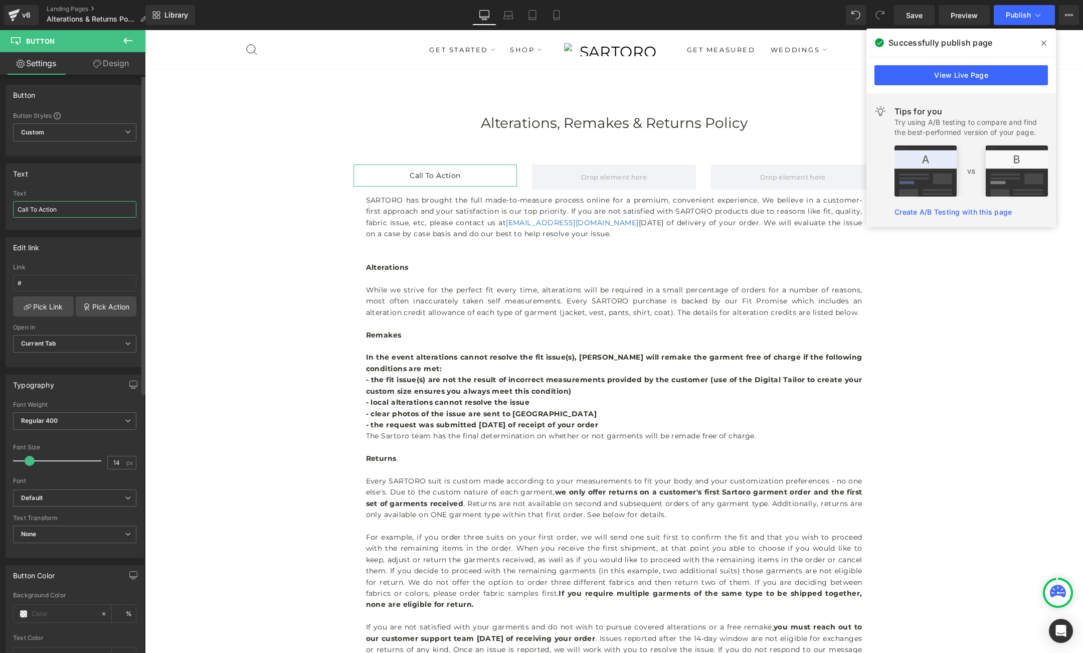
click at [66, 210] on input "Call To Action" at bounding box center [74, 209] width 123 height 17
type input "View Terms & Conditions"
click at [58, 285] on input "#" at bounding box center [74, 283] width 123 height 17
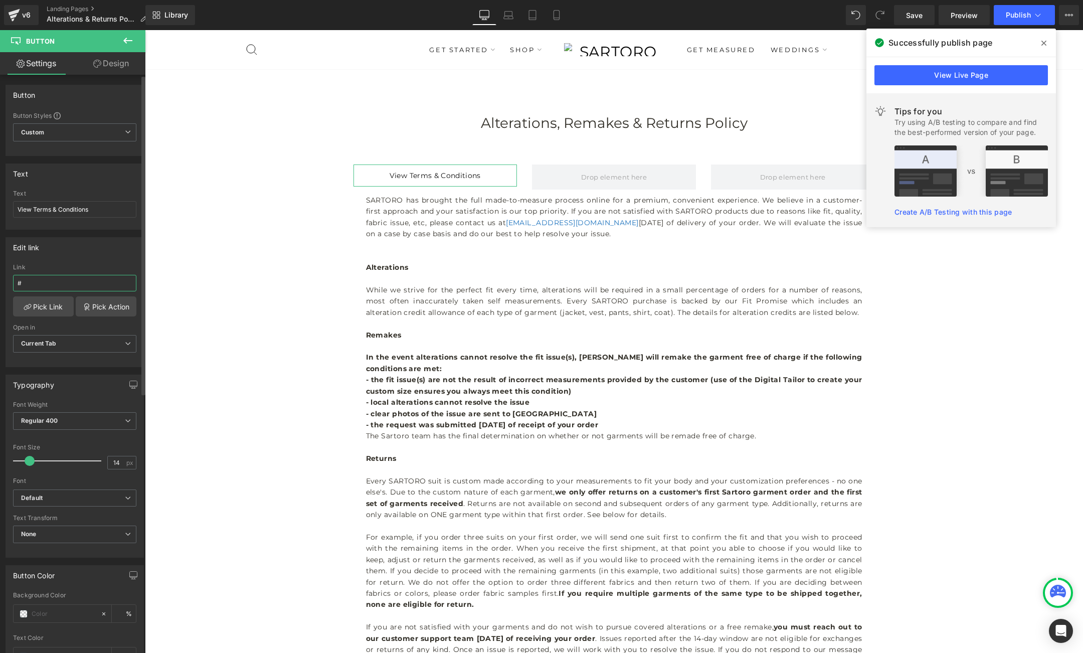
click at [58, 285] on input "#" at bounding box center [74, 283] width 123 height 17
paste input "[URL][DOMAIN_NAME]"
type input "[URL][DOMAIN_NAME]"
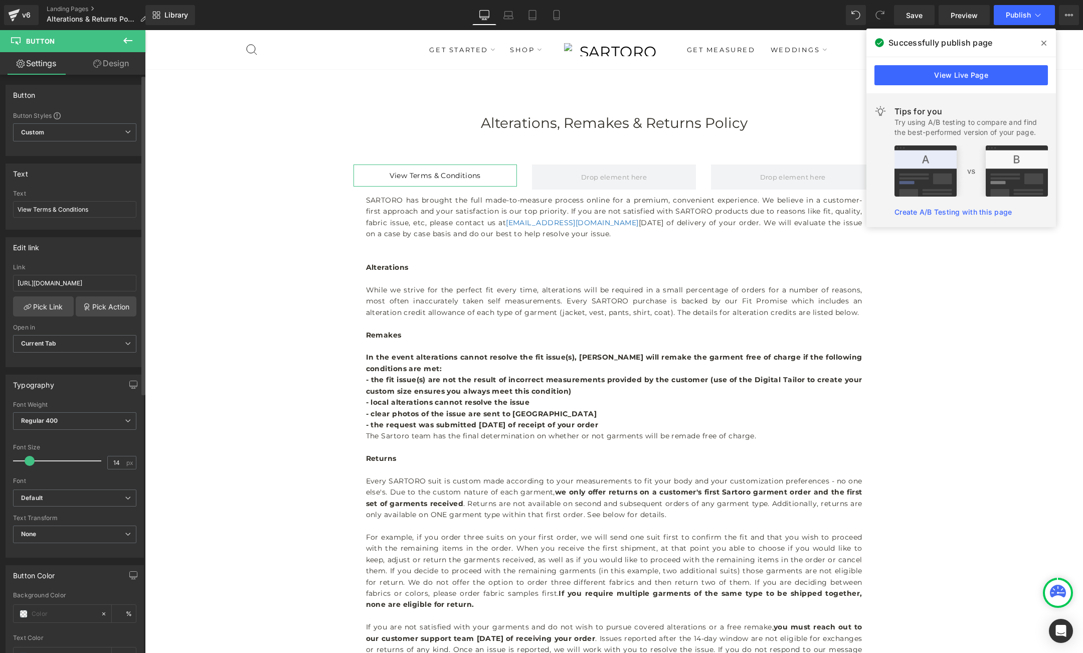
click at [79, 257] on div "Edit link [URL][DOMAIN_NAME] Link [URL][DOMAIN_NAME] Pick Link Pick Action Curr…" at bounding box center [75, 302] width 138 height 130
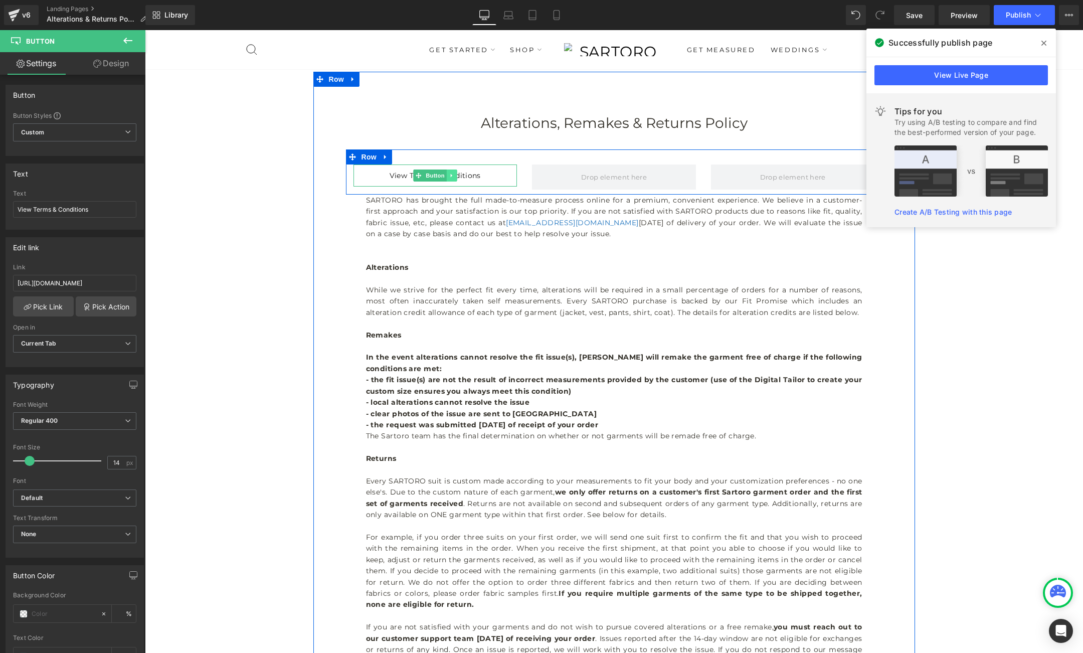
click at [451, 176] on icon at bounding box center [451, 176] width 2 height 4
click at [446, 176] on icon at bounding box center [447, 176] width 6 height 6
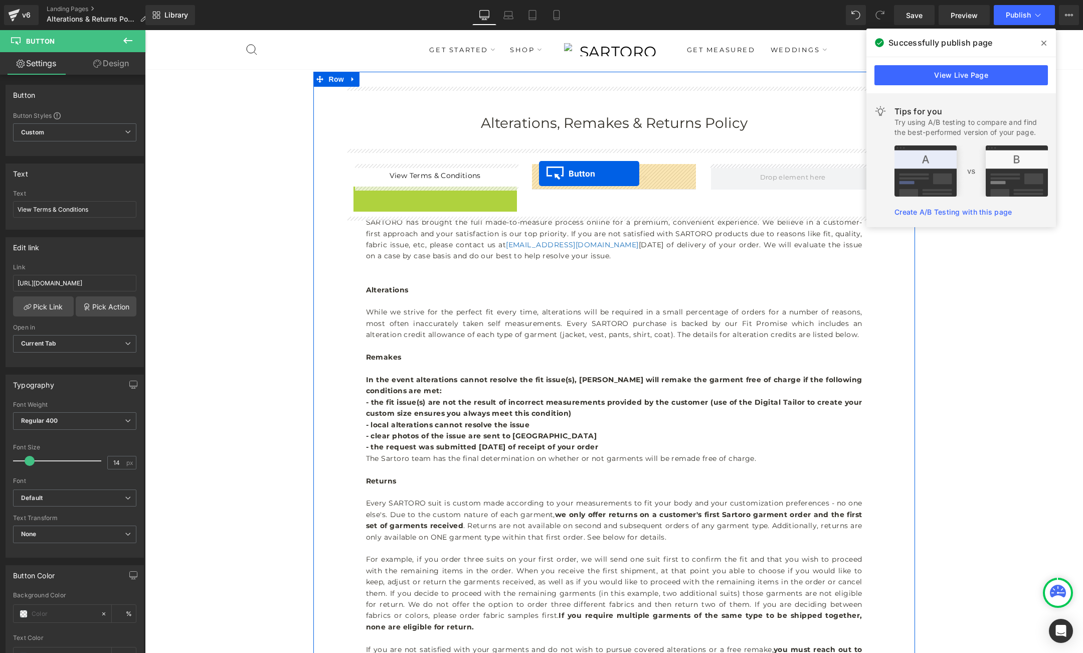
drag, startPoint x: 432, startPoint y: 198, endPoint x: 551, endPoint y: 179, distance: 120.4
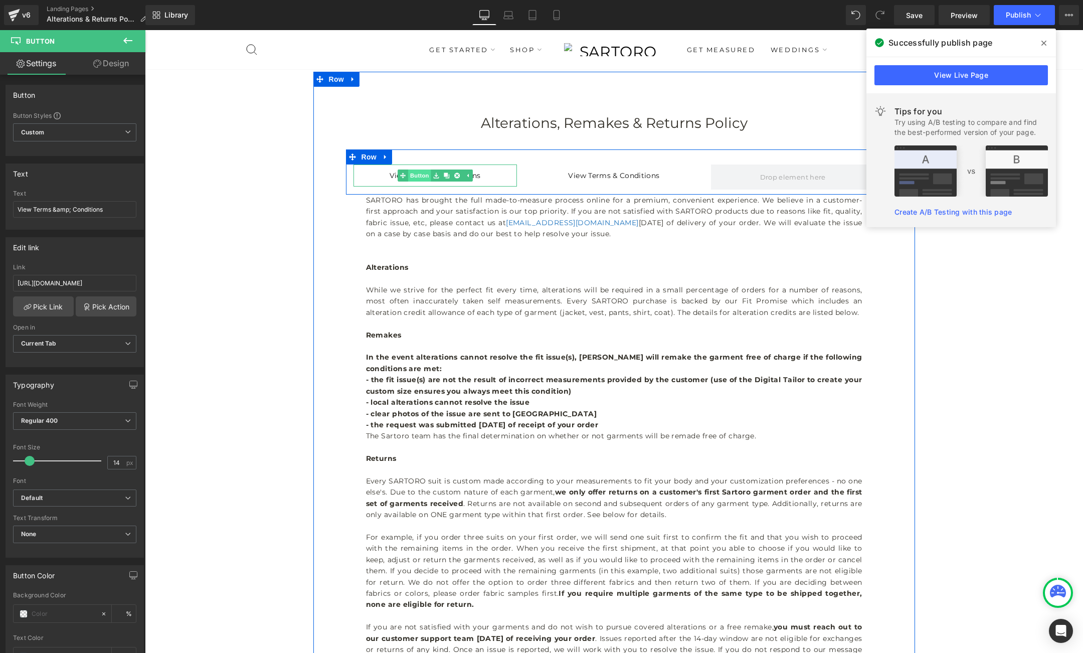
click at [421, 176] on link "Button" at bounding box center [414, 176] width 33 height 12
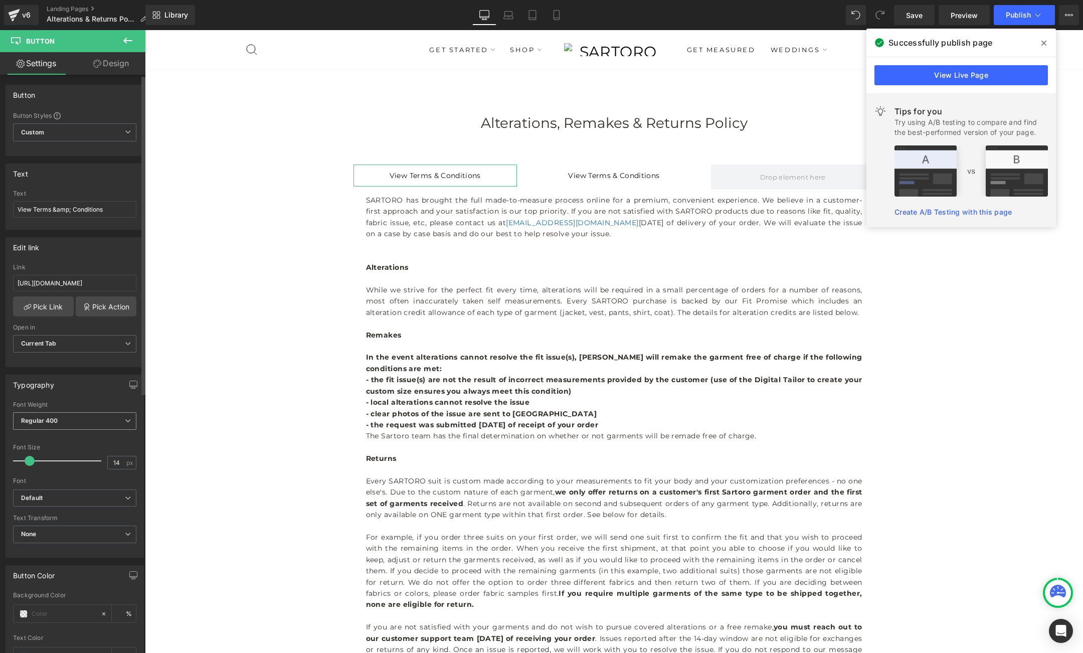
click at [91, 421] on span "Regular 400" at bounding box center [74, 421] width 123 height 18
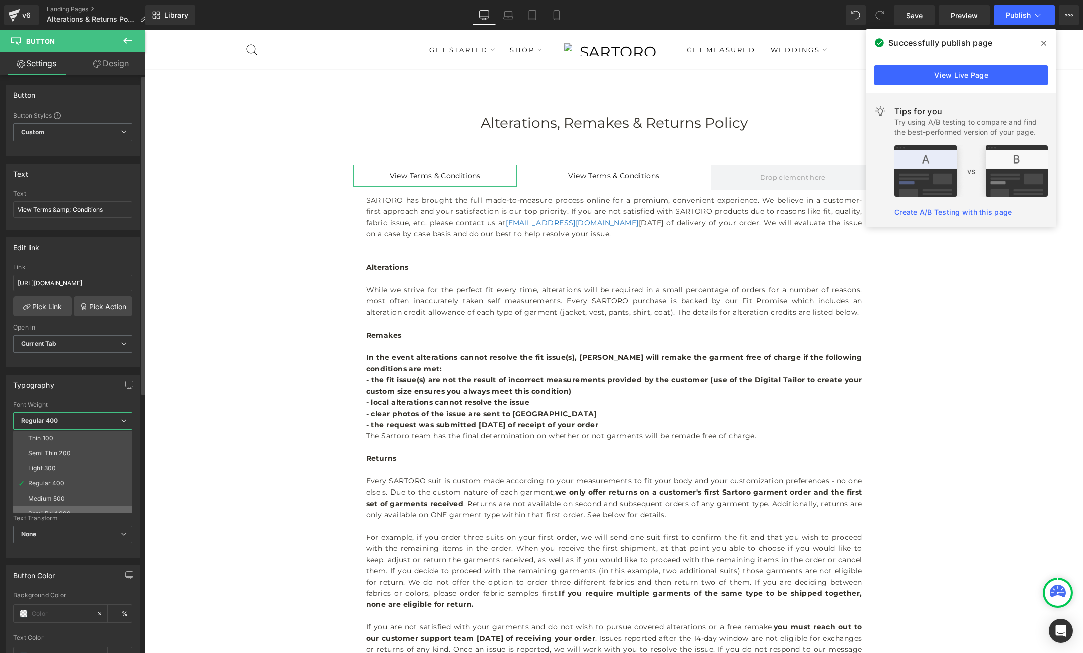
click at [65, 508] on li "Semi Bold 600" at bounding box center [75, 513] width 124 height 15
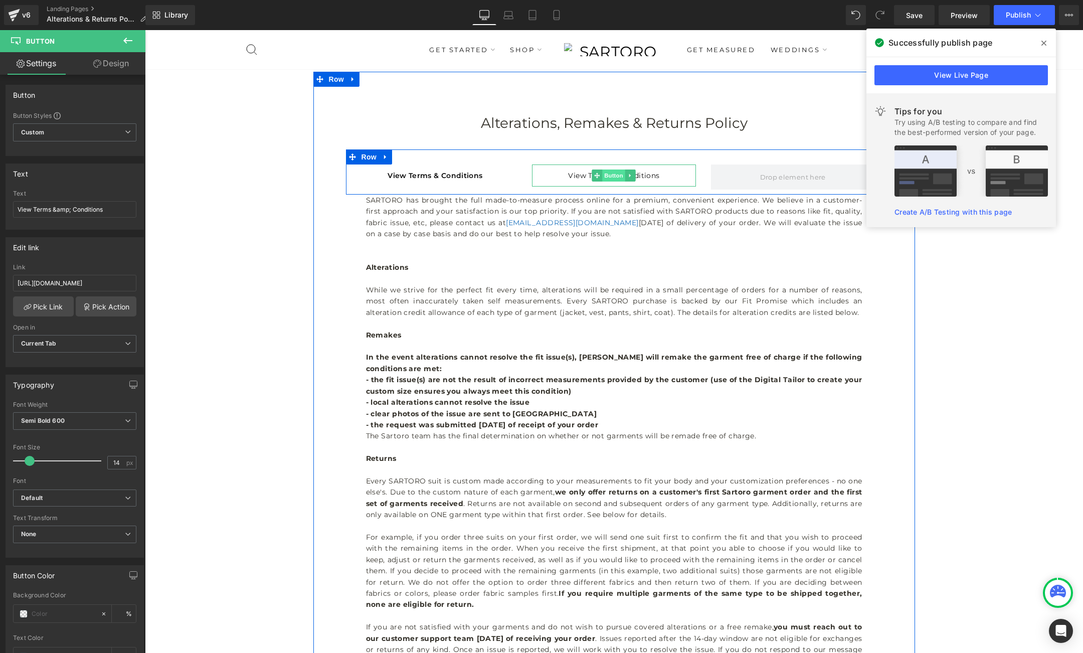
click at [612, 178] on span "Button" at bounding box center [614, 176] width 23 height 12
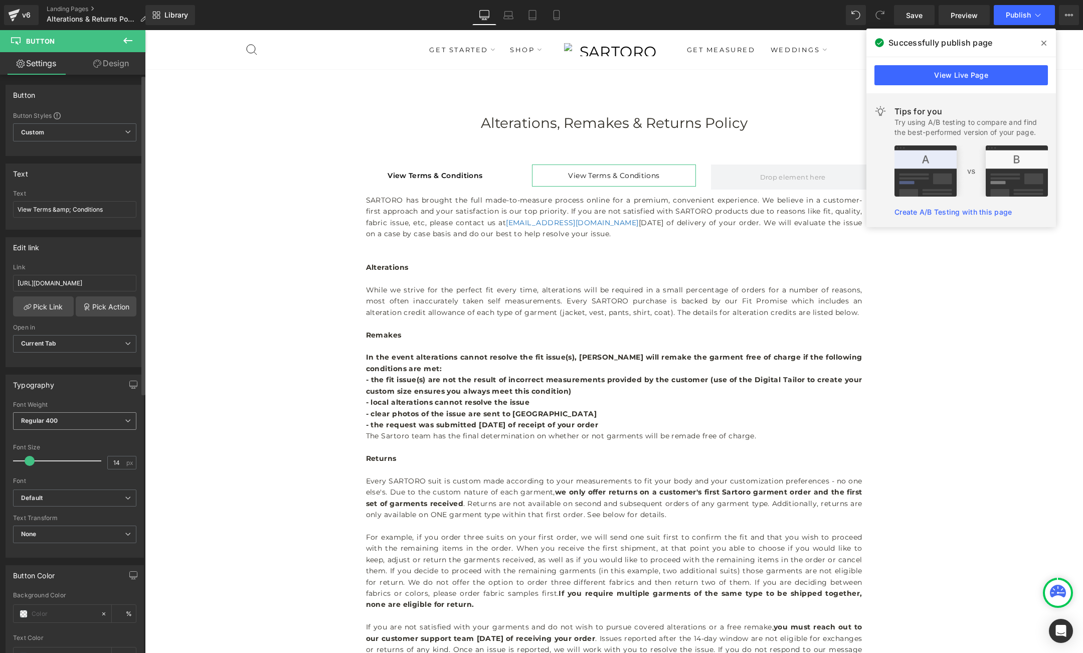
click at [90, 417] on span "Regular 400" at bounding box center [74, 421] width 123 height 18
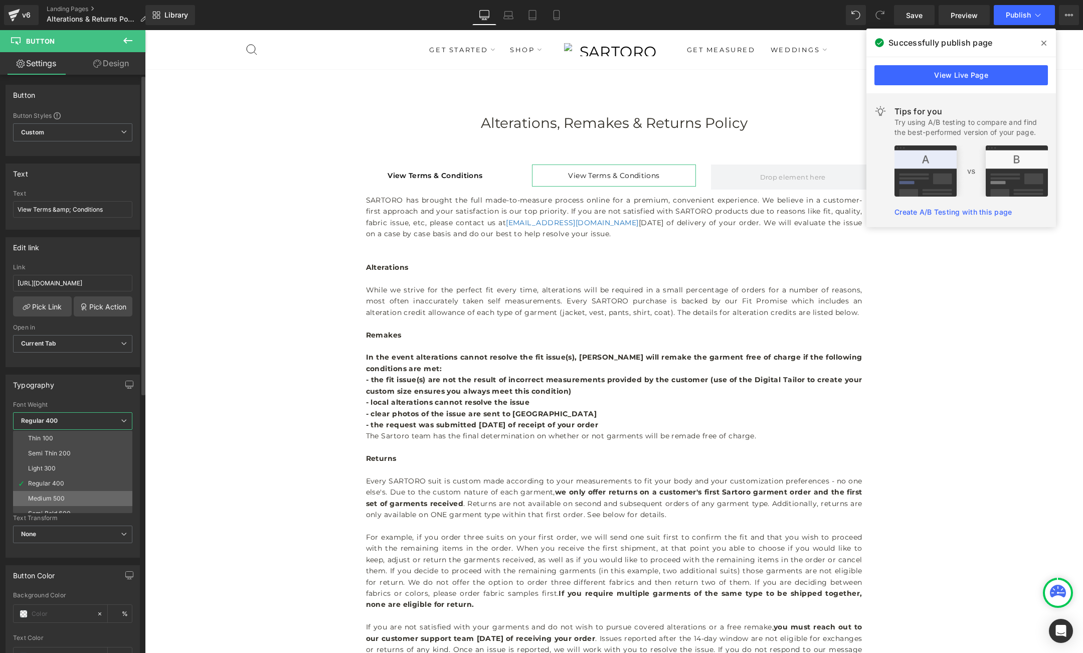
scroll to position [9, 0]
click at [62, 500] on li "Semi Bold 600" at bounding box center [75, 505] width 124 height 15
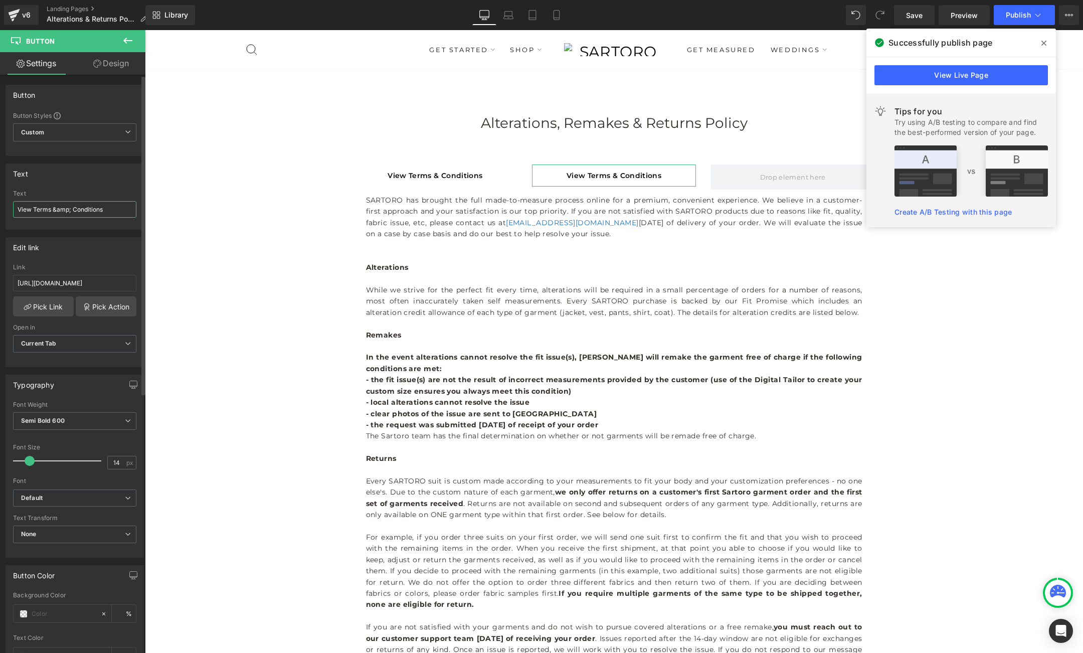
drag, startPoint x: 53, startPoint y: 210, endPoint x: 132, endPoint y: 211, distance: 79.3
click at [132, 211] on input "View Terms &amp; Conditions" at bounding box center [74, 209] width 123 height 17
type input "View Terms of Use"
click at [80, 288] on input "[URL][DOMAIN_NAME]" at bounding box center [74, 283] width 123 height 17
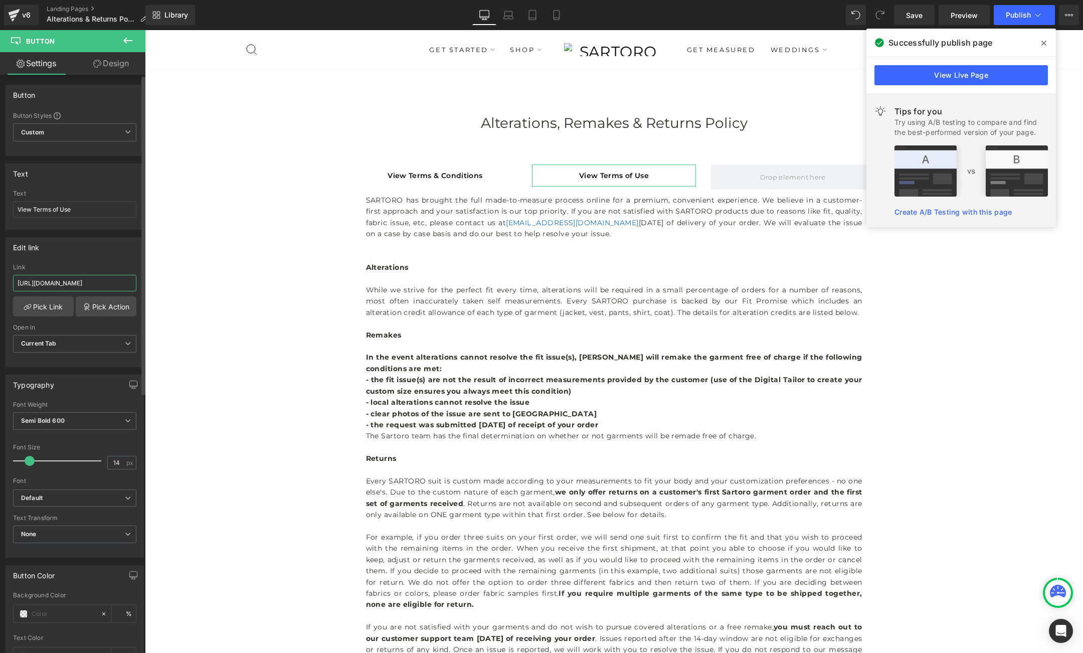
click at [80, 288] on input "[URL][DOMAIN_NAME]" at bounding box center [74, 283] width 123 height 17
paste input "of-use"
type input "[URL][DOMAIN_NAME]"
click at [109, 264] on div "Link" at bounding box center [74, 267] width 123 height 7
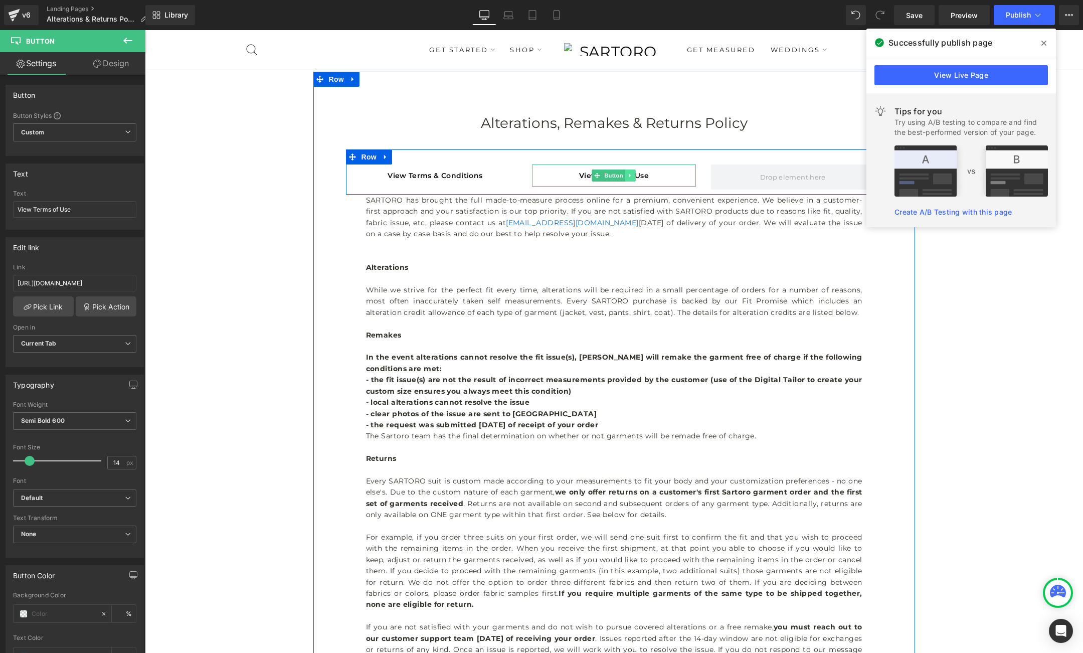
click at [633, 177] on icon at bounding box center [631, 176] width 6 height 6
click at [629, 177] on link at bounding box center [625, 176] width 11 height 12
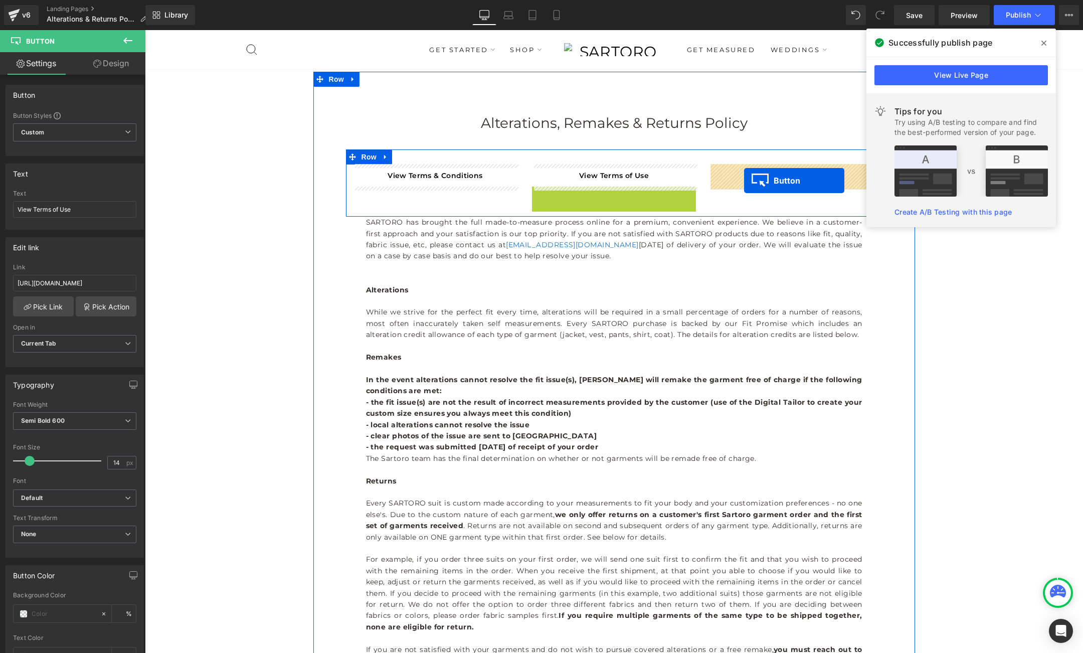
drag, startPoint x: 612, startPoint y: 198, endPoint x: 745, endPoint y: 181, distance: 133.5
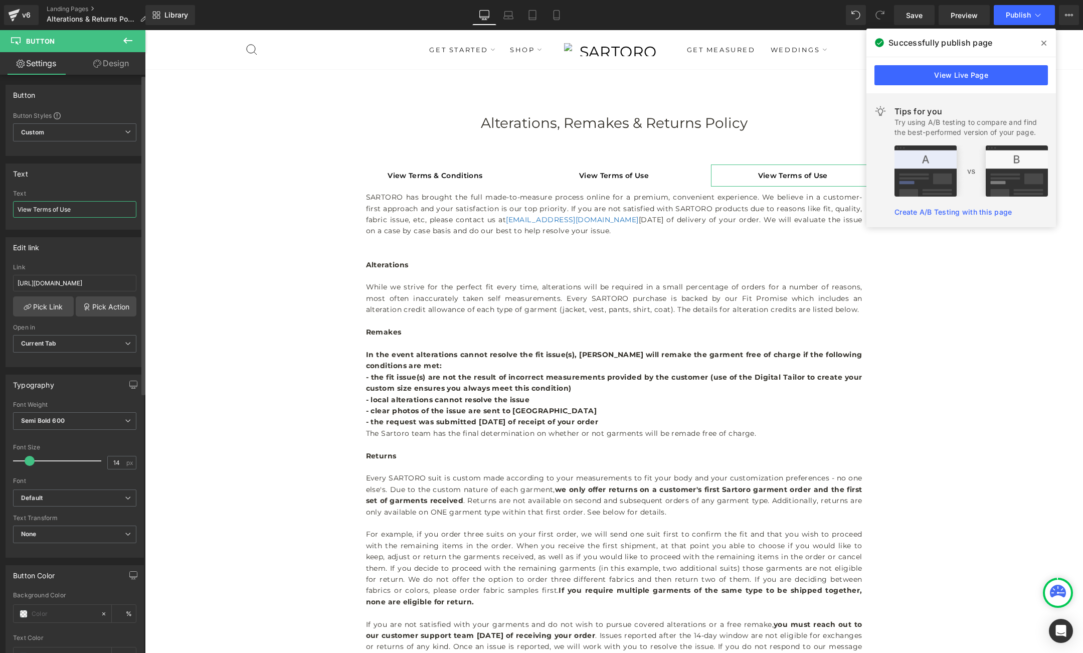
drag, startPoint x: 34, startPoint y: 208, endPoint x: 111, endPoint y: 210, distance: 77.8
click at [111, 210] on input "View Terms of Use" at bounding box center [74, 209] width 123 height 17
type input "View Privacy Policy"
click at [62, 285] on input "[URL][DOMAIN_NAME]" at bounding box center [74, 283] width 123 height 17
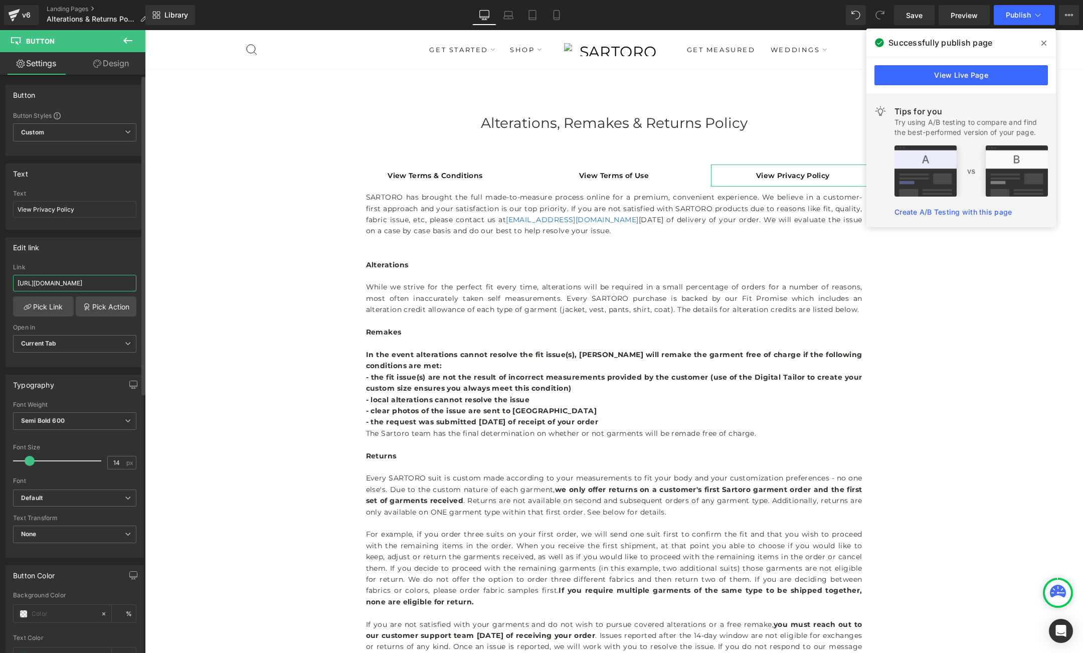
click at [62, 285] on input "[URL][DOMAIN_NAME]" at bounding box center [74, 283] width 123 height 17
paste input "privacy-policy"
type input "[URL][DOMAIN_NAME]"
click at [82, 251] on div "Edit link" at bounding box center [74, 247] width 137 height 19
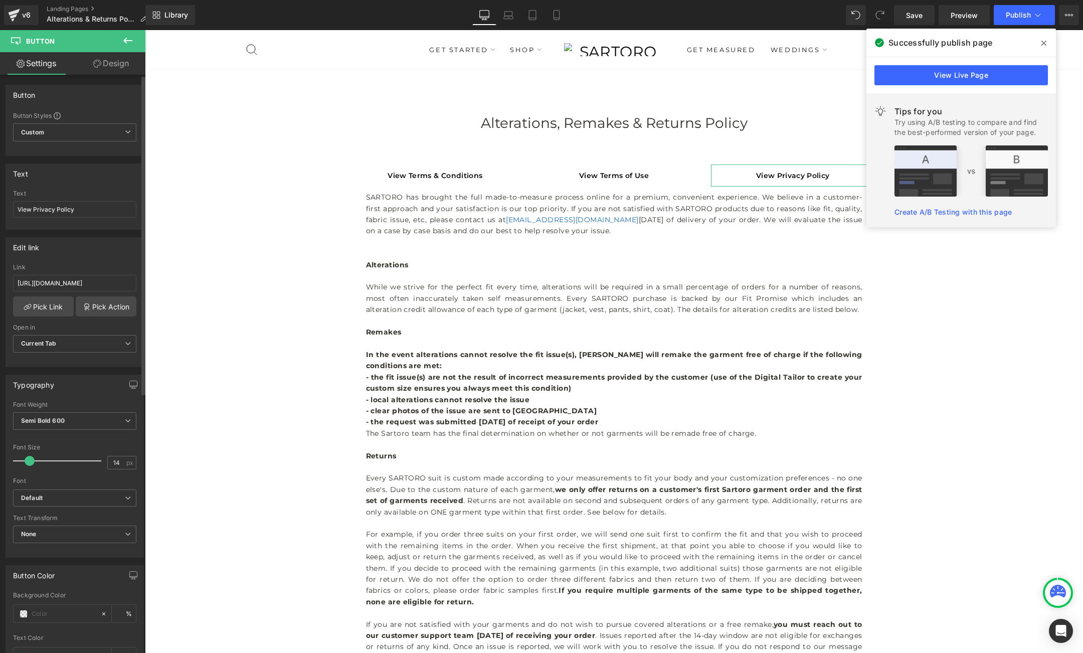
scroll to position [0, 0]
click at [557, 18] on icon at bounding box center [557, 15] width 10 height 10
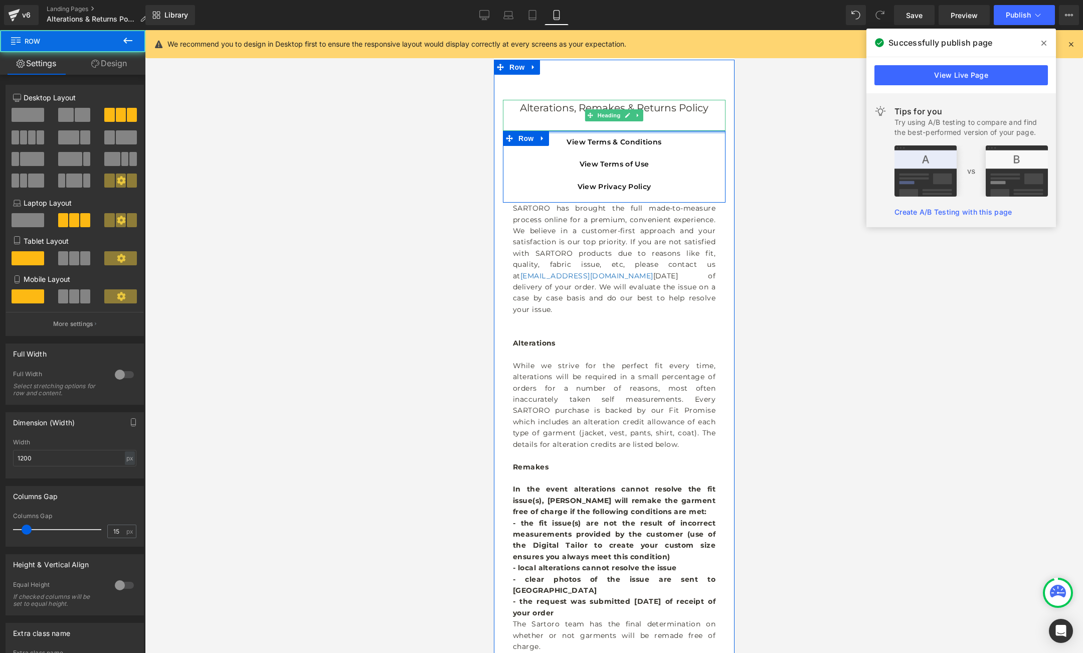
drag, startPoint x: 567, startPoint y: 141, endPoint x: 568, endPoint y: 105, distance: 36.1
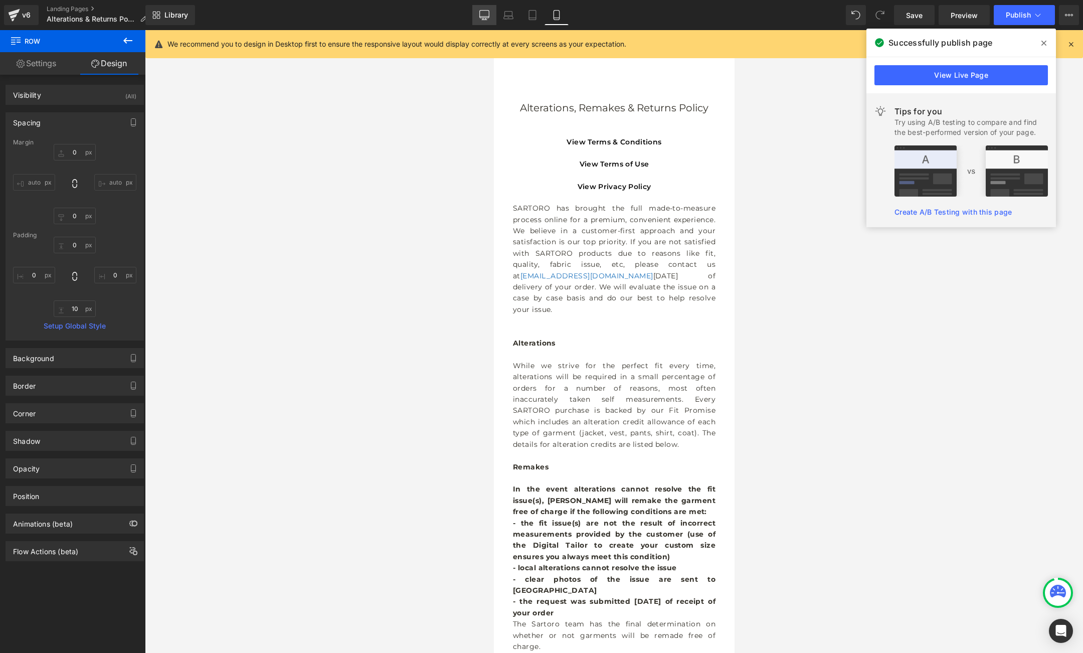
click at [482, 18] on icon at bounding box center [484, 15] width 10 height 10
type input "0"
type input "30"
type input "0"
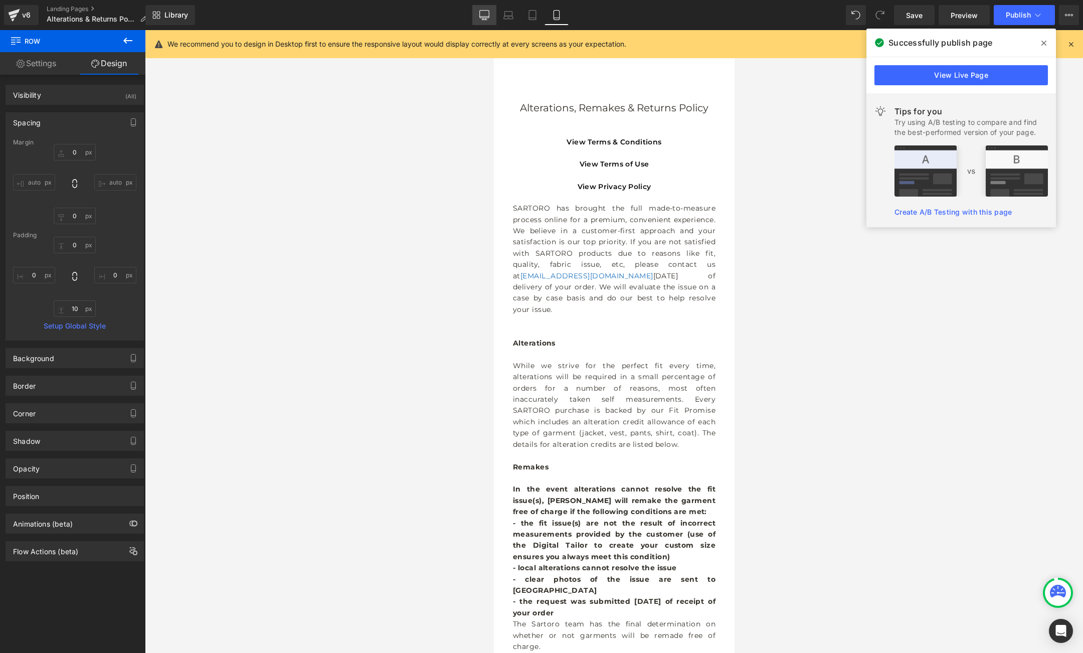
type input "10"
type input "0"
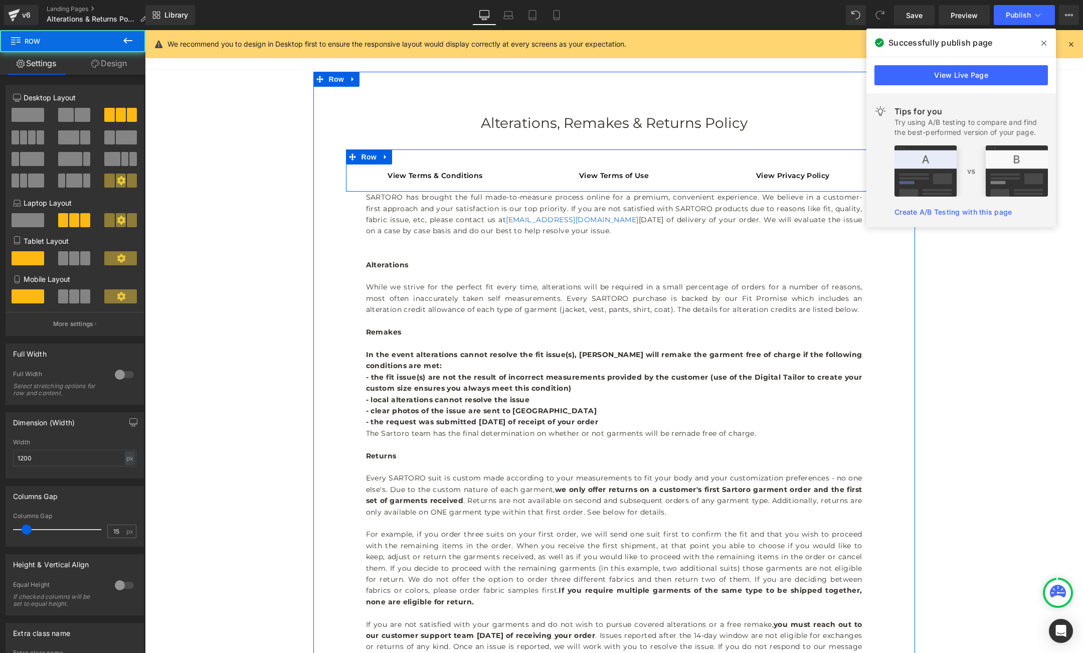
click at [593, 154] on div "View Terms & Conditions Button View Terms of Use Button View Privacy Policy But…" at bounding box center [614, 170] width 537 height 42
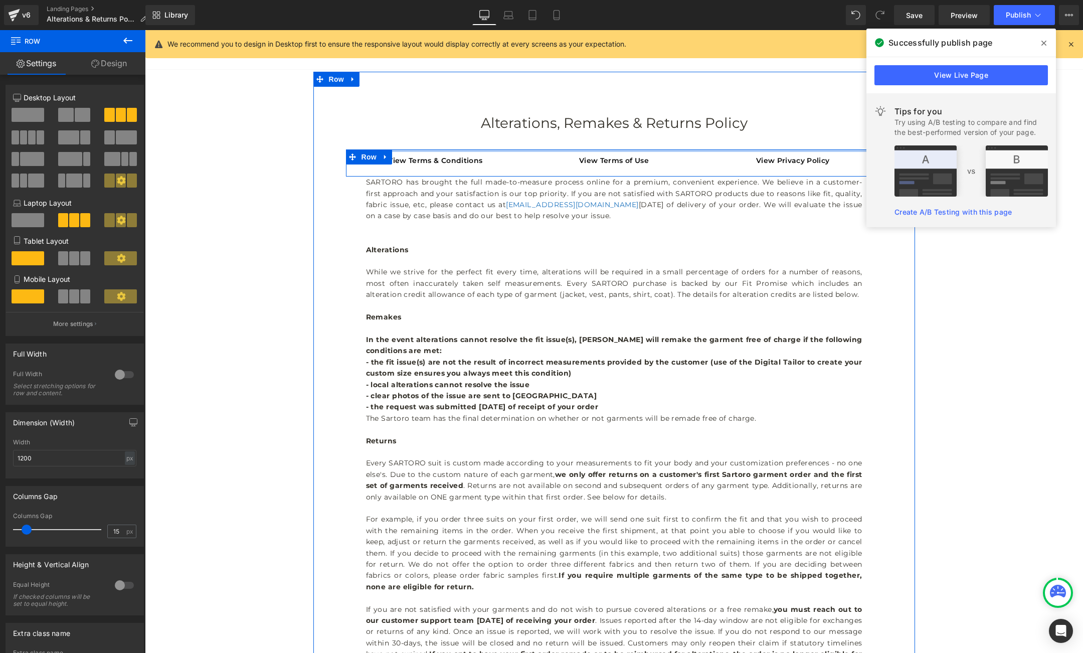
drag, startPoint x: 579, startPoint y: 162, endPoint x: 579, endPoint y: 129, distance: 33.1
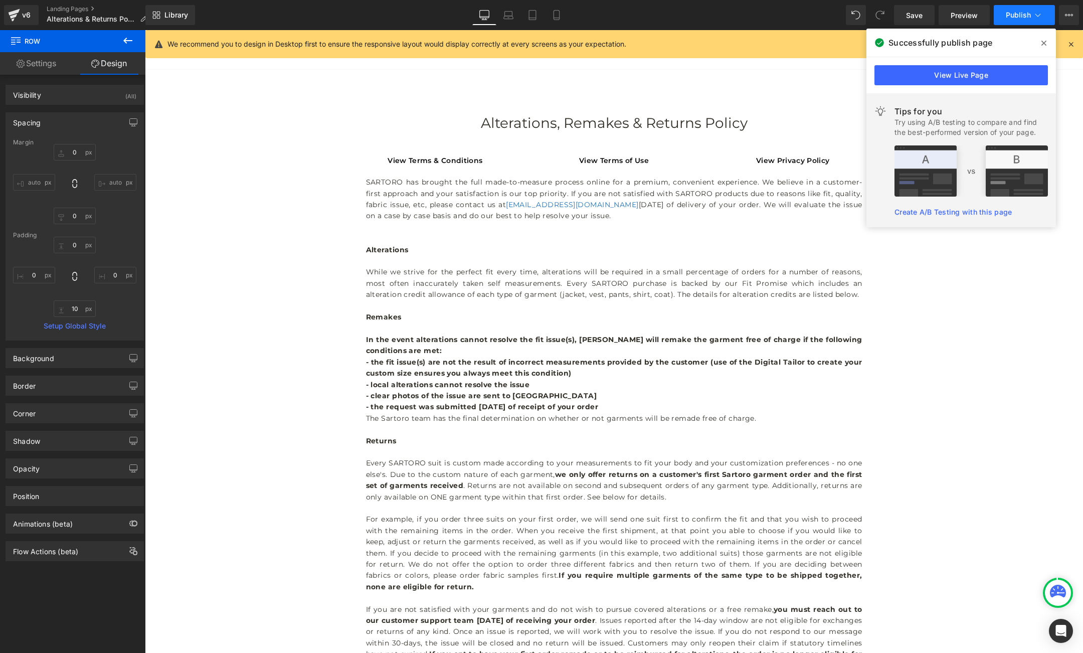
click at [1013, 18] on span "Publish" at bounding box center [1018, 15] width 25 height 8
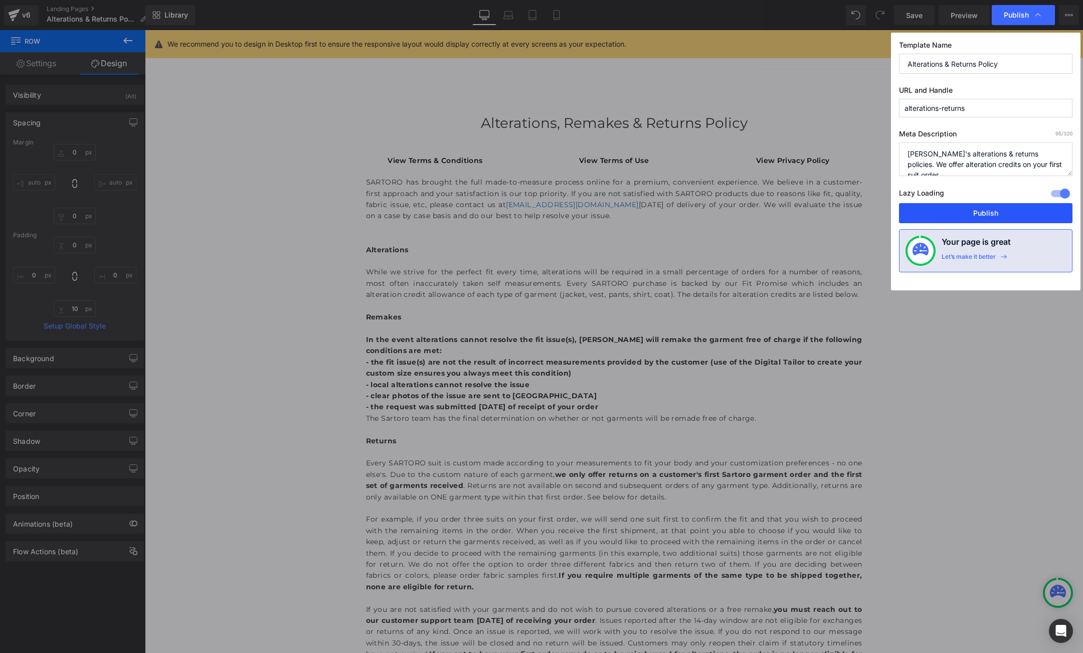
click at [988, 211] on button "Publish" at bounding box center [986, 213] width 174 height 20
